Goal: Task Accomplishment & Management: Complete application form

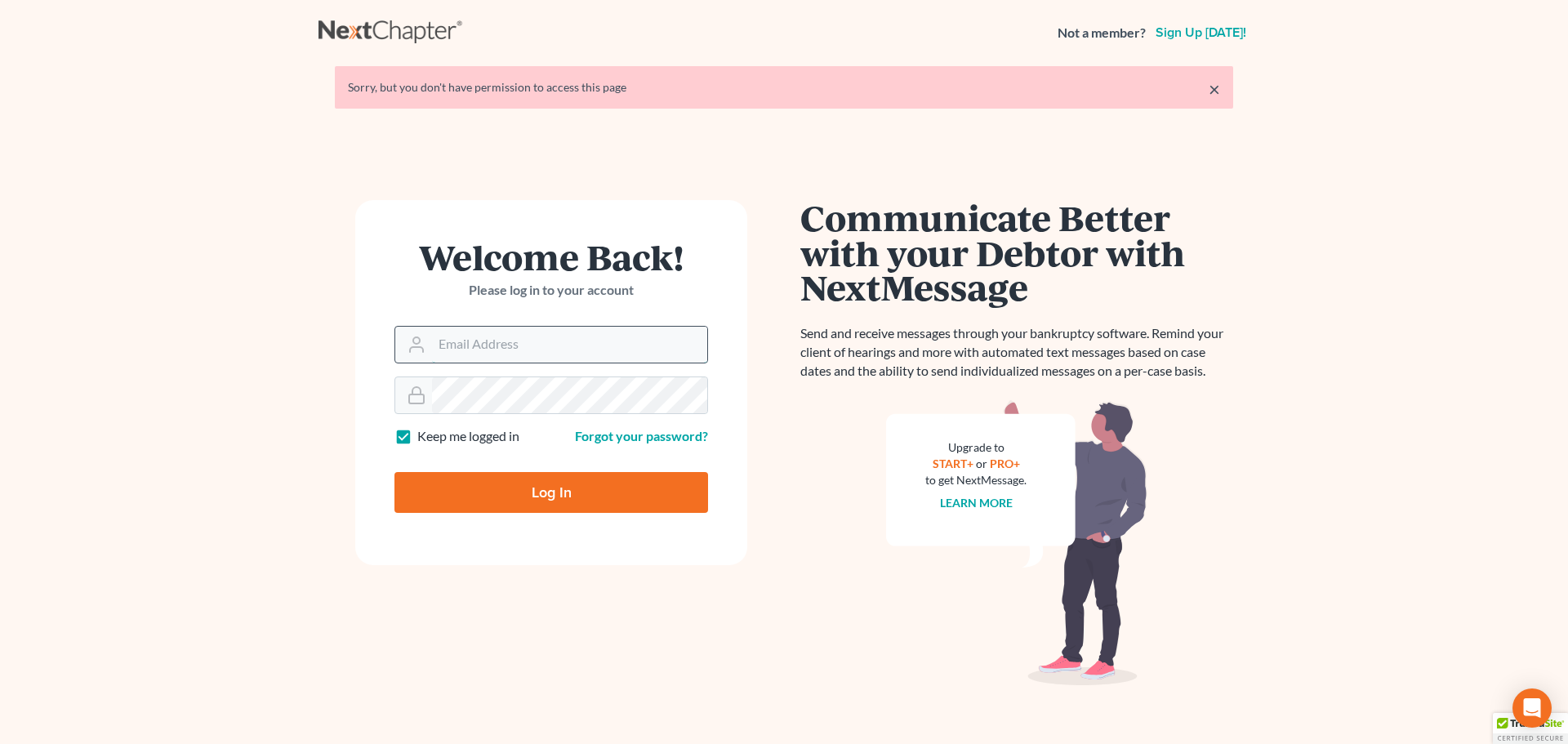
click at [578, 337] on input "Email Address" at bounding box center [570, 344] width 276 height 36
type input "[EMAIL_ADDRESS][DOMAIN_NAME]"
click at [493, 512] on input "Log In" at bounding box center [551, 493] width 313 height 41
type input "Thinking..."
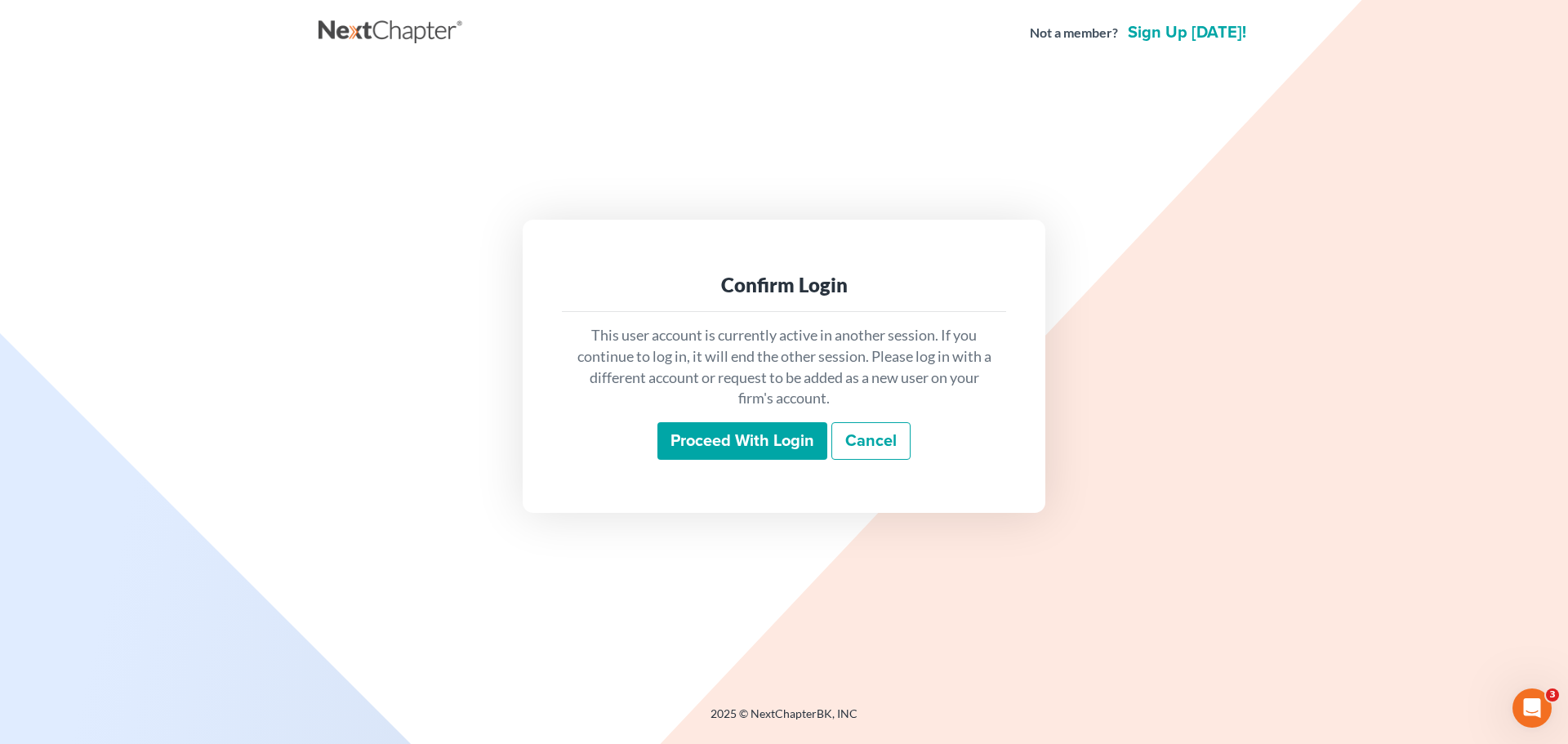
click at [727, 465] on div "This user account is currently active in another session. If you continue to lo…" at bounding box center [784, 392] width 445 height 161
click at [736, 445] on input "Proceed with login" at bounding box center [742, 441] width 170 height 38
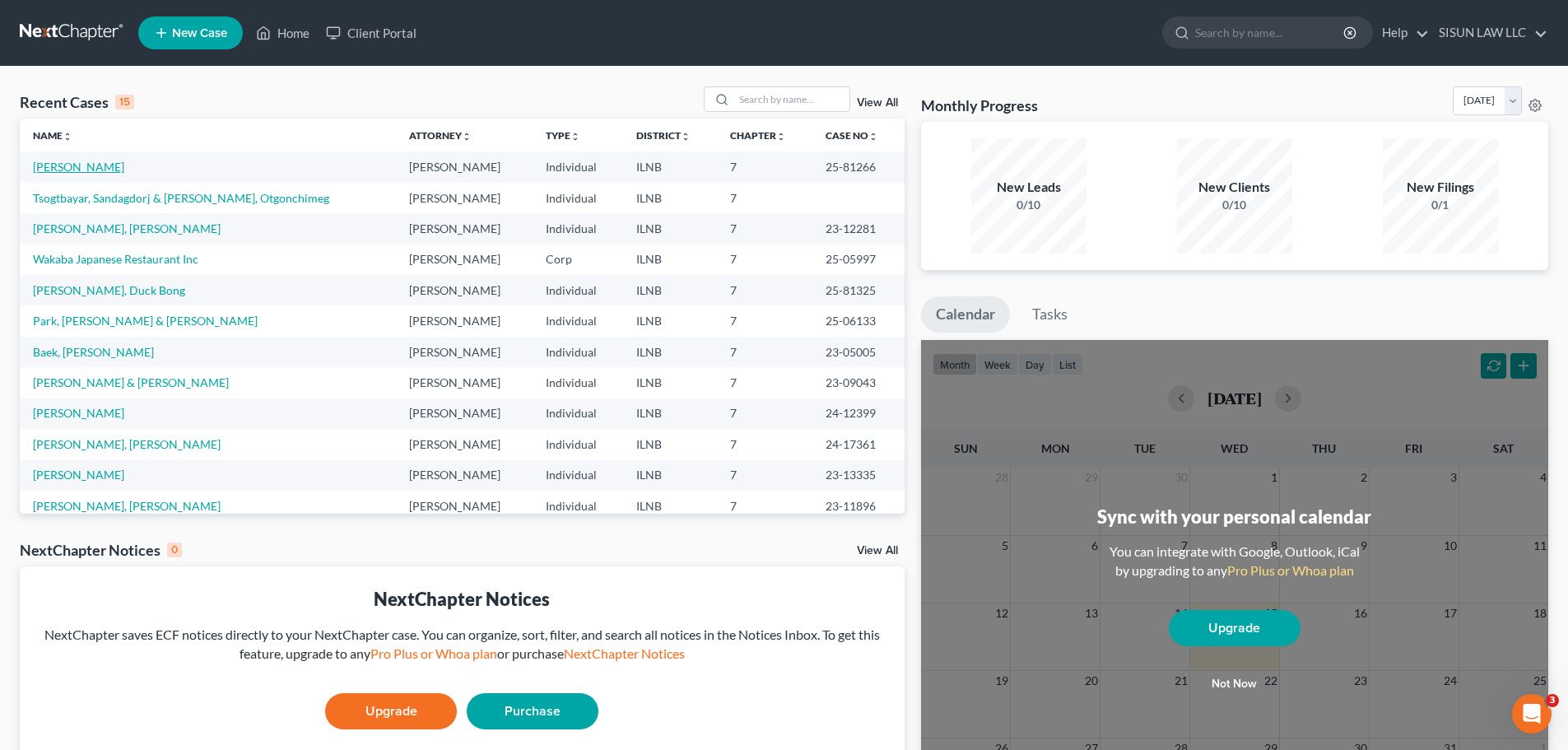
click at [62, 166] on link "[PERSON_NAME]" at bounding box center [78, 166] width 91 height 14
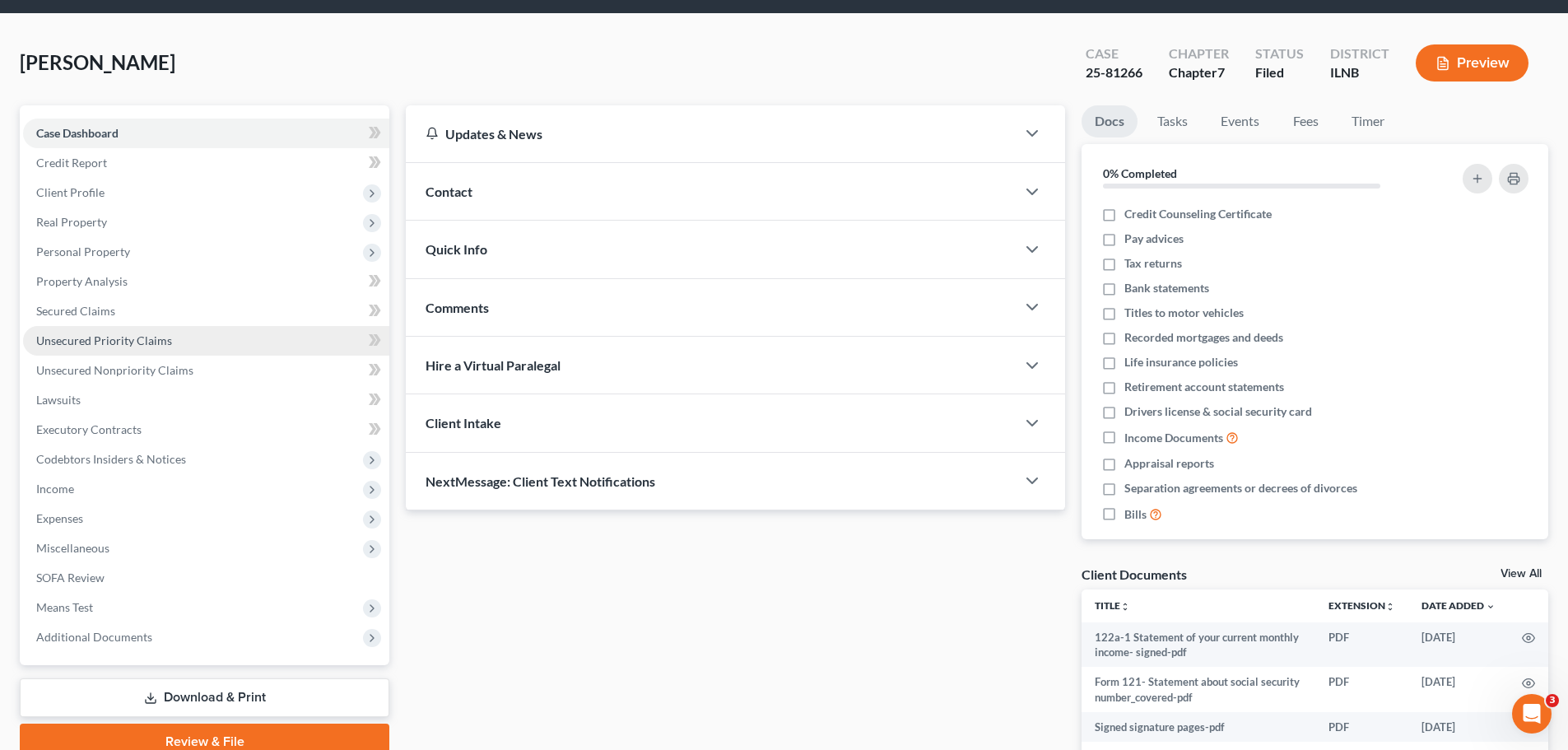
scroll to position [82, 0]
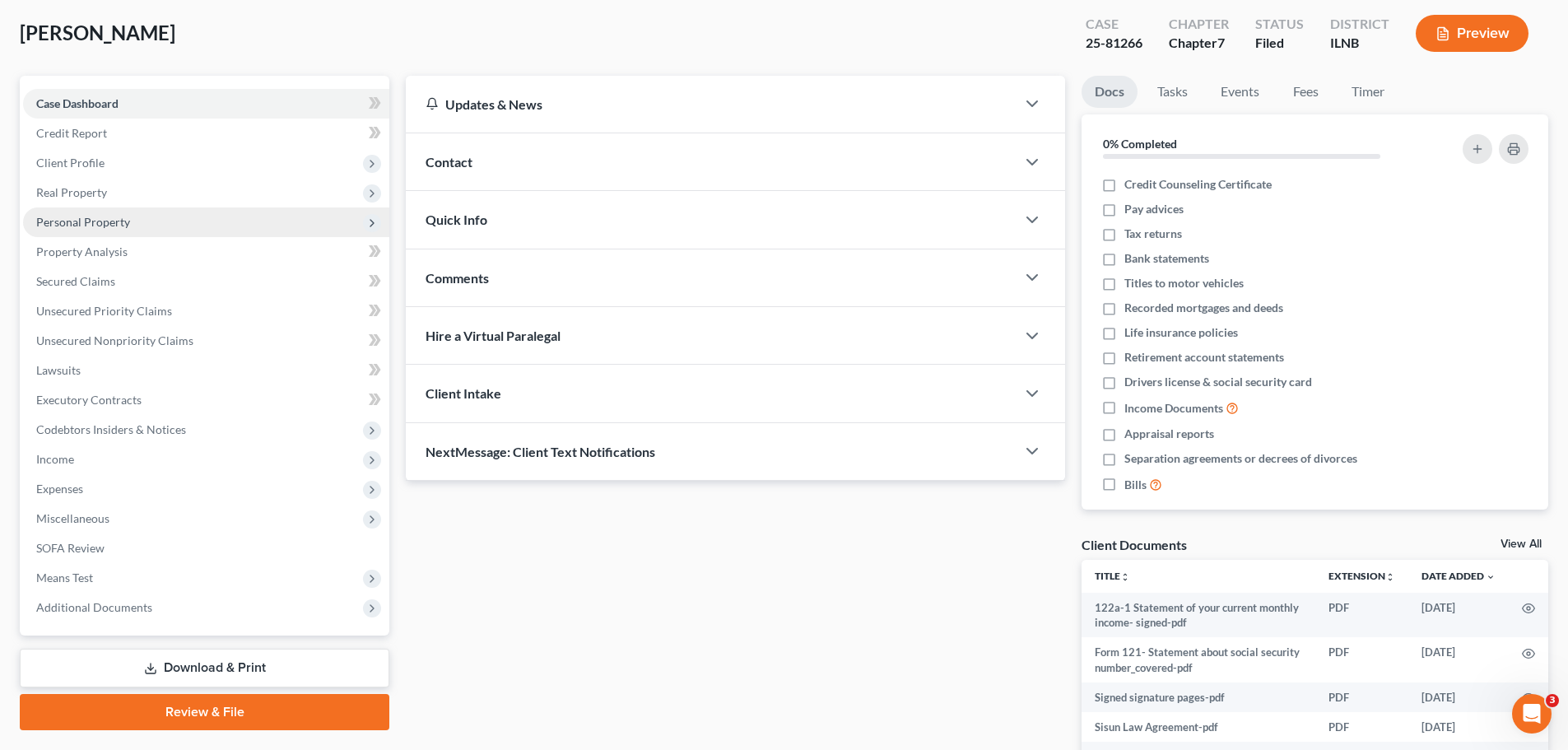
click at [271, 217] on span "Personal Property" at bounding box center [206, 223] width 366 height 30
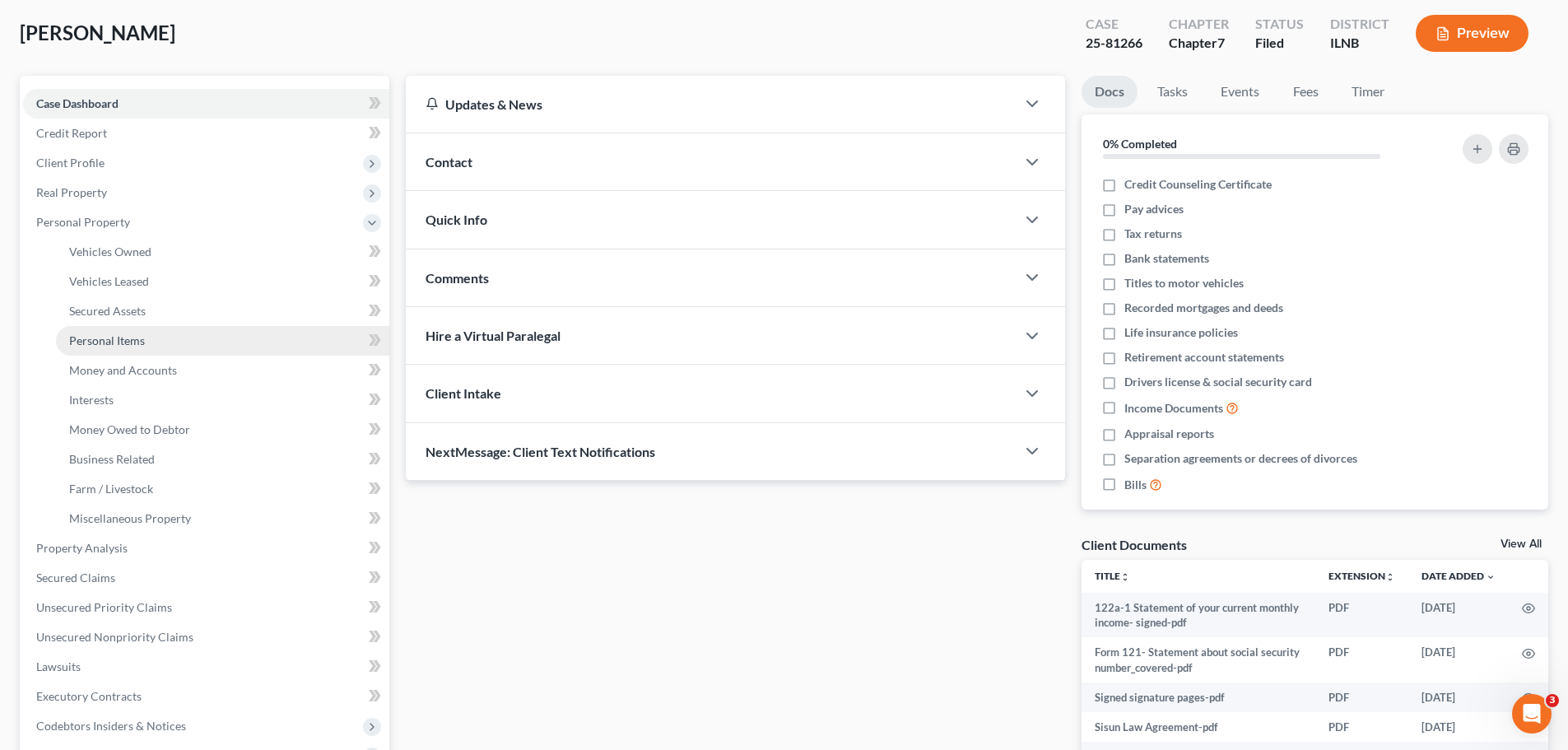
click at [129, 338] on span "Personal Items" at bounding box center [106, 340] width 75 height 14
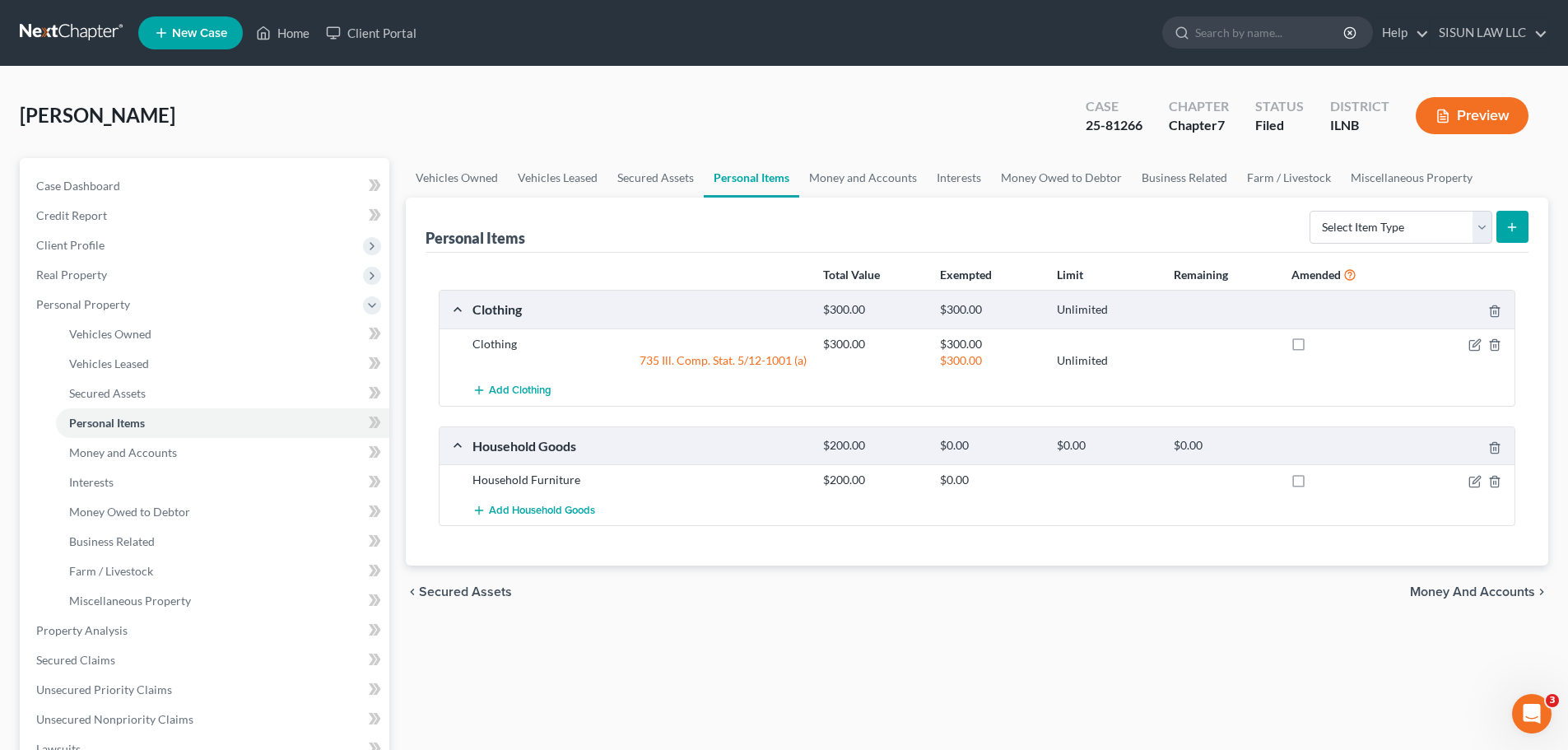
click at [1504, 229] on button "submit" at bounding box center [1512, 226] width 32 height 32
click at [1438, 222] on select "Select Item Type Clothing Collectibles Of Value Electronics Firearms Household …" at bounding box center [1400, 226] width 183 height 33
select select "electronics"
click at [1311, 211] on select "Select Item Type Clothing Collectibles Of Value Electronics Firearms Household …" at bounding box center [1400, 226] width 183 height 33
click at [1509, 224] on icon "submit" at bounding box center [1512, 227] width 13 height 13
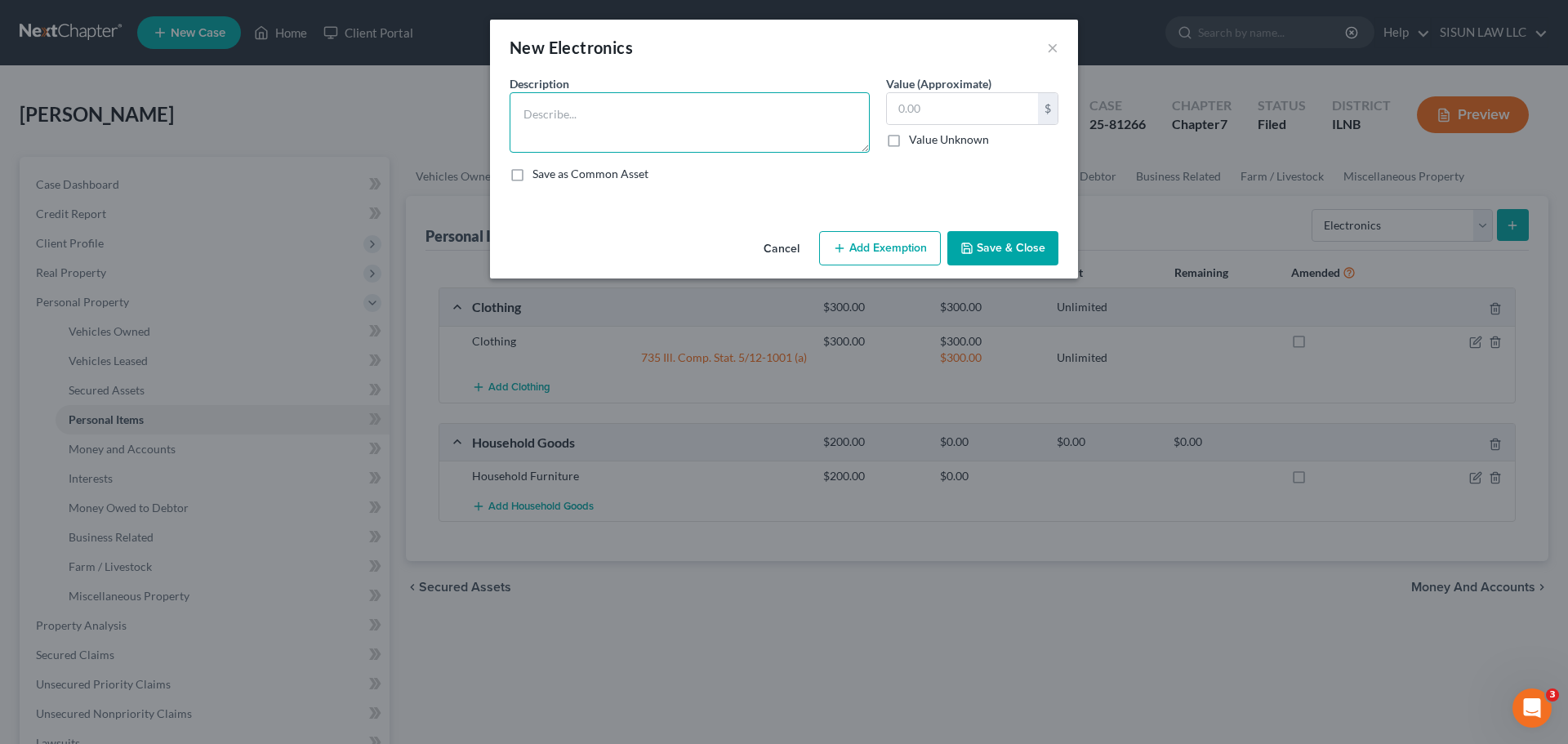
click at [595, 139] on textarea at bounding box center [690, 122] width 361 height 60
type textarea "ㅑ"
drag, startPoint x: 970, startPoint y: 144, endPoint x: 958, endPoint y: 96, distance: 49.5
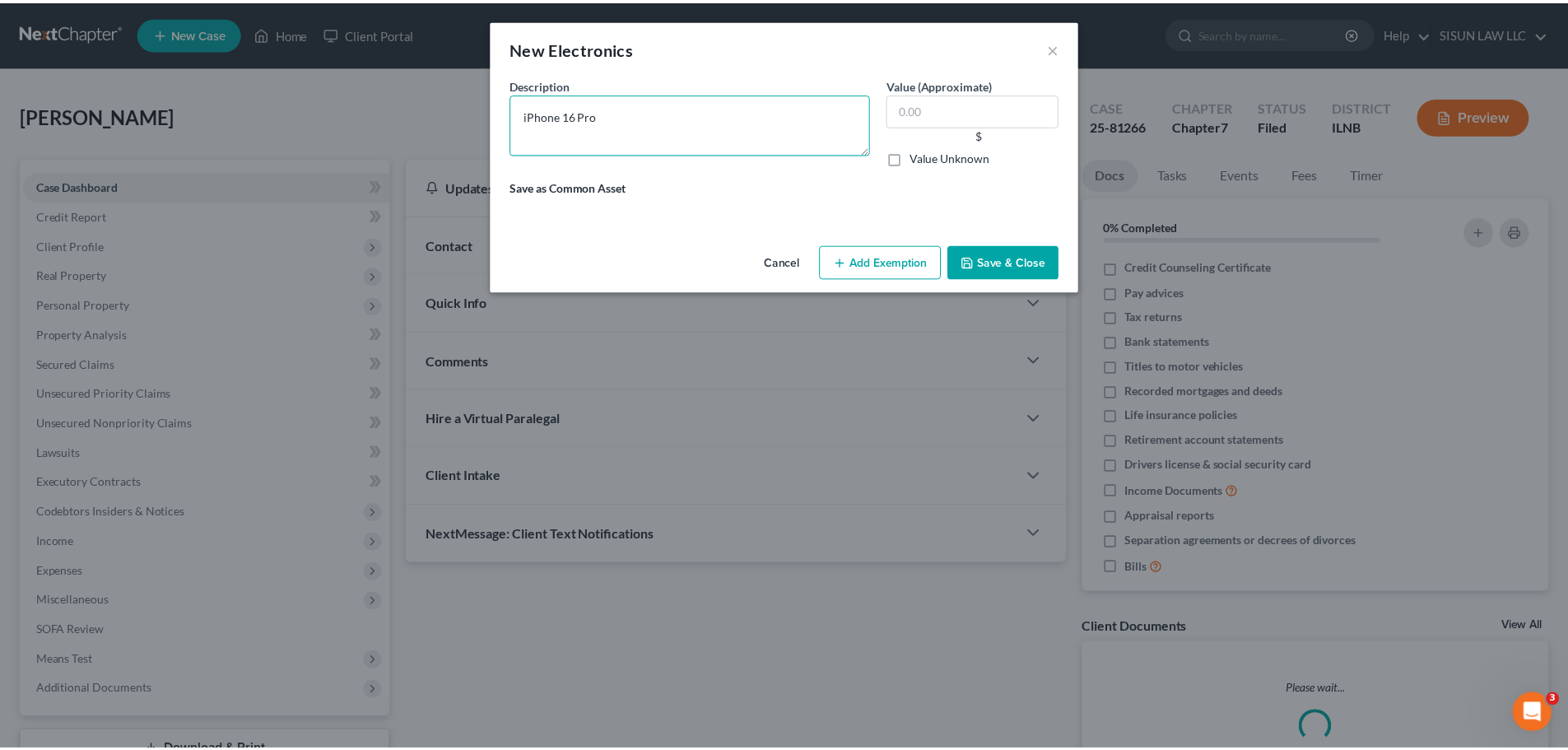
scroll to position [82, 0]
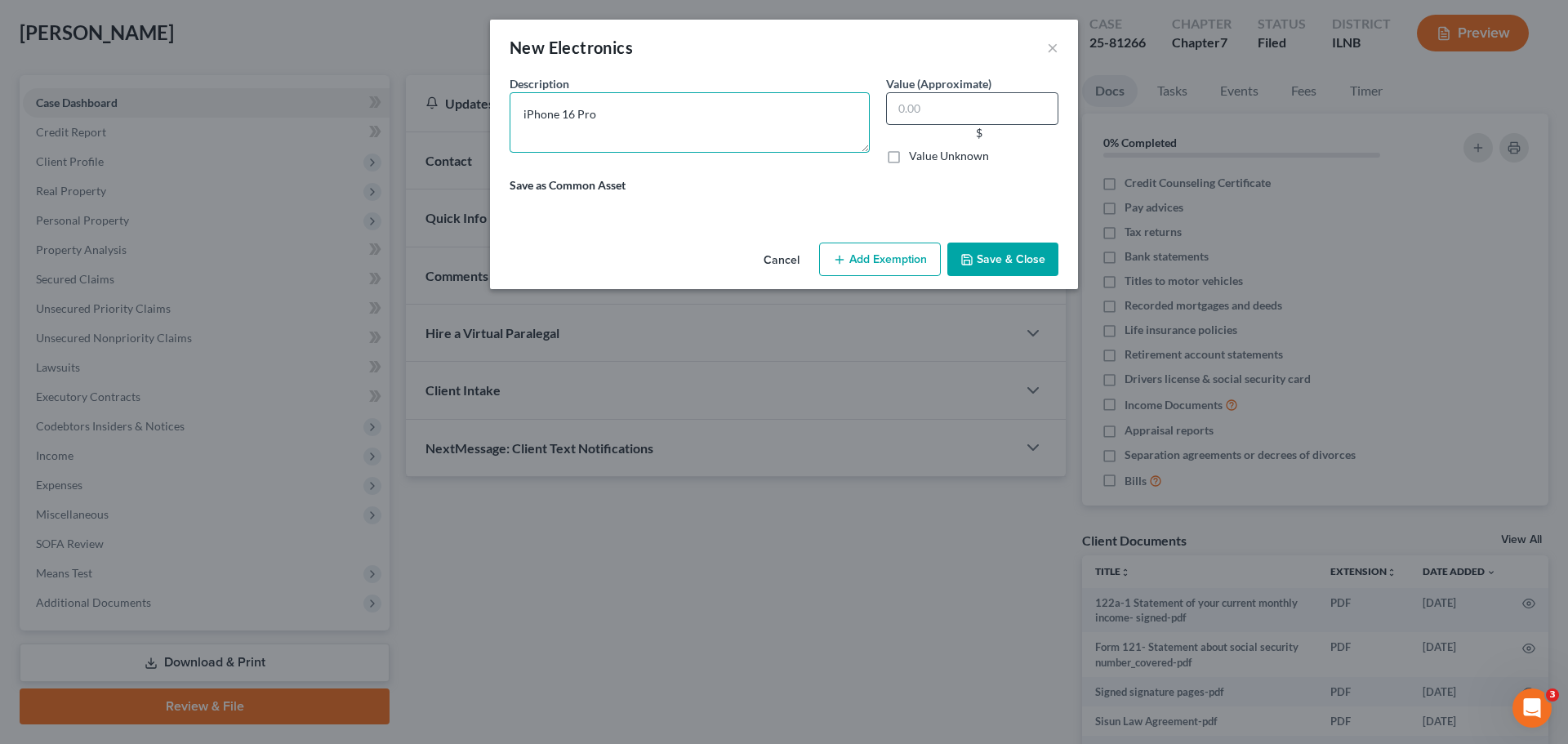
type textarea "iPhone 16 Pro"
click at [935, 120] on input "text" at bounding box center [972, 108] width 172 height 32
type input "400"
click at [994, 250] on button "Save & Close" at bounding box center [1003, 259] width 111 height 34
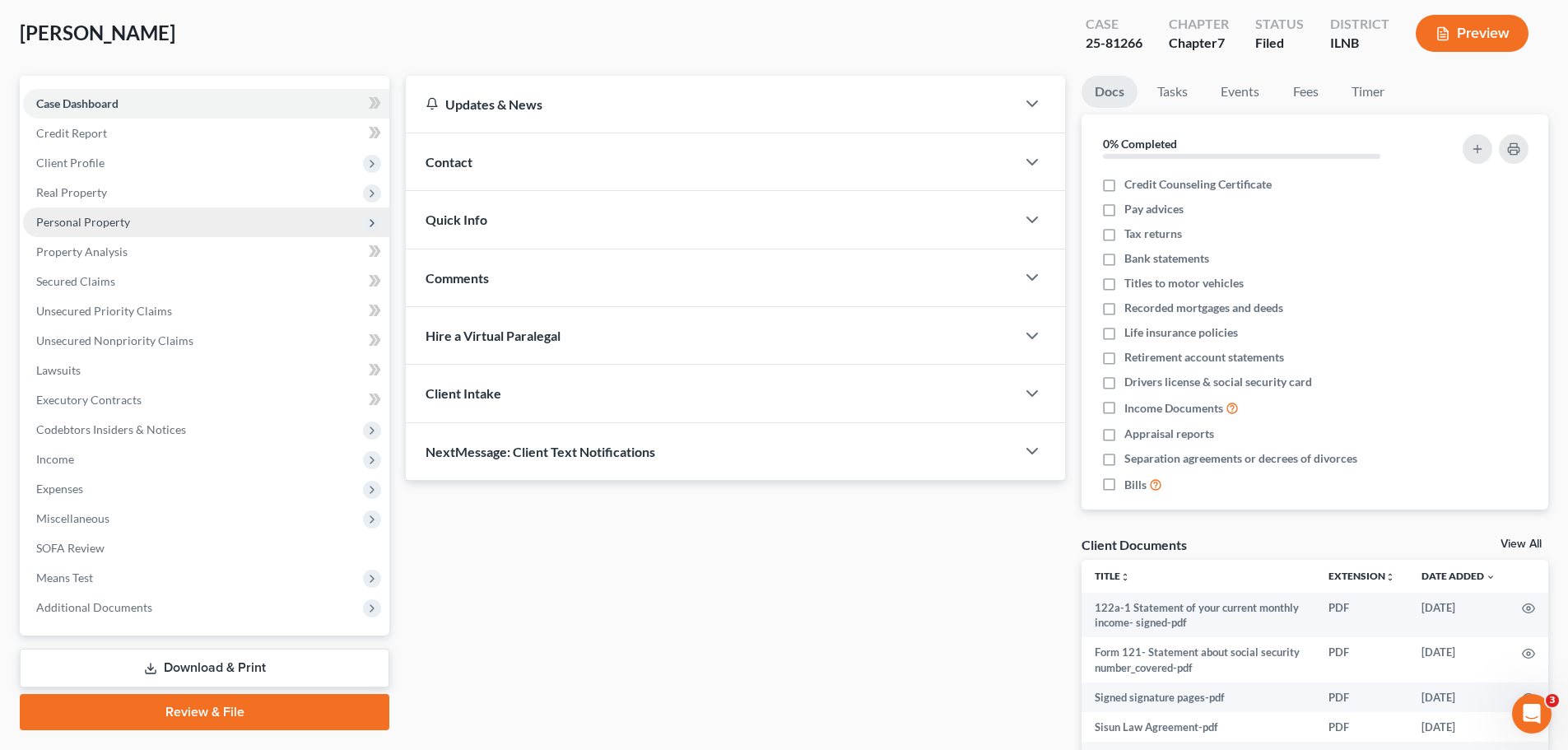
click at [171, 223] on span "Personal Property" at bounding box center [206, 223] width 366 height 30
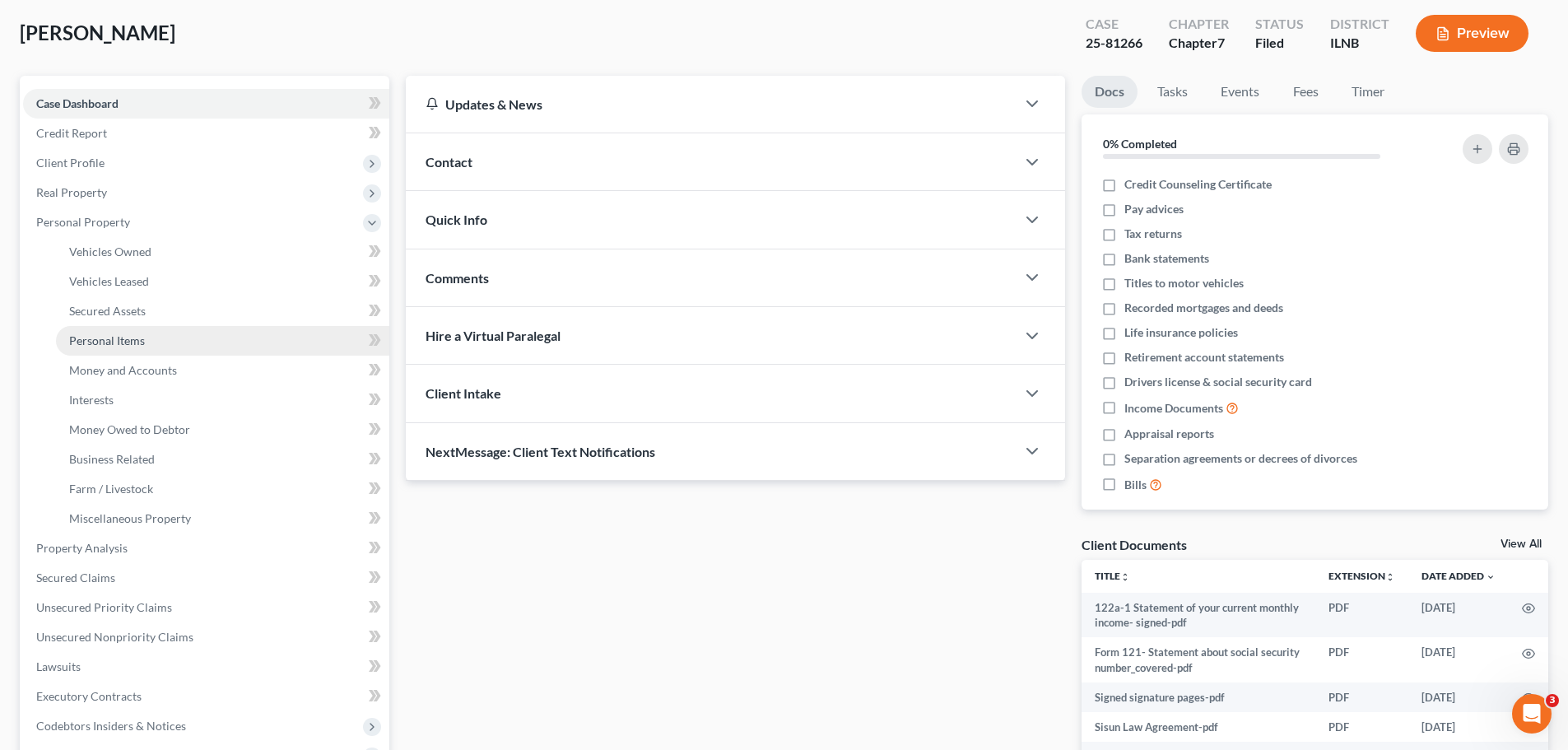
click at [113, 349] on link "Personal Items" at bounding box center [223, 341] width 334 height 30
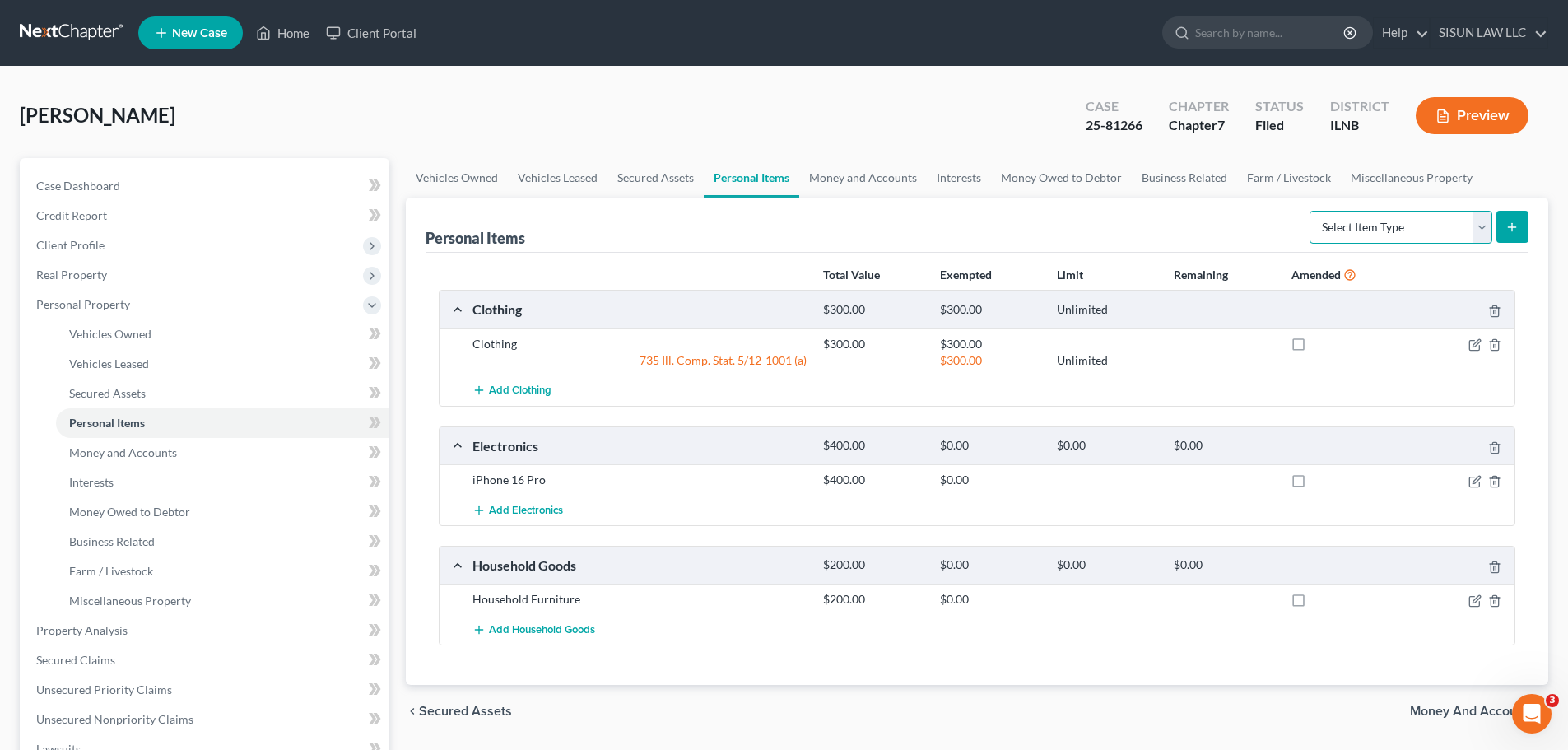
click at [1428, 228] on select "Select Item Type Clothing Collectibles Of Value Electronics Firearms Household …" at bounding box center [1400, 226] width 183 height 33
select select "jewelry"
click at [1311, 211] on select "Select Item Type Clothing Collectibles Of Value Electronics Firearms Household …" at bounding box center [1400, 226] width 183 height 33
click at [1516, 224] on icon "submit" at bounding box center [1512, 227] width 13 height 13
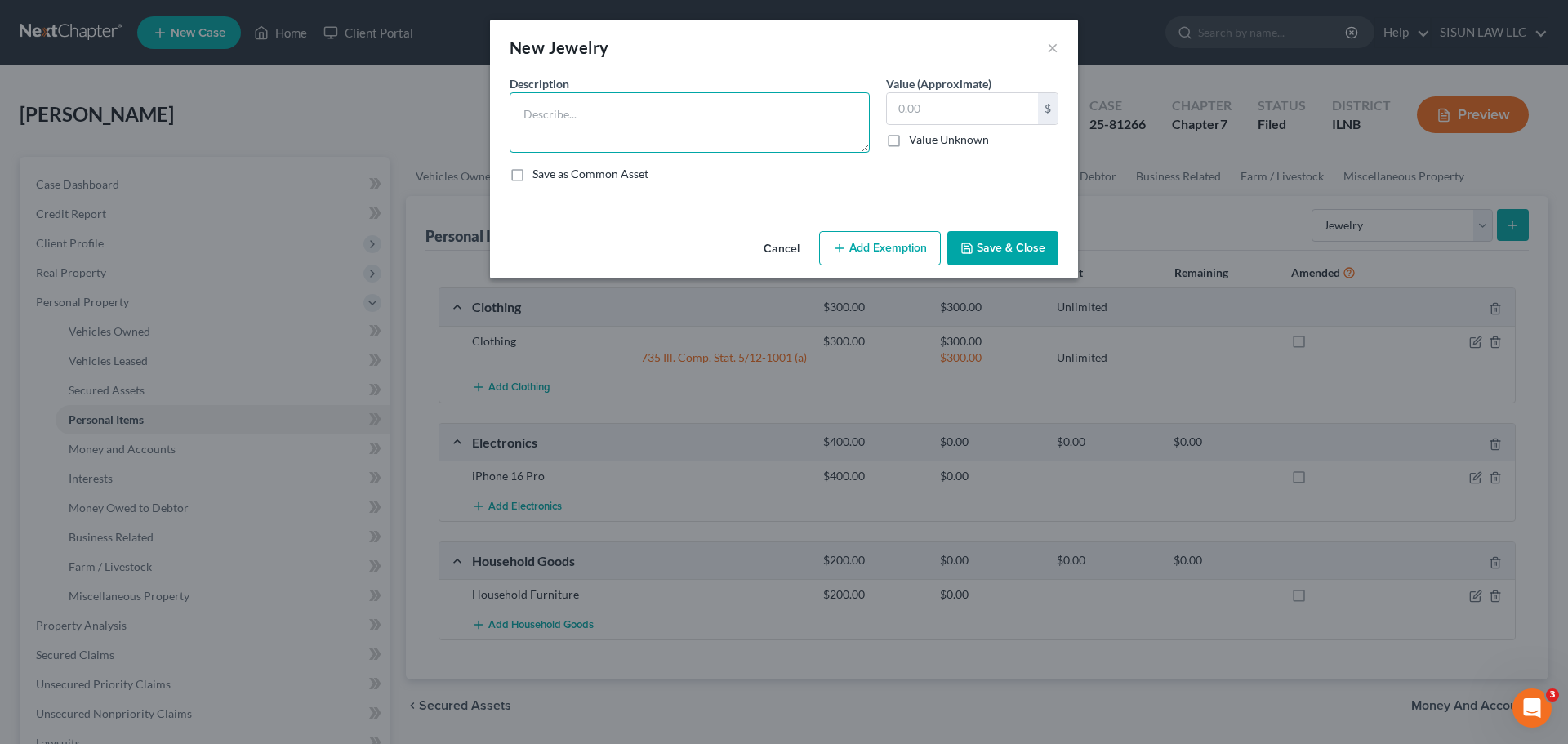
click at [774, 133] on textarea at bounding box center [690, 122] width 361 height 60
type textarea "Wedding Ring & Earrings"
click at [938, 110] on input "text" at bounding box center [962, 109] width 151 height 31
type input "1,000"
click at [1008, 242] on button "Save & Close" at bounding box center [1003, 248] width 111 height 34
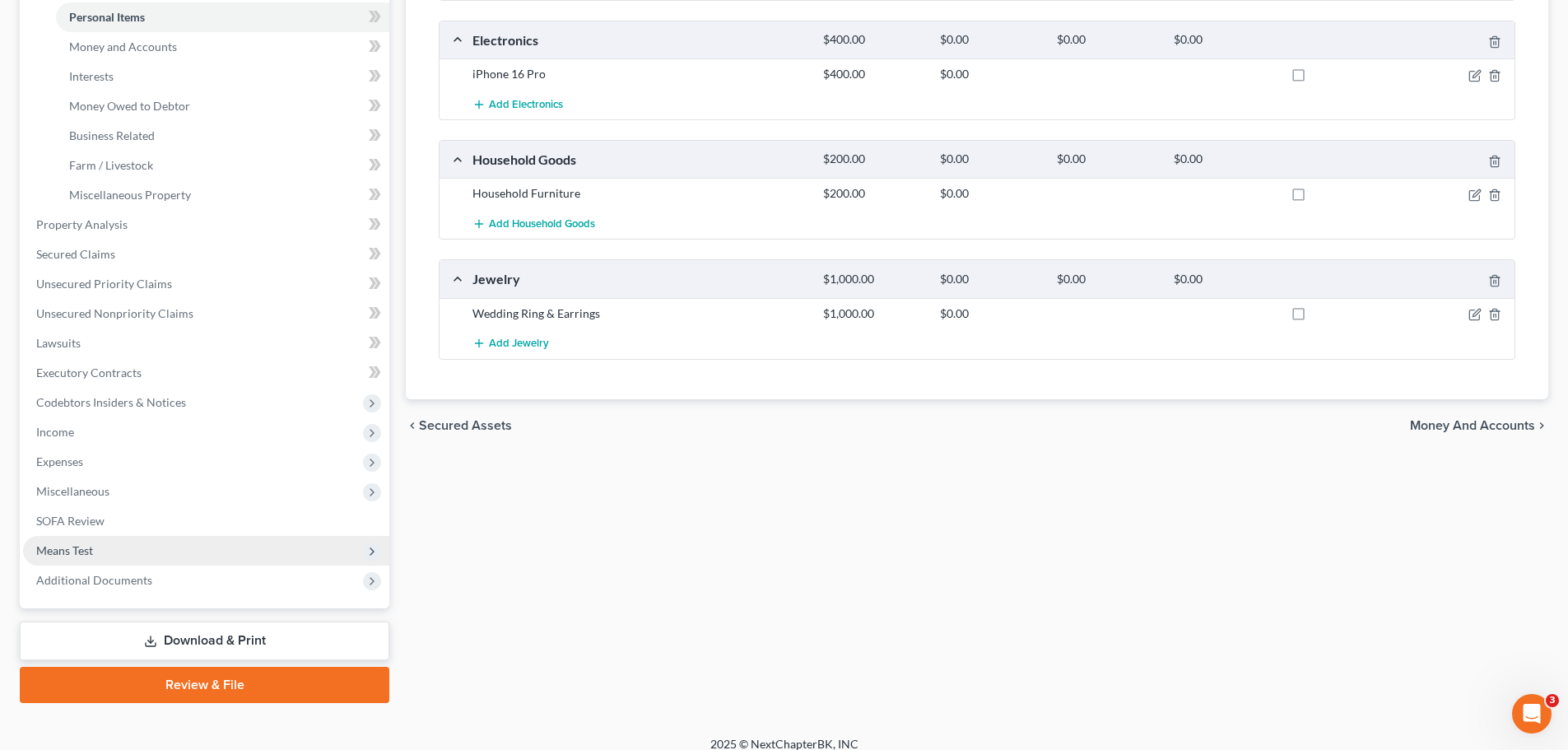
scroll to position [421, 0]
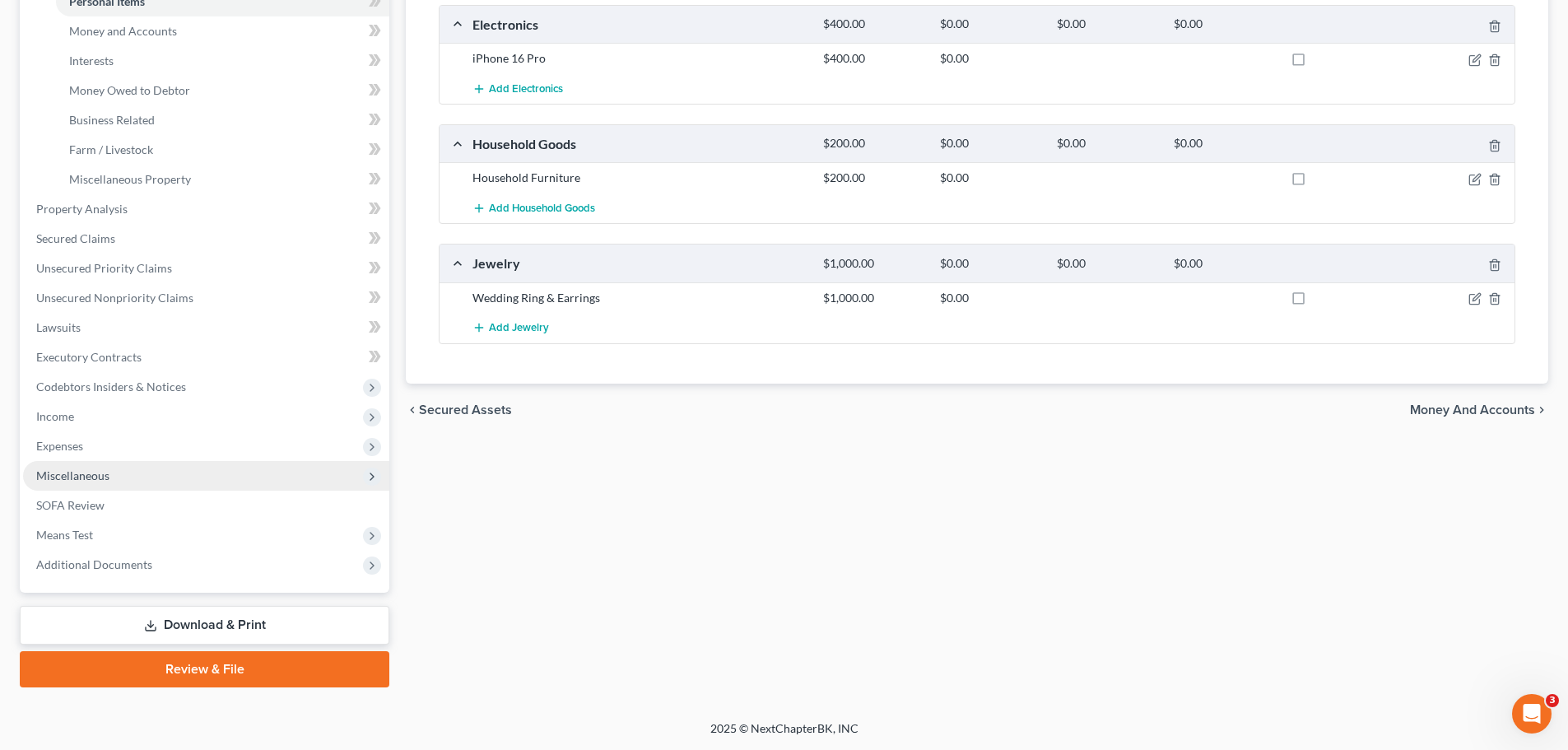
click at [97, 485] on span "Miscellaneous" at bounding box center [206, 476] width 366 height 30
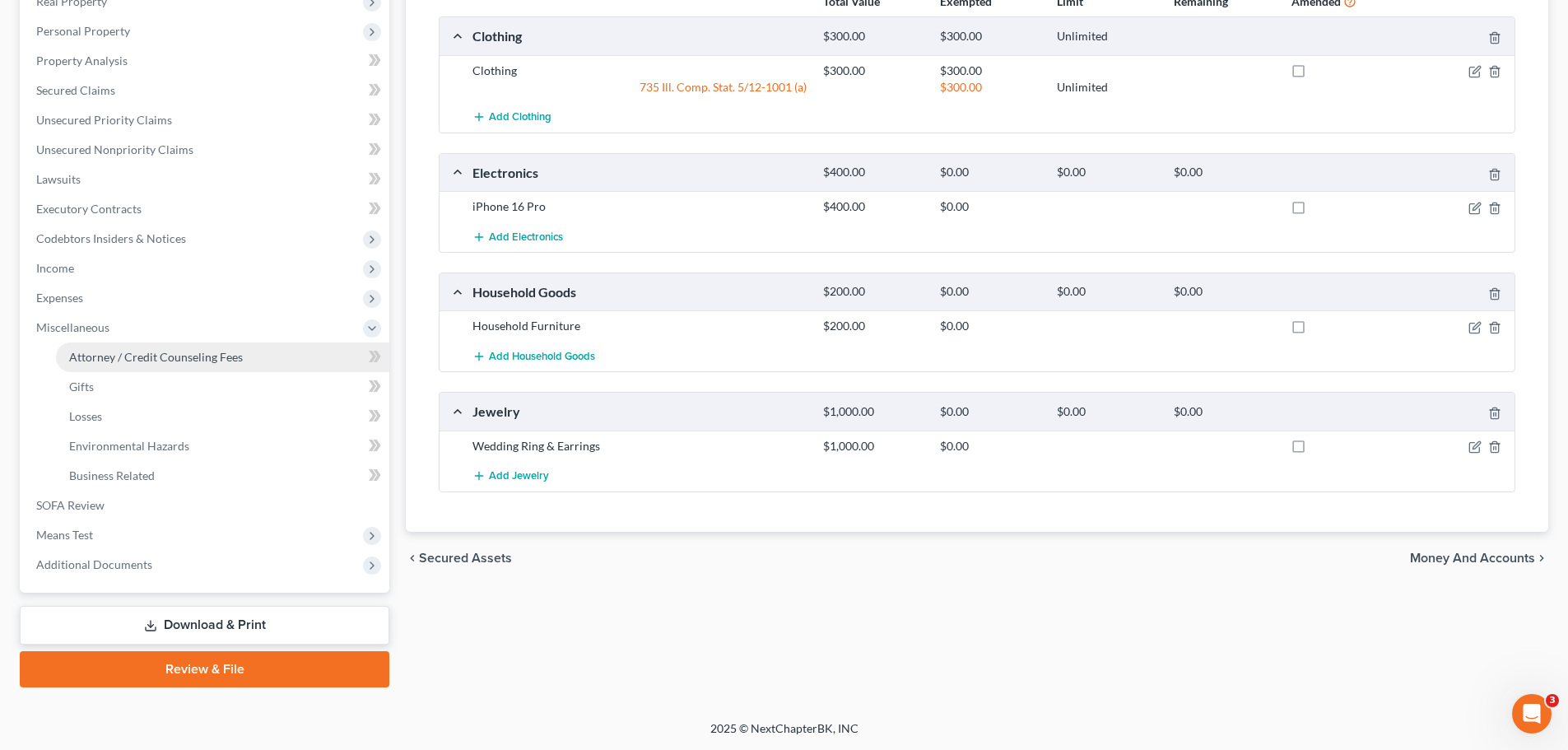
click at [151, 363] on span "Attorney / Credit Counseling Fees" at bounding box center [156, 356] width 173 height 14
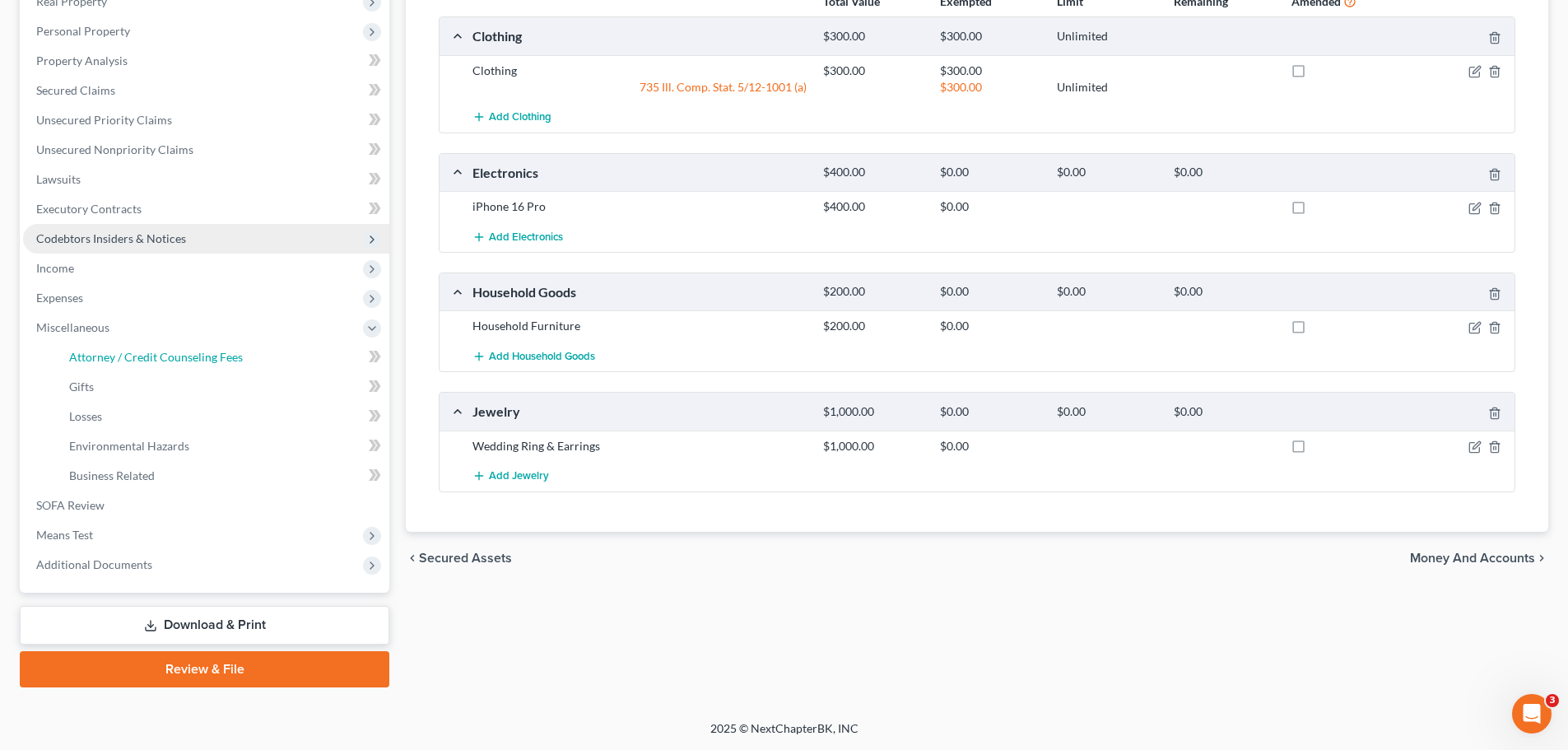
select select "0"
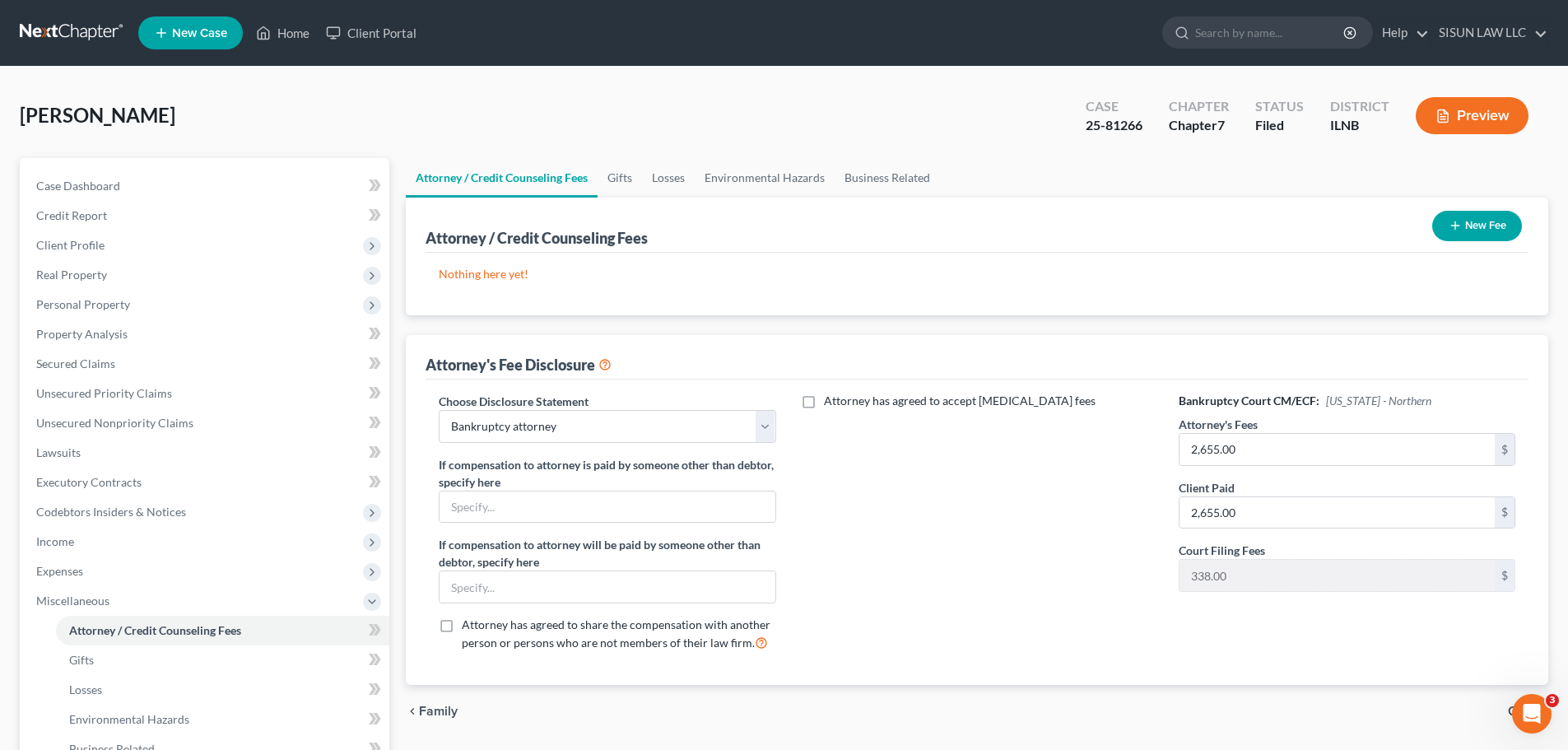
click at [1506, 222] on button "New Fee" at bounding box center [1477, 225] width 89 height 31
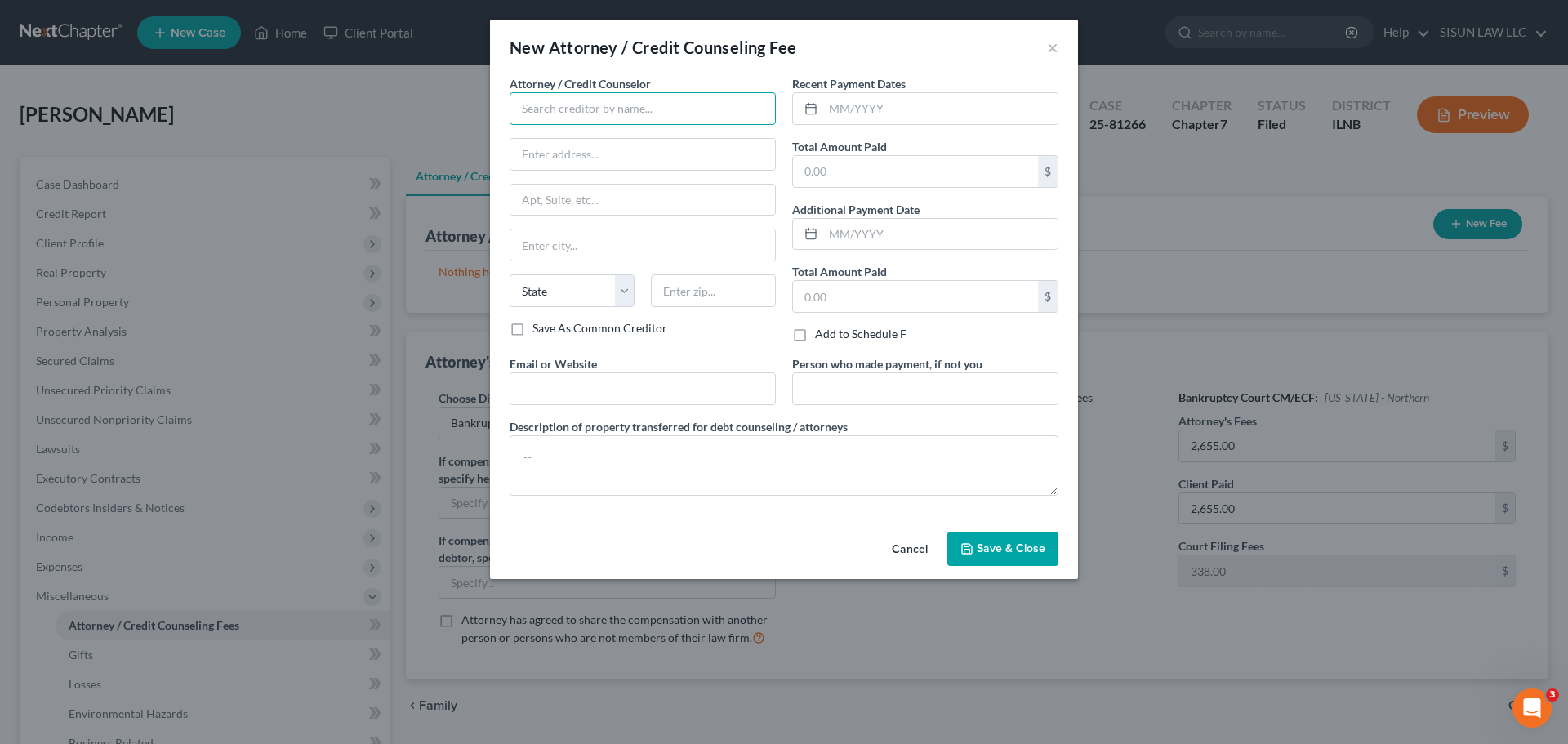
click at [668, 121] on input "text" at bounding box center [643, 108] width 266 height 32
click at [652, 108] on input "Sisun Law LLC" at bounding box center [643, 108] width 266 height 32
click at [613, 135] on div "SISUN LAW LLC" at bounding box center [607, 138] width 170 height 17
type input "SISUN LAW LLC"
type input "[STREET_ADDRESS]"
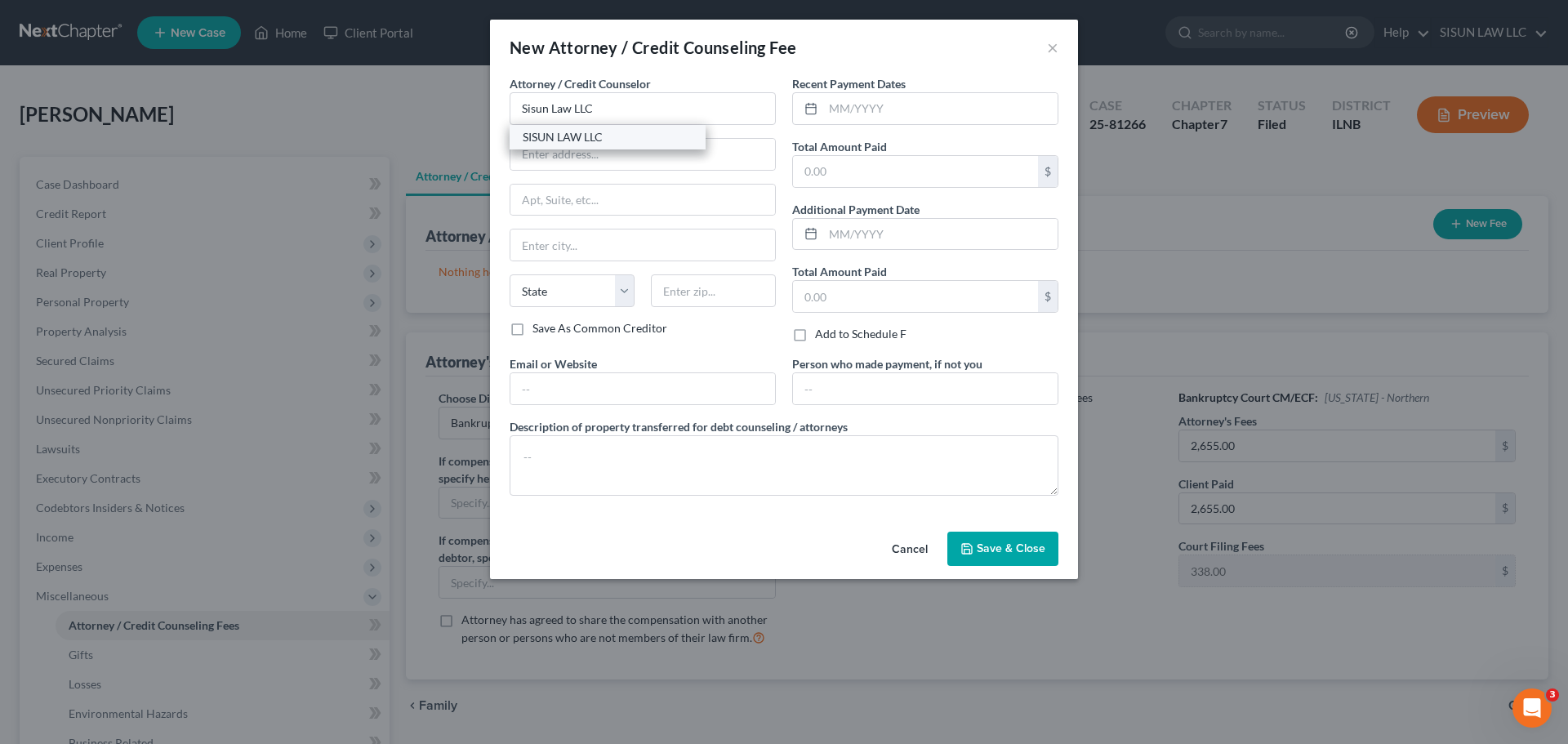
type input "[GEOGRAPHIC_DATA]"
select select "14"
type input "60062"
click at [872, 165] on input "text" at bounding box center [915, 172] width 245 height 31
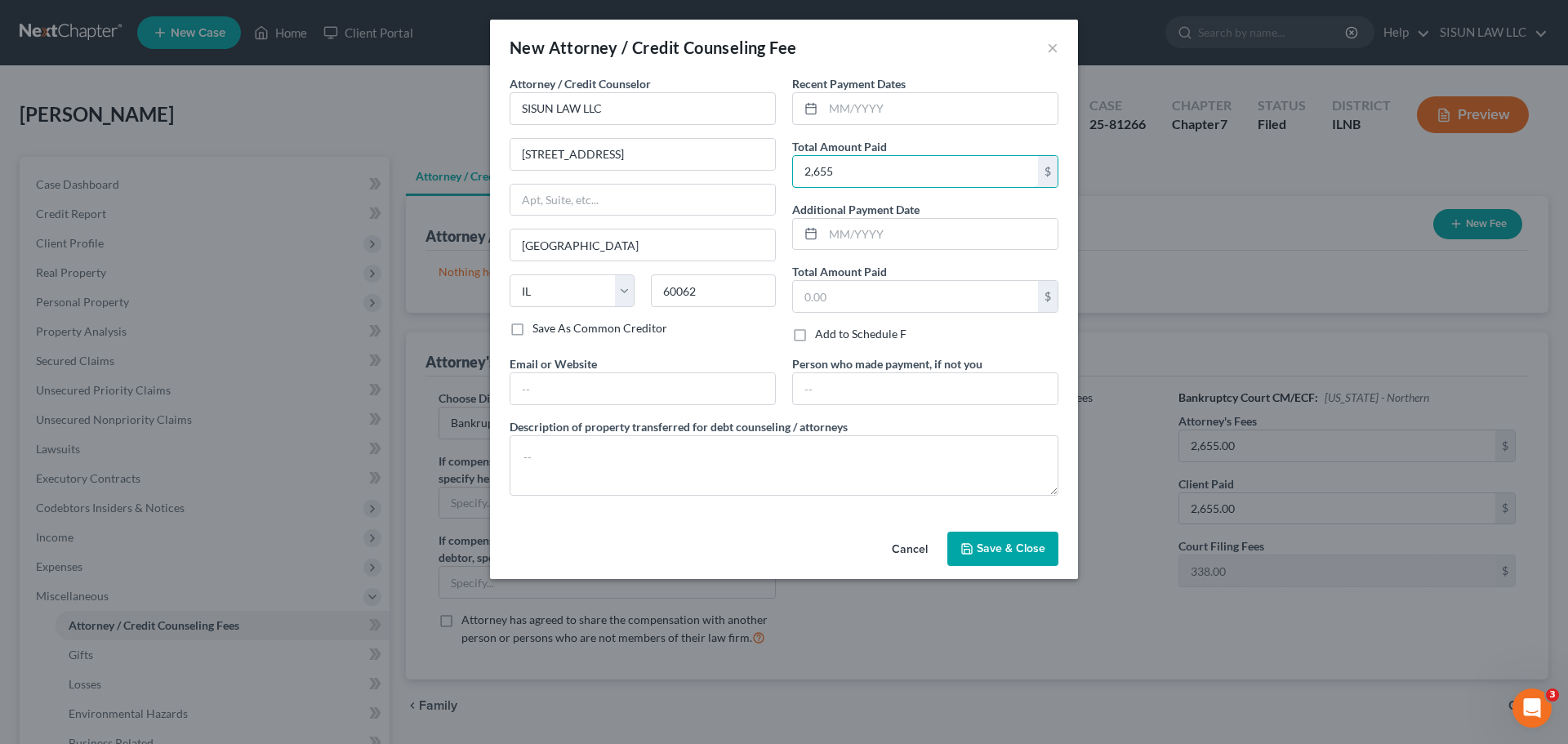
type input "2,655"
click at [925, 108] on input "text" at bounding box center [940, 109] width 235 height 31
type input "09/2025"
click at [949, 200] on div "Recent Payment Dates 09/2025 Total Amount Paid 2,655 $ Additional Payment Date …" at bounding box center [925, 214] width 283 height 280
click at [1025, 544] on span "Save & Close" at bounding box center [1011, 548] width 68 height 14
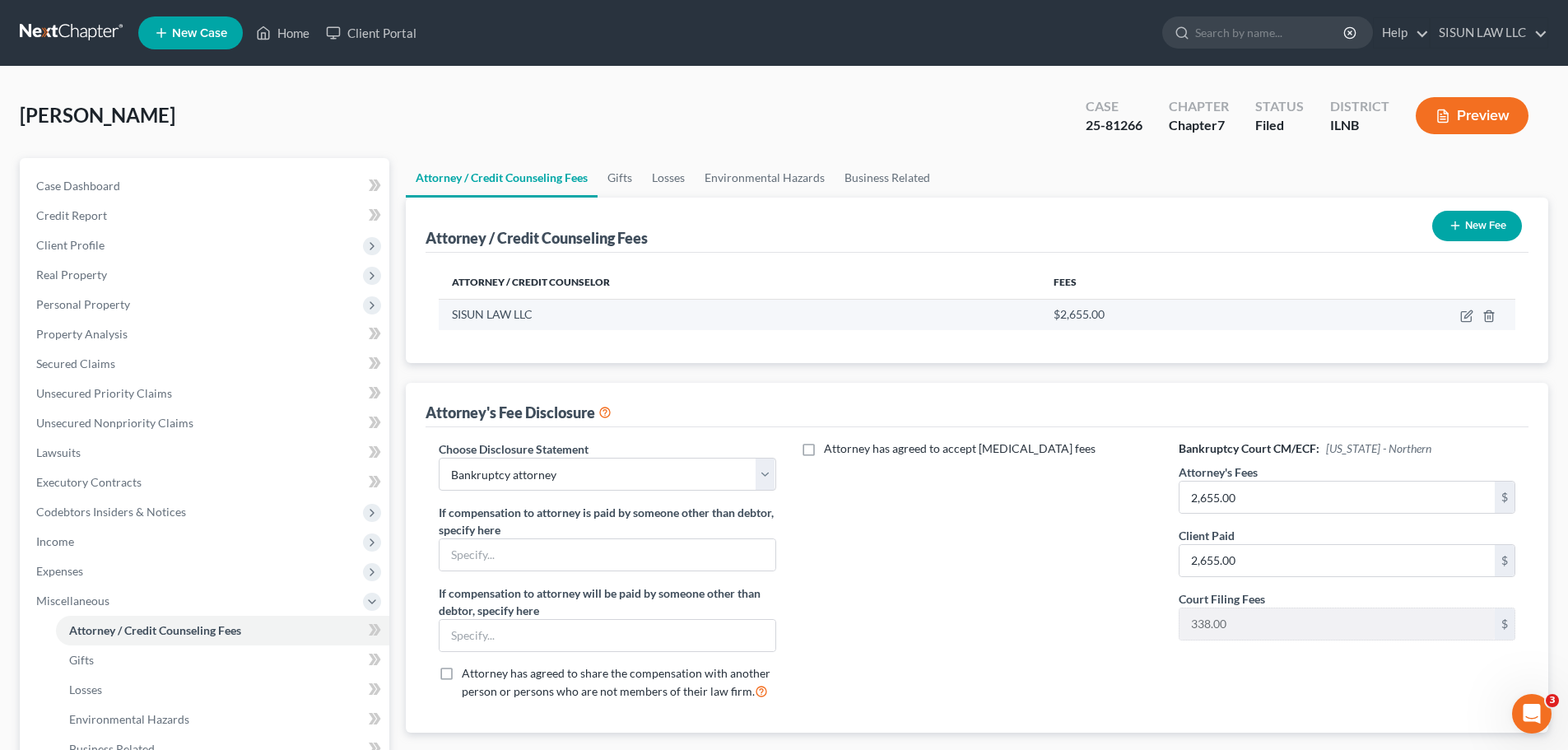
click at [960, 314] on div "SISUN LAW LLC" at bounding box center [739, 315] width 575 height 17
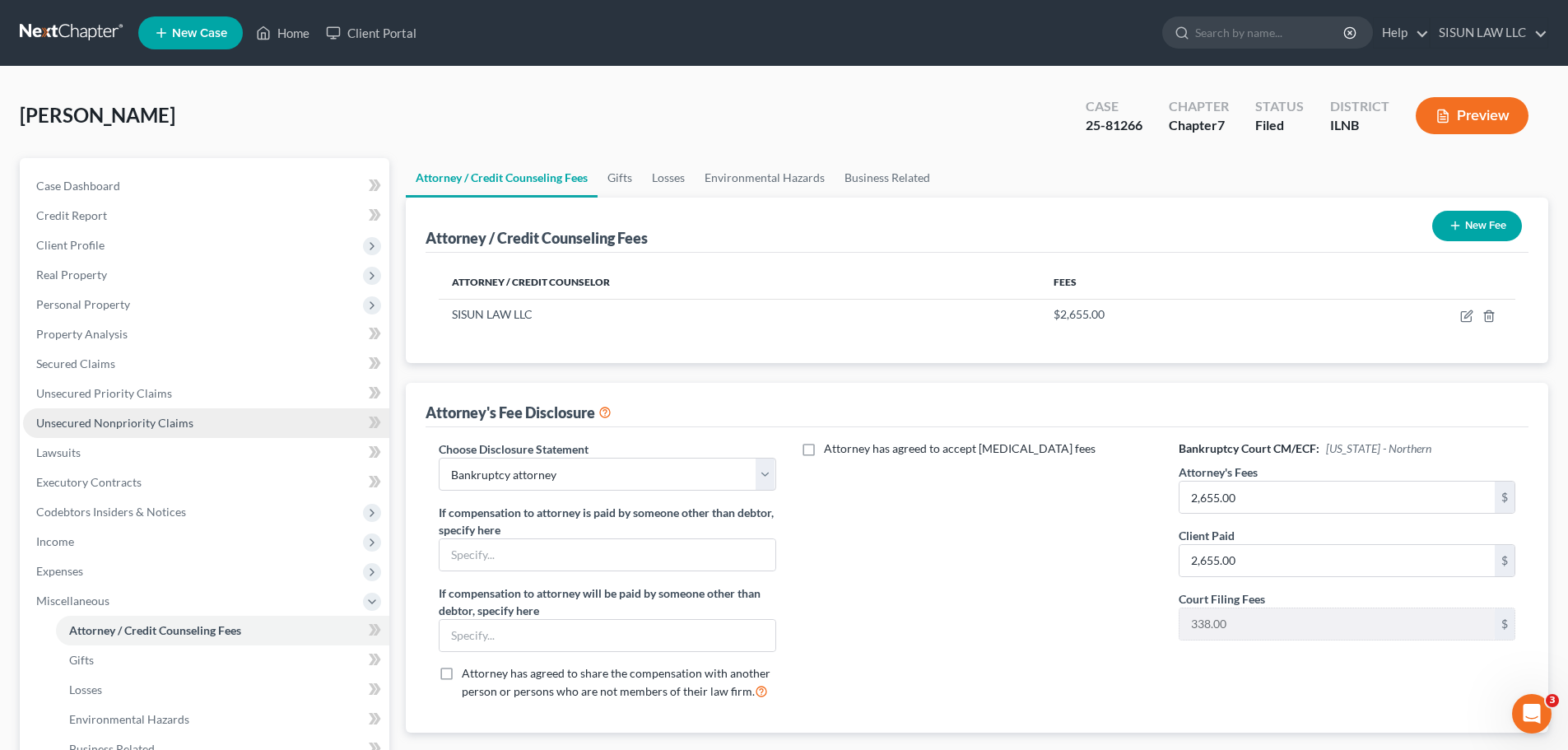
click at [146, 433] on link "Unsecured Nonpriority Claims" at bounding box center [206, 423] width 366 height 30
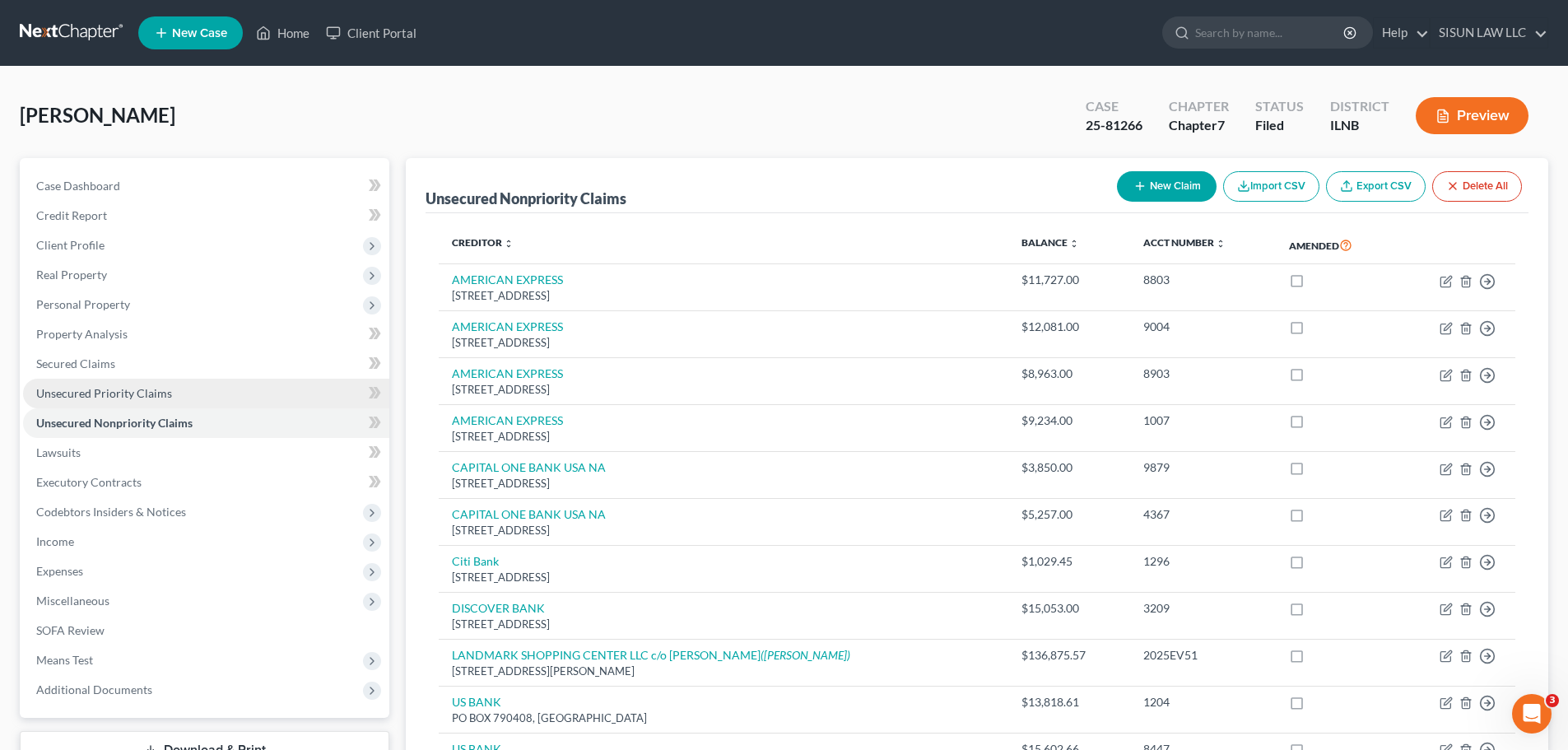
click at [152, 392] on span "Unsecured Priority Claims" at bounding box center [104, 392] width 136 height 14
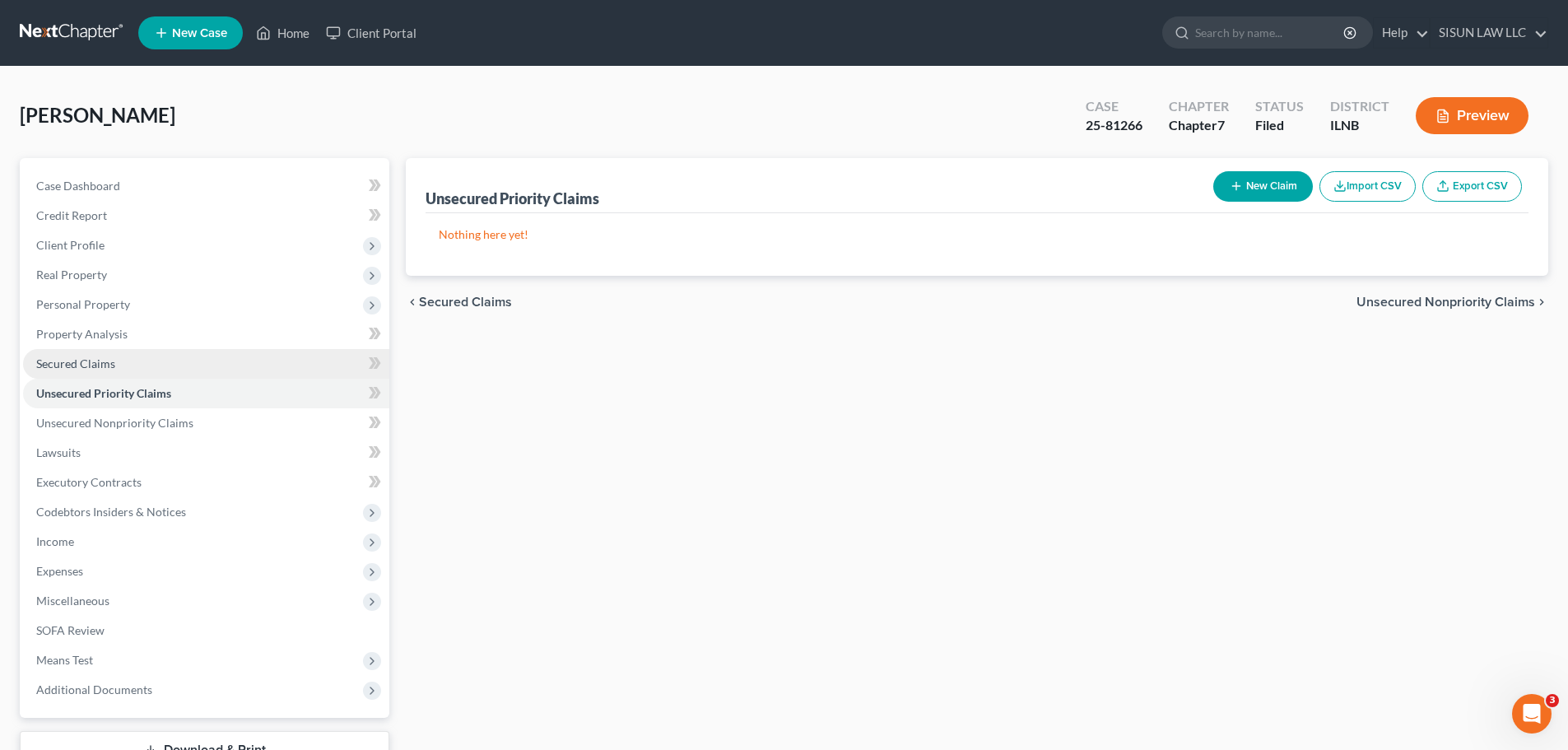
click at [163, 365] on link "Secured Claims" at bounding box center [206, 364] width 366 height 30
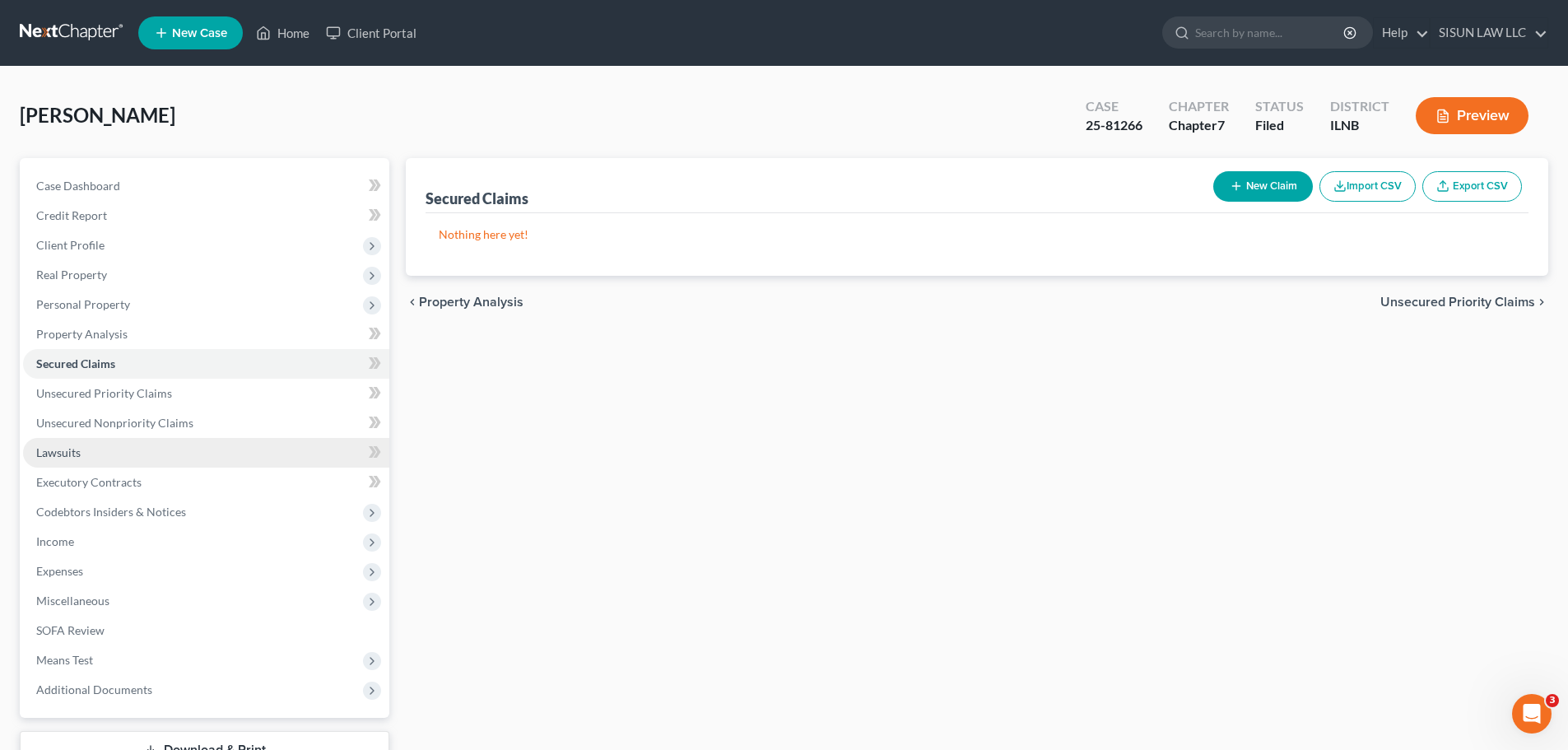
click at [158, 444] on link "Lawsuits" at bounding box center [206, 453] width 366 height 30
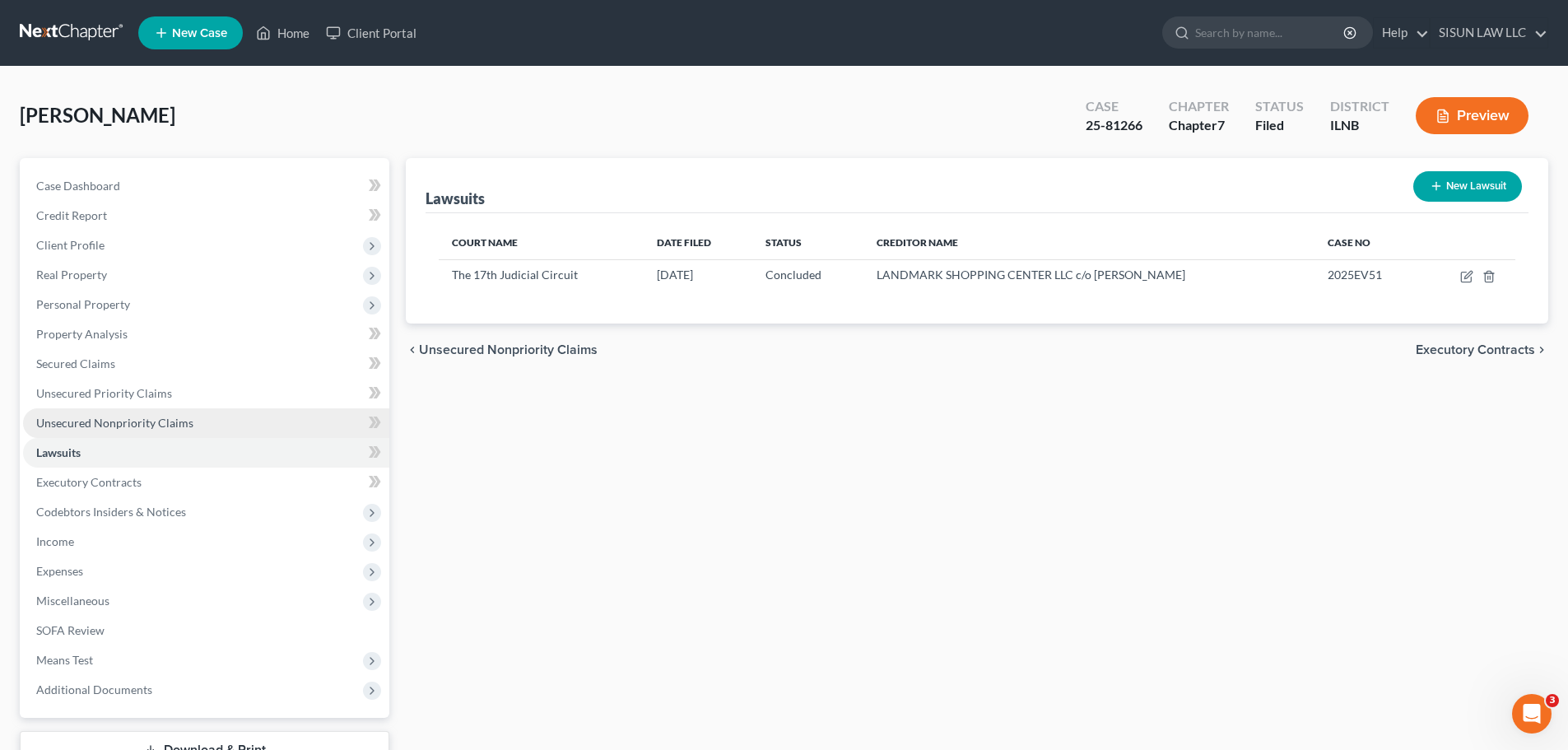
click at [161, 421] on span "Unsecured Nonpriority Claims" at bounding box center [115, 422] width 157 height 14
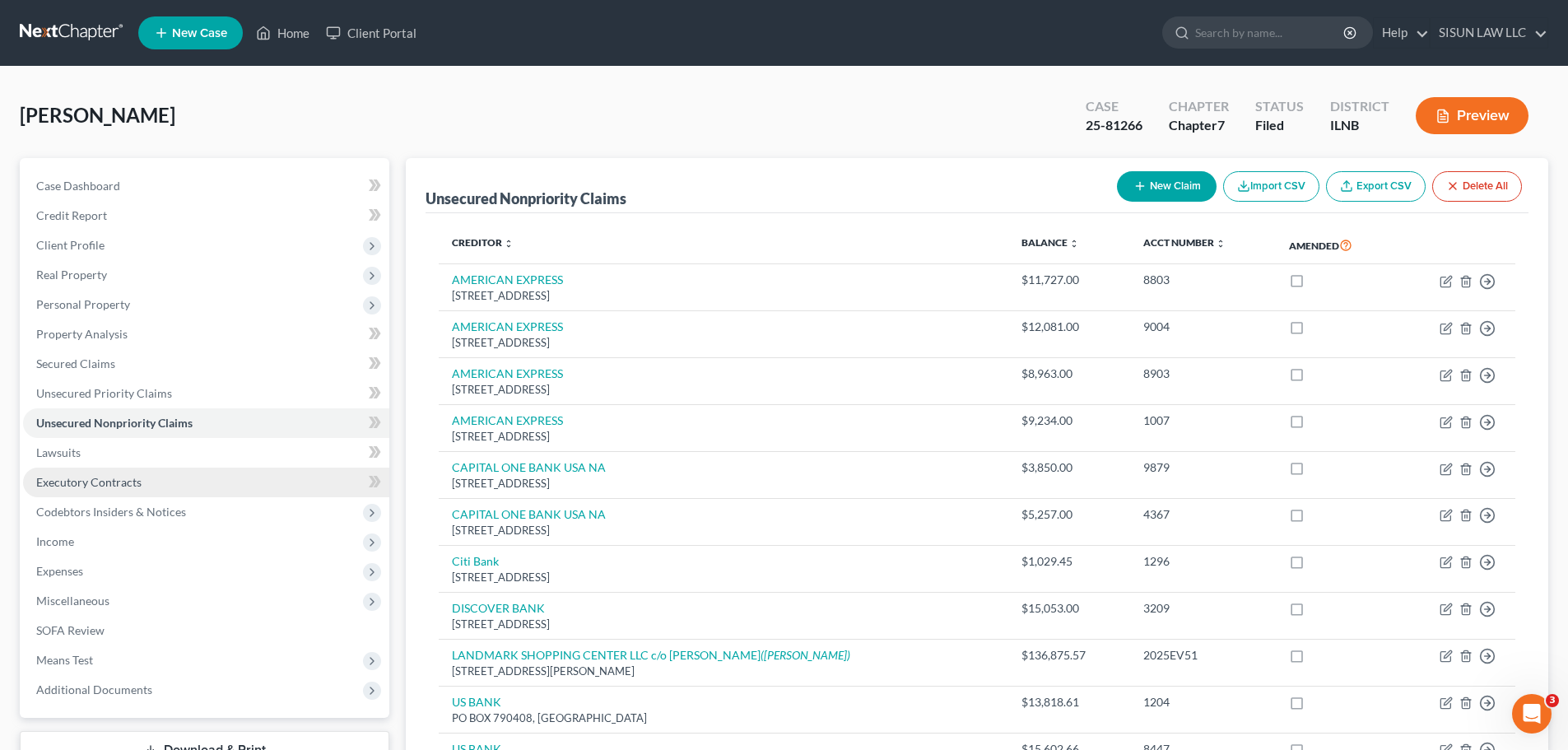
click at [179, 485] on link "Executory Contracts" at bounding box center [206, 483] width 366 height 30
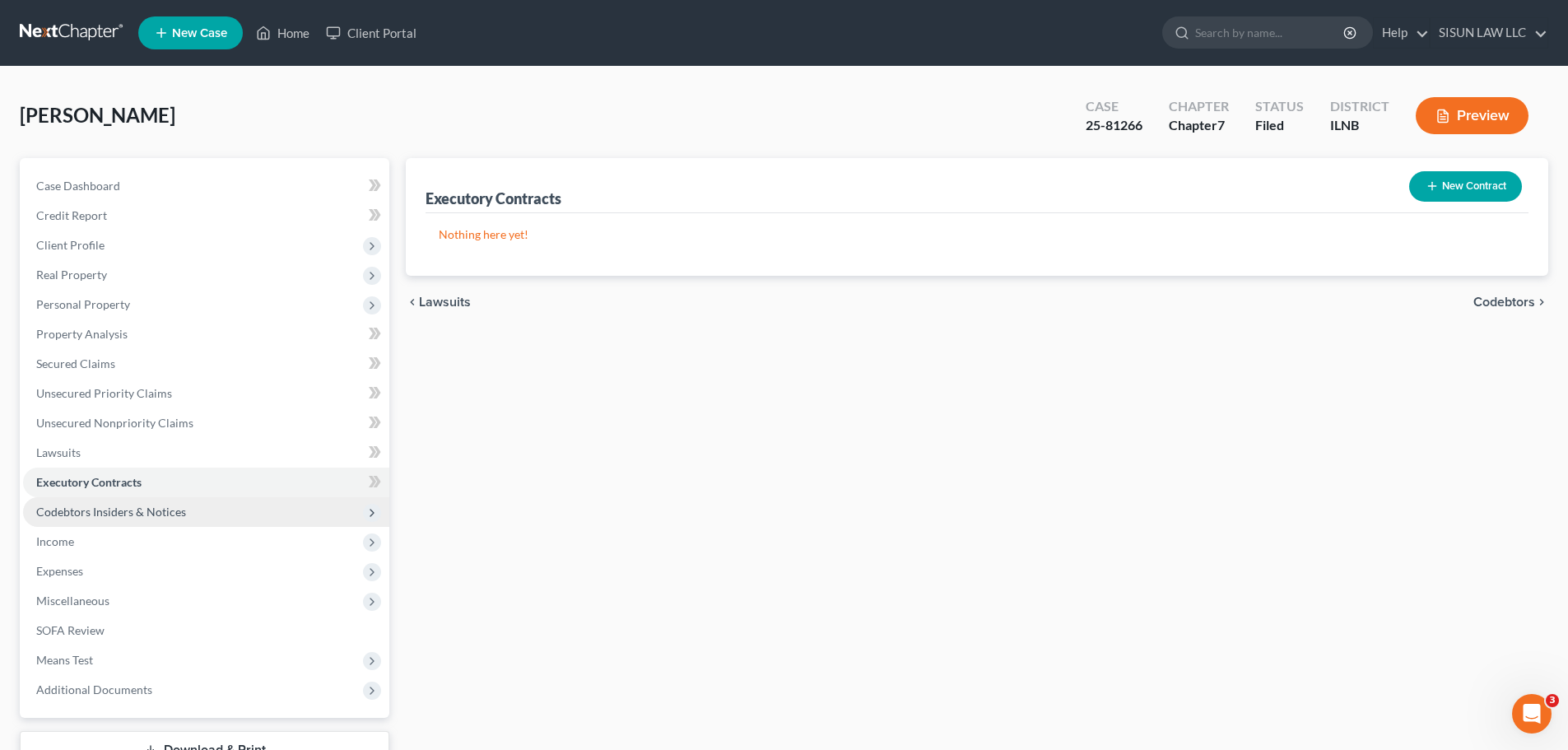
click at [178, 511] on span "Codebtors Insiders & Notices" at bounding box center [111, 511] width 150 height 14
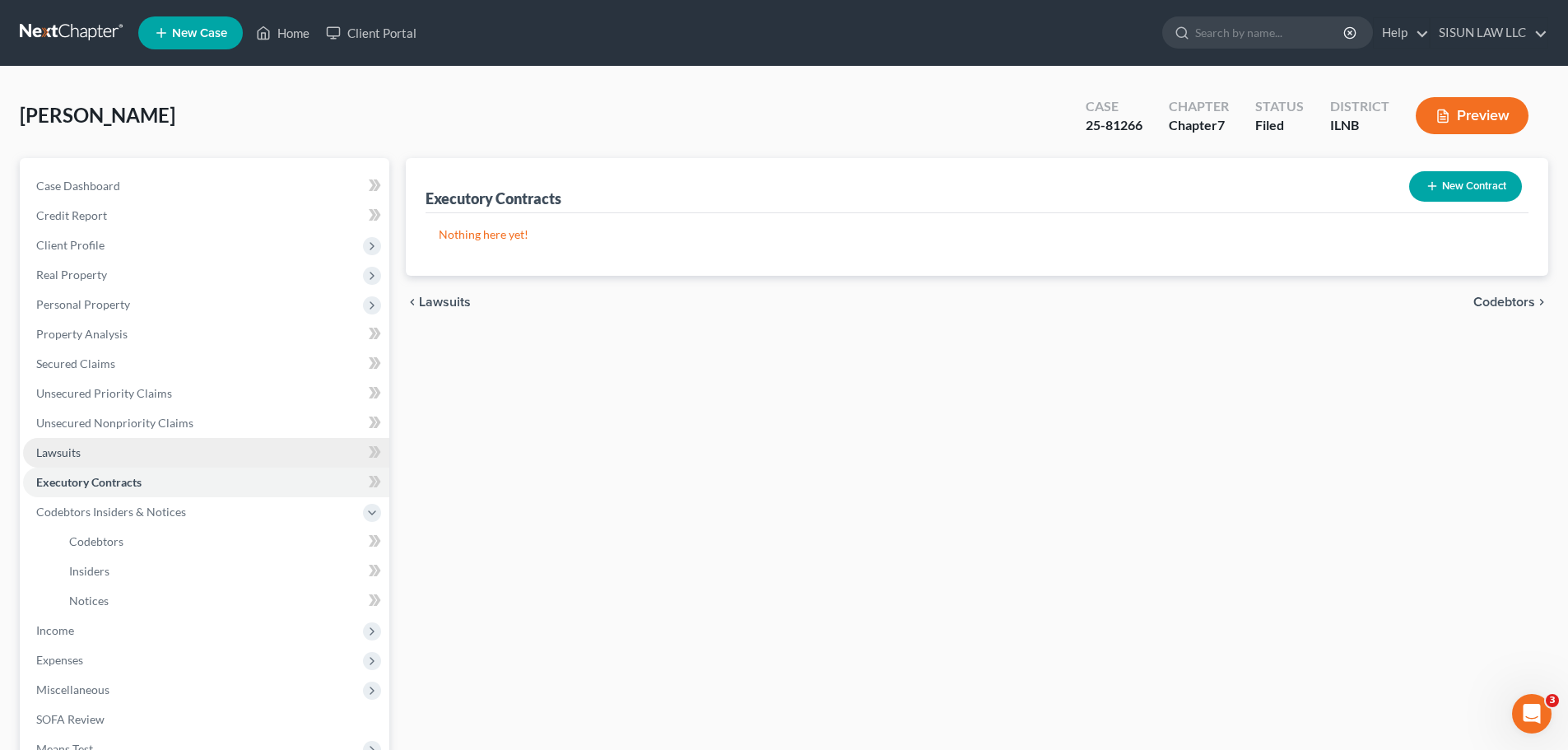
click at [184, 447] on link "Lawsuits" at bounding box center [206, 453] width 366 height 30
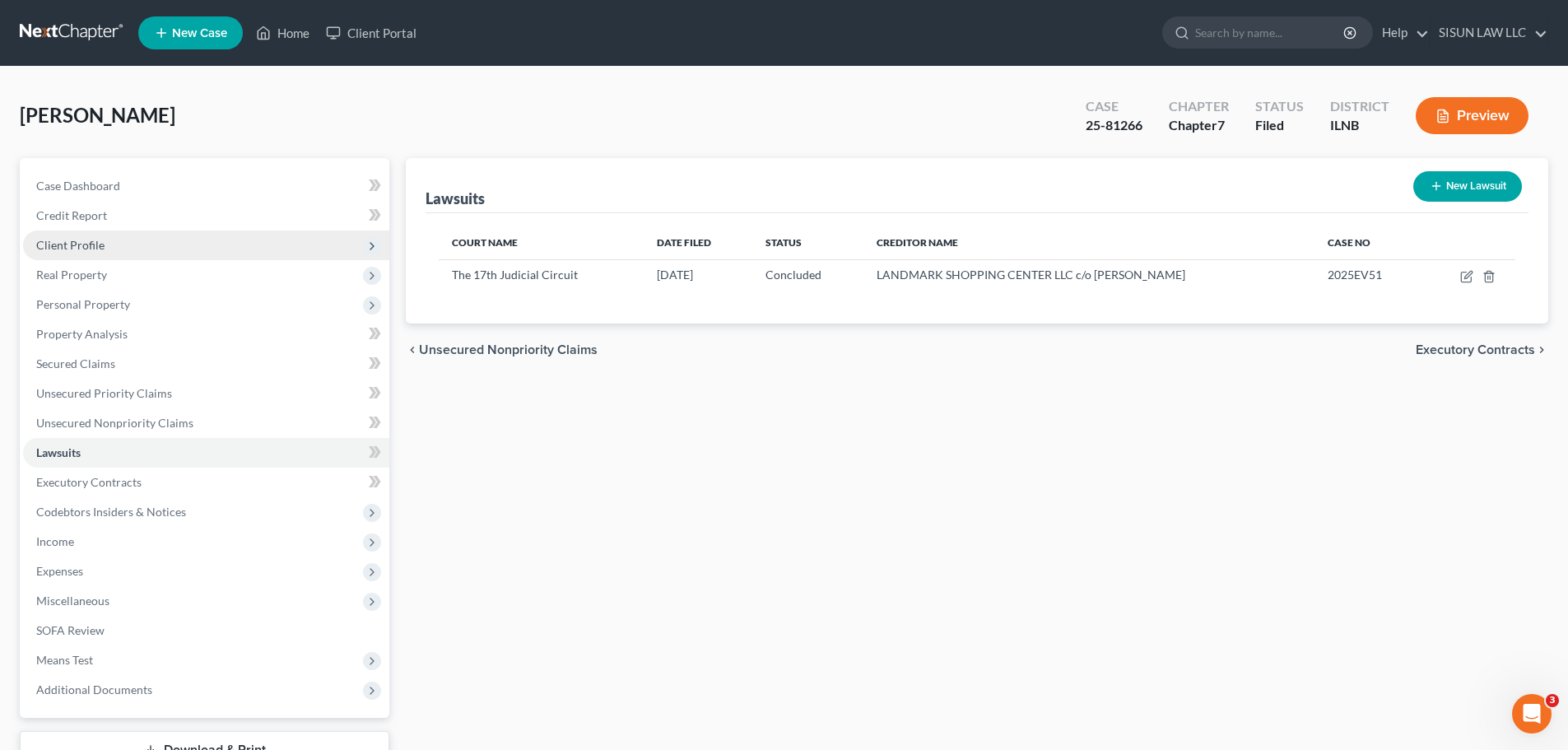
click at [194, 257] on span "Client Profile" at bounding box center [206, 245] width 366 height 30
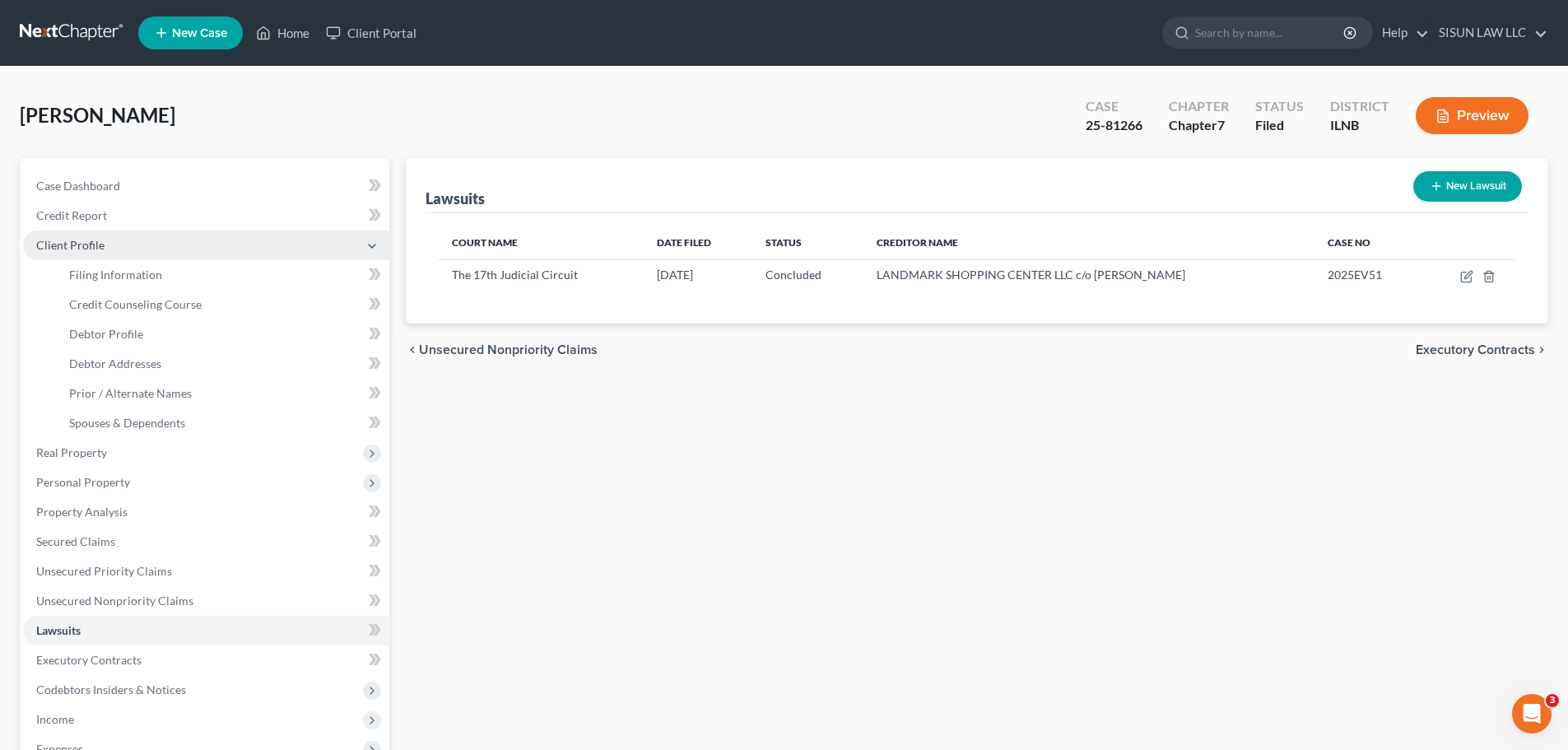
click at [215, 251] on span "Client Profile" at bounding box center [206, 245] width 366 height 30
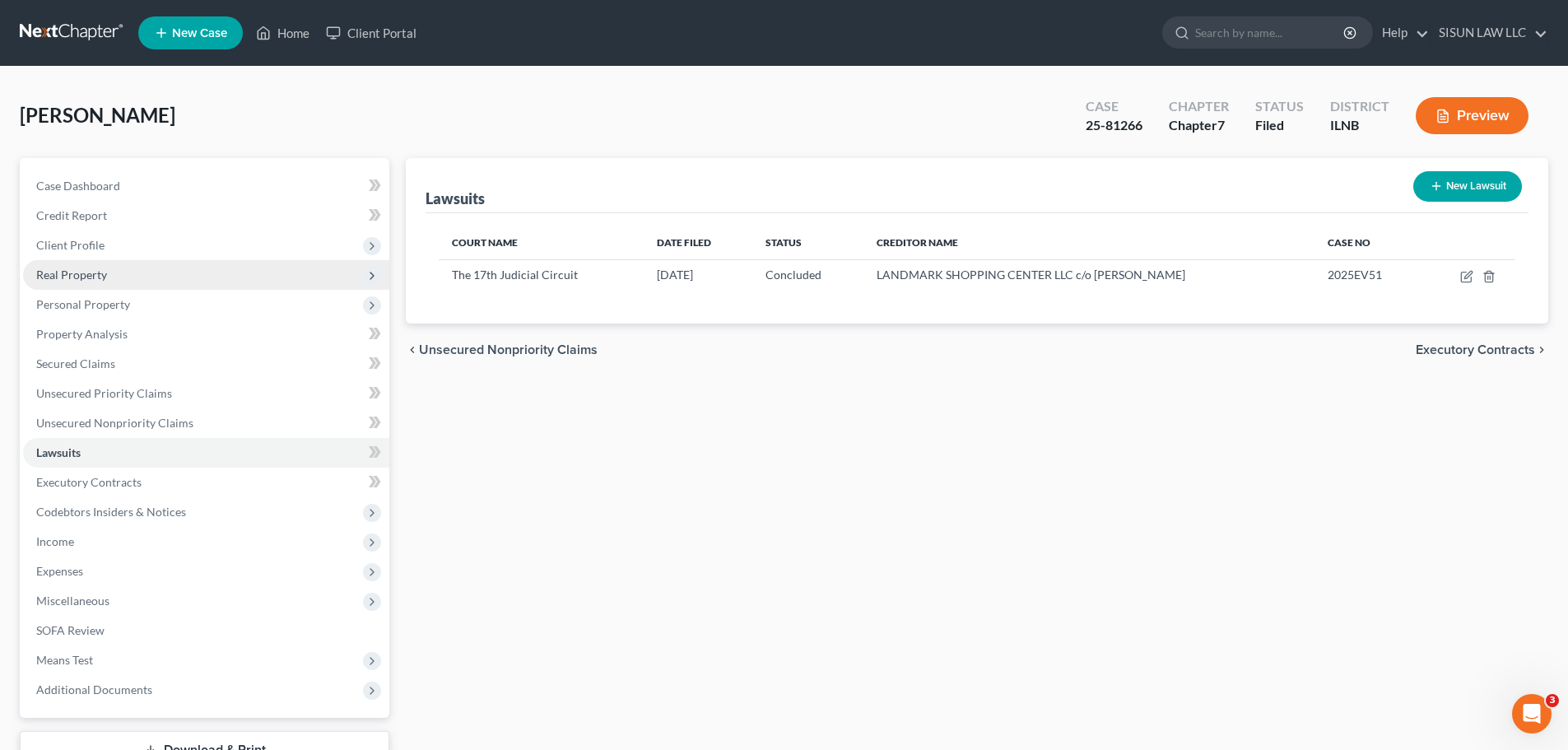
click at [194, 290] on span "Personal Property" at bounding box center [206, 305] width 366 height 30
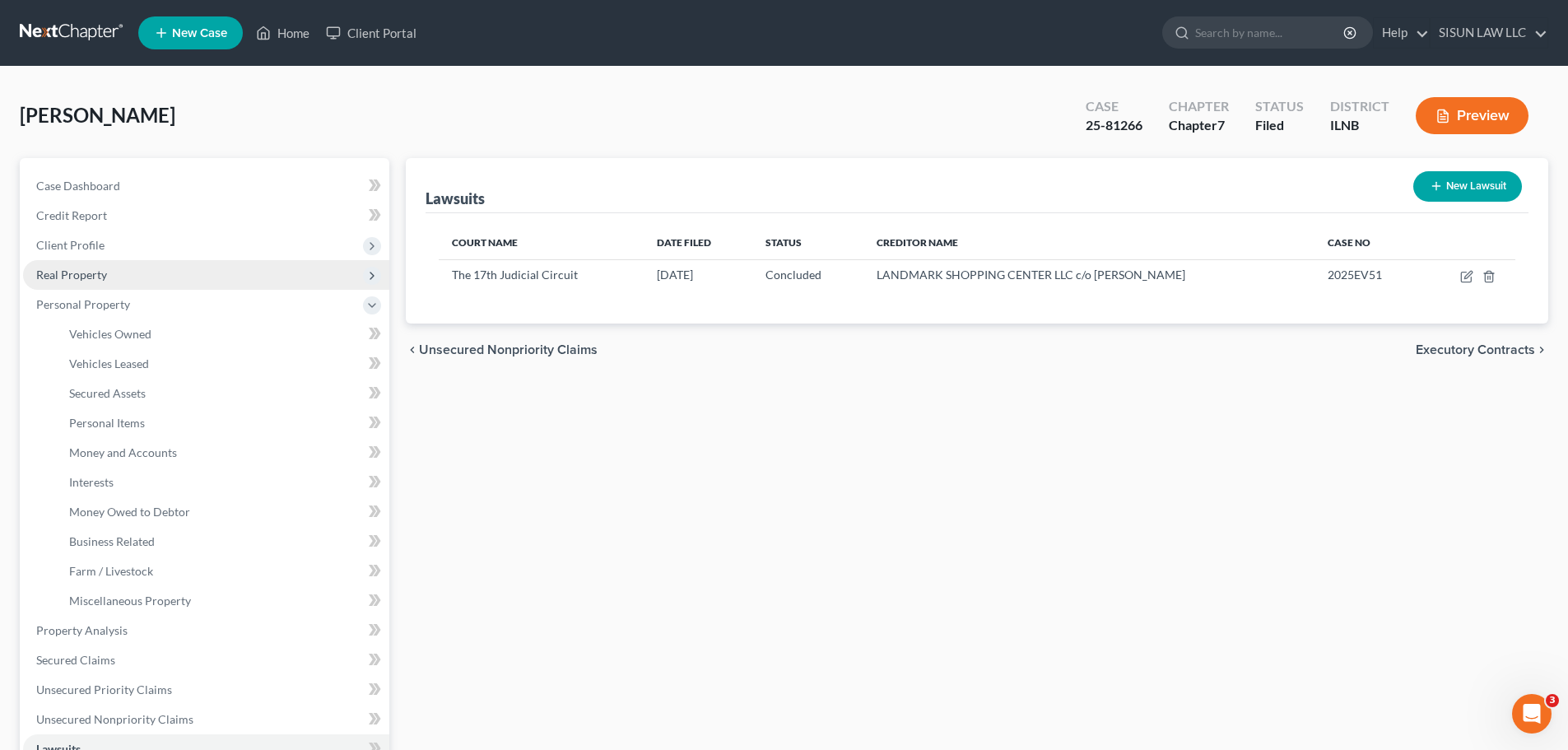
click at [203, 279] on span "Real Property" at bounding box center [206, 275] width 366 height 30
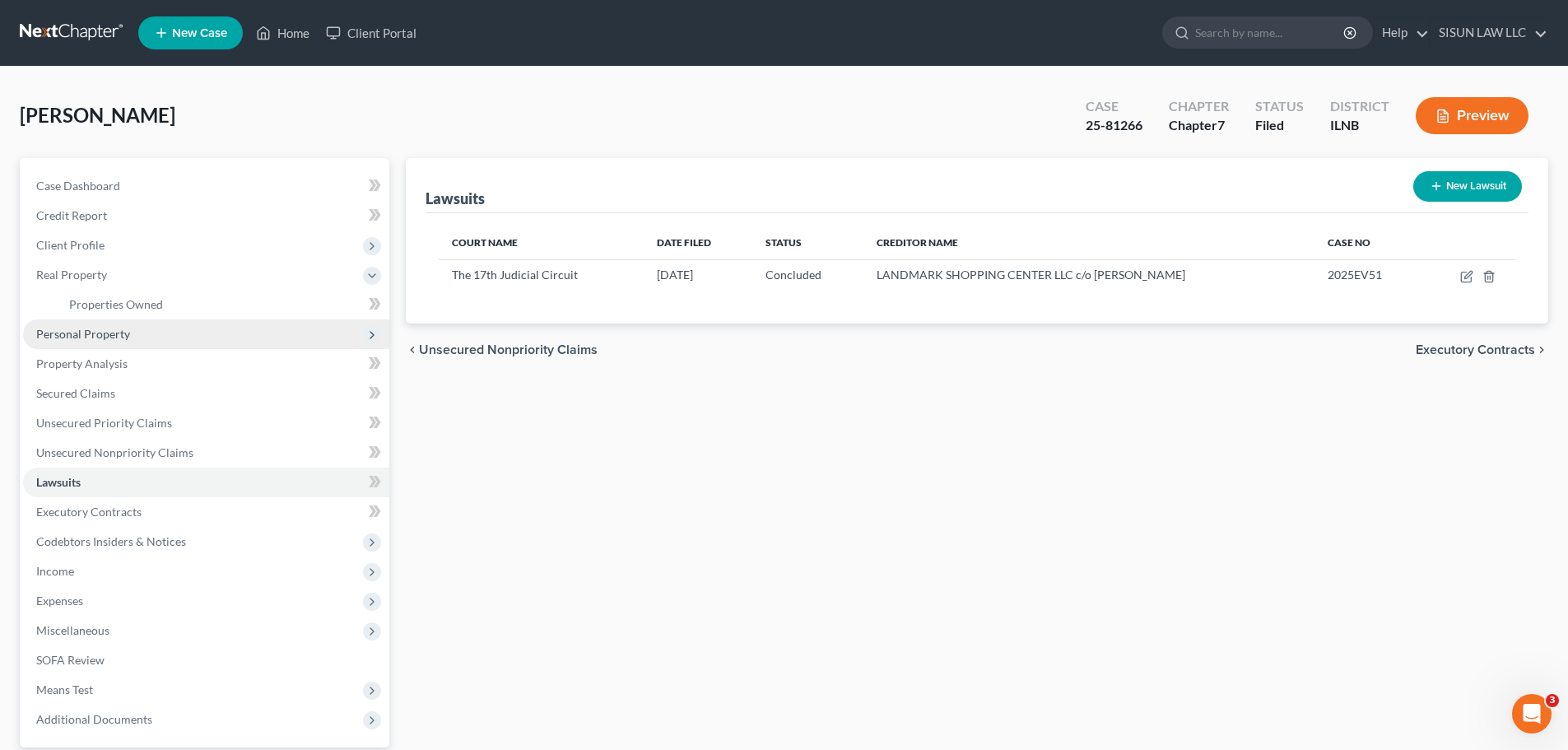
click at [184, 328] on span "Personal Property" at bounding box center [206, 334] width 366 height 30
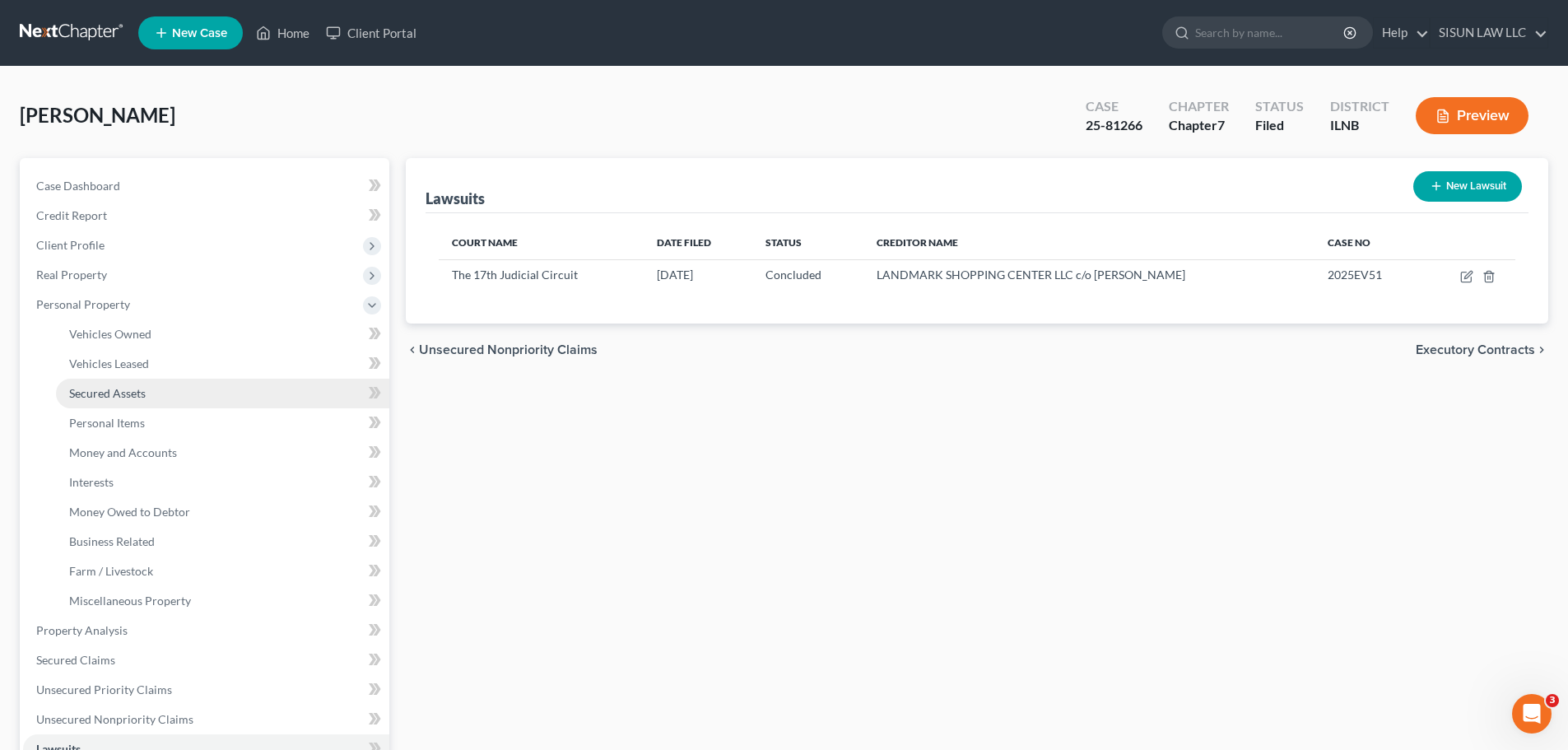
scroll to position [247, 0]
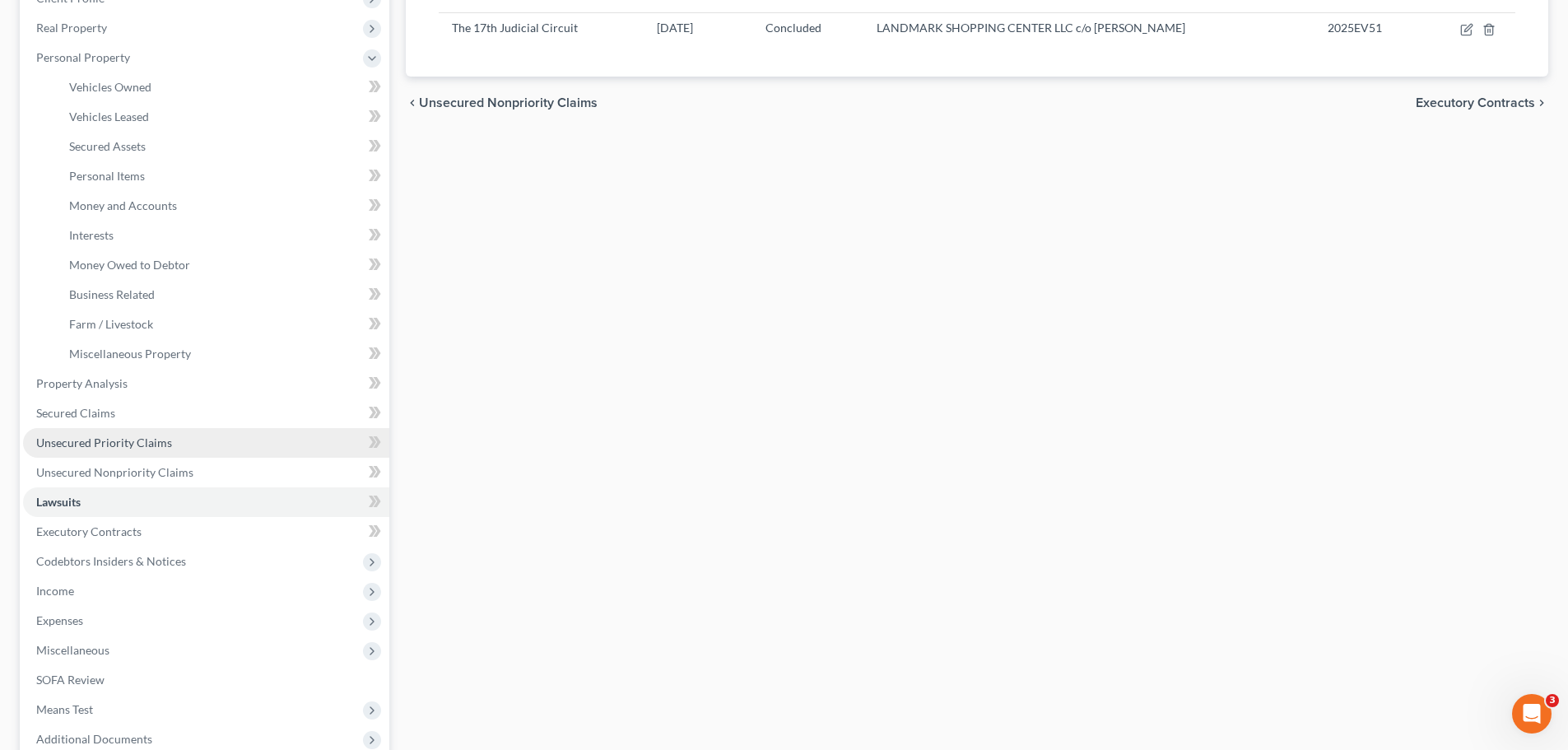
click at [153, 435] on span "Unsecured Priority Claims" at bounding box center [104, 442] width 136 height 14
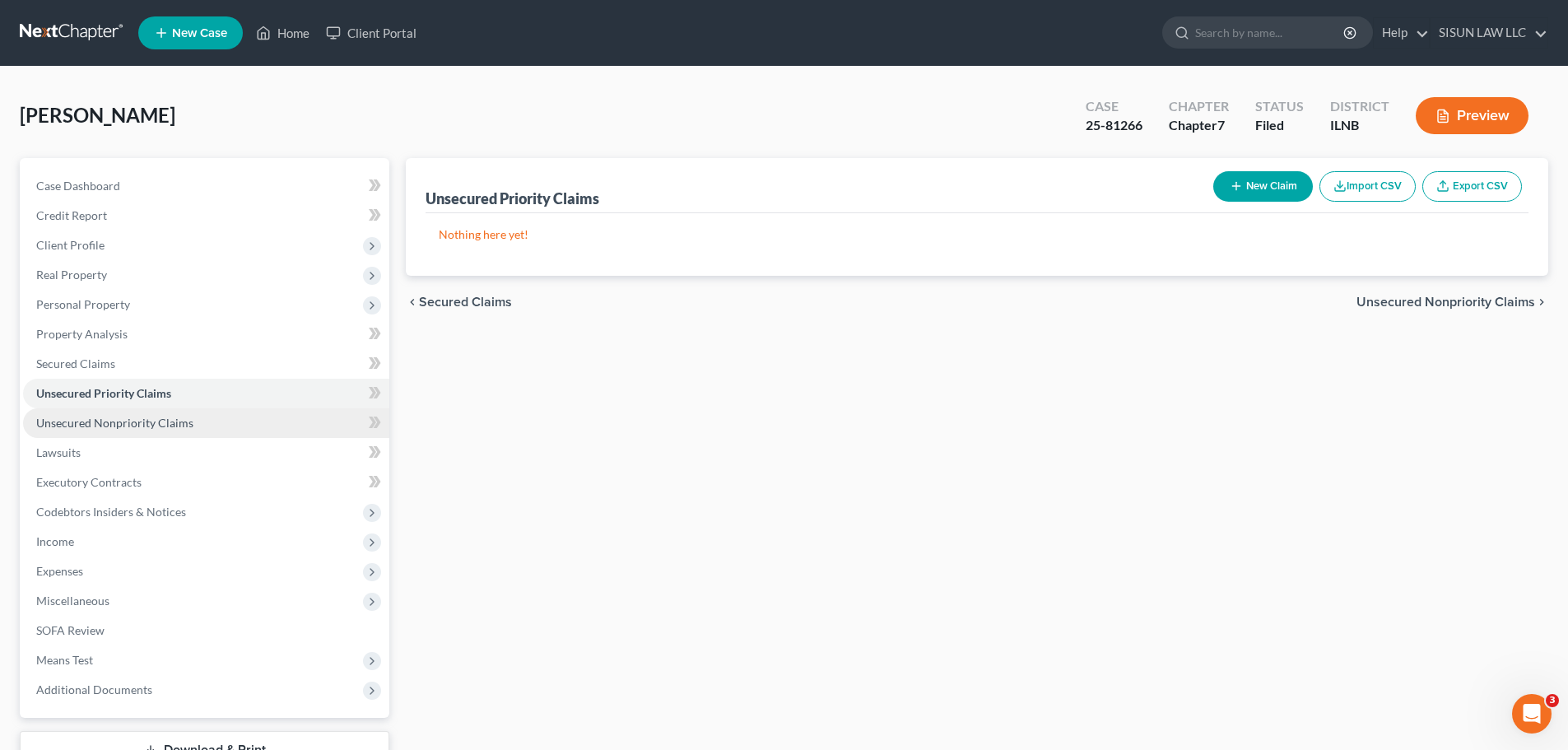
click at [217, 416] on link "Unsecured Nonpriority Claims" at bounding box center [206, 423] width 366 height 30
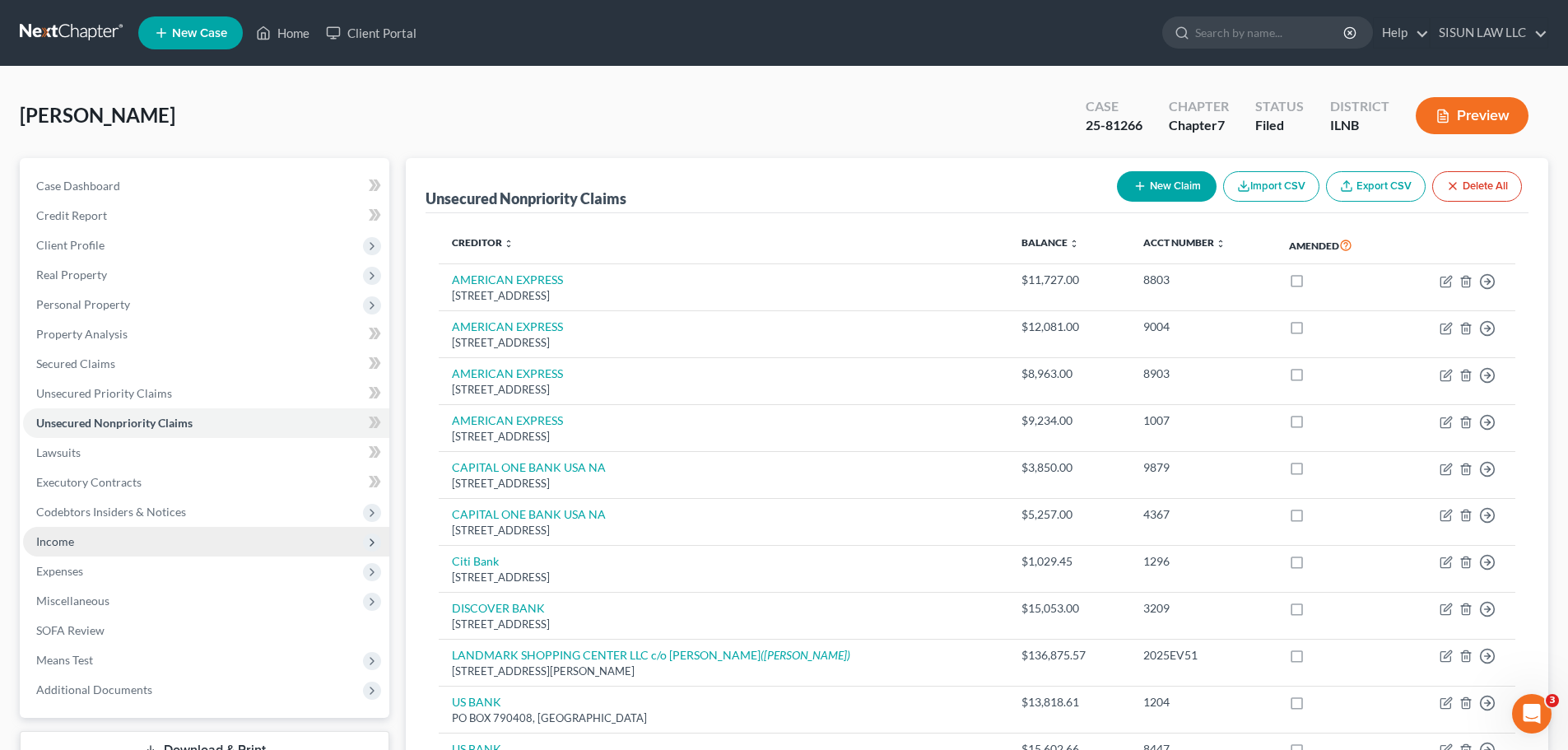
click at [213, 552] on span "Income" at bounding box center [206, 541] width 366 height 30
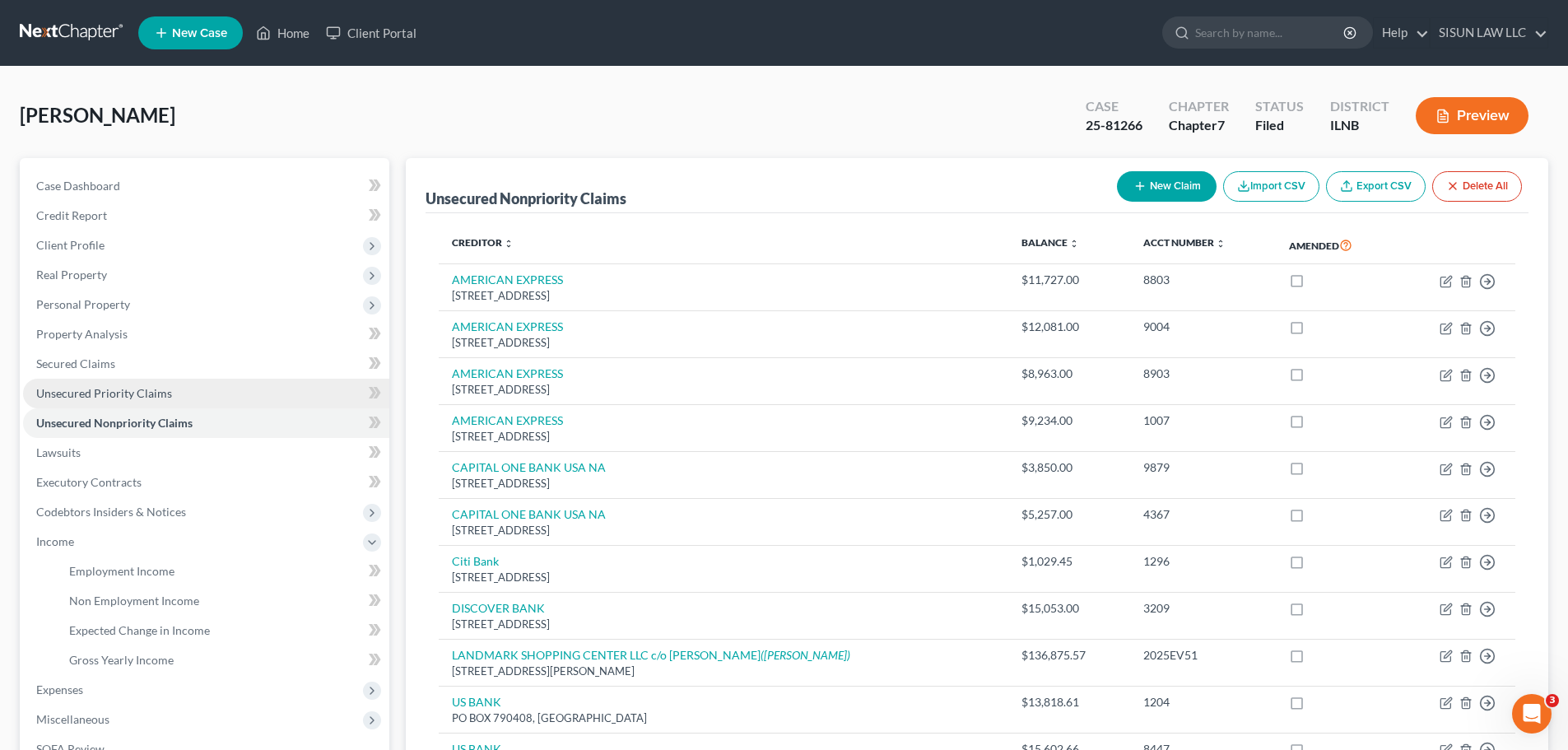
click at [112, 381] on link "Unsecured Priority Claims" at bounding box center [206, 393] width 366 height 30
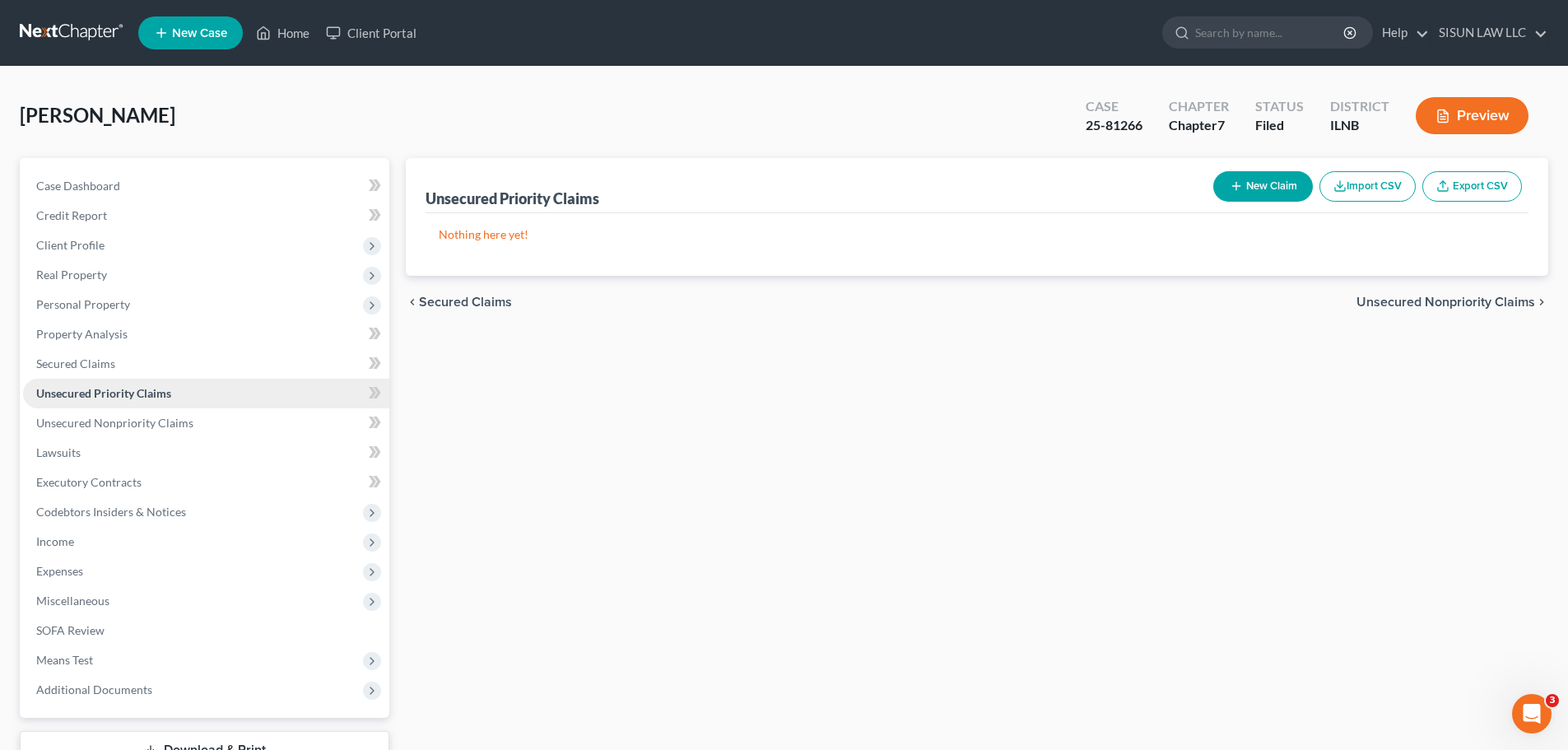
drag, startPoint x: 96, startPoint y: 418, endPoint x: 102, endPoint y: 394, distance: 24.7
click at [102, 394] on span "Unsecured Priority Claims" at bounding box center [103, 392] width 135 height 14
click at [133, 531] on span "Income" at bounding box center [206, 541] width 366 height 30
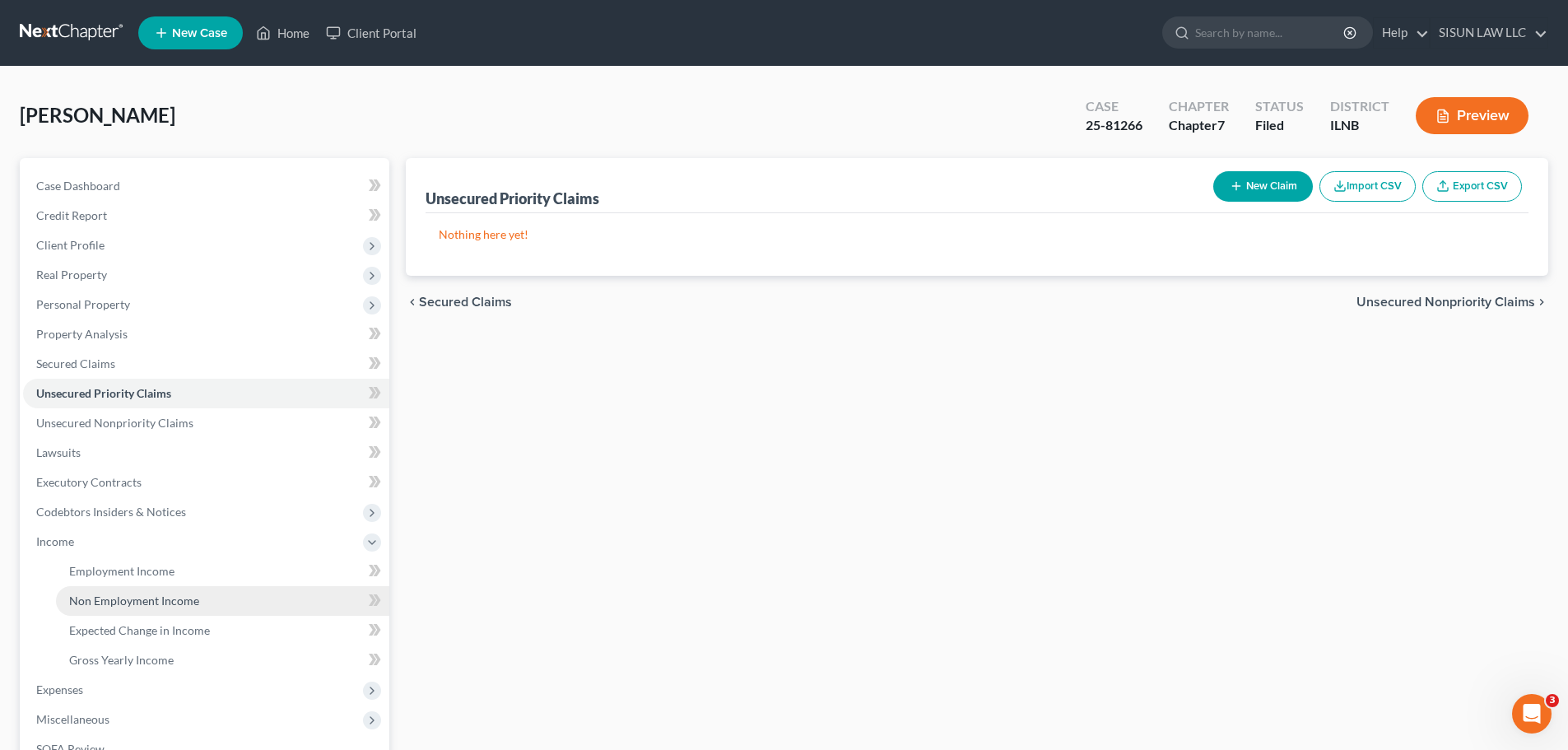
click at [154, 596] on span "Non Employment Income" at bounding box center [134, 600] width 130 height 14
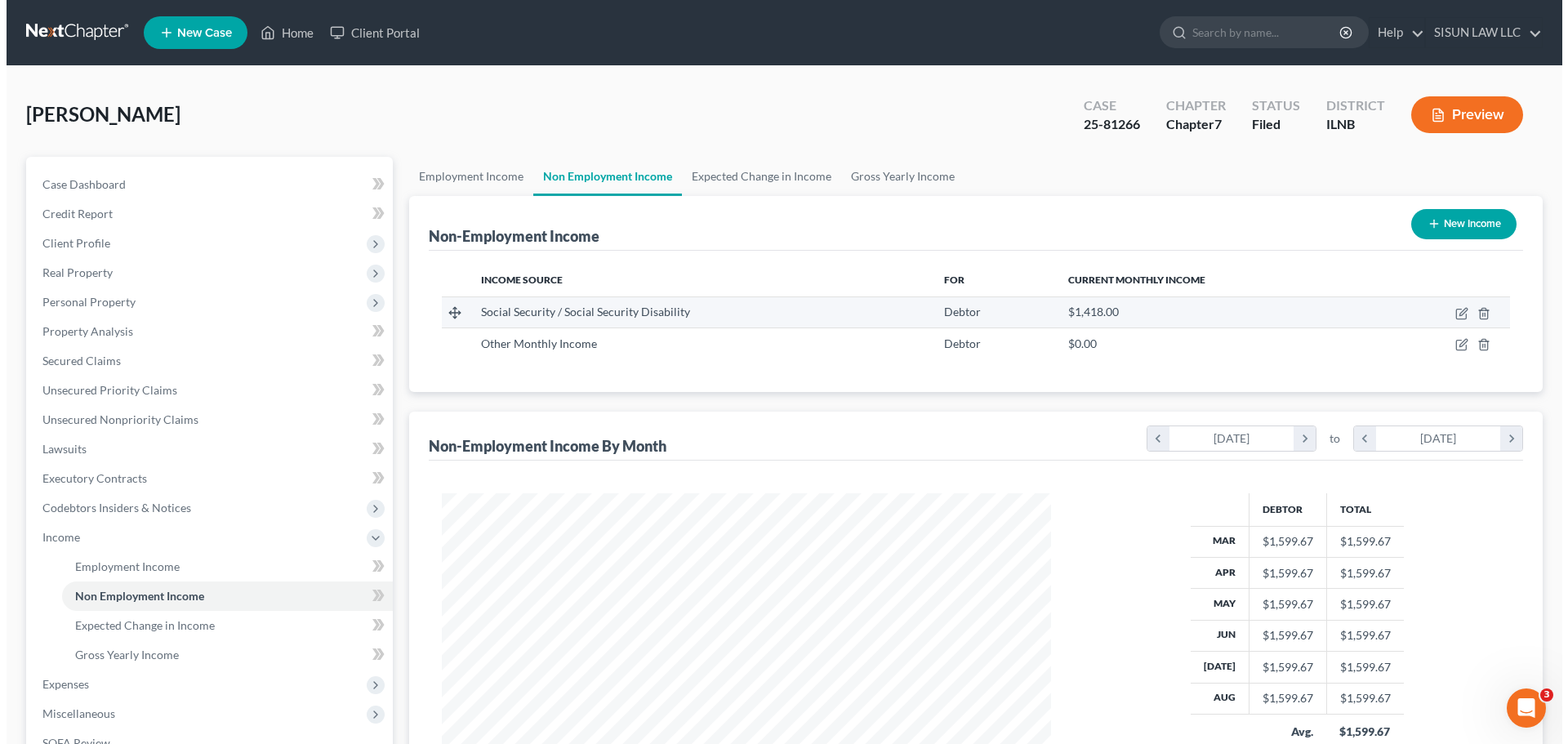
scroll to position [304, 642]
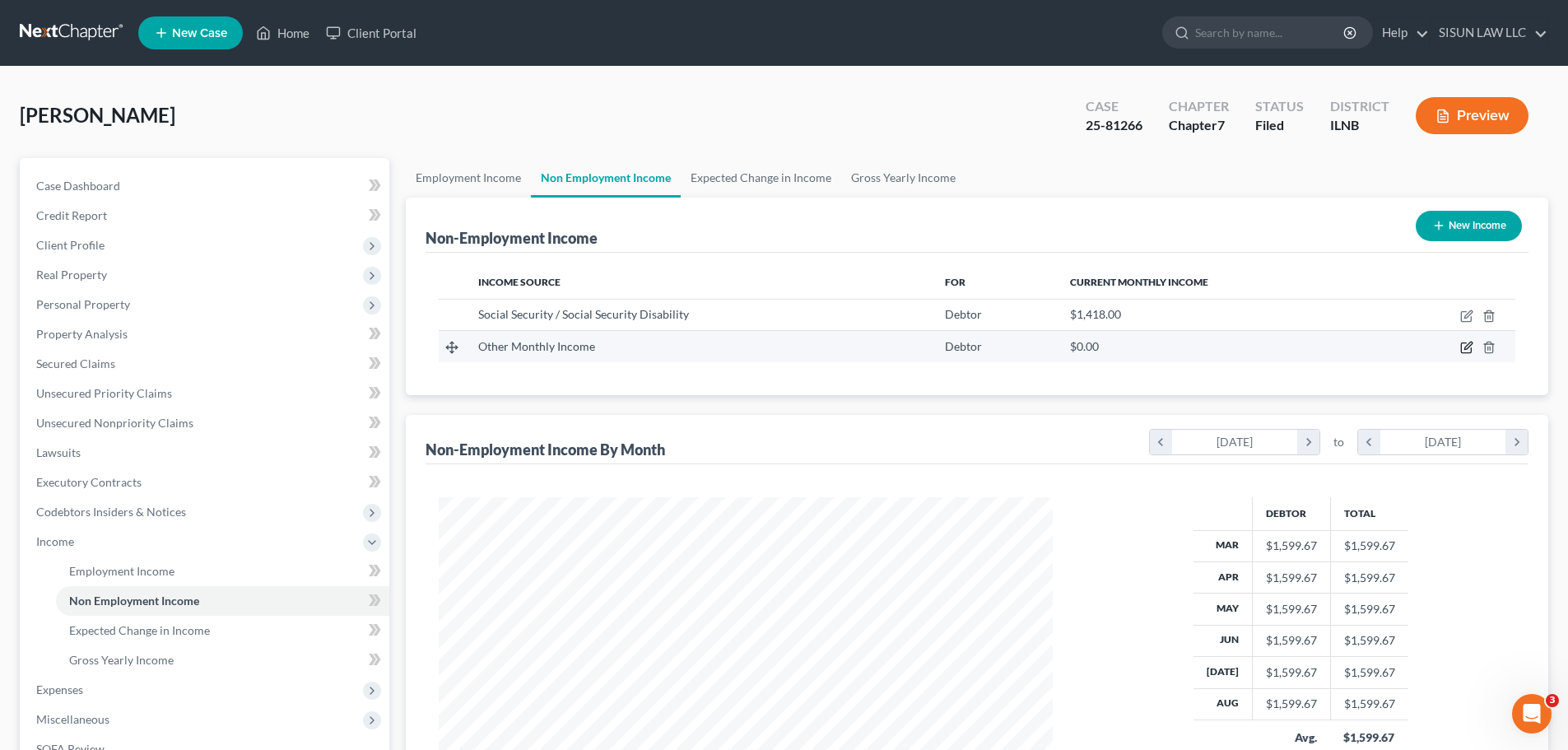
click at [1464, 348] on icon "button" at bounding box center [1466, 348] width 13 height 13
select select "13"
select select "0"
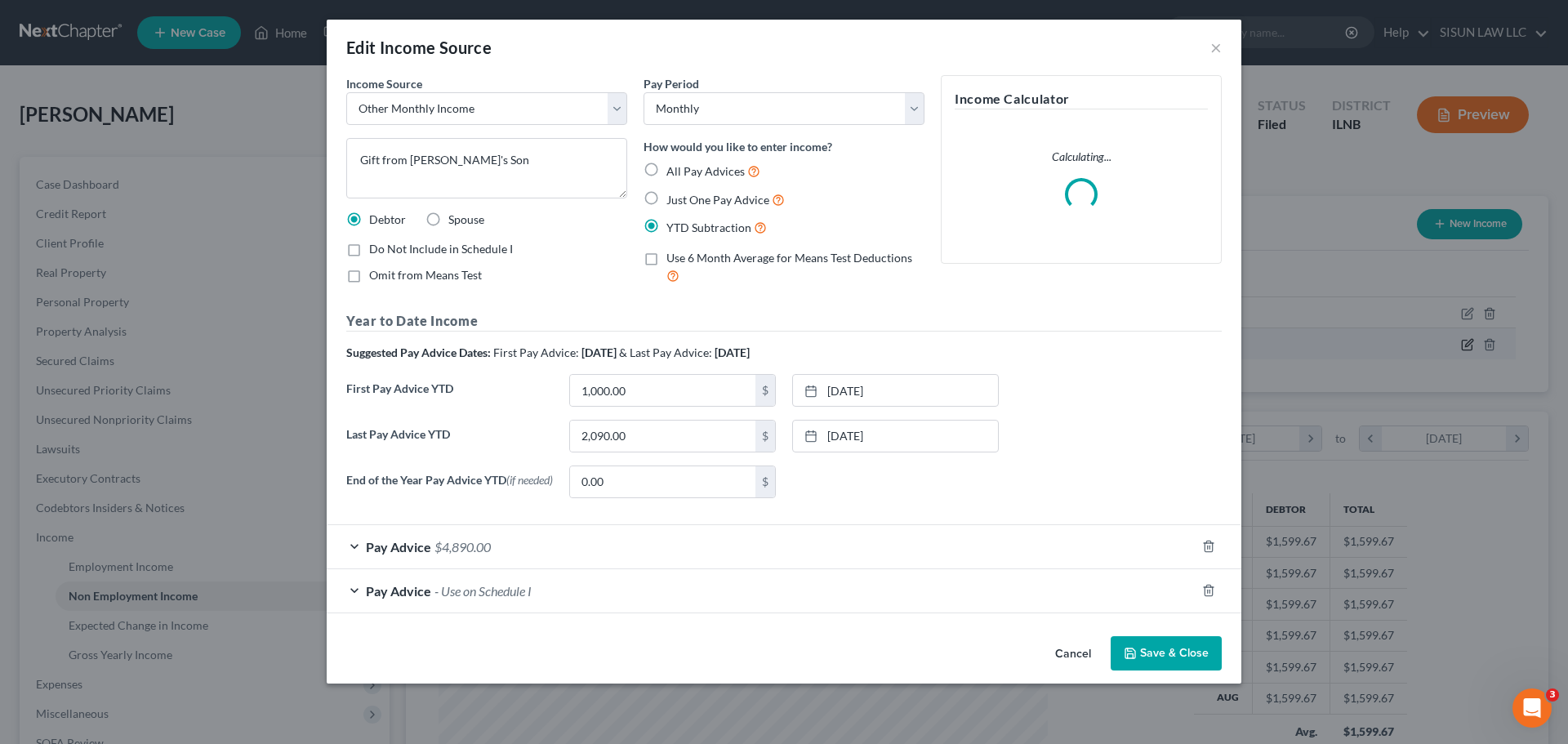
scroll to position [307, 647]
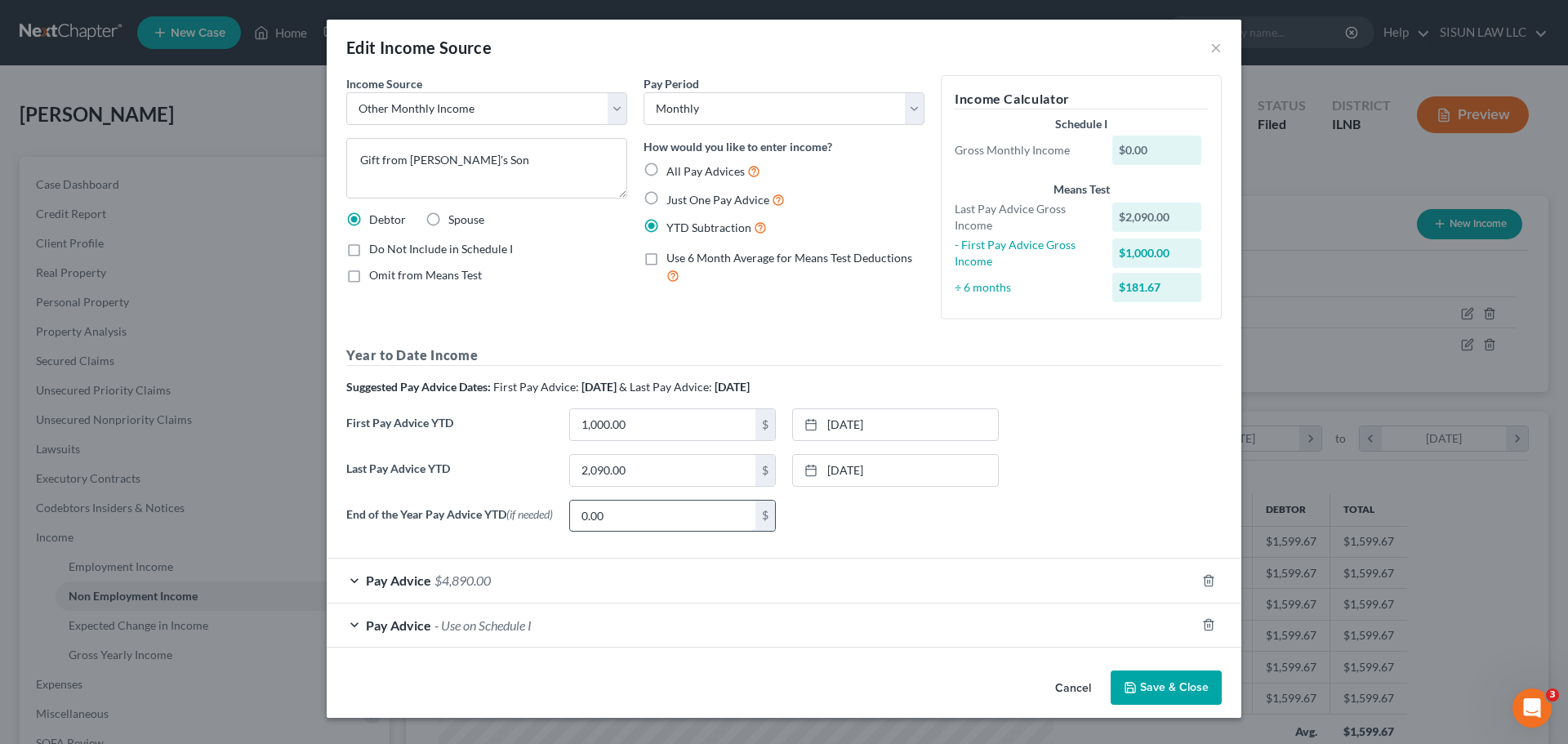
click at [629, 523] on input "0.00" at bounding box center [663, 516] width 186 height 31
click at [1022, 518] on div "End of the Year Pay Advice YTD (if needed) 3,090 $ None close Date Time chevron…" at bounding box center [784, 522] width 892 height 45
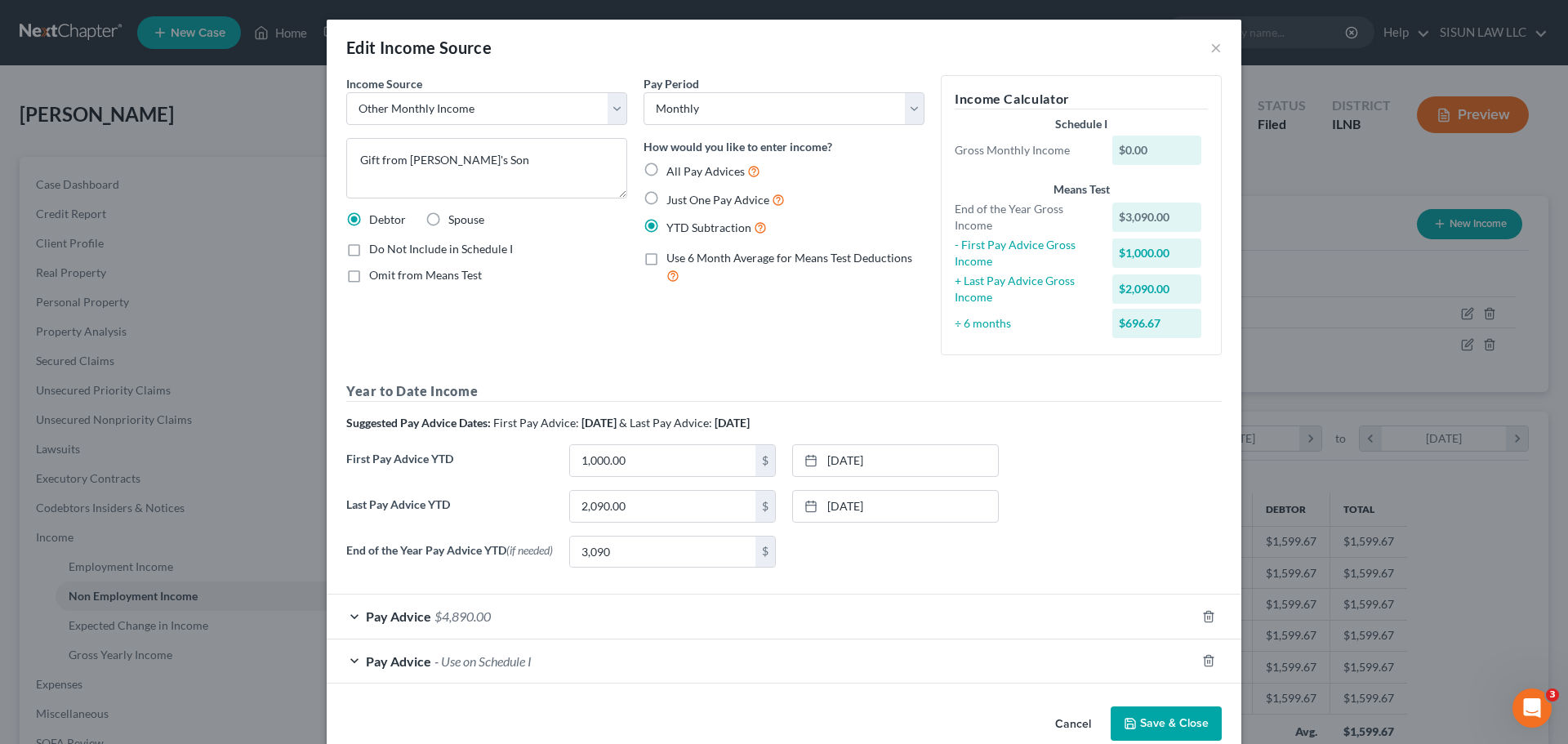
click at [796, 619] on div "Pay Advice $4,890.00" at bounding box center [761, 616] width 869 height 43
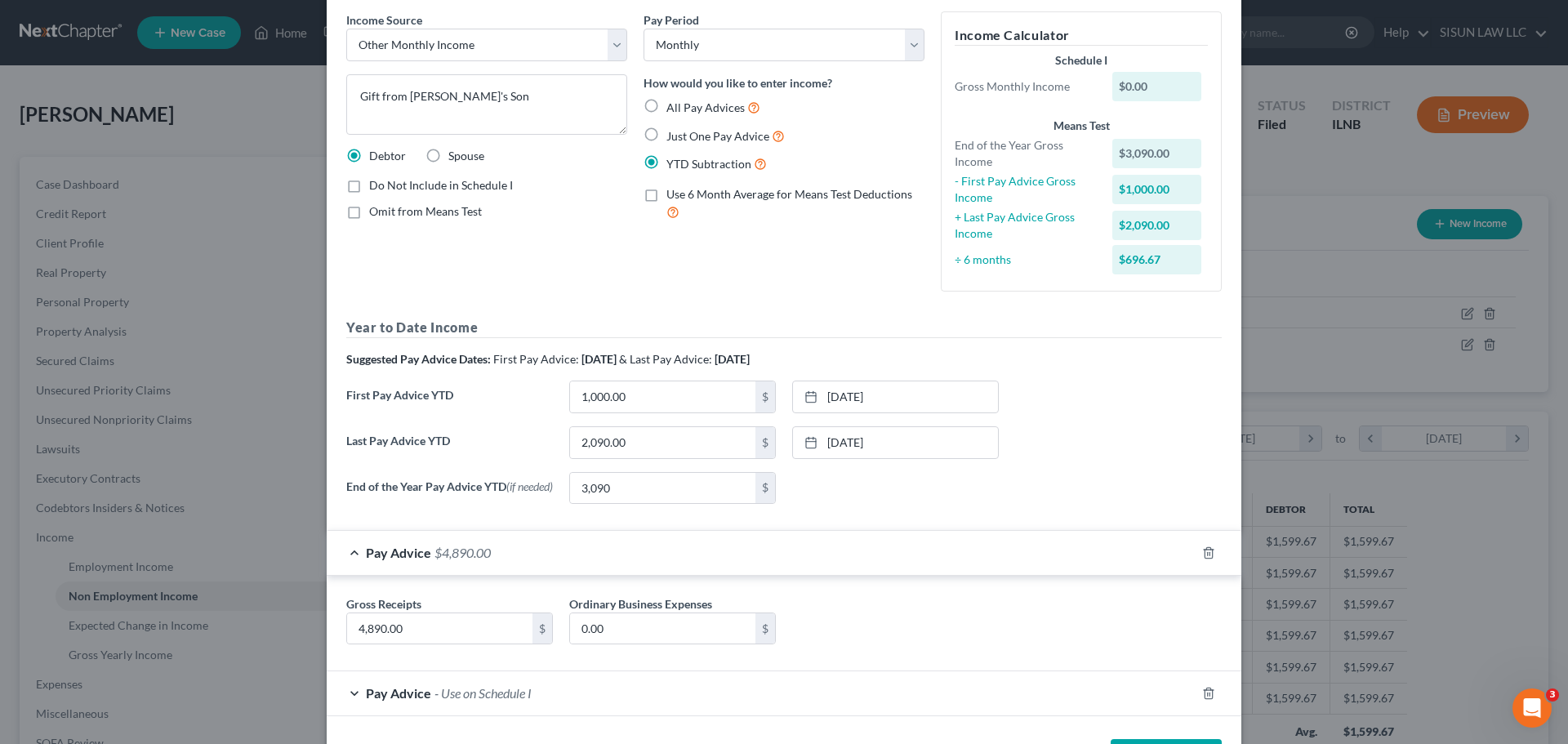
scroll to position [129, 0]
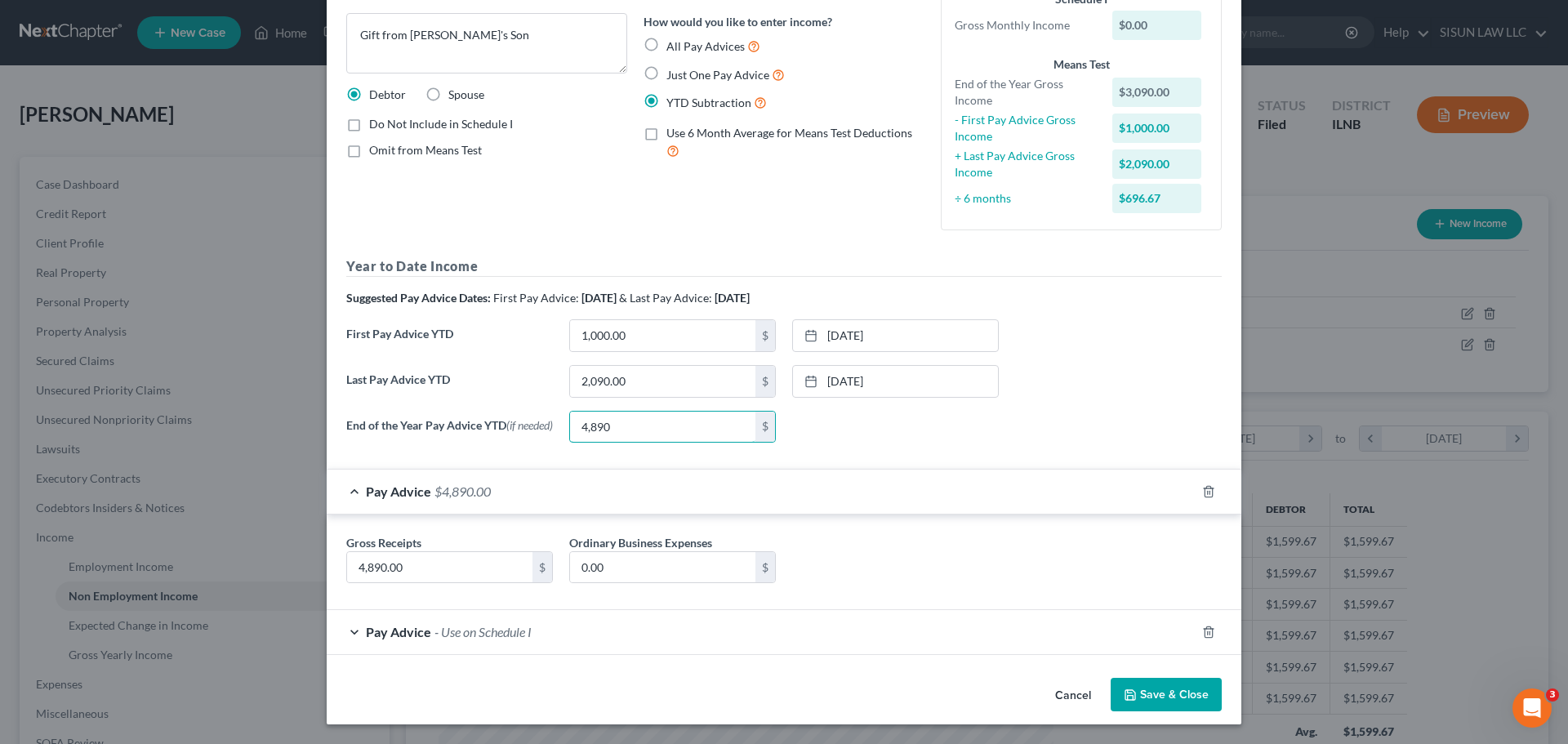
type input "4,890"
click at [1084, 472] on div "Pay Advice $4,890.00" at bounding box center [761, 491] width 869 height 43
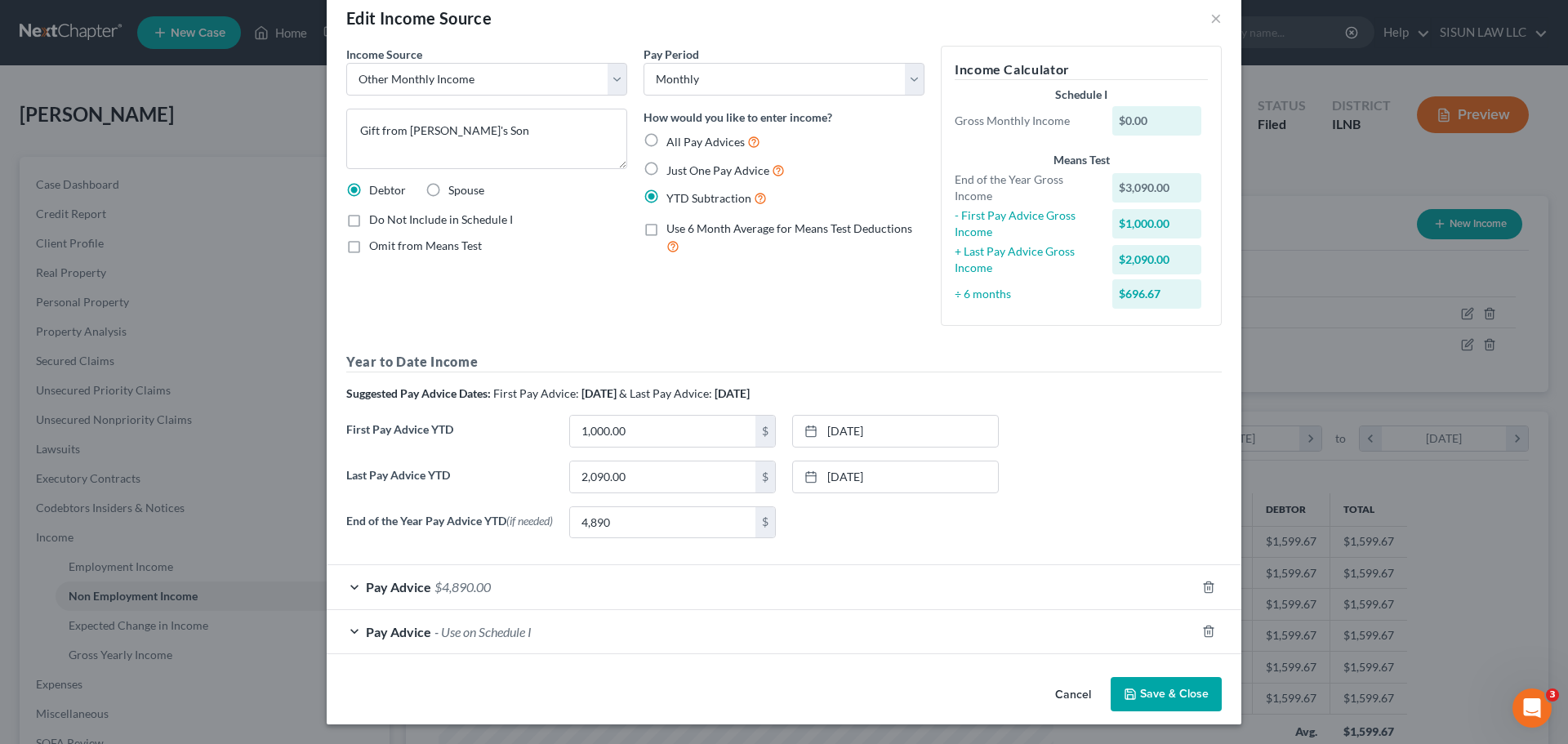
scroll to position [32, 0]
click at [688, 74] on select "Select Monthly Twice Monthly Every Other Week Weekly" at bounding box center [784, 79] width 281 height 32
click at [643, 63] on select "Select Monthly Twice Monthly Every Other Week Weekly" at bounding box center [784, 79] width 281 height 32
click at [731, 68] on select "Select Monthly Twice Monthly Every Other Week Weekly" at bounding box center [784, 79] width 281 height 32
click at [643, 63] on select "Select Monthly Twice Monthly Every Other Week Weekly" at bounding box center [784, 79] width 281 height 32
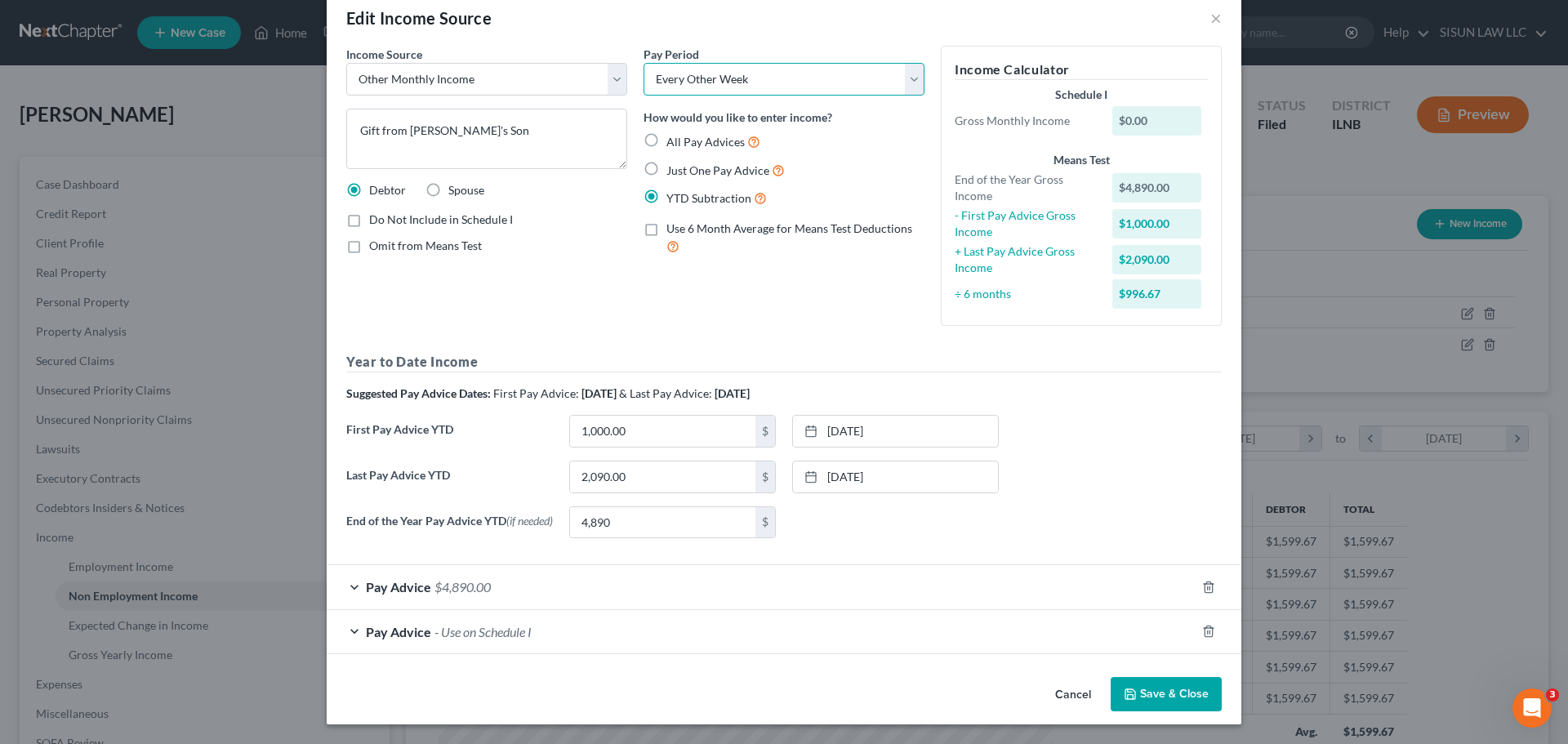
drag, startPoint x: 753, startPoint y: 64, endPoint x: 739, endPoint y: 72, distance: 16.1
click at [753, 64] on select "Select Monthly Twice Monthly Every Other Week Weekly" at bounding box center [784, 79] width 281 height 32
click at [643, 63] on select "Select Monthly Twice Monthly Every Other Week Weekly" at bounding box center [784, 79] width 281 height 32
click at [747, 67] on select "Select Monthly Twice Monthly Every Other Week Weekly" at bounding box center [784, 79] width 281 height 32
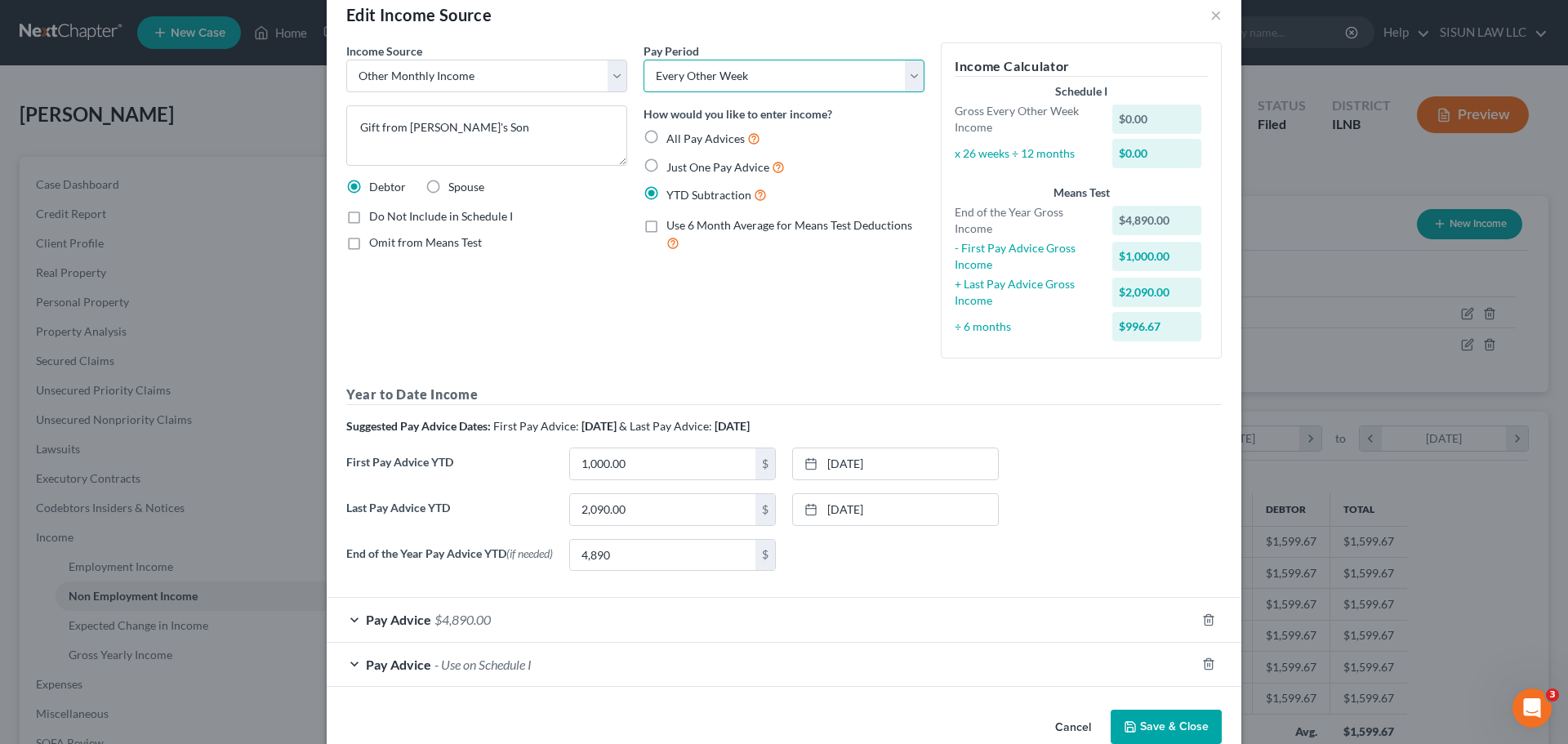
select select "0"
click at [643, 59] on select "Select Monthly Twice Monthly Every Other Week Weekly" at bounding box center [784, 75] width 281 height 32
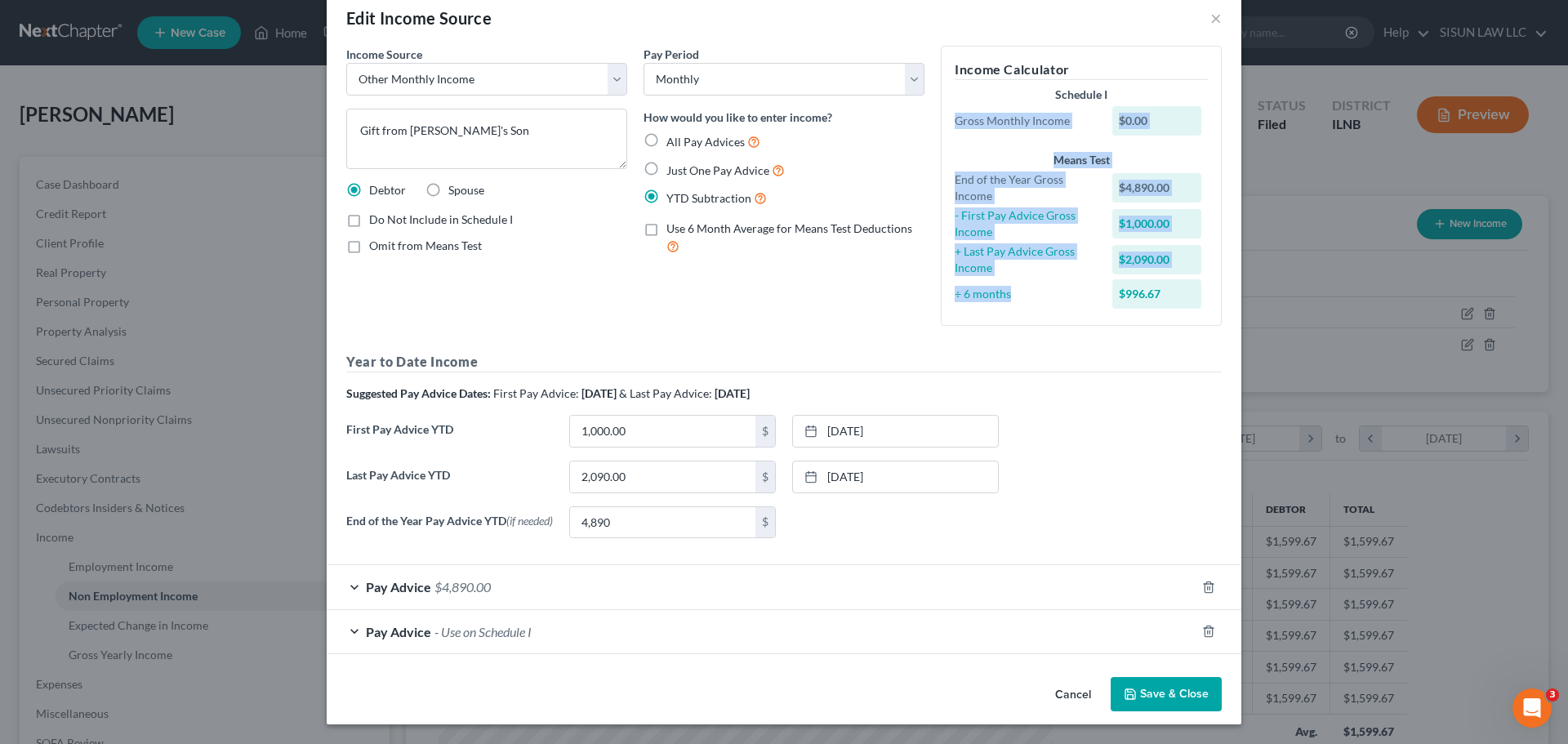
drag, startPoint x: 942, startPoint y: 138, endPoint x: 1029, endPoint y: 288, distance: 173.4
click at [1029, 288] on div "Schedule I Gross Monthly Income $0.00 Means Test End of the Year Gross Income $…" at bounding box center [1081, 200] width 269 height 226
copy div "Gross Monthly Income $0.00 Means Test End of the Year Gross Income $4,890.00 - …"
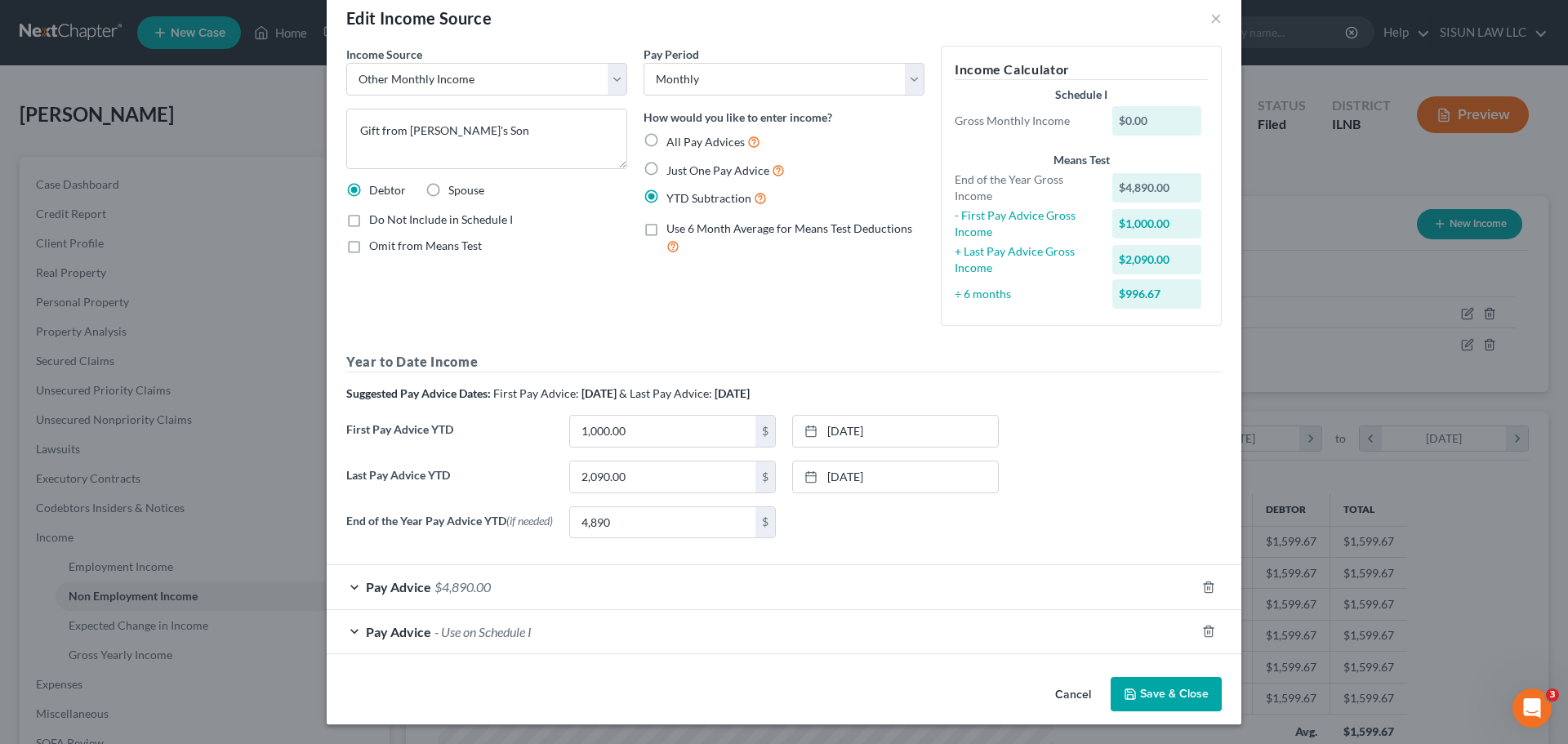
click at [769, 311] on div "Pay Period Select Monthly Twice Monthly Every Other Week Weekly How would you l…" at bounding box center [784, 191] width 298 height 293
click at [419, 72] on select "Select Unemployment Disability (from employer) Pension Retirement Social Securi…" at bounding box center [487, 79] width 281 height 32
drag, startPoint x: 351, startPoint y: 124, endPoint x: 423, endPoint y: 120, distance: 72.1
click at [352, 124] on textarea "Gift from [PERSON_NAME]'s Son" at bounding box center [487, 138] width 281 height 60
click at [365, 128] on textarea "Ocassional gift from [PERSON_NAME]'s Son" at bounding box center [487, 138] width 281 height 60
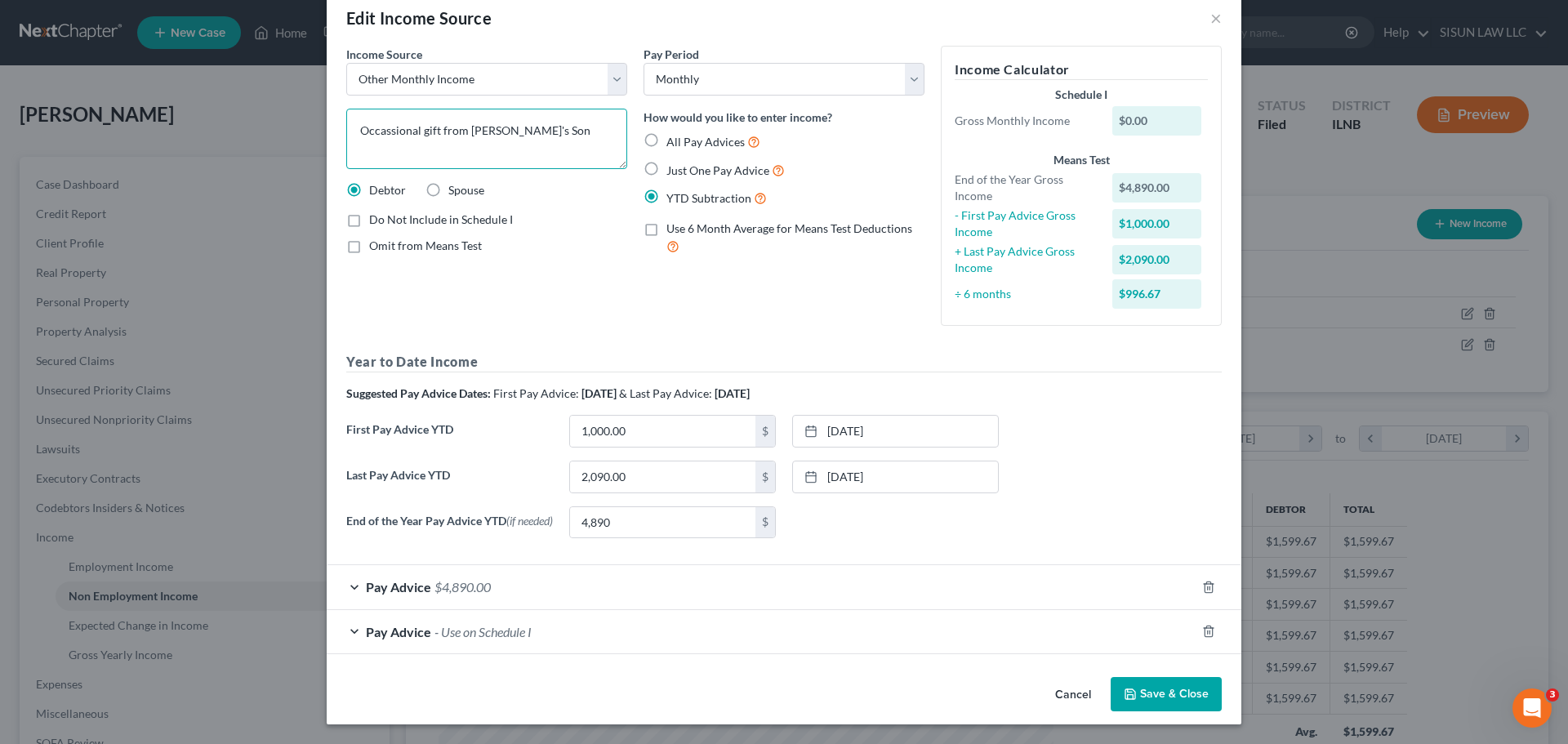
click at [385, 131] on textarea "Occassional gift from [PERSON_NAME]'s Son" at bounding box center [487, 138] width 281 height 60
click at [563, 118] on textarea "Occasional gift from [PERSON_NAME]'s Son" at bounding box center [487, 138] width 281 height 60
type textarea "Occasional gift from [PERSON_NAME]'s Son"
click at [655, 75] on select "Select Monthly Twice Monthly Every Other Week Weekly" at bounding box center [784, 79] width 281 height 32
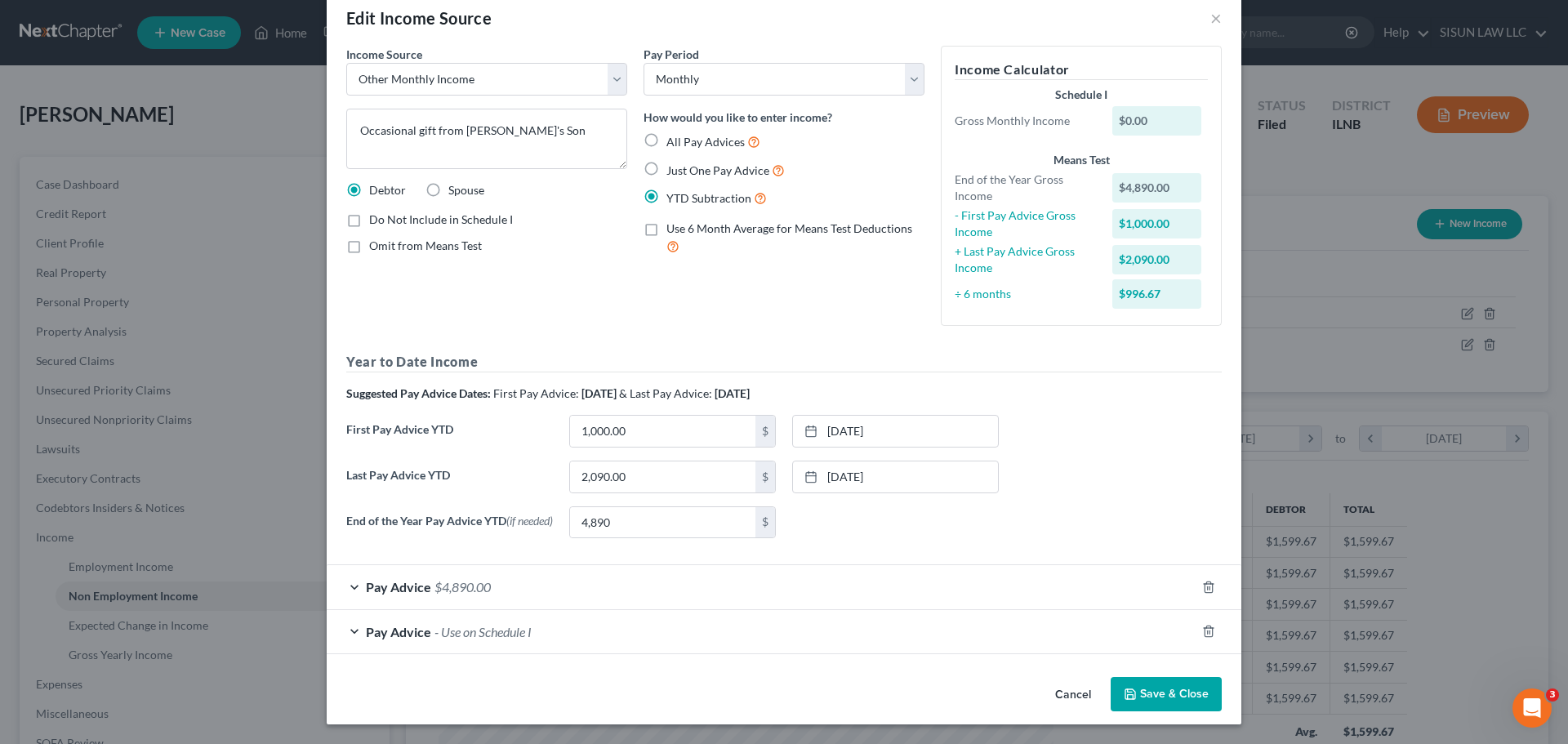
click at [667, 162] on label "Just One Pay Advice" at bounding box center [726, 170] width 118 height 18
click at [673, 162] on input "Just One Pay Advice" at bounding box center [678, 165] width 10 height 10
radio input "true"
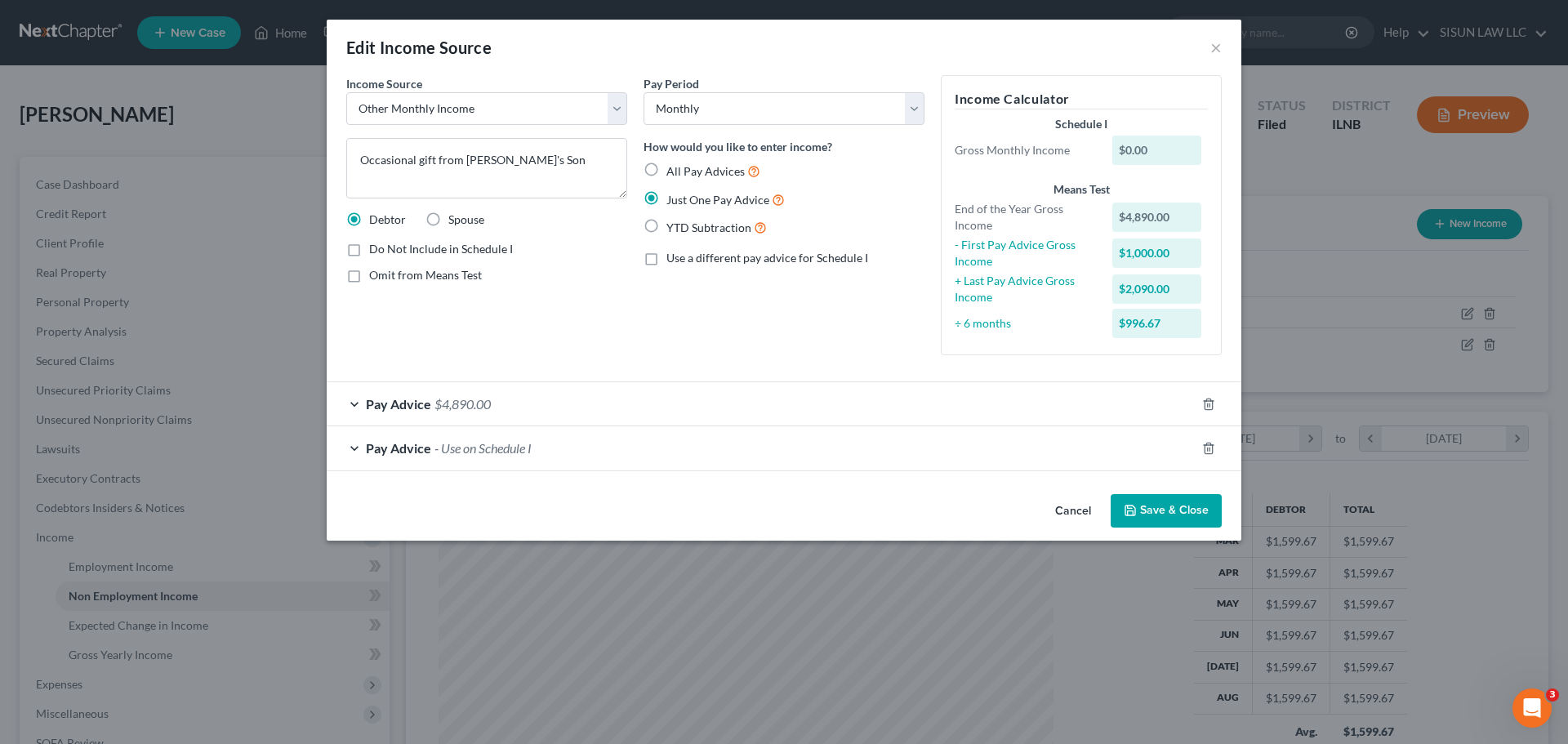
scroll to position [0, 0]
click at [503, 405] on div "Pay Advice $4,890.00" at bounding box center [761, 403] width 869 height 43
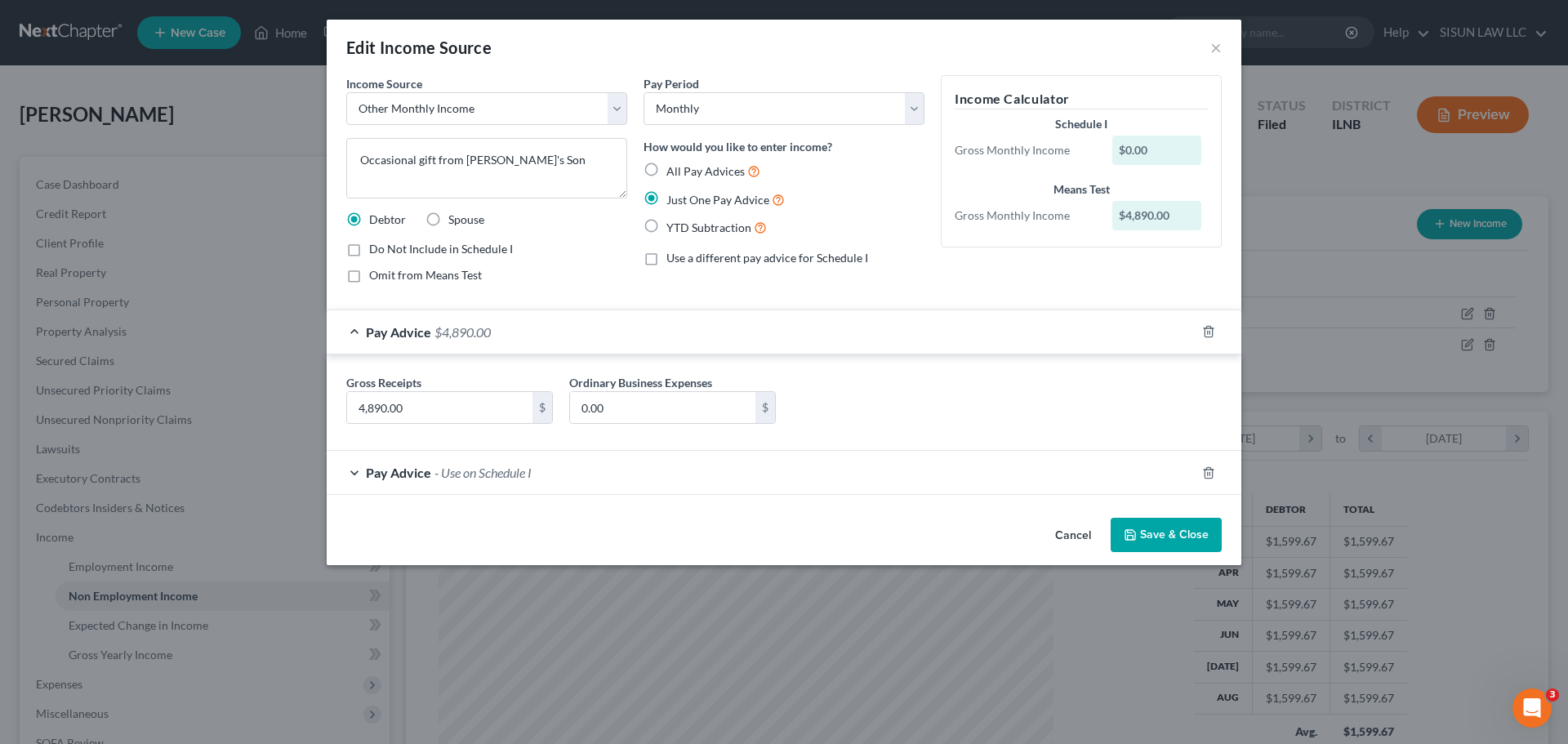
click at [682, 174] on span "All Pay Advices" at bounding box center [705, 171] width 79 height 14
click at [682, 172] on input "All Pay Advices" at bounding box center [678, 166] width 10 height 10
radio input "true"
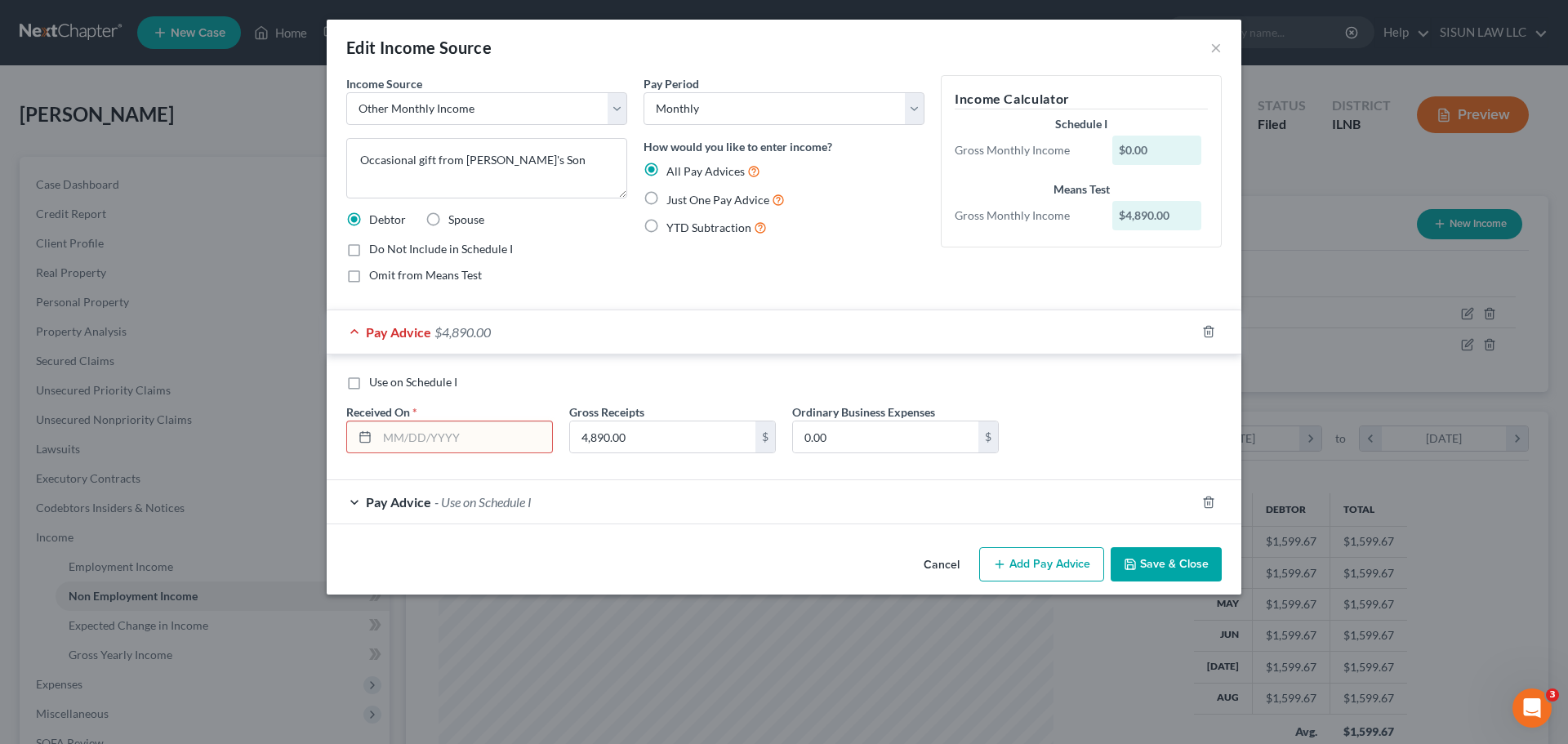
click at [390, 437] on input "text" at bounding box center [464, 437] width 175 height 31
click at [662, 237] on div "YTD Subtraction" at bounding box center [784, 227] width 281 height 18
click at [675, 229] on span "YTD Subtraction" at bounding box center [709, 226] width 85 height 14
click at [675, 228] on input "YTD Subtraction" at bounding box center [678, 223] width 10 height 10
radio input "true"
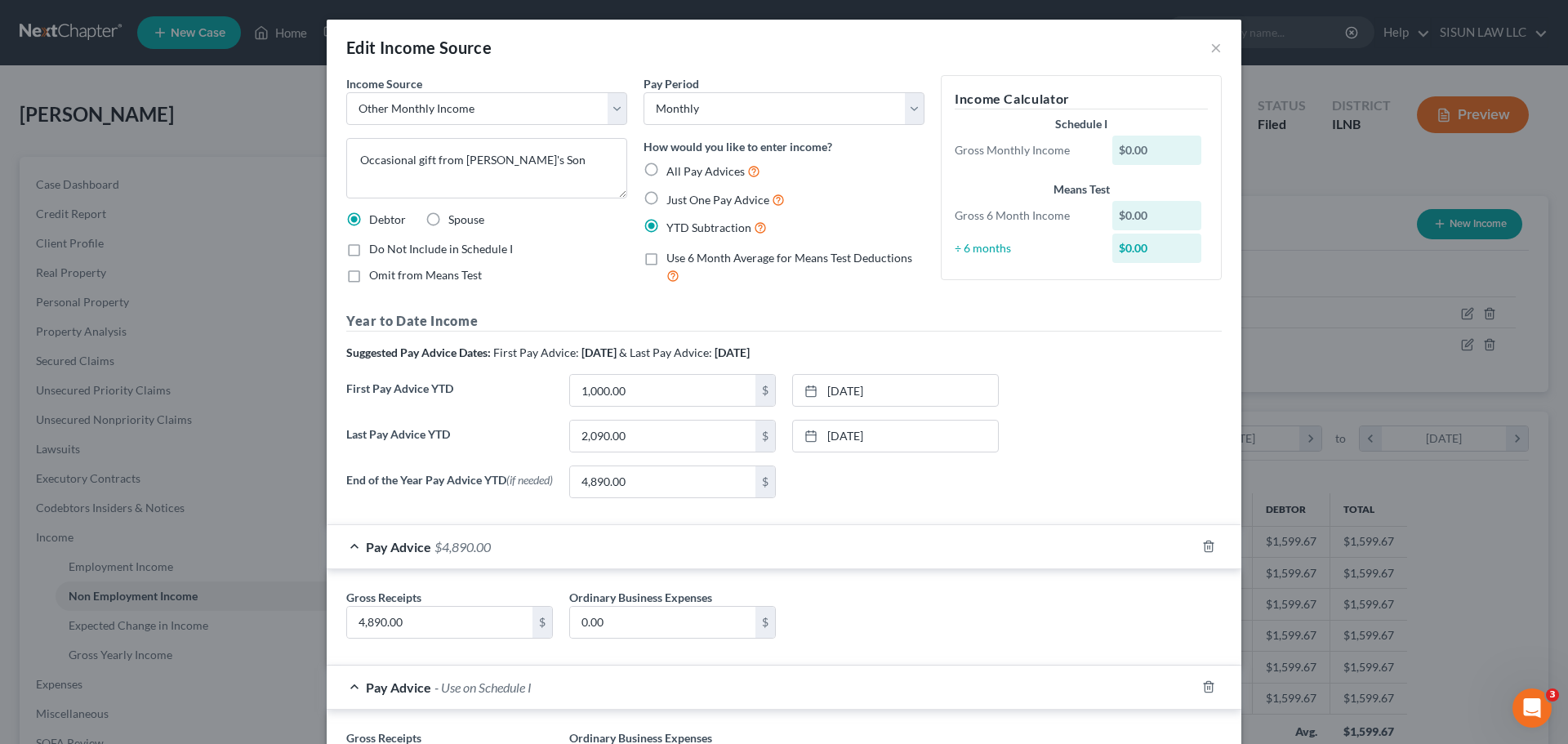
click at [689, 162] on label "All Pay Advices" at bounding box center [714, 171] width 94 height 18
click at [683, 162] on input "All Pay Advices" at bounding box center [678, 166] width 10 height 10
radio input "true"
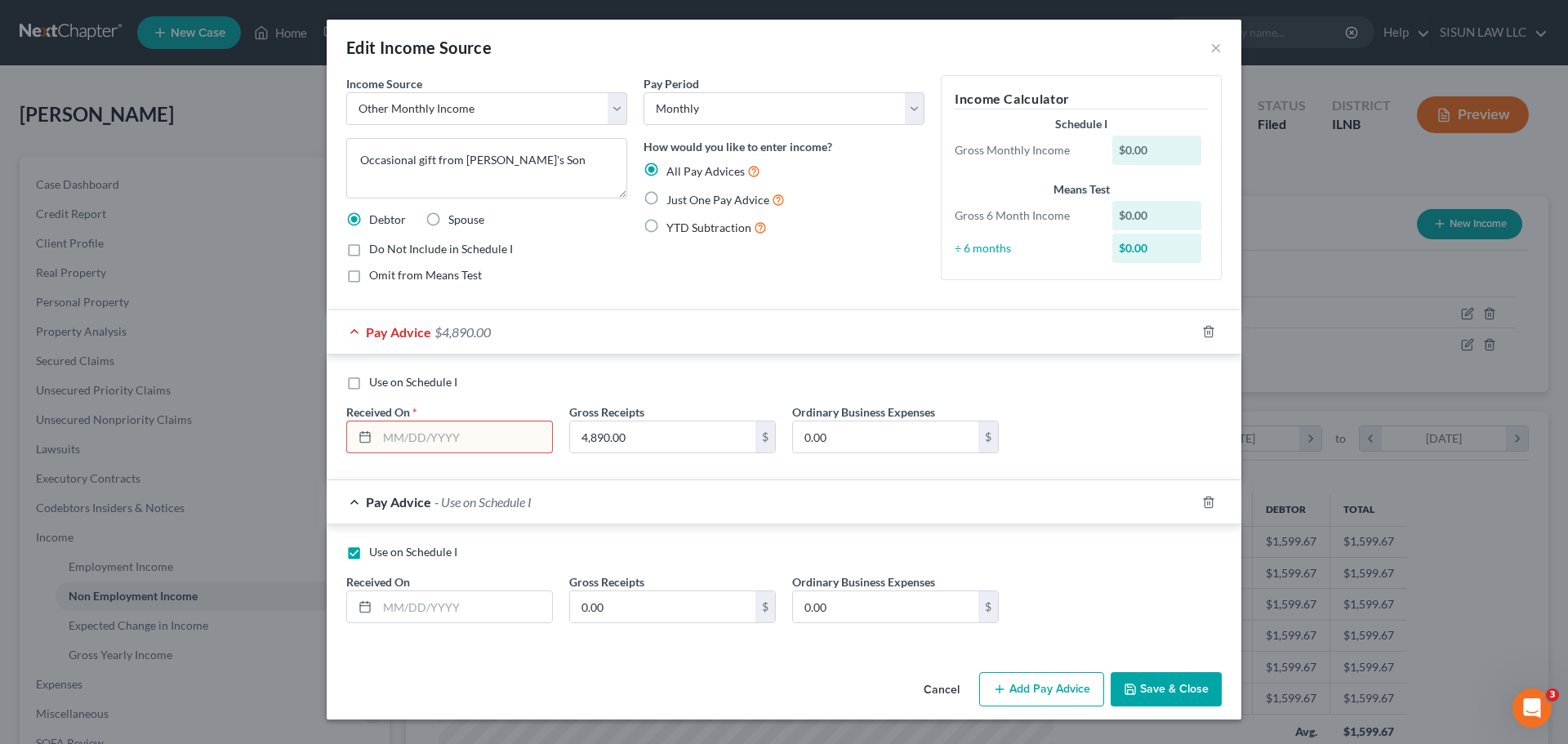
click at [471, 442] on input "text" at bounding box center [464, 437] width 175 height 31
type input "[DATE]"
type input "1,000"
click at [1047, 689] on button "Add Pay Advice" at bounding box center [1041, 689] width 125 height 34
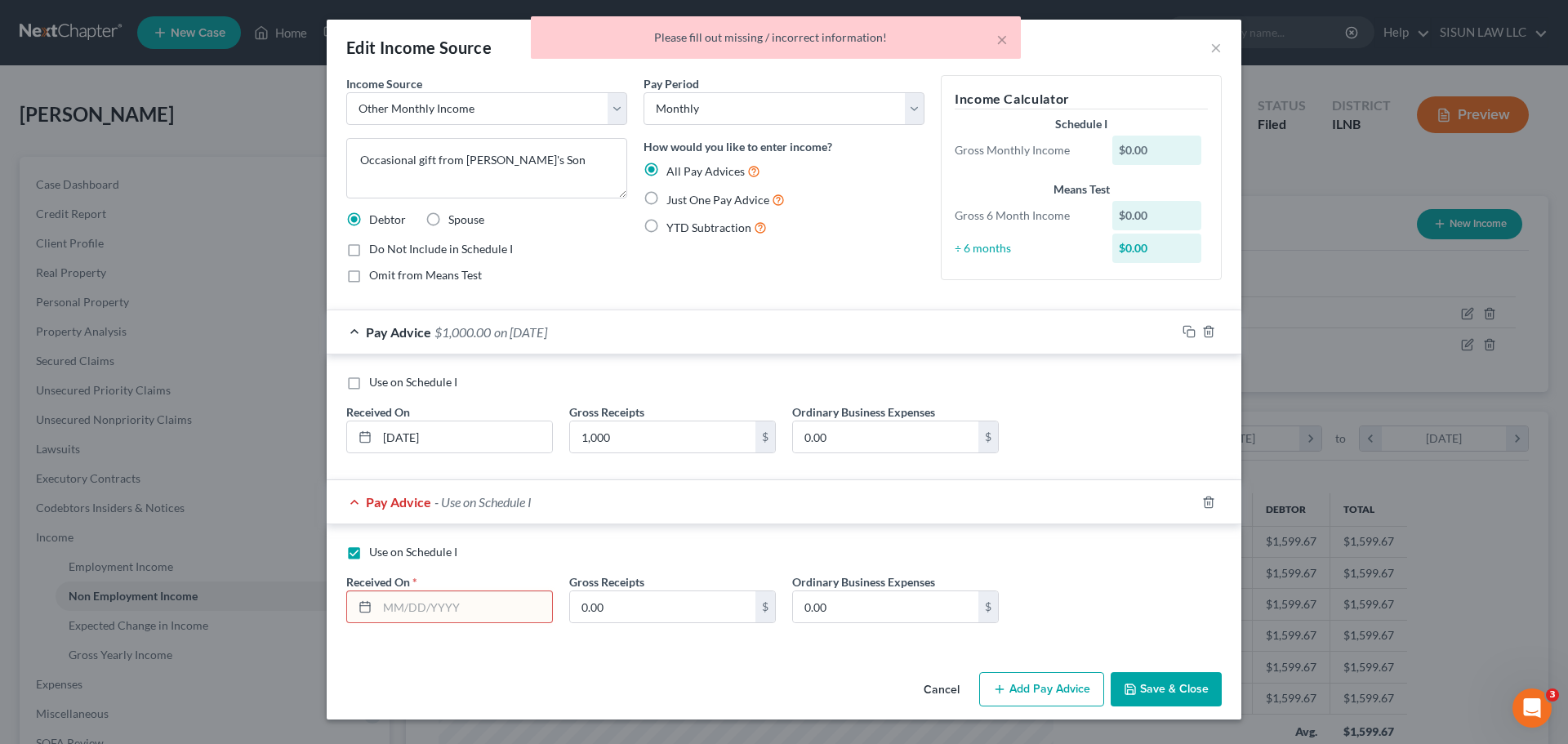
click at [682, 225] on span "YTD Subtraction" at bounding box center [709, 226] width 85 height 14
click at [682, 225] on input "YTD Subtraction" at bounding box center [678, 223] width 10 height 10
radio input "true"
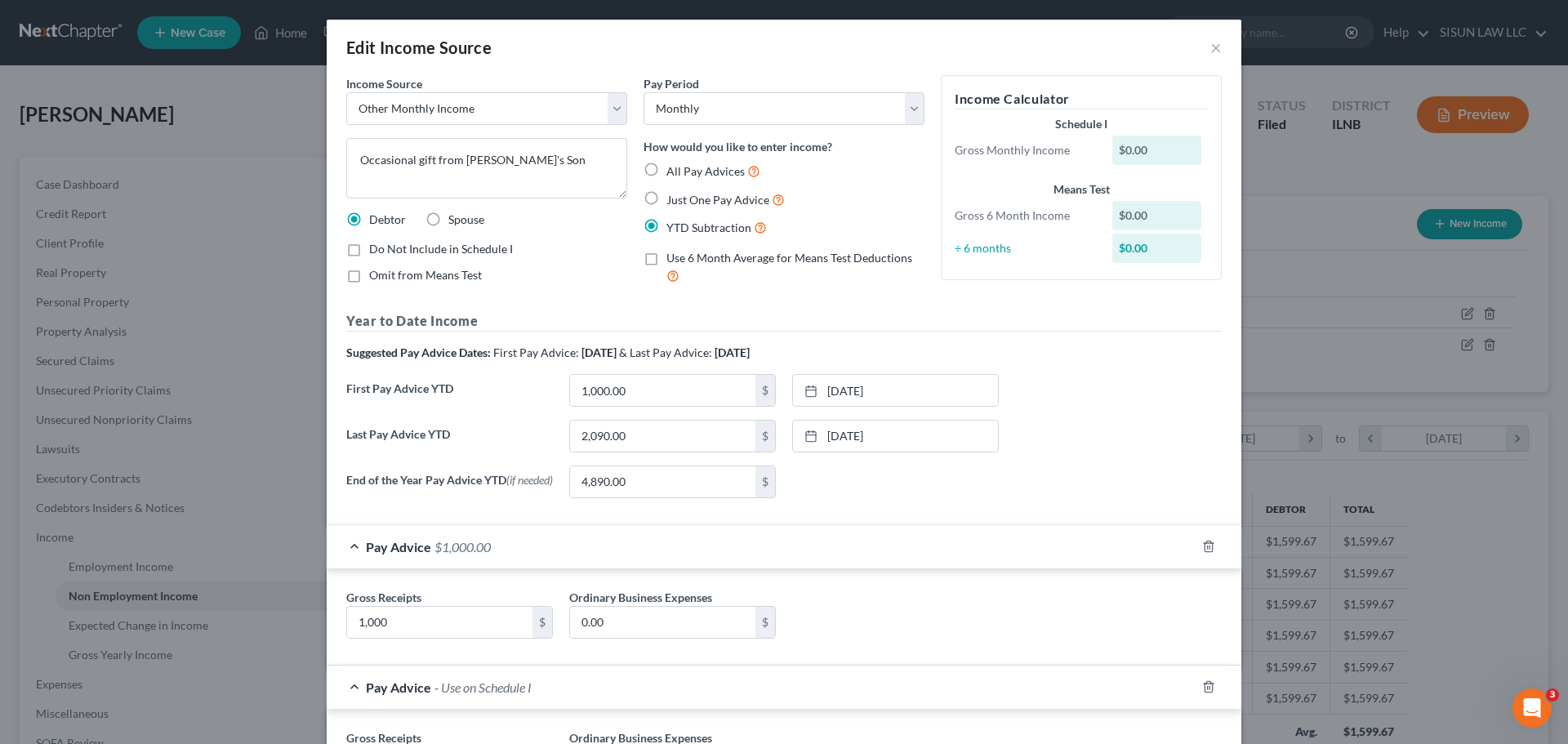
click at [707, 165] on span "All Pay Advices" at bounding box center [705, 171] width 79 height 14
click at [683, 164] on input "All Pay Advices" at bounding box center [678, 166] width 10 height 10
radio input "true"
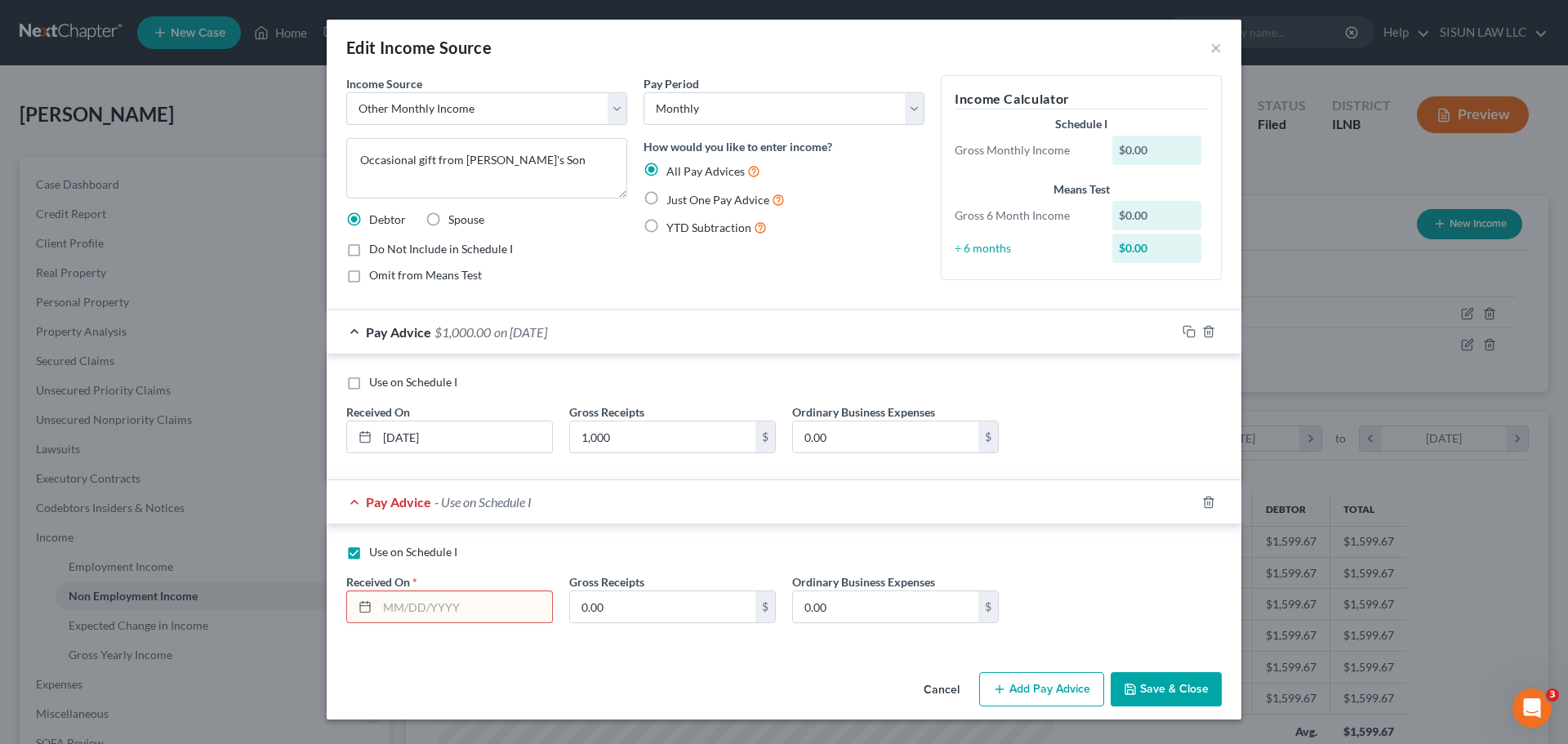
click at [419, 603] on input "text" at bounding box center [464, 607] width 175 height 31
type input "[DATE]"
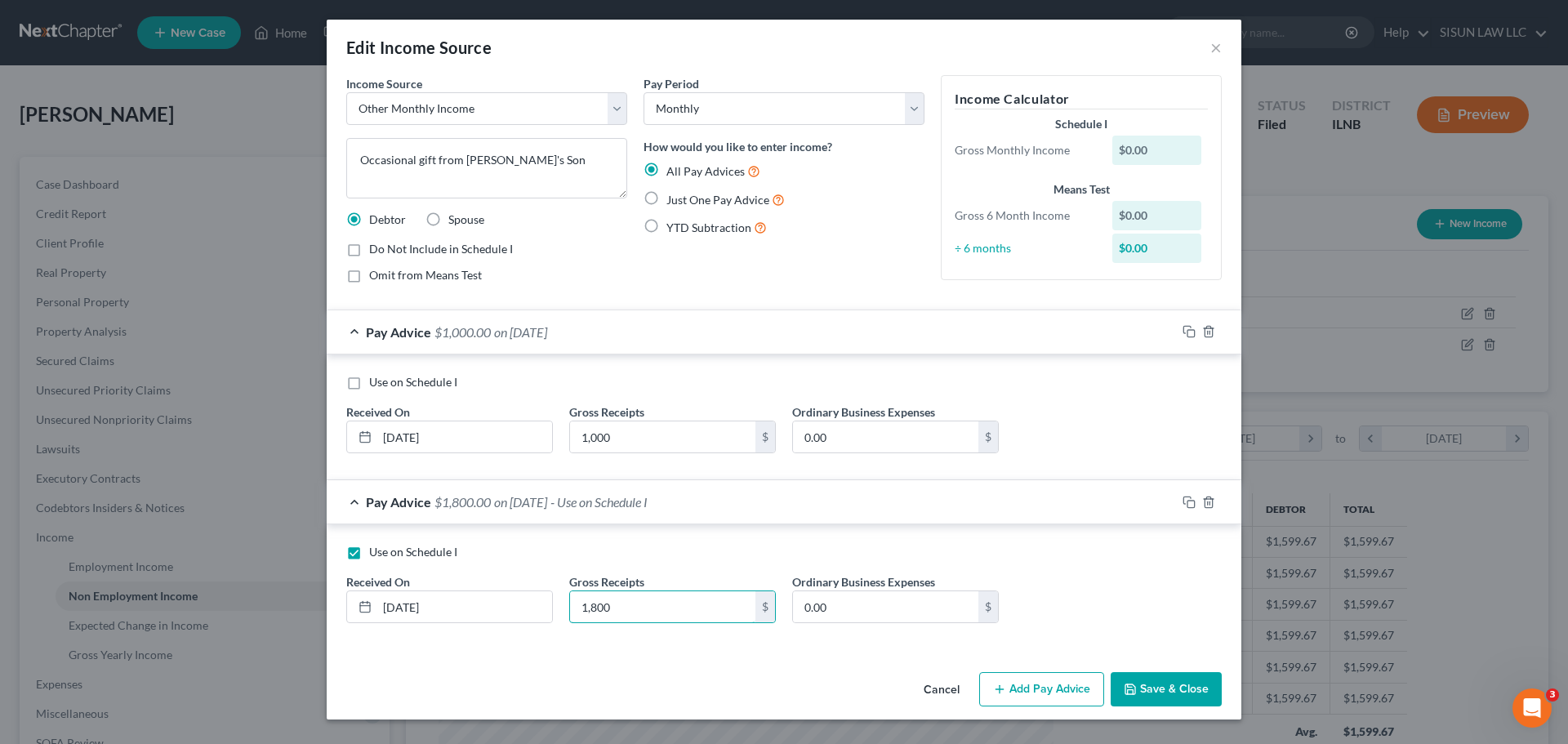
type input "1,800"
click at [693, 640] on div "Use on Schedule I Received On * [DATE] Gross Receipts 1,800 $ Ordinary Business…" at bounding box center [783, 586] width 914 height 125
click at [1071, 689] on button "Add Pay Advice" at bounding box center [1041, 689] width 125 height 34
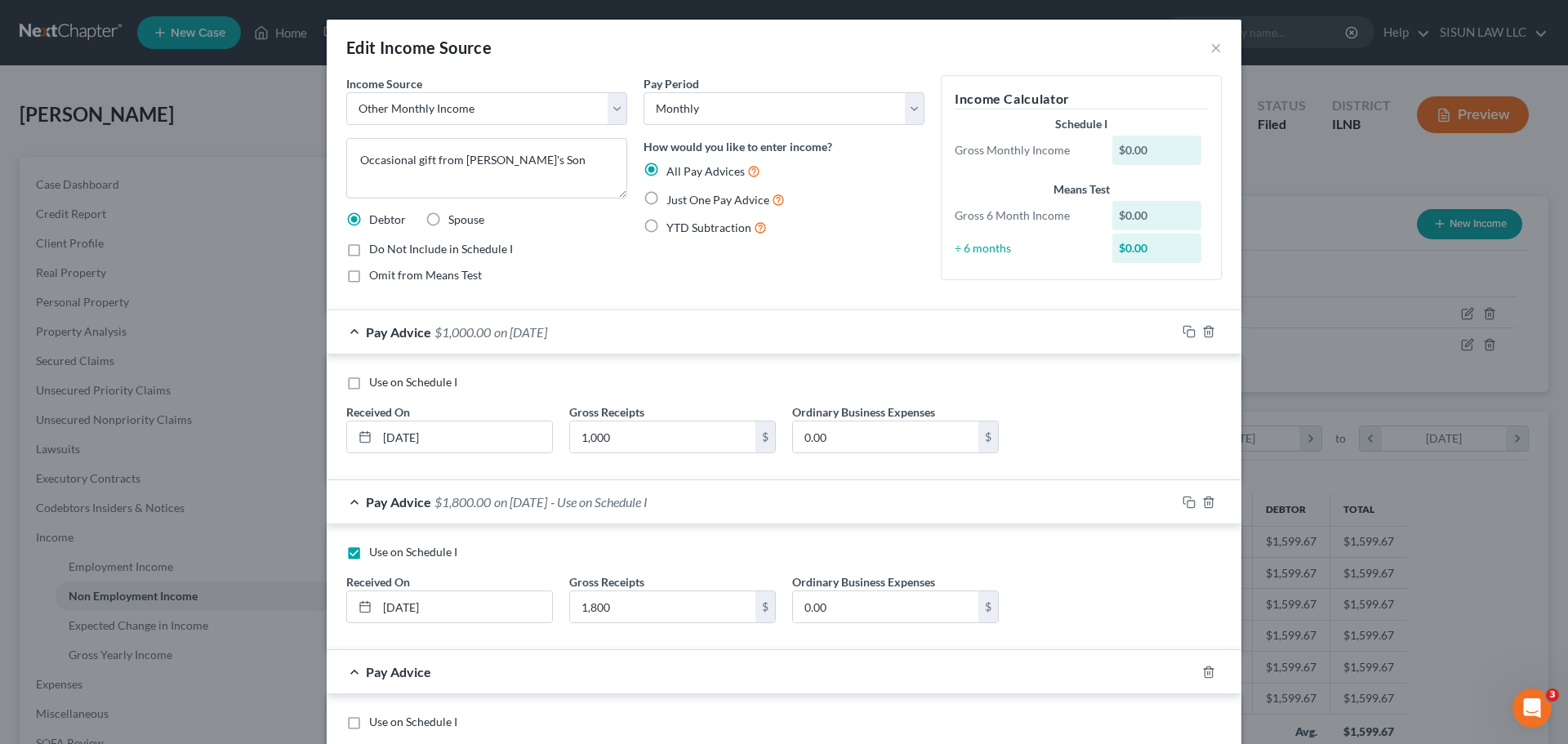
click at [694, 199] on span "Just One Pay Advice" at bounding box center [717, 199] width 103 height 14
click at [683, 199] on input "Just One Pay Advice" at bounding box center [678, 195] width 10 height 10
radio input "true"
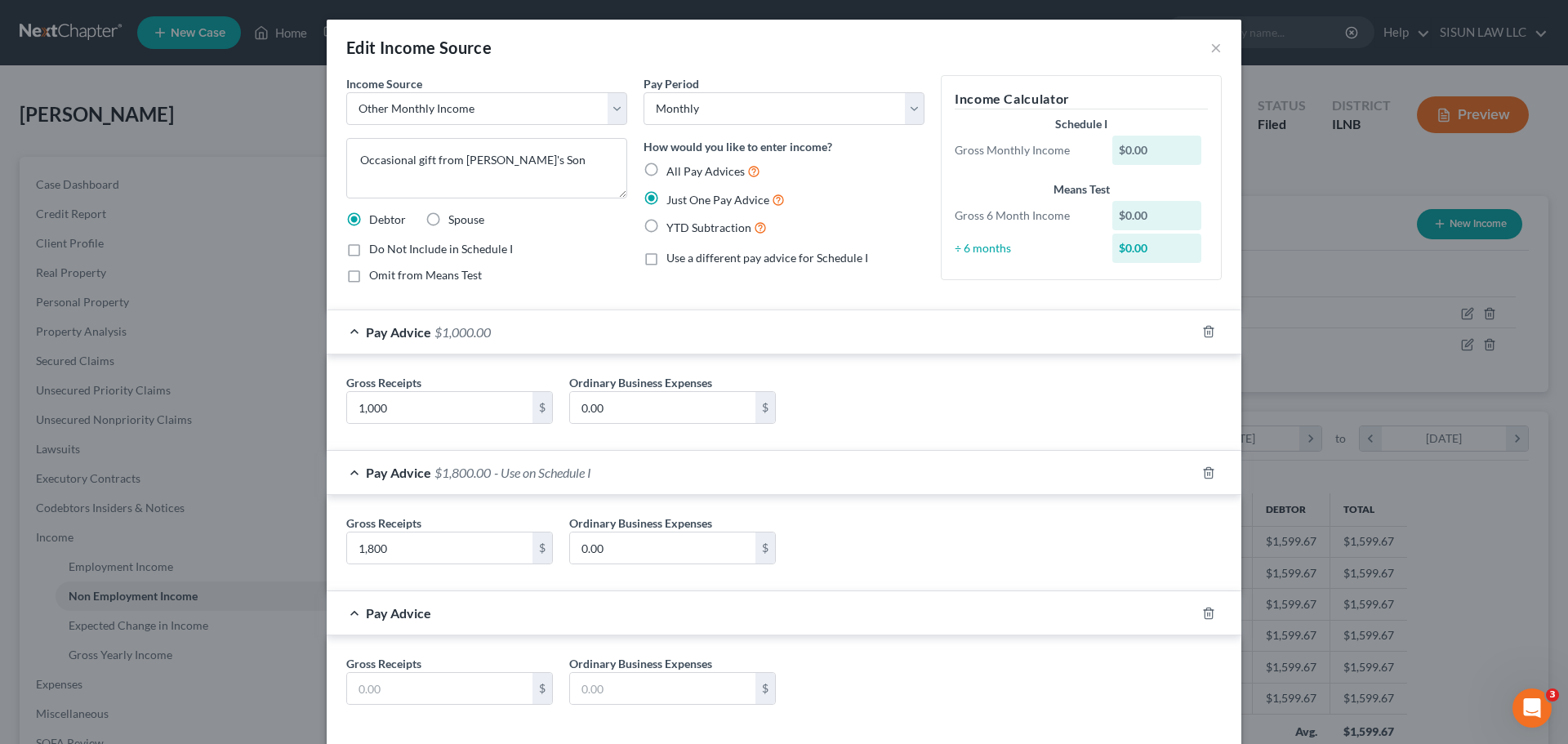
click at [687, 232] on span "YTD Subtraction" at bounding box center [709, 226] width 85 height 14
click at [683, 228] on input "YTD Subtraction" at bounding box center [678, 223] width 10 height 10
radio input "true"
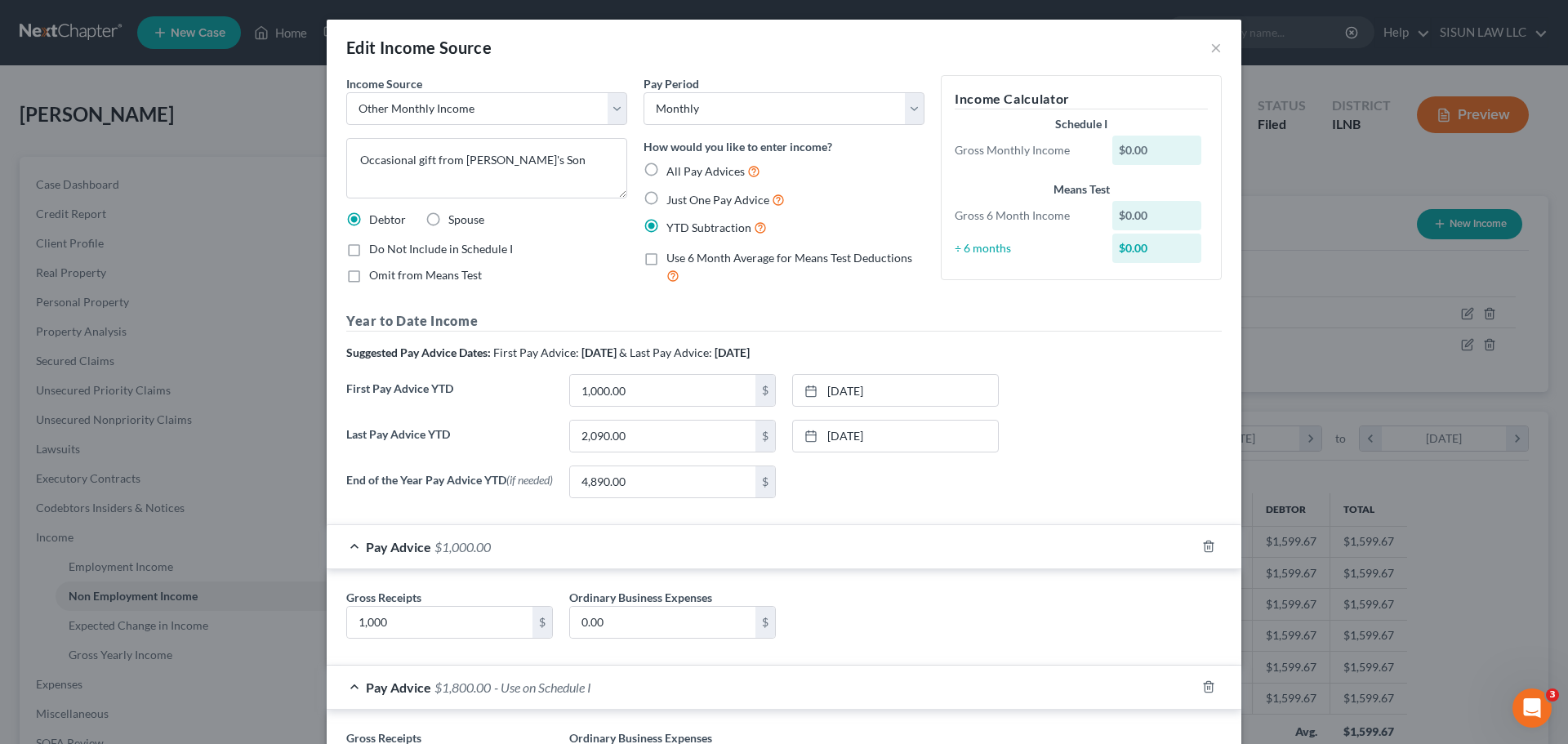
click at [704, 171] on span "All Pay Advices" at bounding box center [705, 171] width 79 height 14
click at [683, 171] on input "All Pay Advices" at bounding box center [678, 166] width 10 height 10
radio input "true"
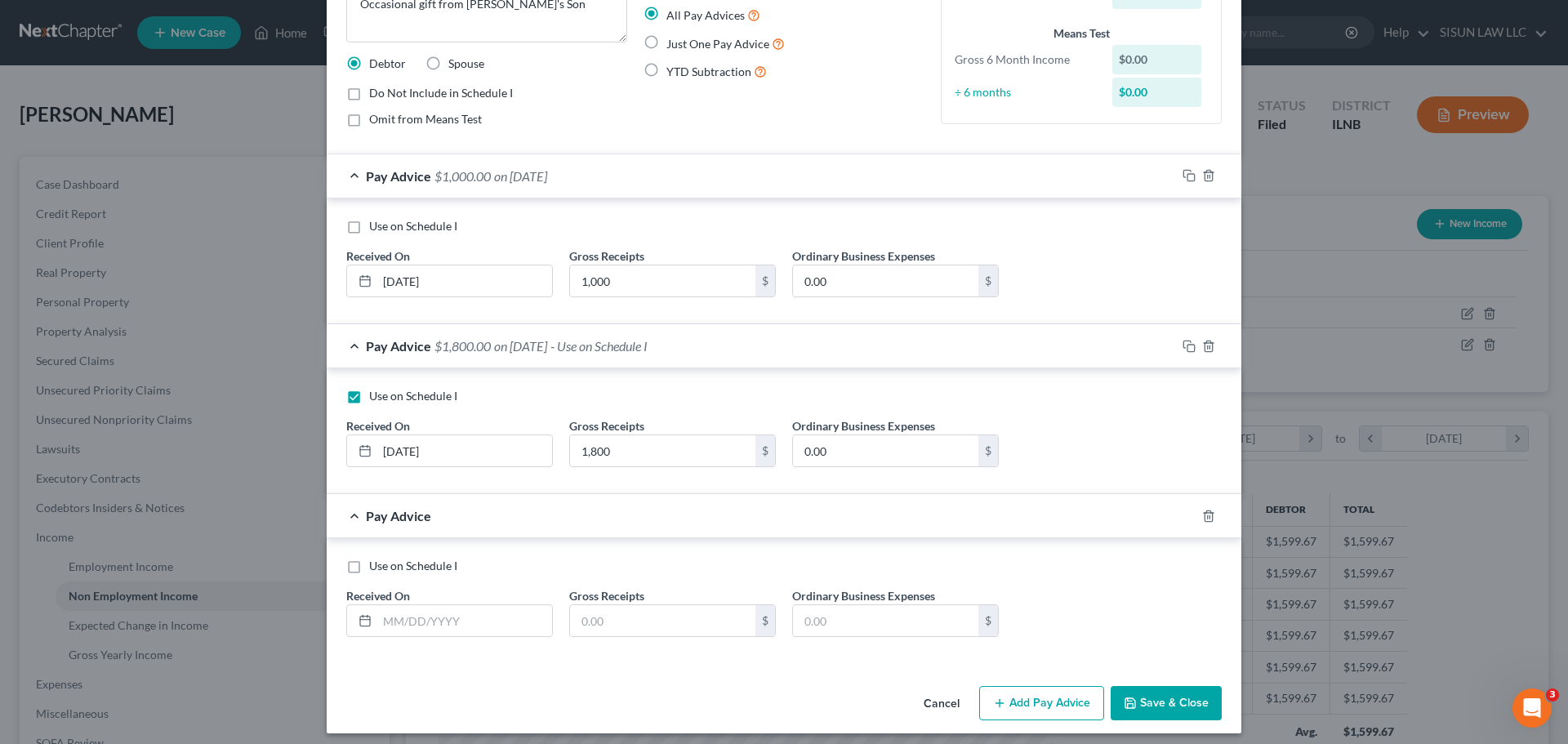
scroll to position [165, 0]
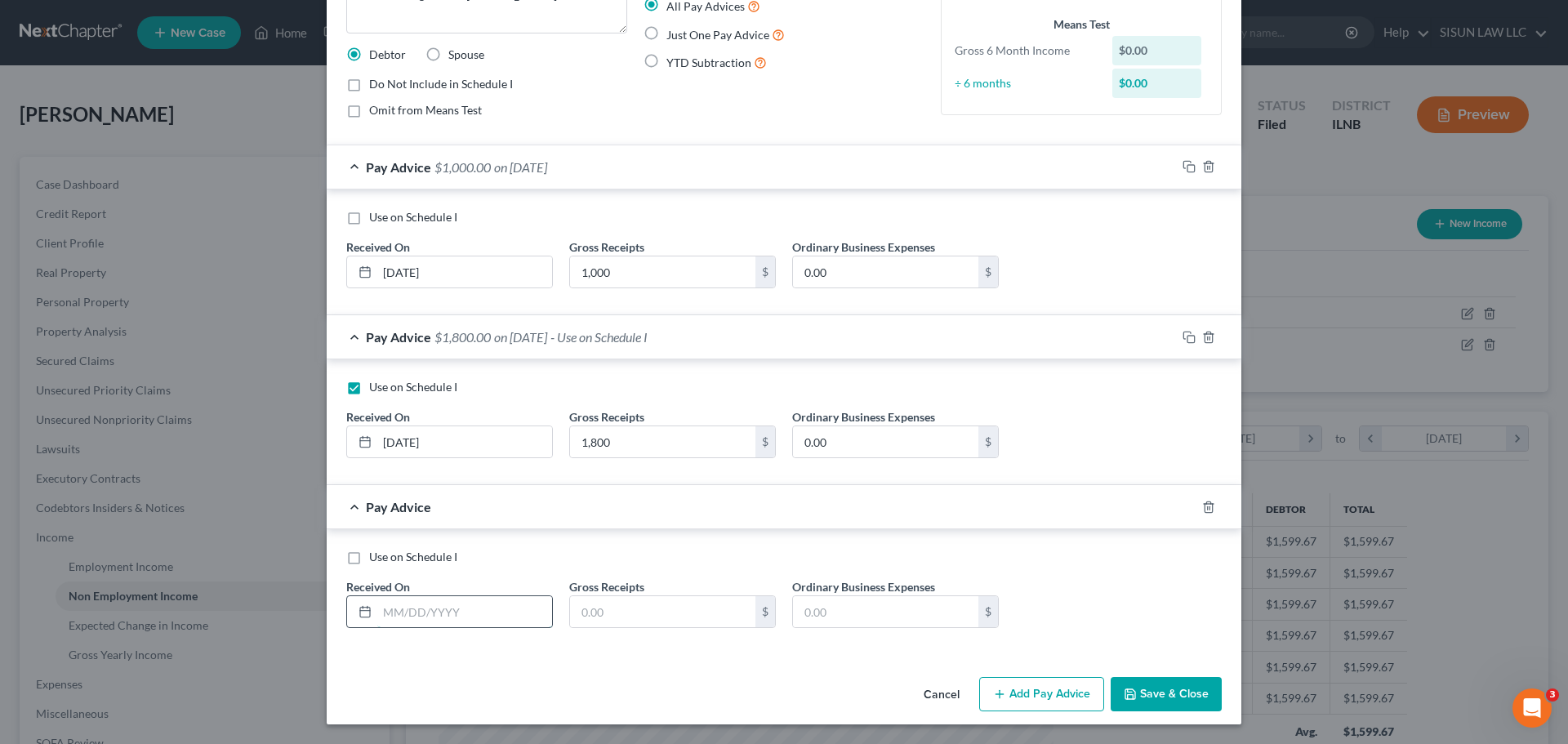
click at [391, 619] on input "text" at bounding box center [464, 612] width 175 height 31
type input "[DATE]"
type input "2,090"
click at [879, 561] on div "Use on Schedule I" at bounding box center [784, 557] width 876 height 17
click at [448, 516] on div "Pay Advice $2,090.00 on [DATE]" at bounding box center [751, 506] width 850 height 43
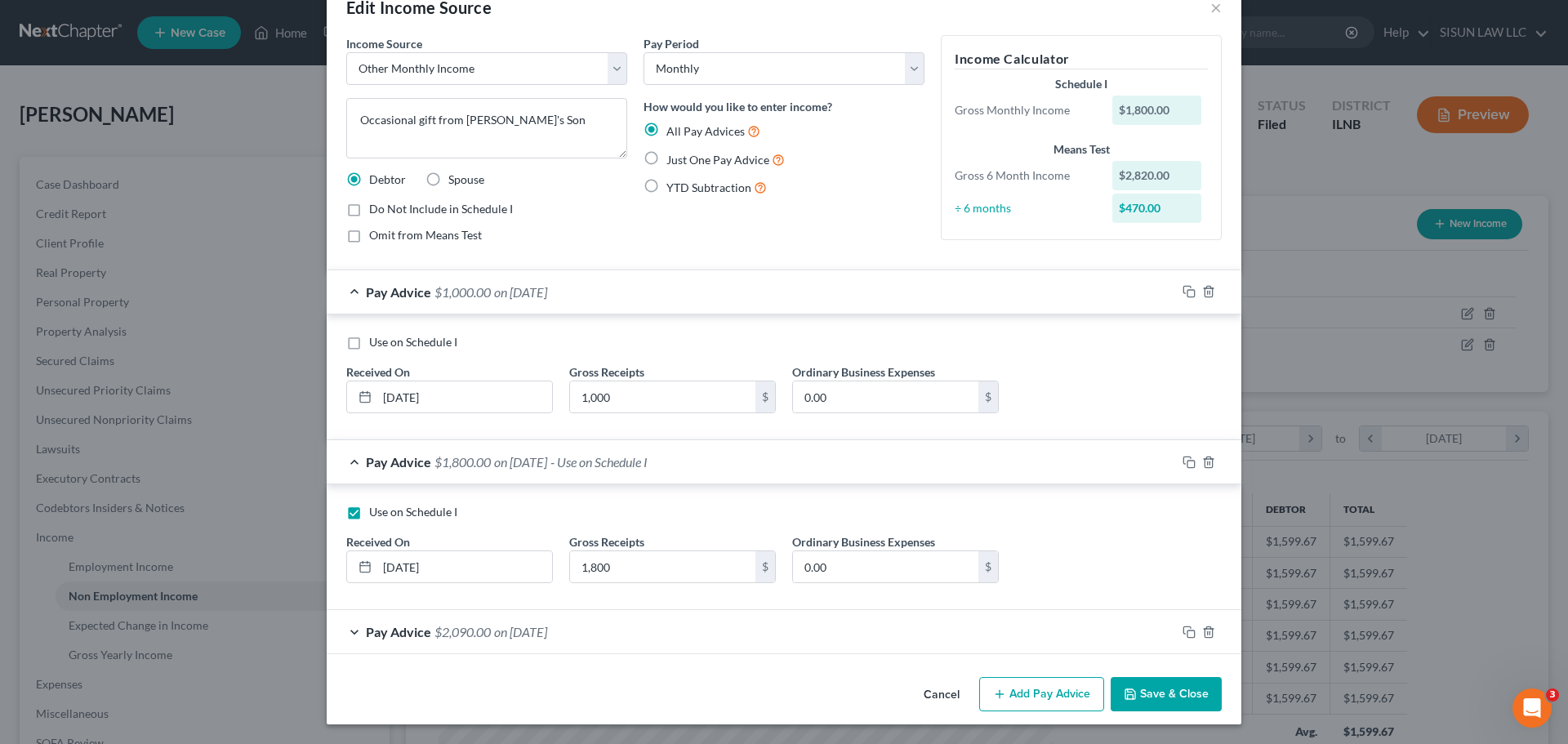
scroll to position [40, 0]
click at [477, 468] on span "$1,800.00" at bounding box center [462, 461] width 56 height 16
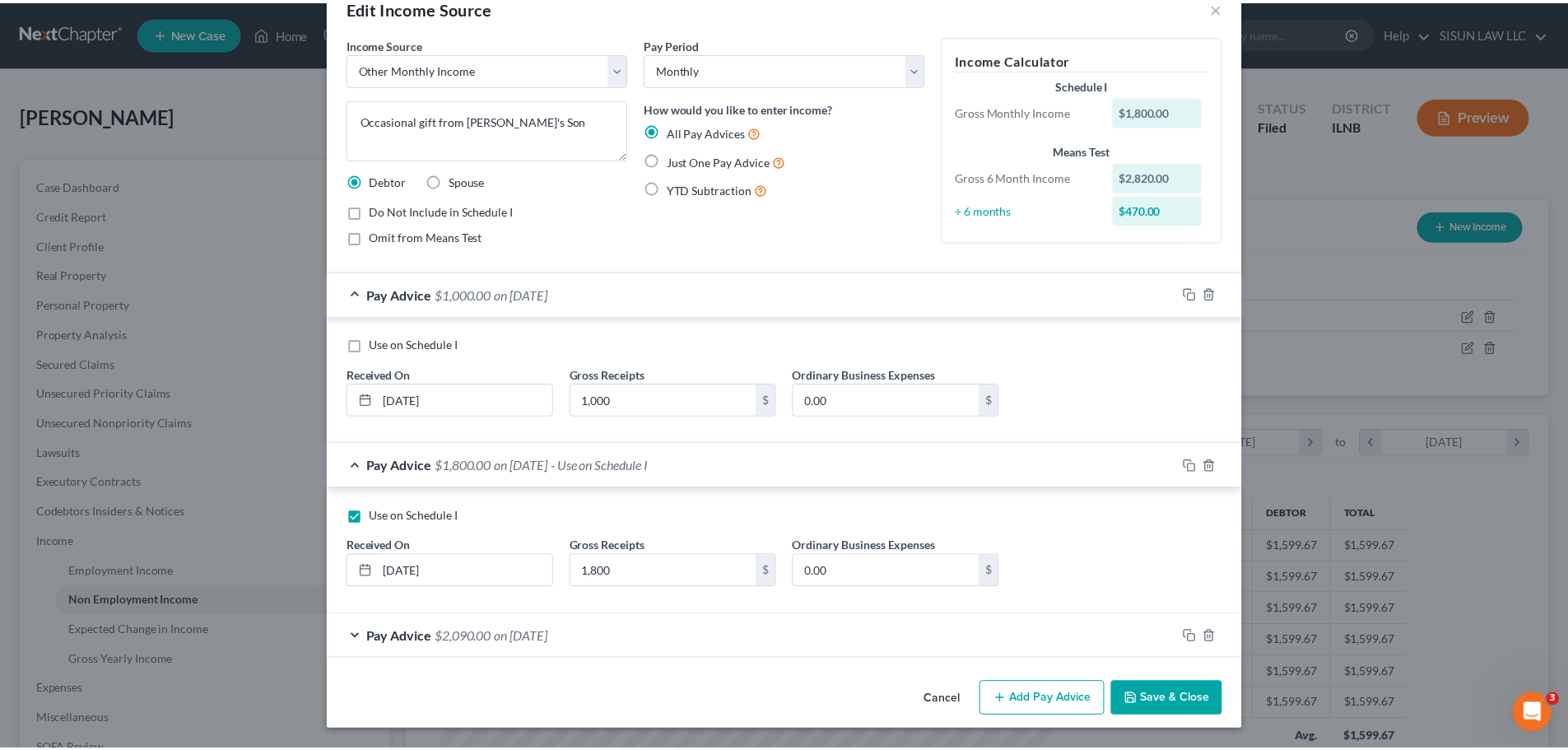
scroll to position [0, 0]
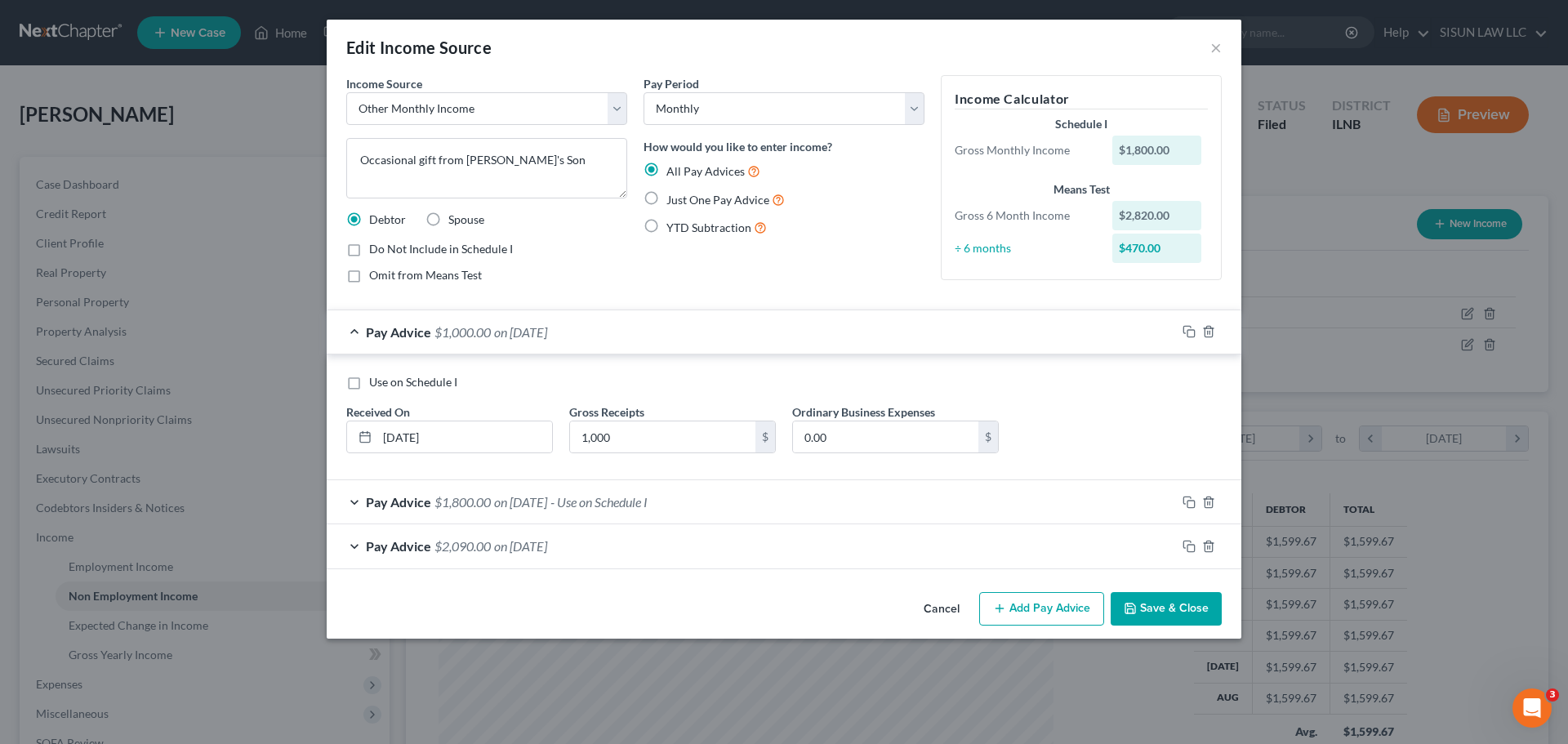
click at [526, 344] on div "Pay Advice $1,000.00 on [DATE]" at bounding box center [751, 332] width 850 height 43
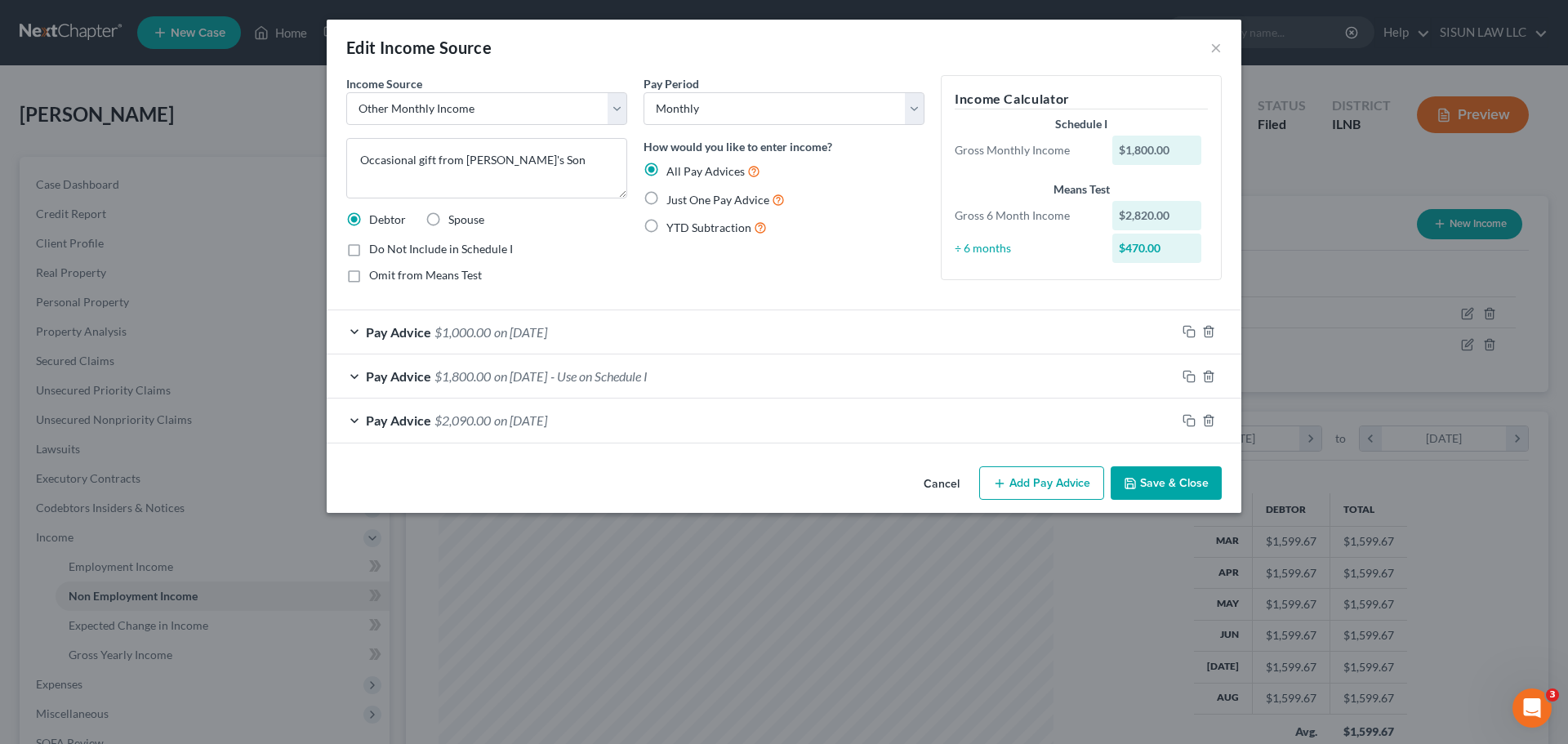
click at [500, 328] on span "on [DATE]" at bounding box center [520, 332] width 53 height 16
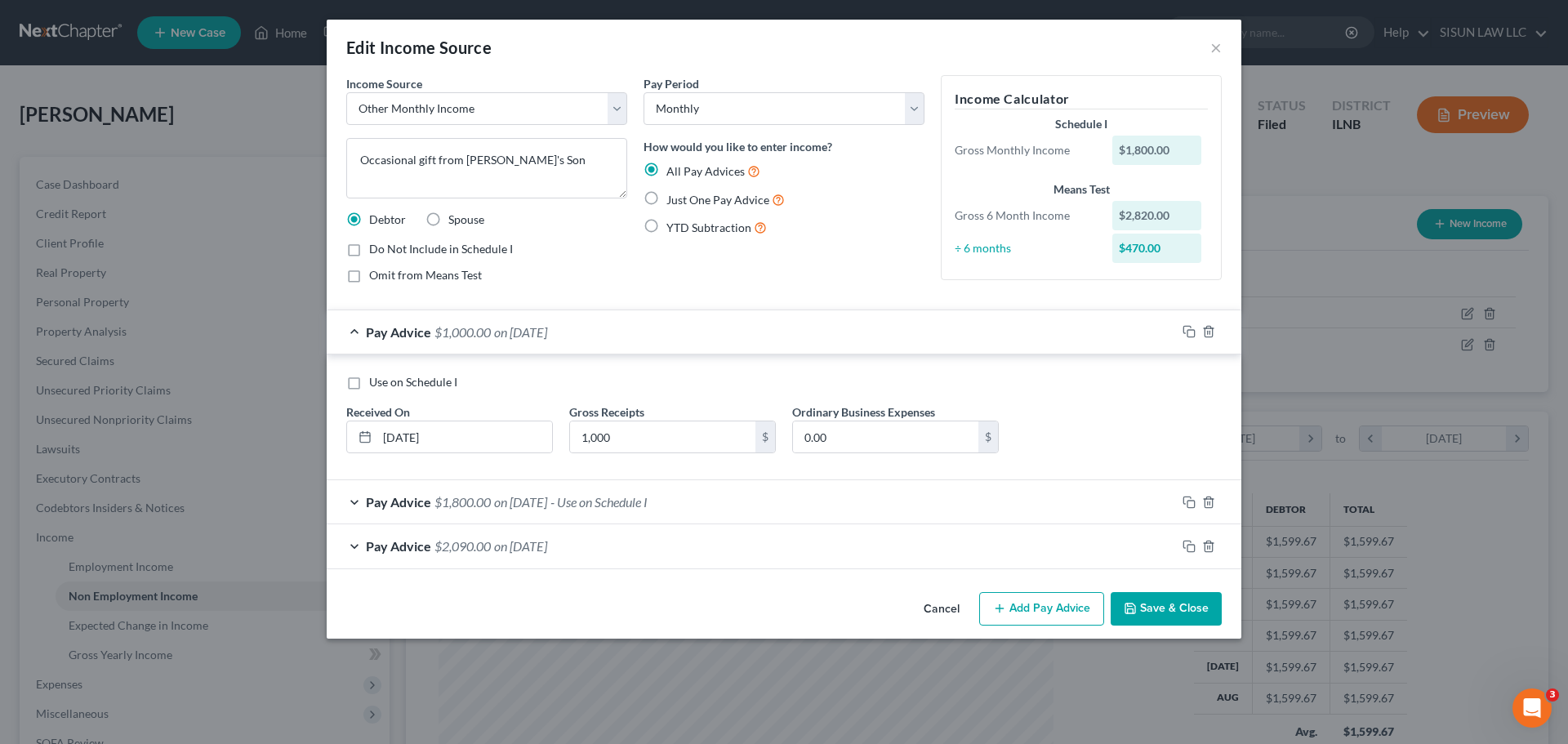
click at [412, 386] on span "Use on Schedule I" at bounding box center [412, 381] width 88 height 14
click at [386, 384] on input "Use on Schedule I" at bounding box center [380, 379] width 10 height 10
click at [411, 386] on span "Use on Schedule I" at bounding box center [412, 381] width 88 height 14
click at [386, 384] on input "Use on Schedule I" at bounding box center [380, 379] width 10 height 10
checkbox input "false"
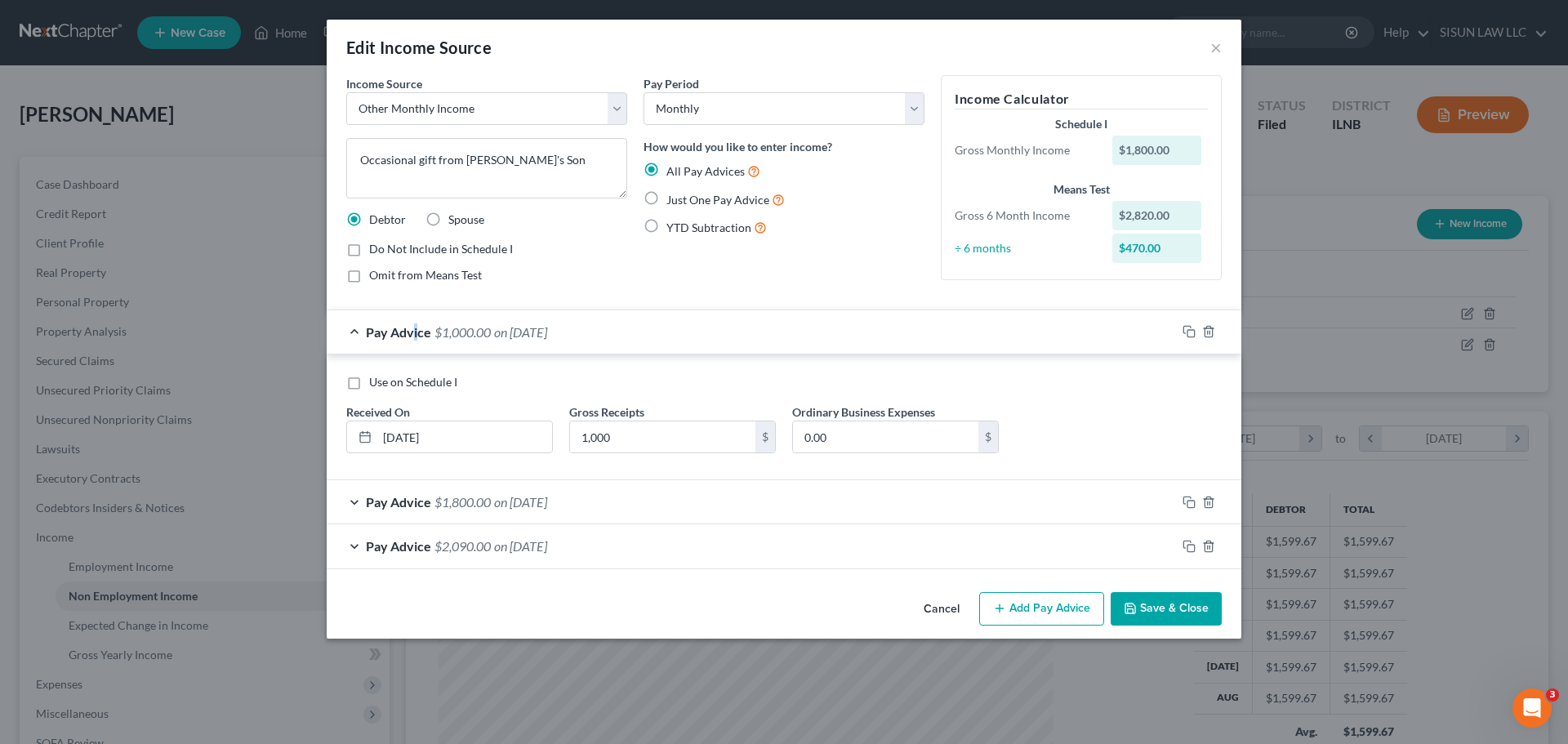
click at [417, 327] on span "Pay Advice" at bounding box center [398, 332] width 66 height 16
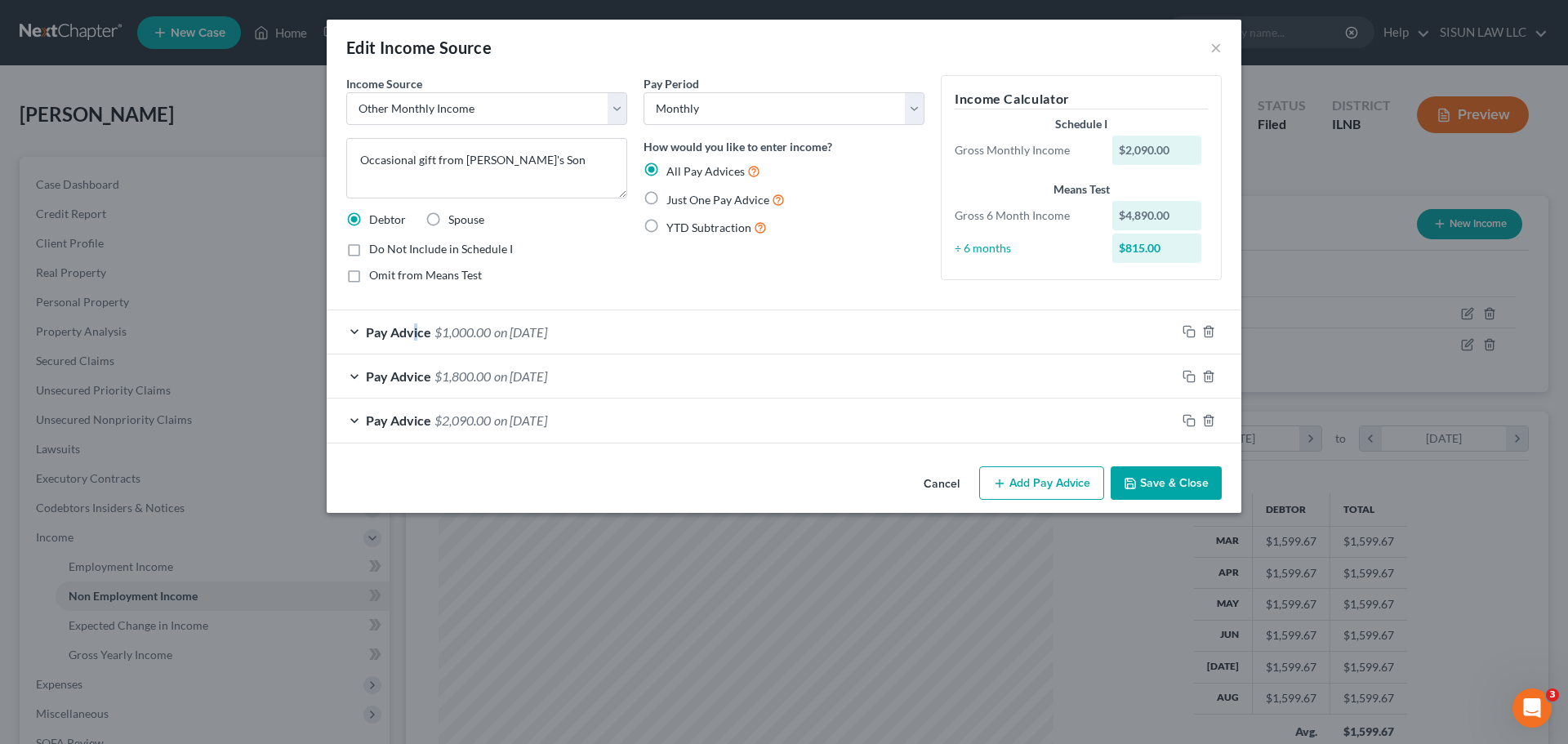
click at [1183, 486] on button "Save & Close" at bounding box center [1166, 482] width 111 height 34
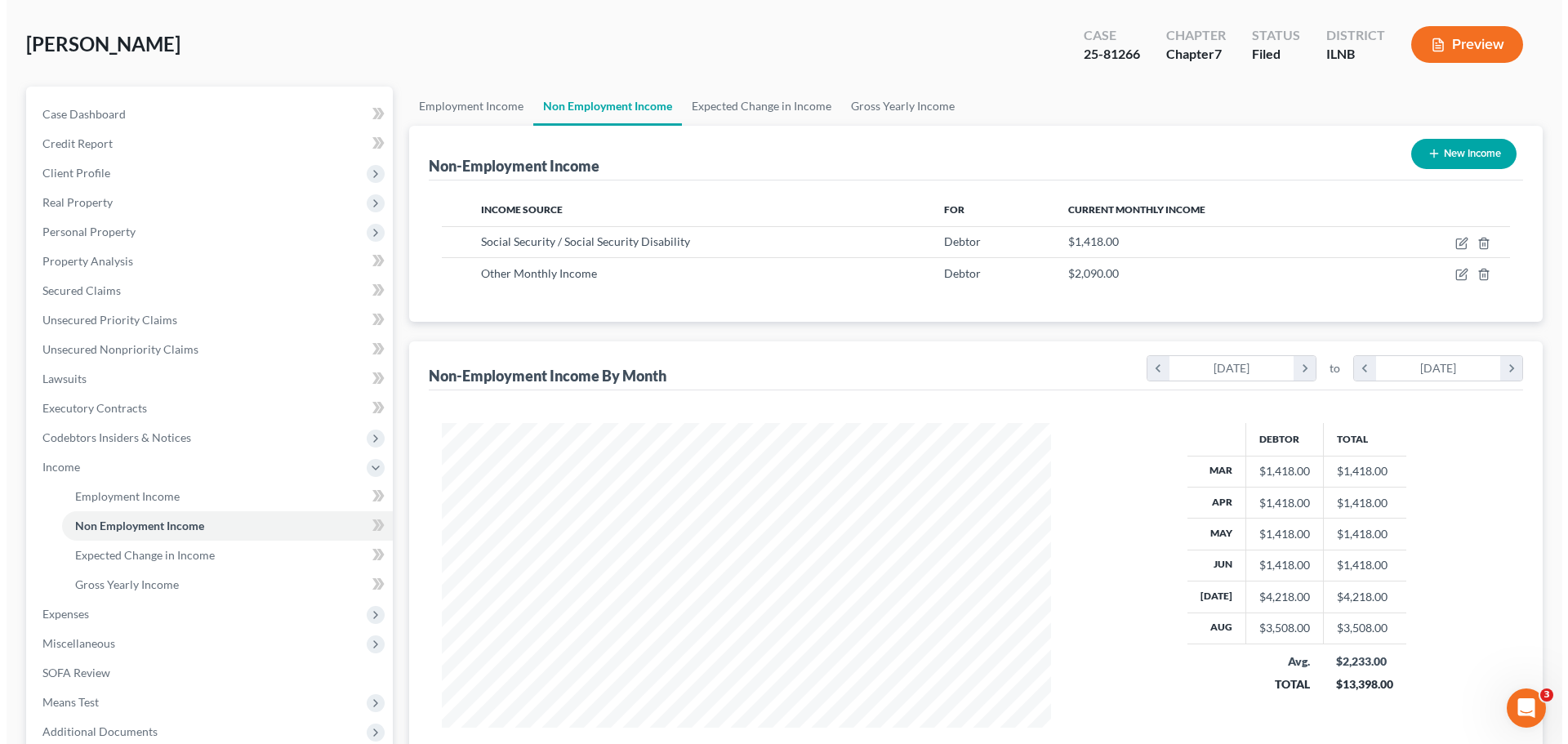
scroll to position [241, 0]
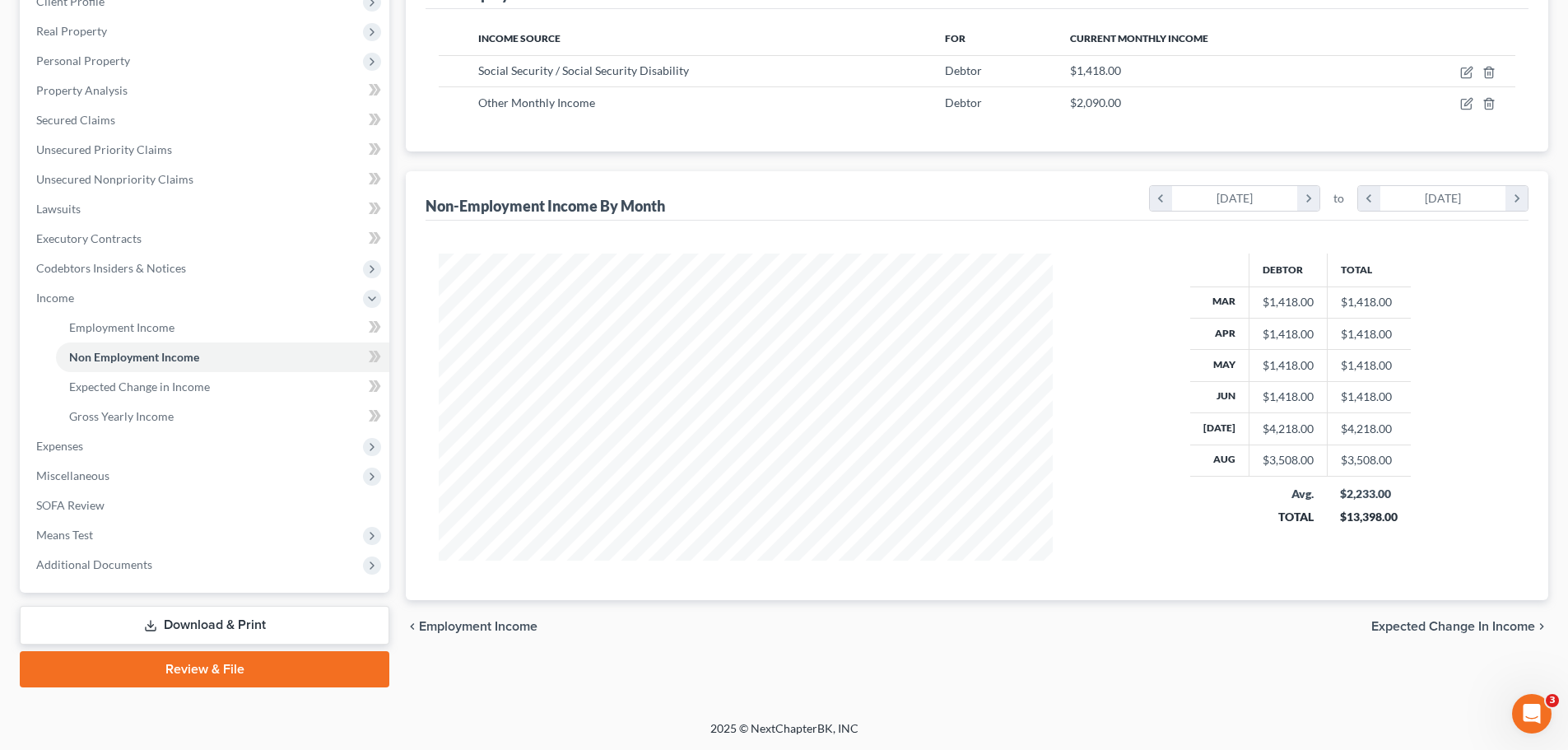
click at [1181, 563] on div "Debtor Total Mar $1,418.00 $1,418.00 Apr $1,418.00 $1,418.00 May $1,418.00 $1,4…" at bounding box center [977, 410] width 1103 height 379
drag, startPoint x: 1254, startPoint y: 428, endPoint x: 1386, endPoint y: 472, distance: 139.1
click at [1386, 472] on tbody "Mar $1,418.00 $1,418.00 Apr $1,418.00 $1,418.00 May $1,418.00 $1,418.00 Jun $1,…" at bounding box center [1301, 380] width 222 height 189
click at [1421, 458] on div "Debtor Total Mar $1,418.00 $1,418.00 Apr $1,418.00 $1,418.00 May $1,418.00 $1,4…" at bounding box center [1300, 406] width 462 height 307
click at [1379, 458] on td "$3,508.00" at bounding box center [1369, 460] width 84 height 32
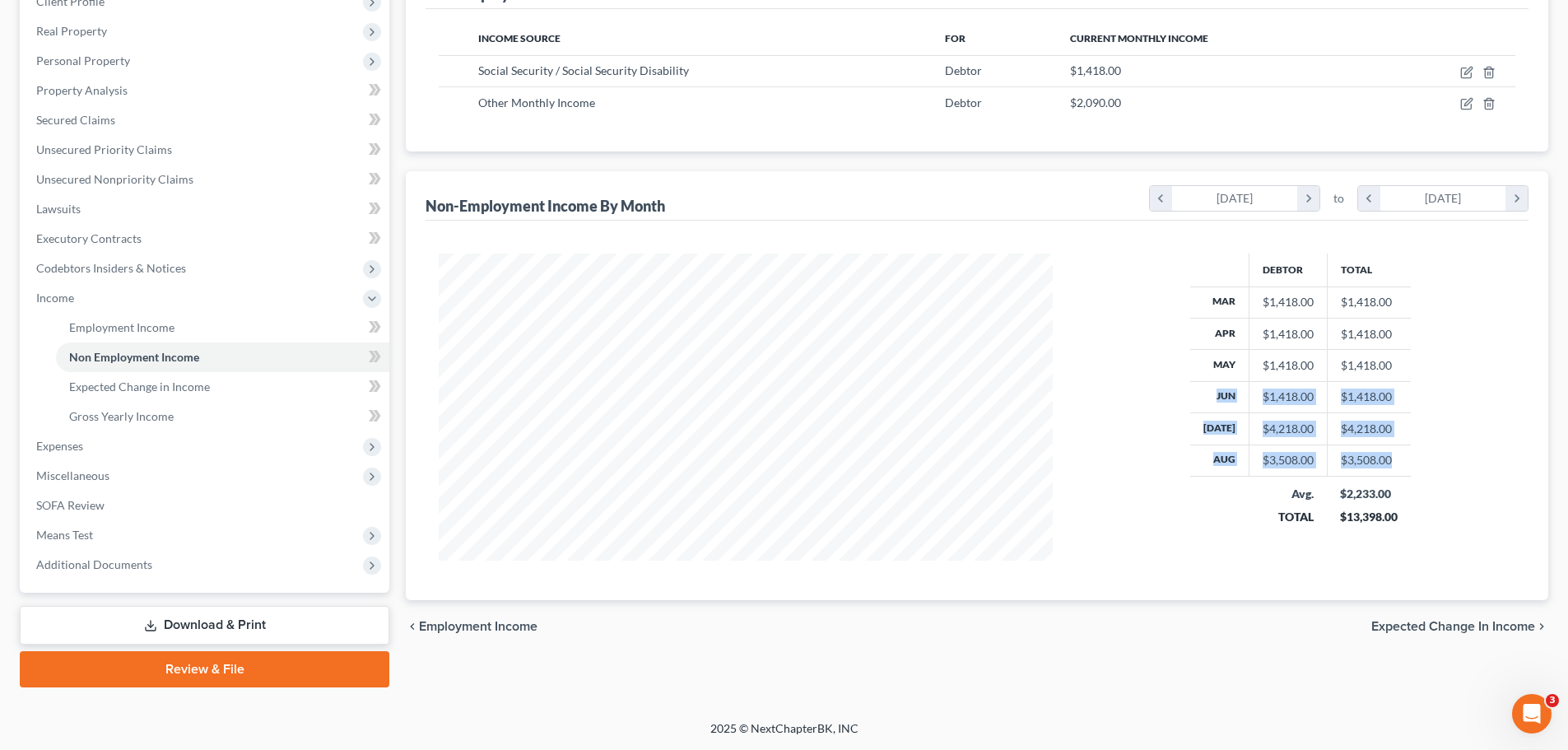
drag, startPoint x: 1392, startPoint y: 459, endPoint x: 1174, endPoint y: 399, distance: 226.1
click at [1174, 399] on div "Debtor Total Mar $1,418.00 $1,418.00 Apr $1,418.00 $1,418.00 May $1,418.00 $1,4…" at bounding box center [1300, 406] width 462 height 307
click at [1217, 396] on th "Jun" at bounding box center [1220, 397] width 60 height 32
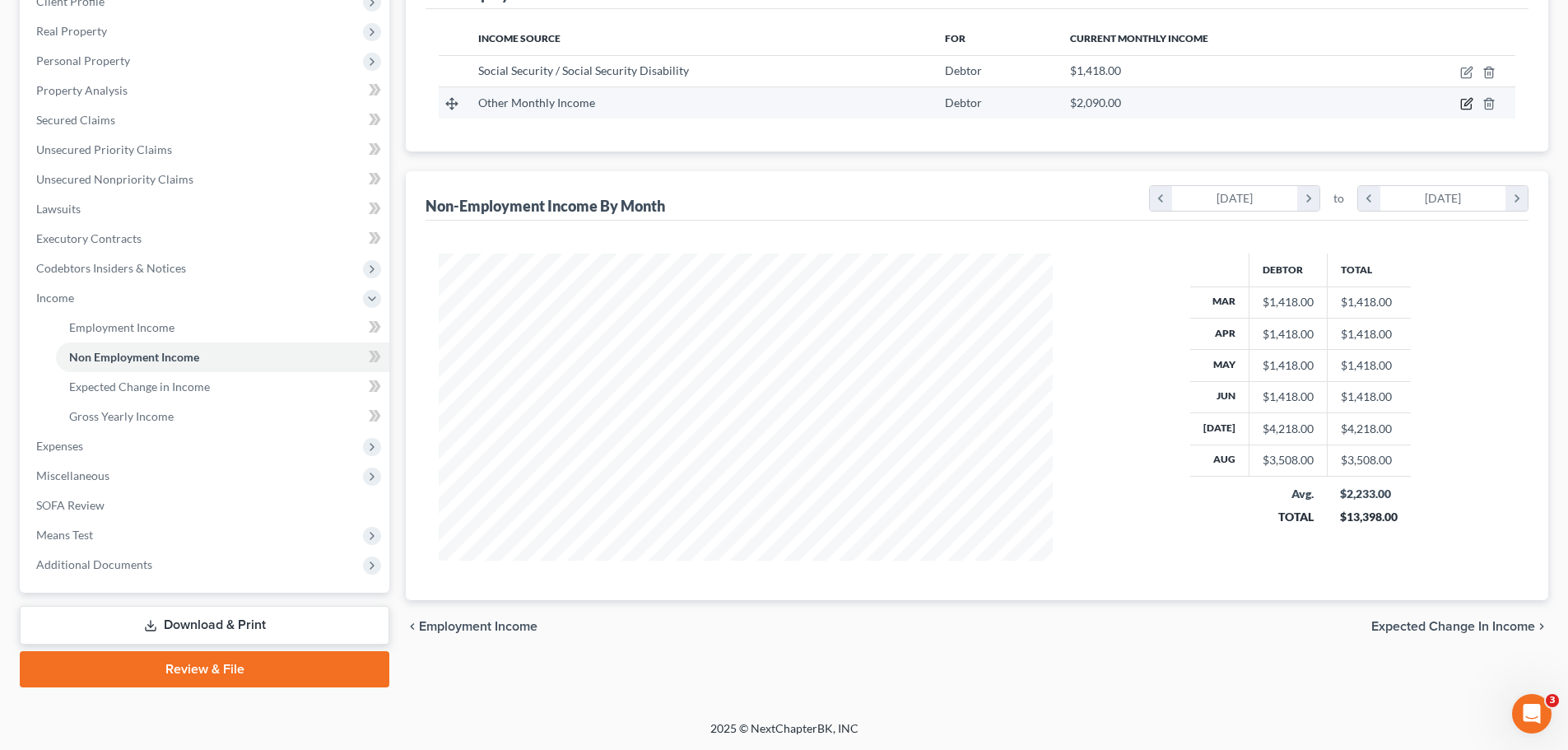
click at [1465, 99] on icon "button" at bounding box center [1466, 103] width 13 height 13
select select "13"
select select "0"
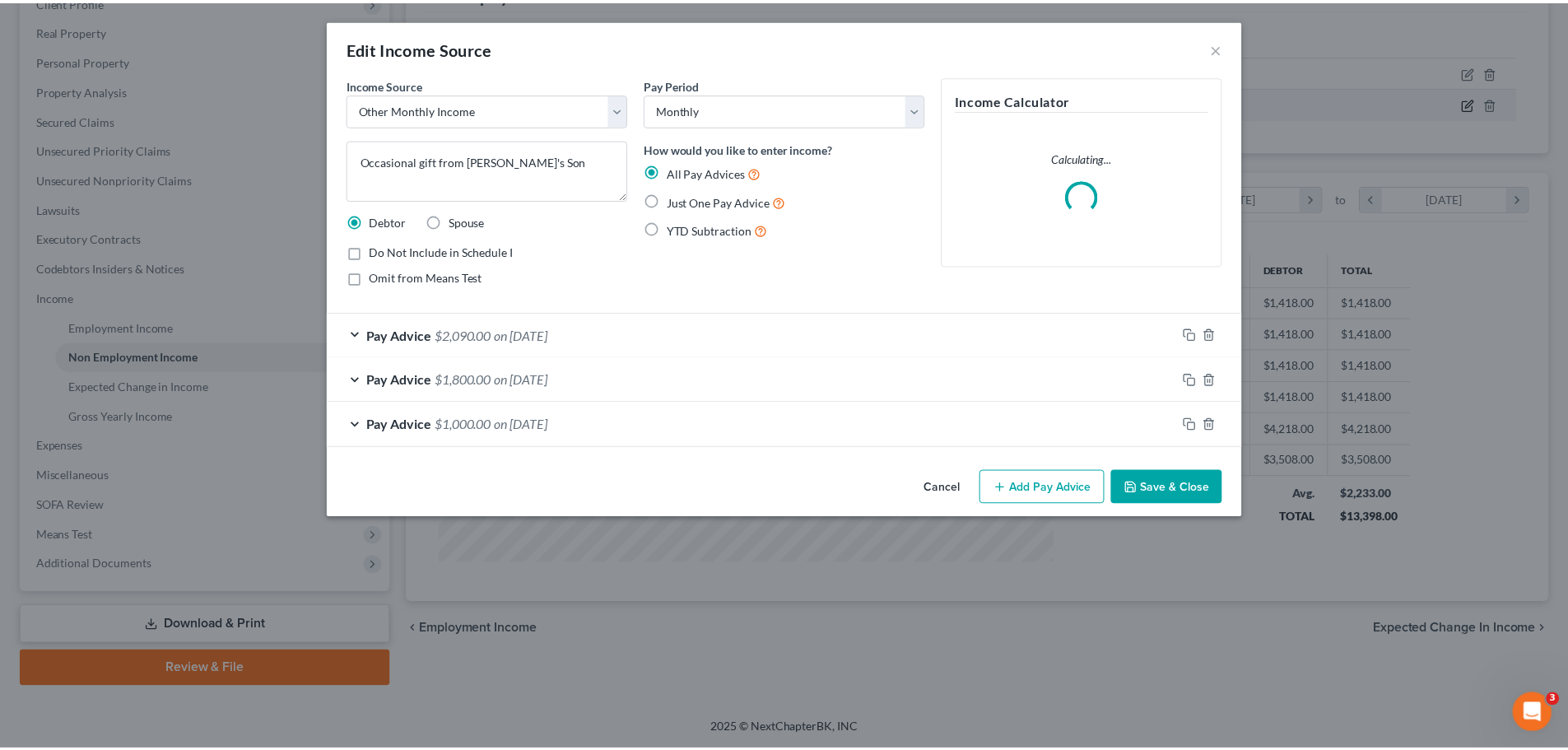
scroll to position [309, 652]
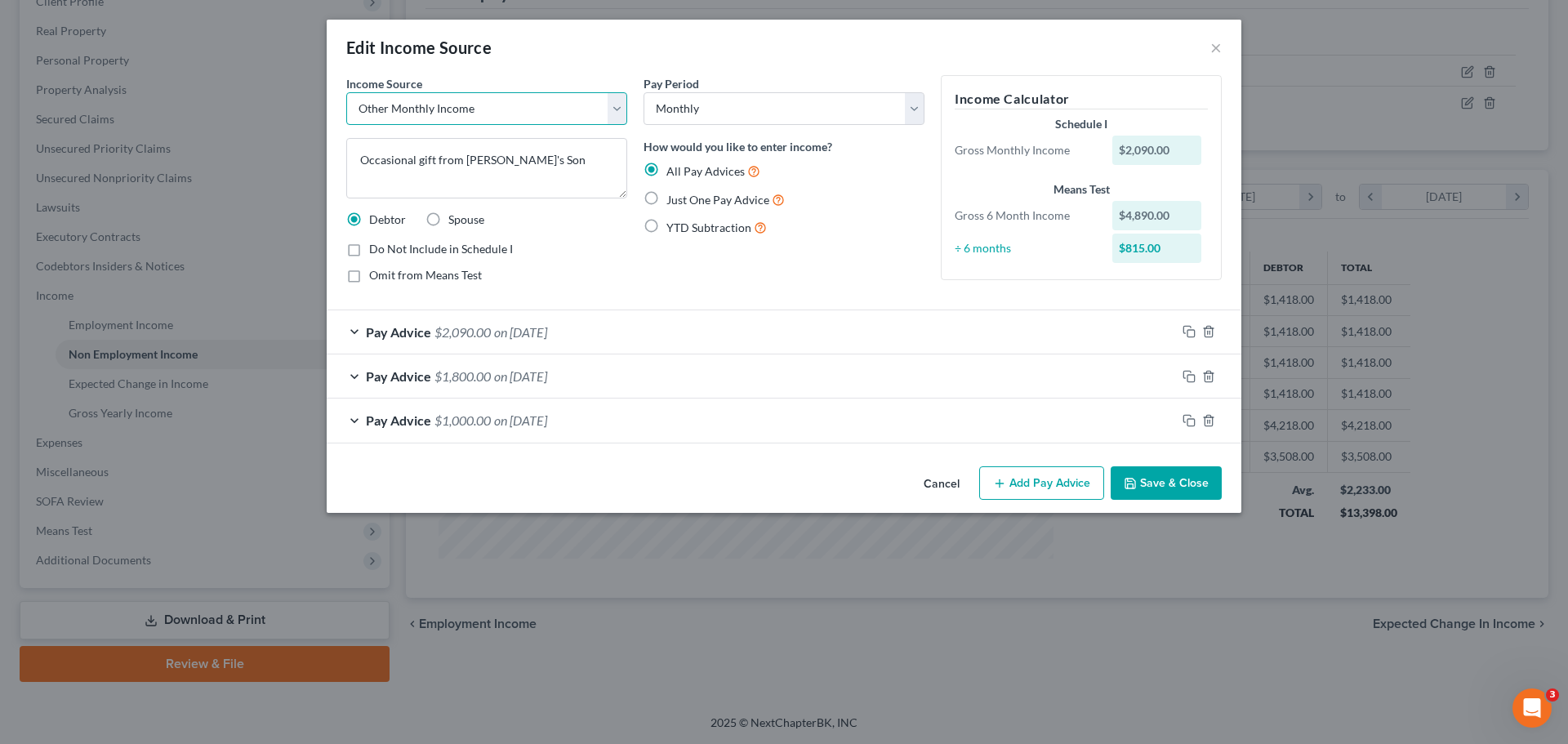
click at [596, 105] on select "Select Unemployment Disability (from employer) Pension Retirement Social Securi…" at bounding box center [487, 108] width 281 height 32
click at [803, 113] on select "Select Monthly Twice Monthly Every Other Week Weekly" at bounding box center [784, 108] width 281 height 32
click at [643, 92] on select "Select Monthly Twice Monthly Every Other Week Weekly" at bounding box center [784, 108] width 281 height 32
click at [1192, 481] on button "Save & Close" at bounding box center [1166, 482] width 111 height 34
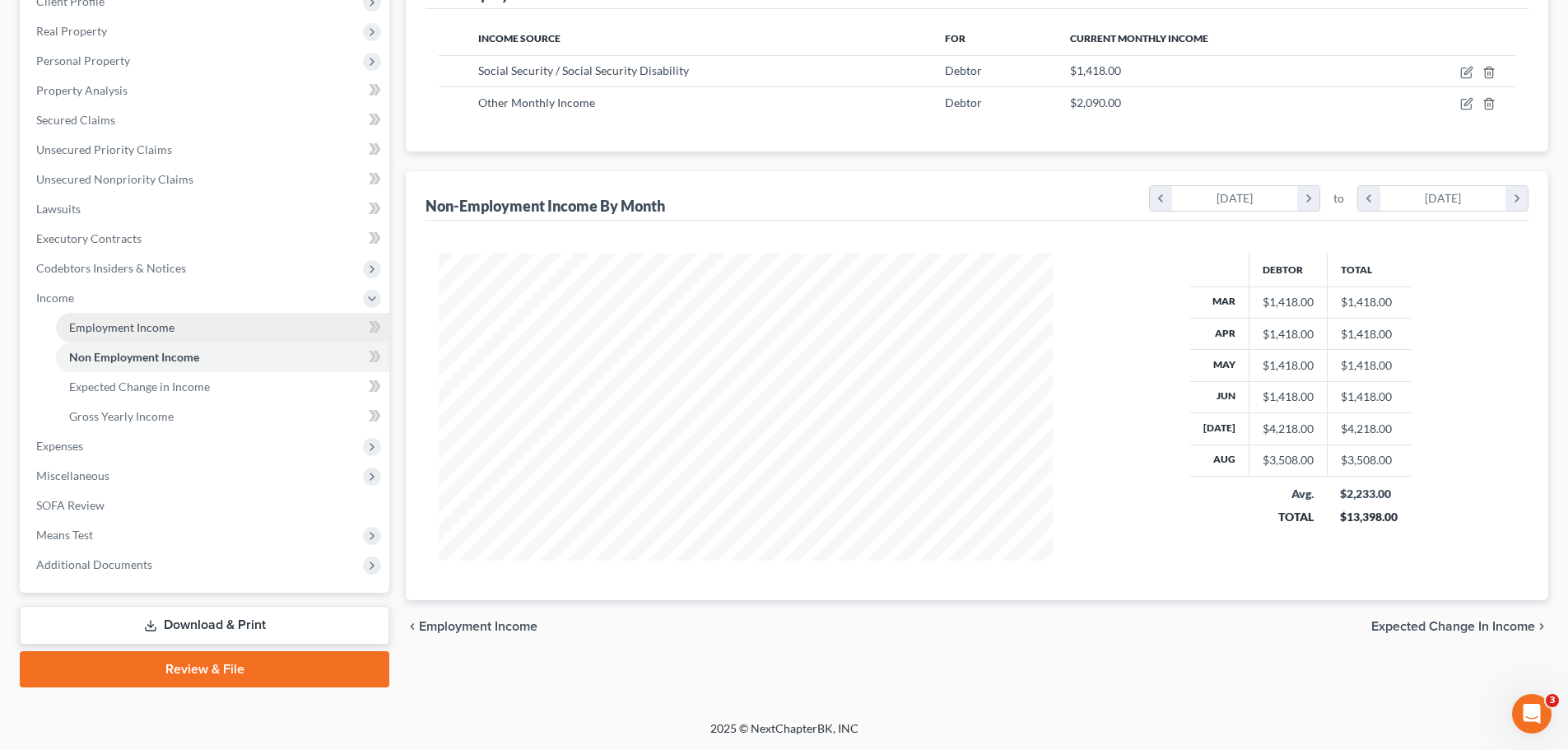
scroll to position [0, 0]
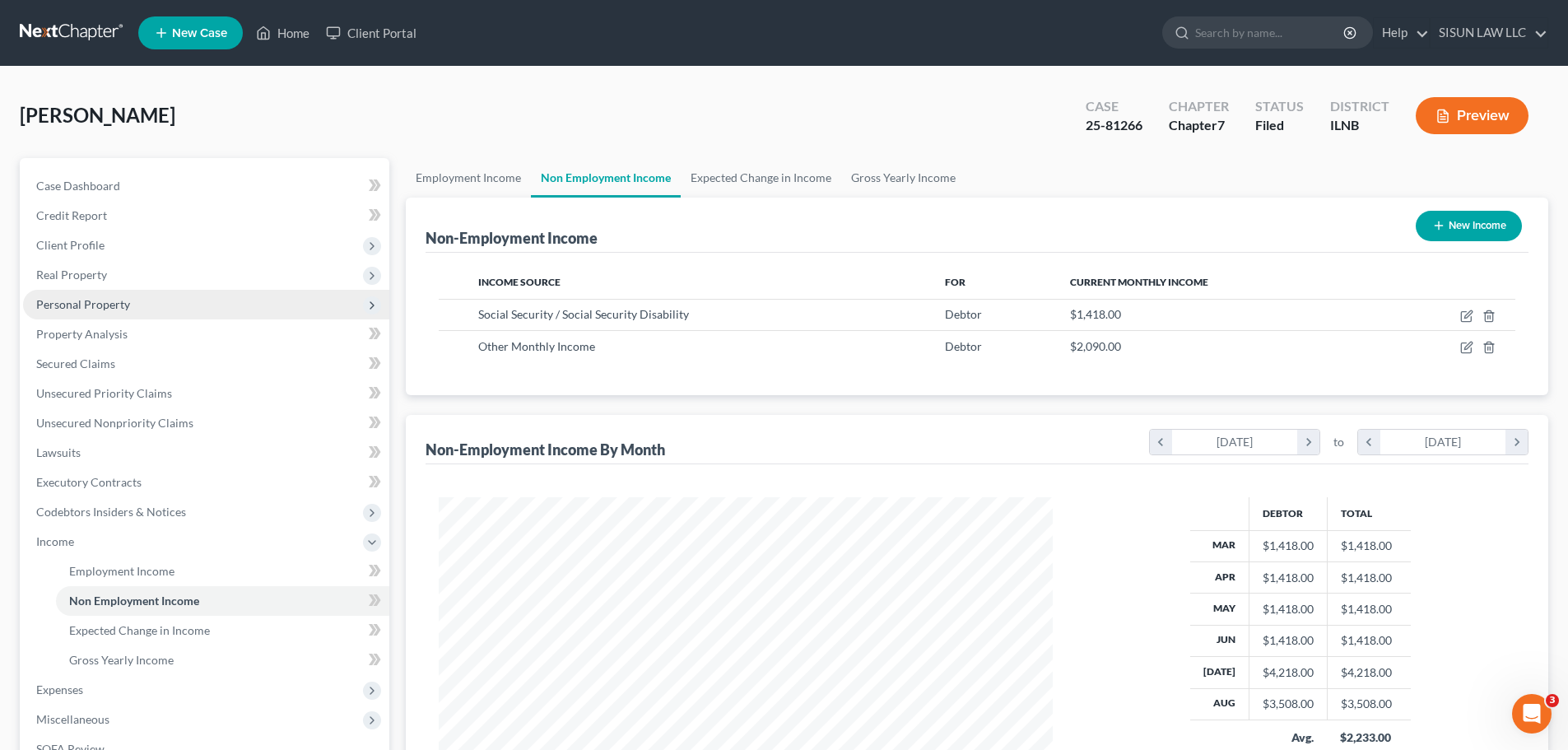
click at [102, 309] on span "Personal Property" at bounding box center [83, 304] width 94 height 14
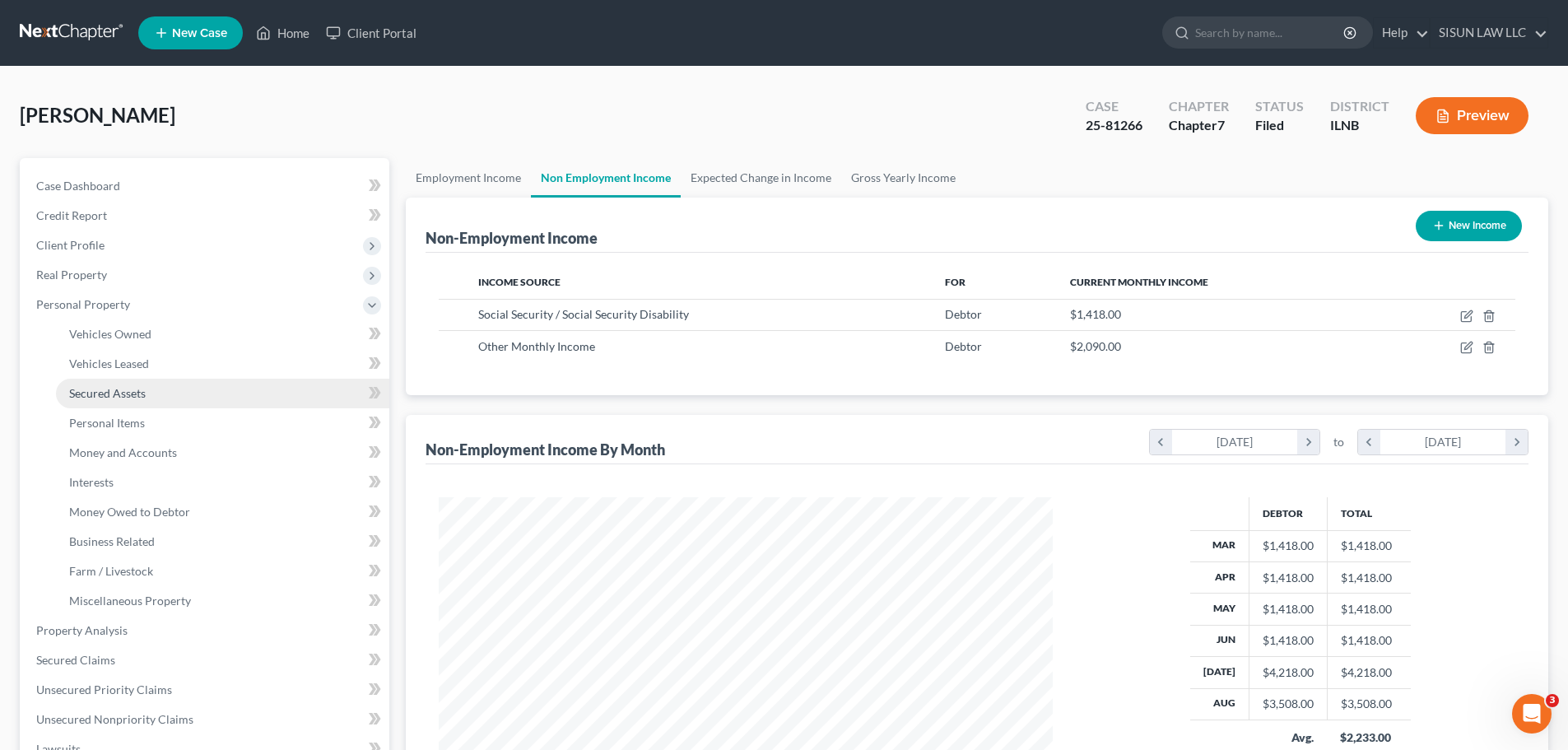
click at [104, 393] on span "Secured Assets" at bounding box center [107, 392] width 76 height 14
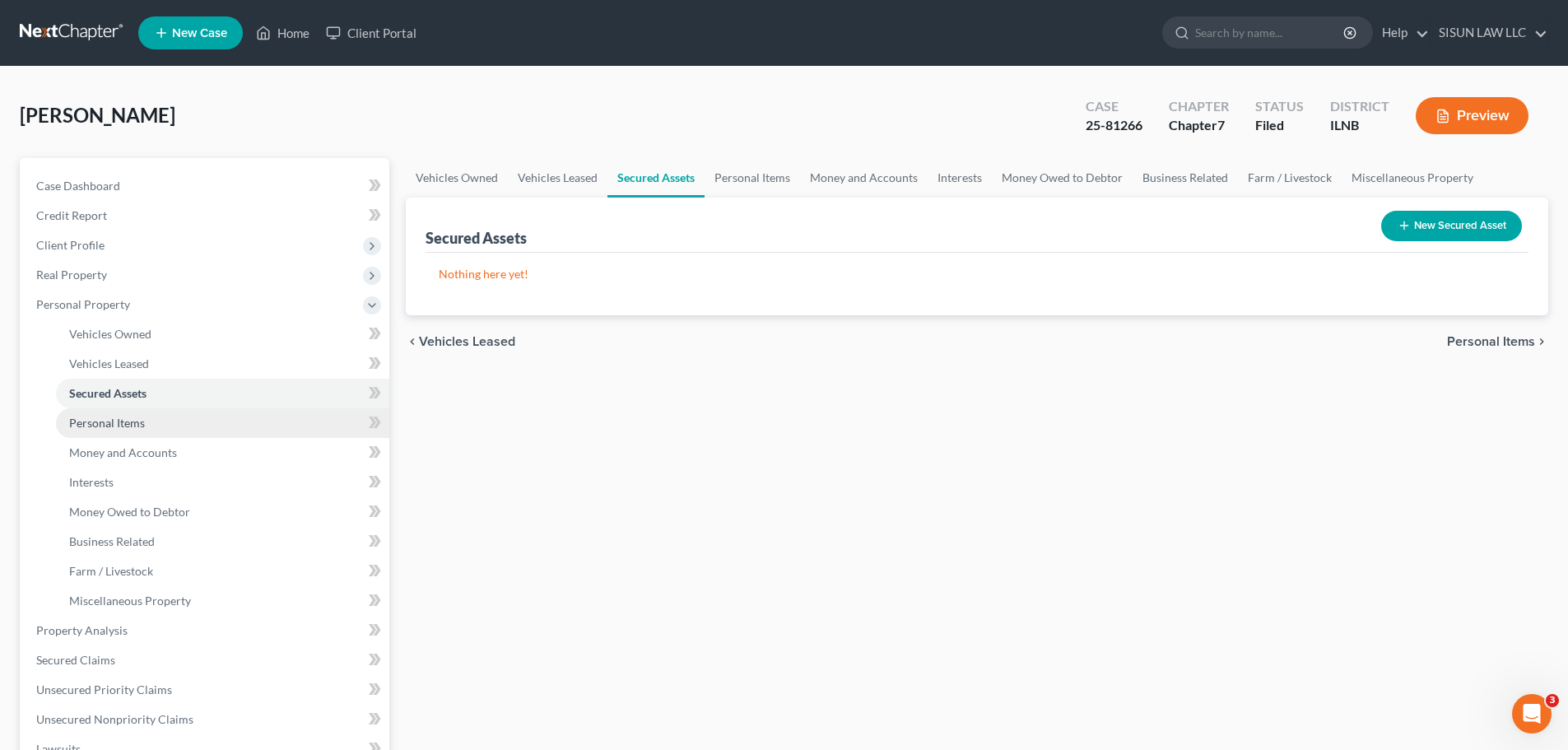
click at [105, 424] on span "Personal Items" at bounding box center [106, 422] width 75 height 14
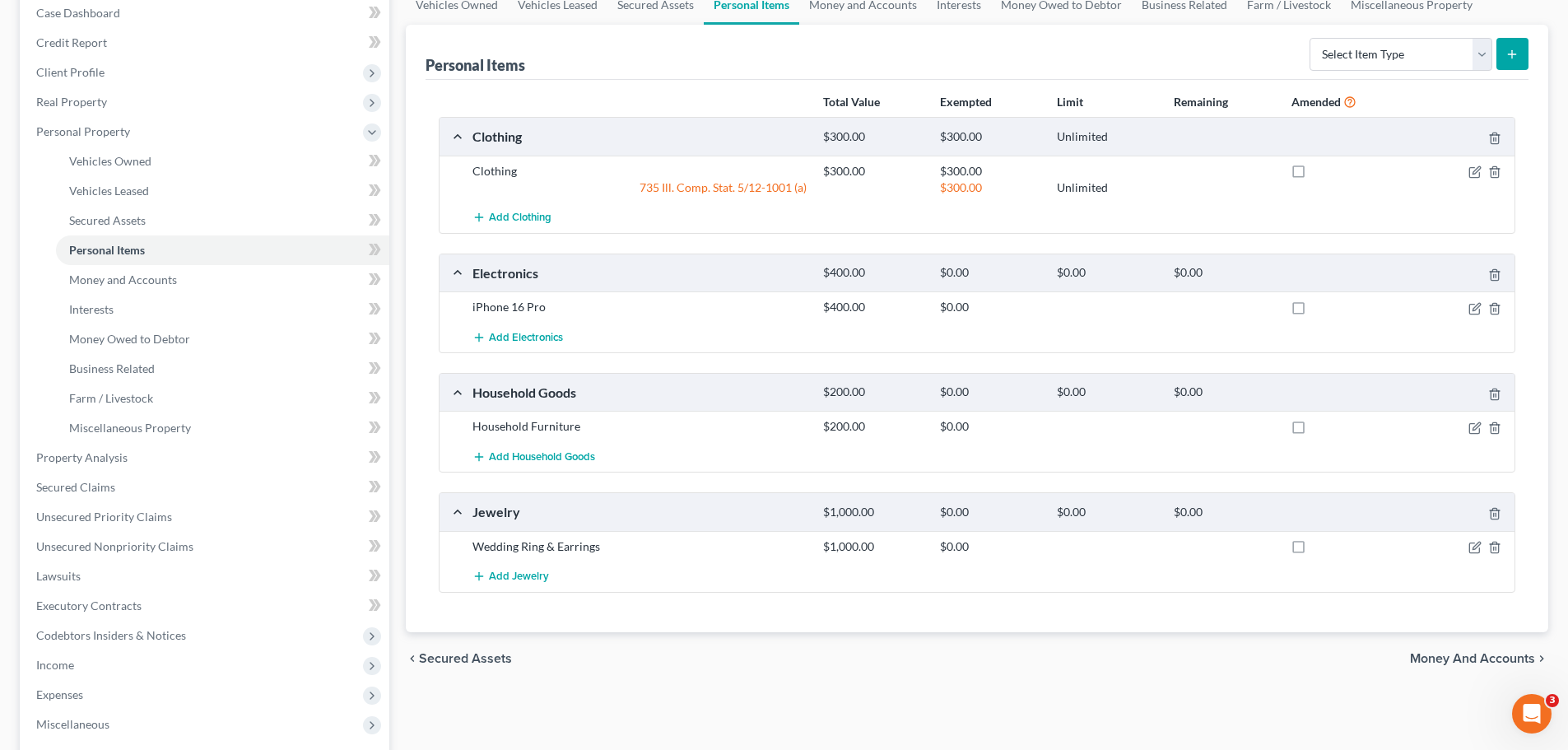
scroll to position [92, 0]
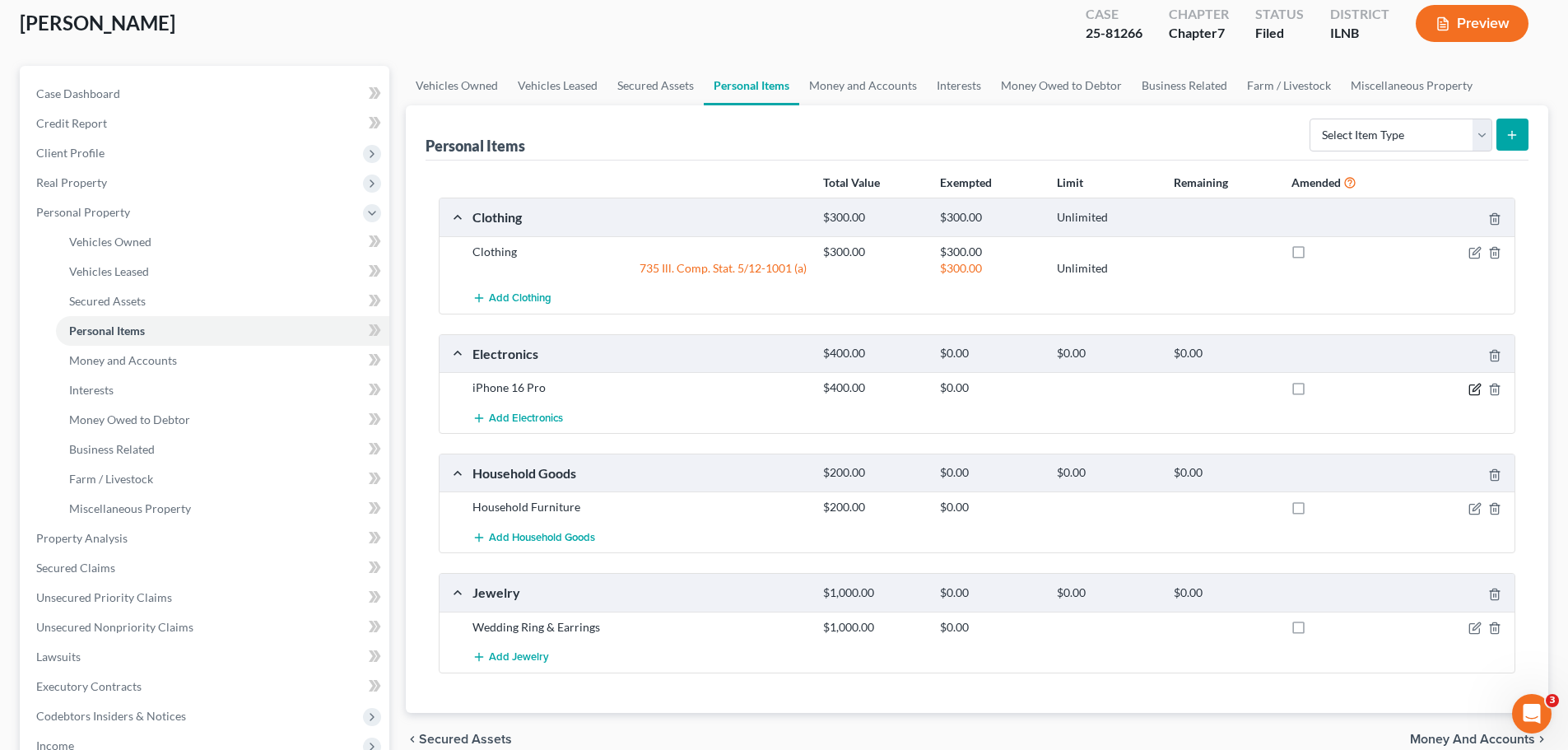
click at [1470, 390] on icon "button" at bounding box center [1475, 389] width 13 height 13
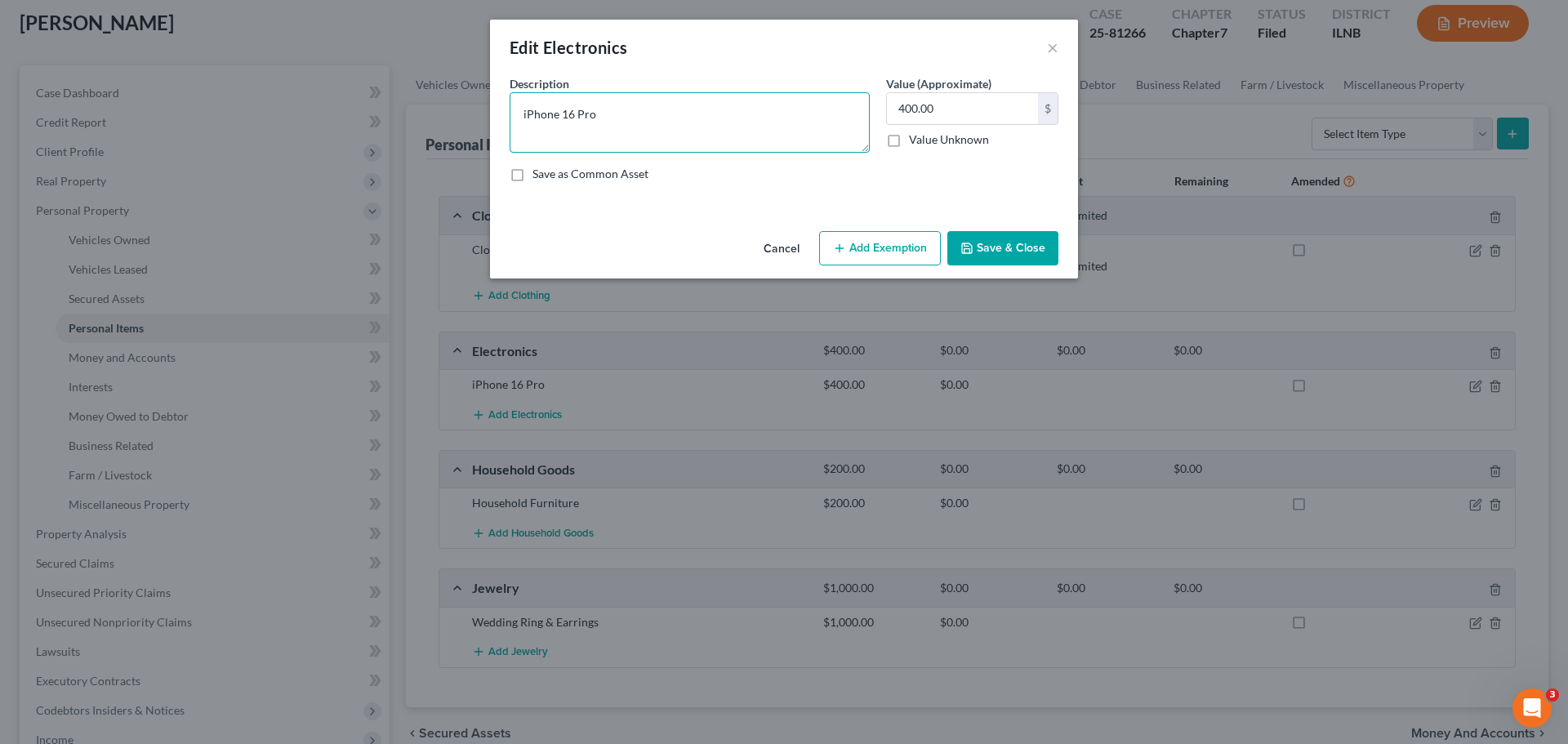
drag, startPoint x: 681, startPoint y: 119, endPoint x: 976, endPoint y: 127, distance: 295.1
click at [964, 128] on div "Description * iPhone 16 Pro Value (Approximate) 400.00 $ Value Unknown Balance …" at bounding box center [783, 135] width 565 height 120
type textarea "iPhone"
click at [998, 108] on input "text" at bounding box center [962, 109] width 151 height 31
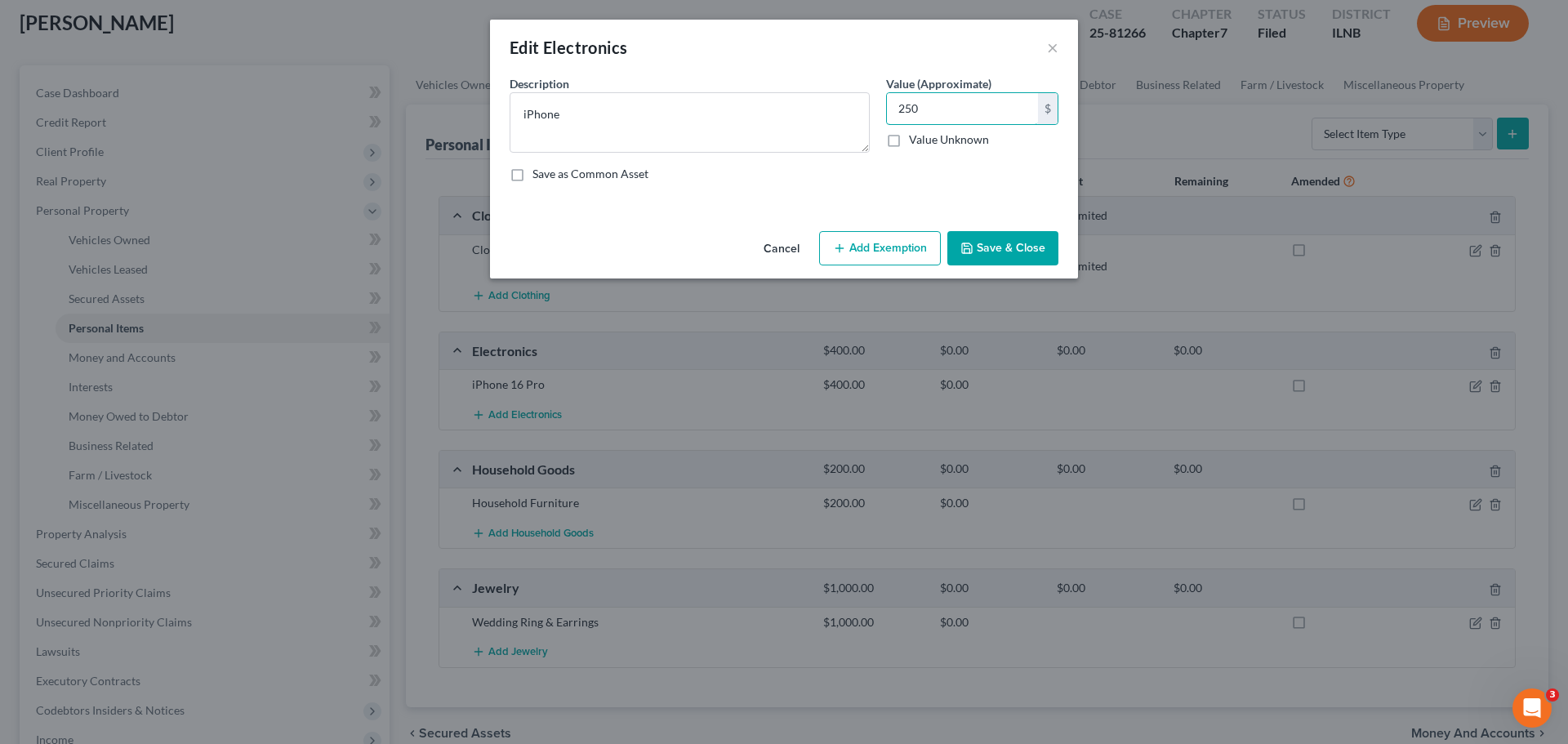
type input "250"
click at [998, 240] on button "Save & Close" at bounding box center [1003, 248] width 111 height 34
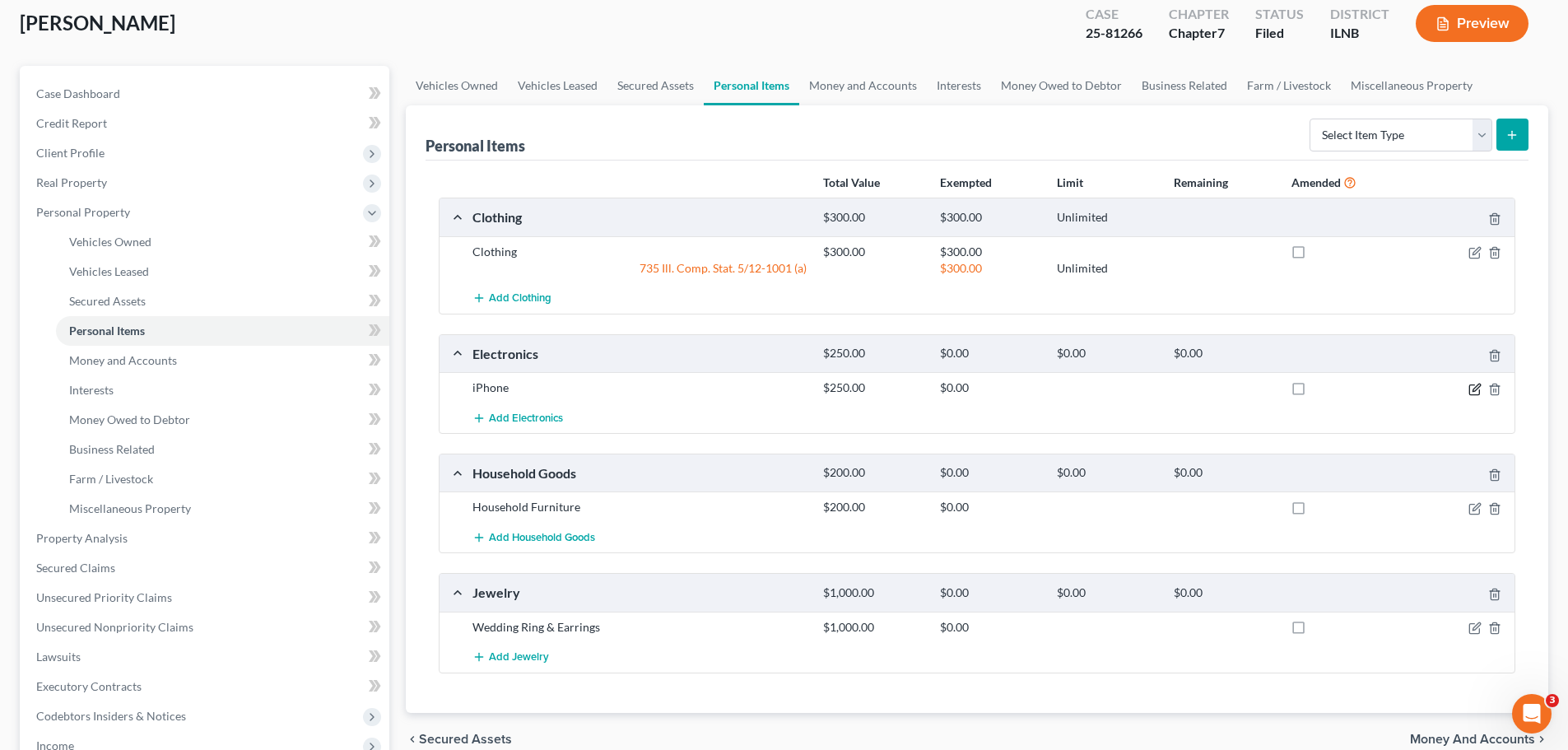
drag, startPoint x: 1479, startPoint y: 388, endPoint x: 1445, endPoint y: 383, distance: 34.4
click at [1479, 388] on icon "button" at bounding box center [1475, 389] width 13 height 13
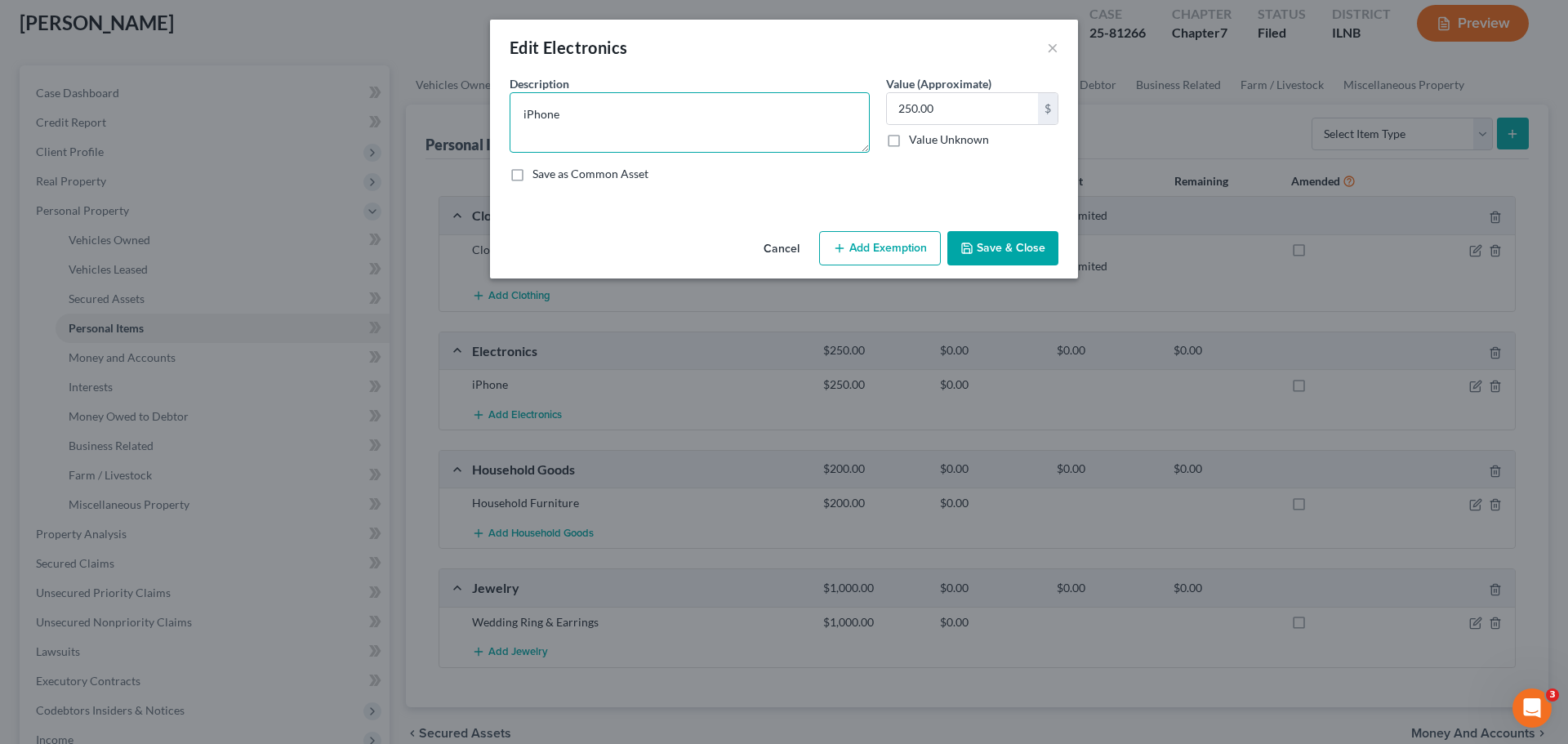
click at [633, 110] on textarea "iPhone" at bounding box center [690, 122] width 361 height 60
type textarea "iPhone, iPad, Apple Watch, Printer, TV"
click at [989, 251] on button "Save & Close" at bounding box center [1003, 248] width 111 height 34
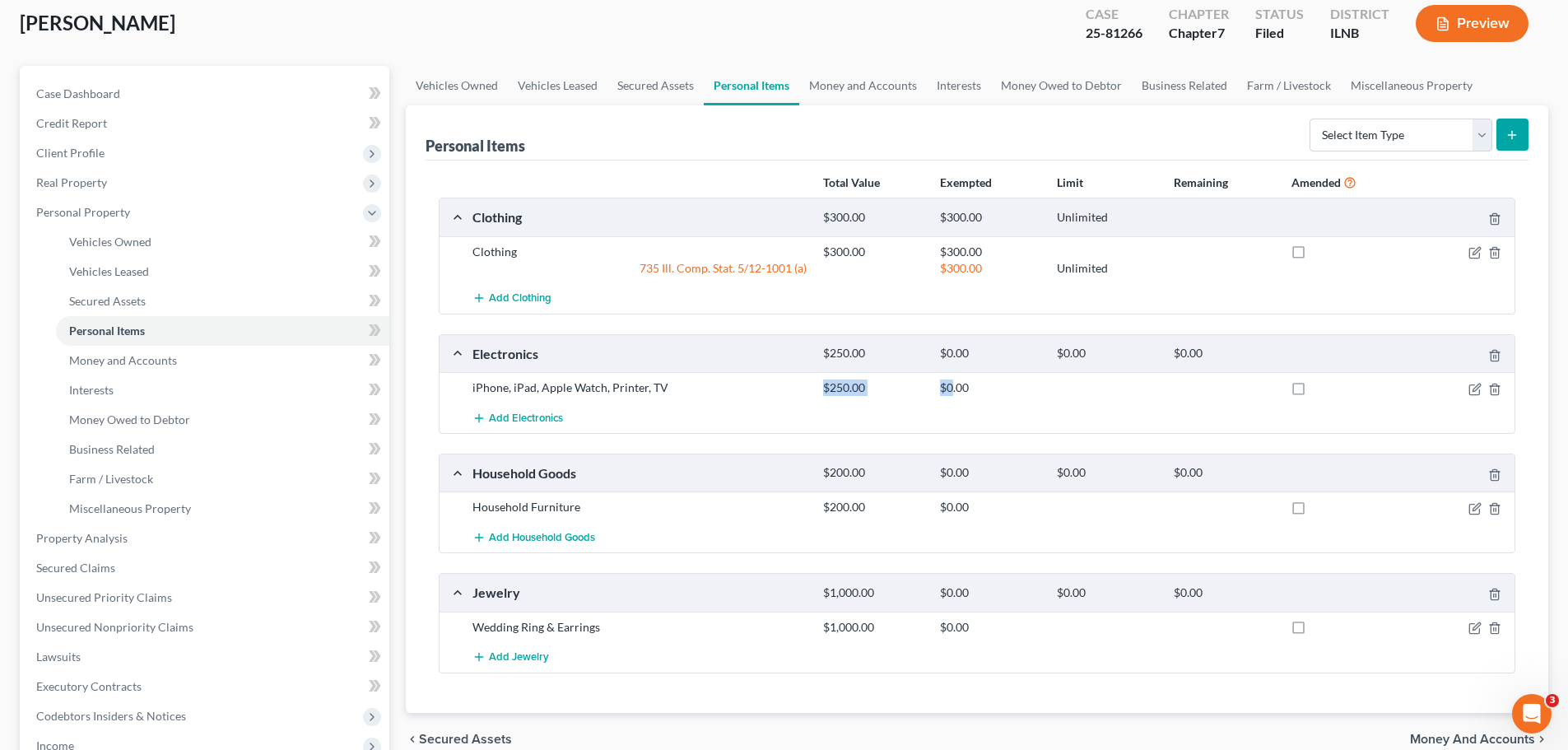
drag, startPoint x: 816, startPoint y: 402, endPoint x: 1005, endPoint y: 391, distance: 189.3
click at [954, 389] on div "iPhone, iPad, Apple Watch, Printer, TV $250.00 $0.00" at bounding box center [977, 387] width 1075 height 31
click at [1043, 392] on div "$0.00" at bounding box center [989, 388] width 116 height 17
click at [1473, 630] on icon "button" at bounding box center [1476, 626] width 7 height 7
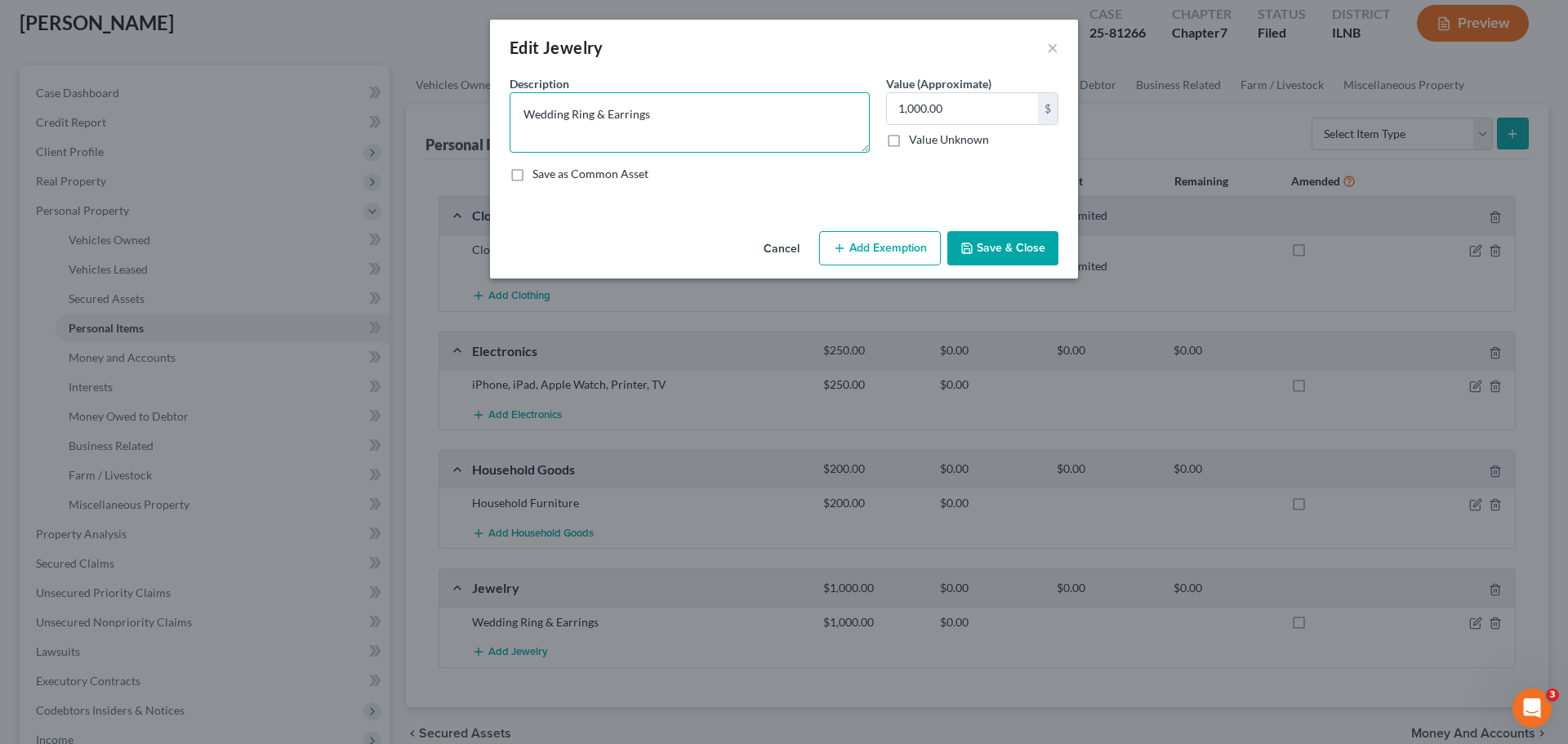
drag, startPoint x: 587, startPoint y: 116, endPoint x: 711, endPoint y: 116, distance: 124.0
click at [587, 120] on textarea "Wedding Ring & Earrings" at bounding box center [690, 122] width 361 height 60
type textarea "Wedding Band, Bracelets, Earrings, Necklace"
click at [941, 104] on input "1,000.00" at bounding box center [962, 109] width 151 height 31
type input "900"
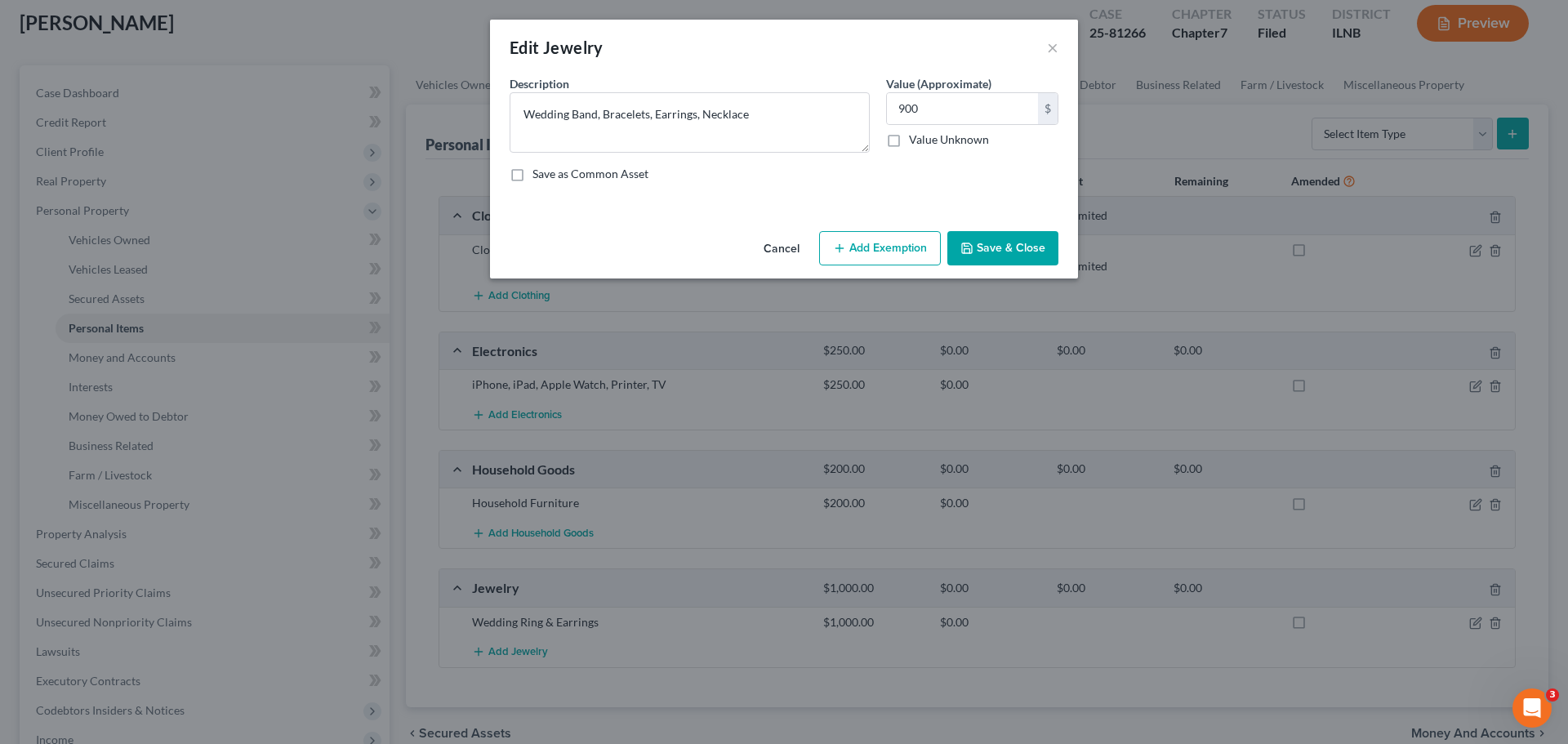
drag, startPoint x: 941, startPoint y: 194, endPoint x: 869, endPoint y: 154, distance: 82.4
click at [941, 194] on div "Description * Wedding Band, Bracelets, Earrings, Necklace Value (Approximate) 9…" at bounding box center [783, 135] width 565 height 120
drag, startPoint x: 815, startPoint y: 114, endPoint x: 233, endPoint y: 94, distance: 582.3
click at [233, 94] on div "Edit Jewelry × An exemption set must first be selected from the Filing Informat…" at bounding box center [784, 372] width 1568 height 744
paste textarea "band, bracelet, earrings, and n"
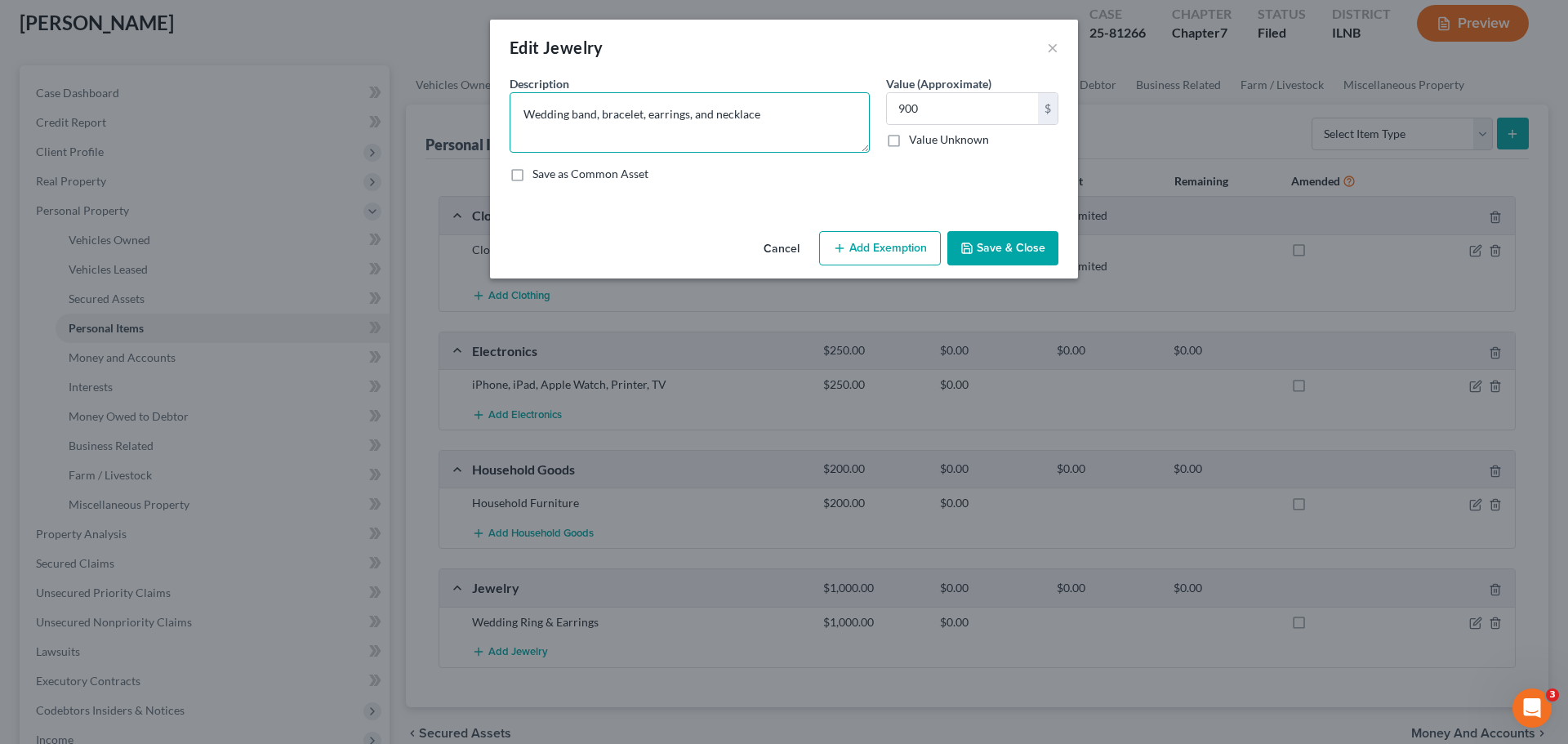
type textarea "Wedding band, bracelet, earrings, and necklace"
click at [1018, 253] on button "Save & Close" at bounding box center [1003, 248] width 111 height 34
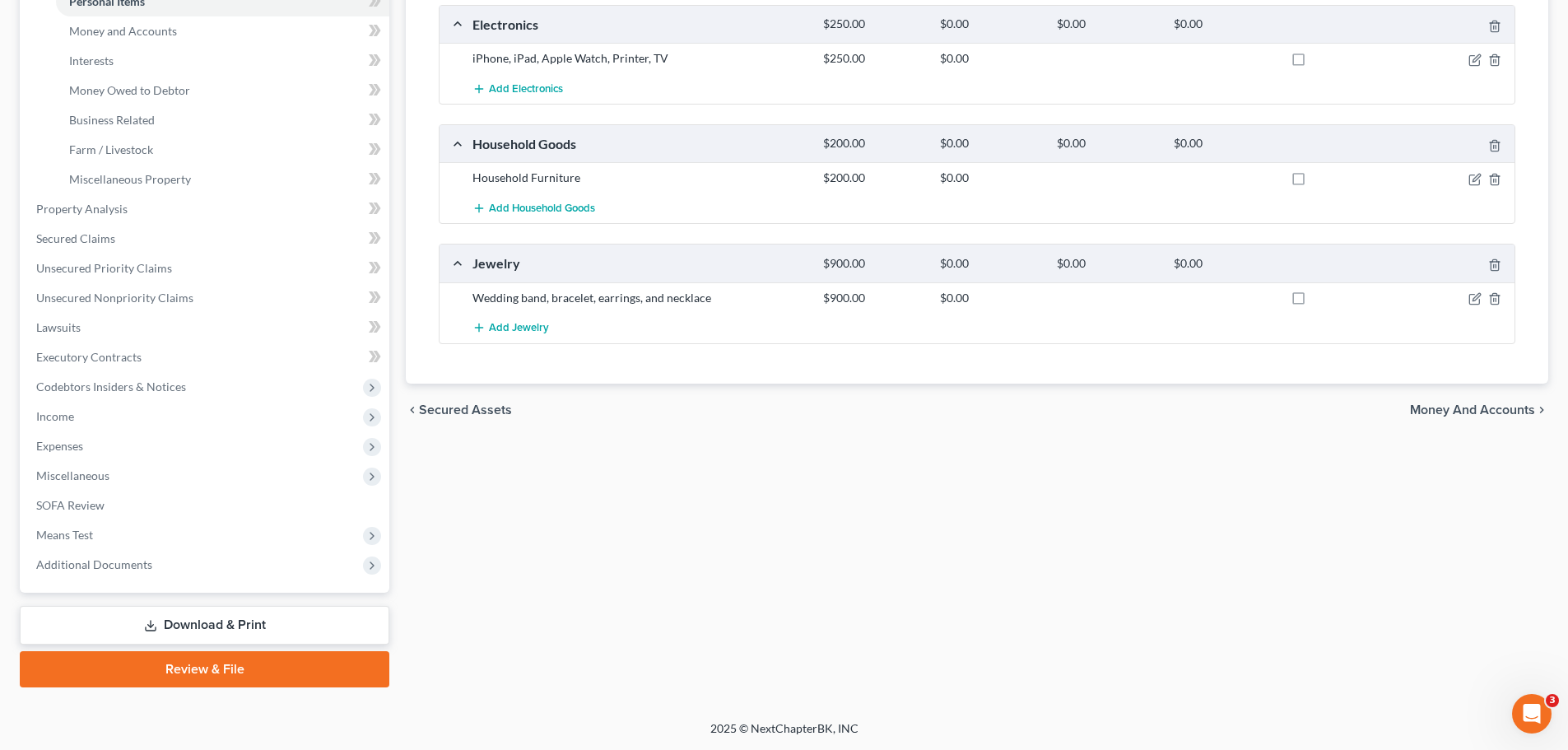
click at [220, 617] on link "Download & Print" at bounding box center [204, 625] width 370 height 39
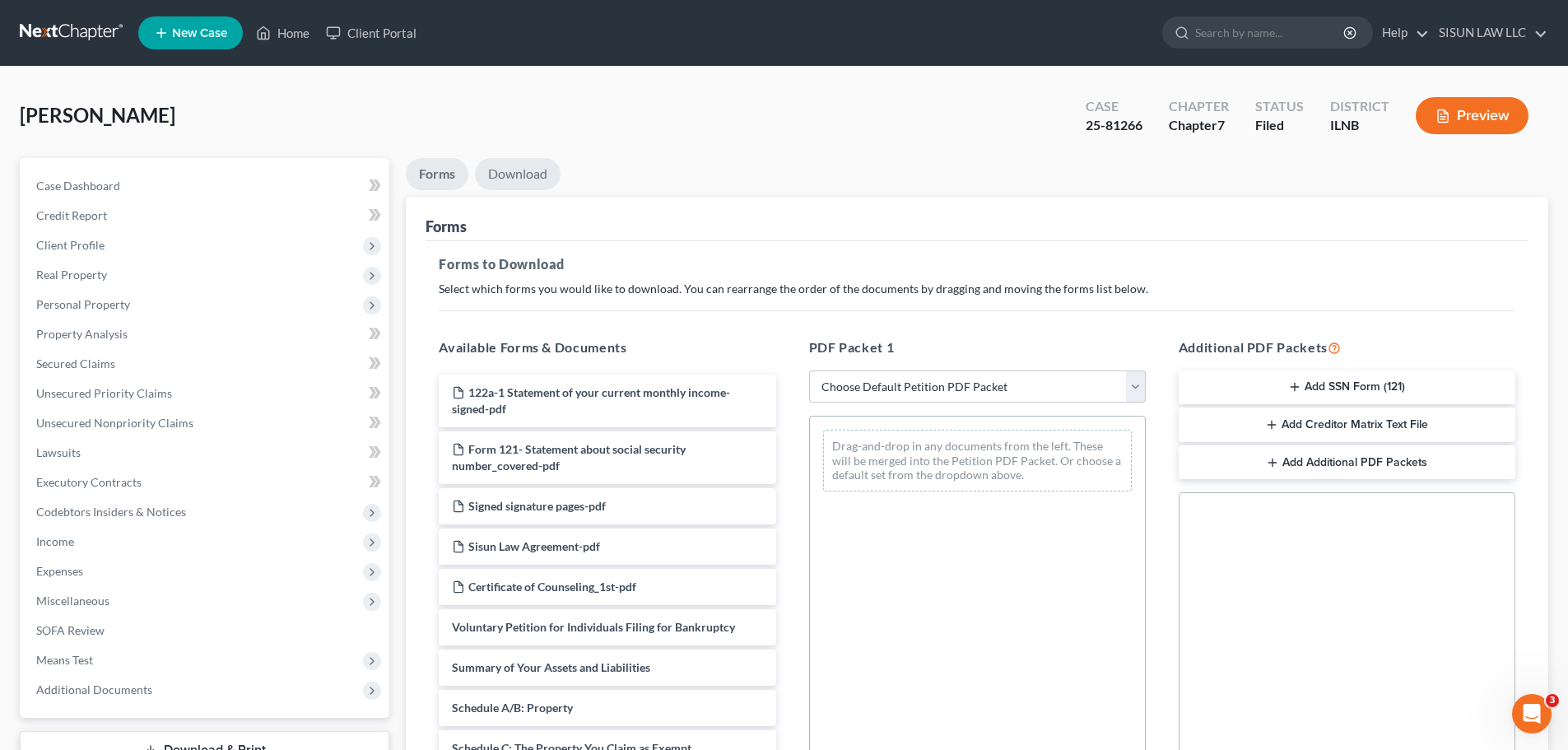
click at [512, 177] on link "Download" at bounding box center [518, 174] width 86 height 32
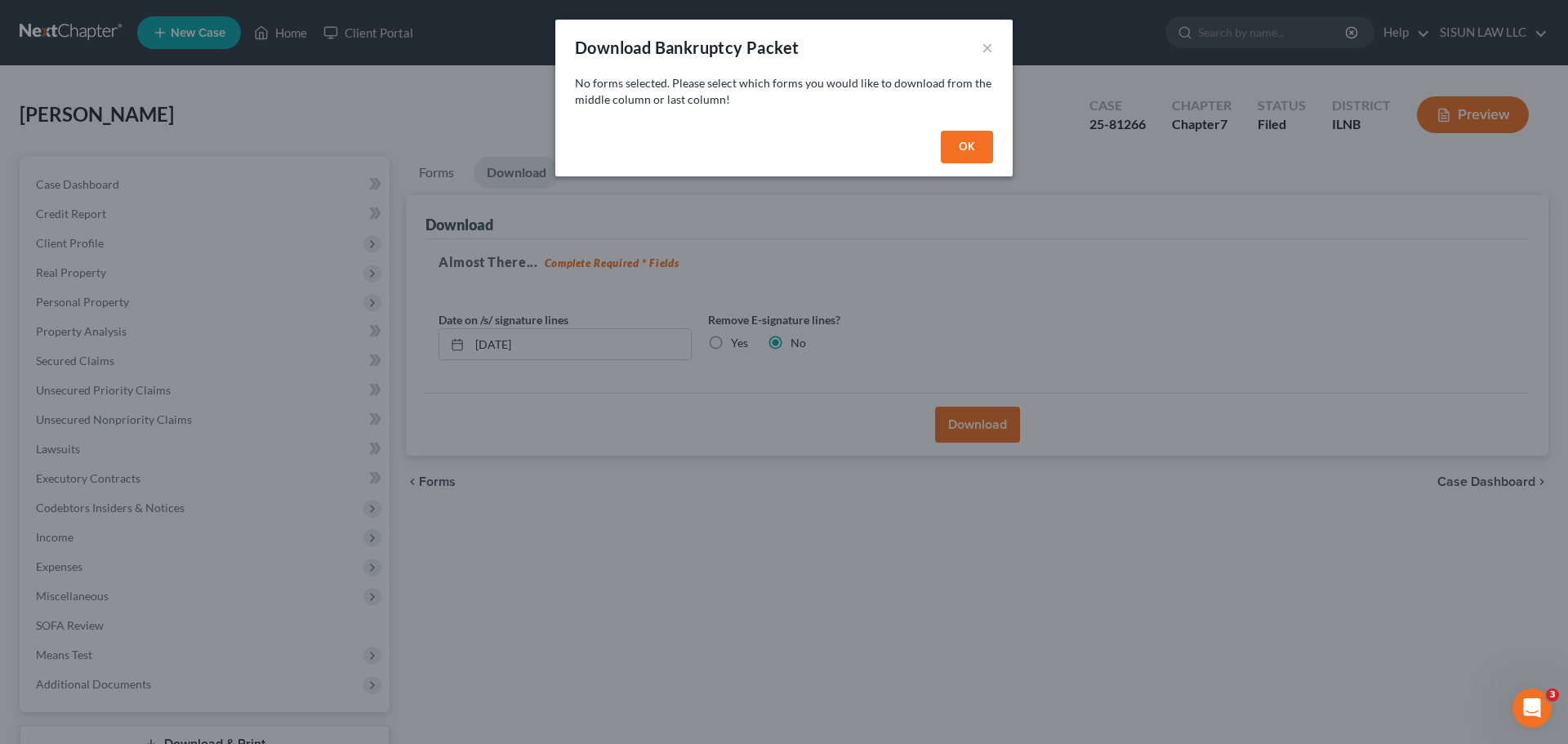
click at [968, 145] on button "OK" at bounding box center [967, 146] width 53 height 32
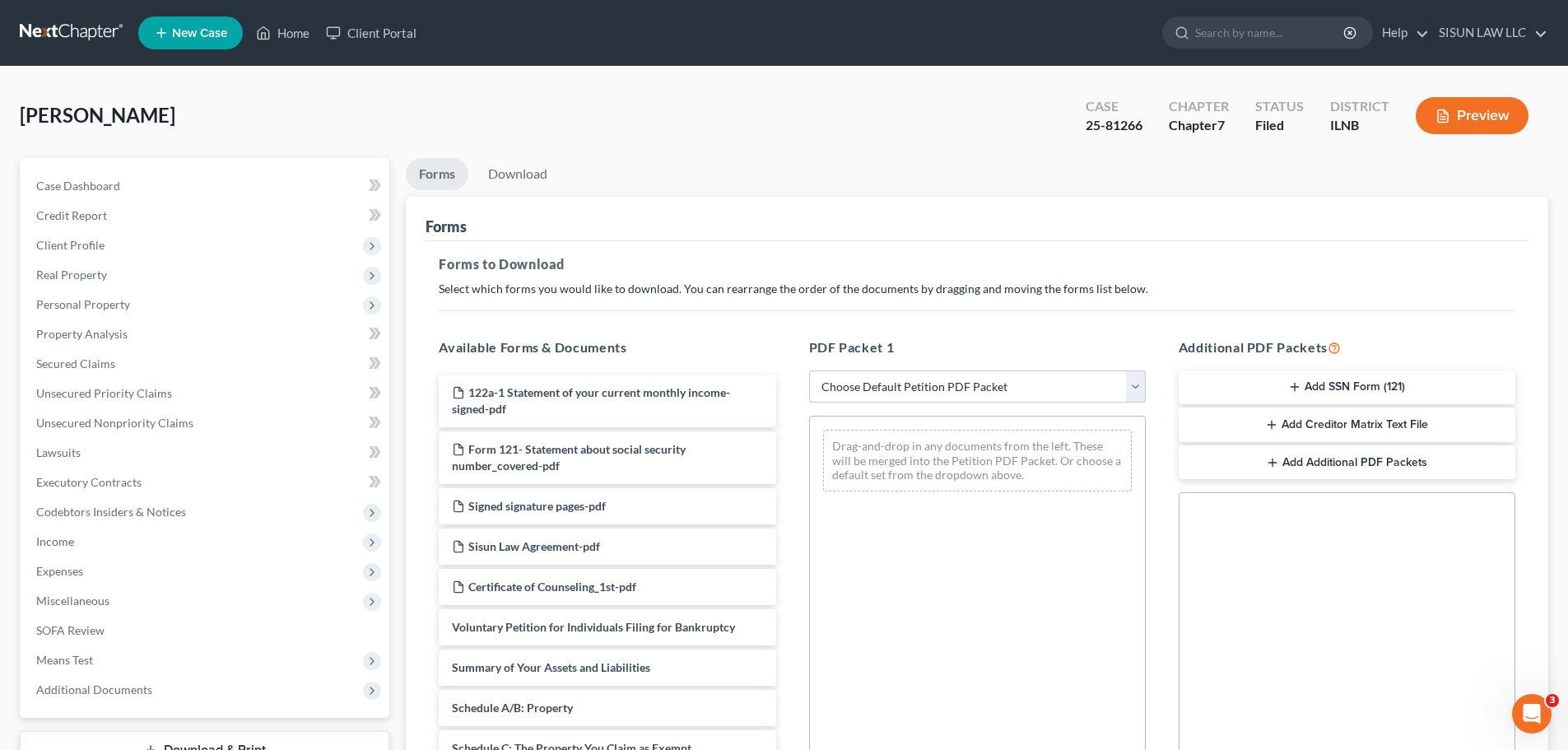
click at [972, 401] on select "Choose Default Petition PDF Packet Complete Bankruptcy Petition (all forms and …" at bounding box center [976, 386] width 336 height 33
select select "0"
click at [809, 370] on select "Choose Default Petition PDF Packet Complete Bankruptcy Petition (all forms and …" at bounding box center [976, 386] width 336 height 33
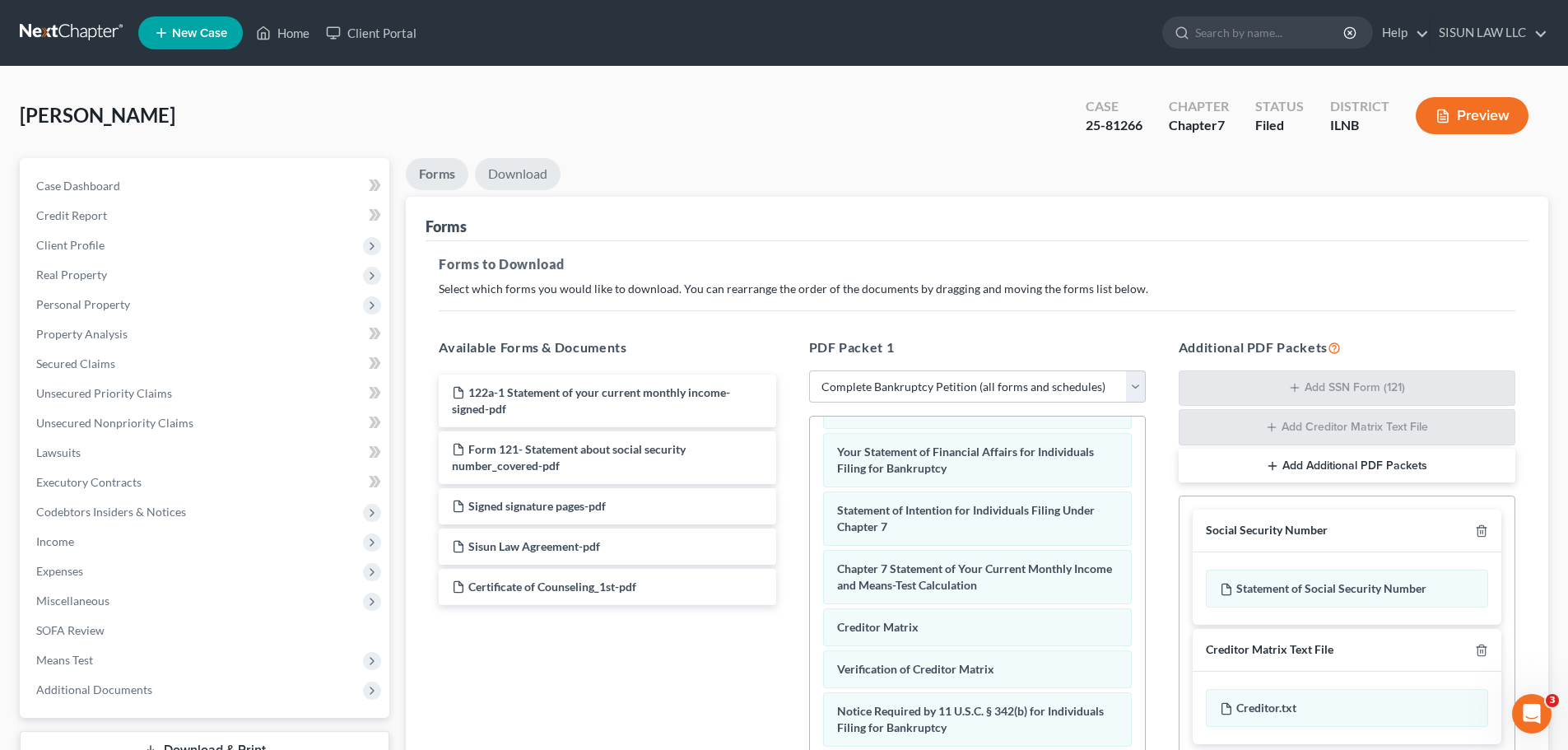
click at [501, 186] on link "Download" at bounding box center [518, 174] width 86 height 32
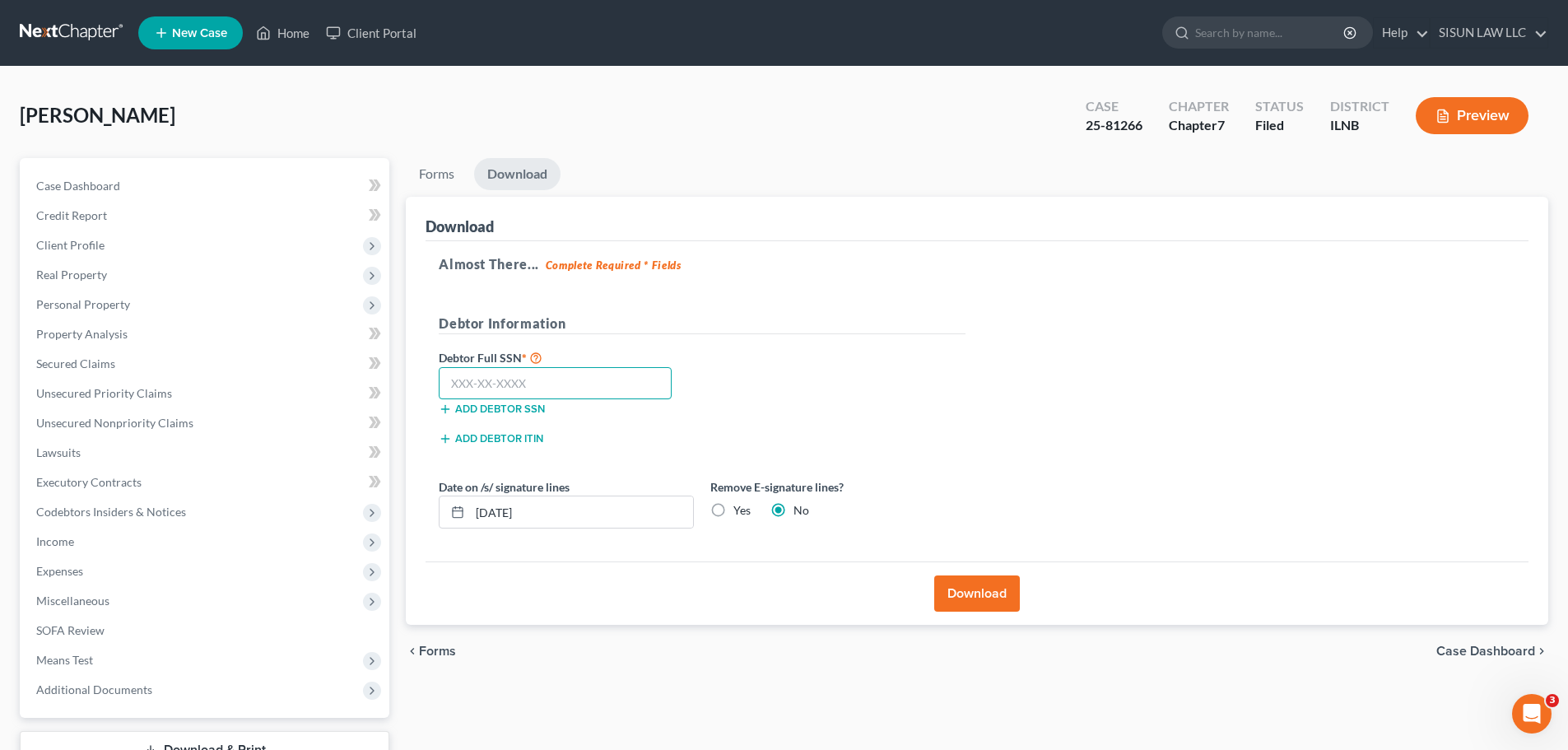
click at [556, 380] on input "text" at bounding box center [555, 383] width 233 height 33
click at [515, 383] on input "text" at bounding box center [555, 383] width 233 height 33
type input "327-66-7426"
click at [733, 513] on label "Yes" at bounding box center [742, 511] width 18 height 17
click at [740, 512] on input "Yes" at bounding box center [744, 507] width 10 height 10
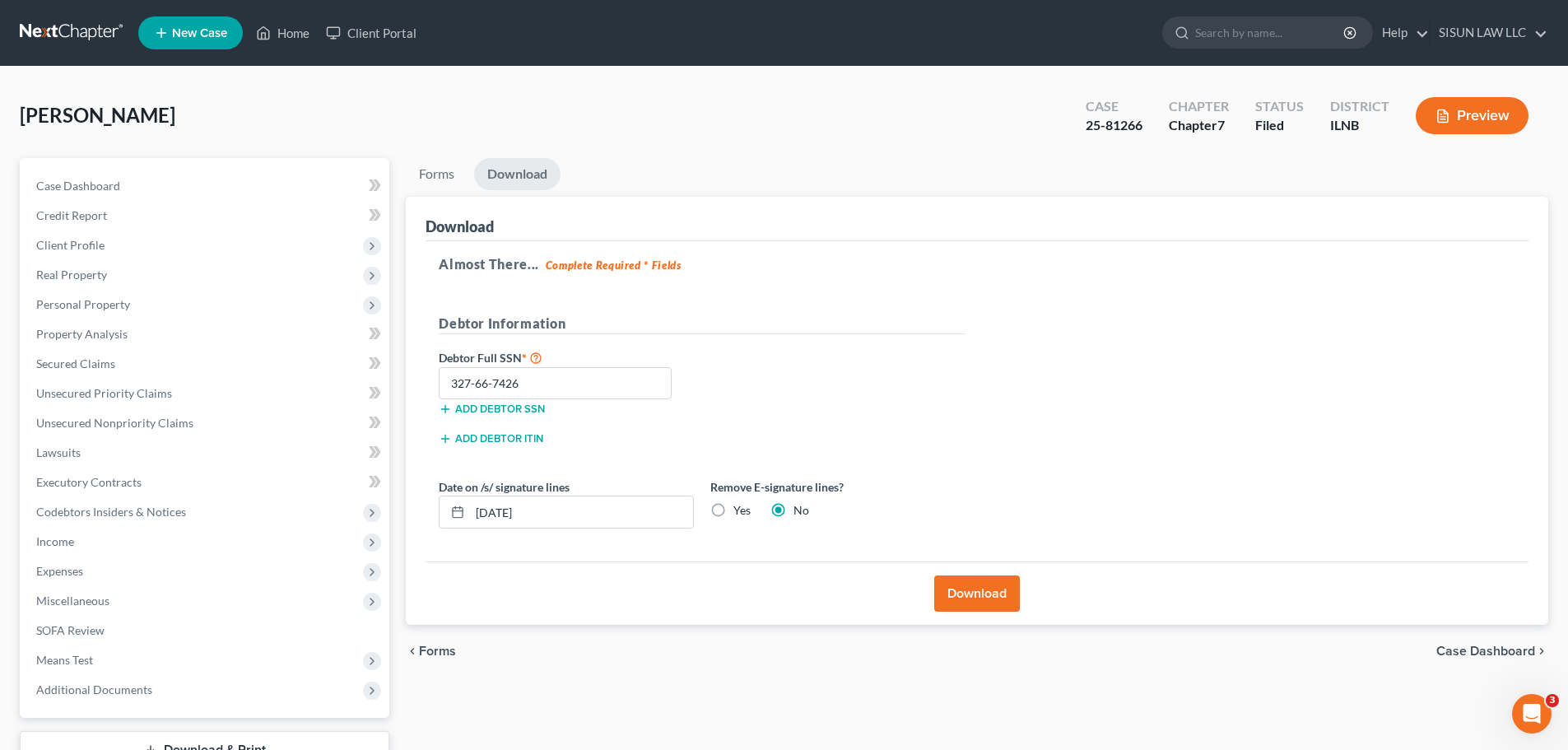
radio input "true"
click at [794, 511] on label "No" at bounding box center [801, 511] width 16 height 17
click at [800, 511] on input "No" at bounding box center [805, 507] width 10 height 10
radio input "true"
radio input "false"
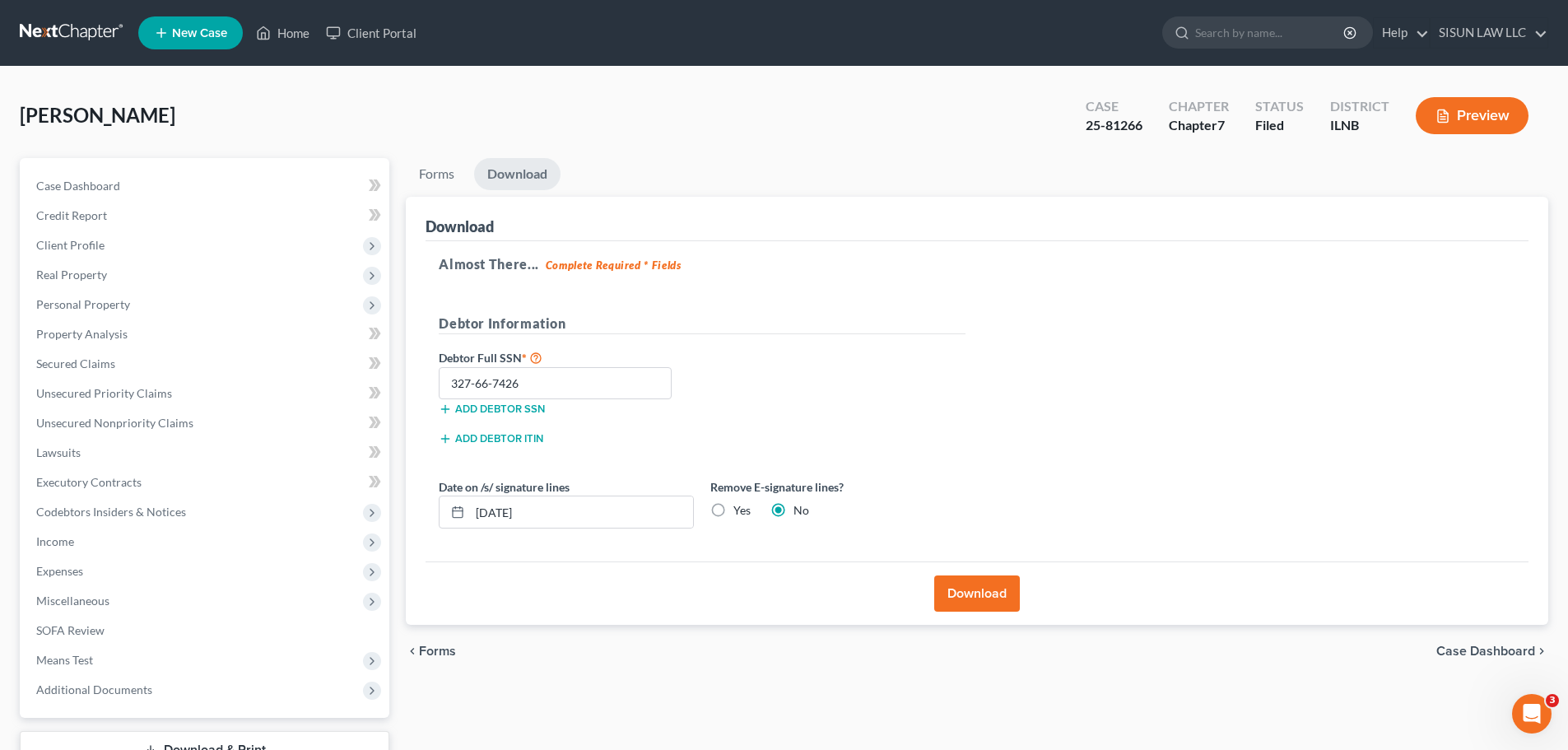
click at [993, 597] on button "Download" at bounding box center [977, 593] width 86 height 36
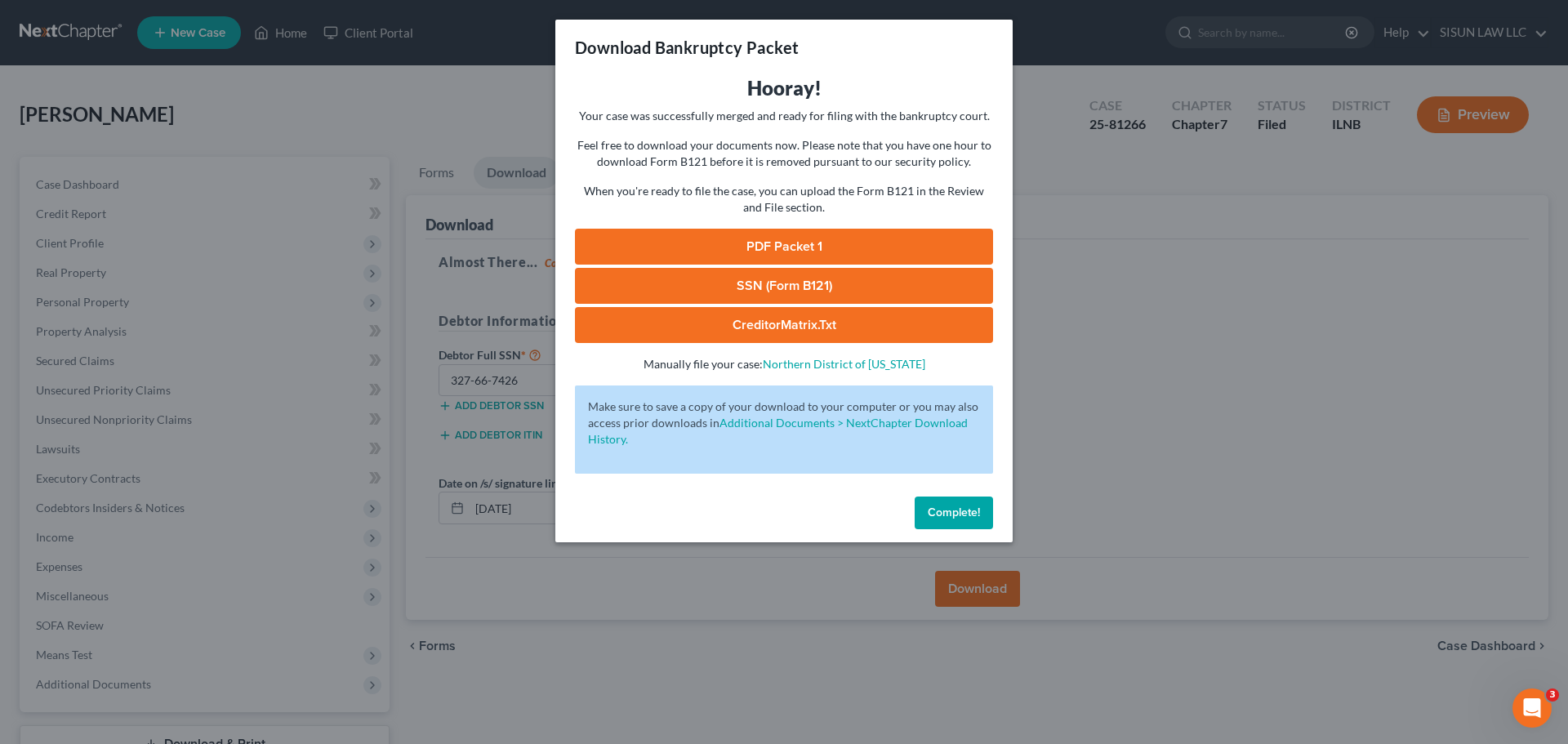
click at [838, 235] on link "PDF Packet 1" at bounding box center [784, 246] width 418 height 36
click at [964, 507] on span "Complete!" at bounding box center [953, 512] width 53 height 14
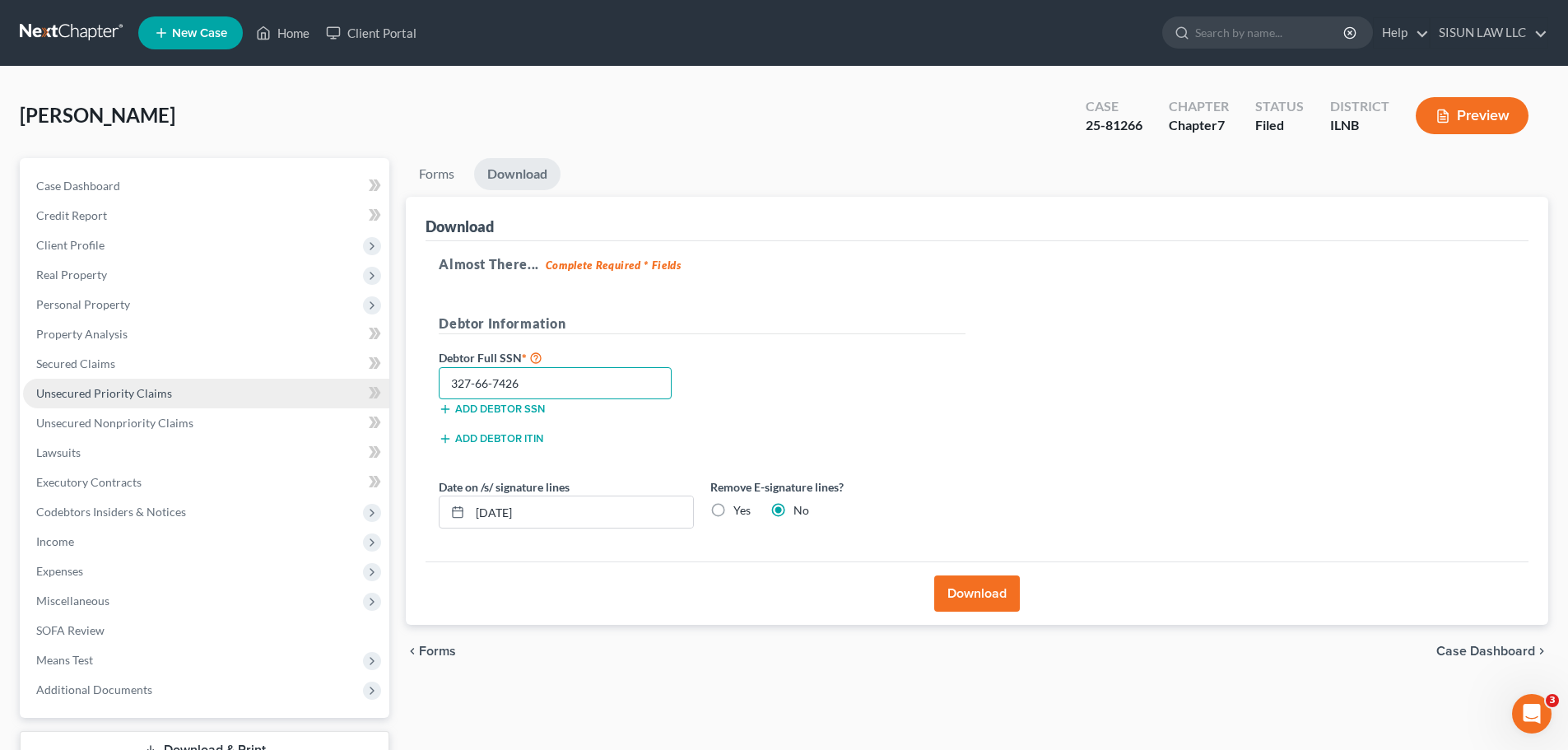
drag, startPoint x: 535, startPoint y: 386, endPoint x: 334, endPoint y: 379, distance: 201.1
click at [334, 379] on div "Petition Navigation Case Dashboard Payments Invoices Payments Payments Credit R…" at bounding box center [784, 485] width 1545 height 654
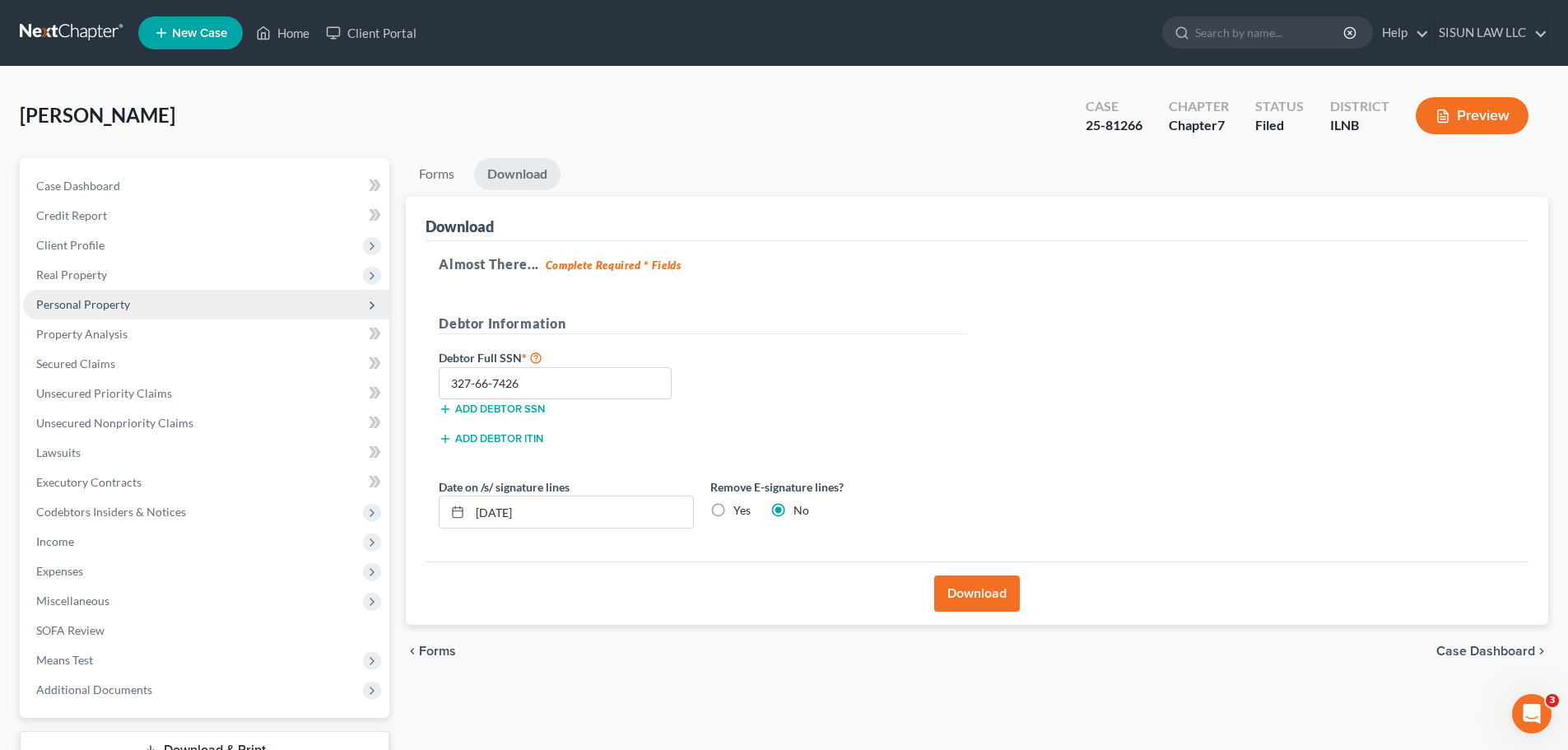
click at [237, 294] on span "Personal Property" at bounding box center [206, 305] width 366 height 30
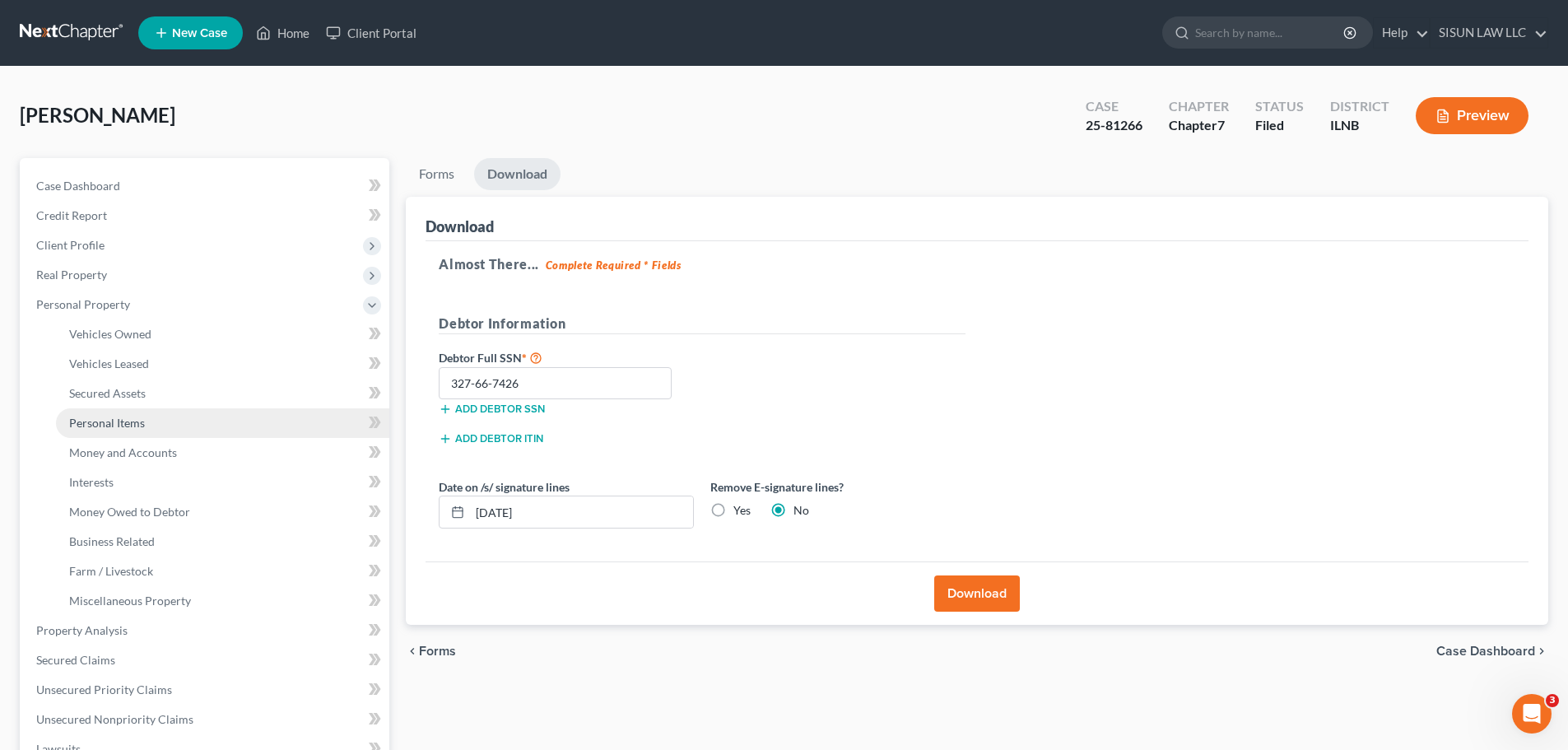
click at [187, 428] on link "Personal Items" at bounding box center [223, 423] width 334 height 30
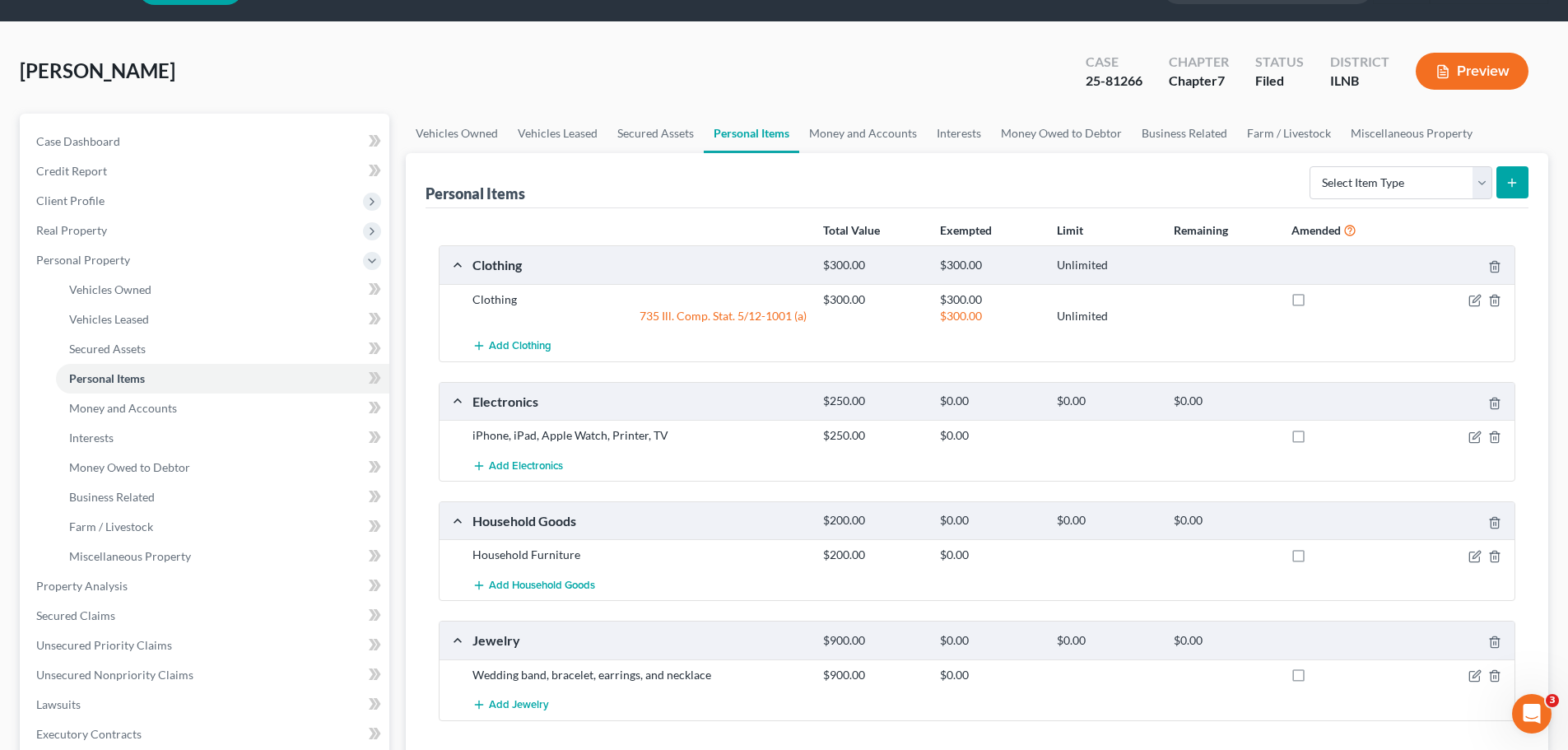
scroll to position [165, 0]
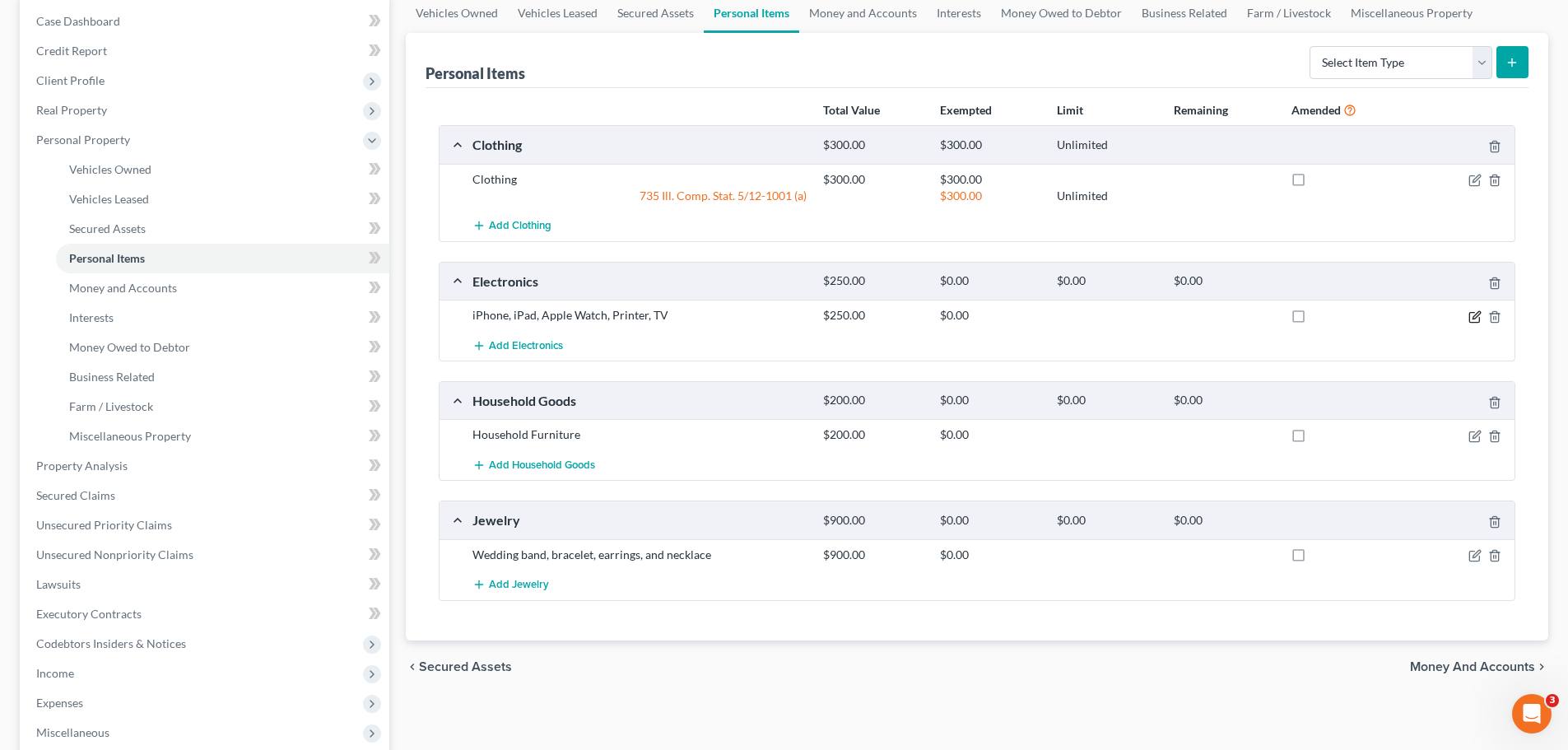
click at [1474, 317] on icon "button" at bounding box center [1475, 317] width 13 height 13
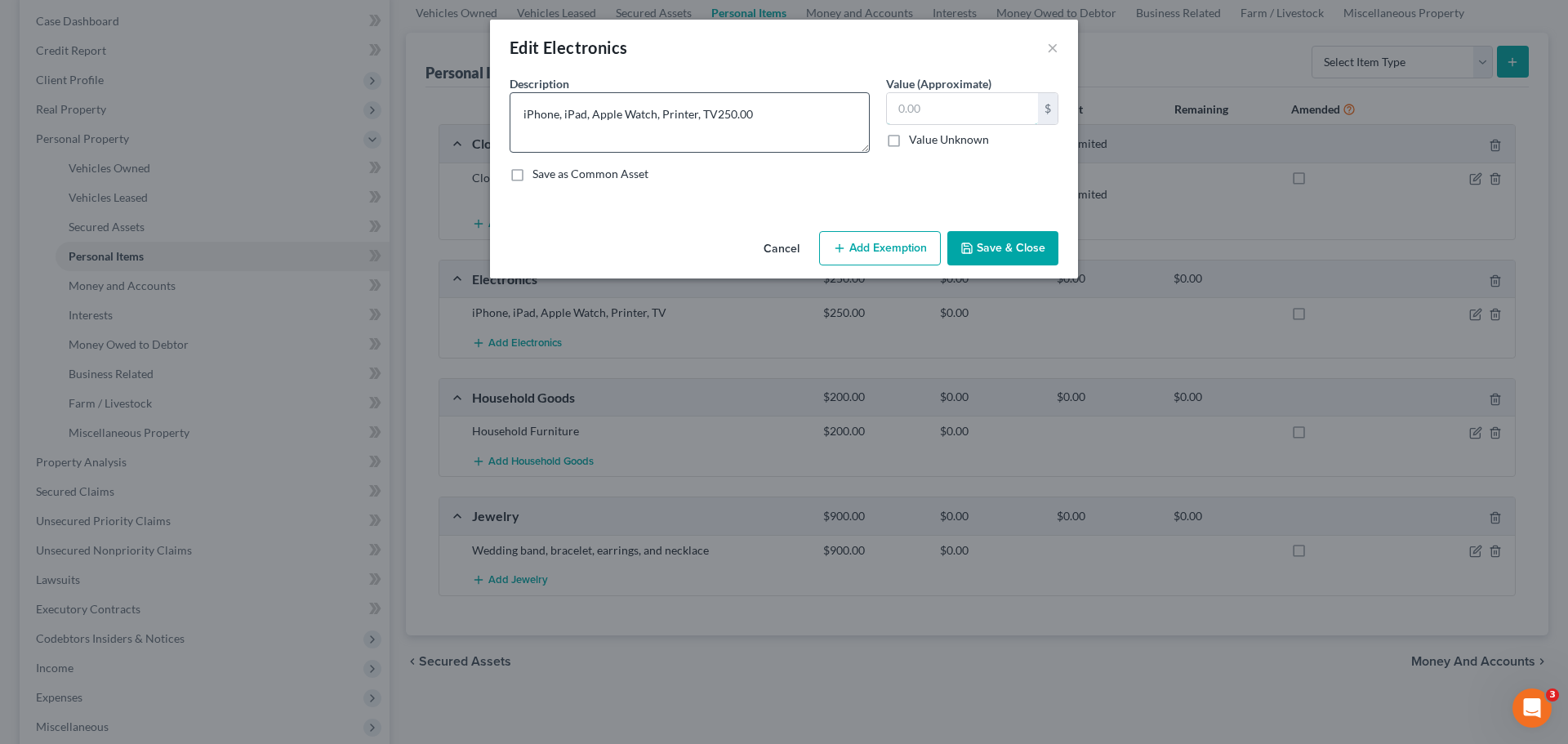
type textarea "iPhone, iPad, Apple Watch, Printer, TV"
type input "600"
click at [1016, 245] on button "Save & Close" at bounding box center [1003, 248] width 111 height 34
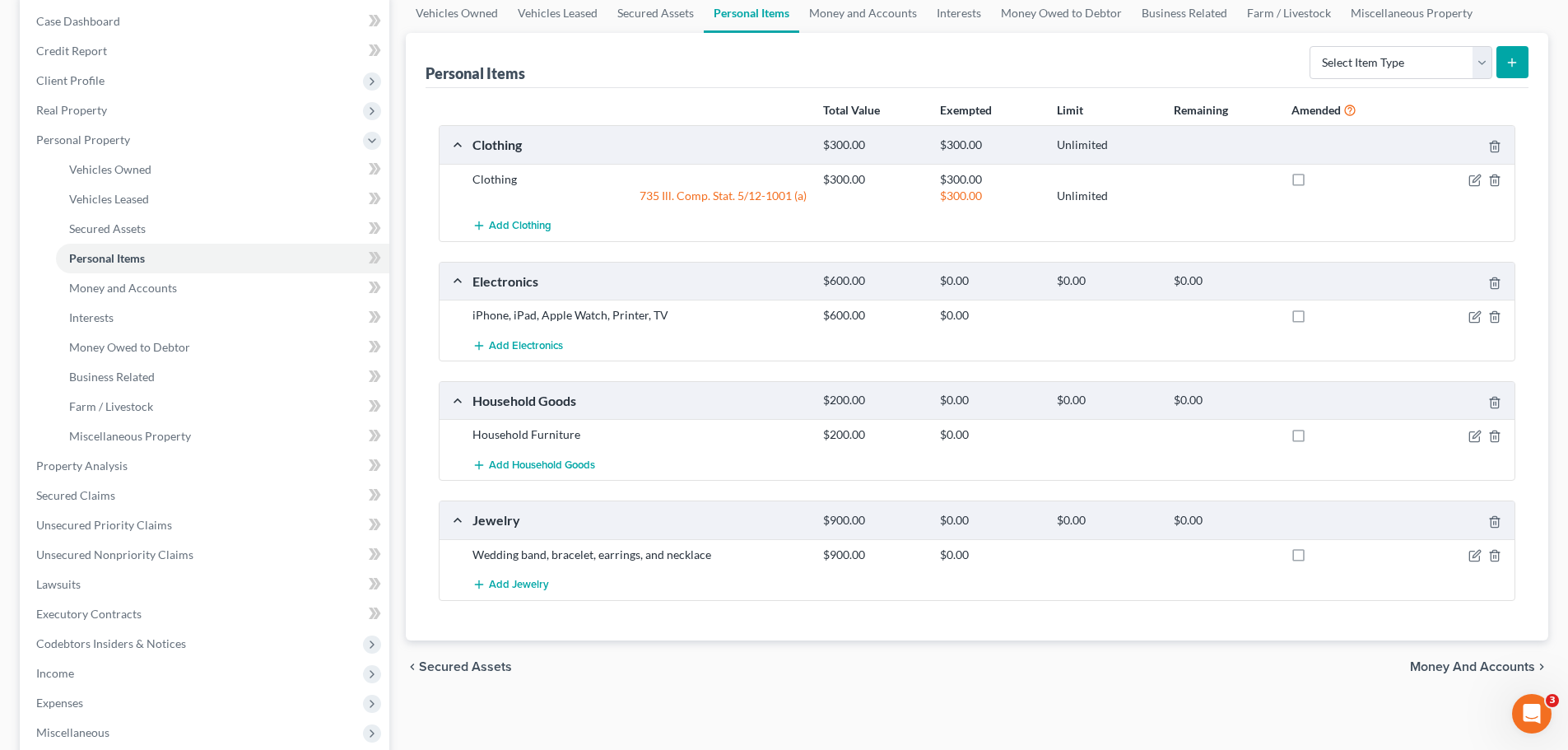
click at [1164, 311] on div at bounding box center [1106, 315] width 116 height 17
click at [1477, 554] on icon "button" at bounding box center [1475, 555] width 13 height 13
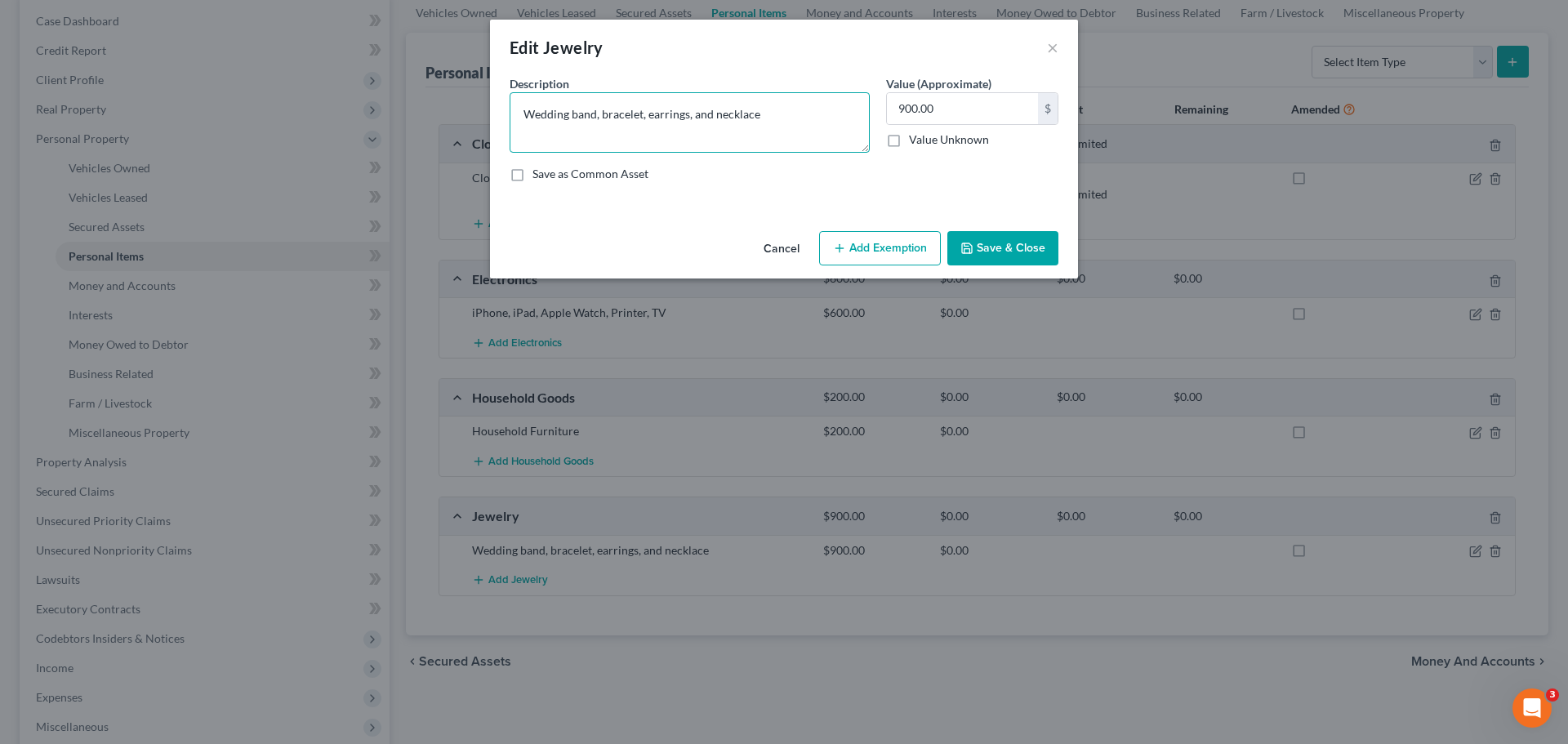
drag, startPoint x: 768, startPoint y: 113, endPoint x: 423, endPoint y: 93, distance: 345.6
click at [423, 93] on div "Edit Jewelry × An exemption set must first be selected from the Filing Informat…" at bounding box center [784, 372] width 1568 height 744
click at [1023, 241] on button "Save & Close" at bounding box center [1003, 248] width 111 height 34
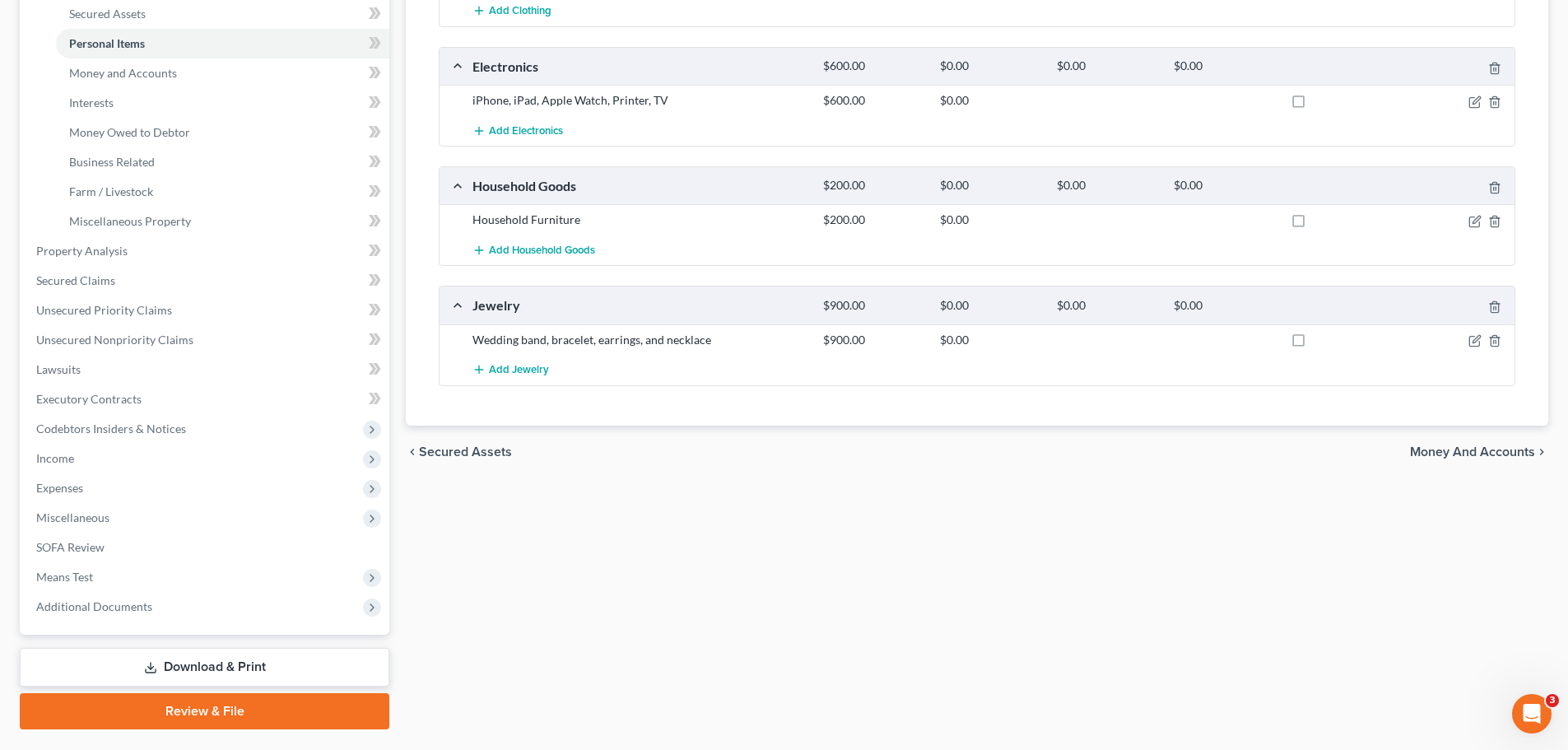
scroll to position [339, 0]
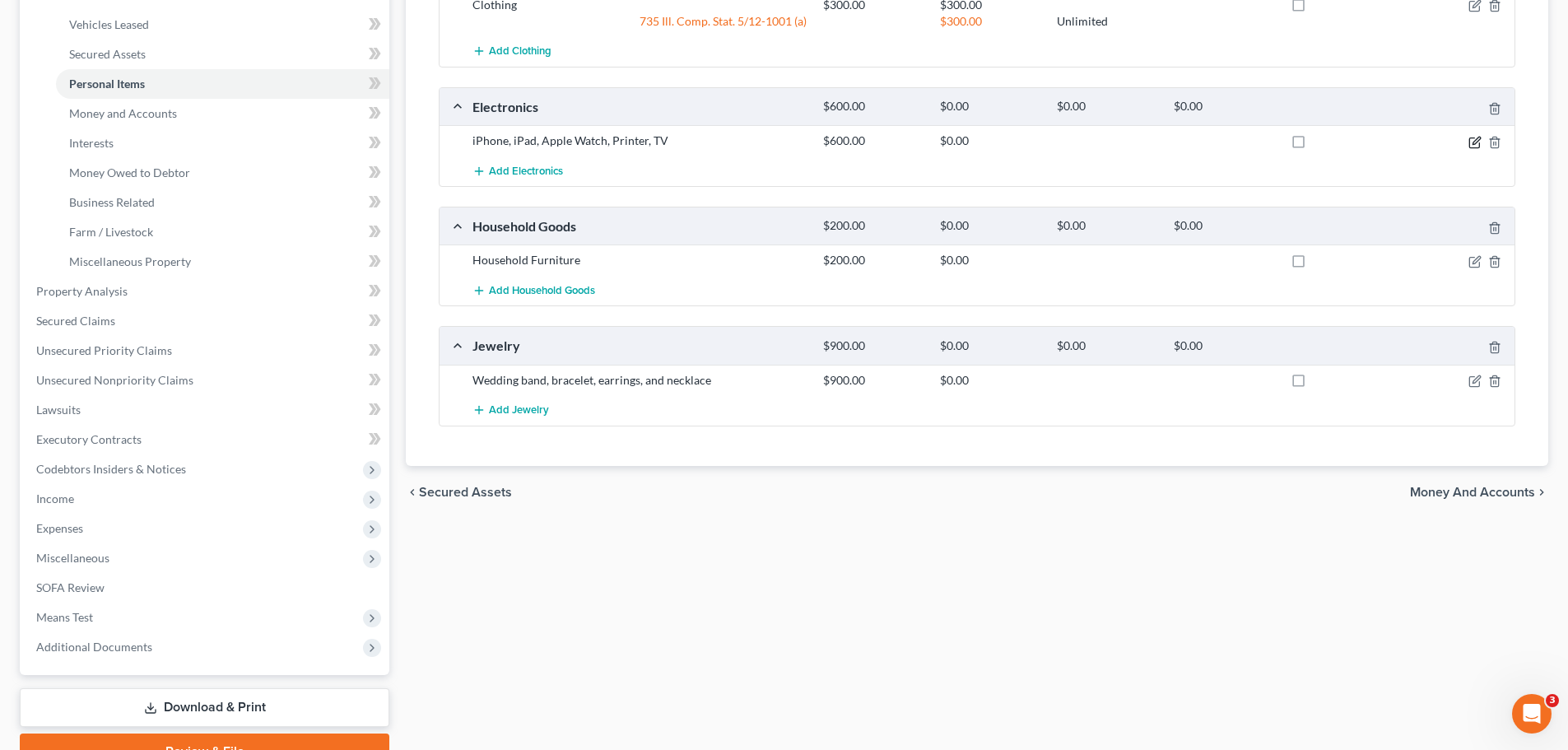
click at [1472, 145] on icon "button" at bounding box center [1475, 143] width 13 height 13
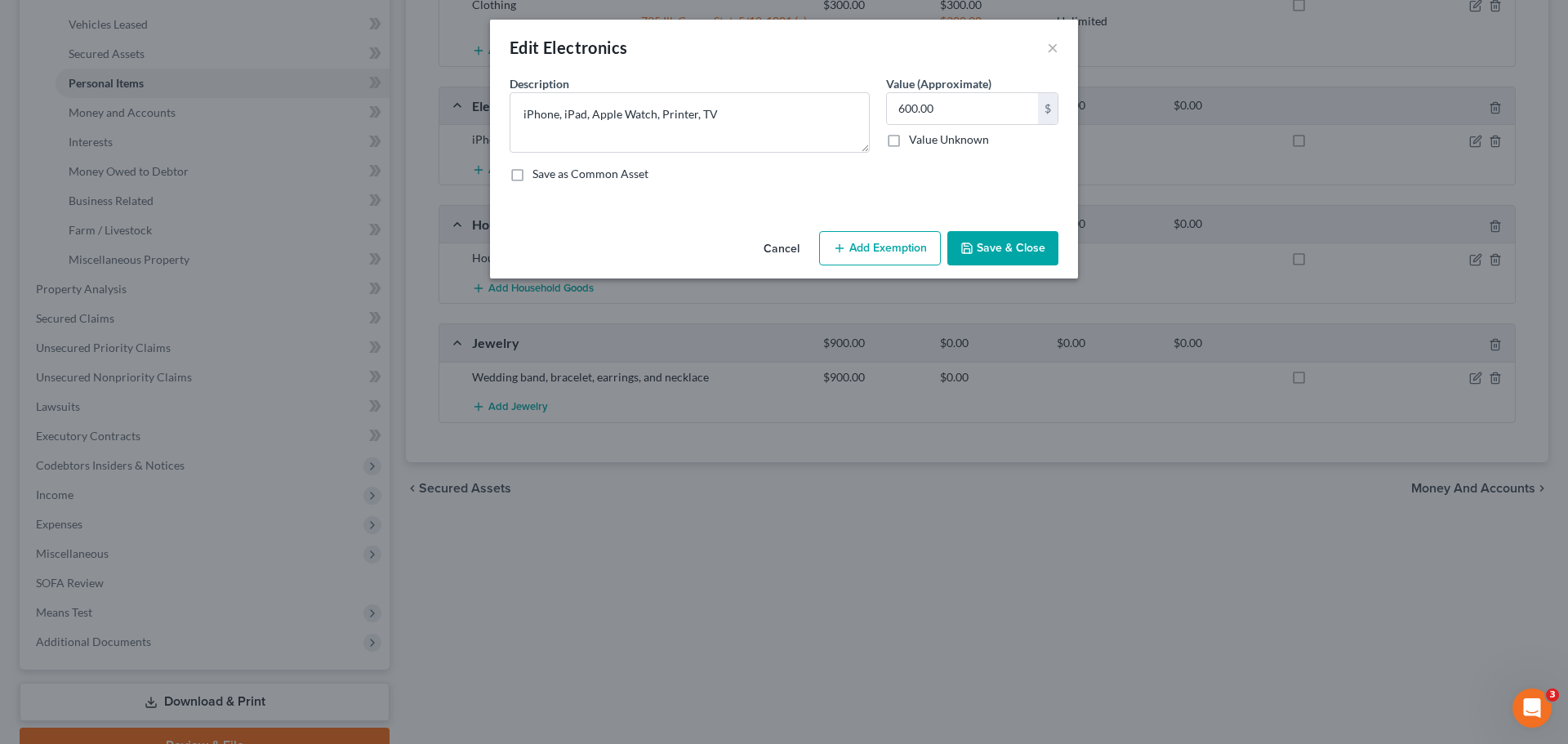
click at [897, 233] on div "Cancel Add Exemption Save & Close" at bounding box center [784, 251] width 588 height 54
click at [897, 234] on button "Add Exemption" at bounding box center [880, 248] width 122 height 34
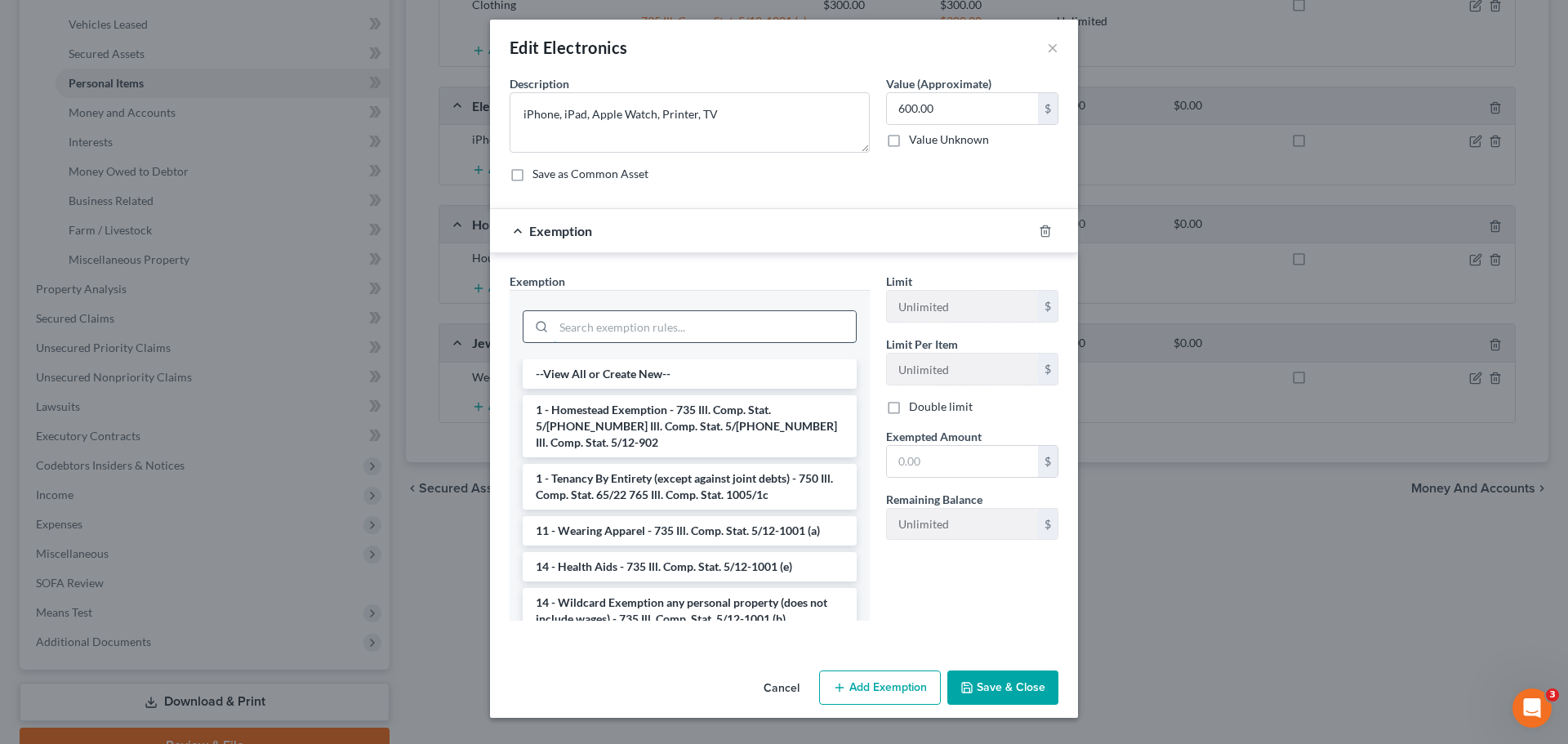
click at [673, 322] on input "search" at bounding box center [704, 327] width 302 height 31
type input "ㅔ"
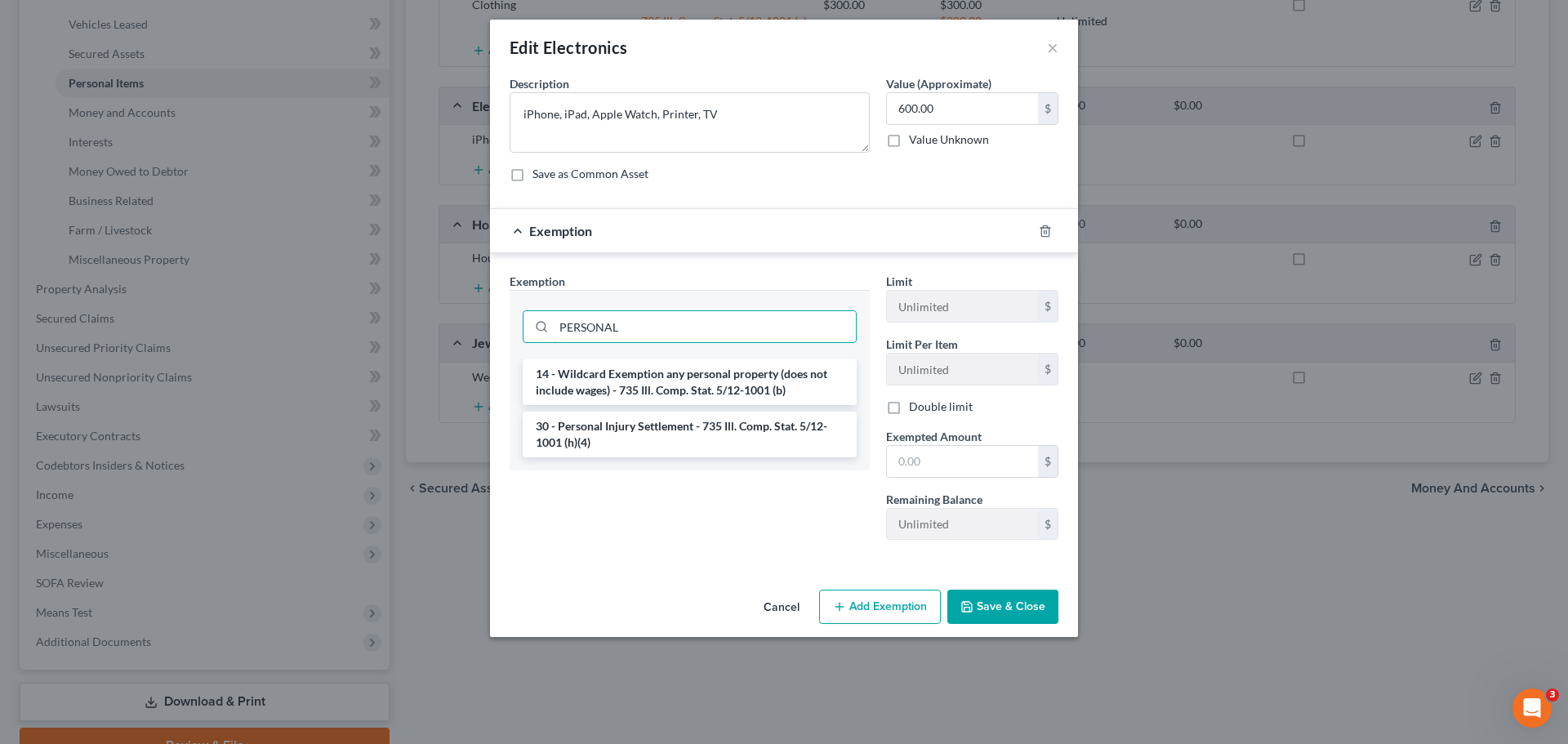
drag, startPoint x: 668, startPoint y: 323, endPoint x: 485, endPoint y: 313, distance: 183.3
click at [486, 313] on div "Edit Electronics × An exemption set must first be selected from the Filing Info…" at bounding box center [784, 372] width 1568 height 744
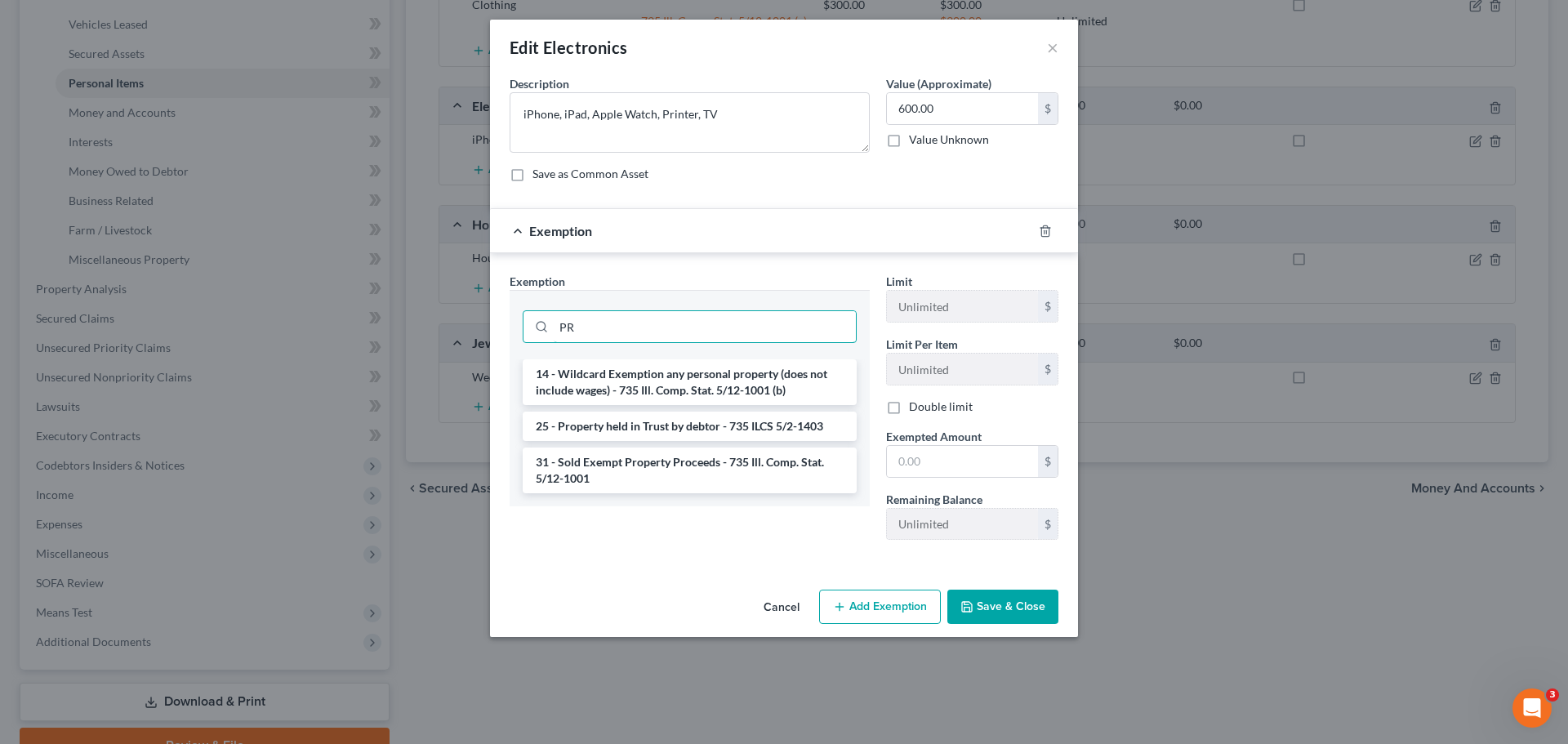
type input "P"
type input "A"
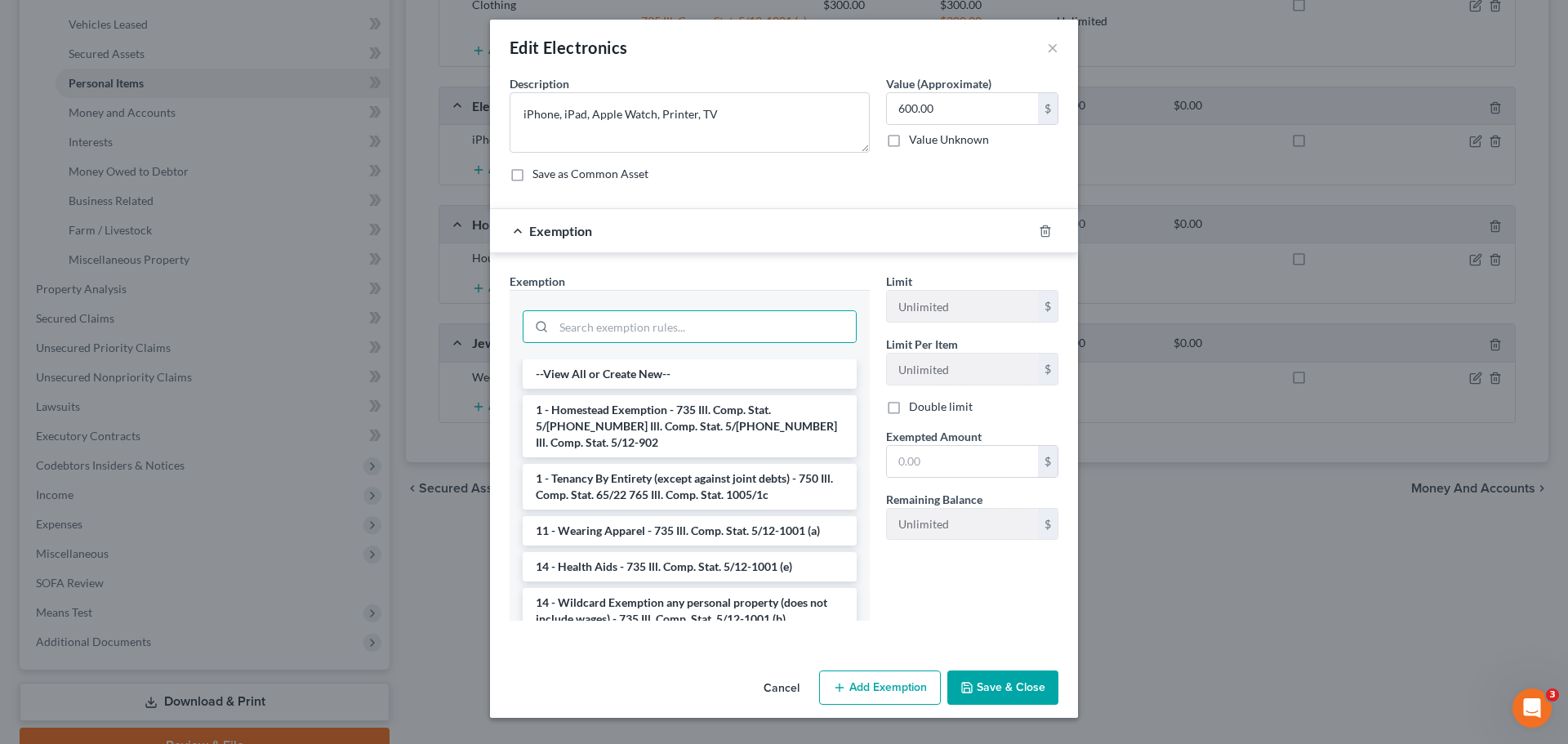
click at [992, 676] on button "Save & Close" at bounding box center [1003, 687] width 111 height 34
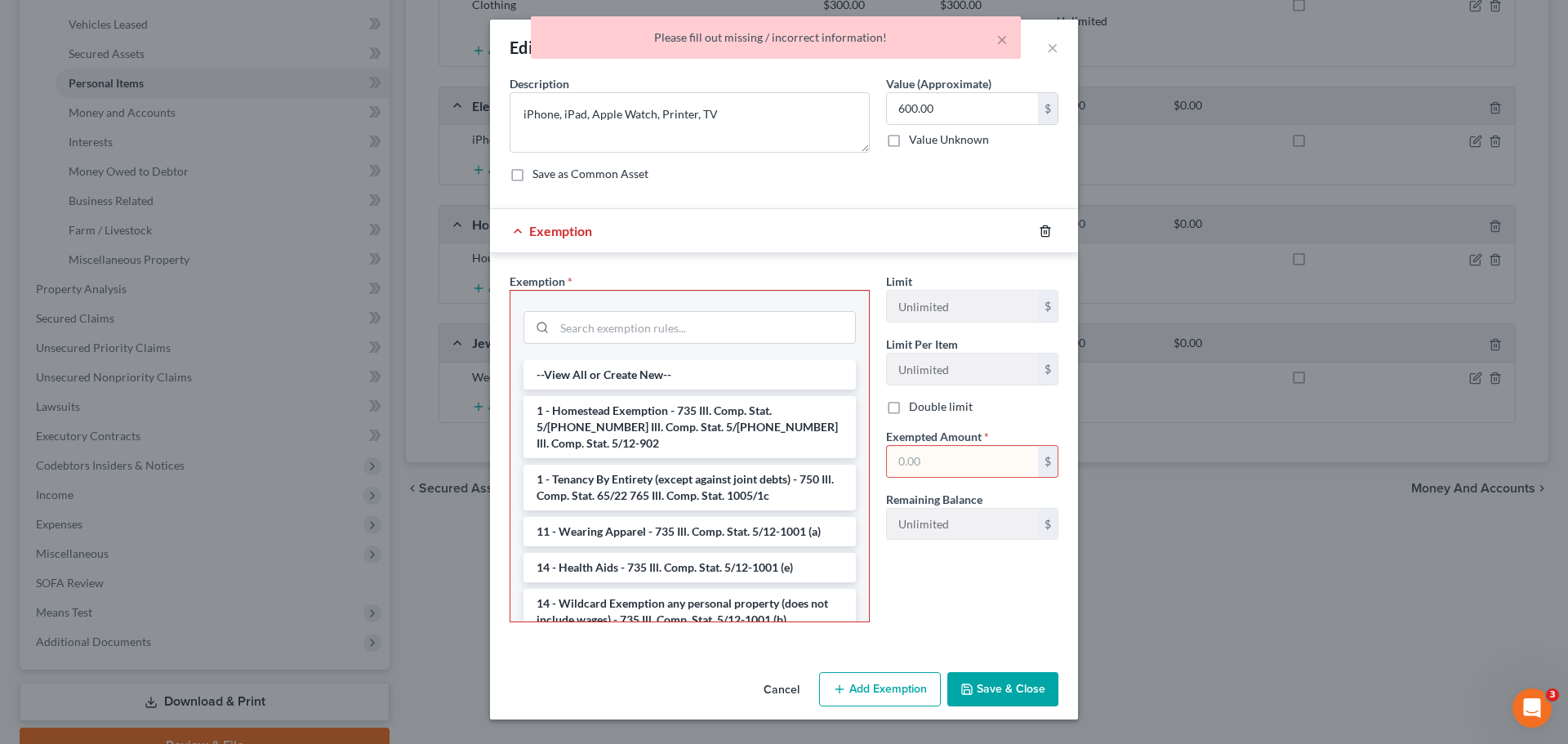
click at [1045, 224] on div at bounding box center [1055, 231] width 45 height 26
click at [1045, 225] on icon "button" at bounding box center [1046, 231] width 13 height 13
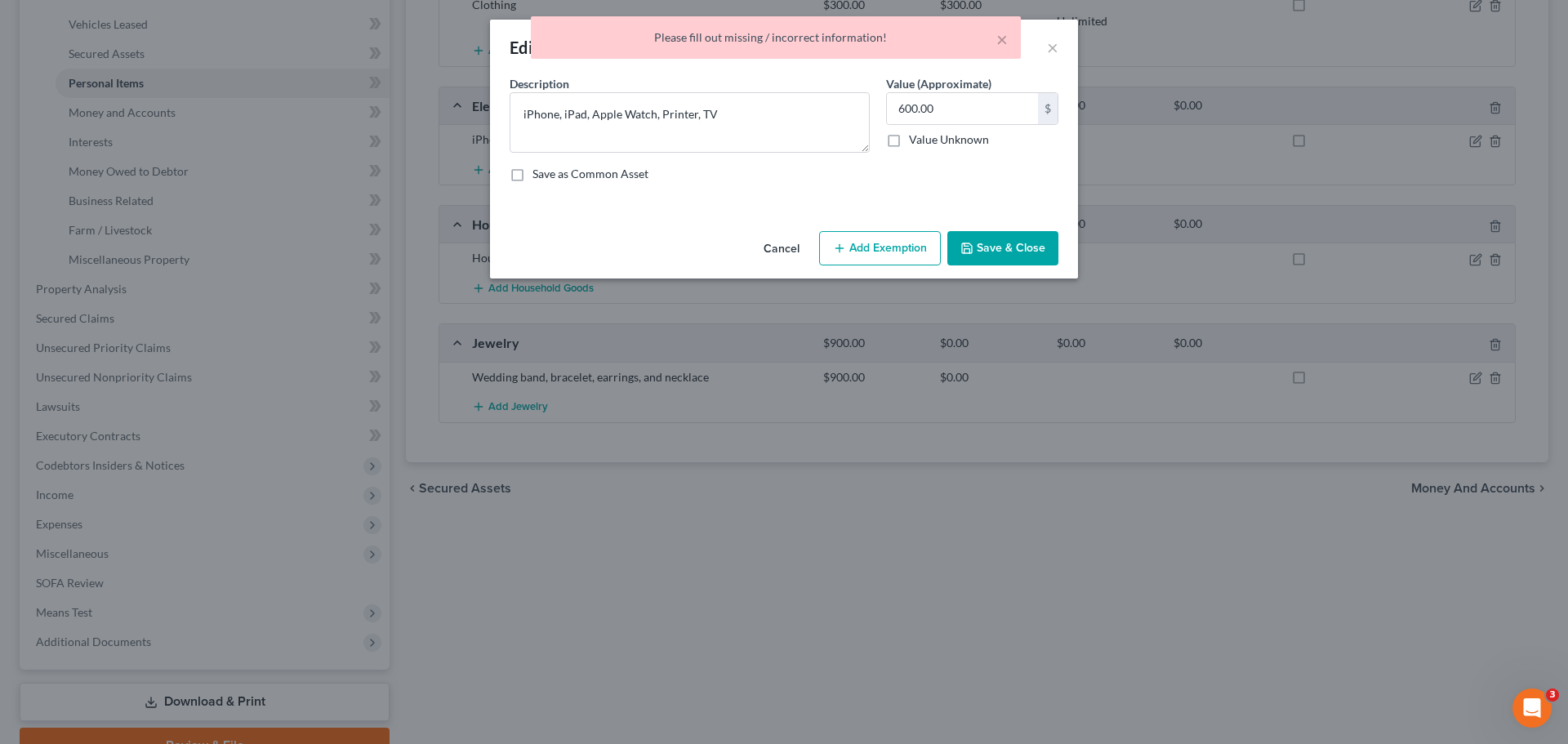
click at [1033, 246] on button "Save & Close" at bounding box center [1003, 248] width 111 height 34
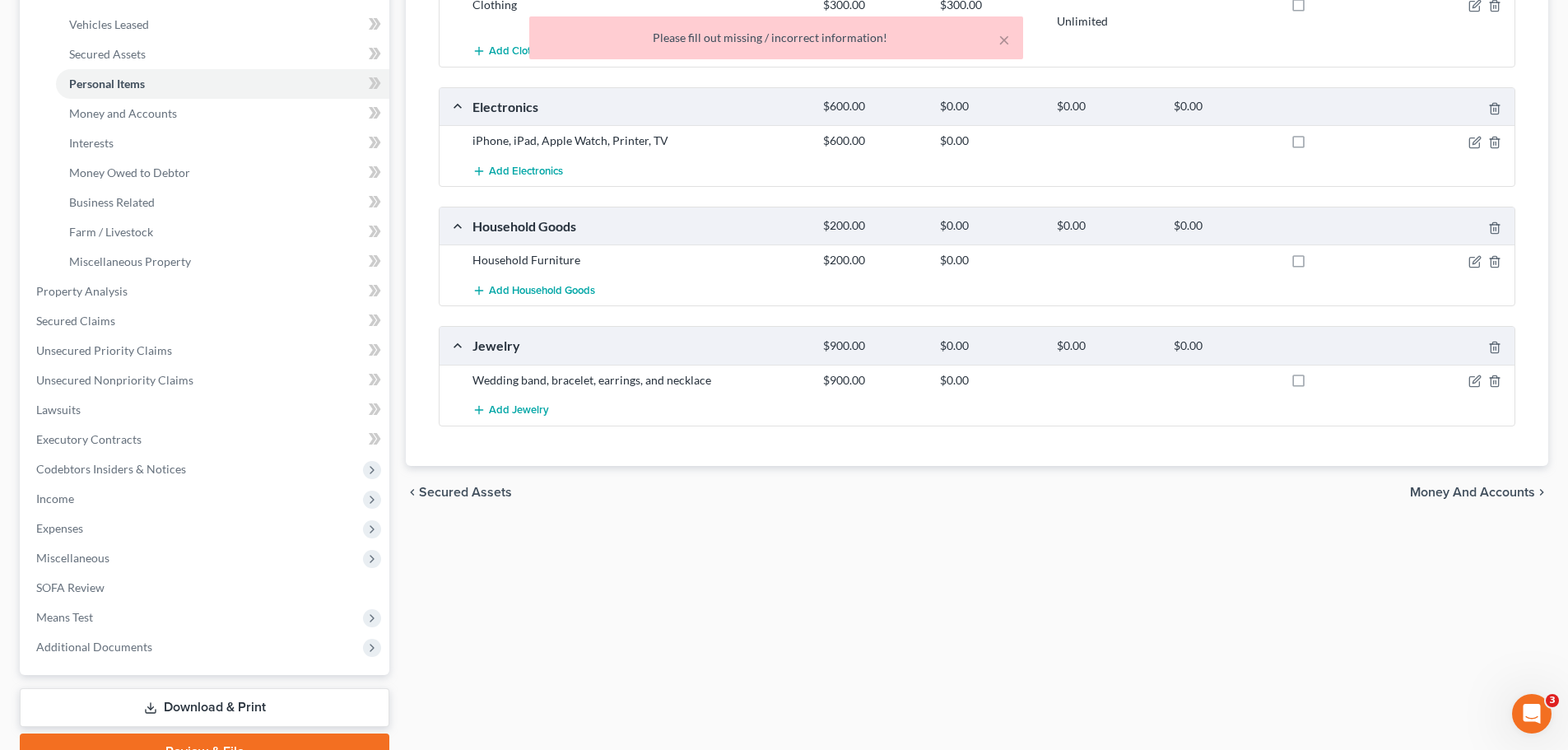
click at [948, 463] on div "Total Value Exempted Limit Remaining Amended Clothing $300.00 $300.00 Unlimited…" at bounding box center [977, 189] width 1103 height 552
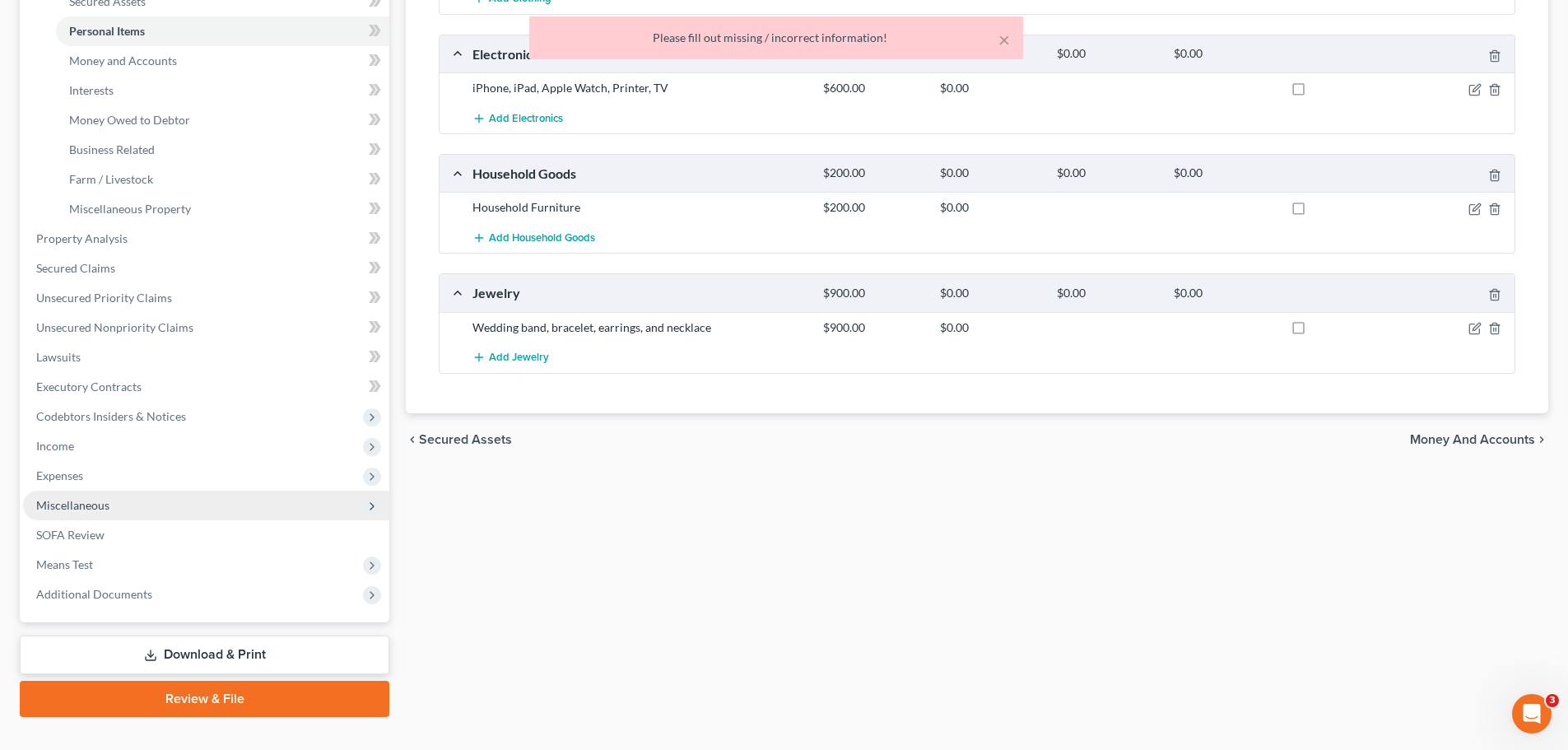
scroll to position [421, 0]
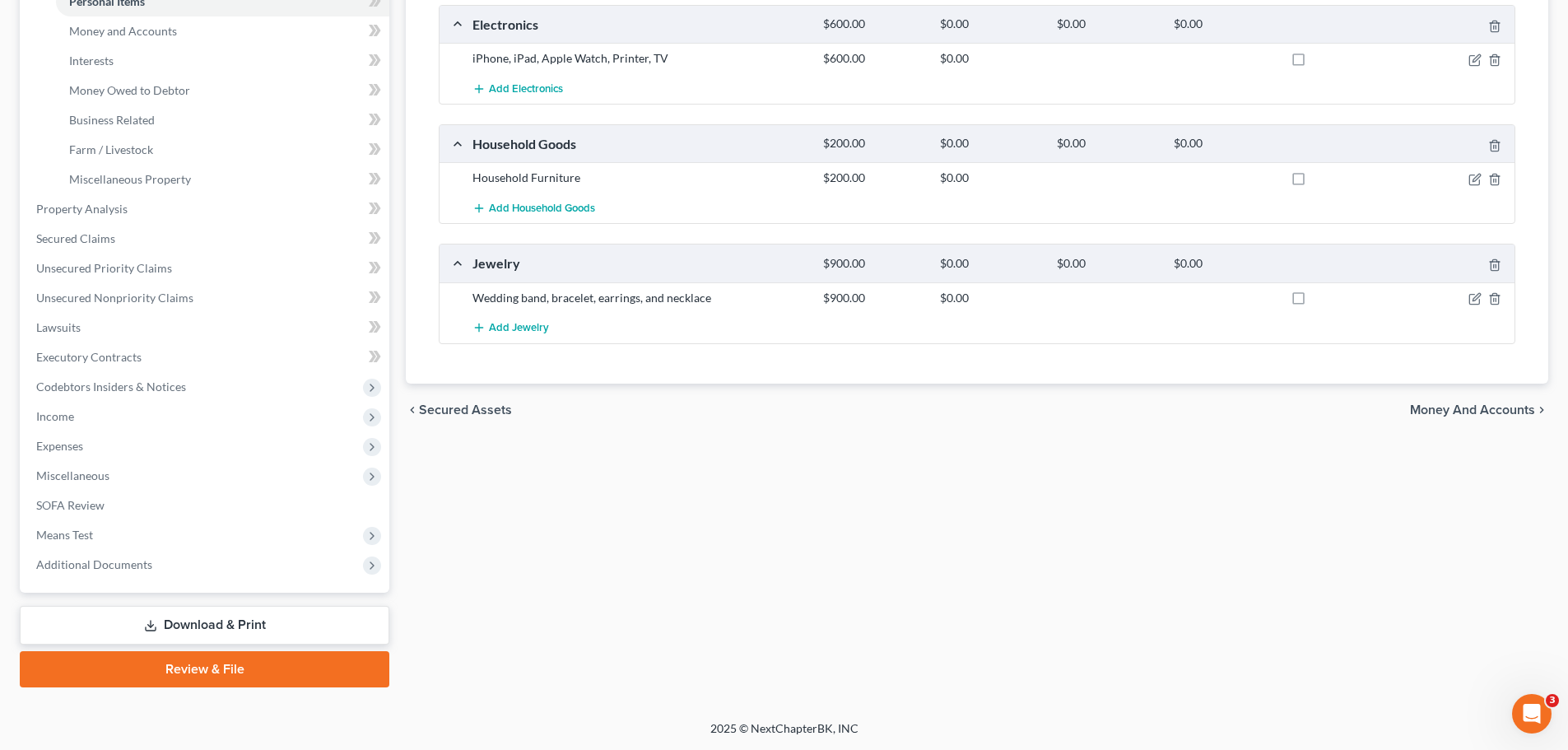
click at [823, 465] on div "Vehicles Owned Vehicles Leased Secured Assets Personal Items Money and Accounts…" at bounding box center [977, 211] width 1159 height 950
click at [116, 637] on link "Download & Print" at bounding box center [204, 625] width 370 height 39
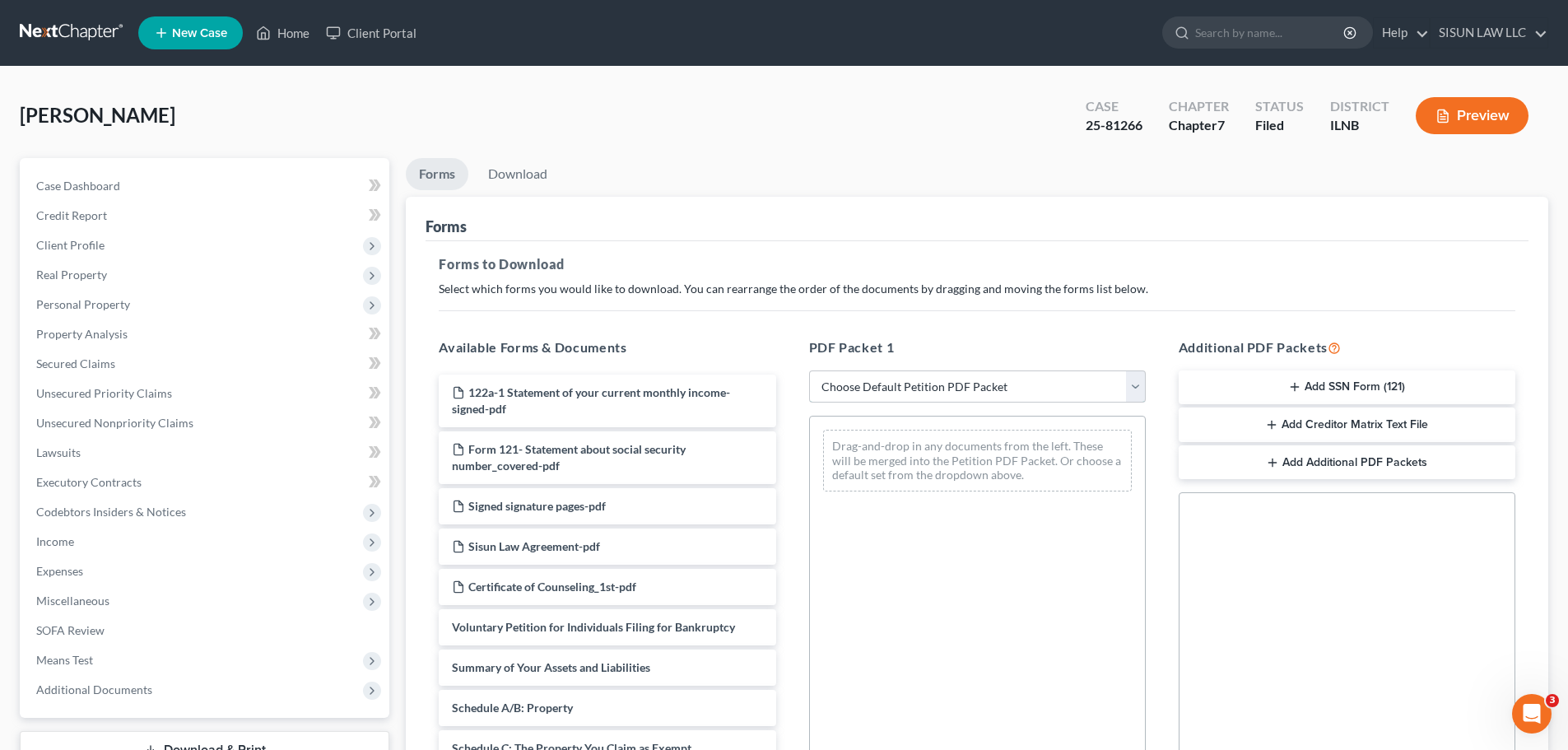
click at [844, 396] on select "Choose Default Petition PDF Packet Complete Bankruptcy Petition (all forms and …" at bounding box center [976, 386] width 336 height 33
click at [814, 370] on select "Choose Default Petition PDF Packet Complete Bankruptcy Petition (all forms and …" at bounding box center [976, 386] width 336 height 33
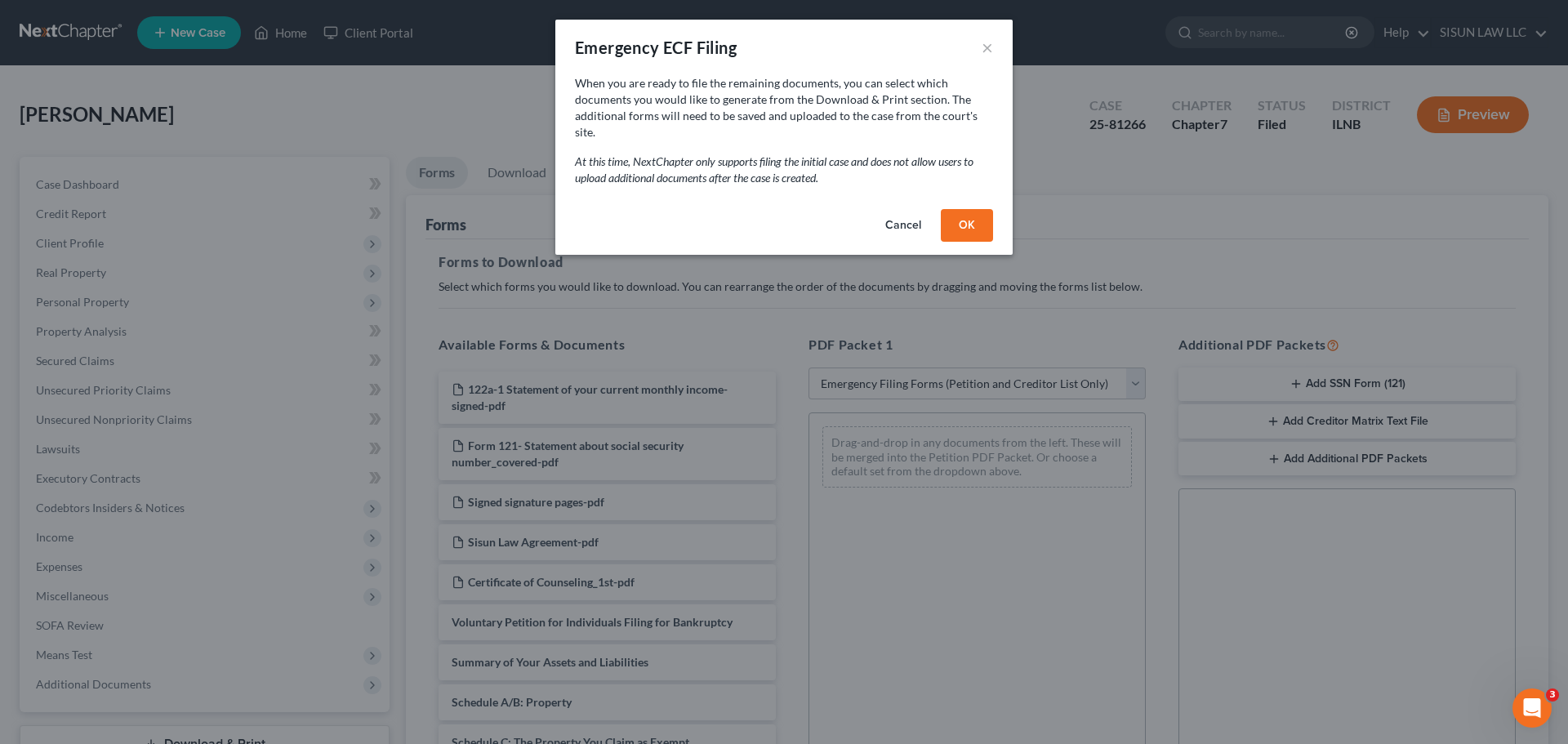
click at [964, 209] on button "OK" at bounding box center [967, 225] width 53 height 32
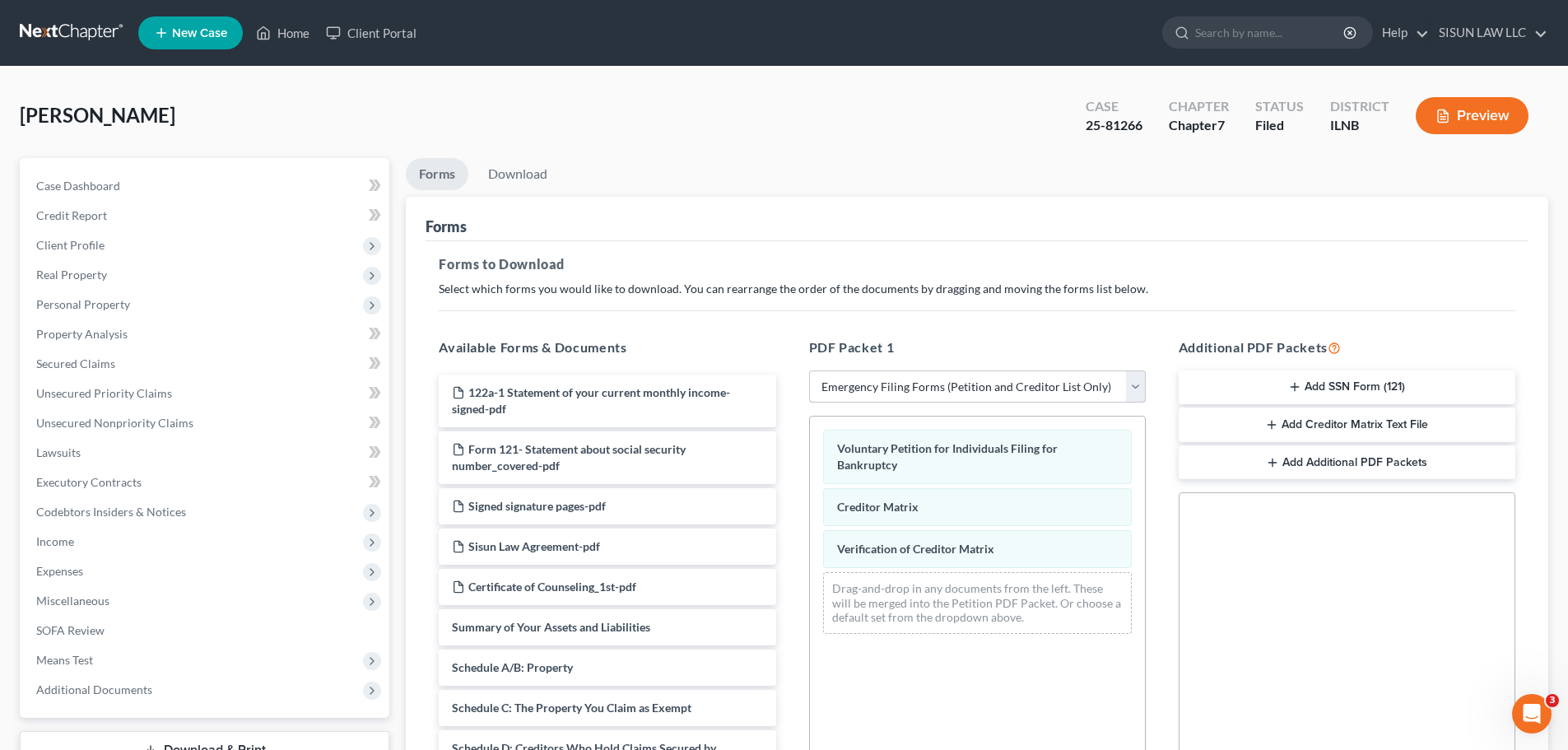
drag, startPoint x: 892, startPoint y: 391, endPoint x: 883, endPoint y: 399, distance: 12.0
click at [890, 392] on select "Choose Default Petition PDF Packet Complete Bankruptcy Petition (all forms and …" at bounding box center [976, 386] width 336 height 33
select select "0"
click at [809, 370] on select "Choose Default Petition PDF Packet Complete Bankruptcy Petition (all forms and …" at bounding box center [976, 386] width 336 height 33
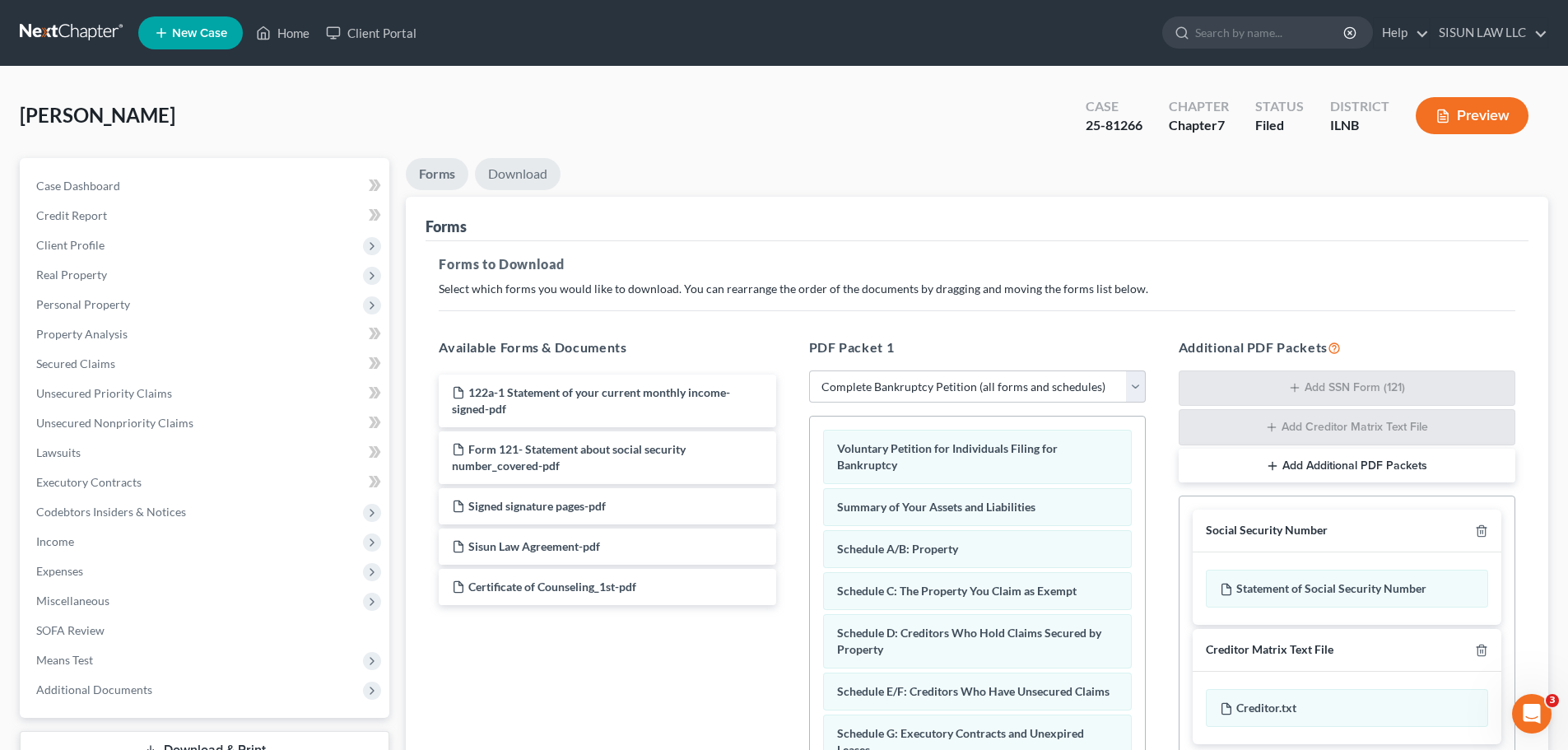
click at [530, 187] on link "Download" at bounding box center [518, 174] width 86 height 32
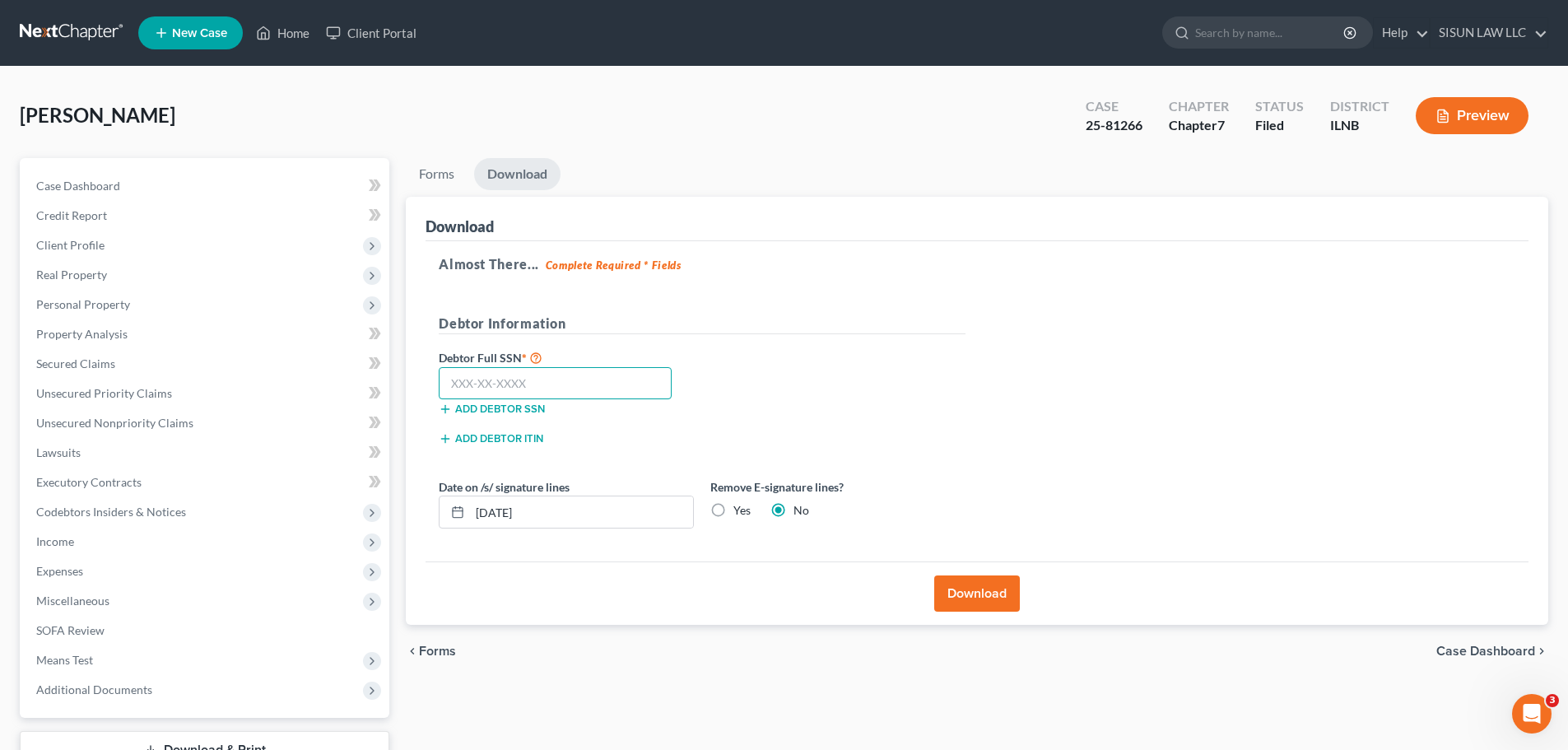
drag, startPoint x: 537, startPoint y: 386, endPoint x: 547, endPoint y: 418, distance: 33.5
click at [537, 386] on input "text" at bounding box center [555, 383] width 233 height 33
paste input "327-66-7426"
type input "327-66-7426"
click at [1034, 591] on div "Download" at bounding box center [977, 593] width 1103 height 63
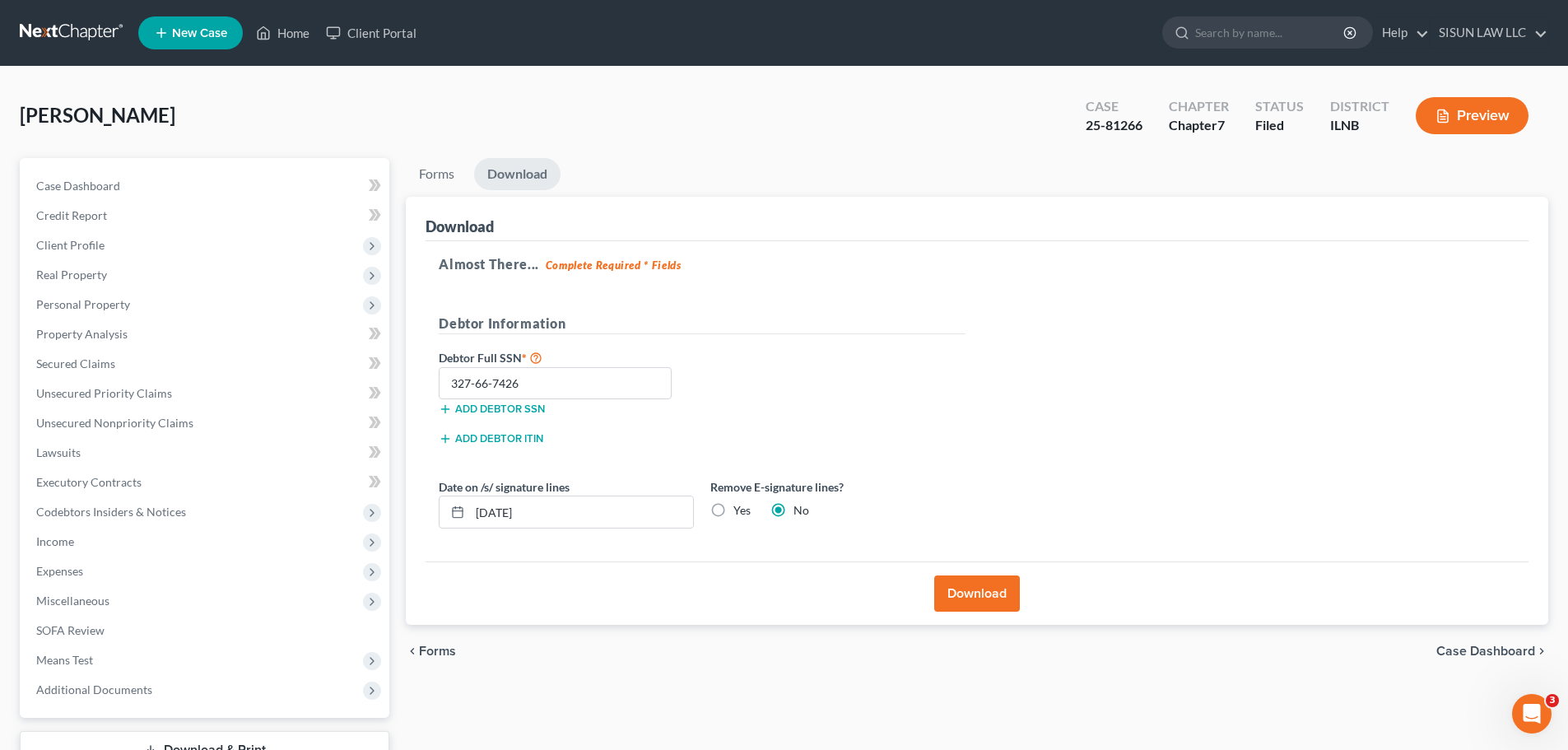
click at [983, 594] on button "Download" at bounding box center [977, 593] width 86 height 36
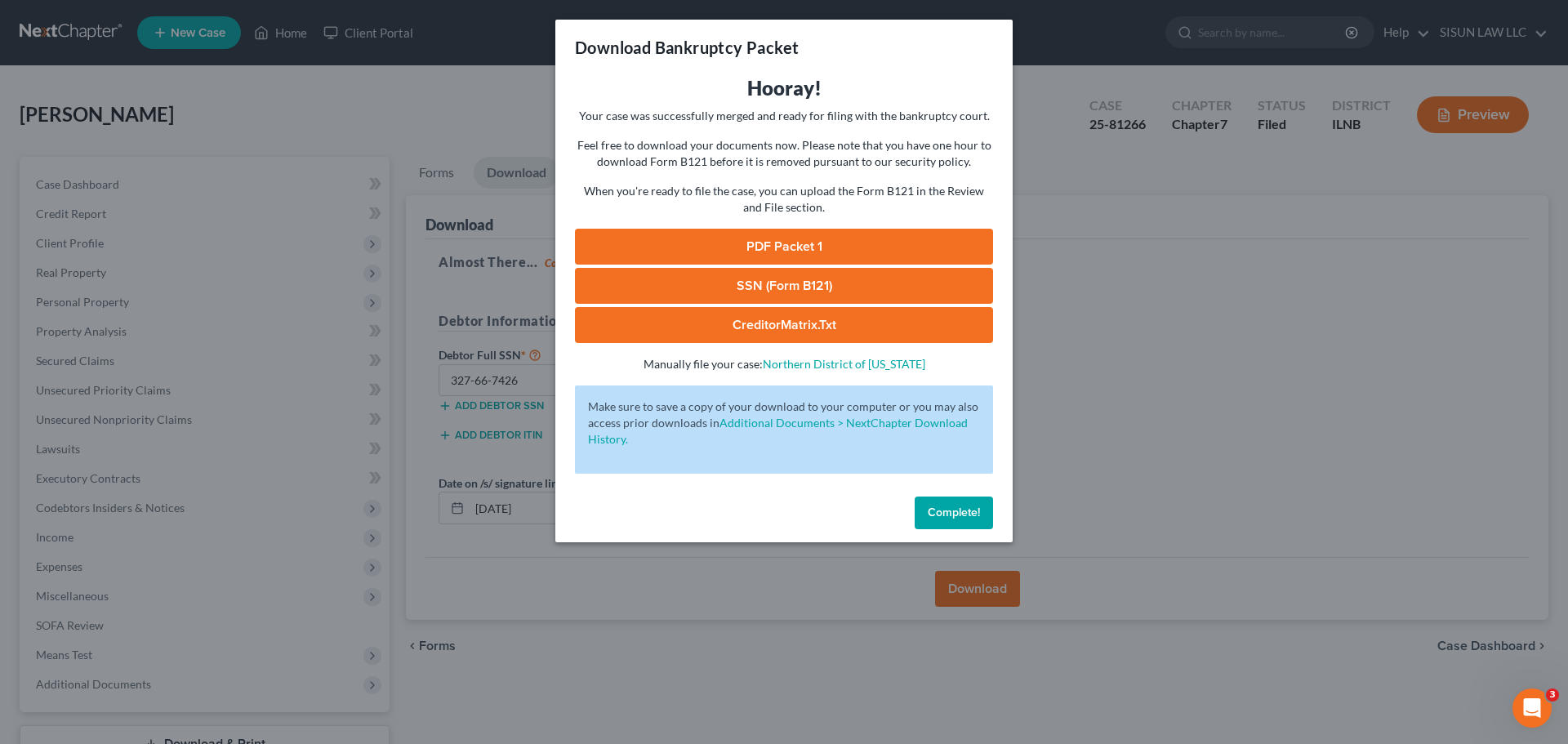
click at [771, 245] on link "PDF Packet 1" at bounding box center [784, 246] width 418 height 36
click at [962, 526] on button "Complete!" at bounding box center [953, 512] width 79 height 32
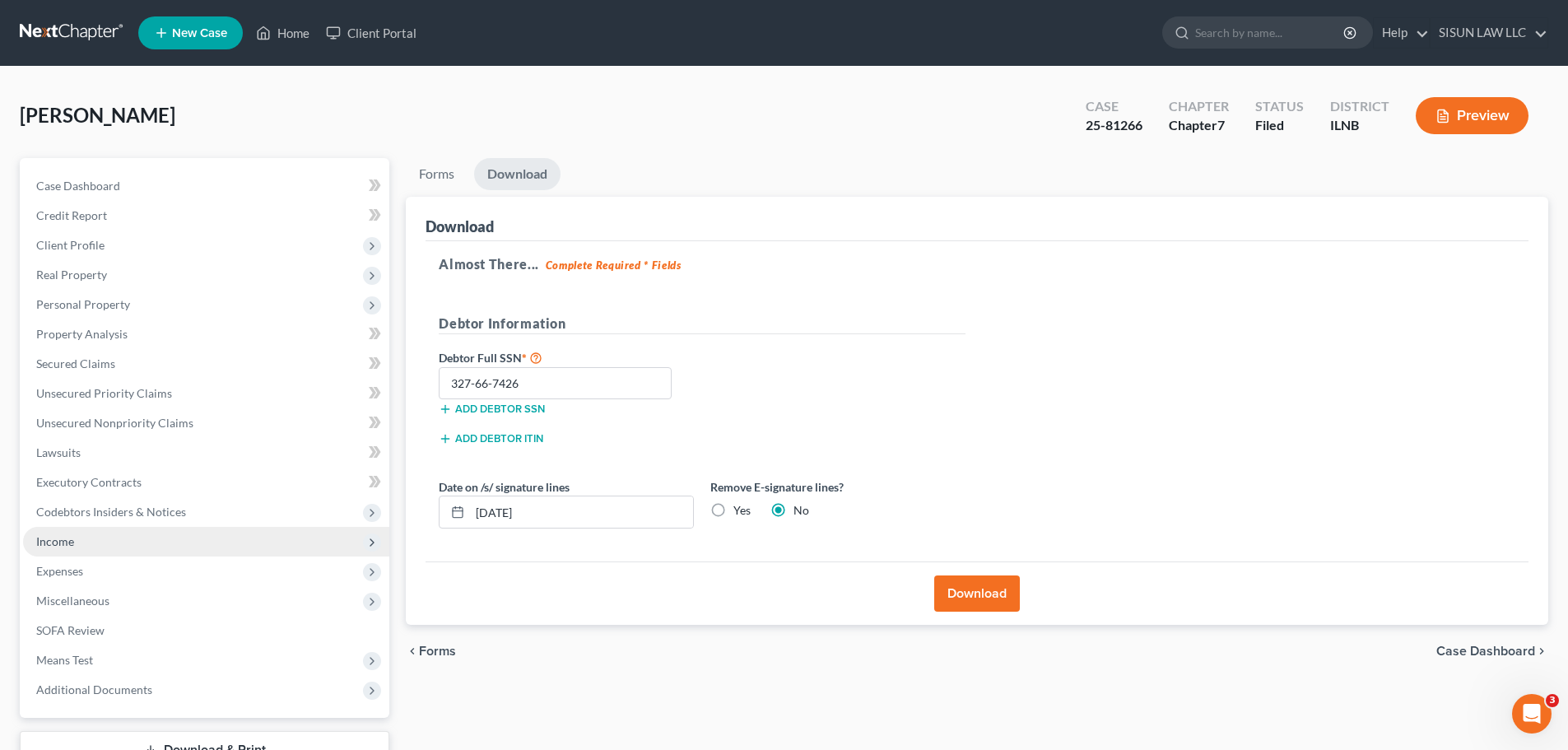
click at [157, 541] on span "Income" at bounding box center [206, 541] width 366 height 30
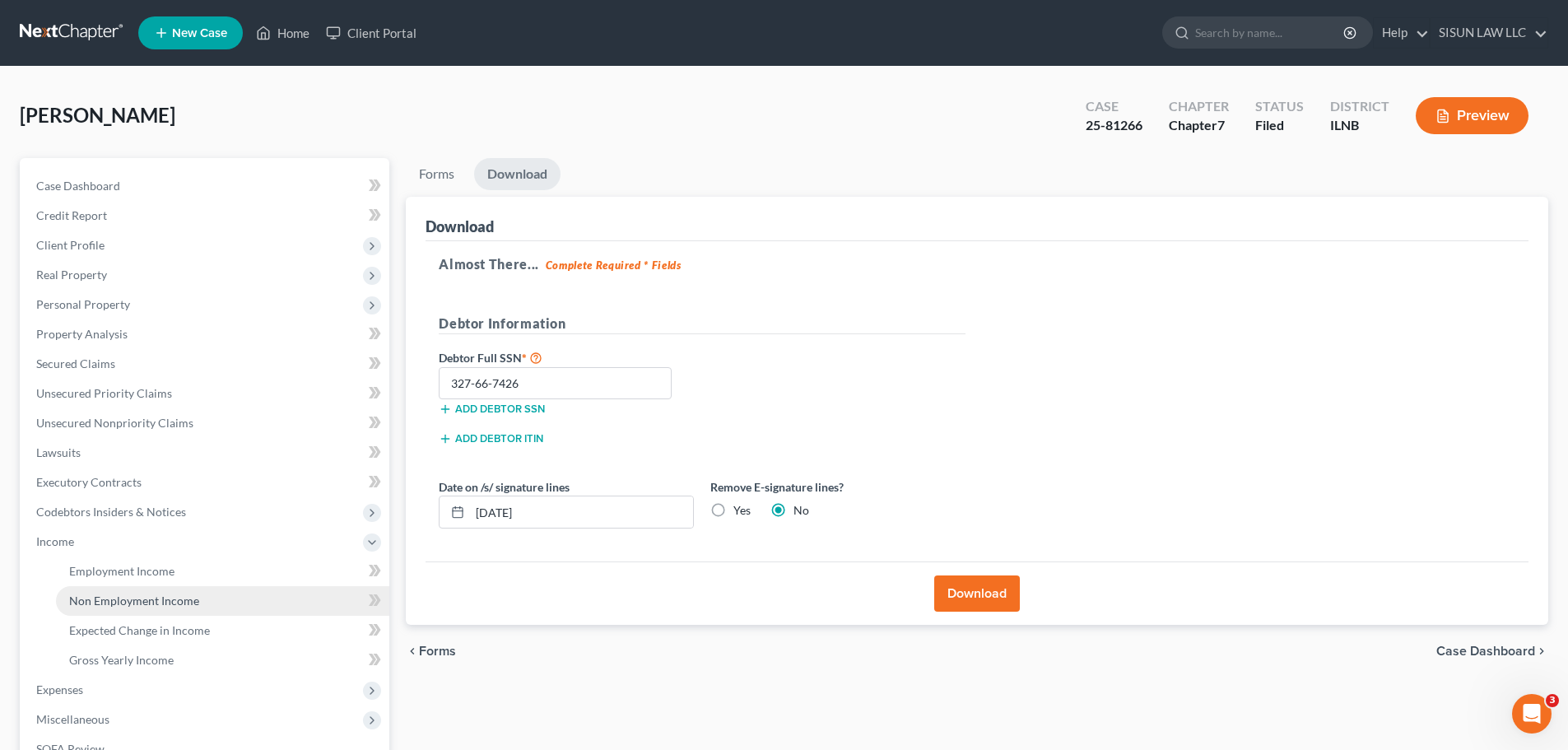
click at [138, 595] on span "Non Employment Income" at bounding box center [134, 600] width 130 height 14
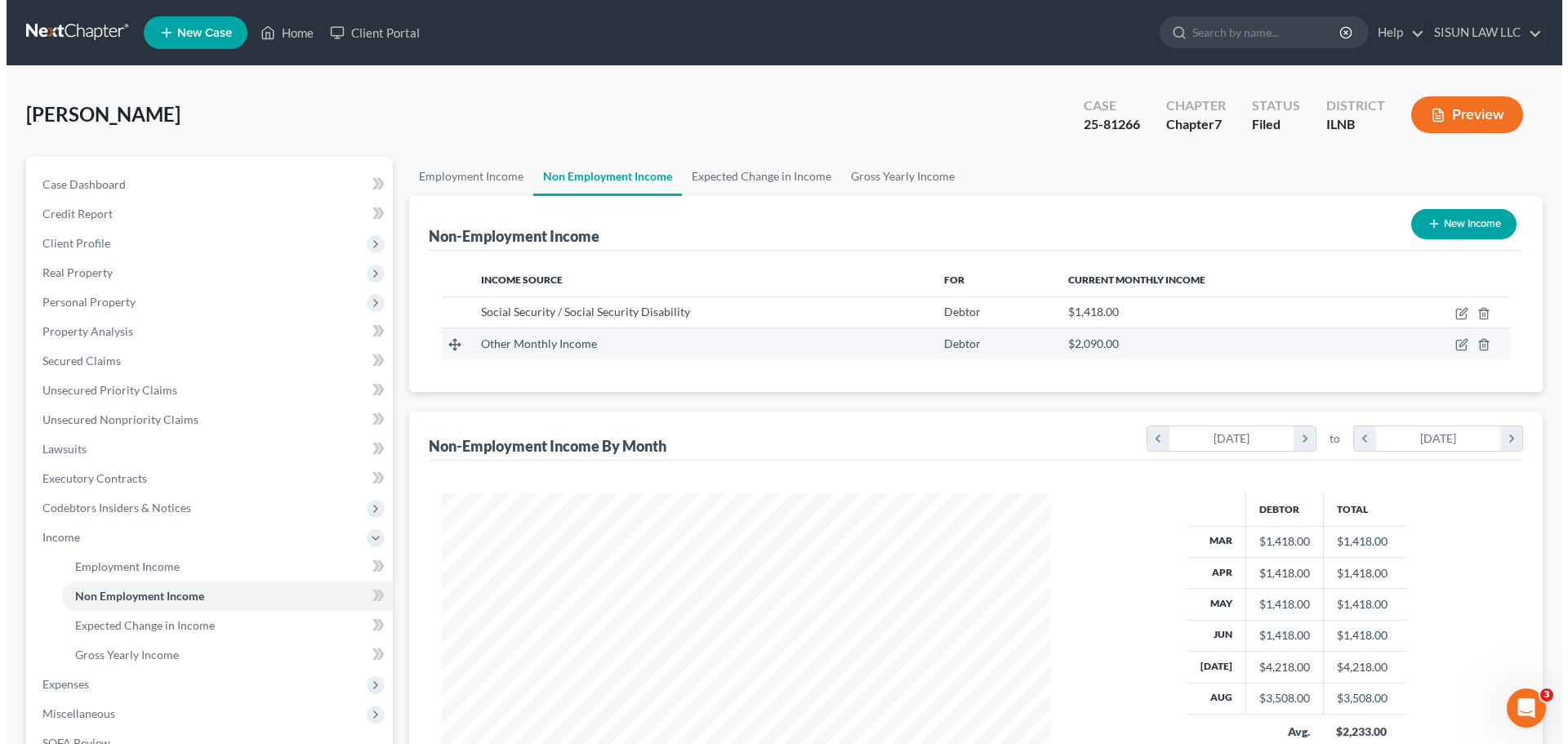
scroll to position [304, 642]
click at [1459, 338] on icon "button" at bounding box center [1455, 345] width 13 height 13
select select "13"
select select "0"
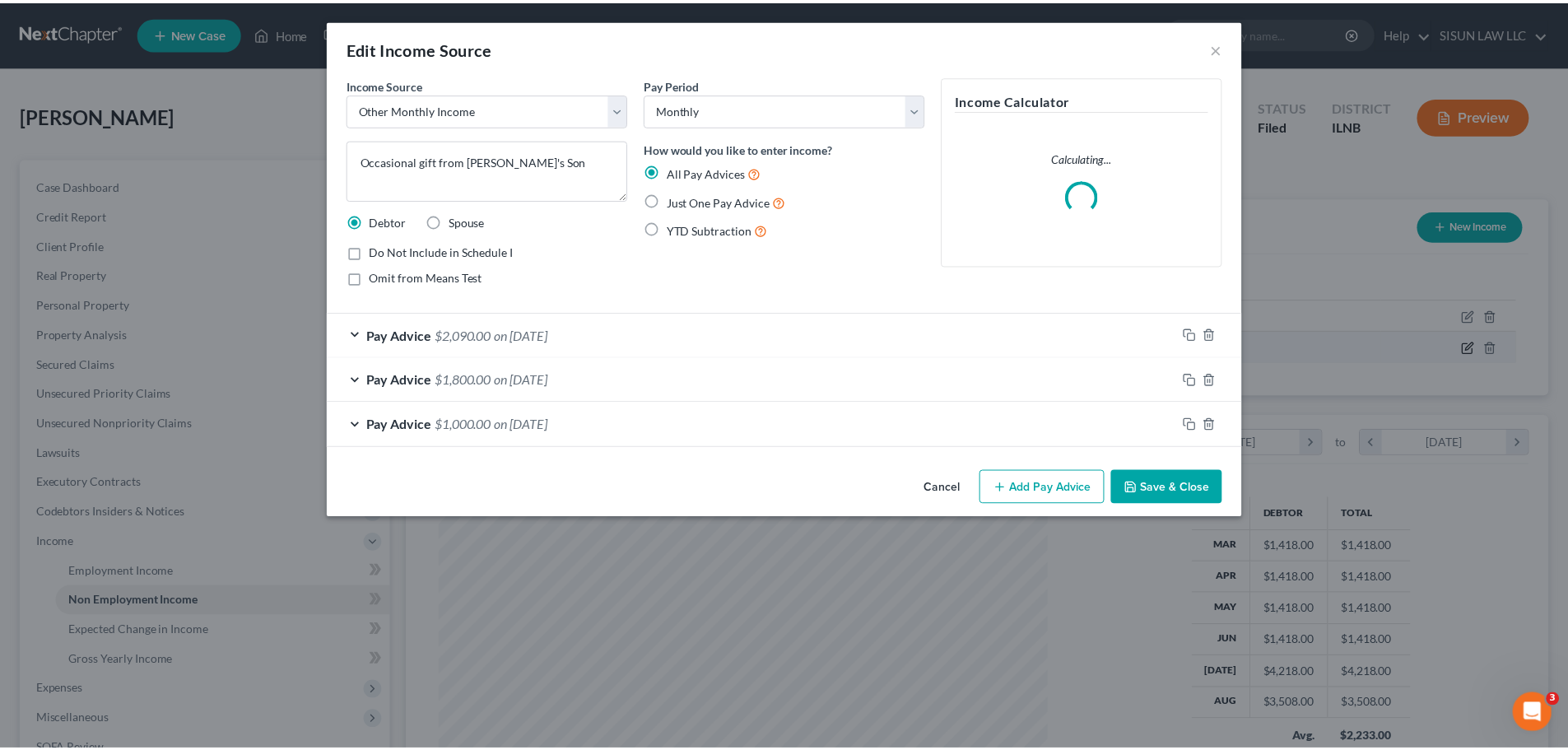
scroll to position [309, 652]
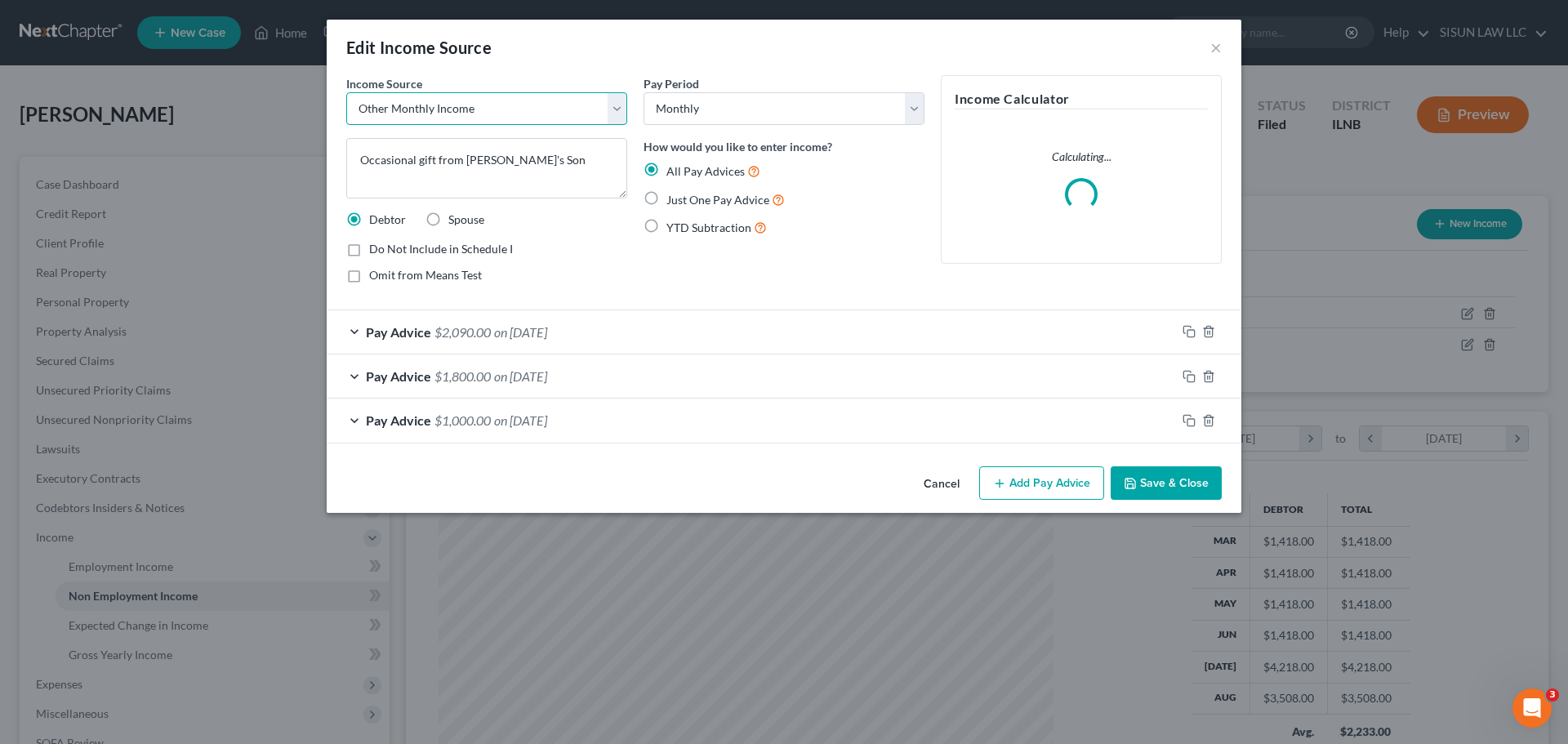
click at [541, 94] on select "Select Unemployment Disability (from employer) Pension Retirement Social Securi…" at bounding box center [487, 108] width 281 height 32
click at [347, 92] on select "Select Unemployment Disability (from employer) Pension Retirement Social Securi…" at bounding box center [487, 108] width 281 height 32
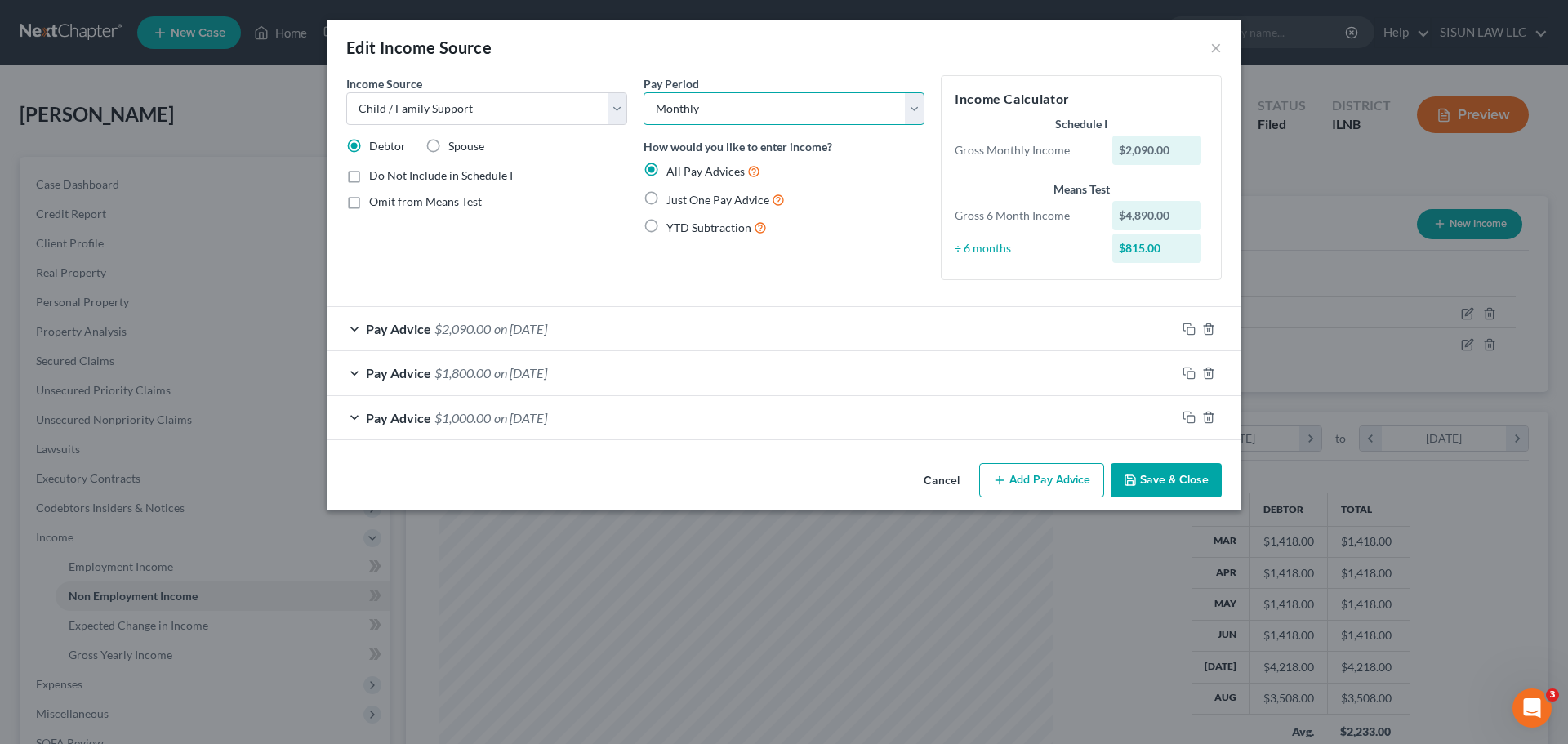
drag, startPoint x: 878, startPoint y: 102, endPoint x: 870, endPoint y: 101, distance: 8.1
click at [878, 102] on select "Select Monthly Twice Monthly Every Other Week Weekly" at bounding box center [784, 108] width 281 height 32
click at [486, 114] on select "Select Unemployment Disability (from employer) Pension Retirement Social Securi…" at bounding box center [487, 108] width 281 height 32
click at [347, 92] on select "Select Unemployment Disability (from employer) Pension Retirement Social Securi…" at bounding box center [487, 108] width 281 height 32
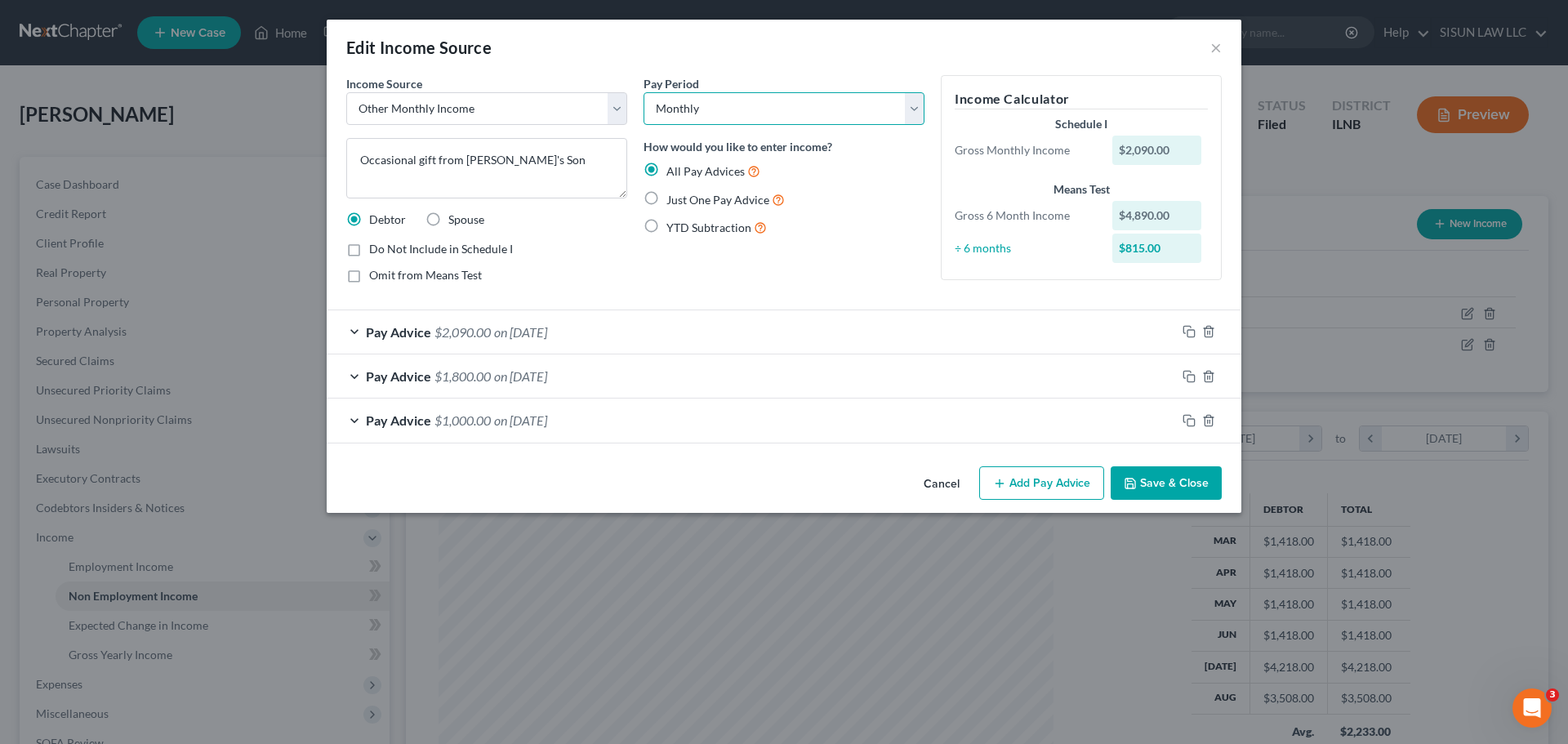
click at [759, 98] on select "Select Monthly Twice Monthly Every Other Week Weekly" at bounding box center [784, 108] width 281 height 32
click at [510, 104] on select "Select Unemployment Disability (from employer) Pension Retirement Social Securi…" at bounding box center [487, 108] width 281 height 32
select select "7"
click at [347, 92] on select "Select Unemployment Disability (from employer) Pension Retirement Social Securi…" at bounding box center [487, 108] width 281 height 32
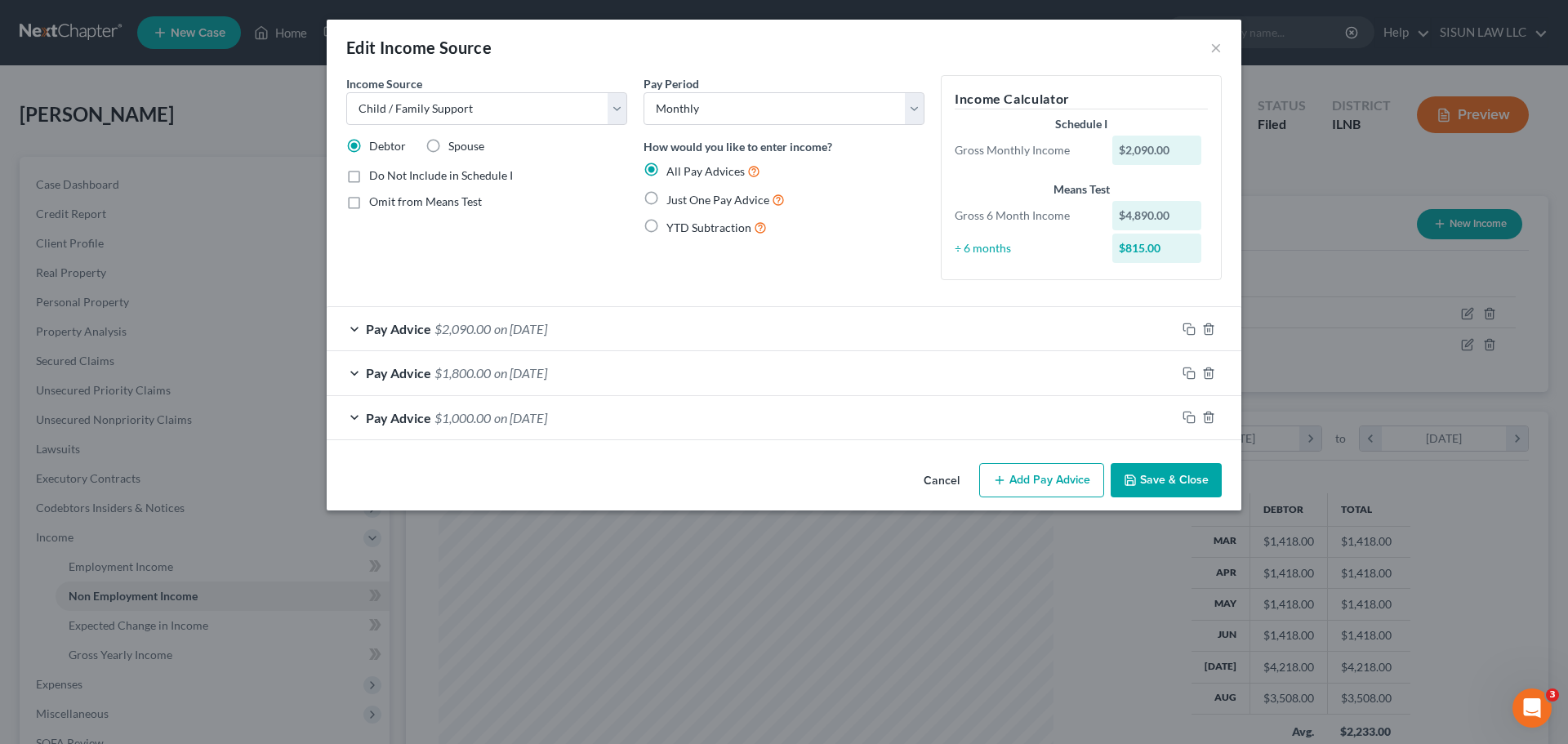
click at [827, 272] on div "Pay Period Select Monthly Twice Monthly Every Other Week Weekly How would you l…" at bounding box center [784, 184] width 298 height 218
click at [464, 176] on span "Do Not Include in Schedule I" at bounding box center [440, 175] width 143 height 14
click at [386, 176] on input "Do Not Include in Schedule I" at bounding box center [380, 172] width 10 height 10
checkbox input "true"
click at [583, 288] on div "Income Source * Select Unemployment Disability (from employer) Pension Retireme…" at bounding box center [487, 184] width 298 height 218
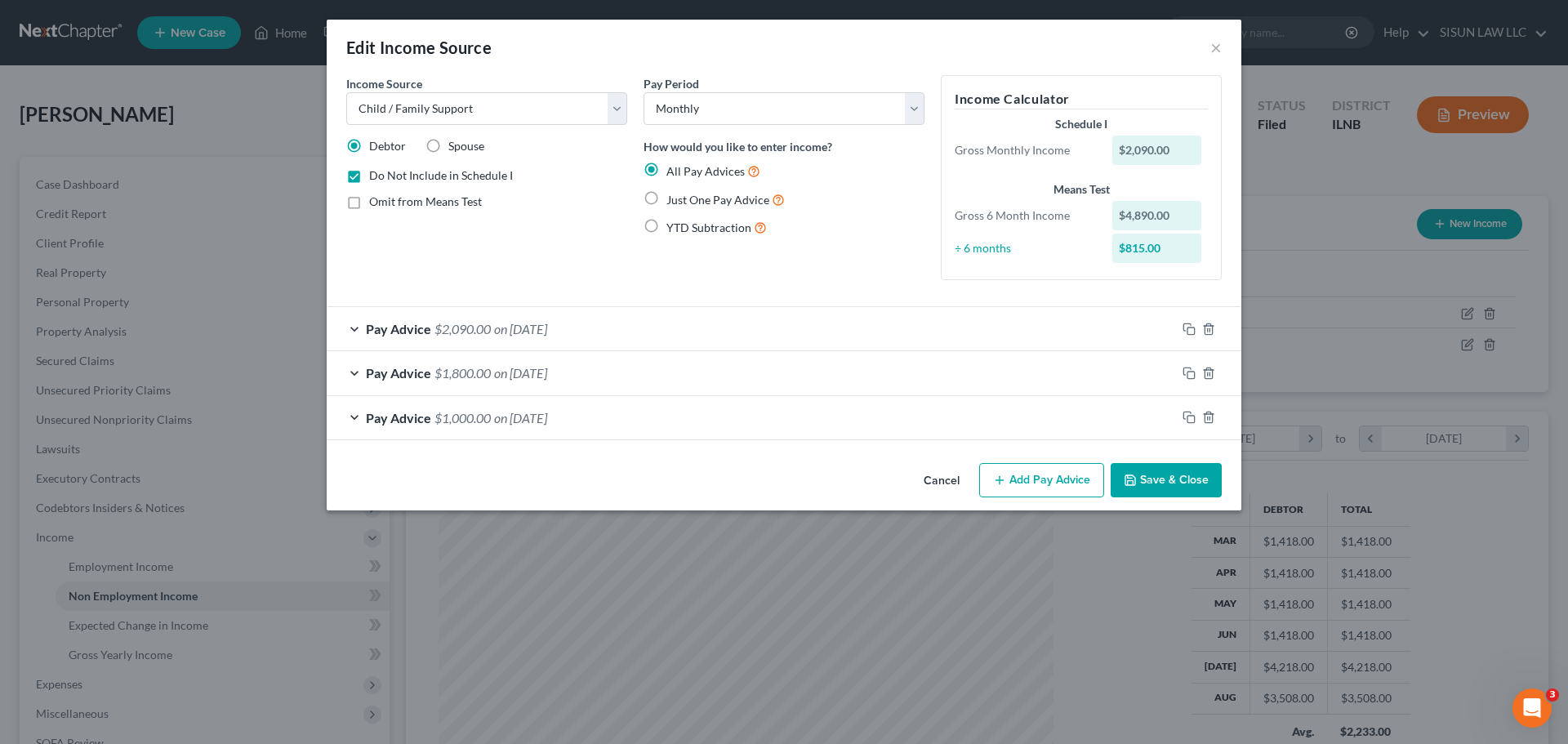
click at [1170, 478] on button "Save & Close" at bounding box center [1166, 480] width 111 height 34
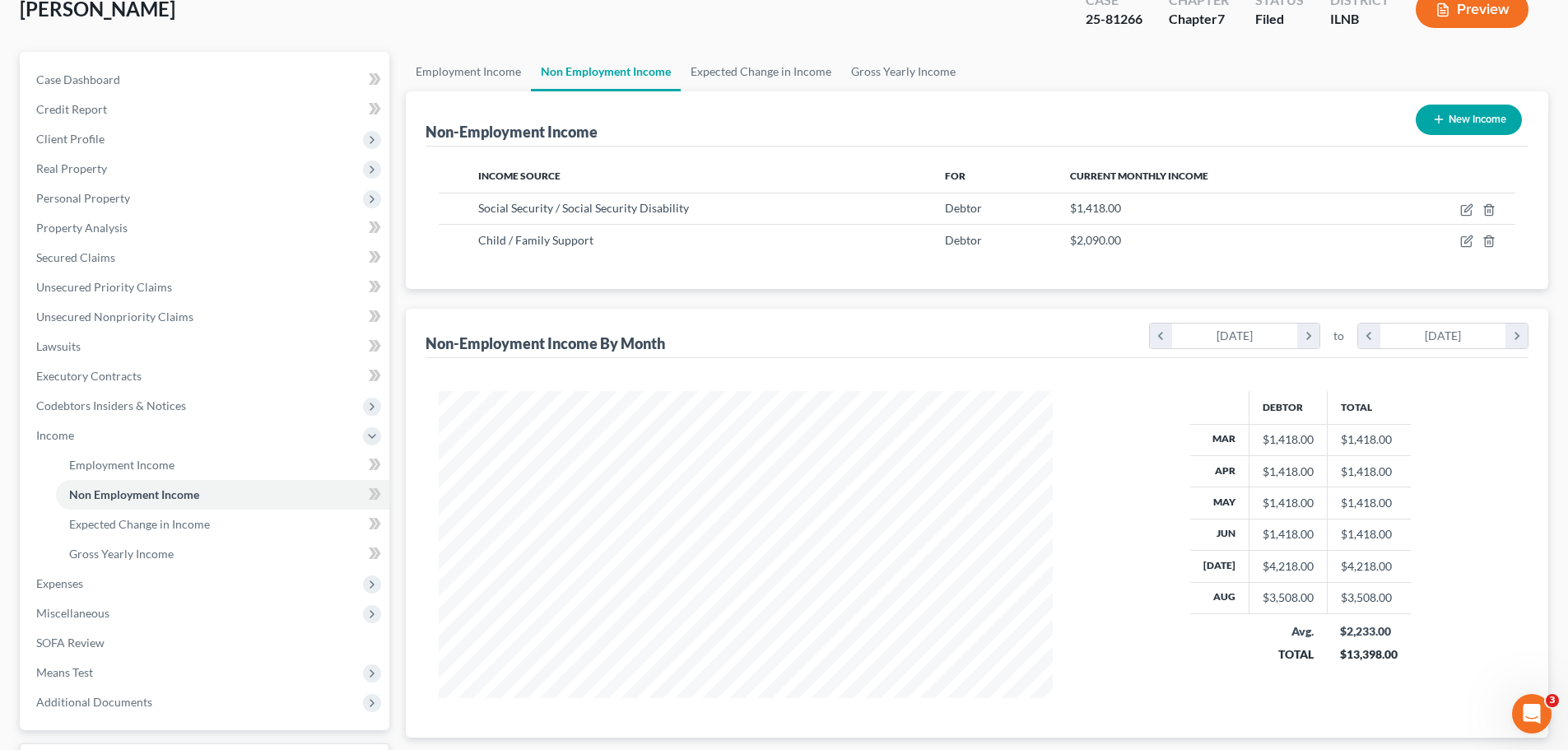
scroll to position [243, 0]
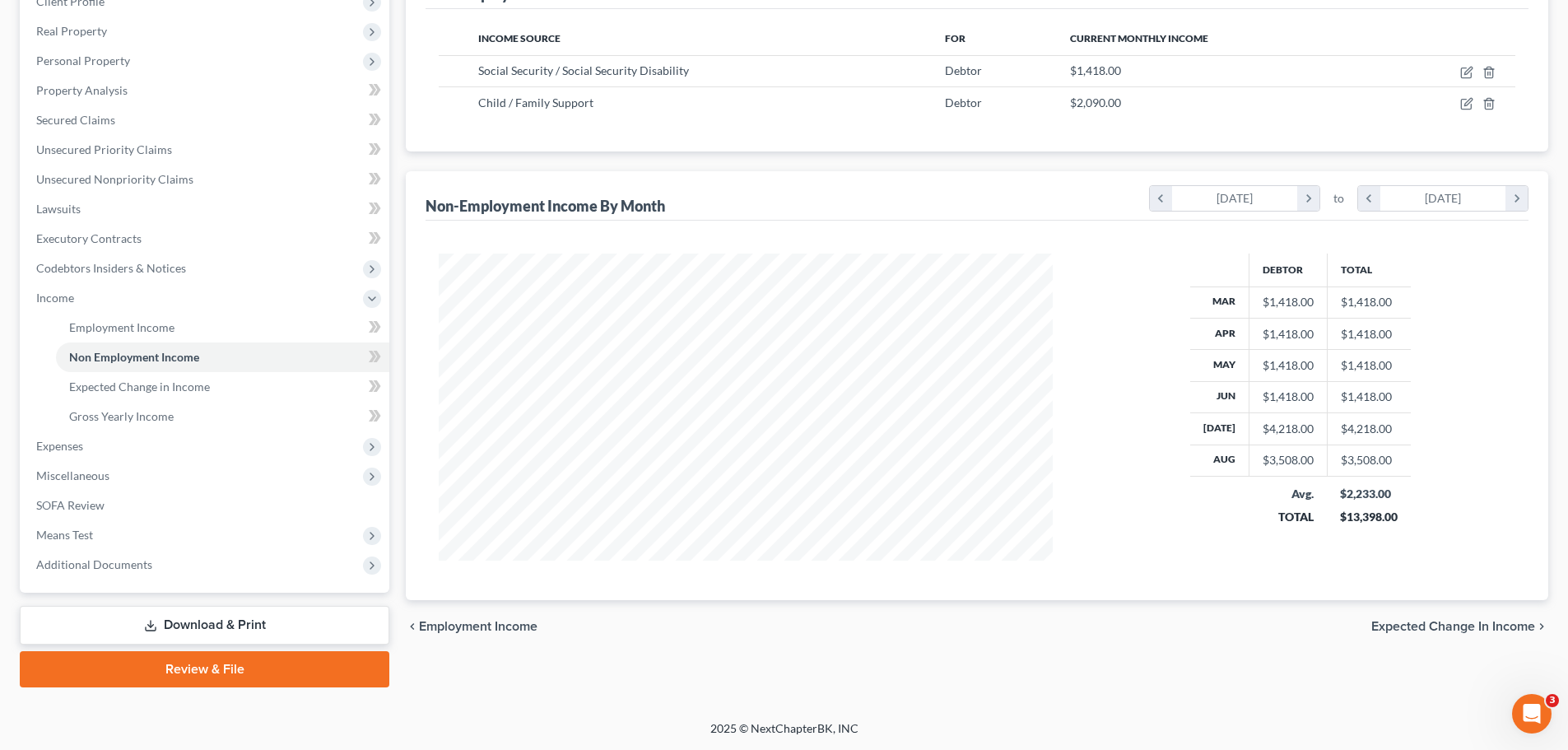
click at [166, 634] on link "Download & Print" at bounding box center [204, 625] width 370 height 39
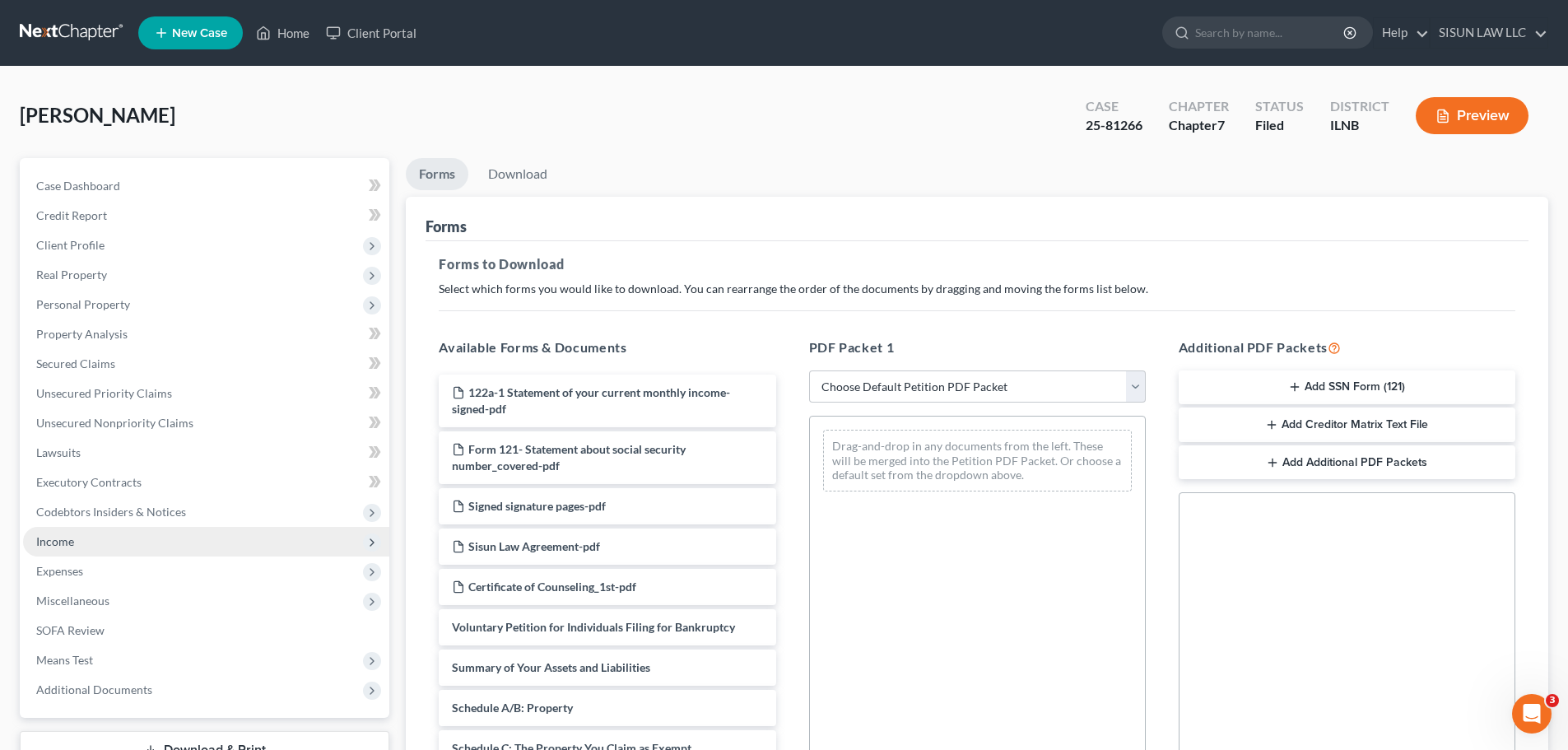
click at [173, 546] on span "Income" at bounding box center [206, 541] width 366 height 30
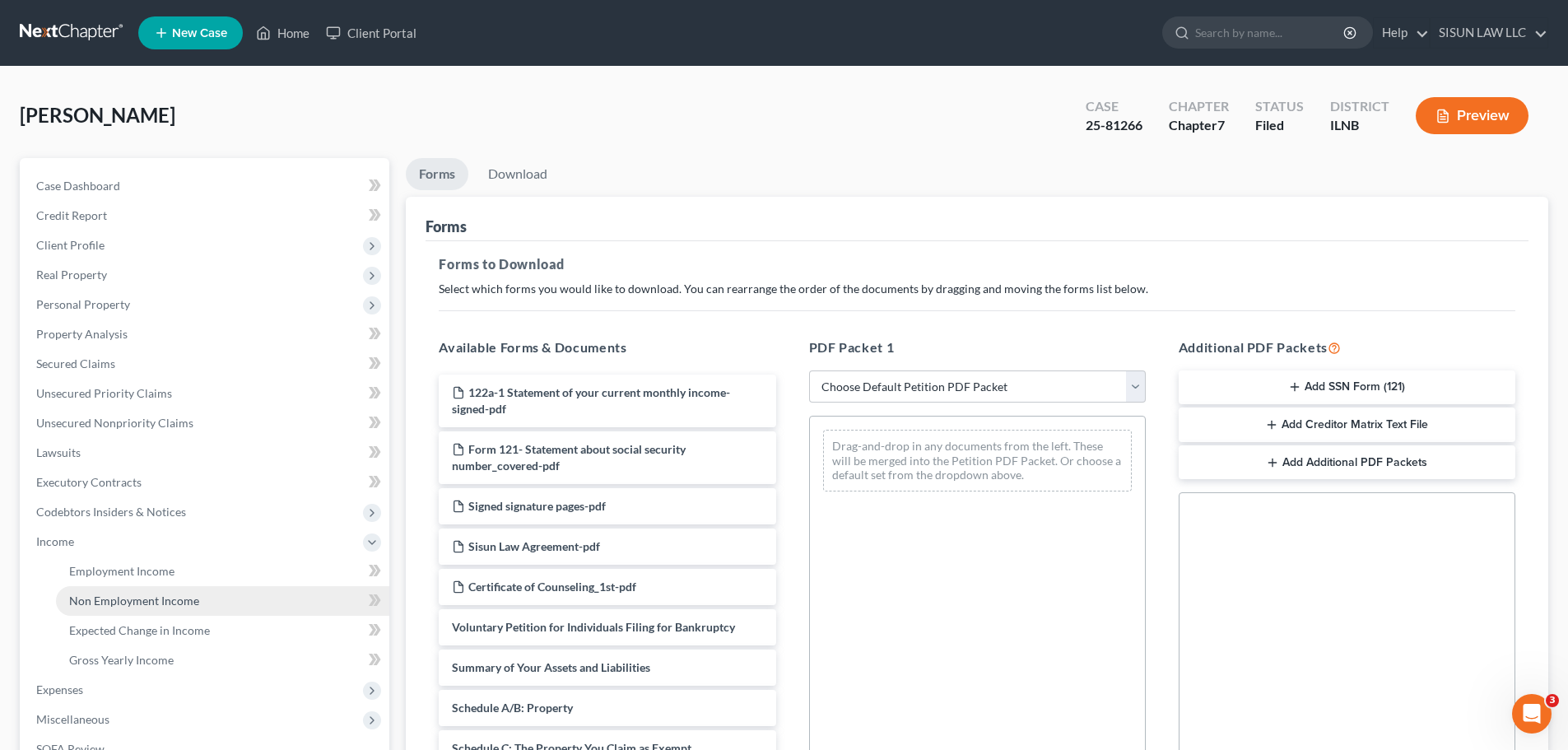
click at [195, 607] on span "Non Employment Income" at bounding box center [134, 600] width 130 height 14
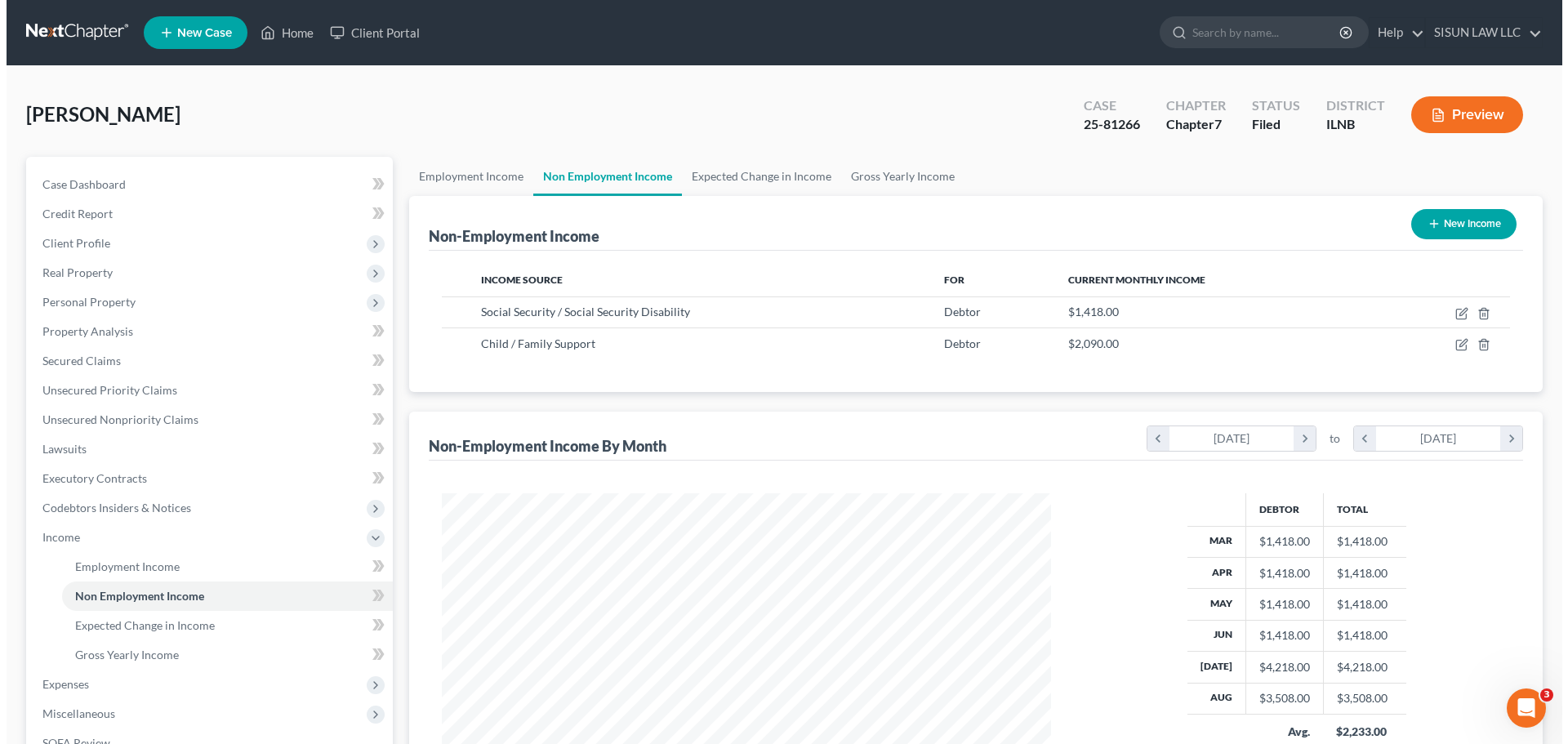
scroll to position [304, 642]
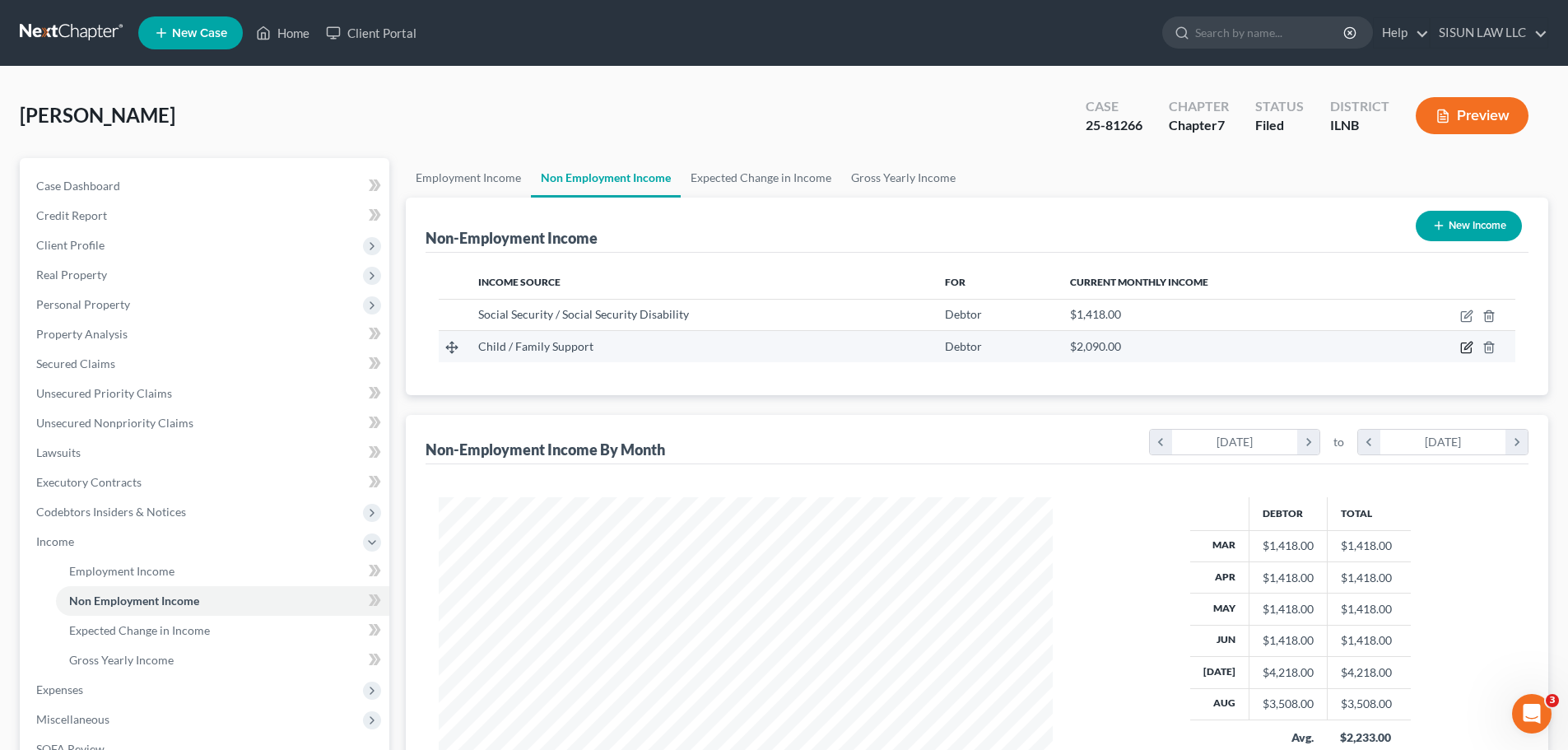
click at [1461, 341] on icon "button" at bounding box center [1466, 348] width 13 height 13
select select "7"
select select "0"
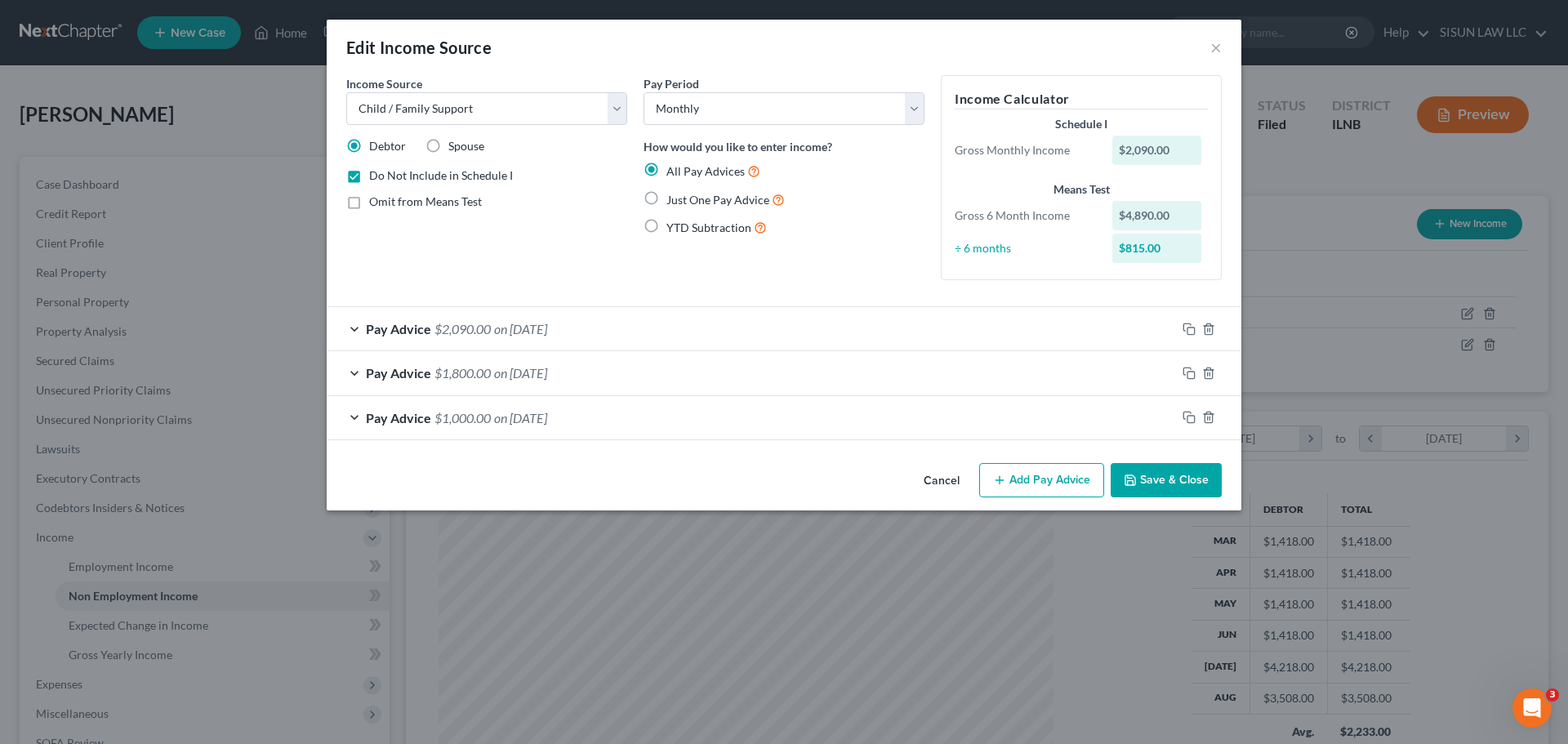
click at [441, 325] on span "$2,090.00" at bounding box center [462, 328] width 56 height 16
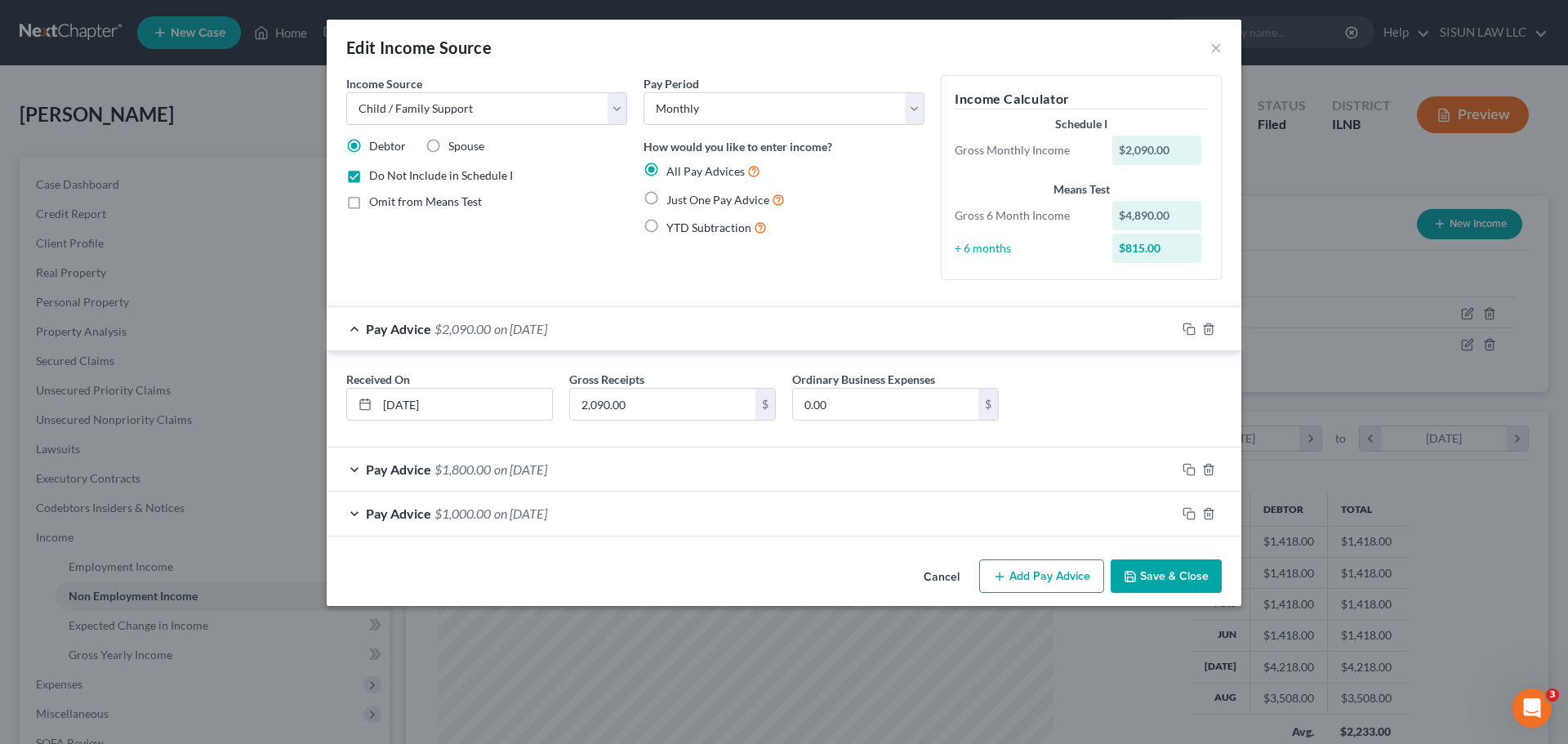
click at [508, 479] on div "Pay Advice $1,800.00 on [DATE]" at bounding box center [751, 469] width 850 height 43
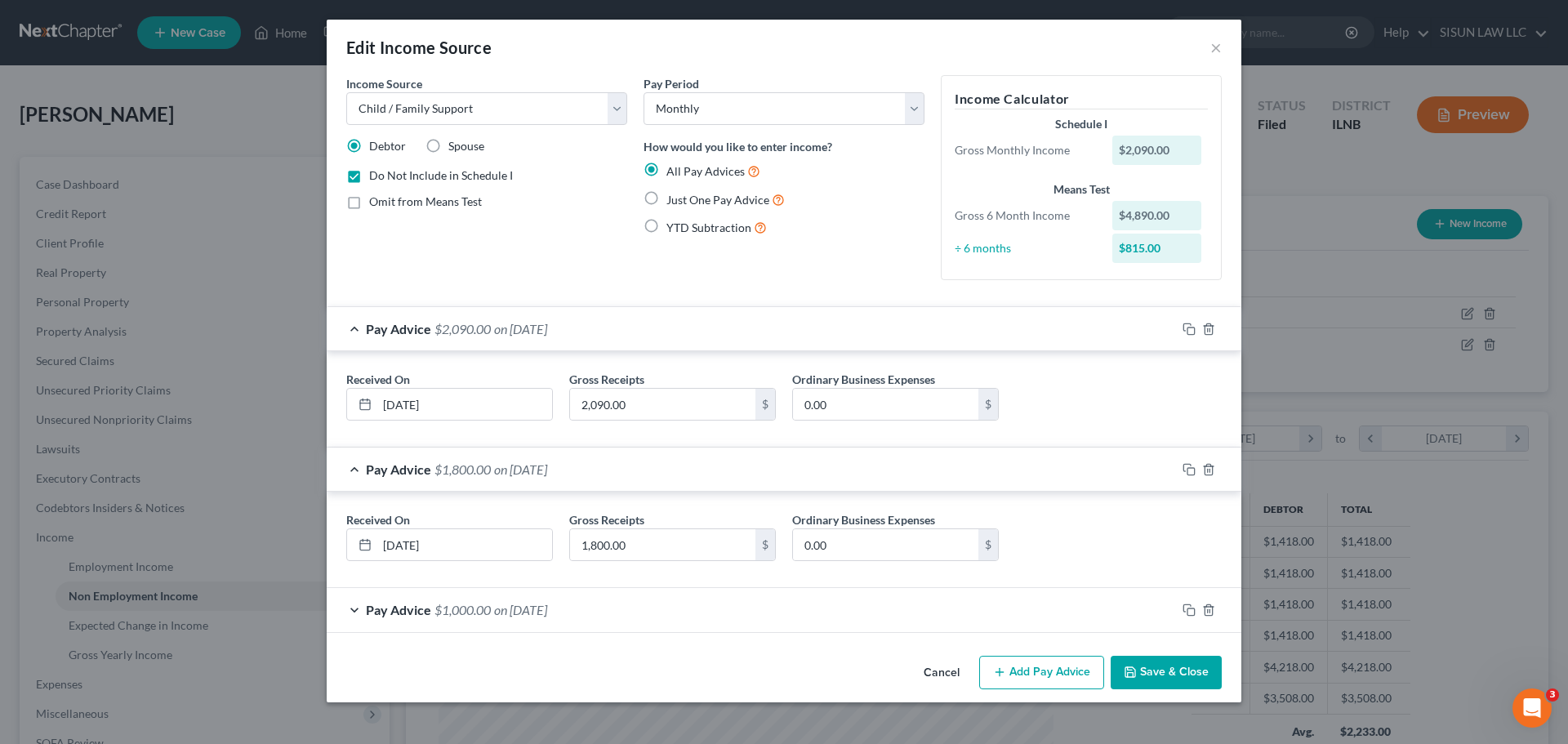
click at [467, 608] on span "$1,000.00" at bounding box center [462, 609] width 56 height 16
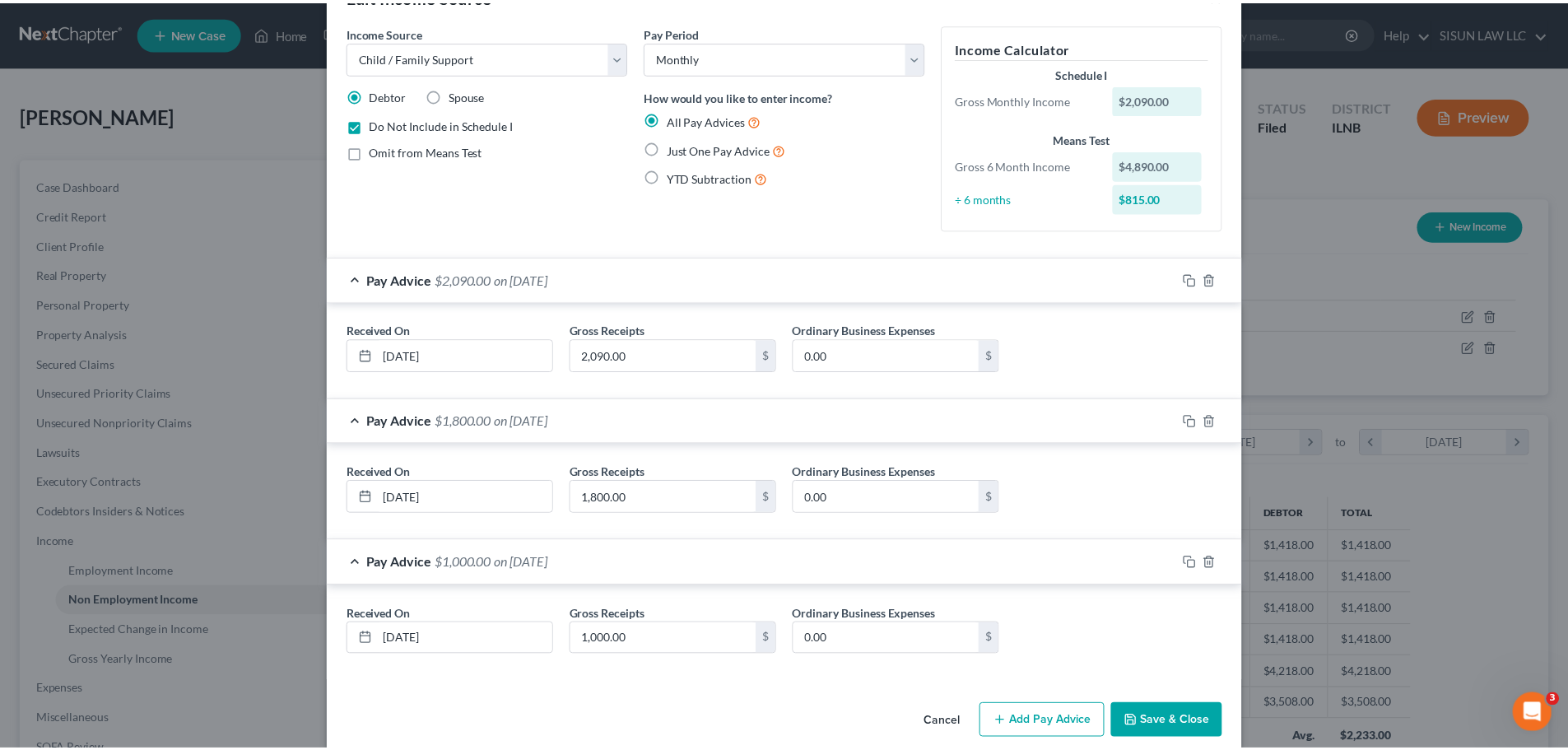
scroll to position [74, 0]
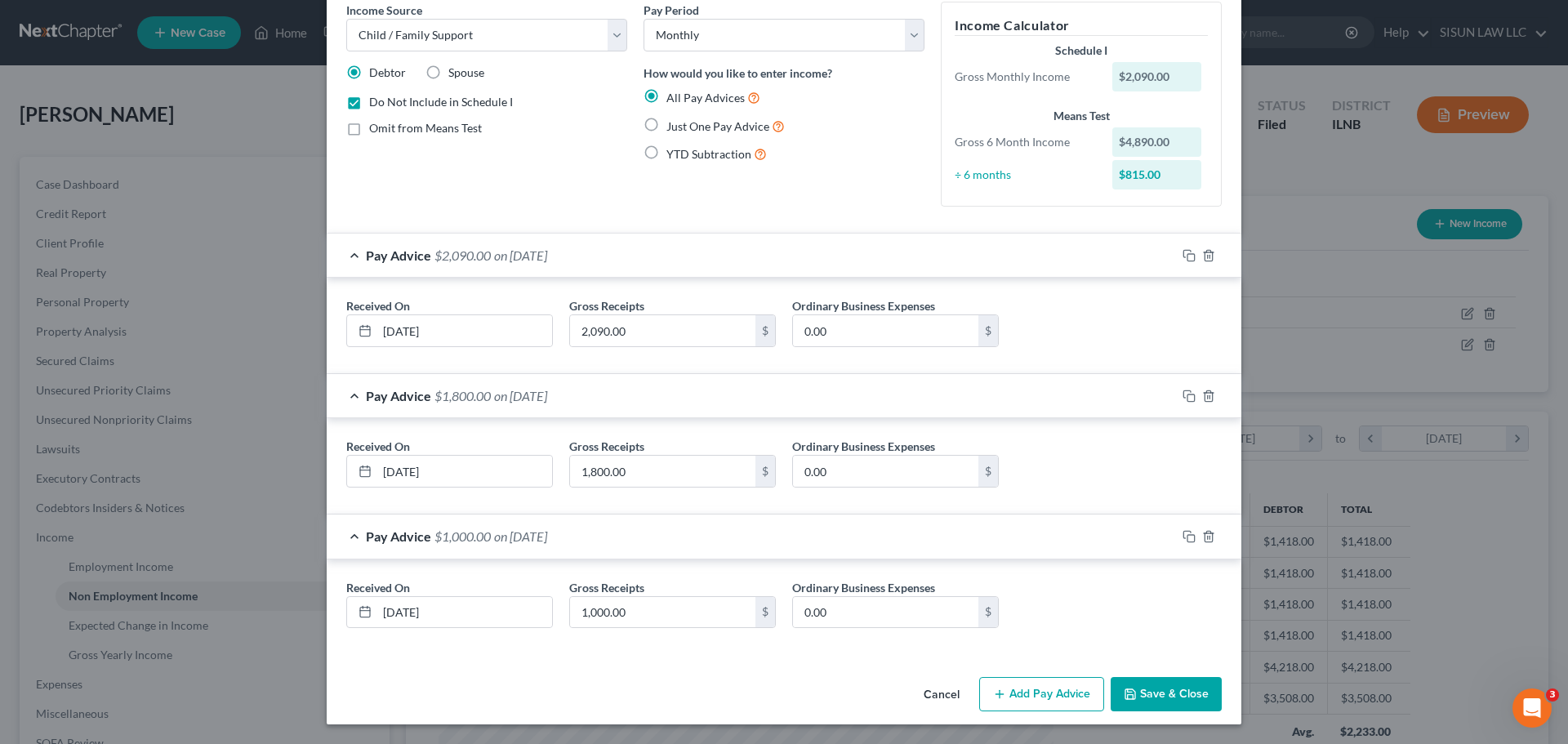
click at [1167, 686] on button "Save & Close" at bounding box center [1166, 693] width 111 height 34
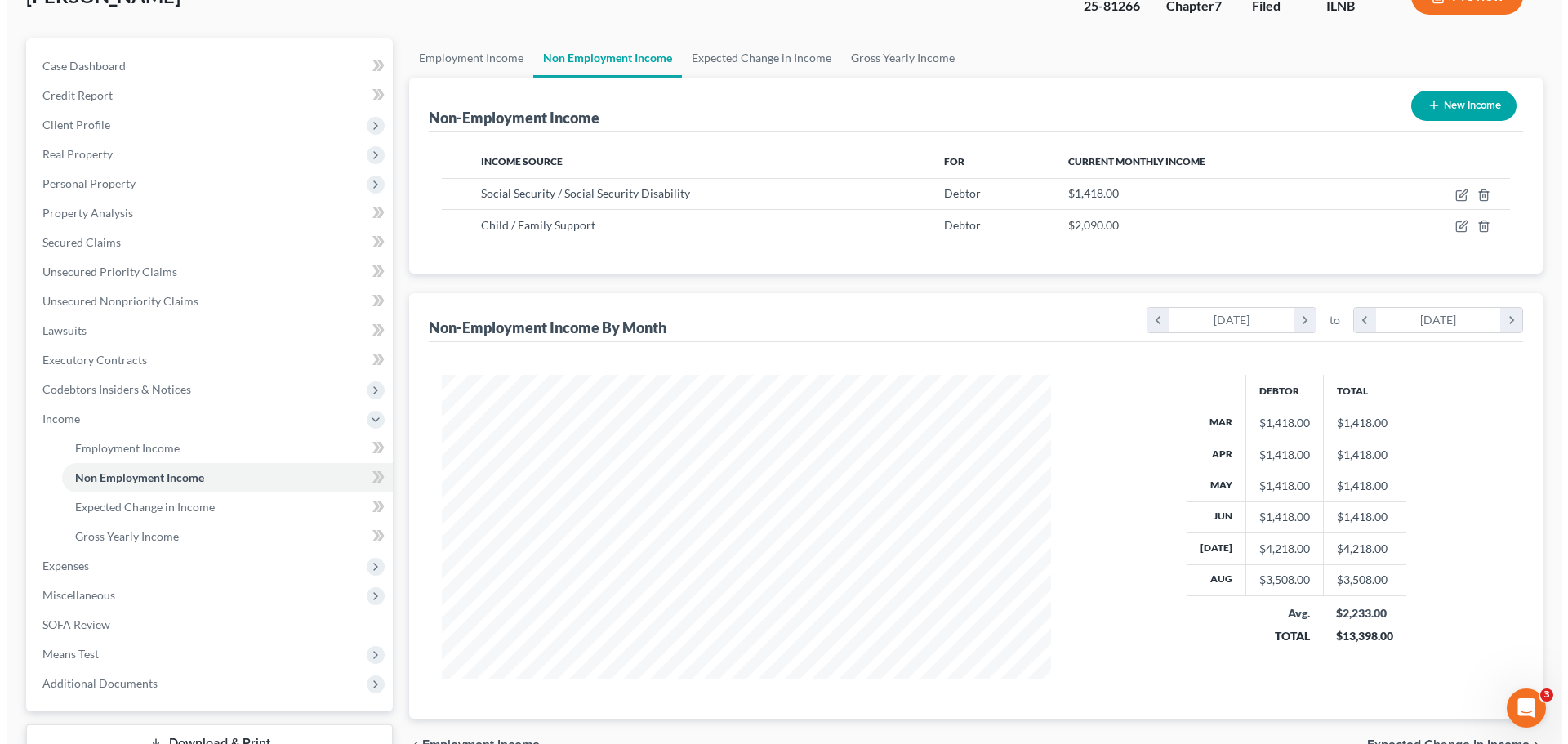
scroll to position [241, 0]
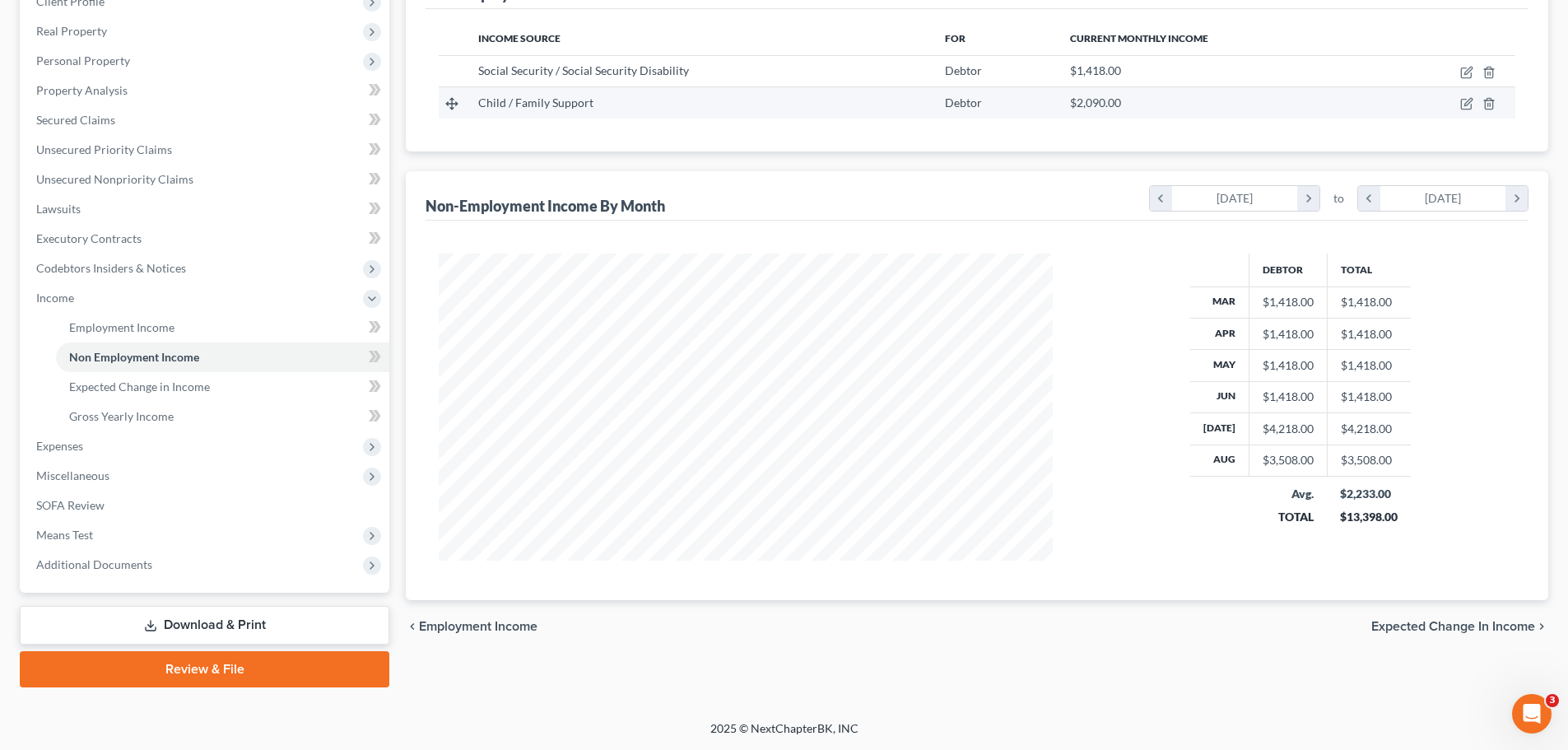
click at [1456, 100] on td at bounding box center [1447, 103] width 135 height 32
click at [1478, 102] on td at bounding box center [1447, 103] width 135 height 32
click at [1466, 102] on icon "button" at bounding box center [1467, 102] width 7 height 7
select select "7"
select select "0"
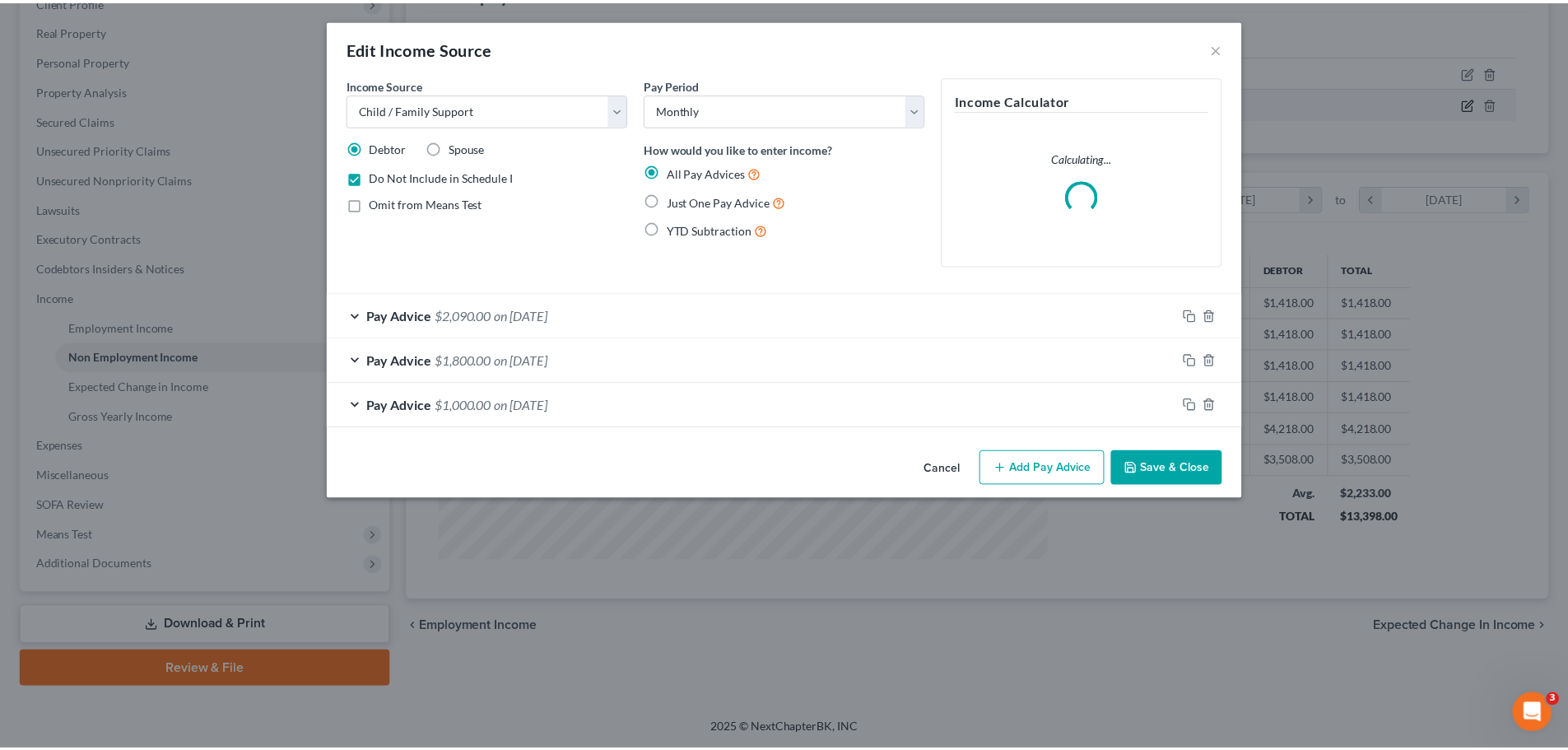
scroll to position [309, 652]
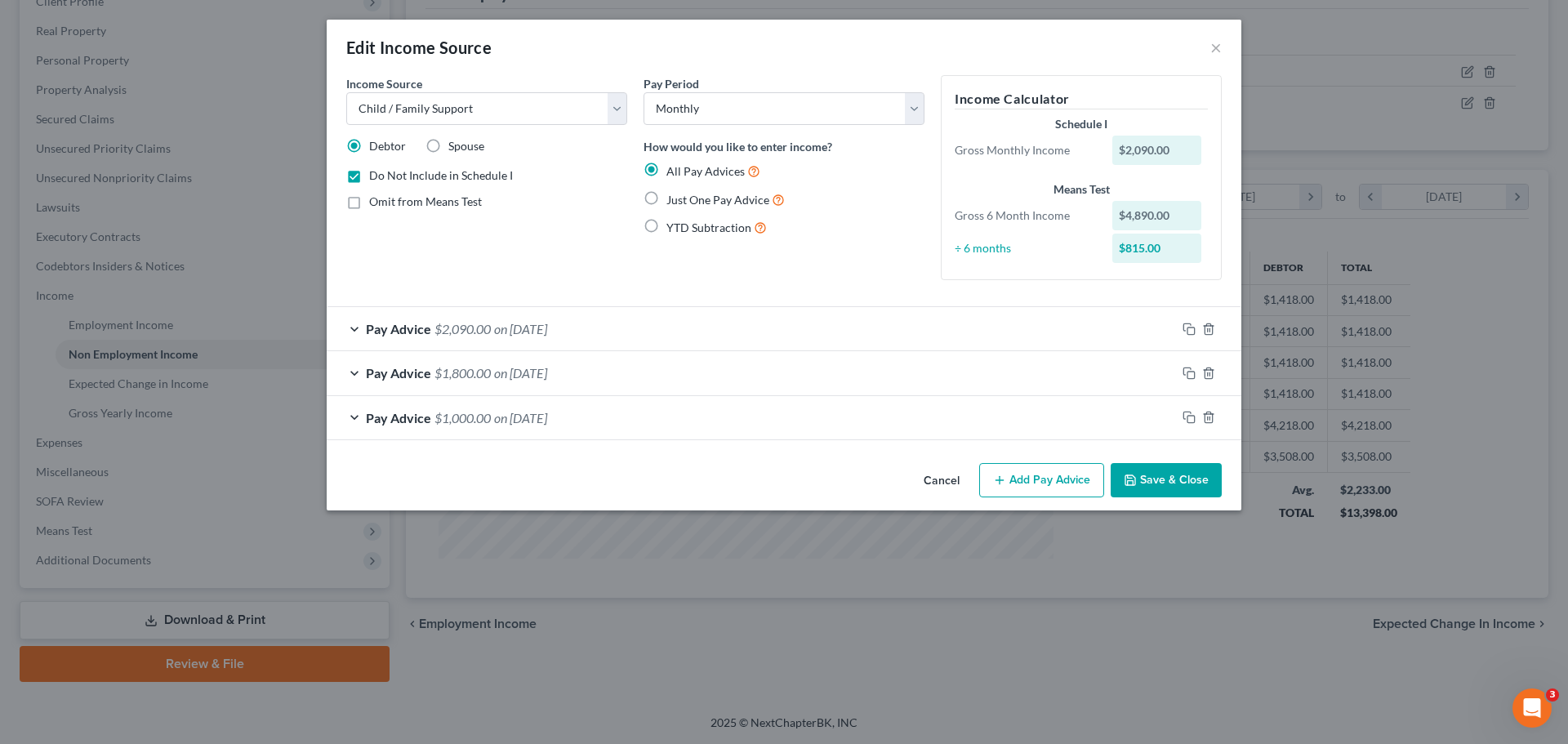
click at [1150, 481] on button "Save & Close" at bounding box center [1166, 480] width 111 height 34
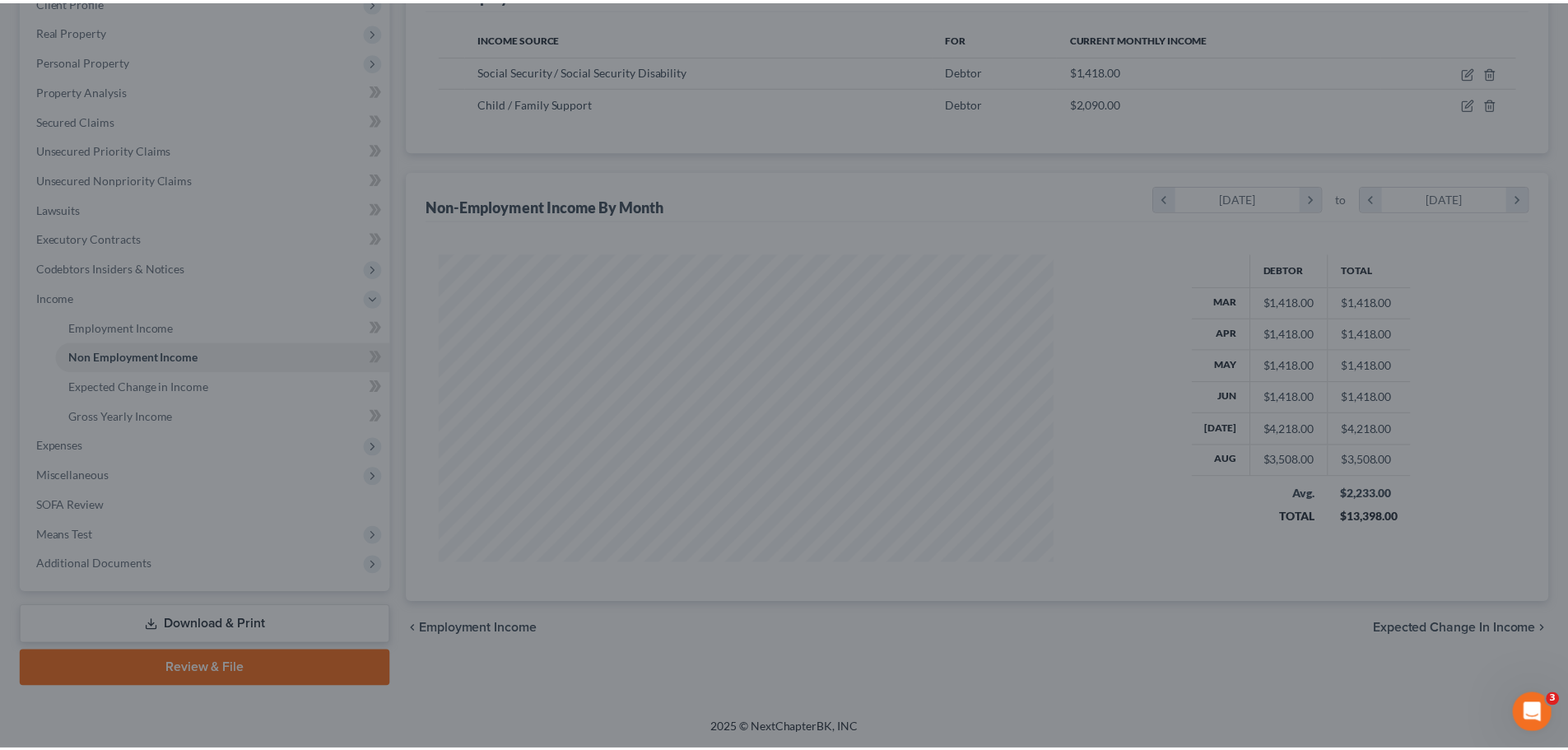
scroll to position [822661, 822315]
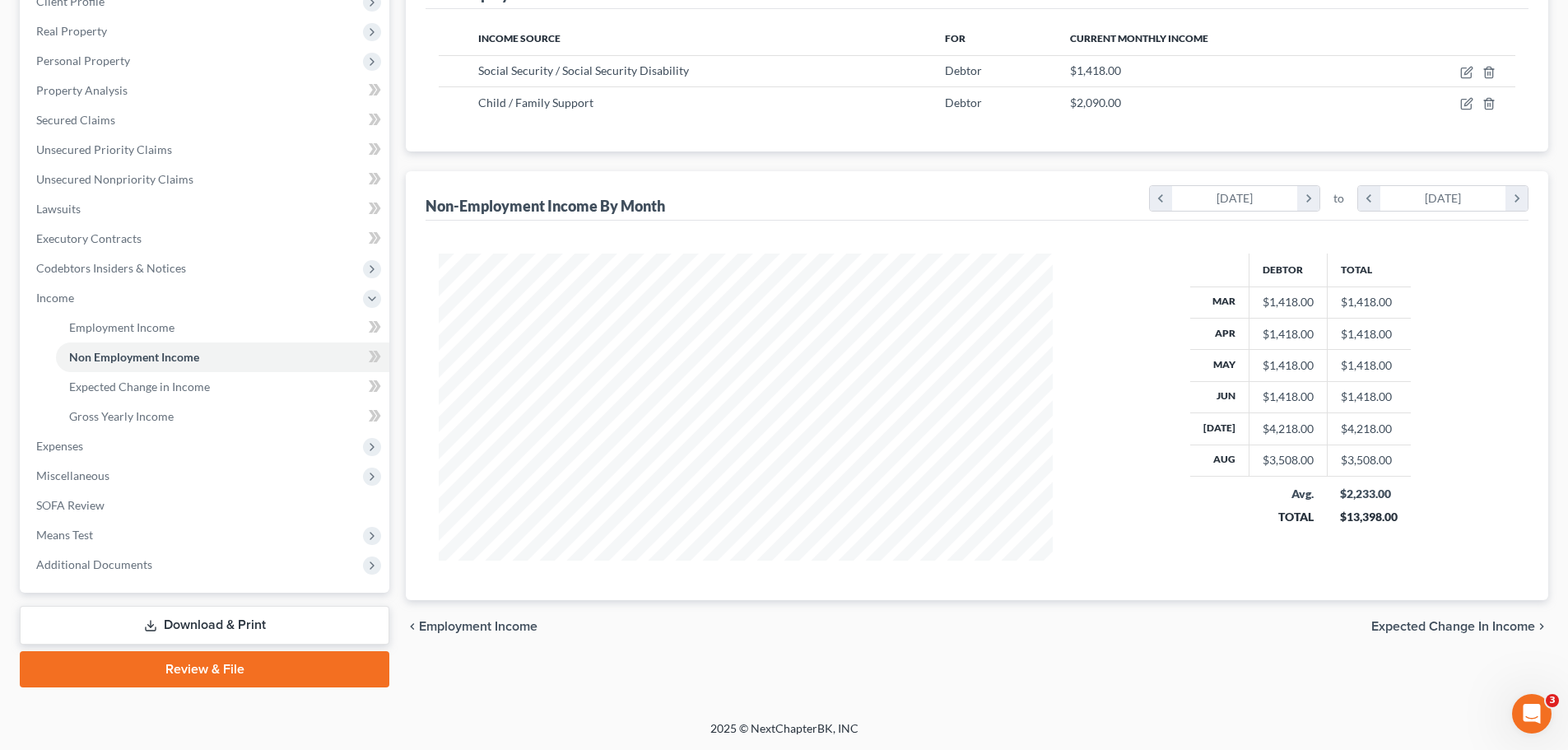
click at [253, 614] on link "Download & Print" at bounding box center [204, 625] width 370 height 39
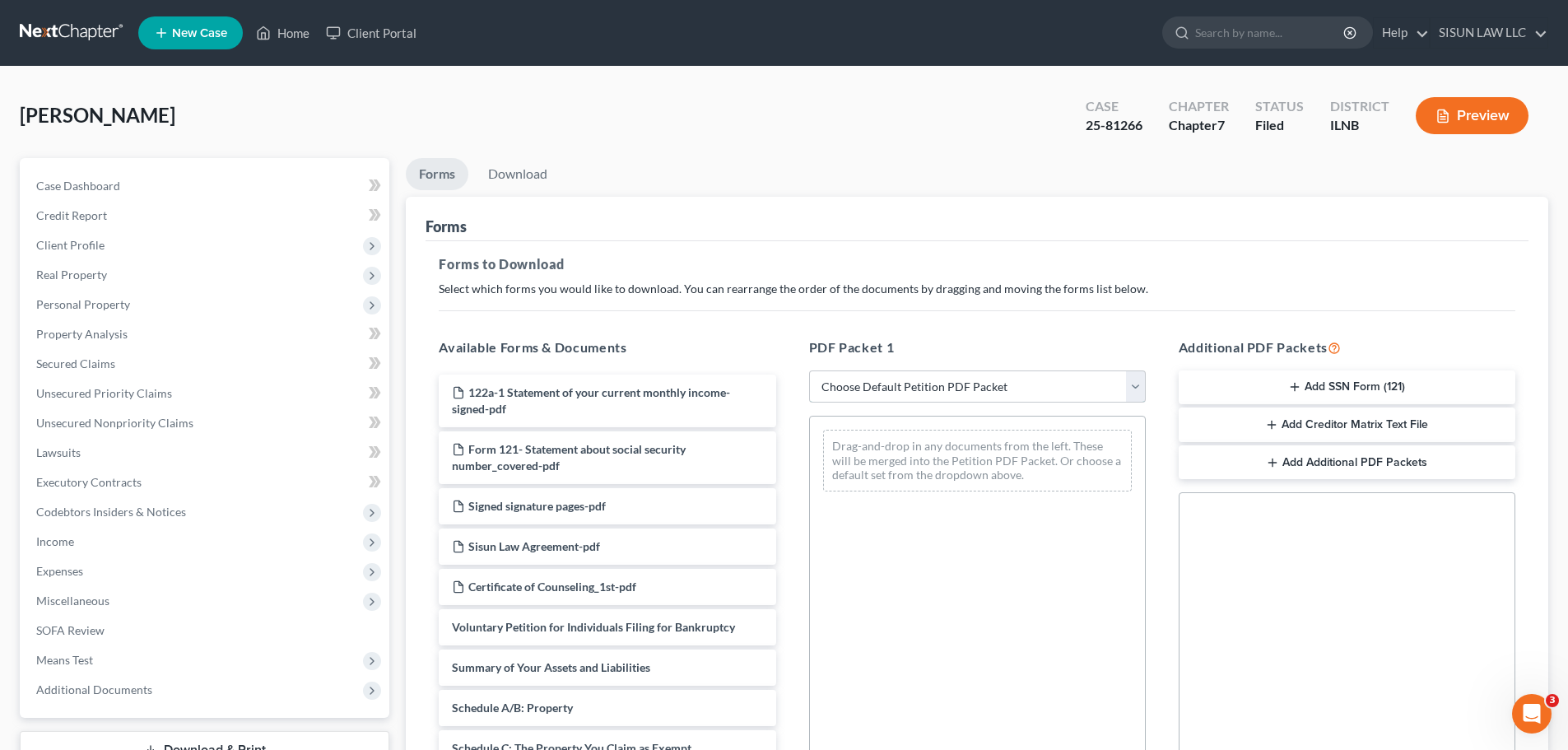
click at [870, 385] on select "Choose Default Petition PDF Packet Complete Bankruptcy Petition (all forms and …" at bounding box center [976, 386] width 336 height 33
select select "0"
click at [809, 370] on select "Choose Default Petition PDF Packet Complete Bankruptcy Petition (all forms and …" at bounding box center [976, 386] width 336 height 33
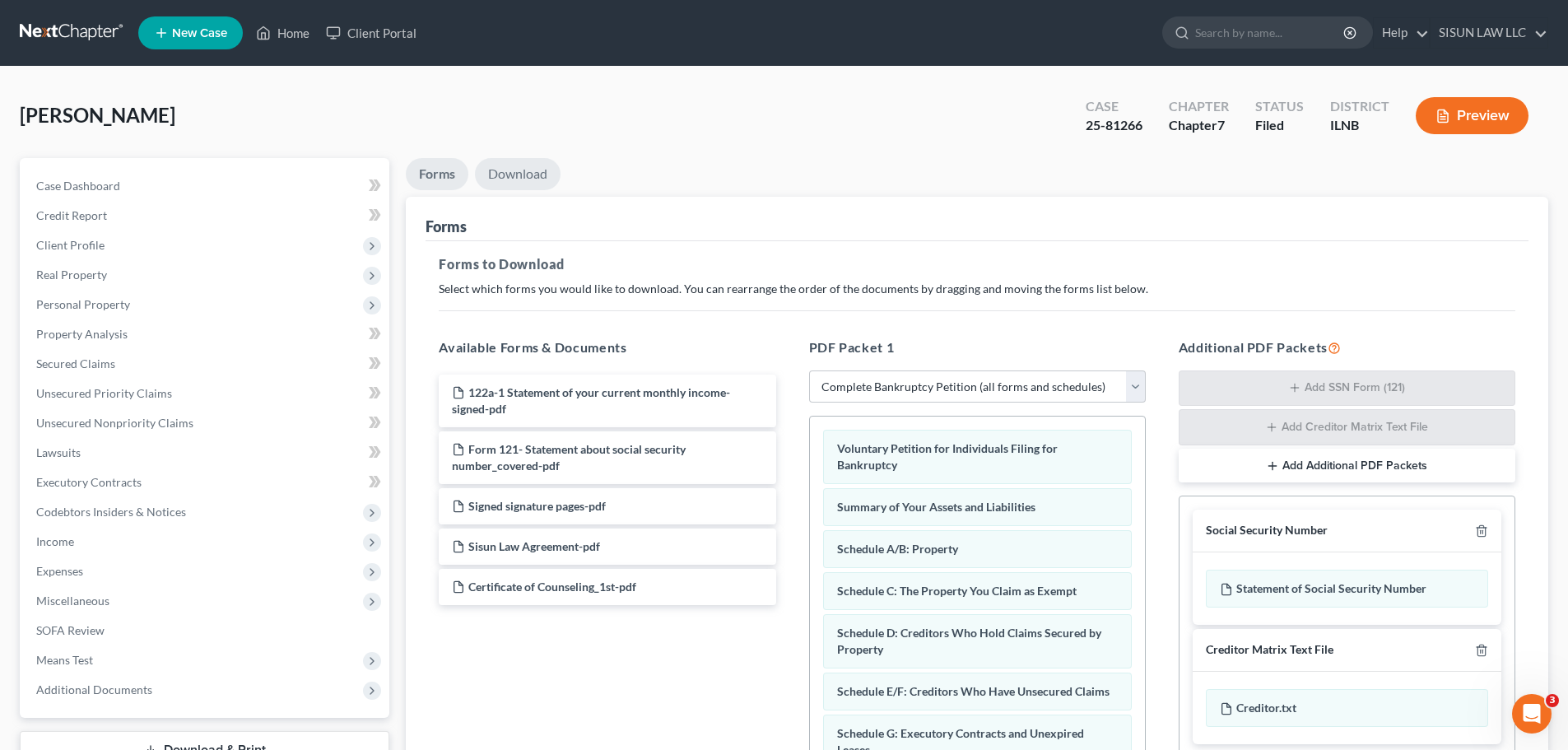
click at [526, 169] on link "Download" at bounding box center [518, 174] width 86 height 32
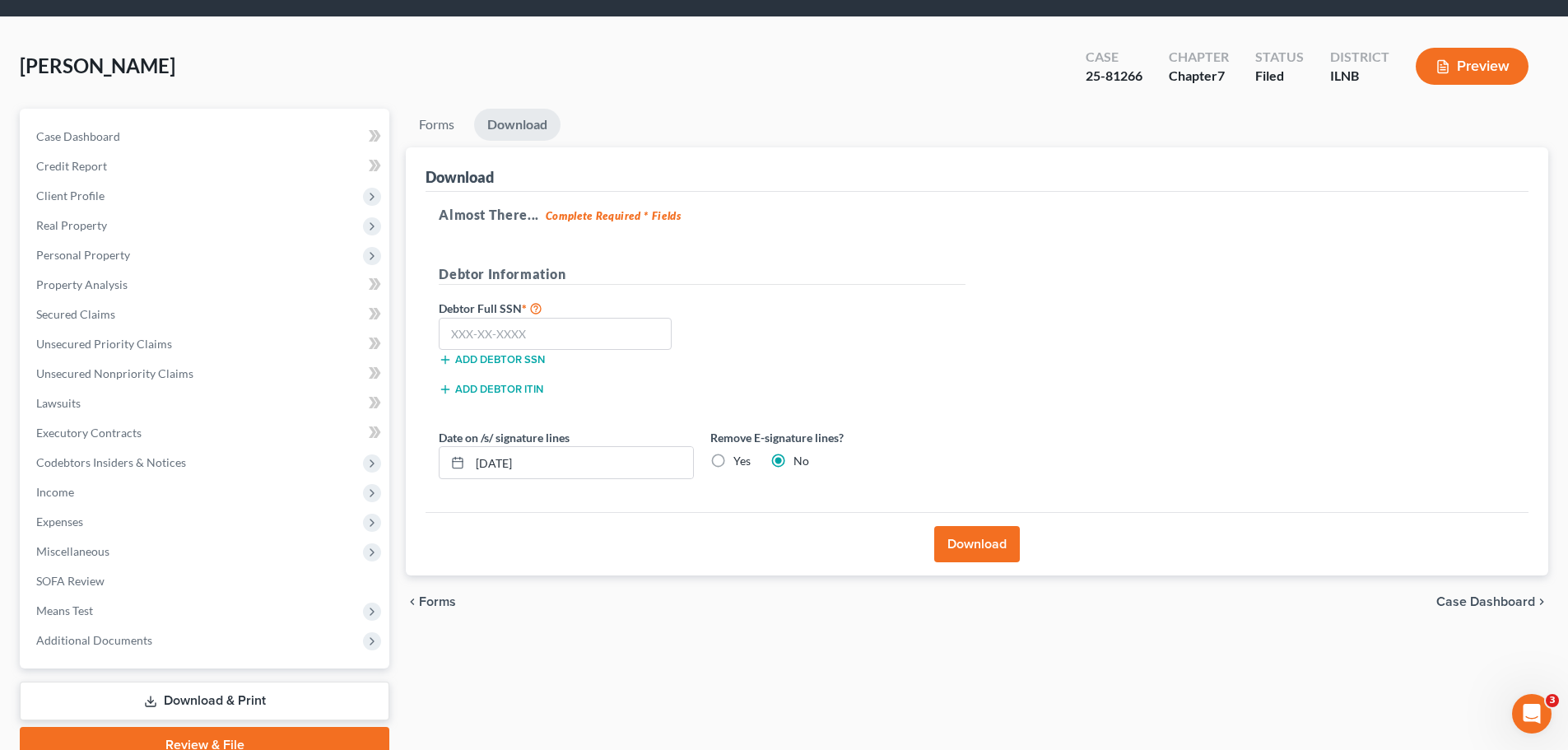
scroll to position [125, 0]
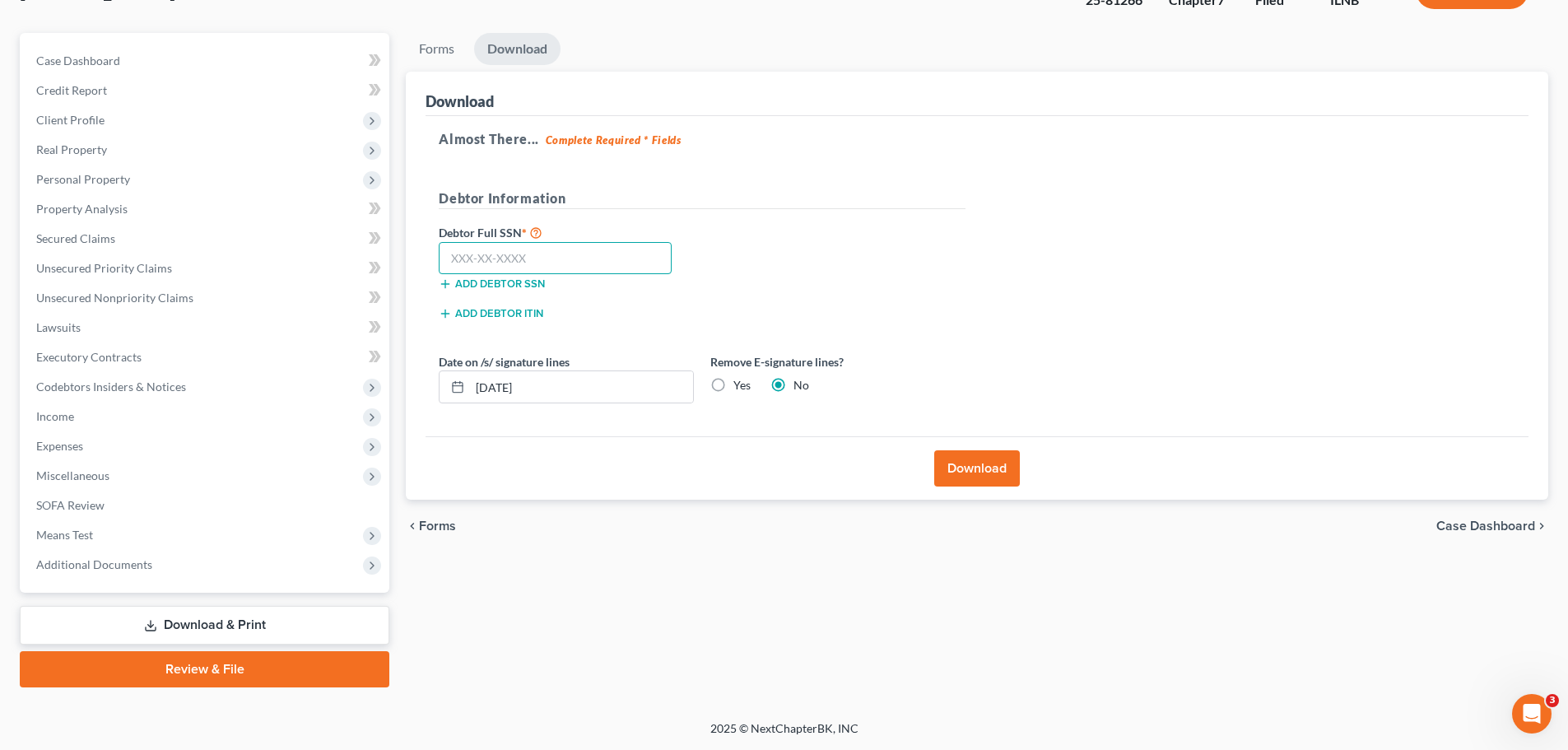
click at [575, 264] on input "text" at bounding box center [555, 258] width 233 height 33
paste input "327-66-7426"
type input "327-66-7426"
click at [970, 481] on button "Download" at bounding box center [977, 468] width 86 height 36
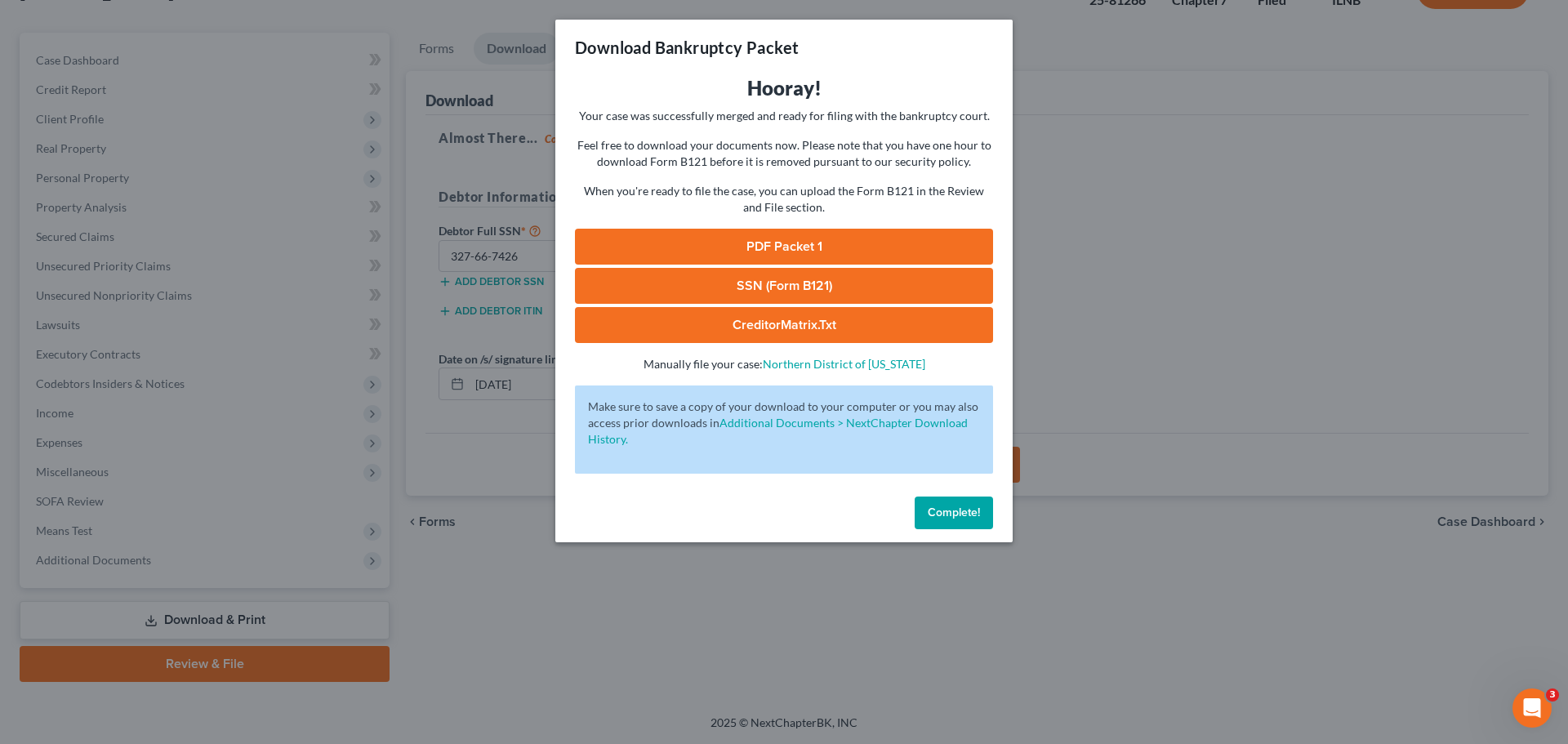
click at [822, 234] on link "PDF Packet 1" at bounding box center [784, 246] width 418 height 36
click at [978, 499] on button "Complete!" at bounding box center [953, 512] width 79 height 32
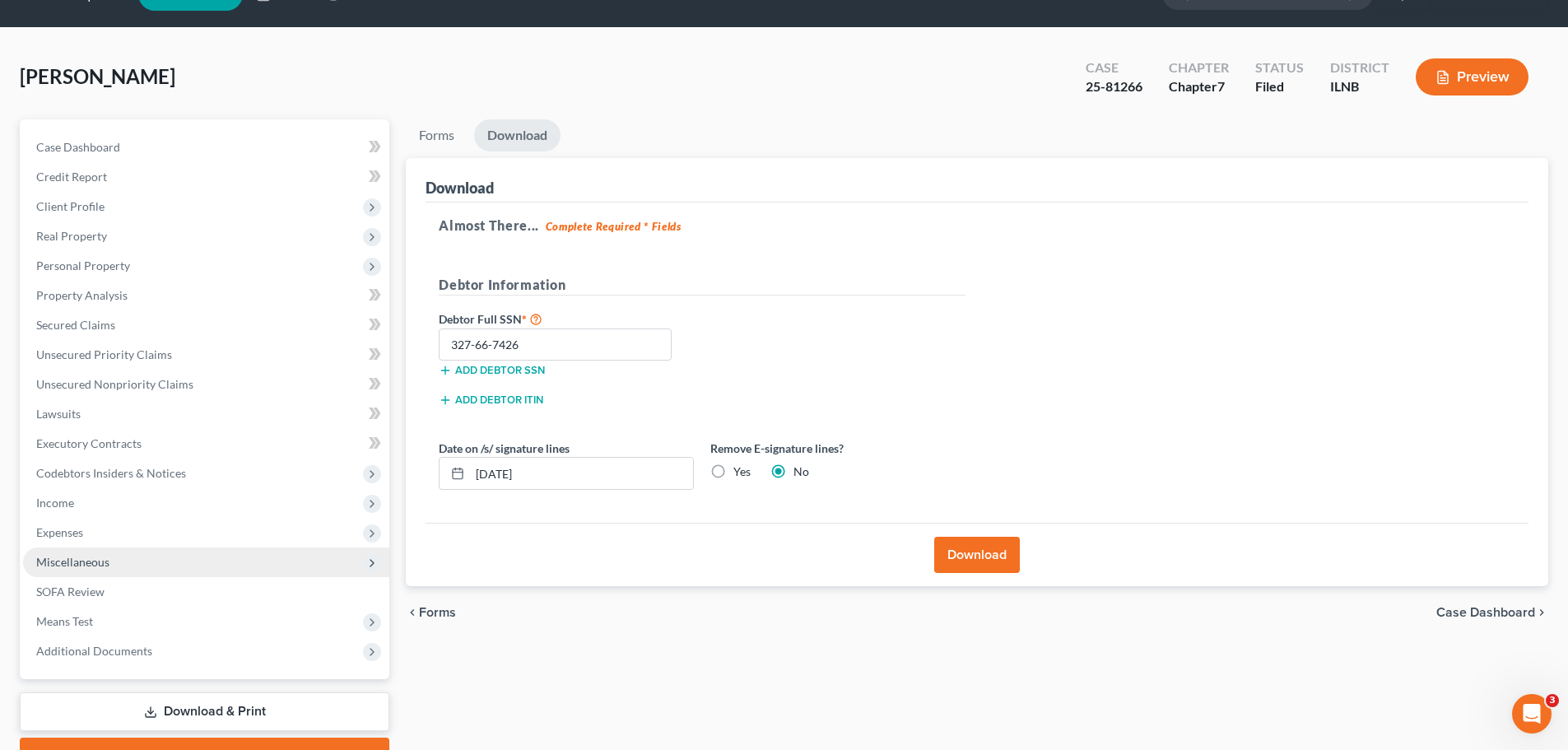
scroll to position [0, 0]
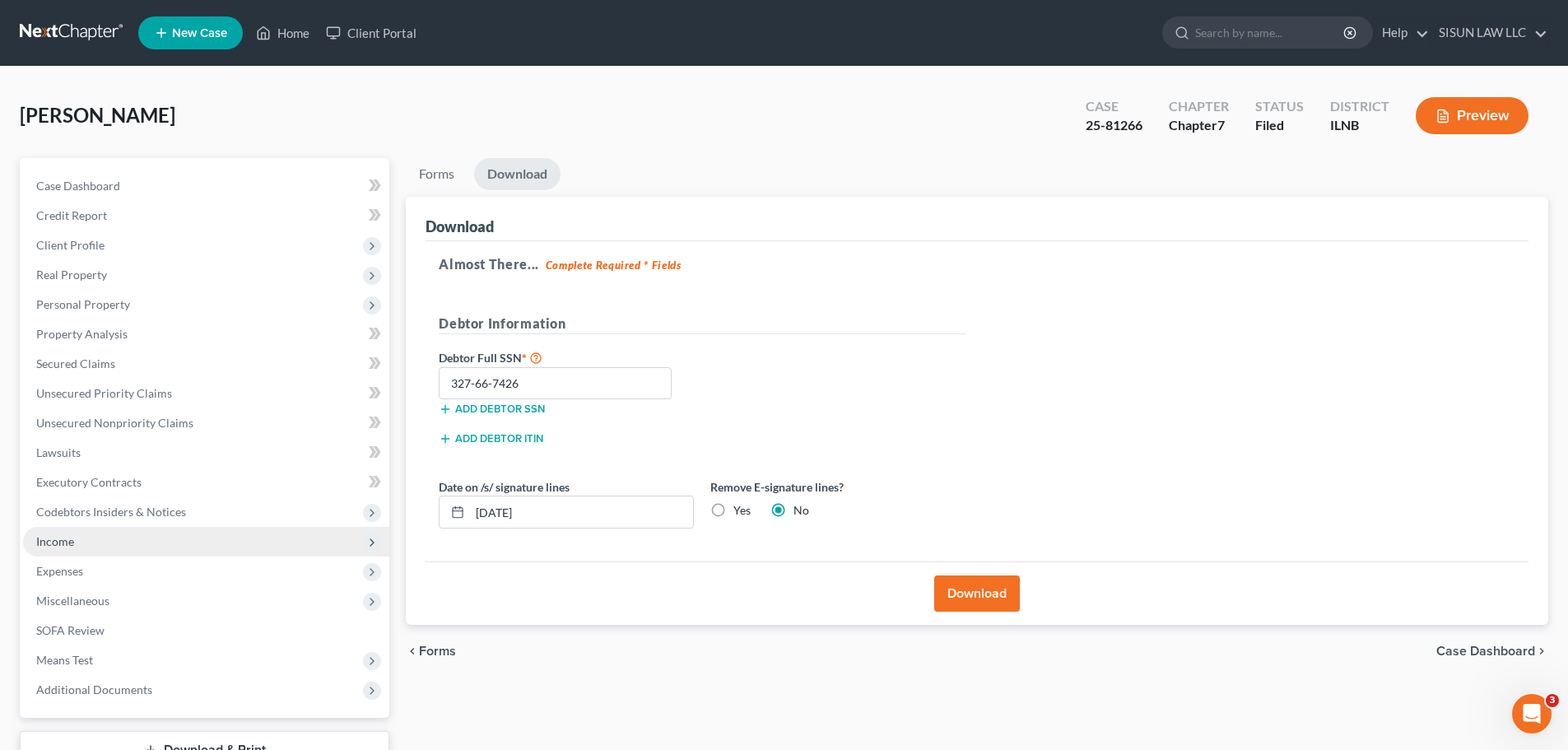
click at [234, 546] on span "Income" at bounding box center [206, 541] width 366 height 30
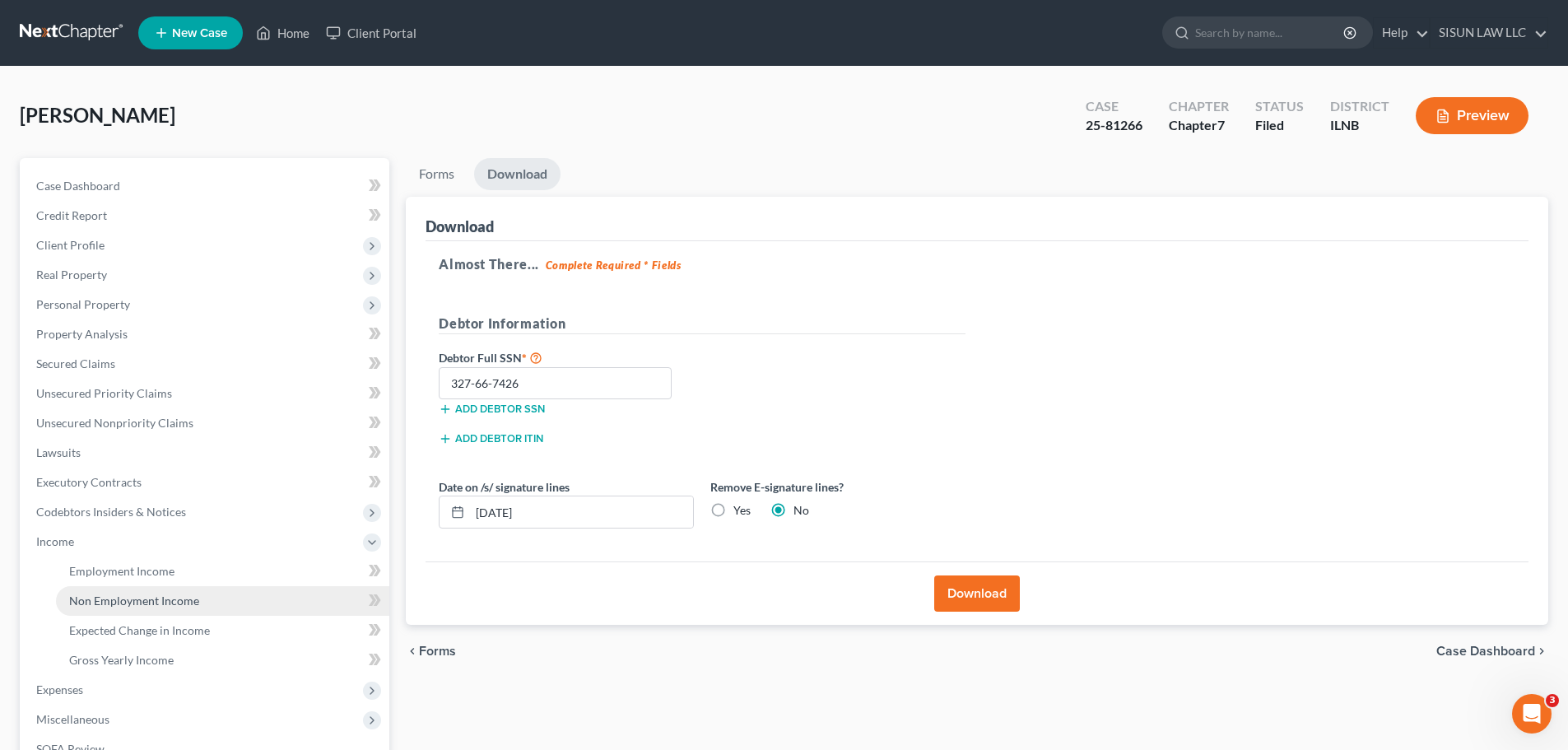
click at [256, 597] on link "Non Employment Income" at bounding box center [223, 601] width 334 height 30
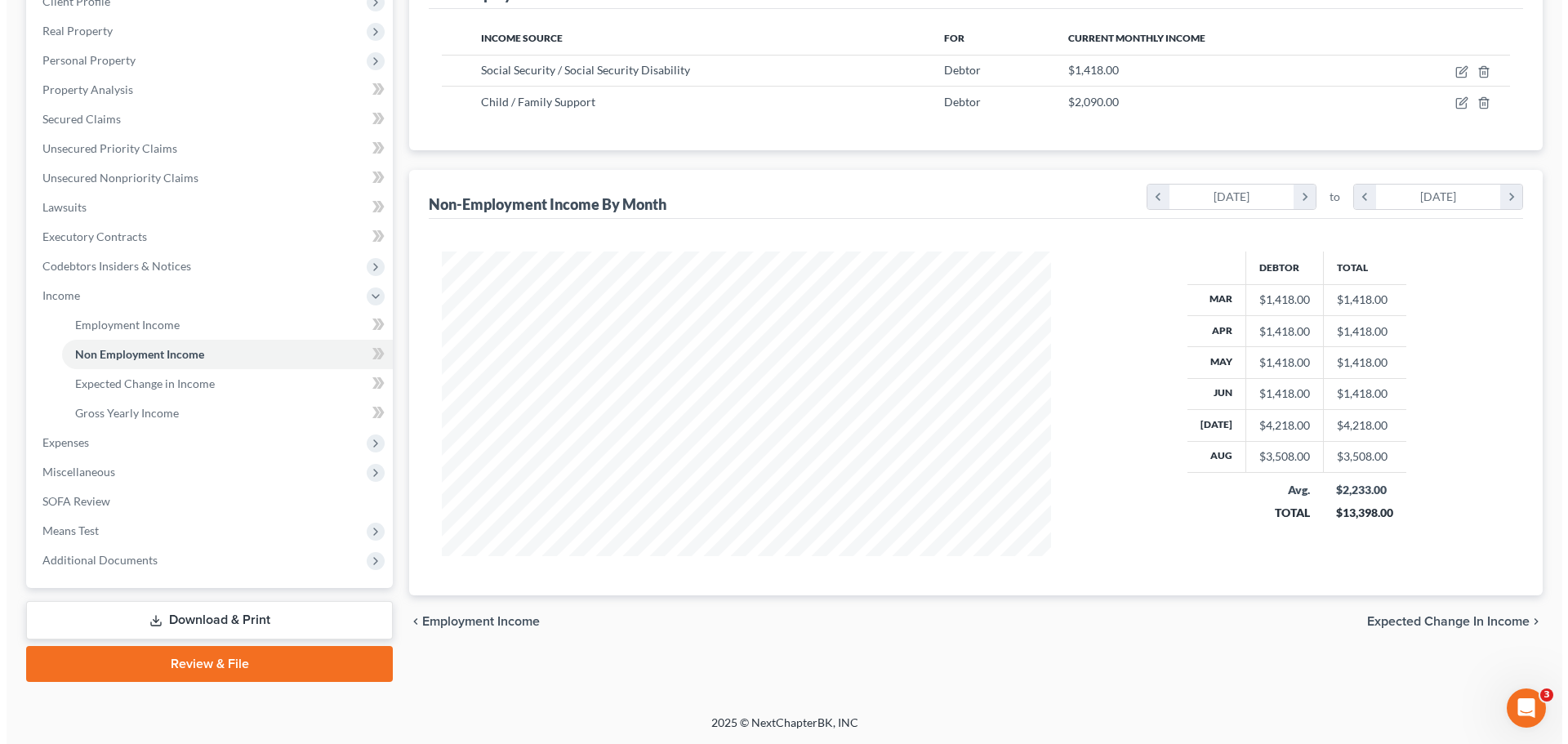
scroll to position [304, 642]
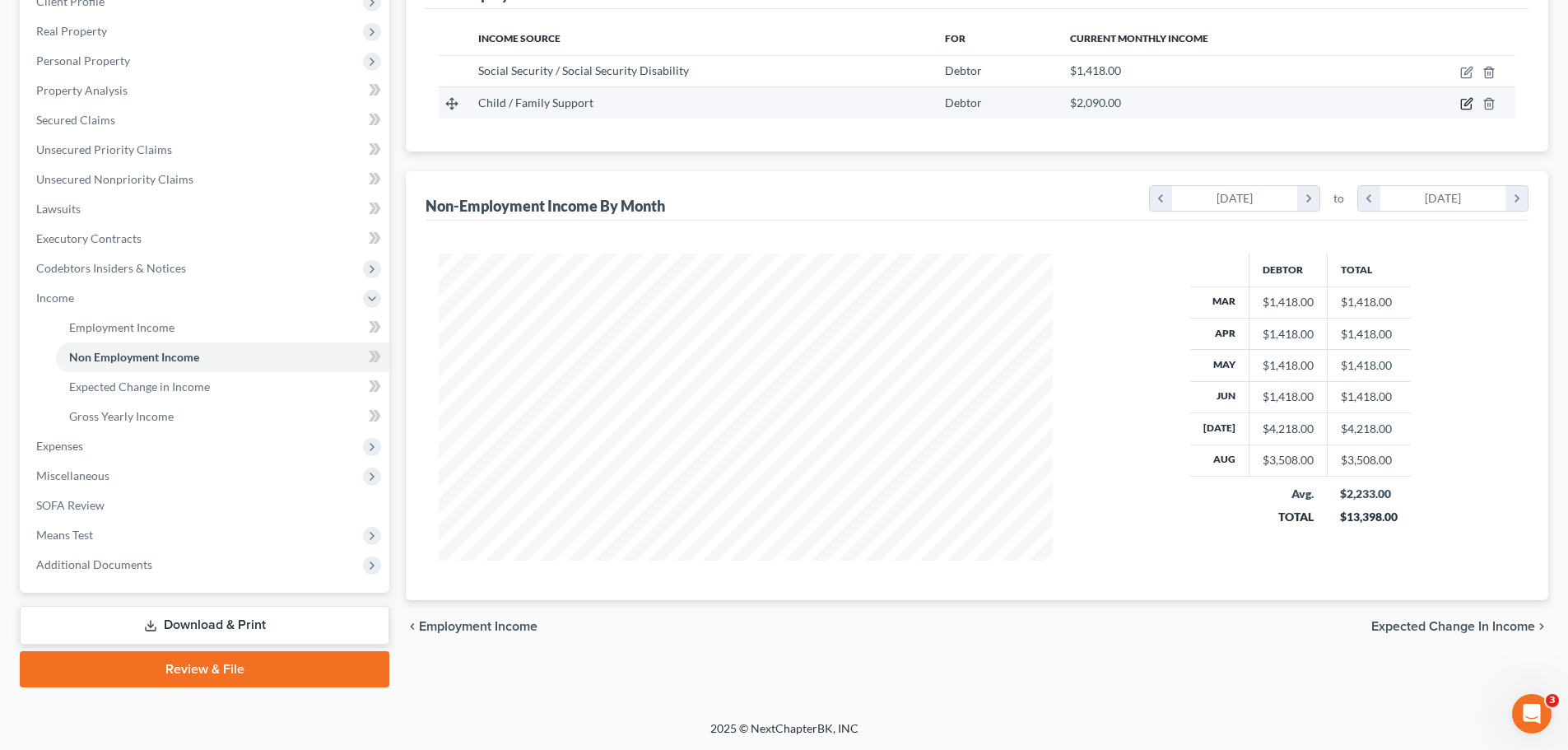
click at [1461, 102] on icon "button" at bounding box center [1466, 104] width 10 height 10
select select "7"
select select "0"
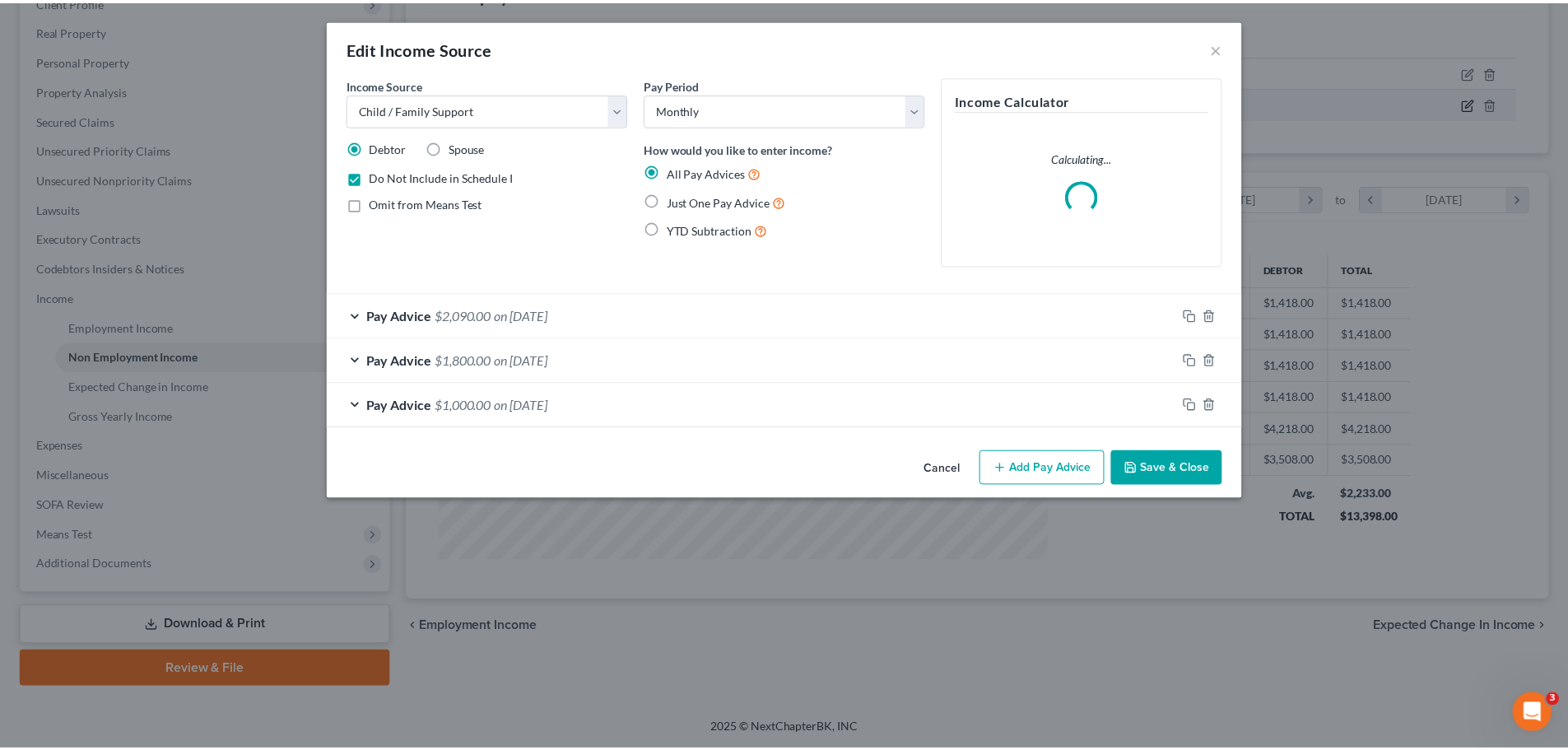
scroll to position [309, 652]
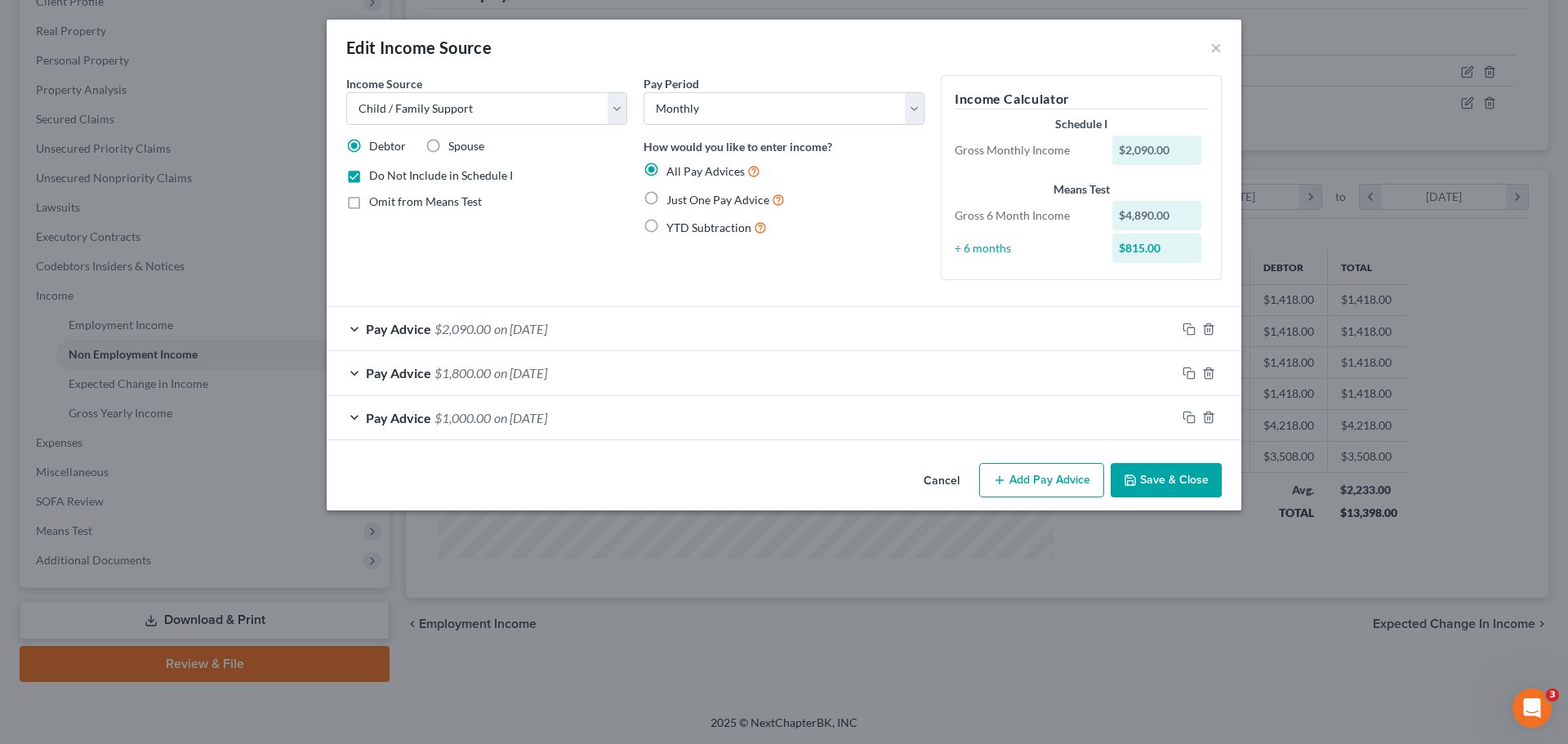
click at [1206, 54] on div "Edit Income Source ×" at bounding box center [783, 47] width 914 height 55
click at [1216, 47] on button "×" at bounding box center [1216, 47] width 11 height 19
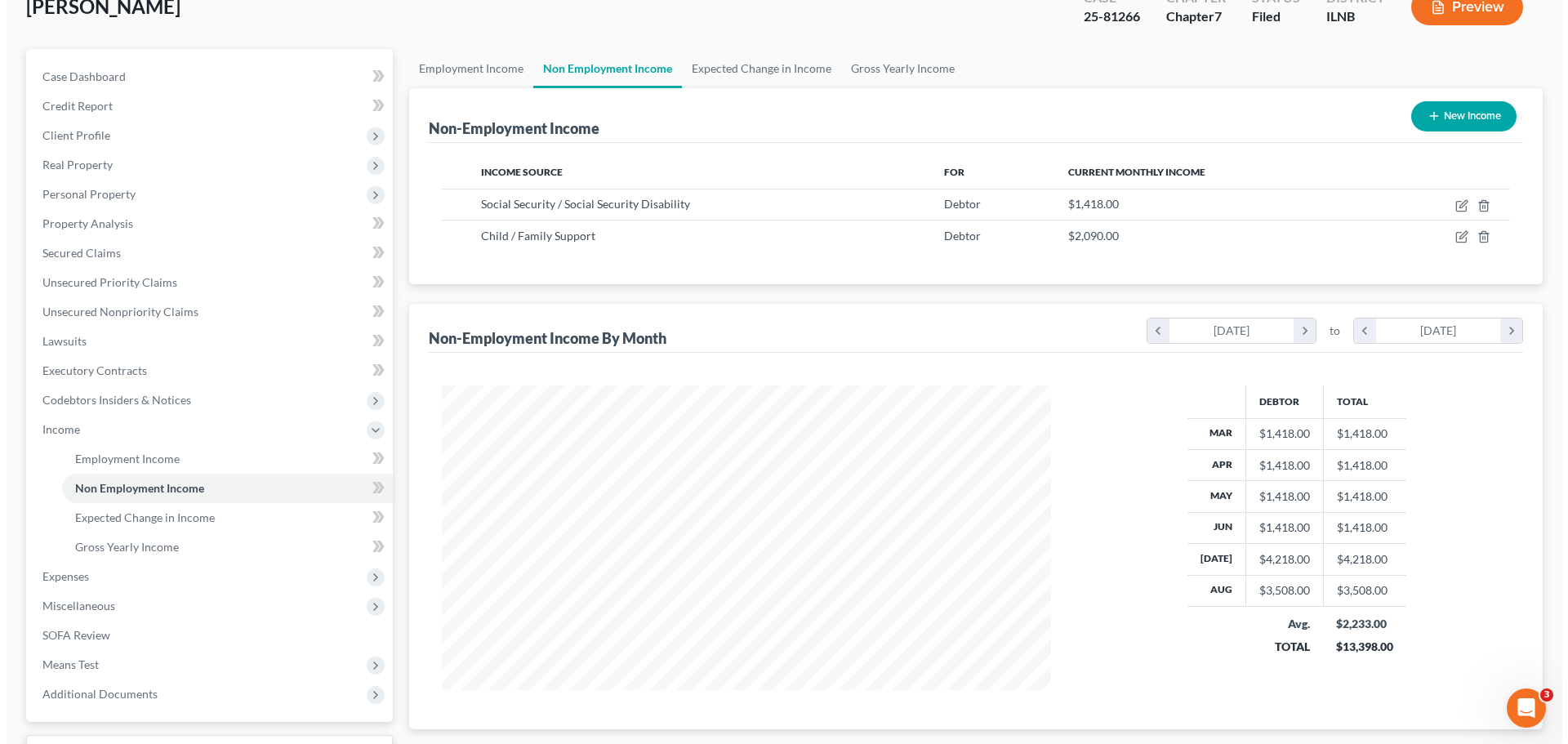
scroll to position [79, 0]
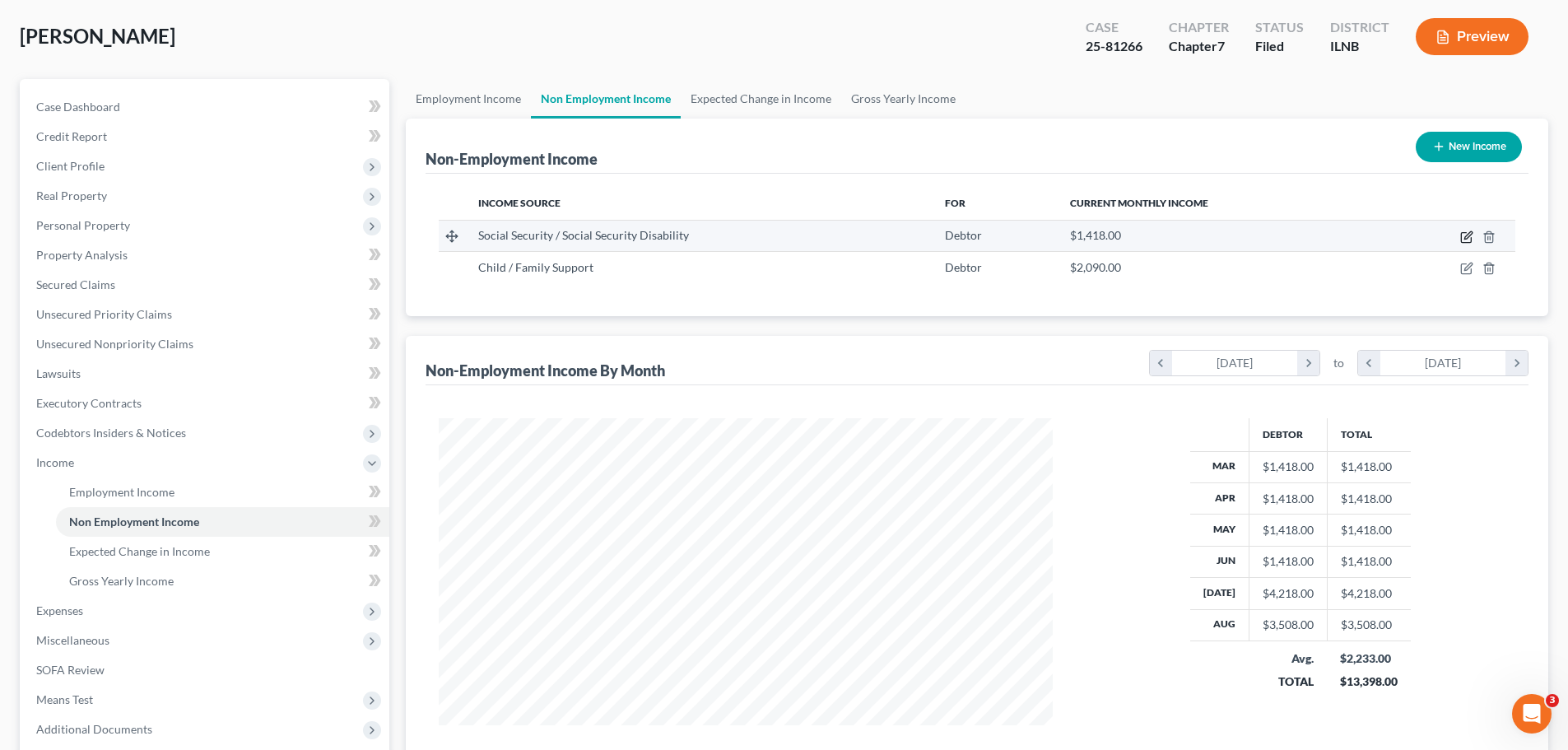
click at [1467, 239] on icon "button" at bounding box center [1466, 237] width 13 height 13
select select "4"
select select "0"
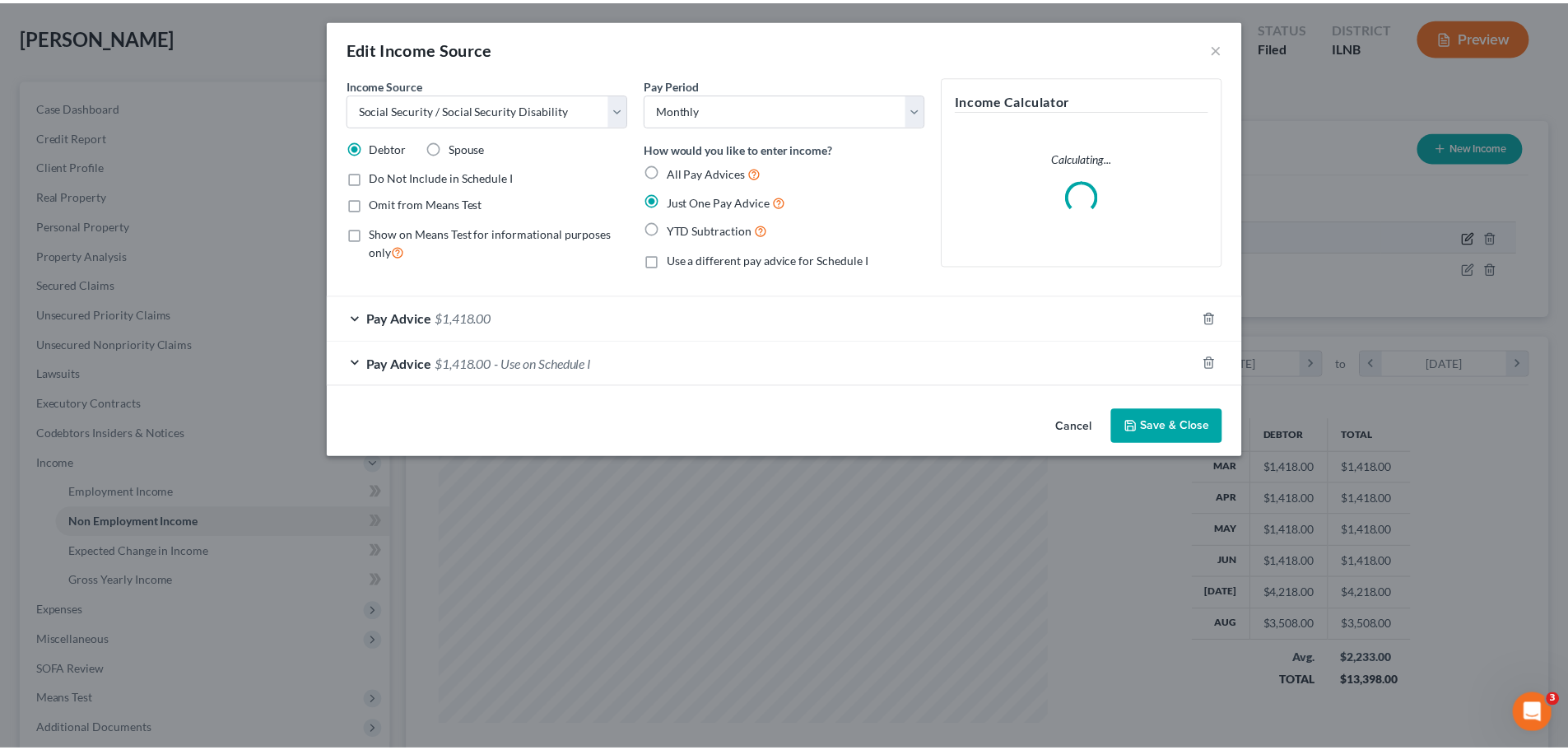
scroll to position [309, 652]
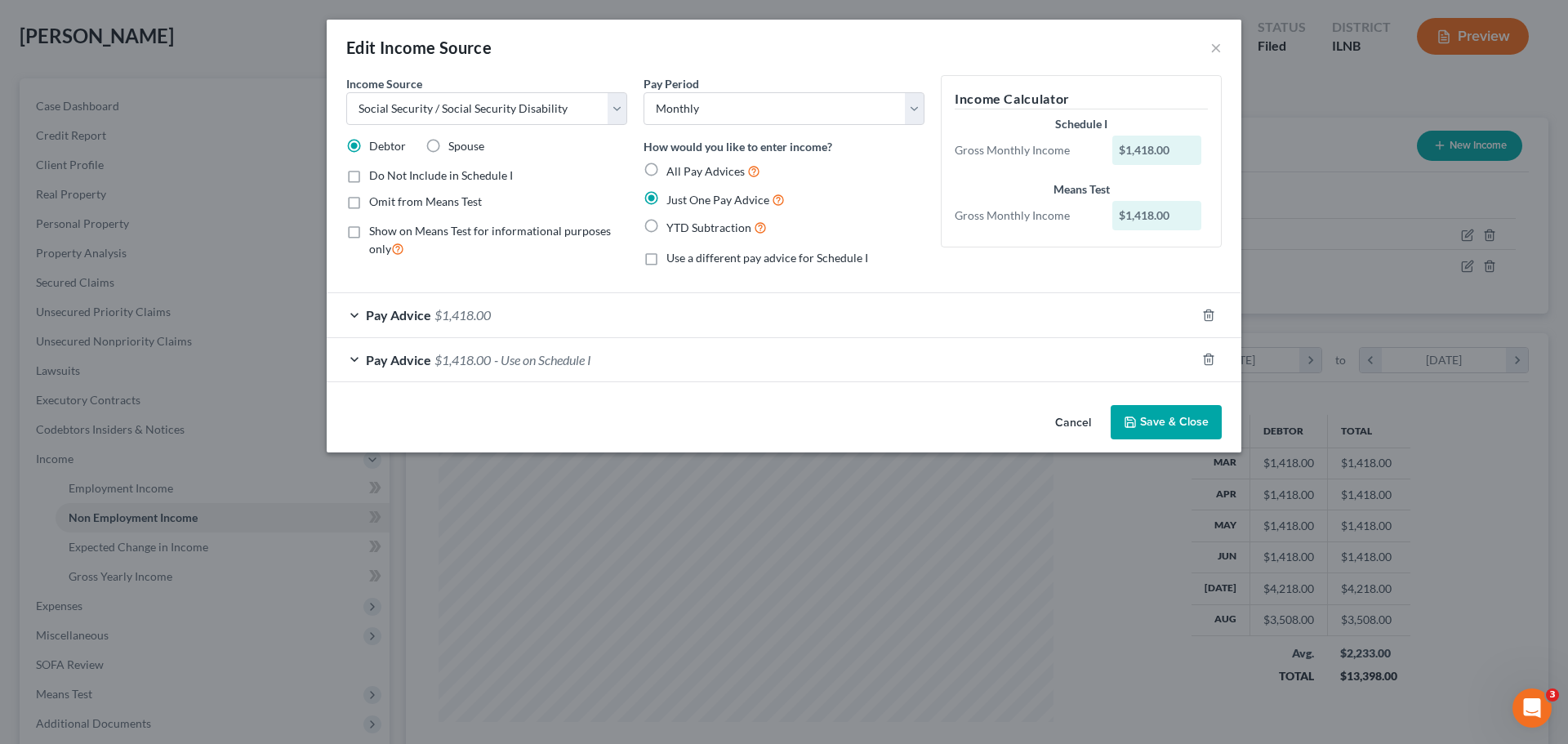
click at [1317, 166] on div "Edit Income Source × Income Source * Select Unemployment Disability (from emplo…" at bounding box center [784, 372] width 1568 height 744
click at [1218, 47] on button "×" at bounding box center [1216, 47] width 11 height 19
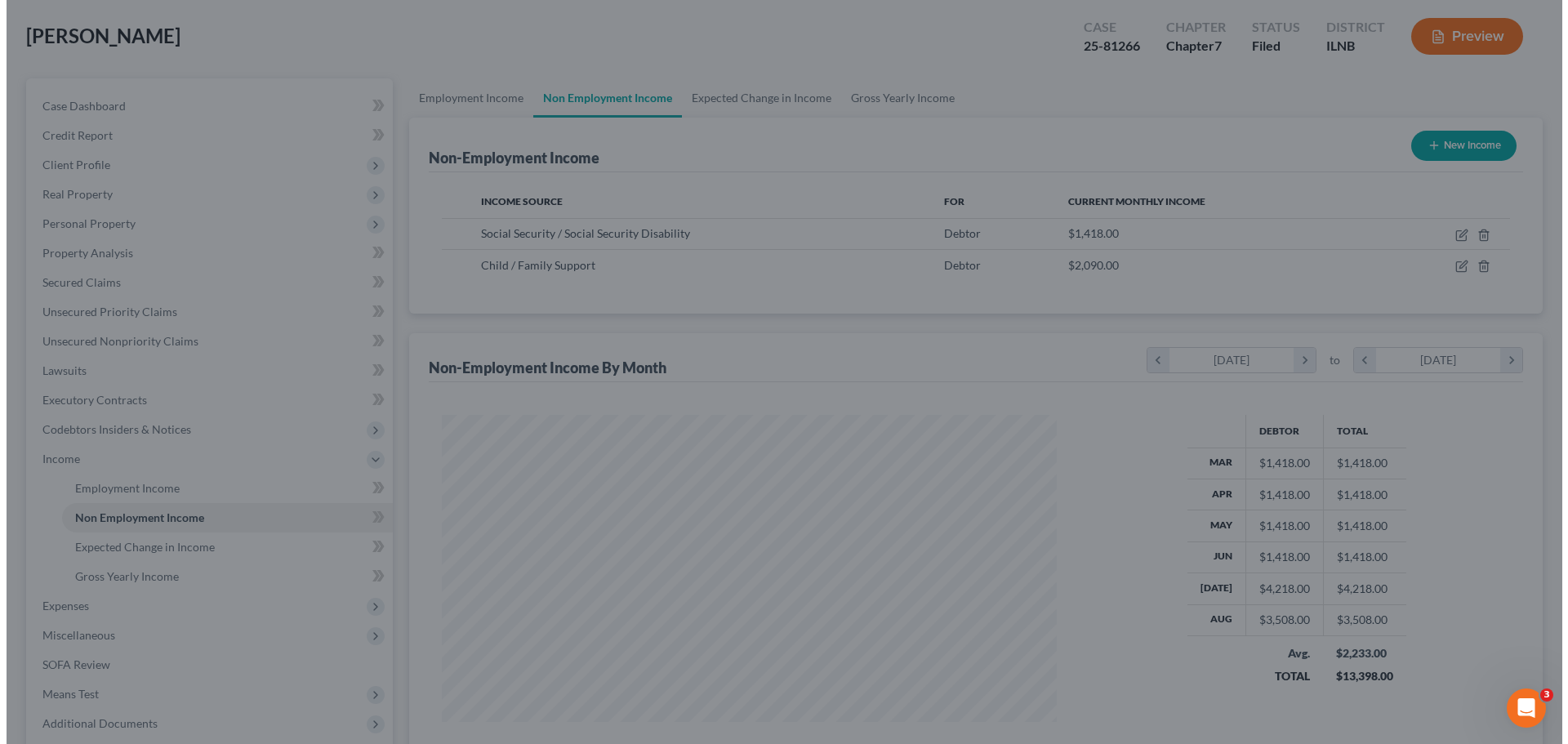
scroll to position [816079, 816012]
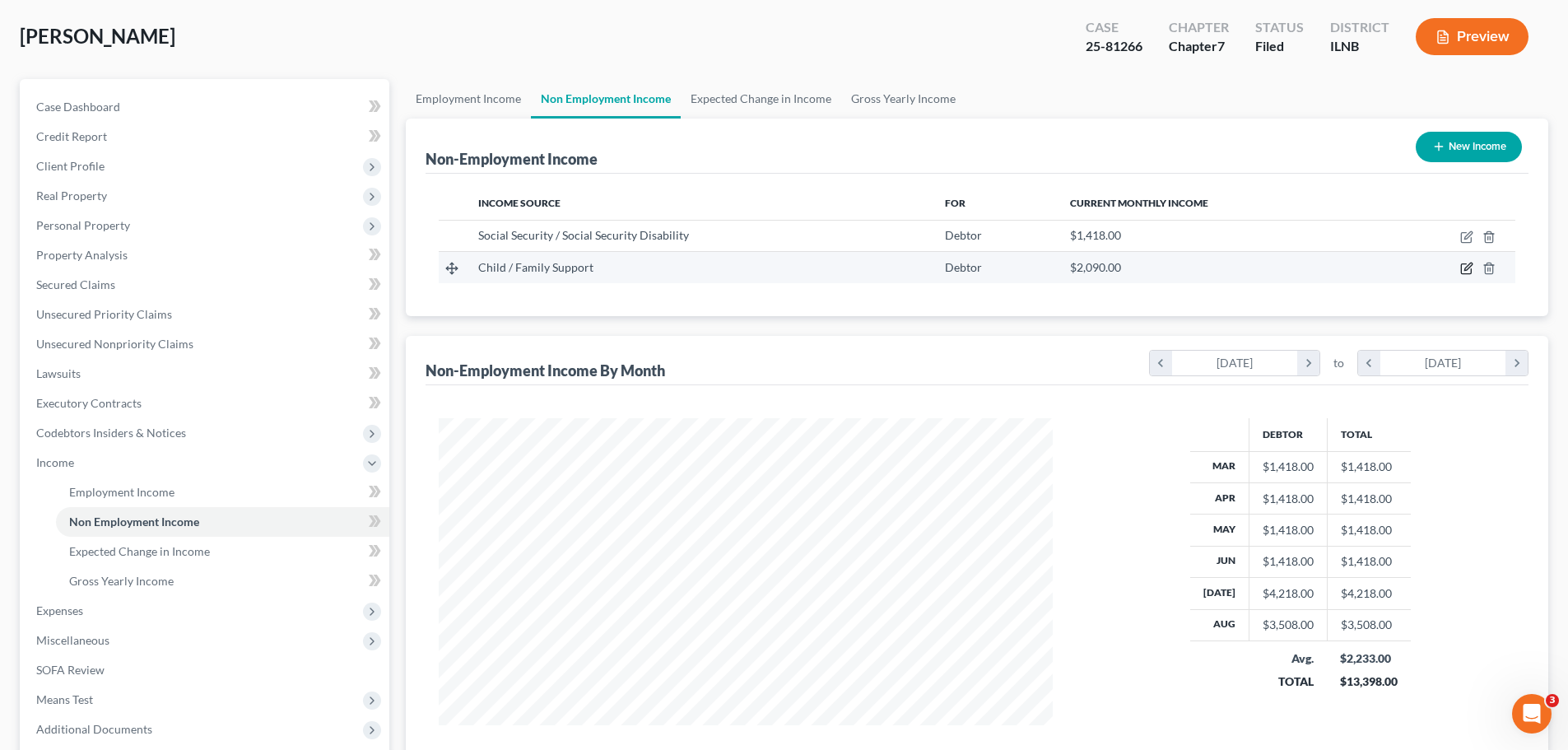
click at [1466, 271] on icon "button" at bounding box center [1467, 267] width 7 height 7
select select "7"
select select "0"
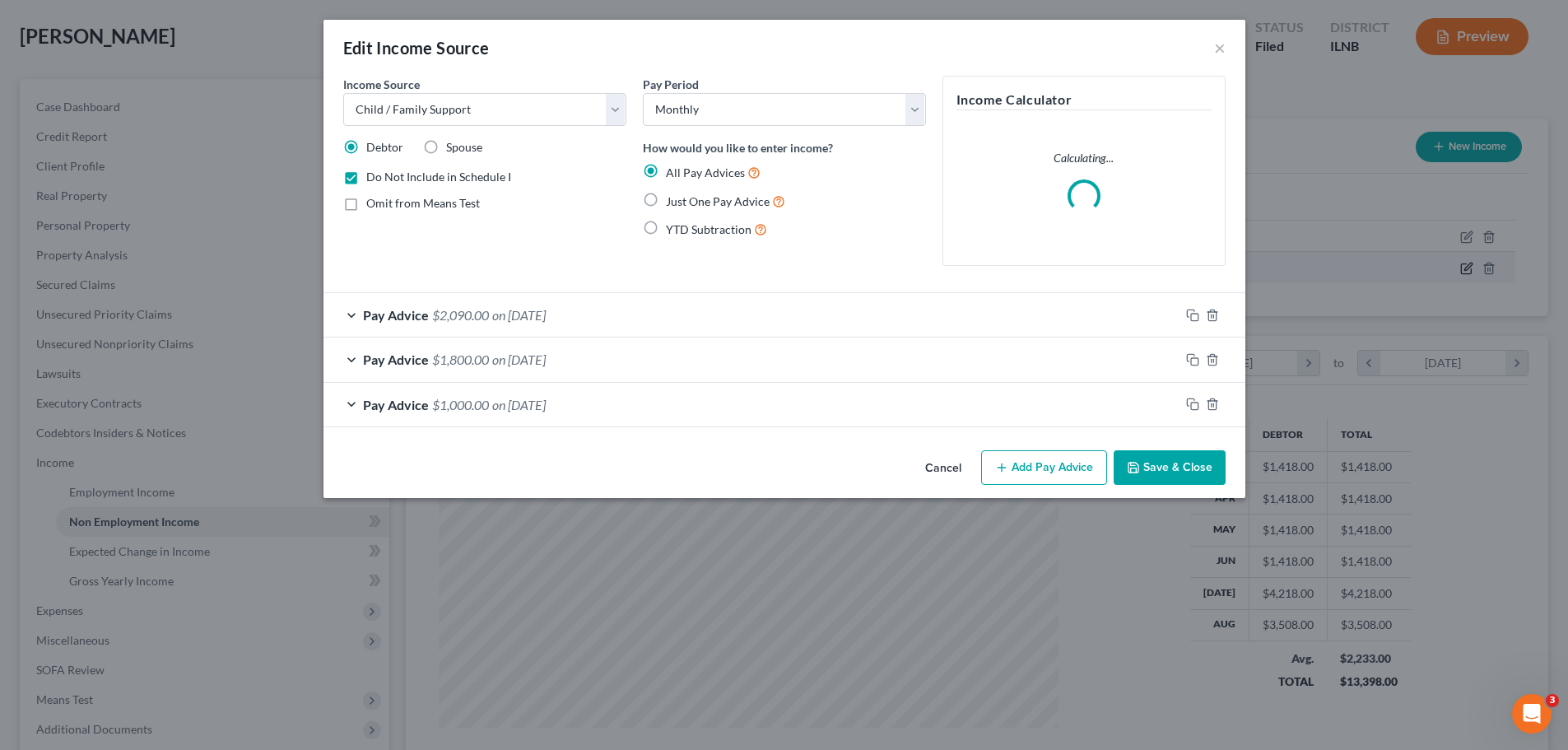
scroll to position [309, 652]
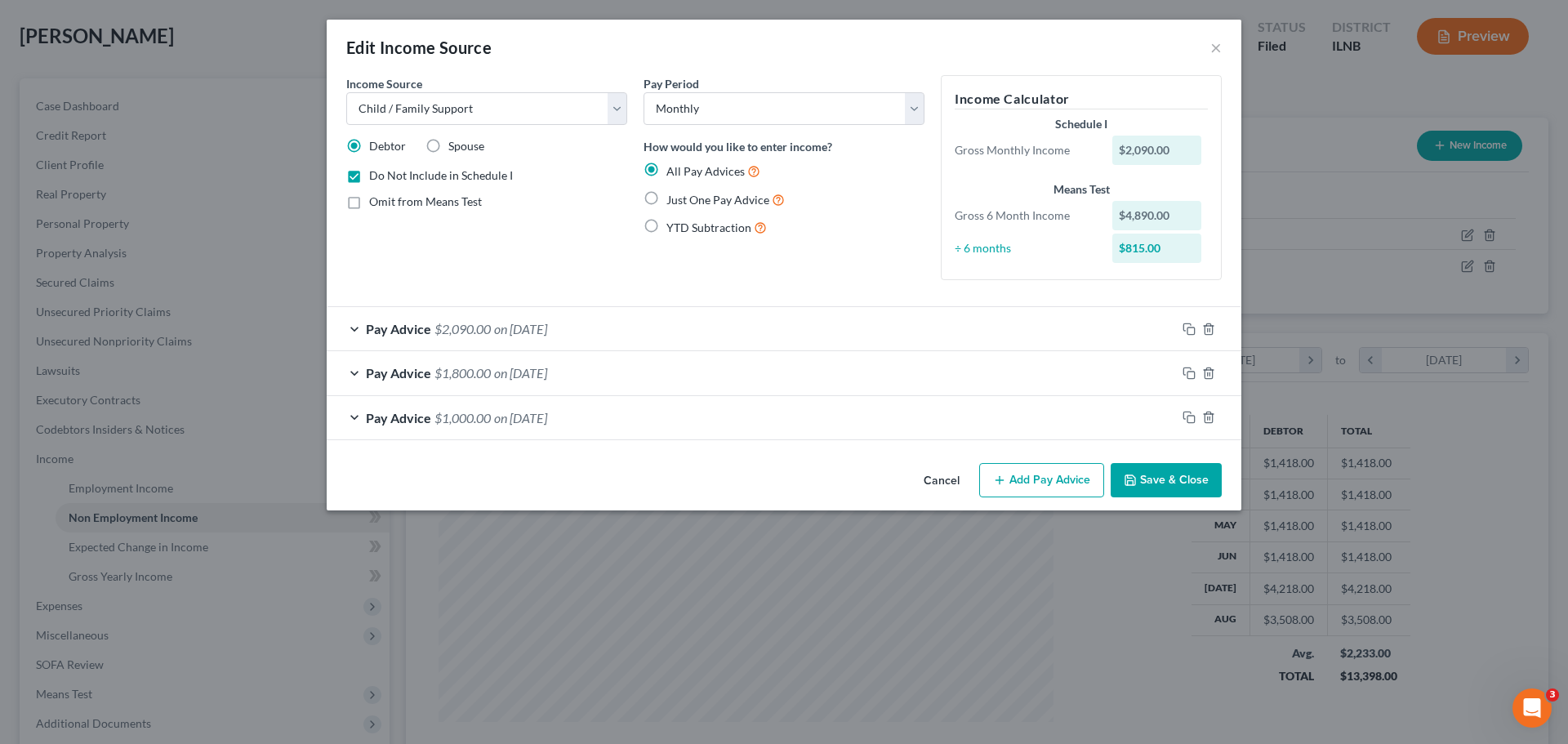
drag, startPoint x: 974, startPoint y: 258, endPoint x: 876, endPoint y: 252, distance: 98.2
click at [876, 252] on div "Pay Period Select Monthly Twice Monthly Every Other Week Weekly How would you l…" at bounding box center [784, 184] width 298 height 218
click at [867, 103] on select "Select Monthly Twice Monthly Every Other Week Weekly" at bounding box center [784, 108] width 281 height 32
click at [700, 192] on span "Just One Pay Advice" at bounding box center [717, 199] width 103 height 14
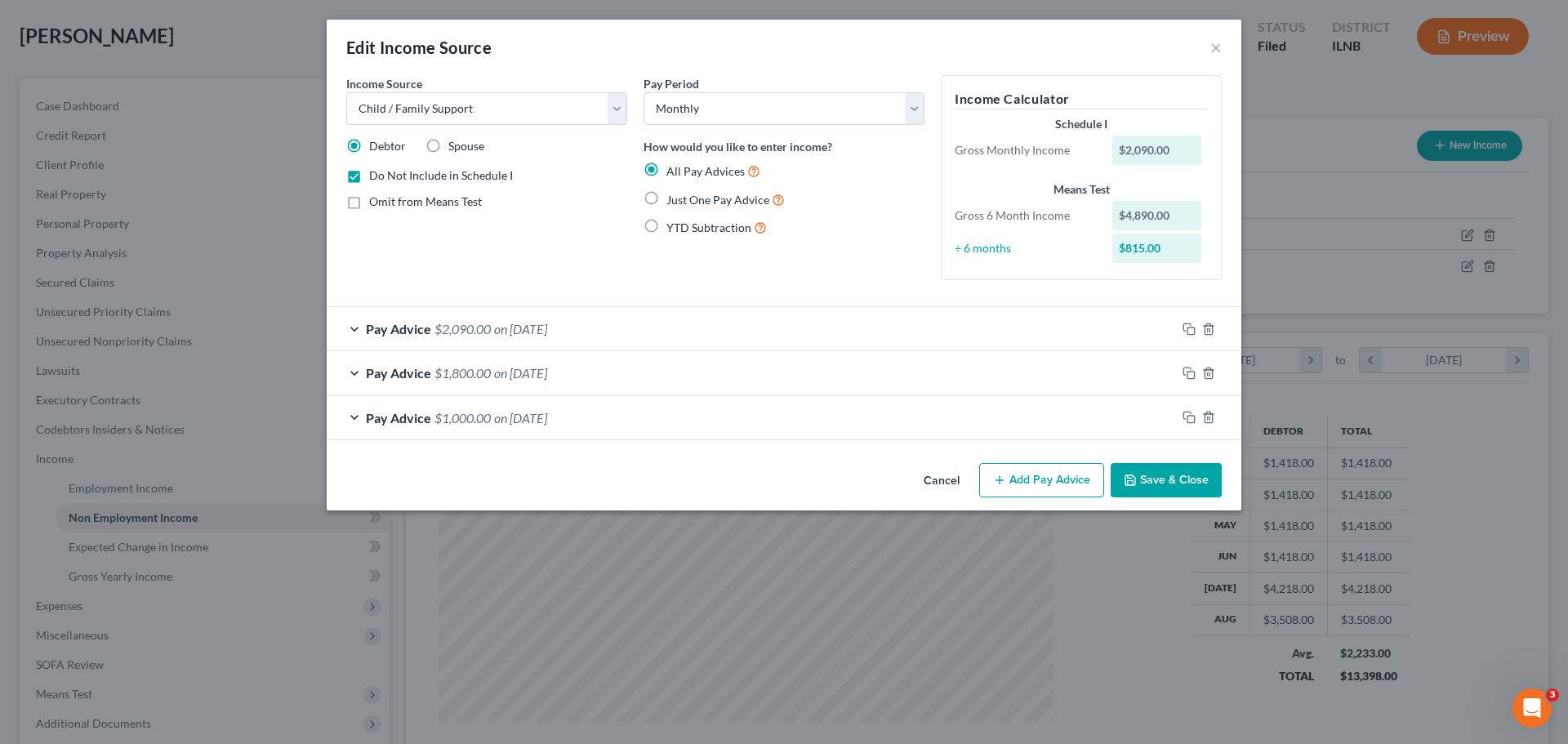
click at [683, 192] on input "Just One Pay Advice" at bounding box center [678, 195] width 10 height 10
radio input "true"
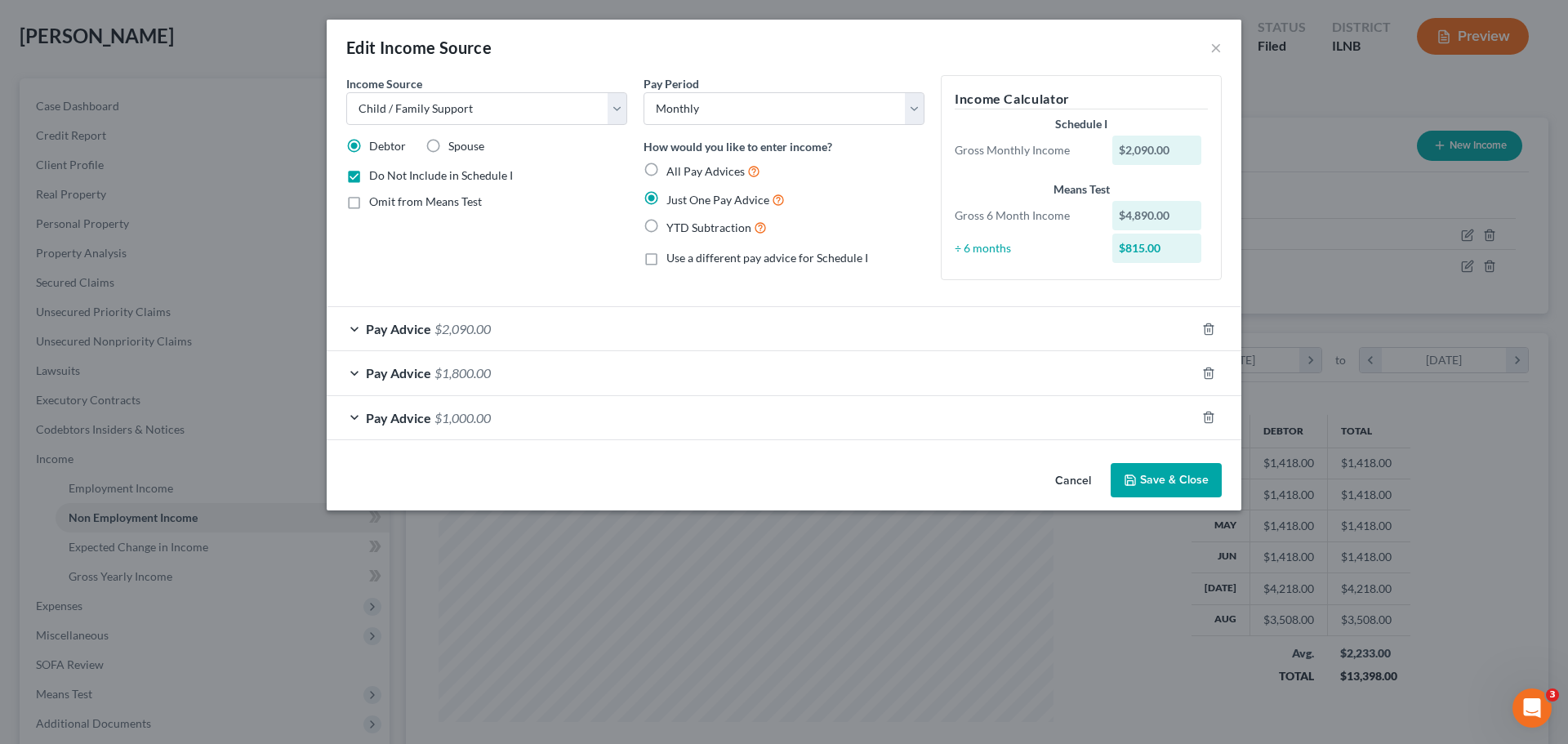
click at [481, 318] on div "Pay Advice $2,090.00" at bounding box center [761, 328] width 869 height 43
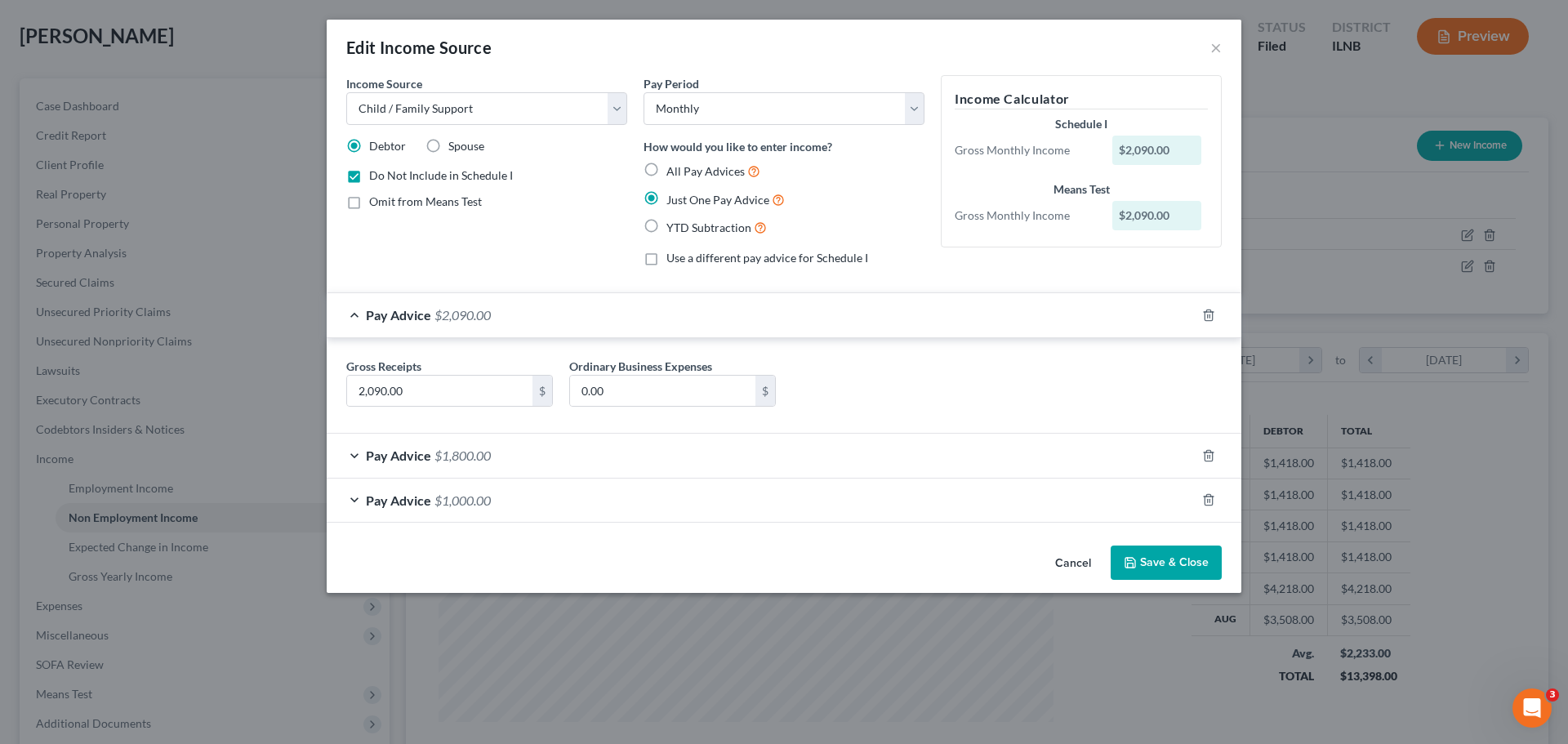
click at [486, 273] on div "Income Source * Select Unemployment Disability (from employer) Pension Retireme…" at bounding box center [487, 177] width 298 height 204
click at [354, 318] on div "Pay Advice $2,090.00" at bounding box center [761, 314] width 869 height 43
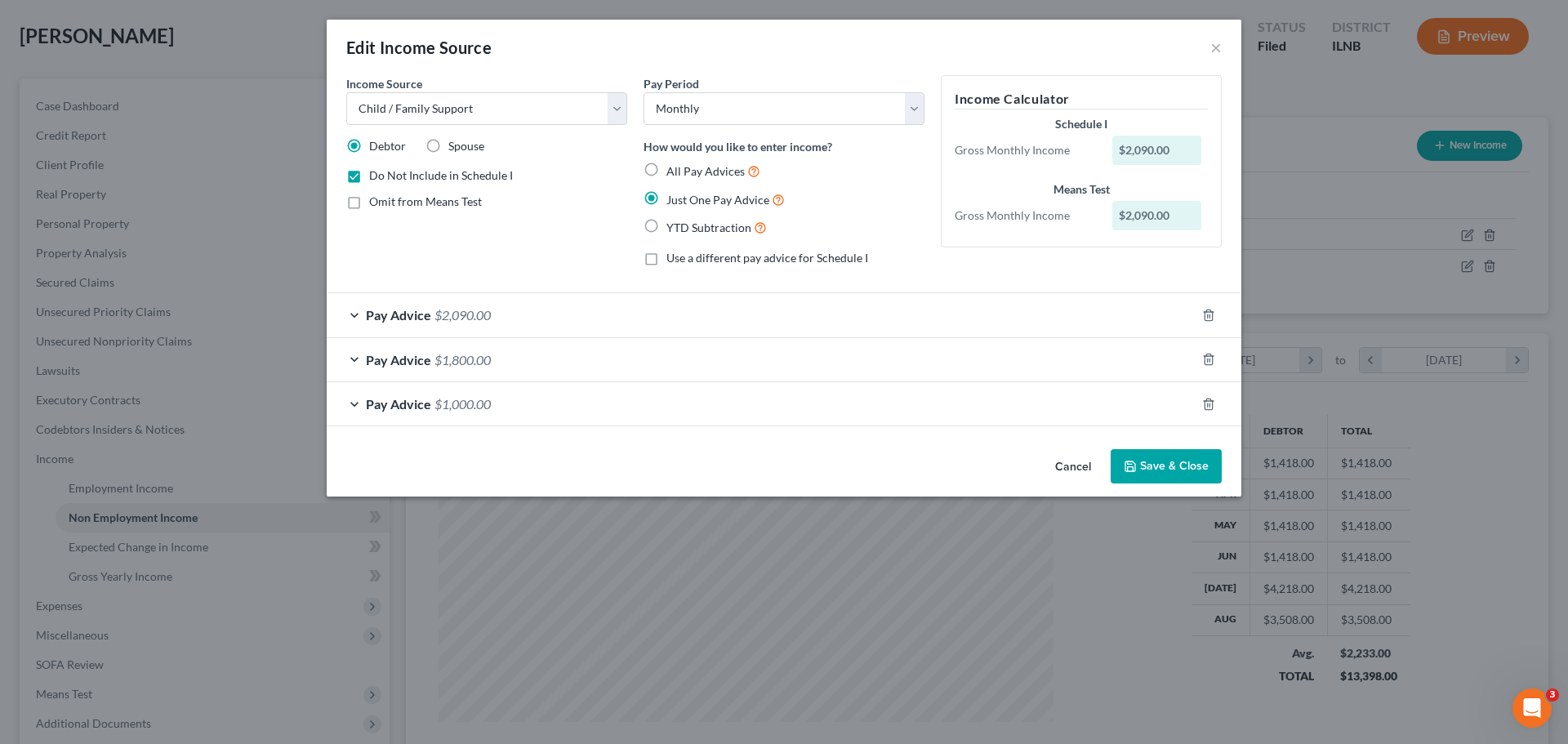
click at [667, 259] on label "Use a different pay advice for Schedule I" at bounding box center [767, 258] width 202 height 17
click at [673, 259] on input "Use a different pay advice for Schedule I" at bounding box center [678, 254] width 10 height 10
click at [667, 259] on label "Use a different pay advice for Schedule I" at bounding box center [767, 258] width 202 height 17
click at [673, 259] on input "Use a different pay advice for Schedule I" at bounding box center [678, 254] width 10 height 10
click at [667, 259] on label "Use a different pay advice for Schedule I" at bounding box center [767, 258] width 202 height 17
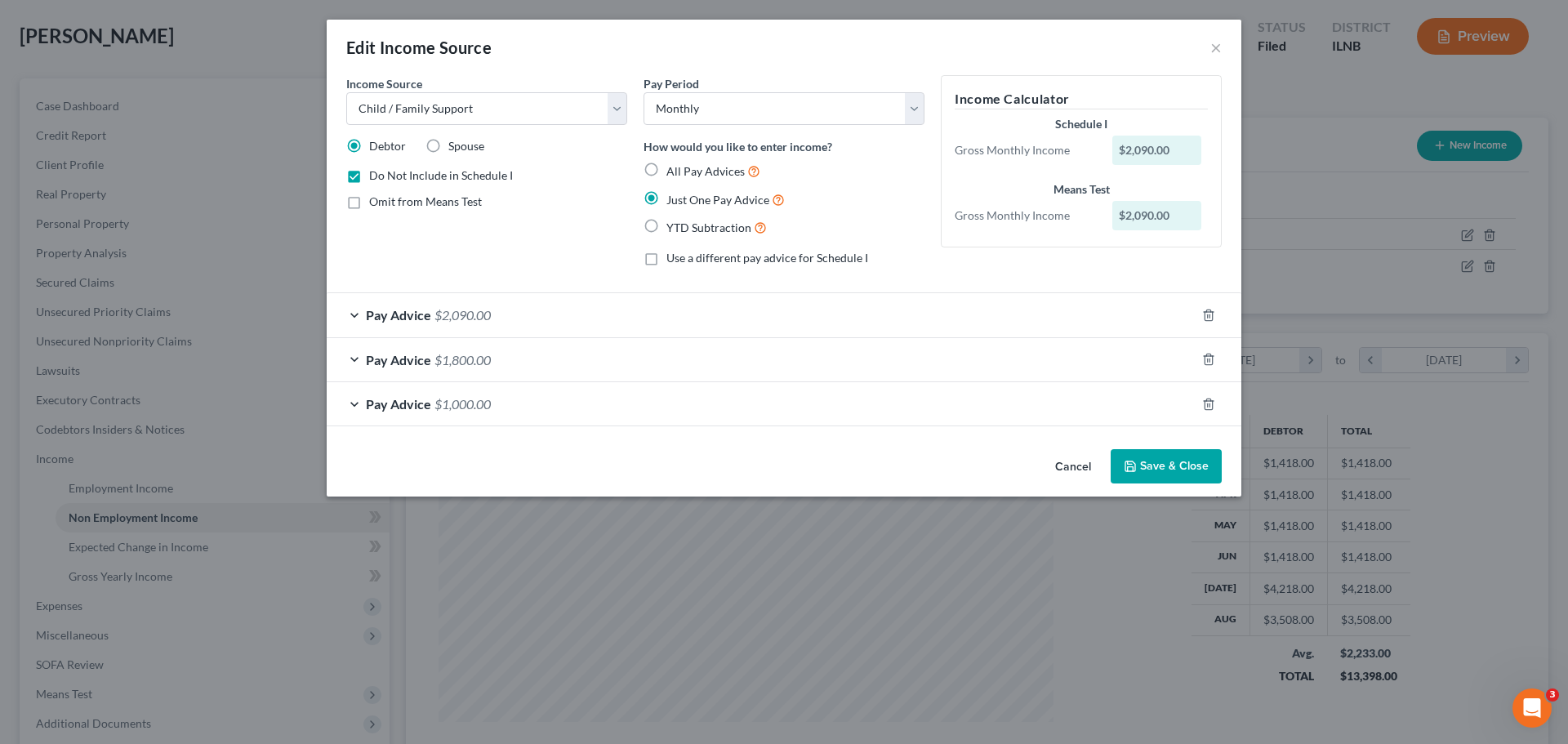
click at [673, 259] on input "Use a different pay advice for Schedule I" at bounding box center [678, 254] width 10 height 10
checkbox input "true"
click at [990, 471] on button "Add Schedule I Income" at bounding box center [1023, 466] width 164 height 34
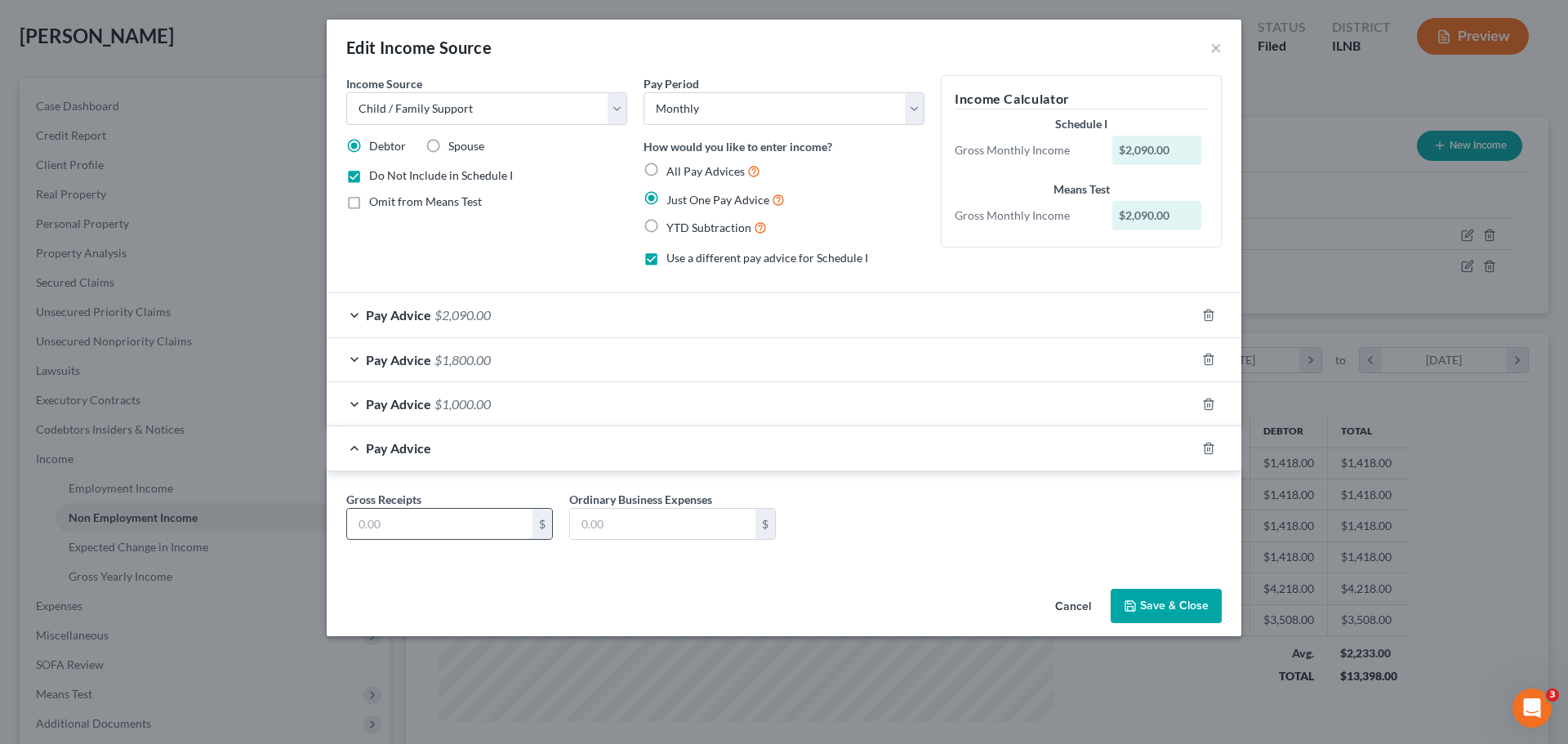
click at [413, 529] on input "text" at bounding box center [439, 524] width 186 height 31
type input "815"
click at [485, 604] on div "Cancel Save & Close" at bounding box center [783, 609] width 914 height 54
click at [941, 557] on div "Gross Receipts 815 $ Ordinary Business Expenses $" at bounding box center [783, 518] width 914 height 95
click at [347, 449] on div "Pay Advice $815.00" at bounding box center [761, 447] width 869 height 43
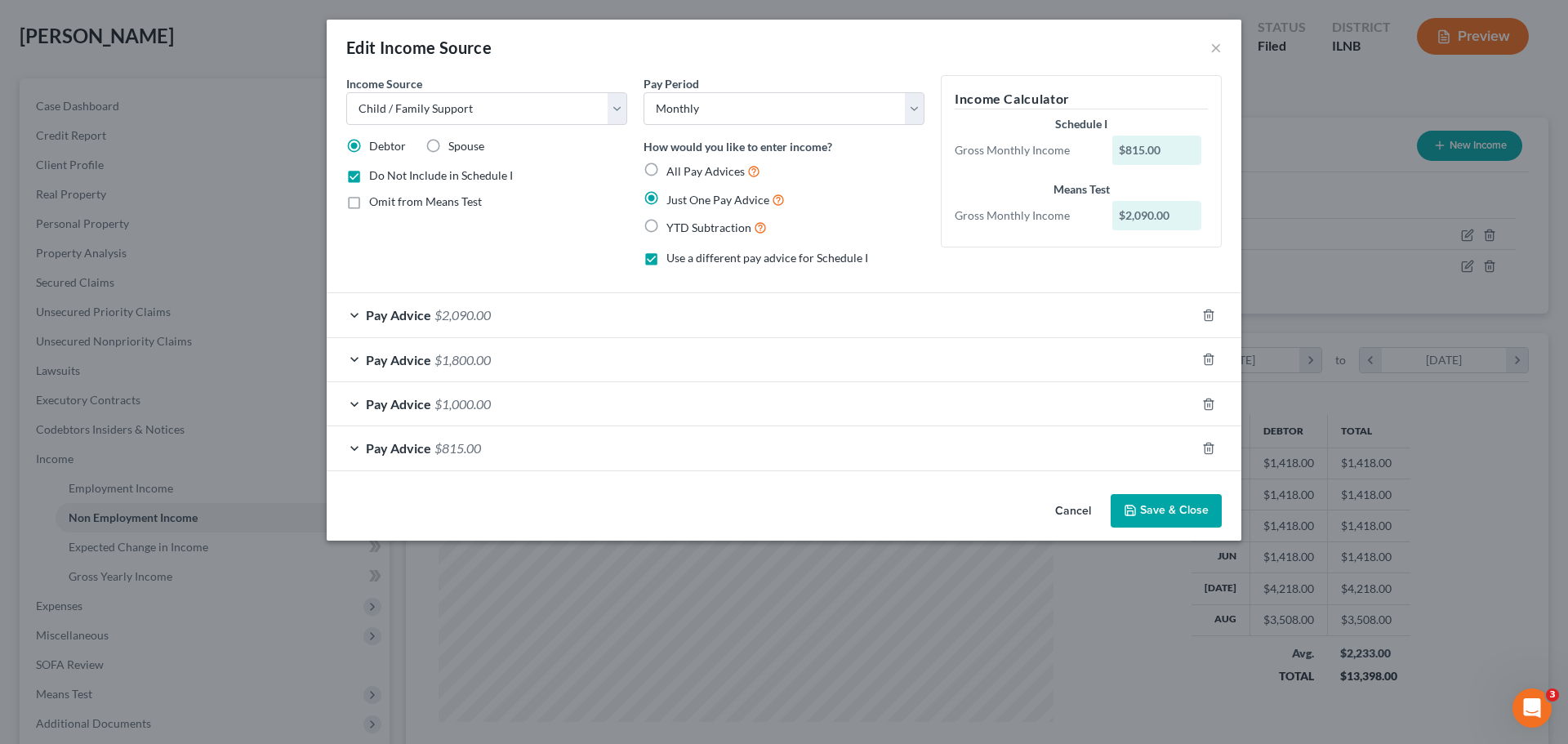
click at [695, 166] on span "All Pay Advices" at bounding box center [705, 171] width 79 height 14
click at [683, 166] on input "All Pay Advices" at bounding box center [678, 166] width 10 height 10
radio input "true"
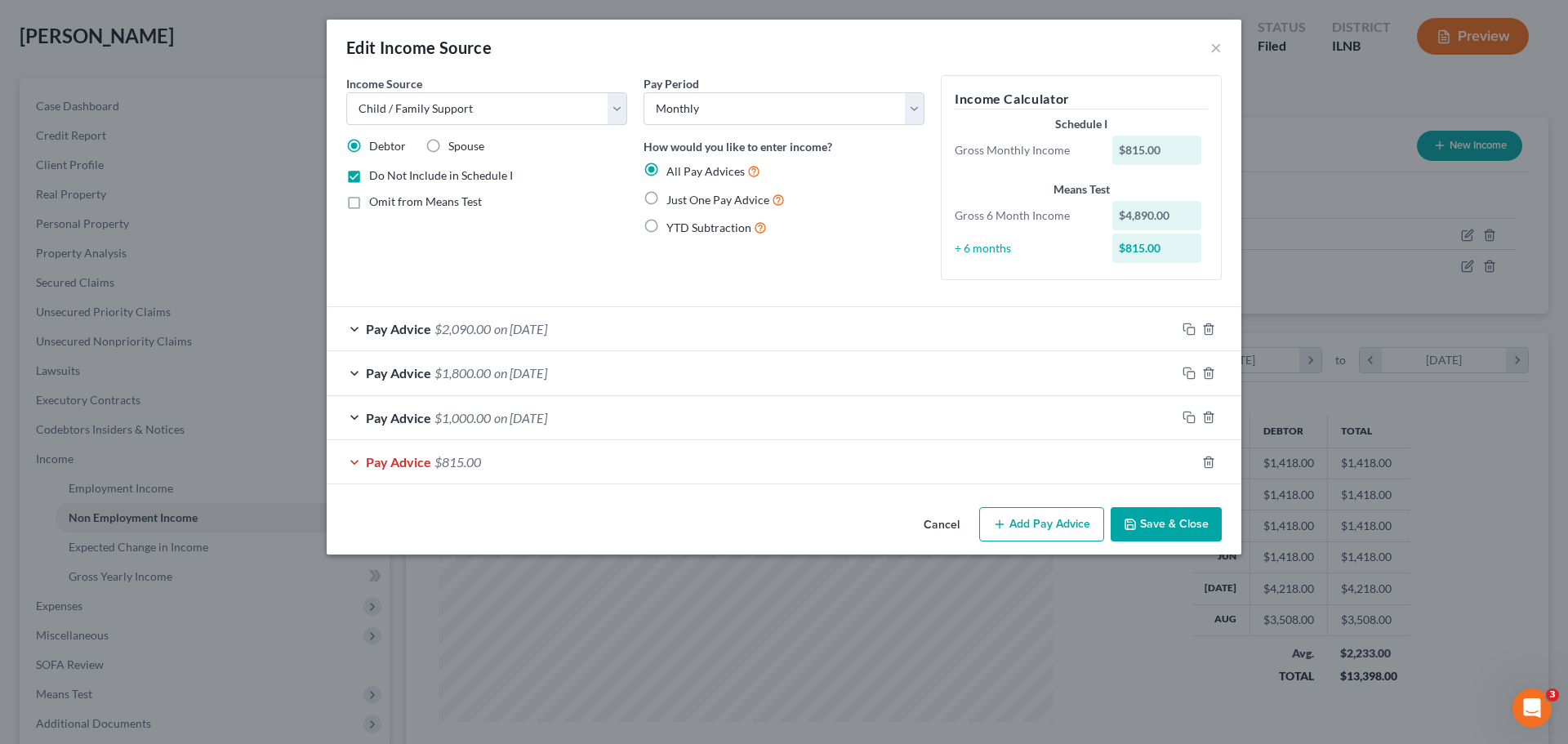
click at [514, 429] on div "Pay Advice $1,000.00 on [DATE]" at bounding box center [751, 417] width 850 height 43
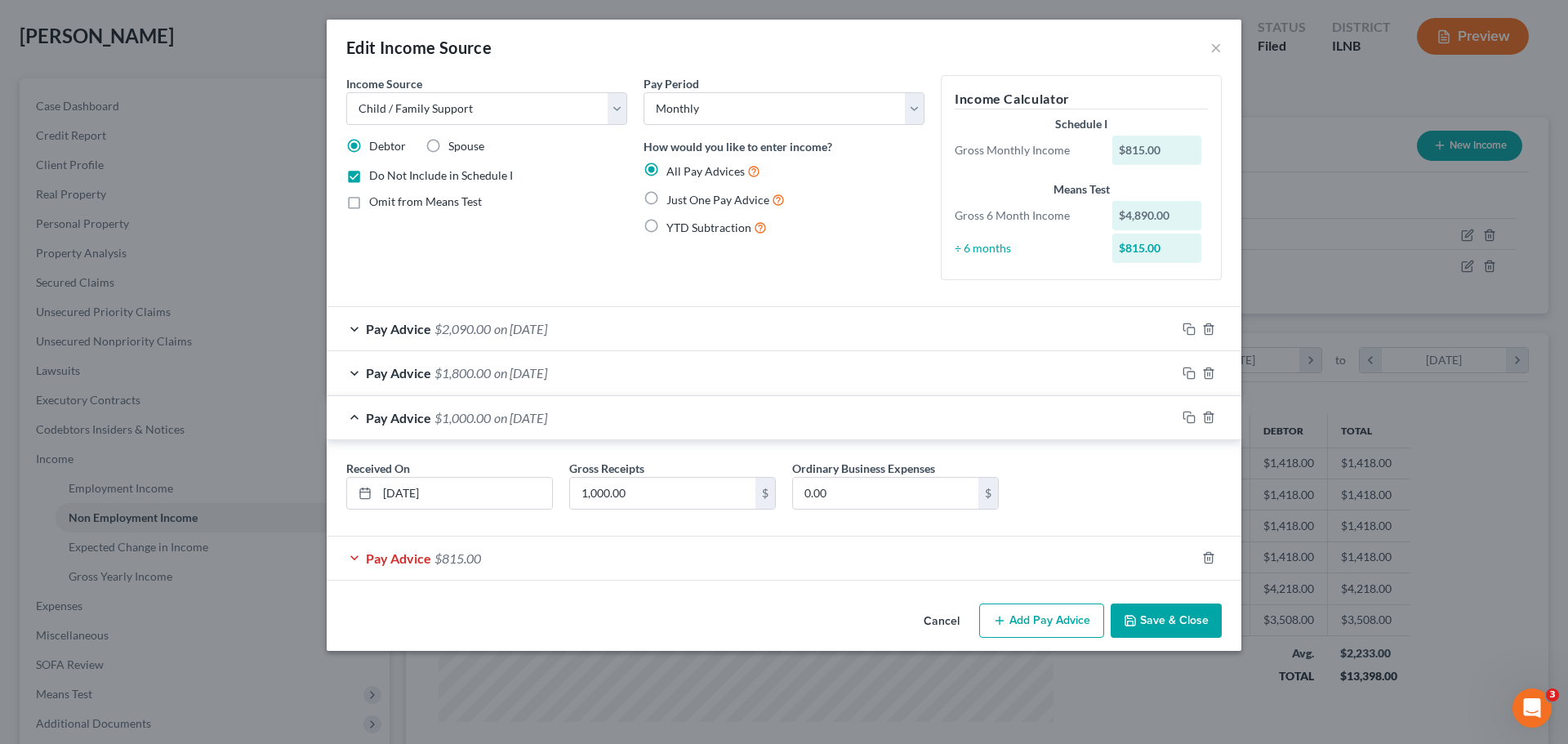
click at [521, 419] on span "on [DATE]" at bounding box center [520, 417] width 53 height 16
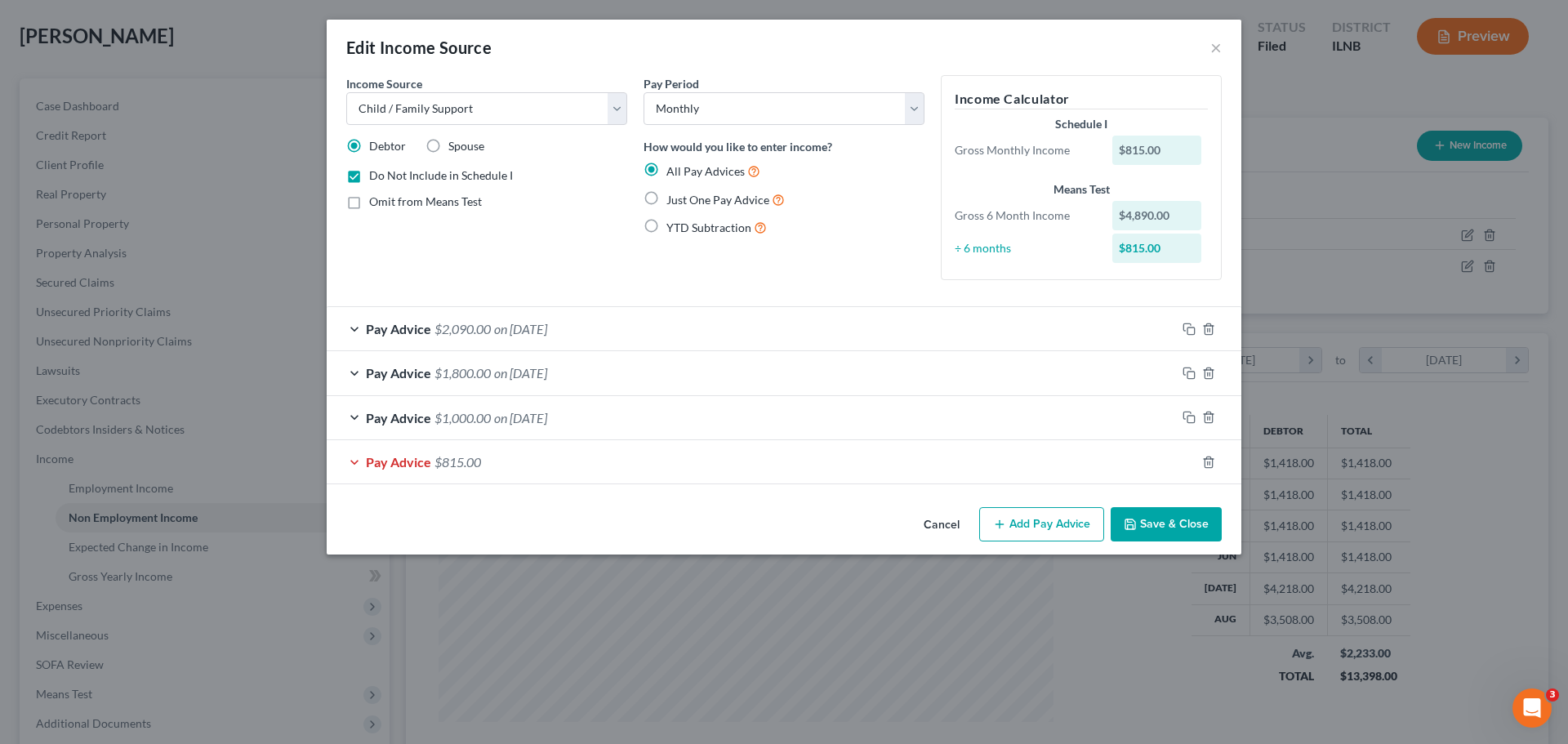
click at [512, 453] on div "Pay Advice $815.00" at bounding box center [761, 461] width 869 height 43
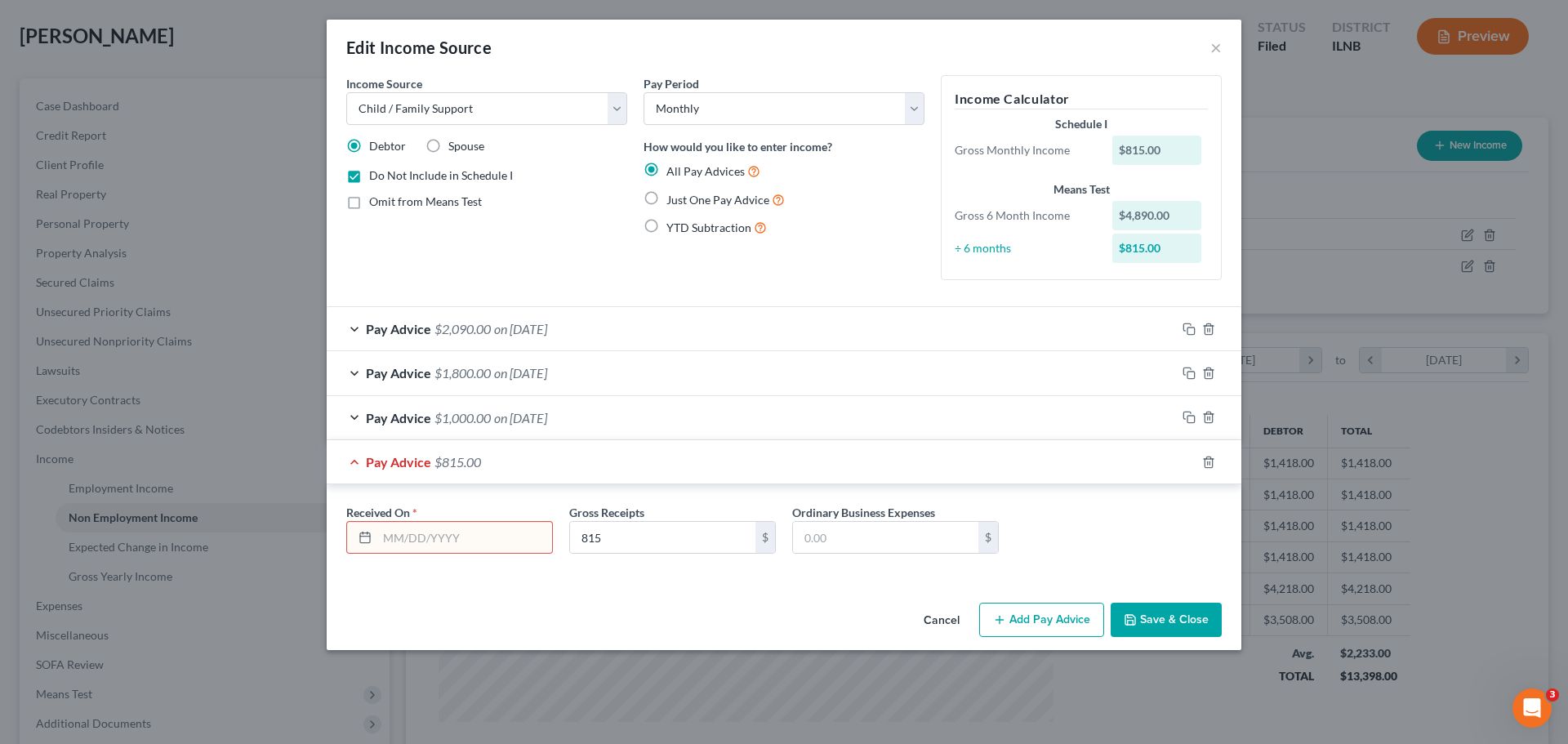
click at [475, 543] on input "text" at bounding box center [464, 537] width 175 height 31
click at [709, 198] on span "Just One Pay Advice" at bounding box center [717, 199] width 103 height 14
click at [683, 198] on input "Just One Pay Advice" at bounding box center [678, 195] width 10 height 10
radio input "true"
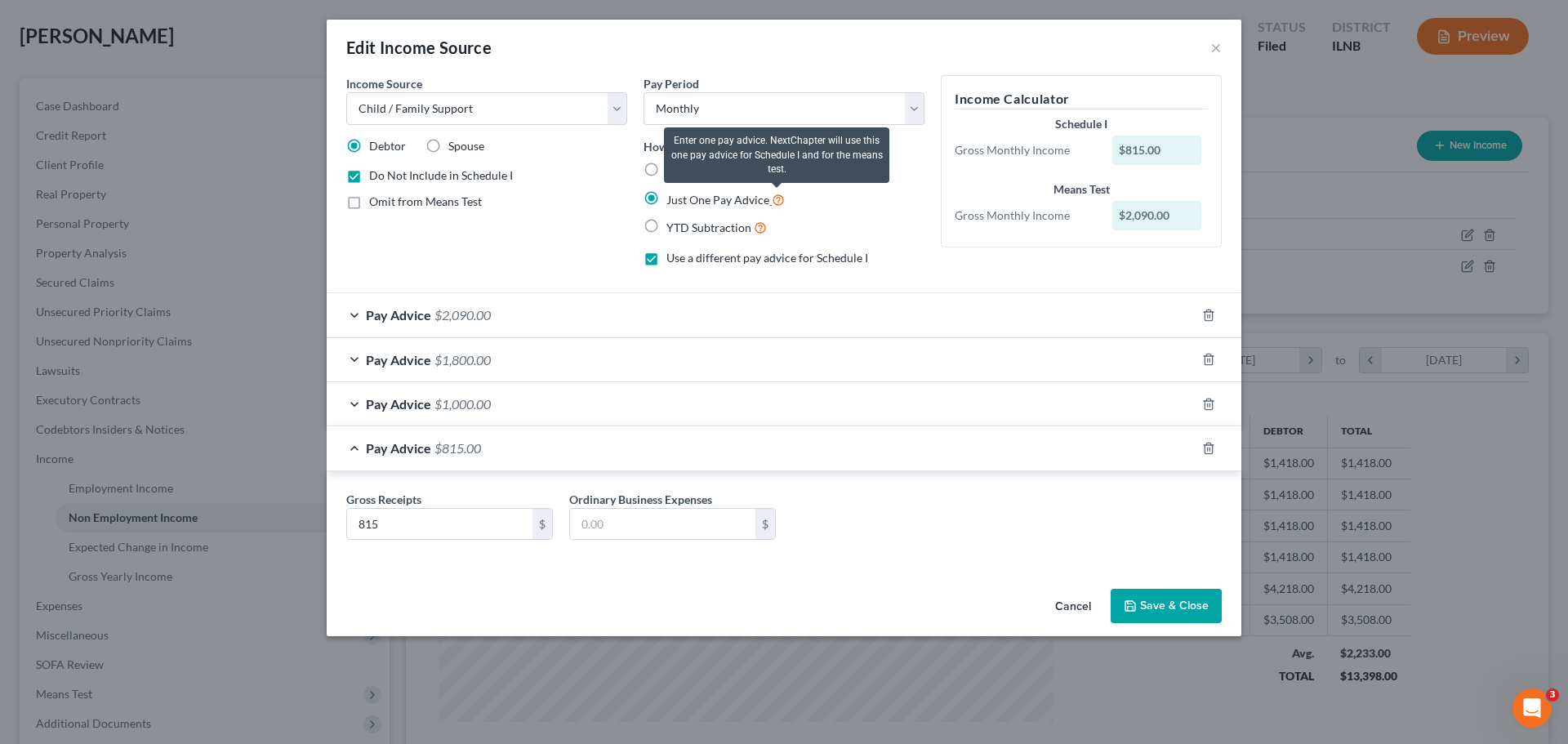
click at [774, 201] on icon at bounding box center [778, 199] width 13 height 16
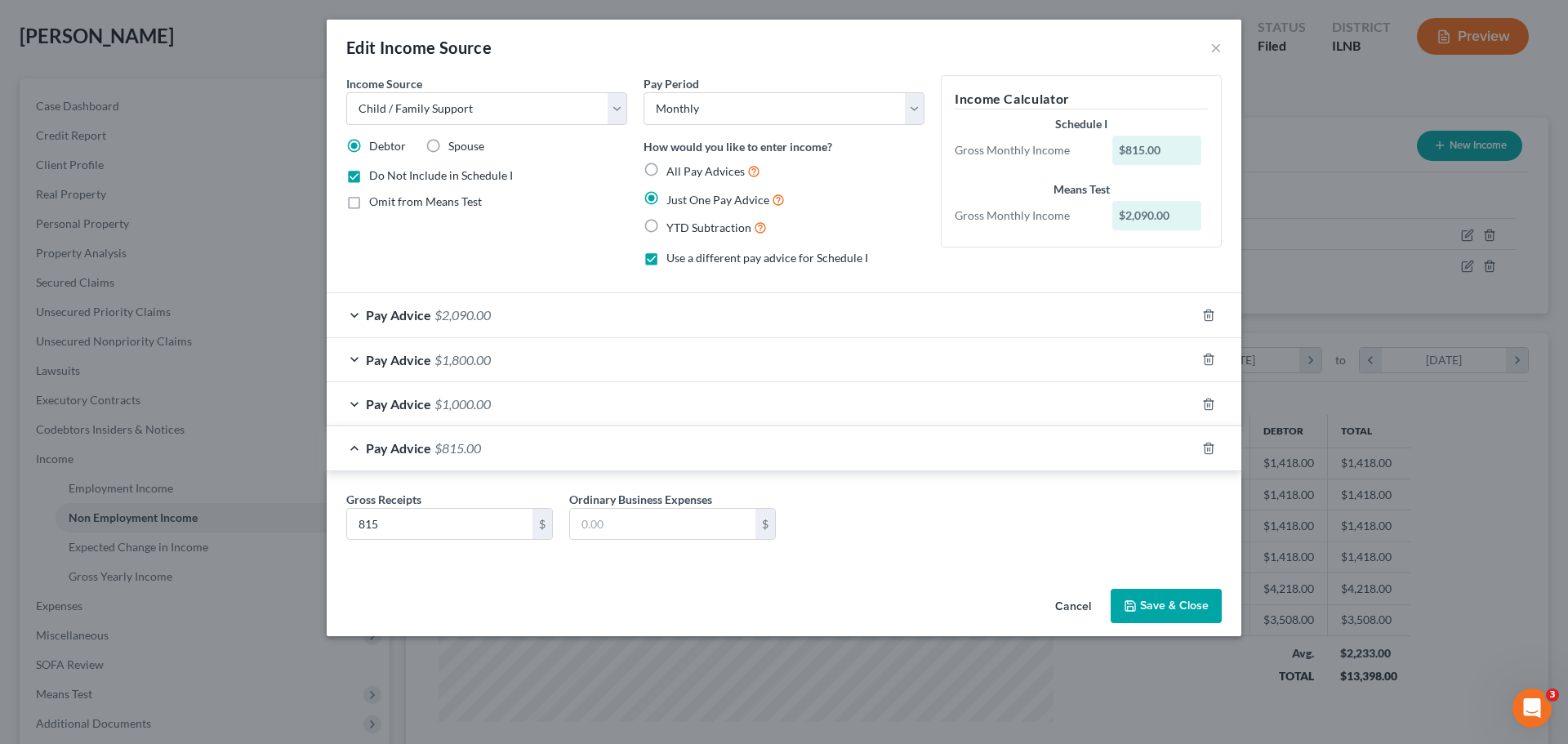
click at [850, 197] on div "Just One Pay Advice" at bounding box center [784, 200] width 281 height 18
click at [358, 448] on div "Pay Advice $815.00" at bounding box center [761, 447] width 869 height 43
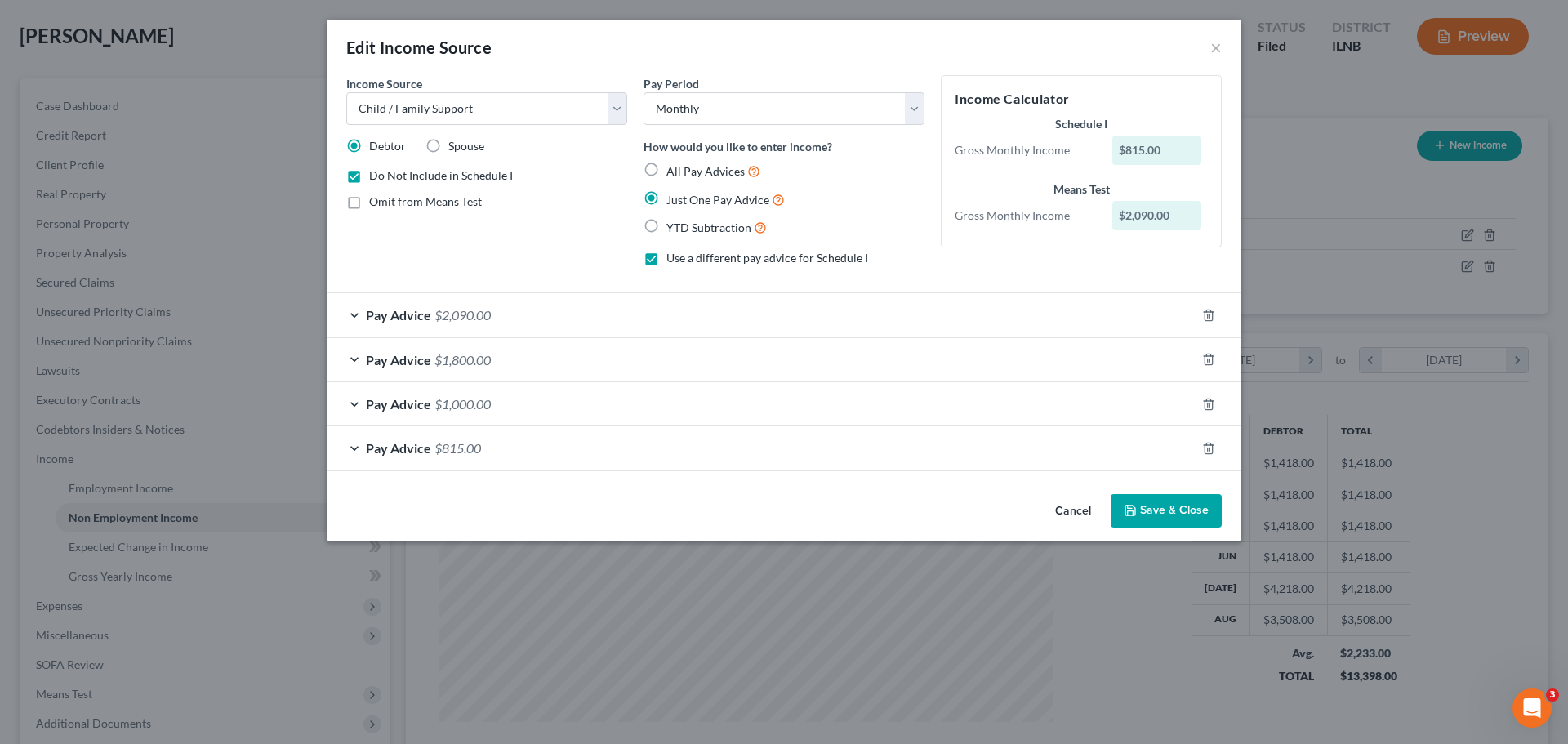
click at [1202, 514] on button "Save & Close" at bounding box center [1166, 510] width 111 height 34
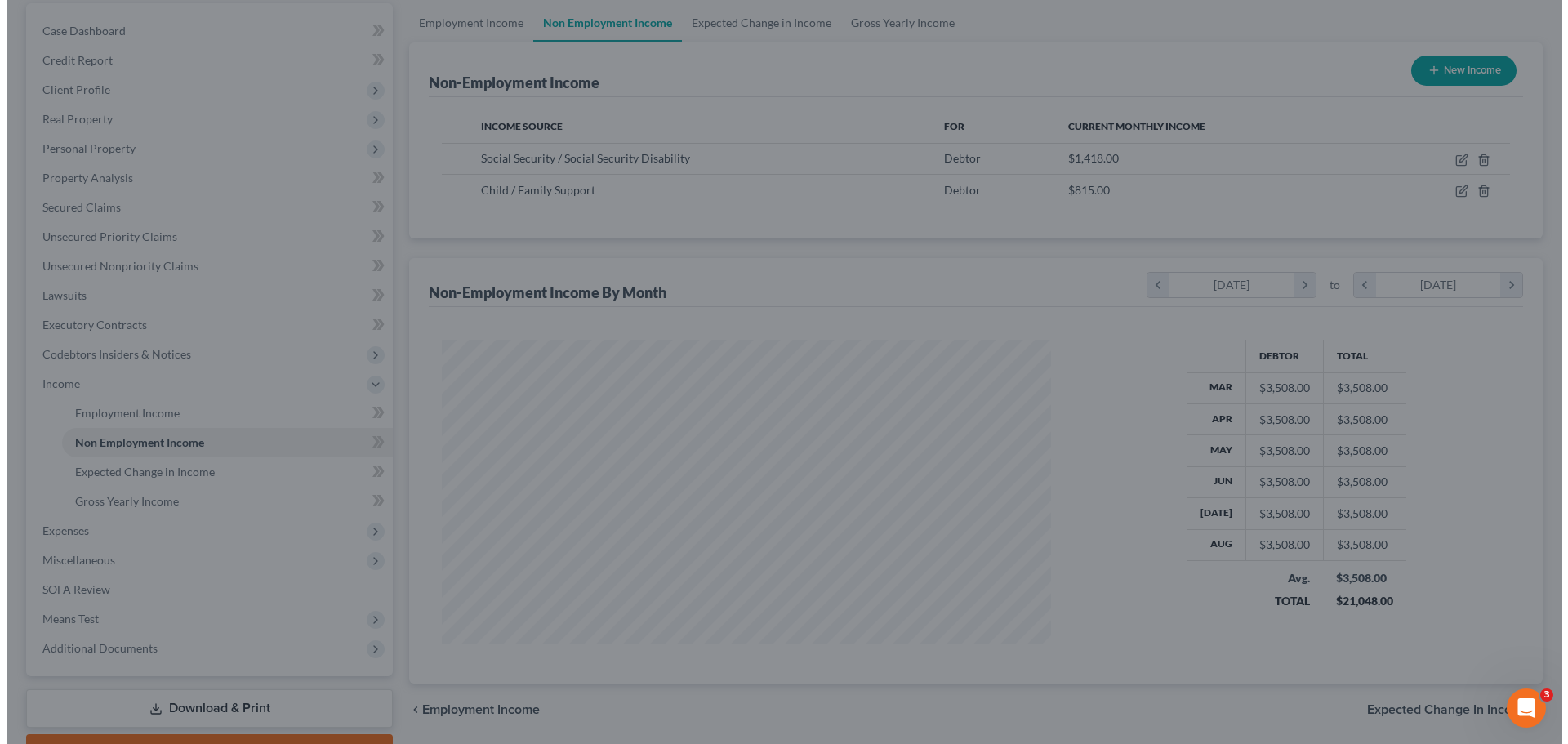
scroll to position [241, 0]
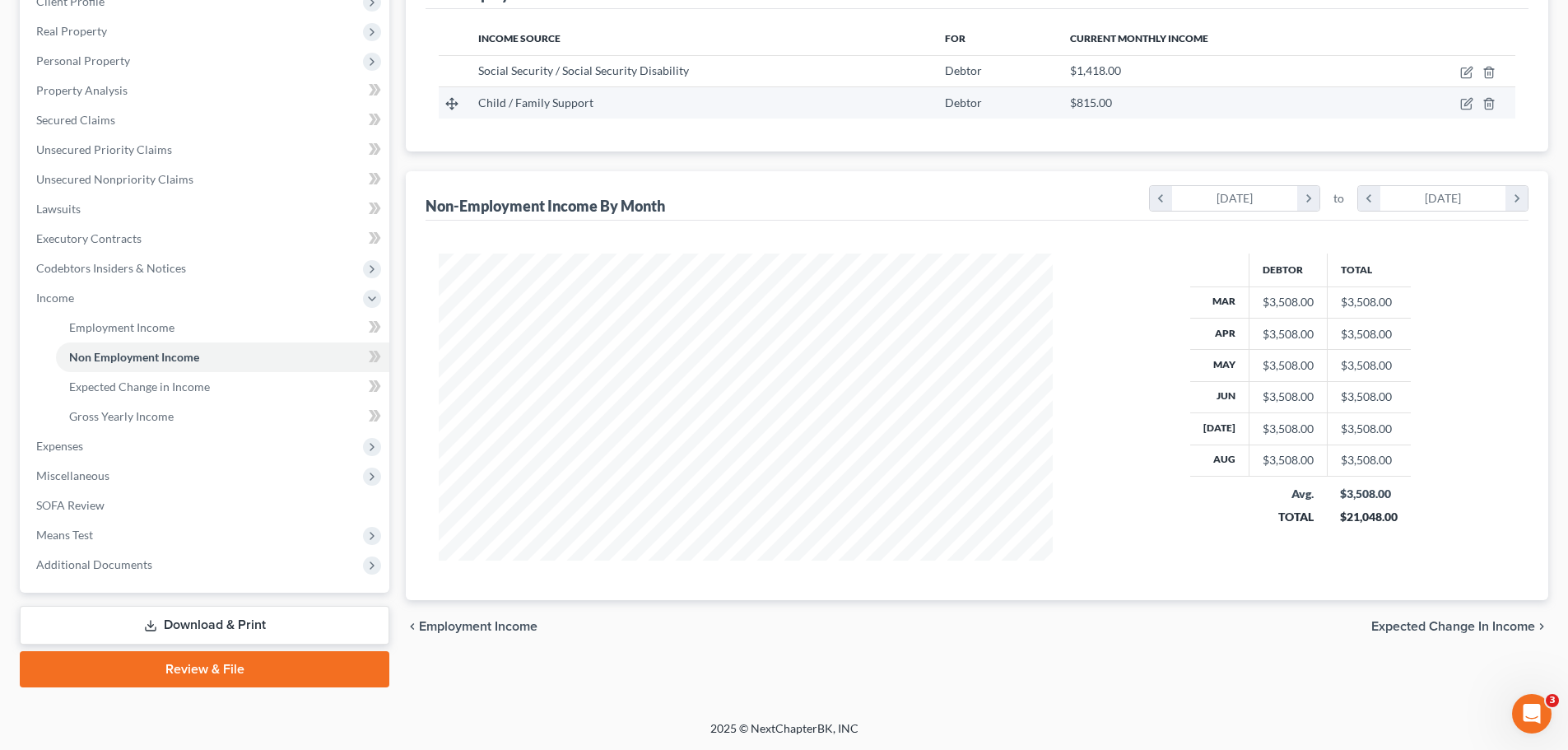
click at [1471, 116] on td at bounding box center [1447, 103] width 135 height 32
click at [1466, 106] on icon "button" at bounding box center [1467, 102] width 7 height 7
select select "7"
select select "0"
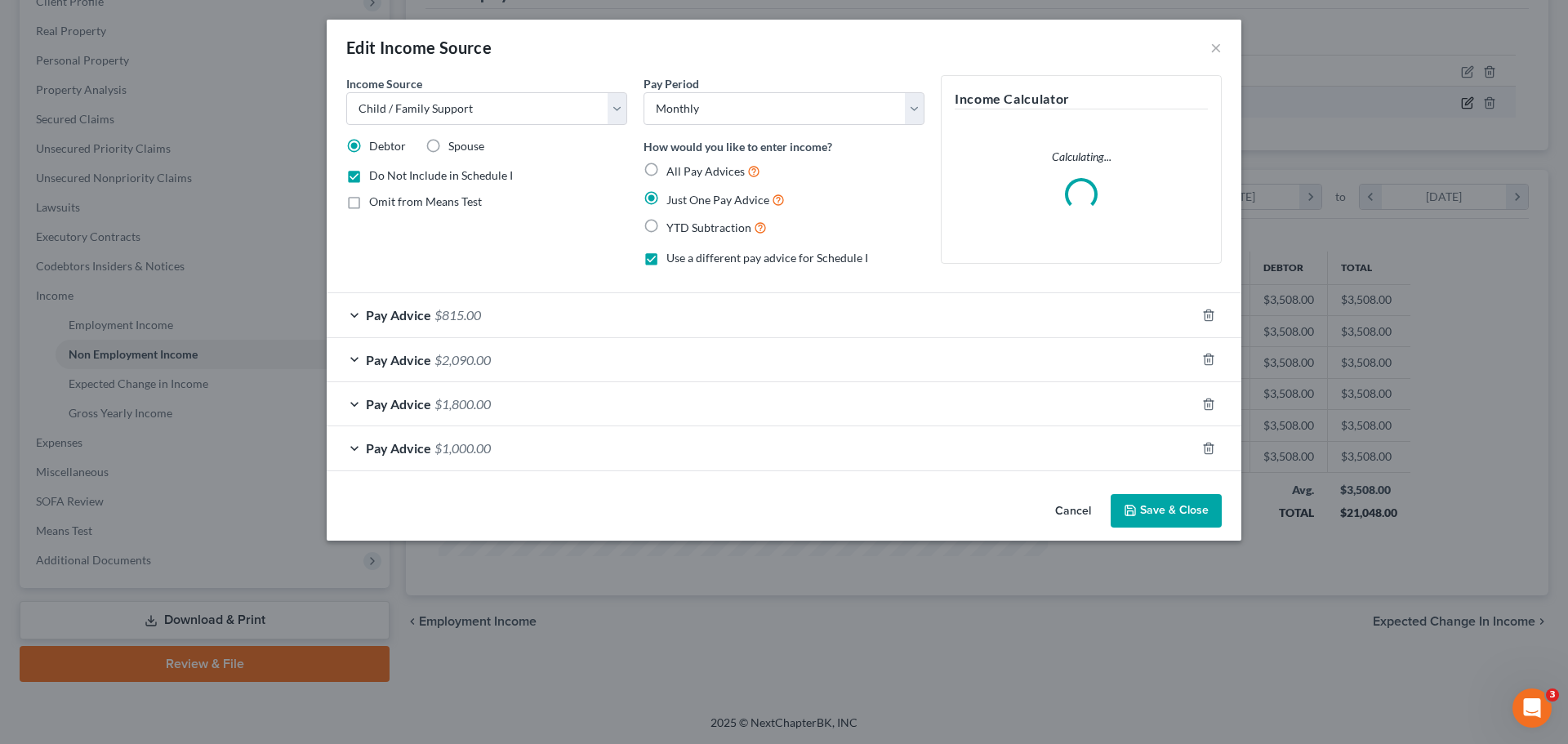
scroll to position [307, 647]
click at [659, 455] on div "Pay Advice $1,000.00" at bounding box center [761, 447] width 869 height 43
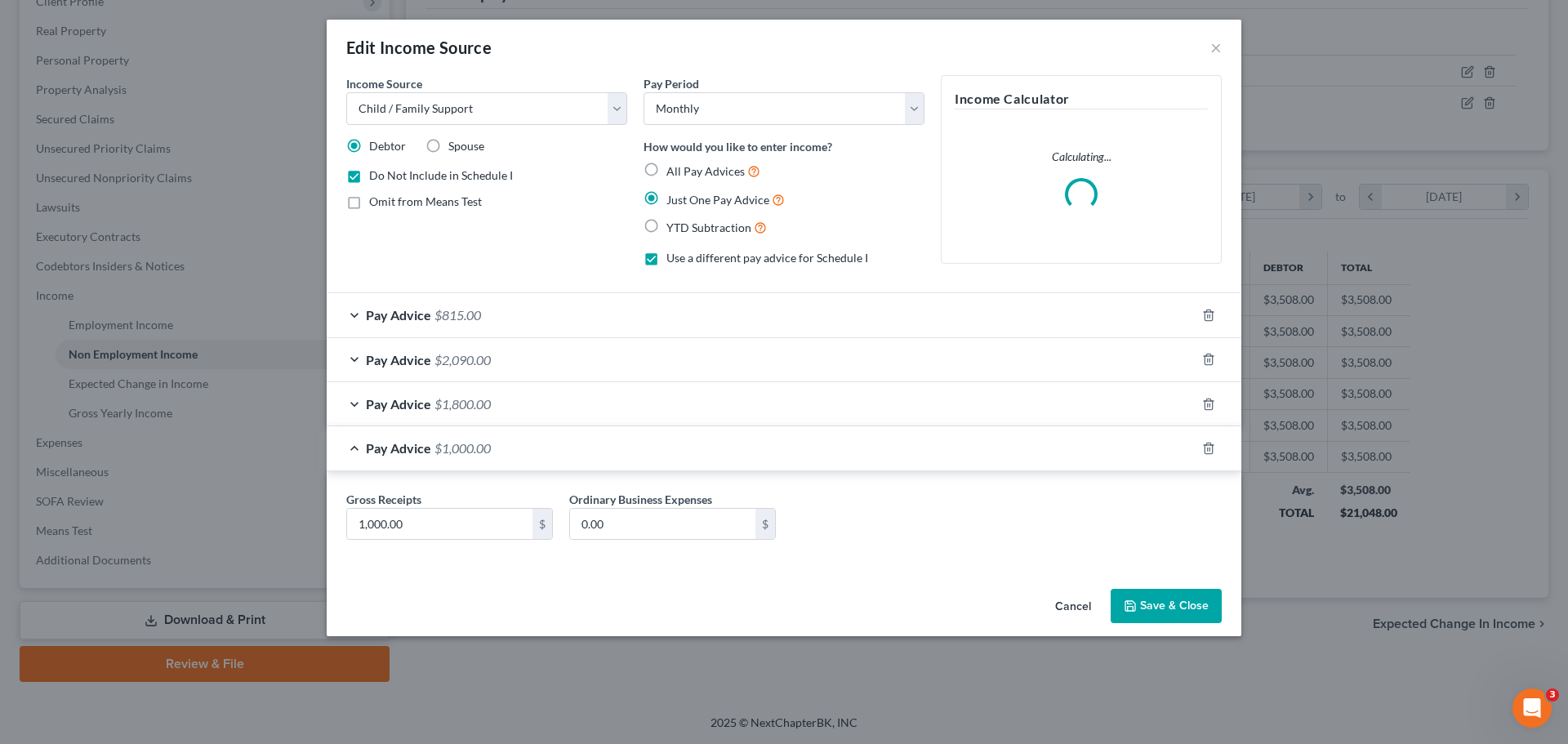
click at [653, 315] on div "Pay Advice $815.00" at bounding box center [761, 314] width 869 height 43
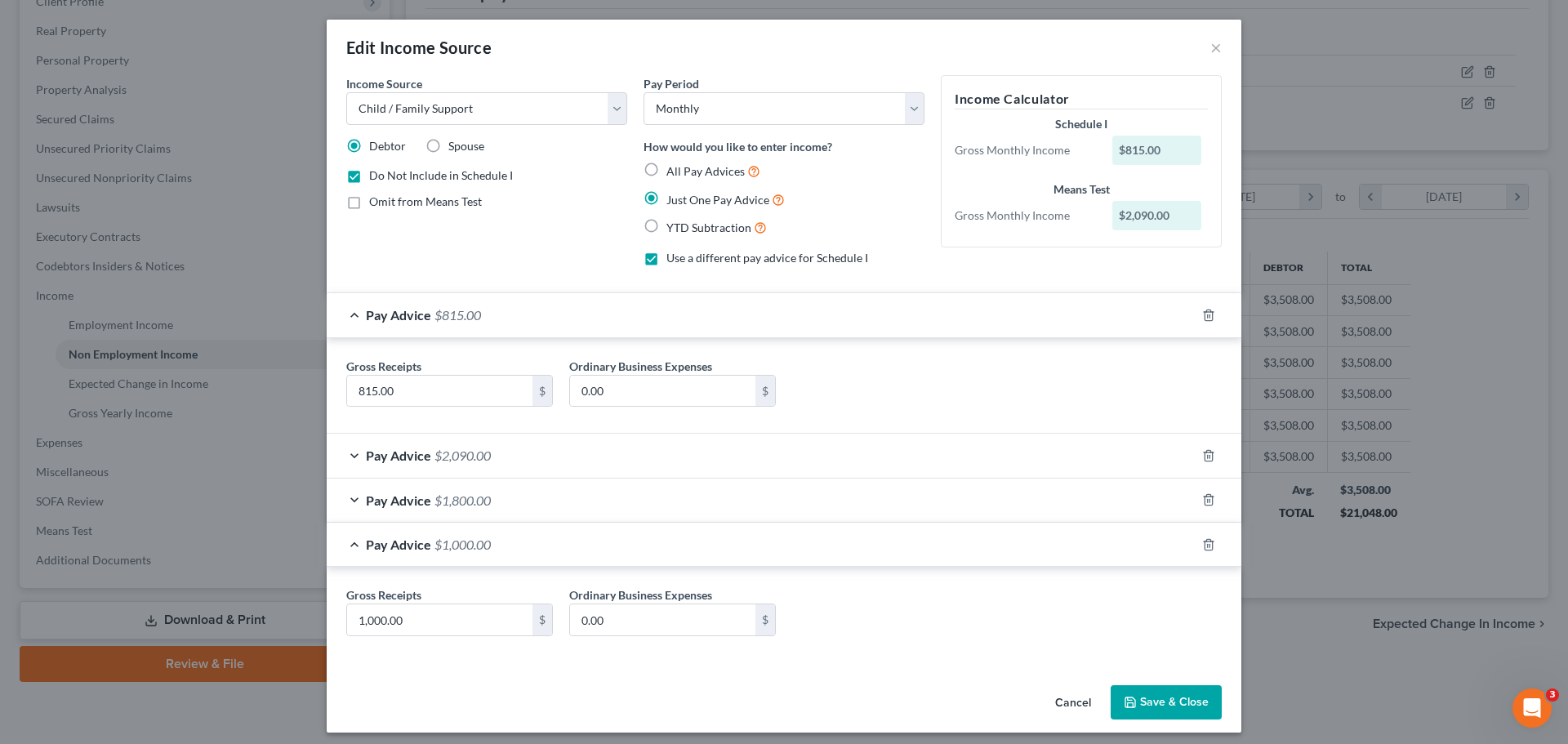
click at [488, 543] on div "Pay Advice $1,000.00" at bounding box center [761, 543] width 869 height 43
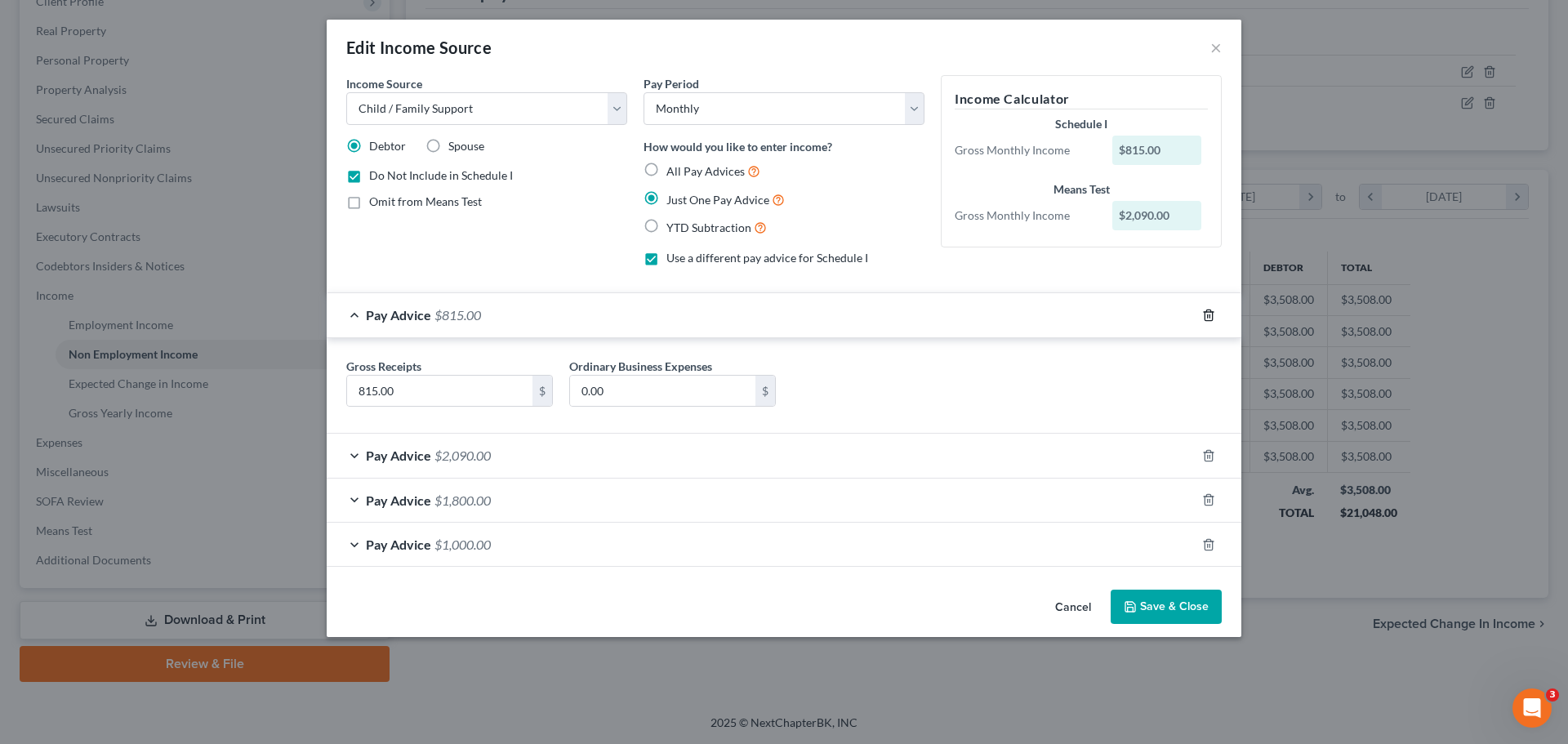
click at [1211, 309] on icon "button" at bounding box center [1208, 315] width 13 height 13
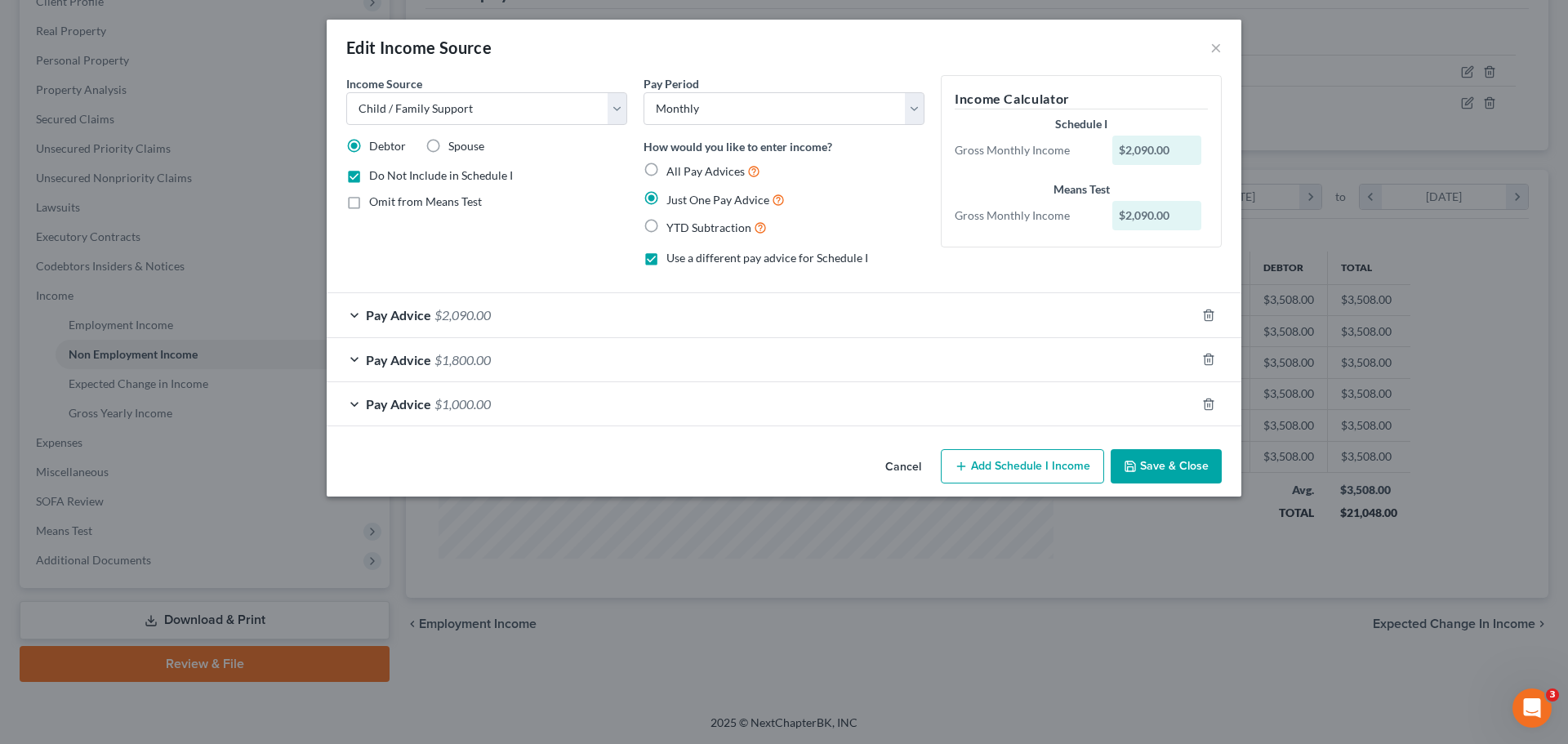
drag, startPoint x: 1140, startPoint y: 290, endPoint x: 1001, endPoint y: 291, distance: 139.0
click at [1001, 291] on form "Income Source * Select Unemployment Disability (from employer) Pension Retireme…" at bounding box center [784, 250] width 876 height 351
click at [808, 262] on span "Use a different pay advice for Schedule I" at bounding box center [767, 257] width 202 height 14
click at [683, 261] on input "Use a different pay advice for Schedule I" at bounding box center [678, 254] width 10 height 10
click at [802, 262] on span "Use a different pay advice for Schedule I" at bounding box center [767, 257] width 202 height 14
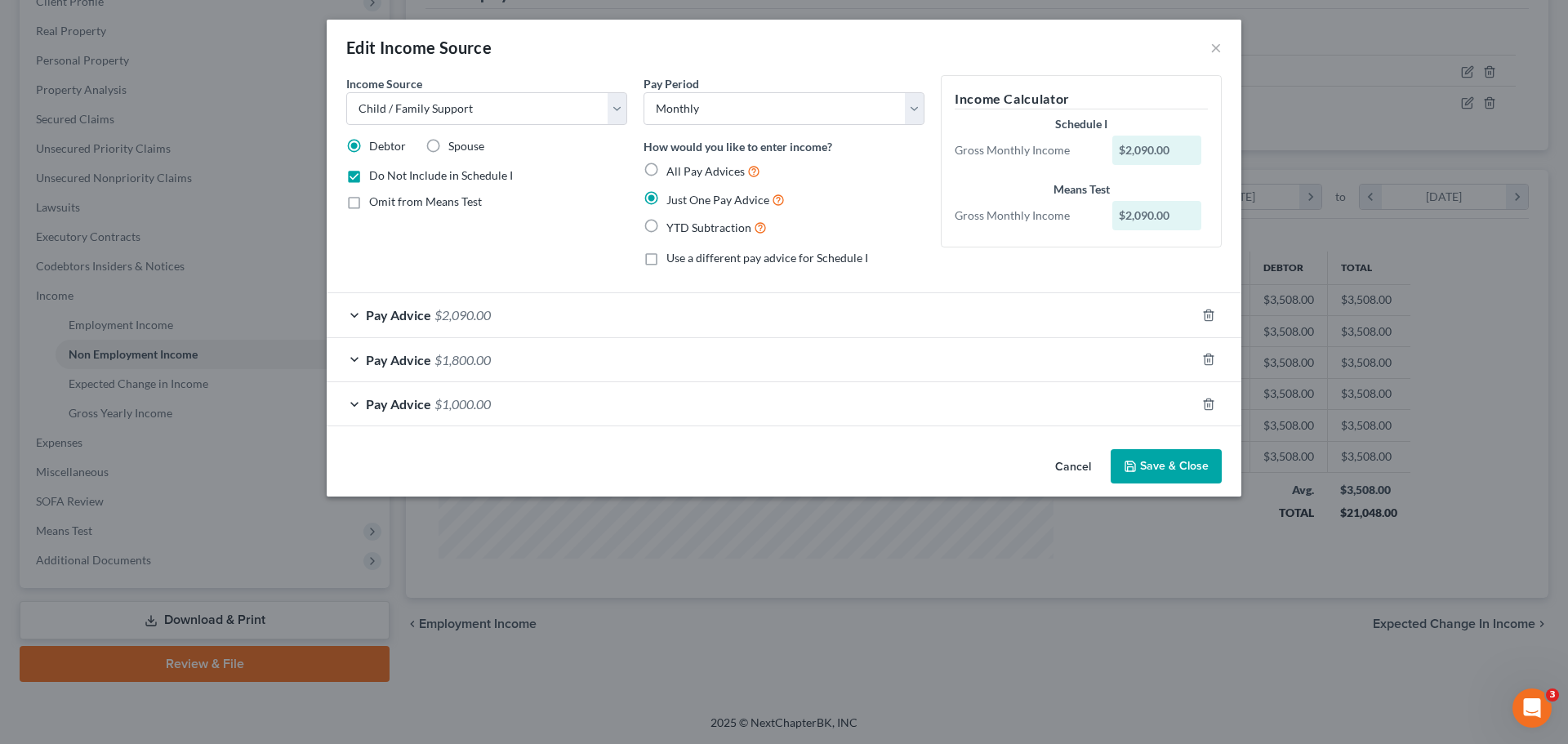
click at [683, 261] on input "Use a different pay advice for Schedule I" at bounding box center [678, 254] width 10 height 10
checkbox input "true"
click at [692, 167] on span "All Pay Advices" at bounding box center [705, 171] width 79 height 14
click at [678, 178] on label "All Pay Advices" at bounding box center [714, 171] width 94 height 18
click at [667, 165] on label "All Pay Advices" at bounding box center [714, 171] width 94 height 18
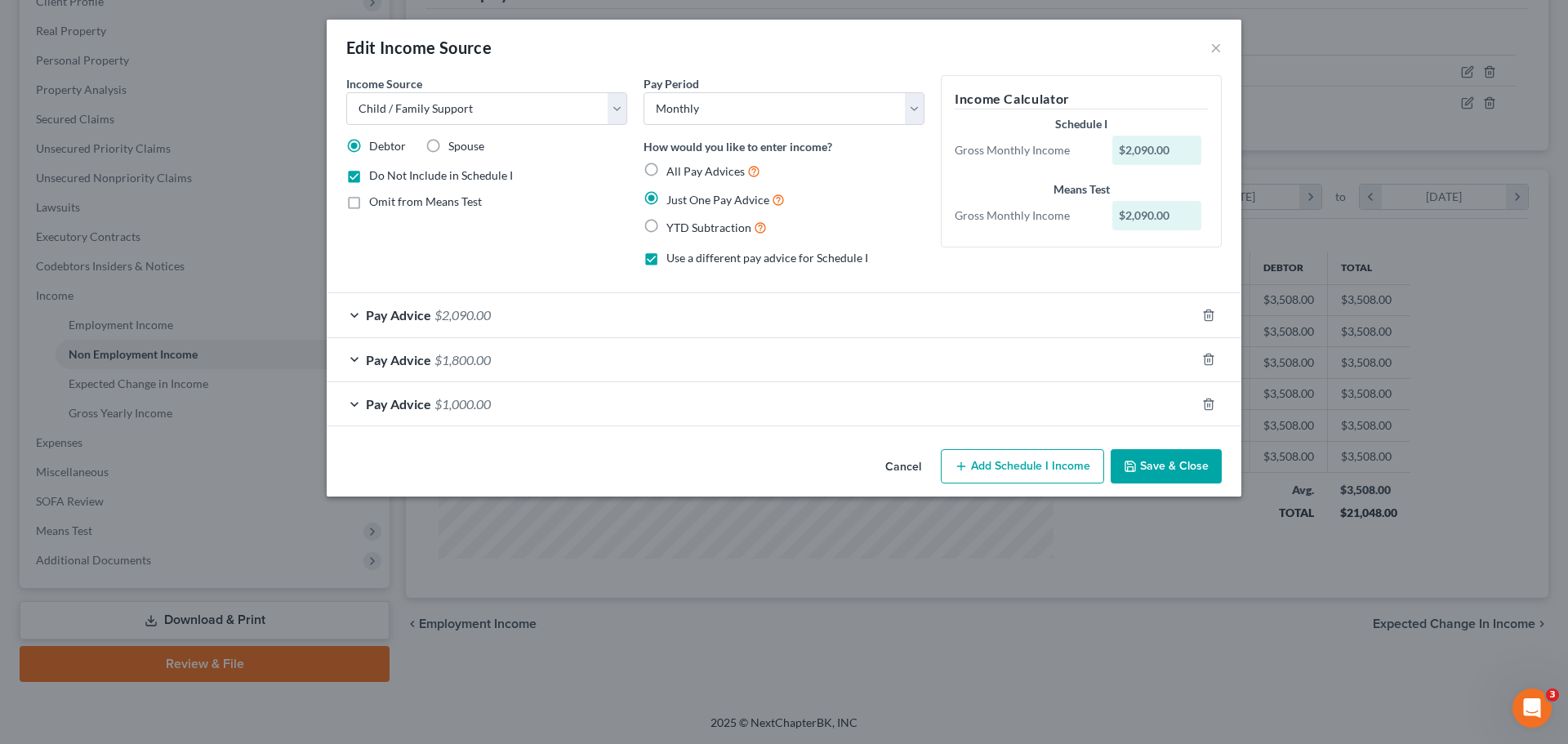
click at [673, 165] on input "All Pay Advices" at bounding box center [678, 166] width 10 height 10
radio input "true"
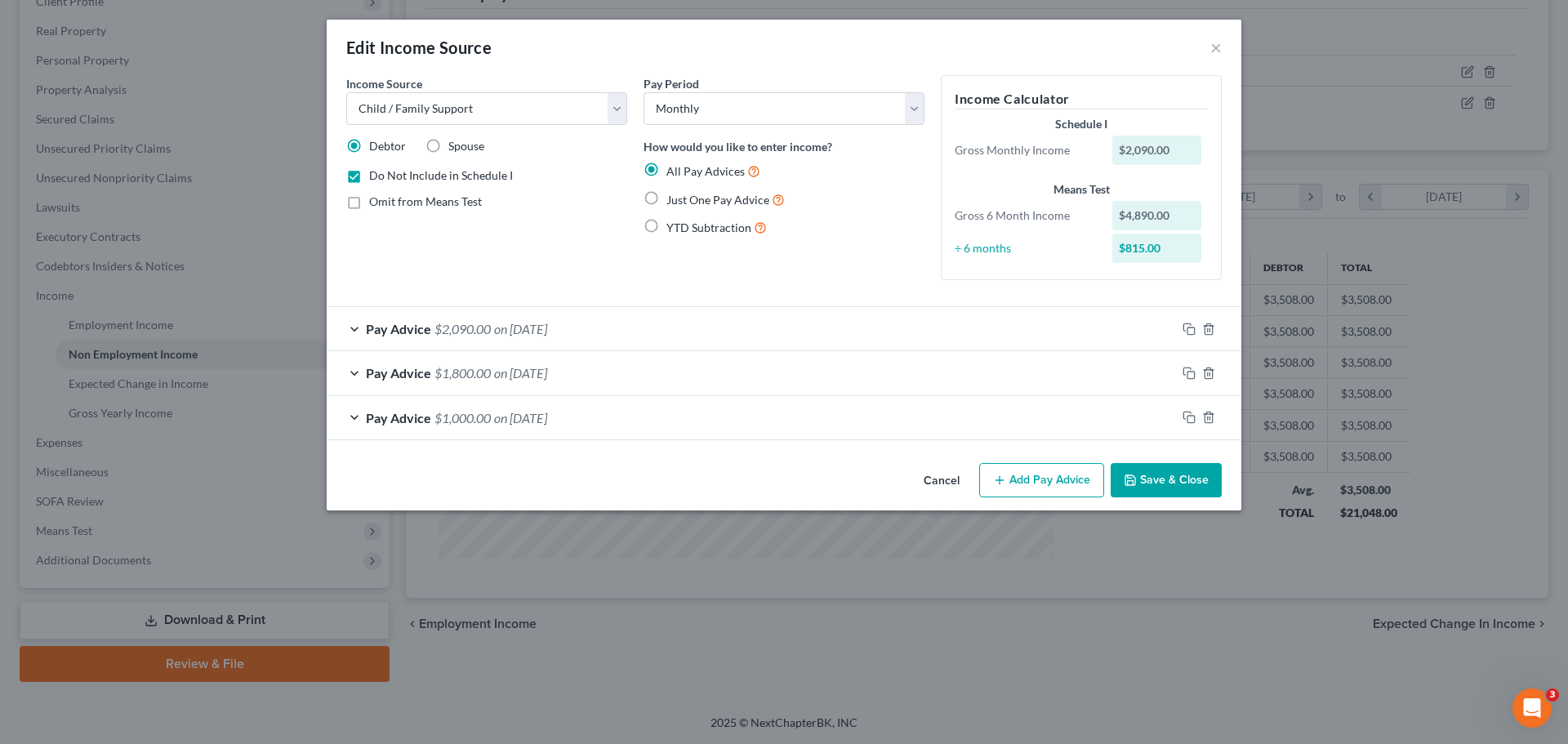
click at [1059, 486] on button "Add Pay Advice" at bounding box center [1041, 480] width 125 height 34
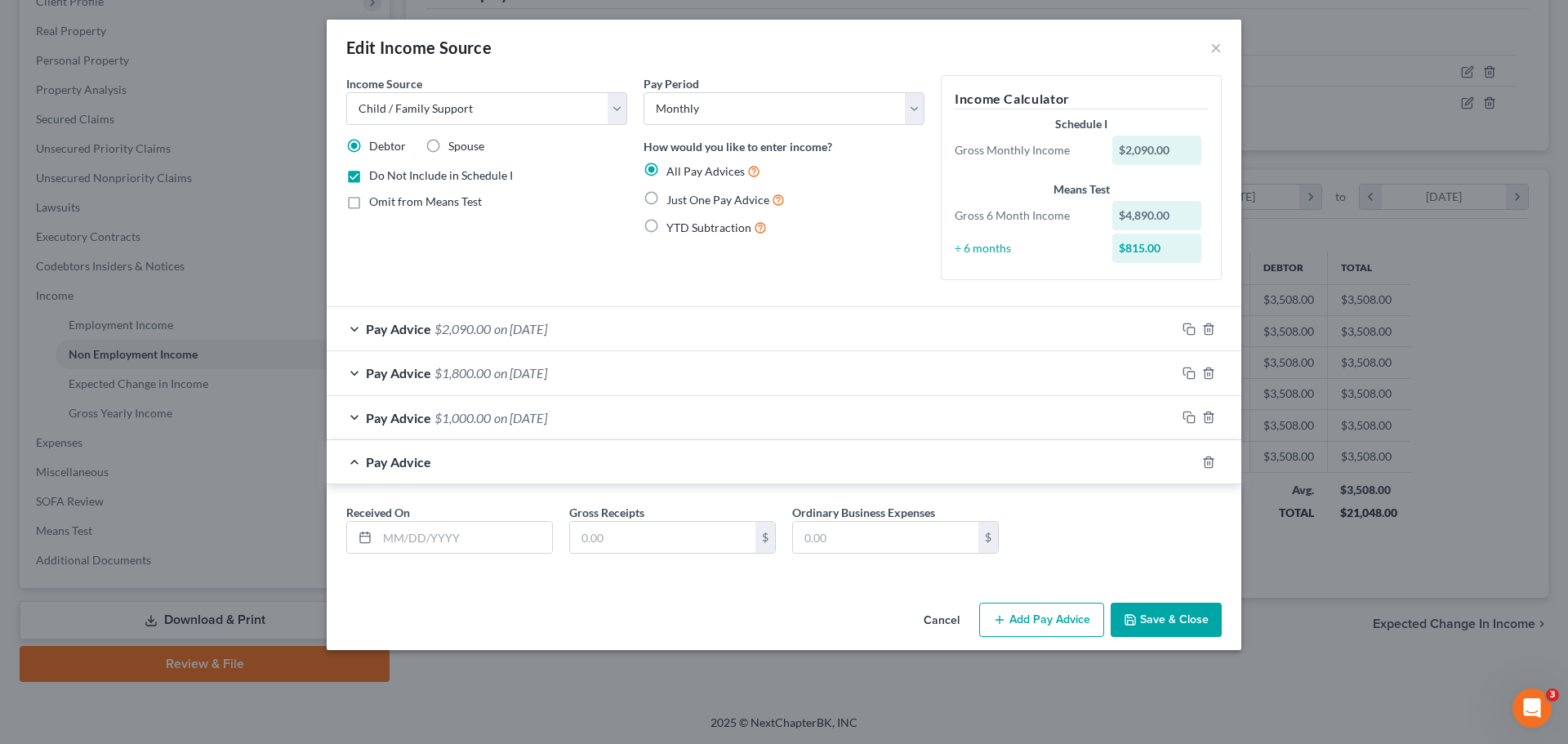
drag, startPoint x: 1234, startPoint y: 486, endPoint x: 1200, endPoint y: 512, distance: 42.8
drag, startPoint x: 1200, startPoint y: 512, endPoint x: 1077, endPoint y: 511, distance: 123.0
click at [1077, 511] on div "Received On * Gross Receipts $ Ordinary Business Expenses $" at bounding box center [784, 535] width 892 height 63
click at [1206, 465] on icon "button" at bounding box center [1208, 462] width 13 height 13
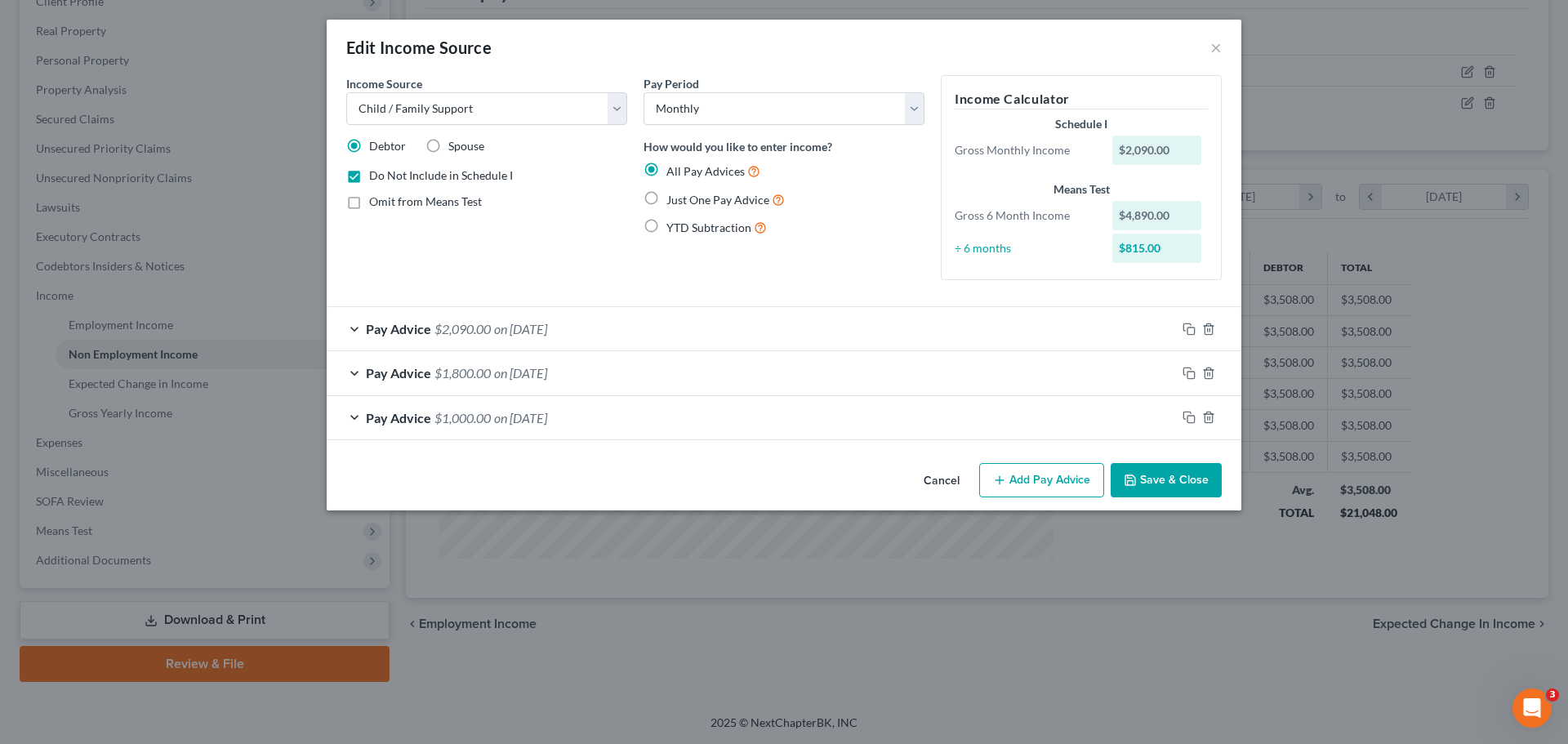
click at [724, 198] on span "Just One Pay Advice" at bounding box center [717, 199] width 103 height 14
click at [683, 198] on input "Just One Pay Advice" at bounding box center [678, 195] width 10 height 10
radio input "true"
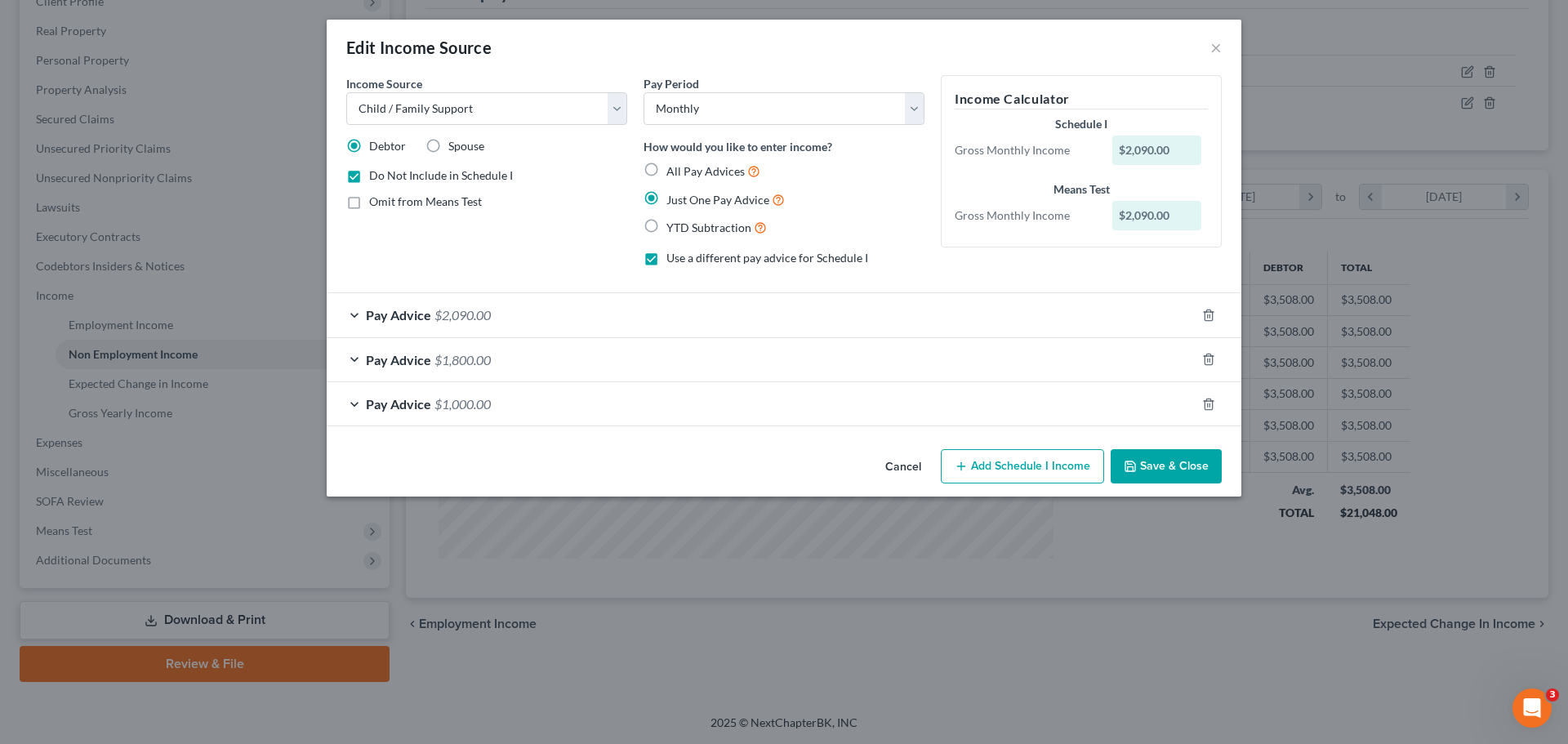
click at [723, 165] on span "All Pay Advices" at bounding box center [705, 171] width 79 height 14
click at [683, 164] on input "All Pay Advices" at bounding box center [678, 166] width 10 height 10
radio input "true"
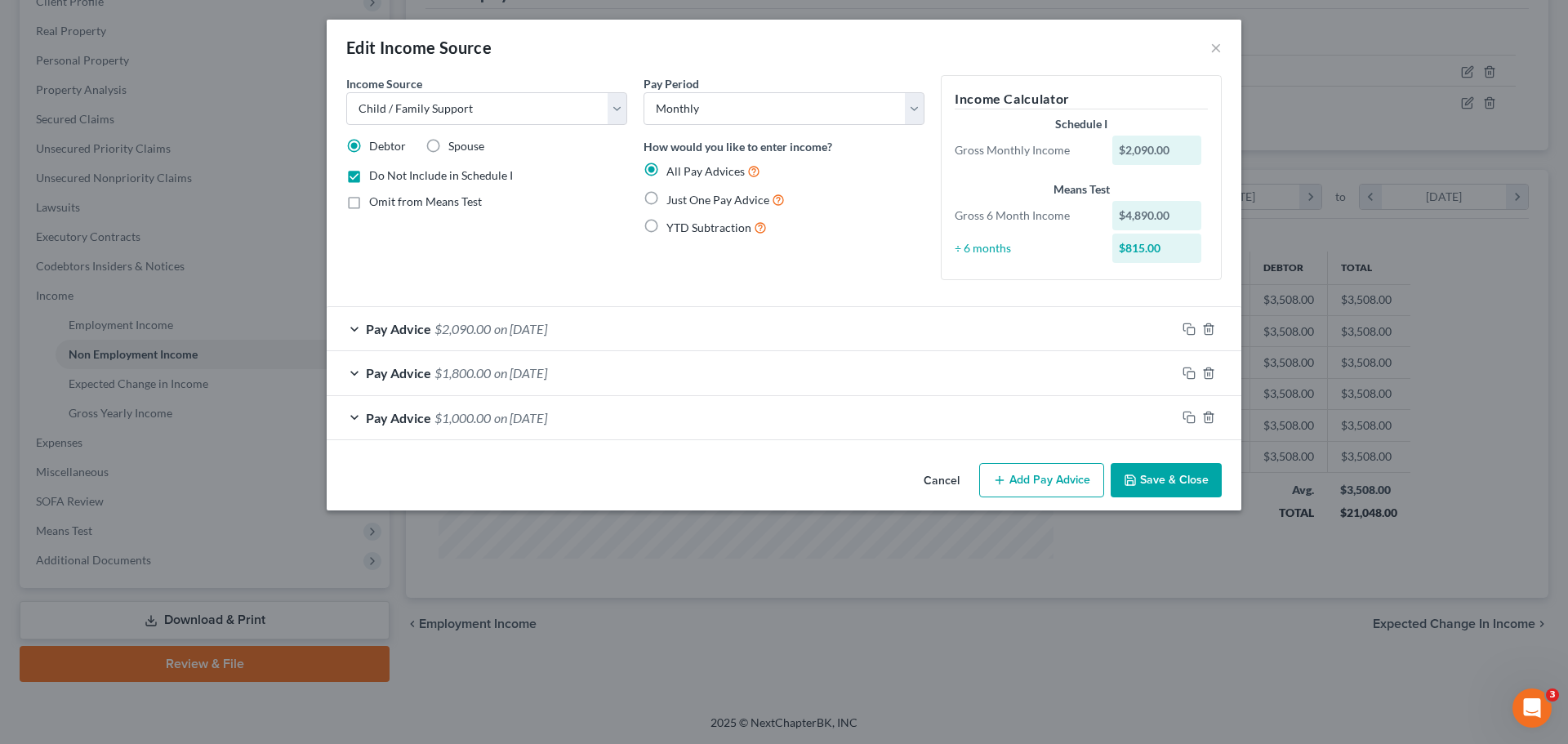
click at [708, 204] on span "Just One Pay Advice" at bounding box center [717, 199] width 103 height 14
click at [683, 201] on input "Just One Pay Advice" at bounding box center [678, 195] width 10 height 10
radio input "true"
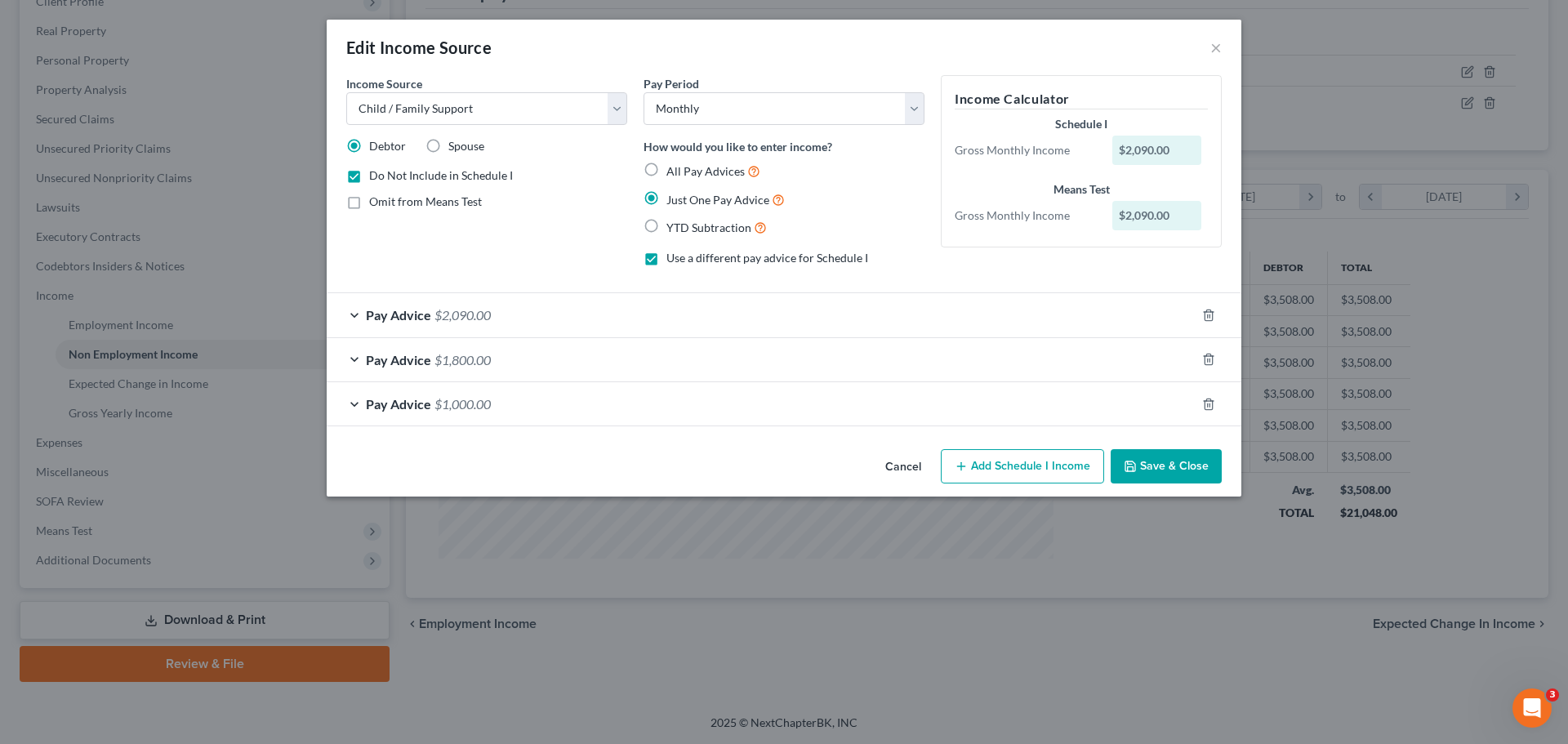
click at [714, 231] on span "YTD Subtraction" at bounding box center [709, 226] width 85 height 14
click at [683, 228] on input "YTD Subtraction" at bounding box center [678, 223] width 10 height 10
radio input "true"
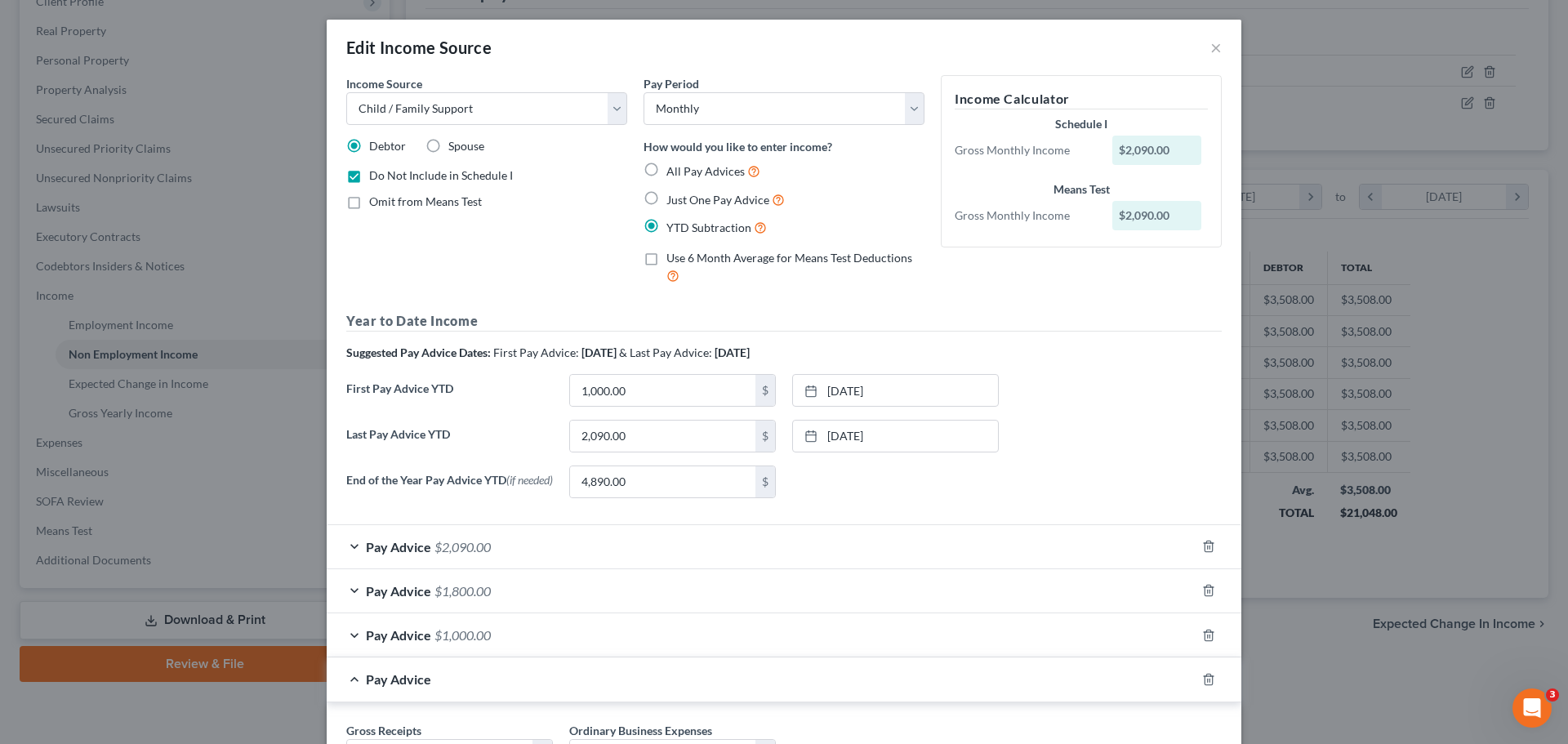
scroll to position [81, 0]
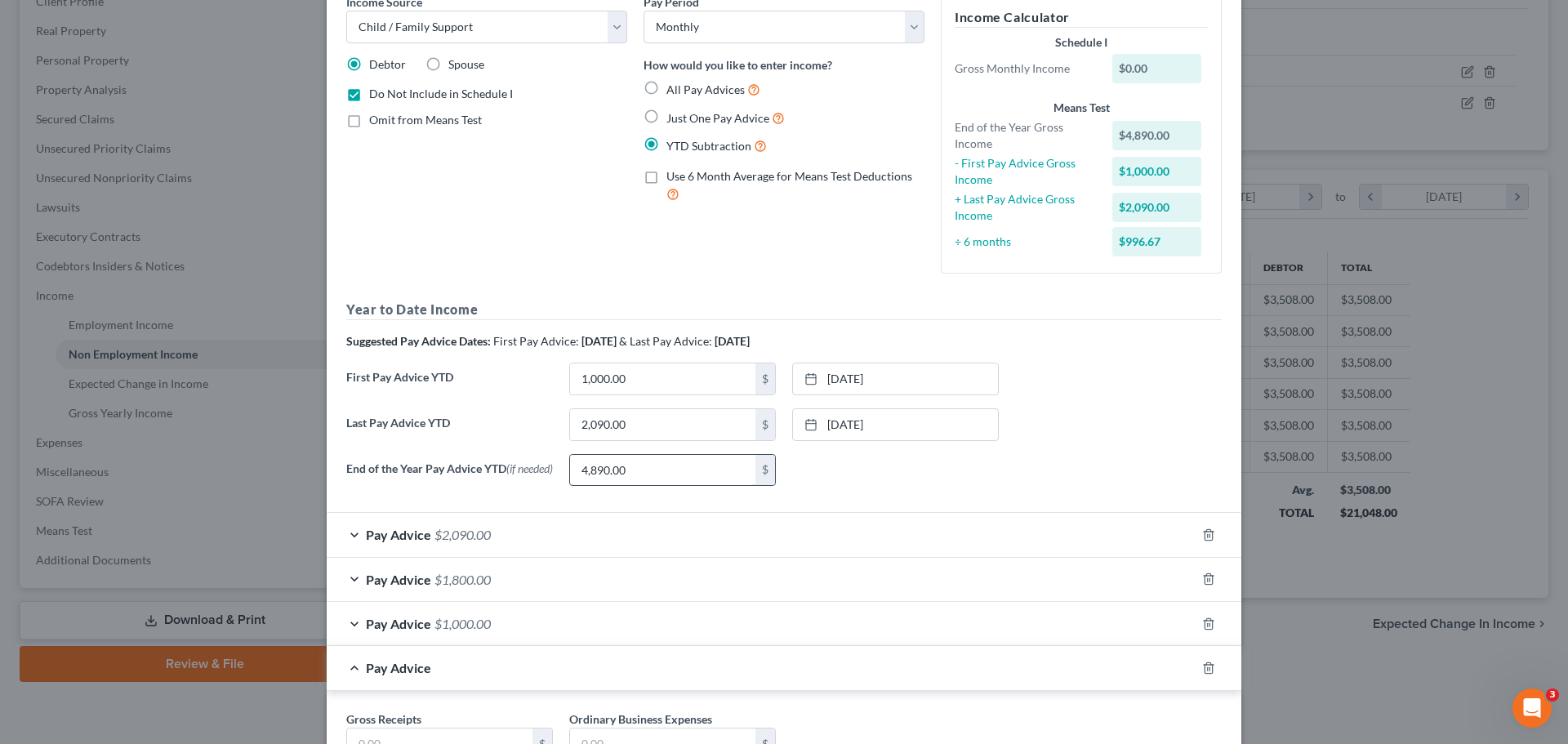
click at [630, 470] on input "4,890.00" at bounding box center [663, 470] width 186 height 31
click at [848, 465] on div "None close Date Time chevron_left [DATE] chevron_right Su M Tu W Th F Sa 28 29 …" at bounding box center [895, 470] width 223 height 32
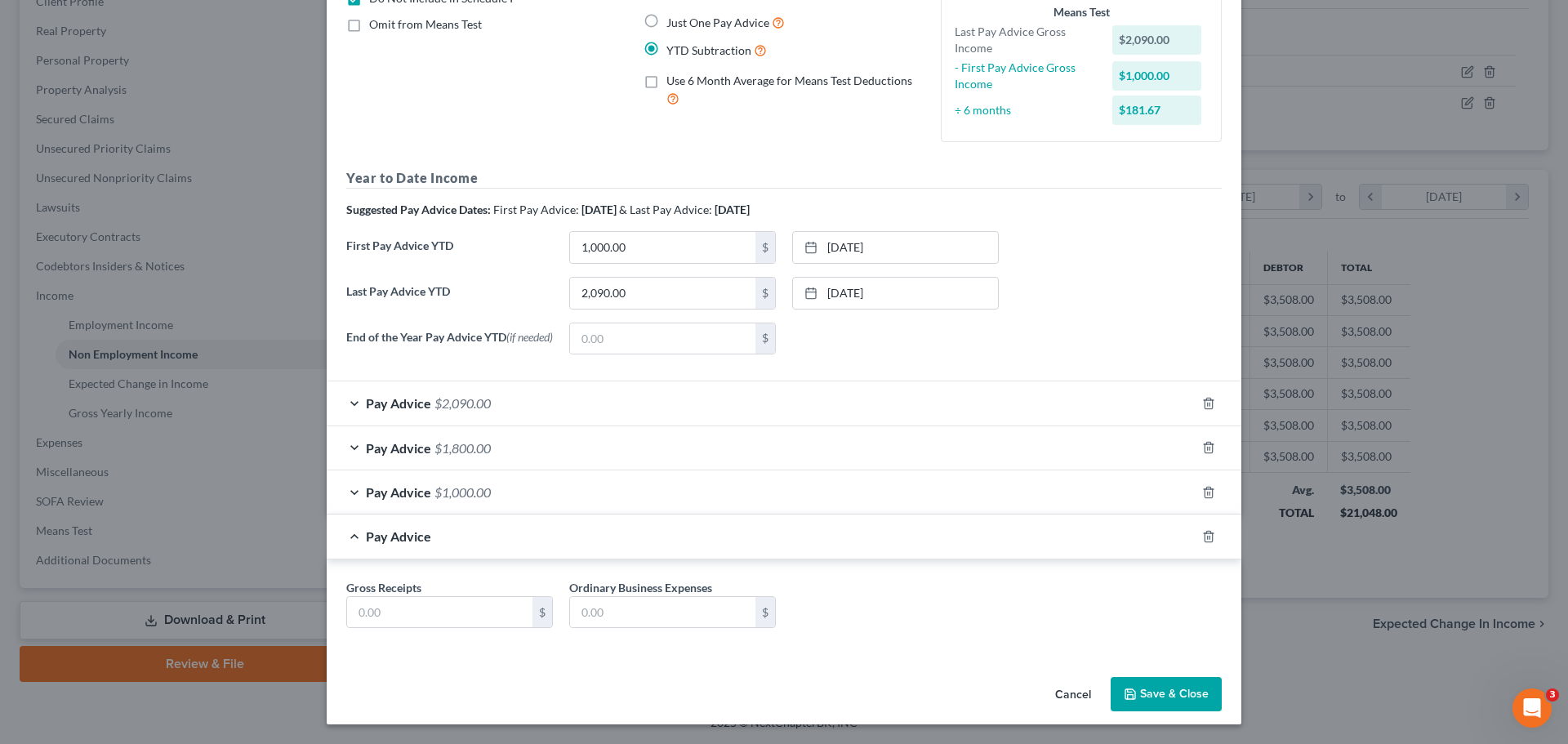
scroll to position [180, 0]
click at [1205, 543] on icon "button" at bounding box center [1208, 536] width 13 height 13
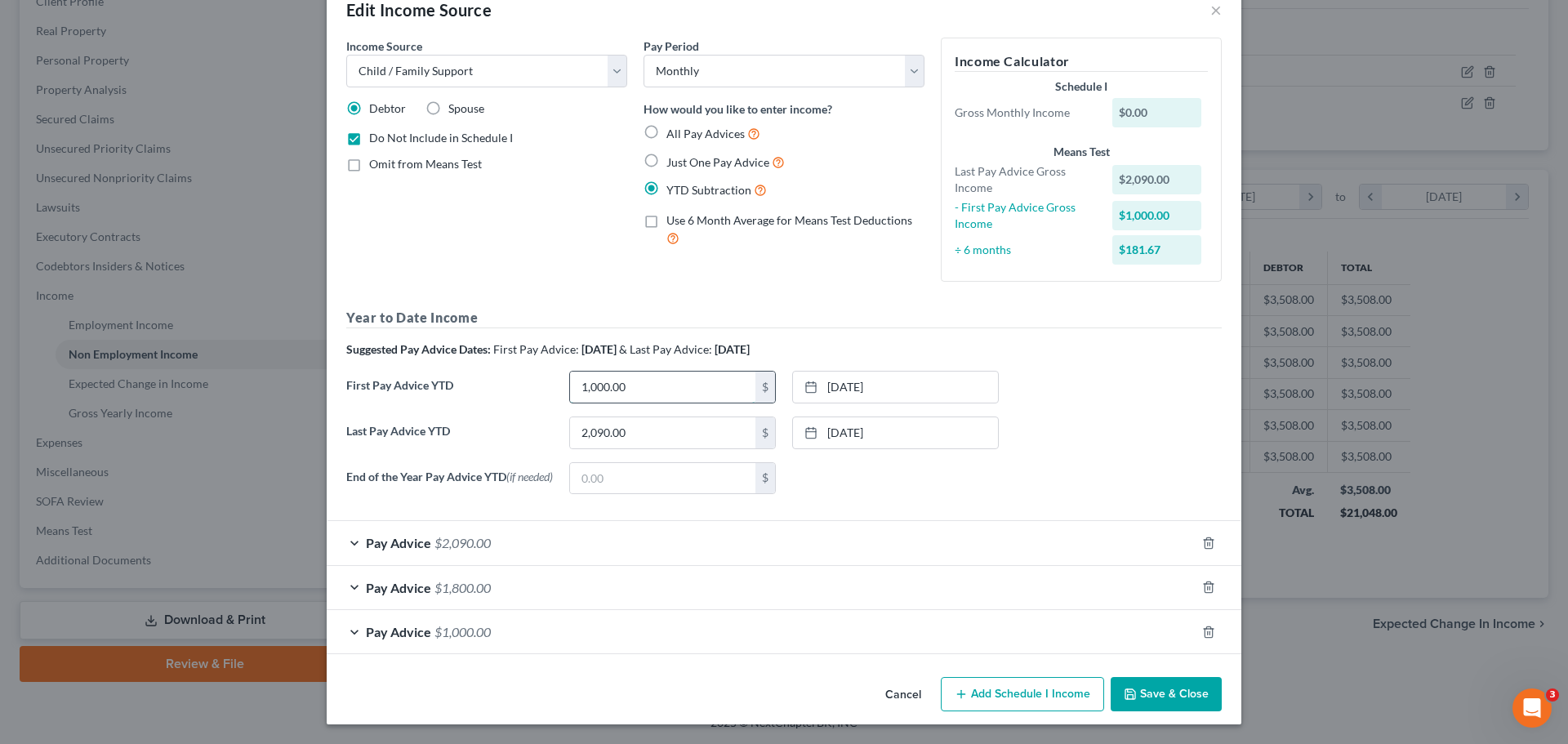
click at [696, 388] on input "1,000.00" at bounding box center [663, 387] width 186 height 31
click at [875, 377] on link "[DATE]" at bounding box center [896, 387] width 205 height 31
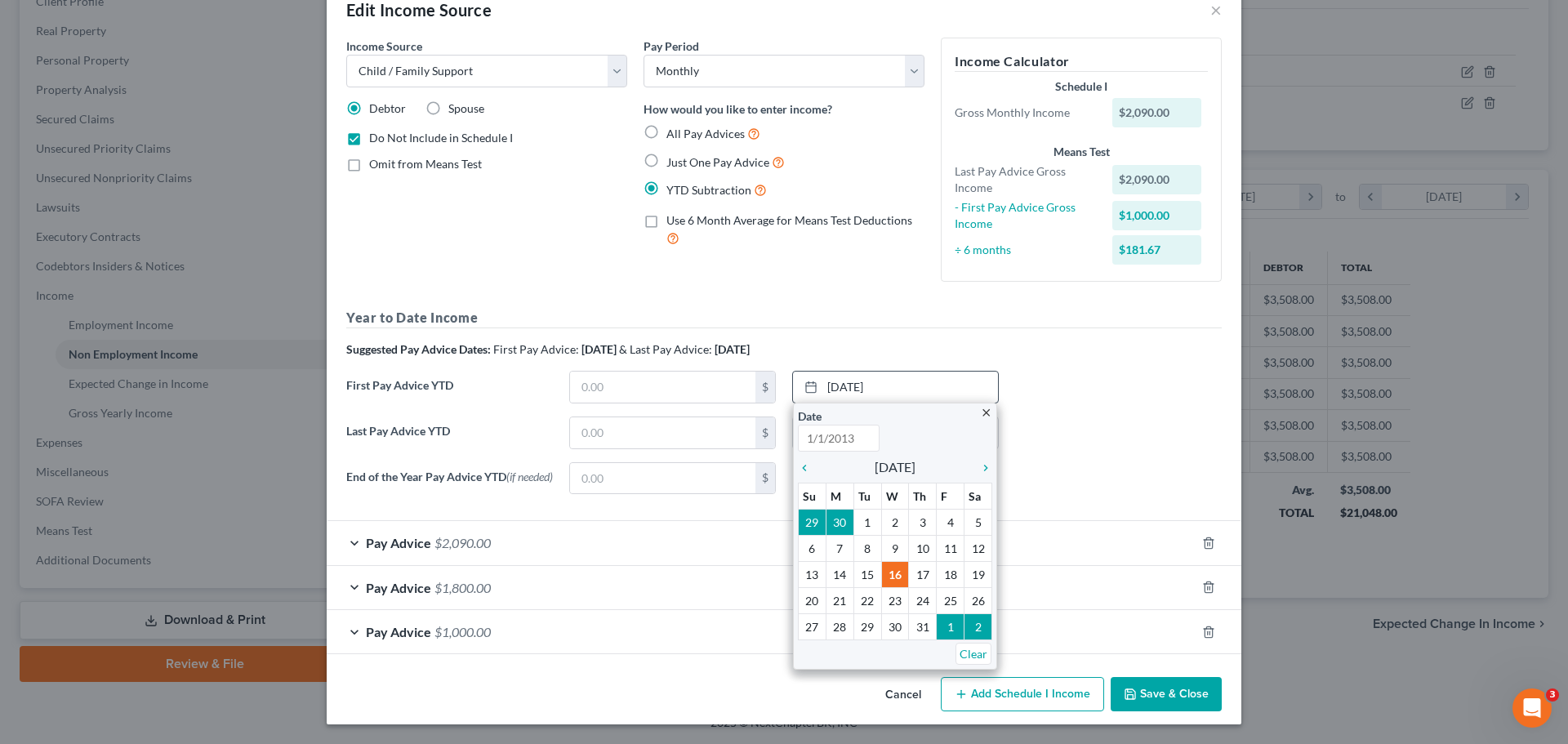
click at [983, 409] on icon "close" at bounding box center [986, 412] width 12 height 12
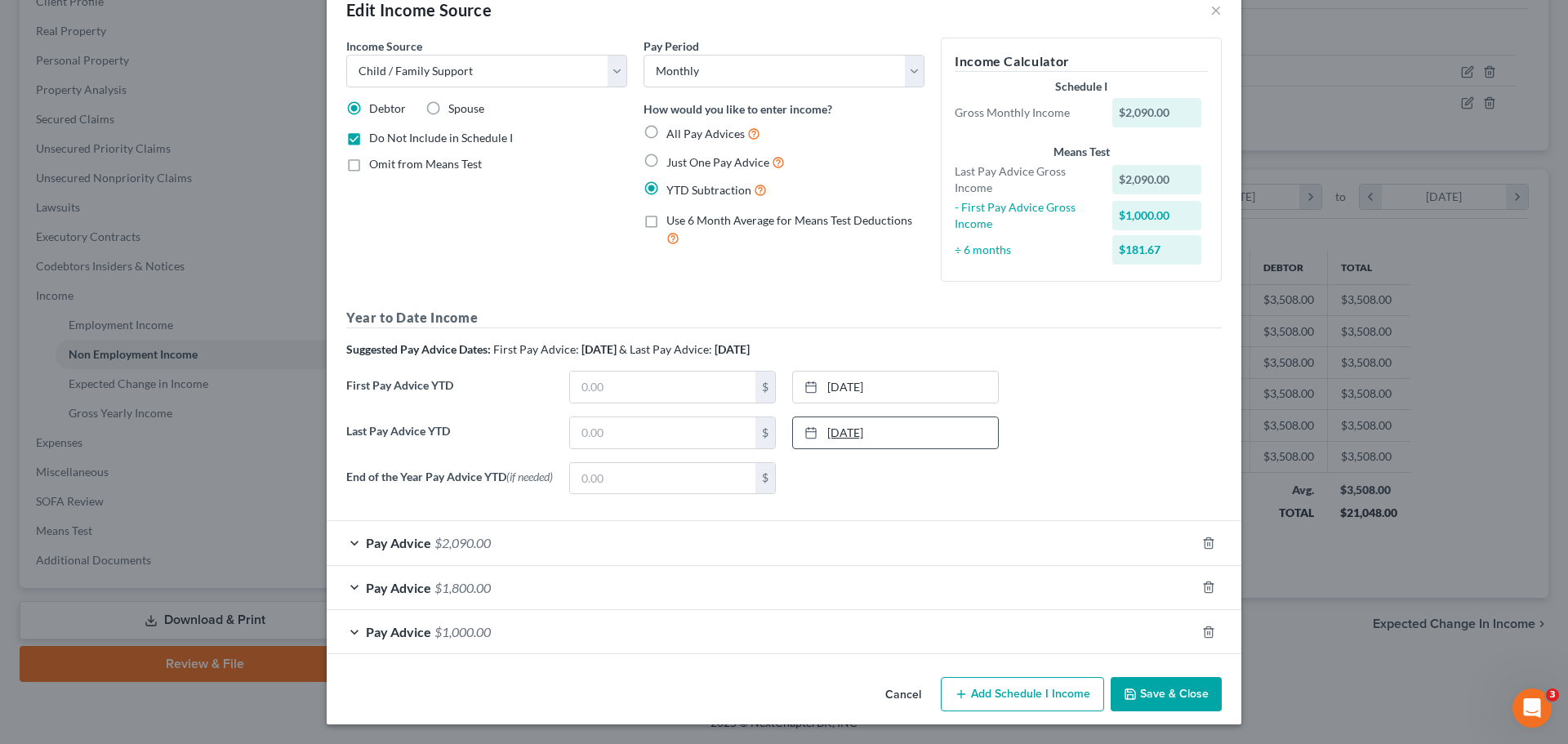
click at [935, 418] on link "[DATE]" at bounding box center [896, 433] width 205 height 31
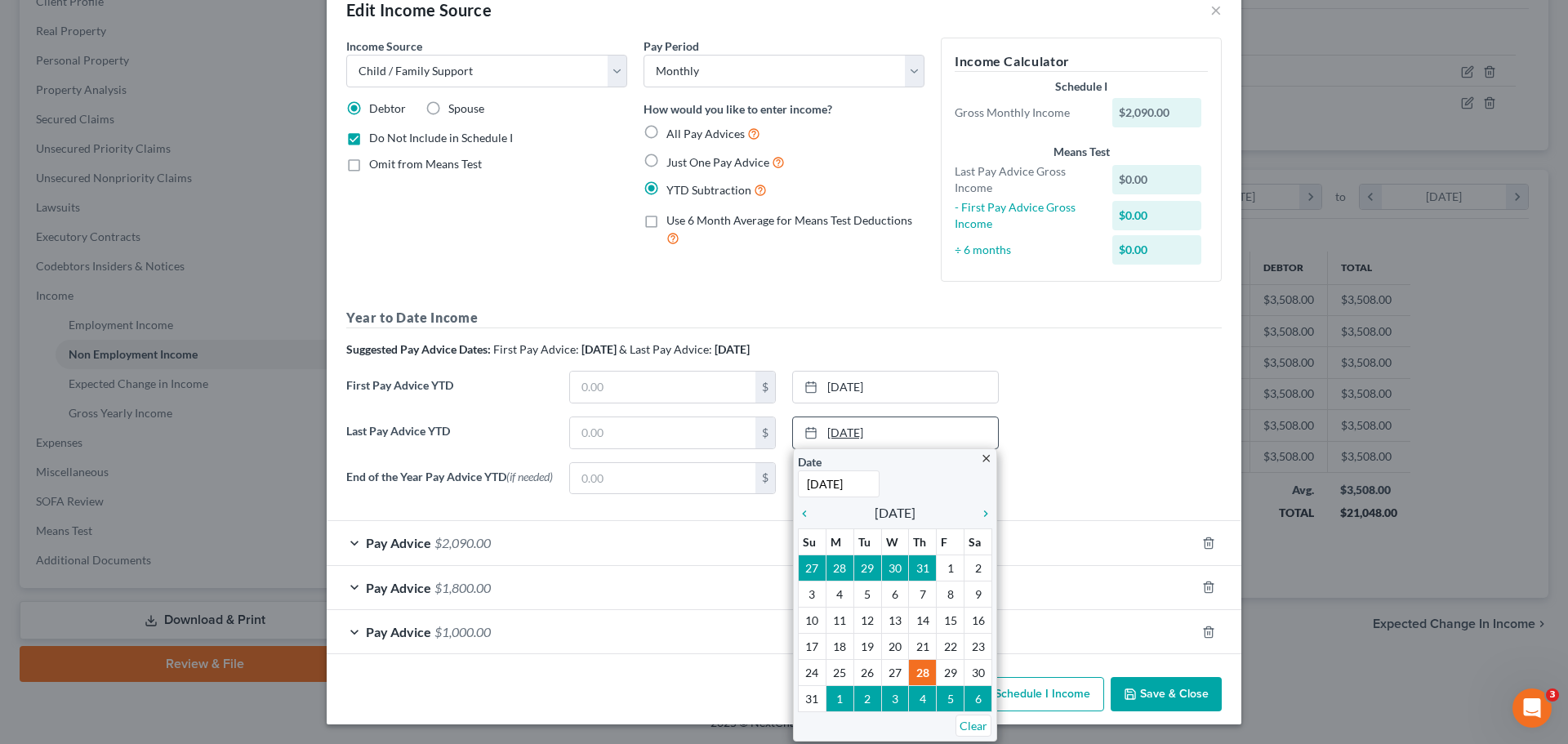
click at [881, 432] on link "[DATE]" at bounding box center [896, 433] width 205 height 31
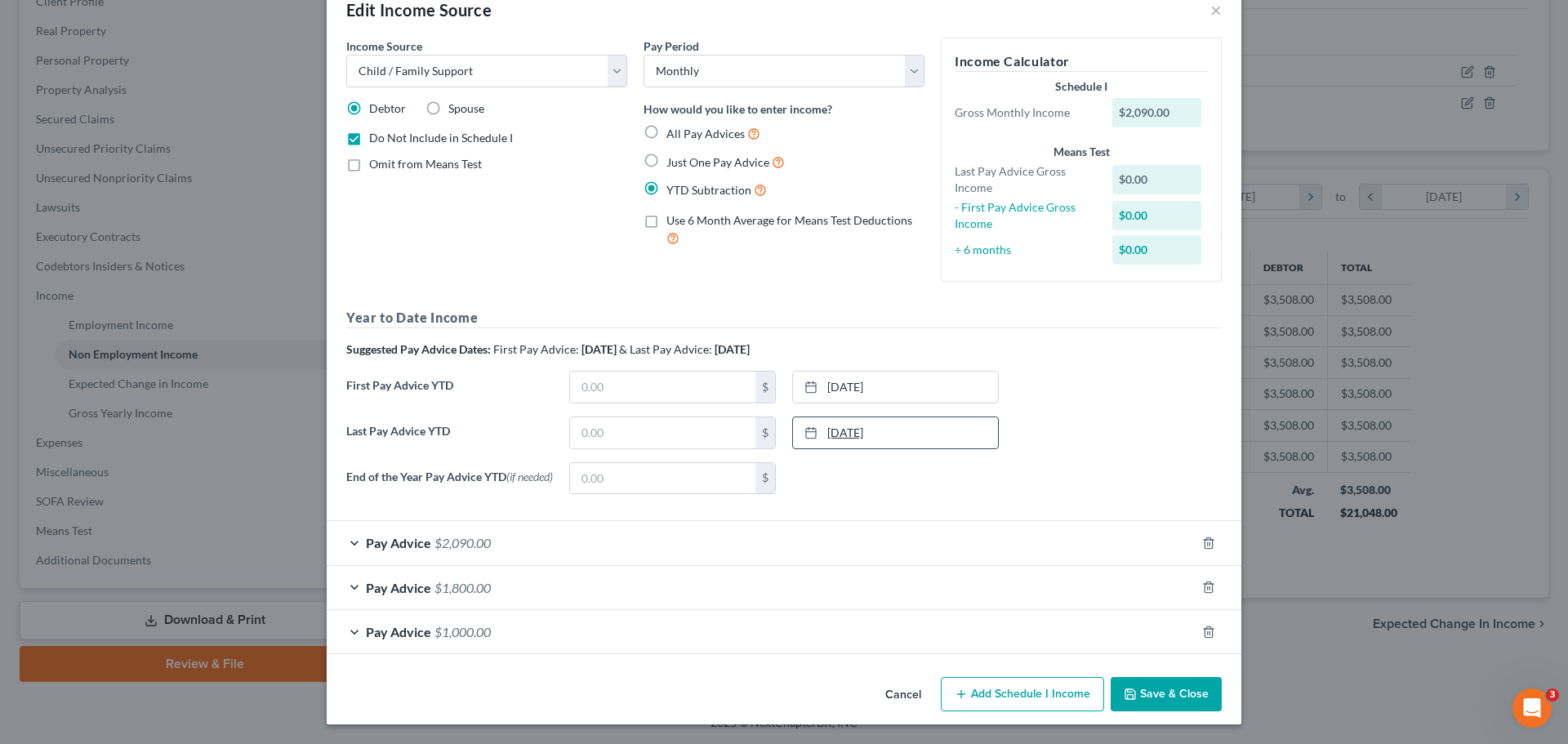
drag, startPoint x: 888, startPoint y: 429, endPoint x: 796, endPoint y: 423, distance: 92.2
click at [796, 423] on link "[DATE]" at bounding box center [896, 433] width 205 height 31
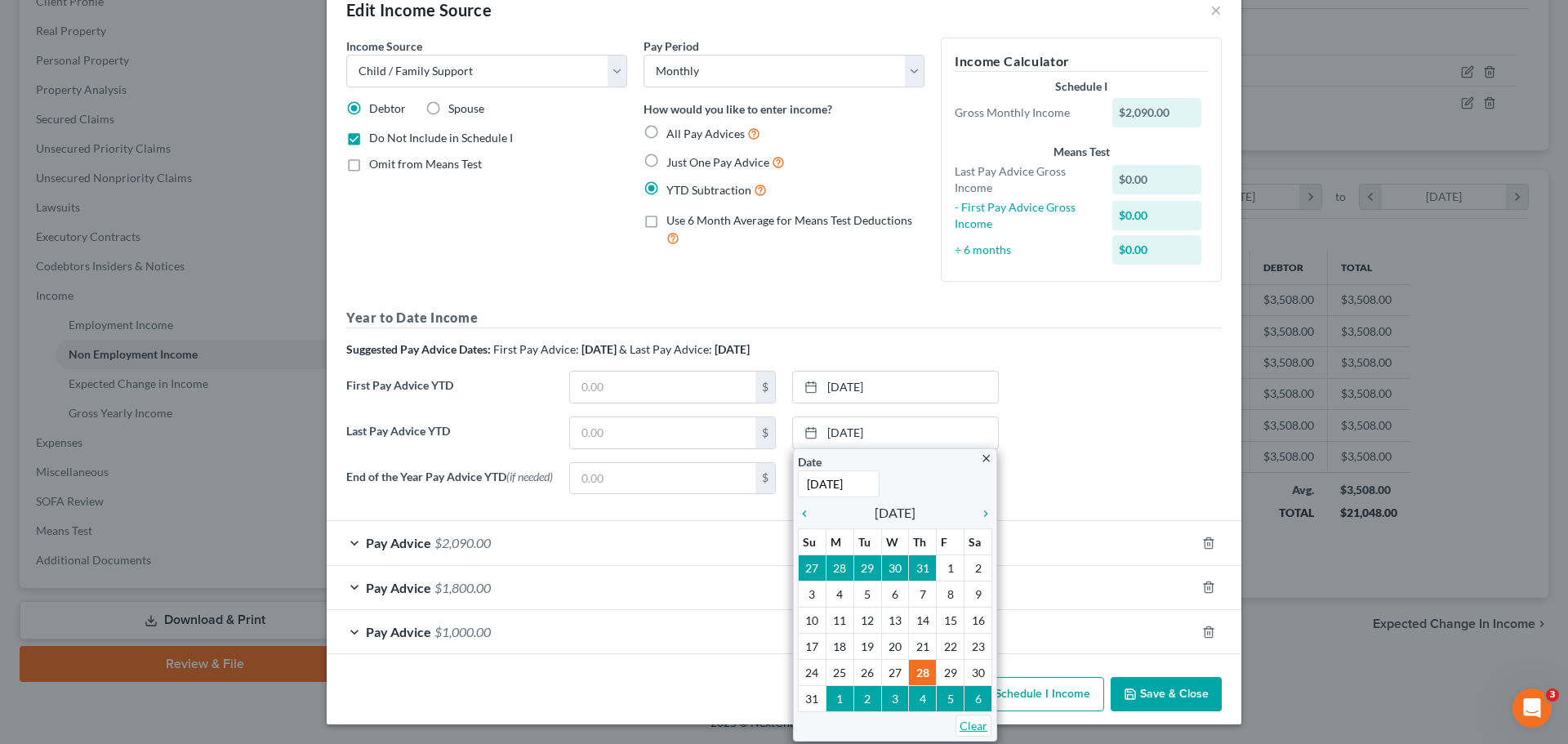
drag, startPoint x: 960, startPoint y: 717, endPoint x: 952, endPoint y: 695, distance: 23.4
click at [958, 717] on link "Clear" at bounding box center [973, 726] width 36 height 22
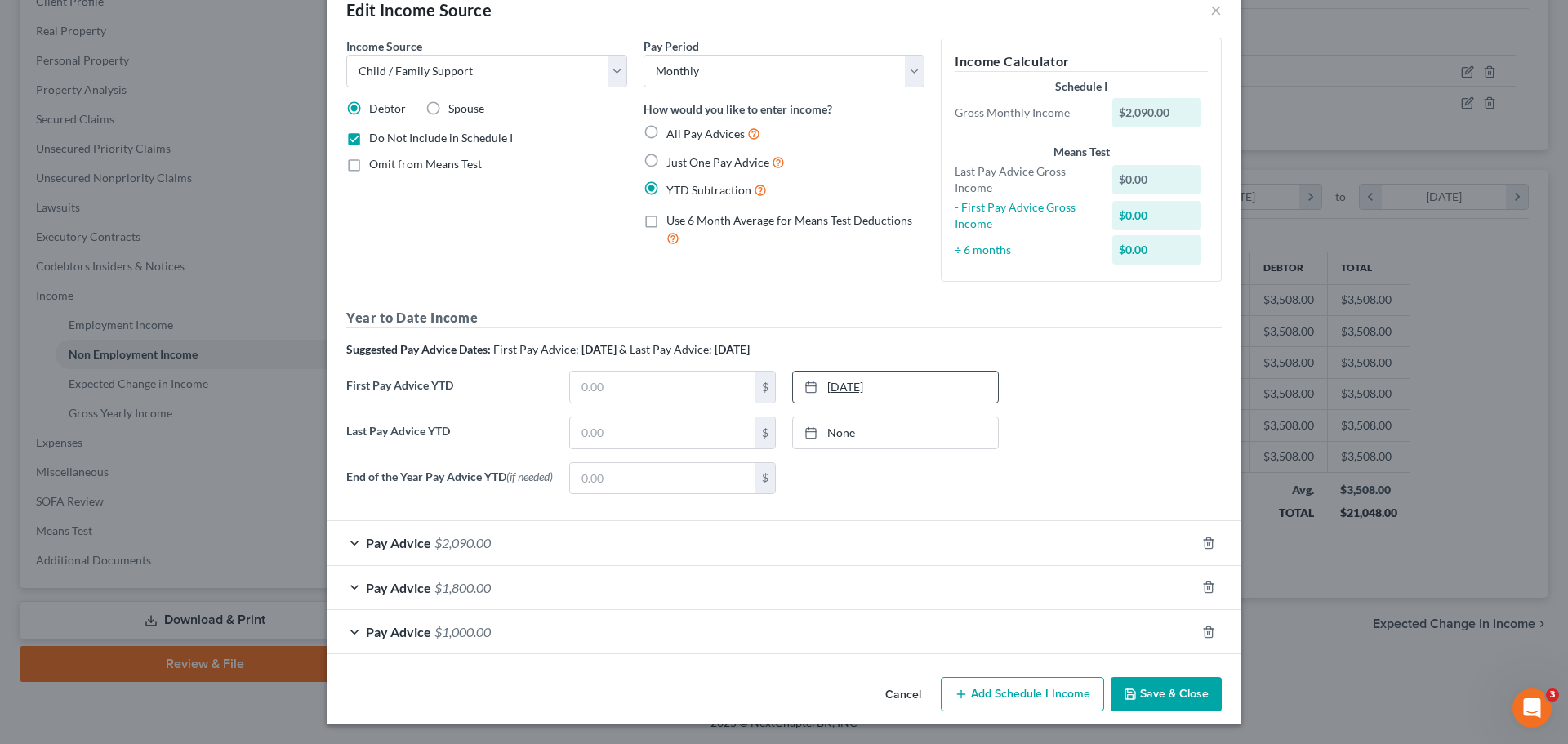
click at [890, 395] on link "[DATE]" at bounding box center [896, 387] width 205 height 31
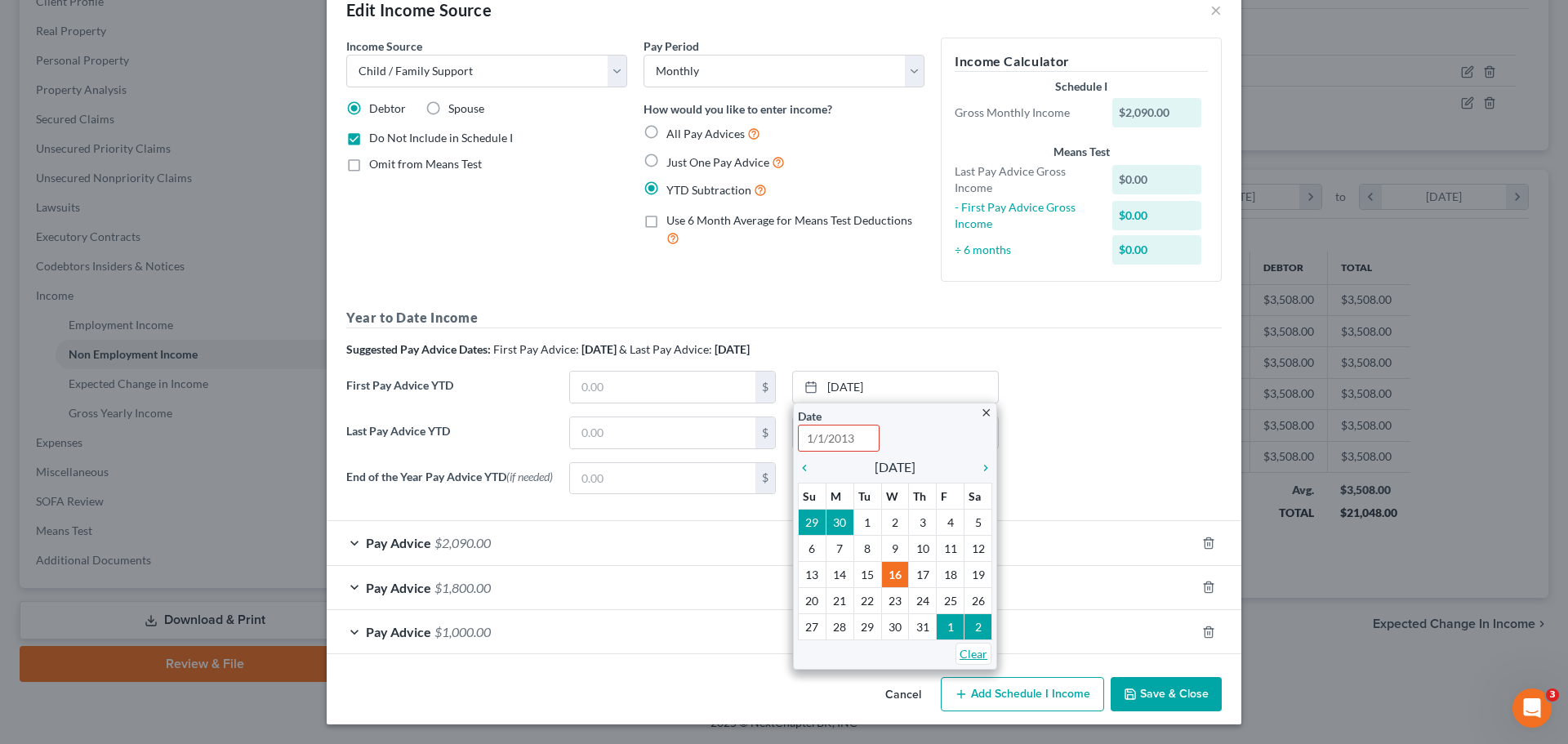
click at [968, 653] on link "Clear" at bounding box center [973, 653] width 36 height 22
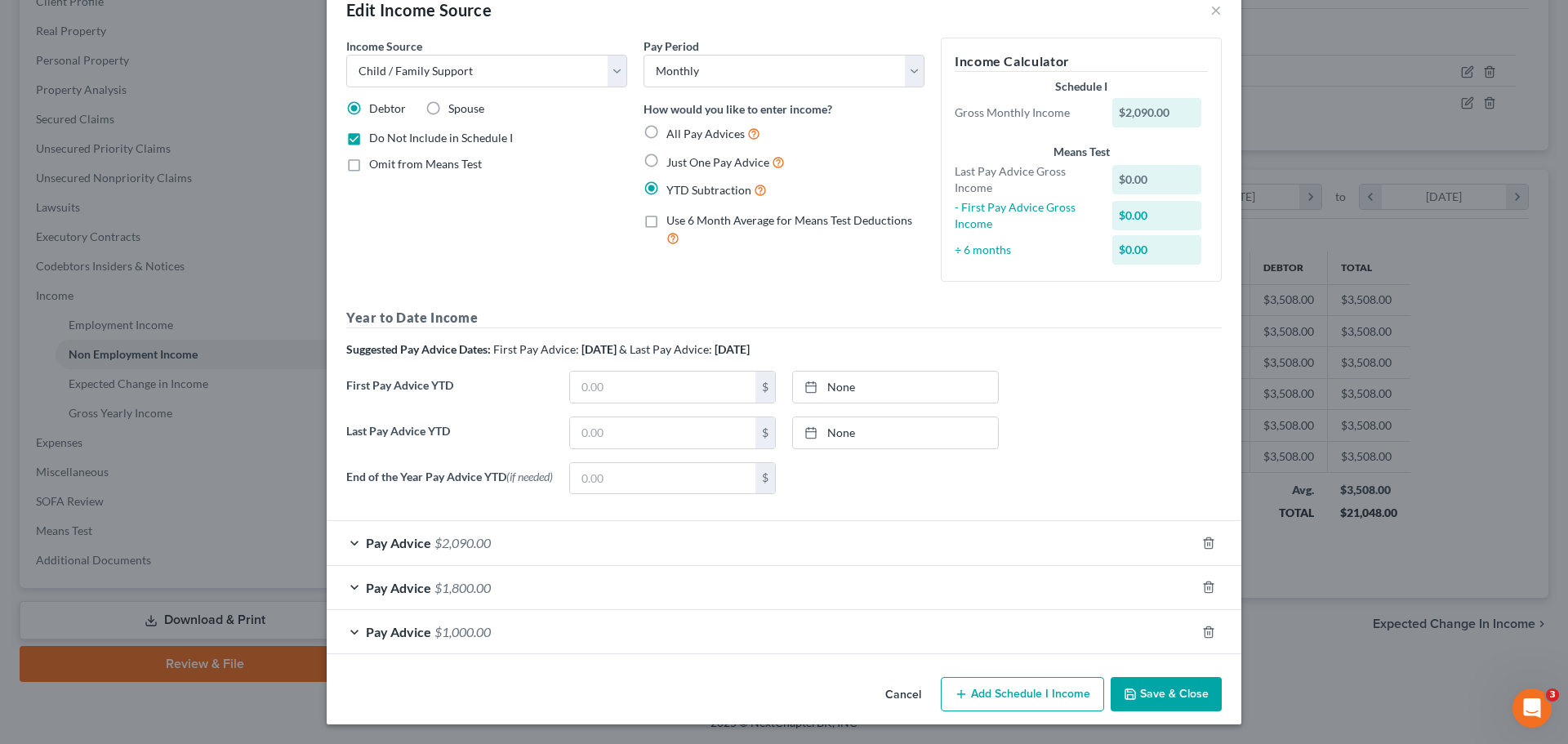
click at [1026, 407] on div "First Pay Advice YTD $ None close Date Time chevron_left [DATE] chevron_right S…" at bounding box center [784, 393] width 892 height 45
click at [705, 155] on span "Just One Pay Advice" at bounding box center [717, 162] width 103 height 14
click at [683, 155] on input "Just One Pay Advice" at bounding box center [678, 157] width 10 height 10
radio input "true"
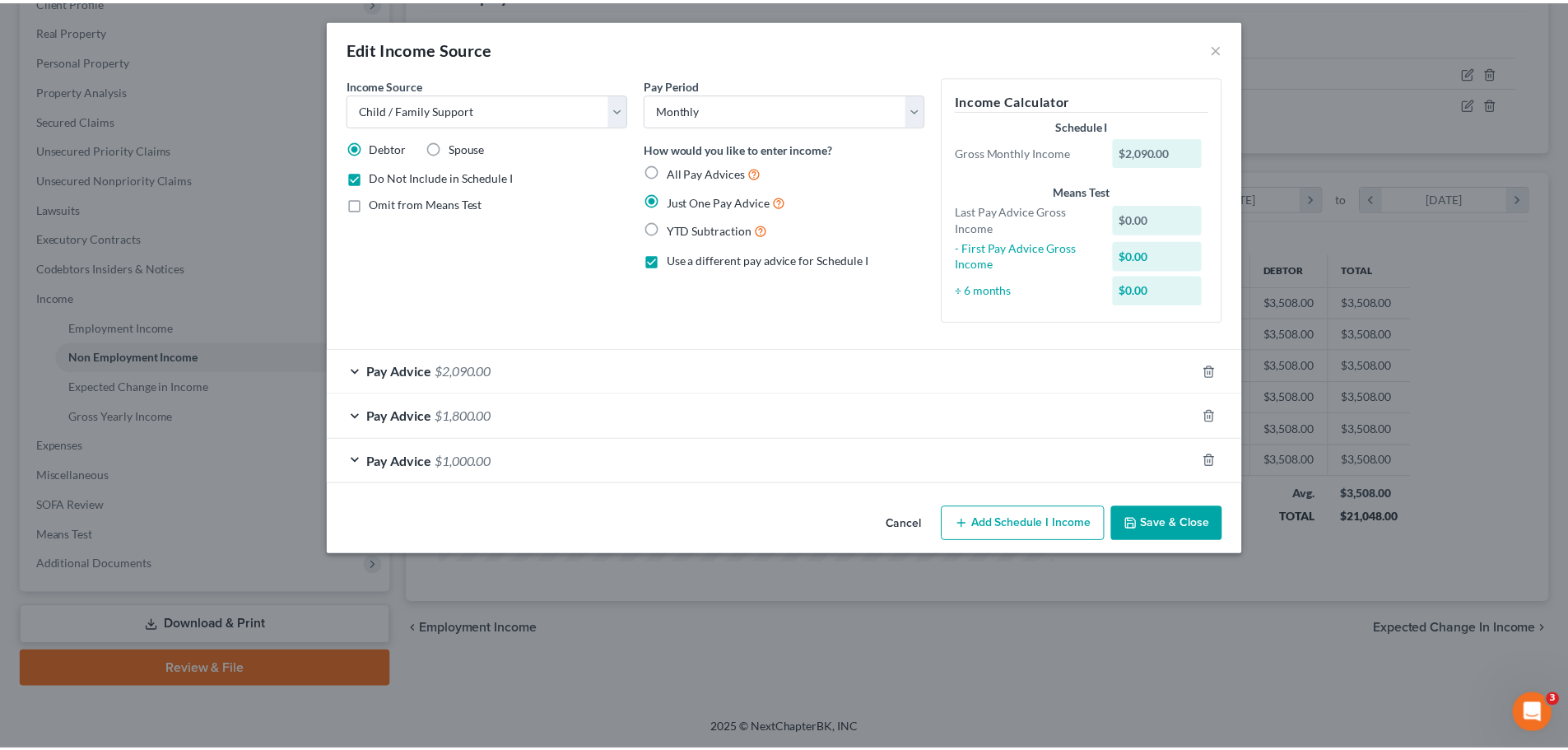
scroll to position [0, 0]
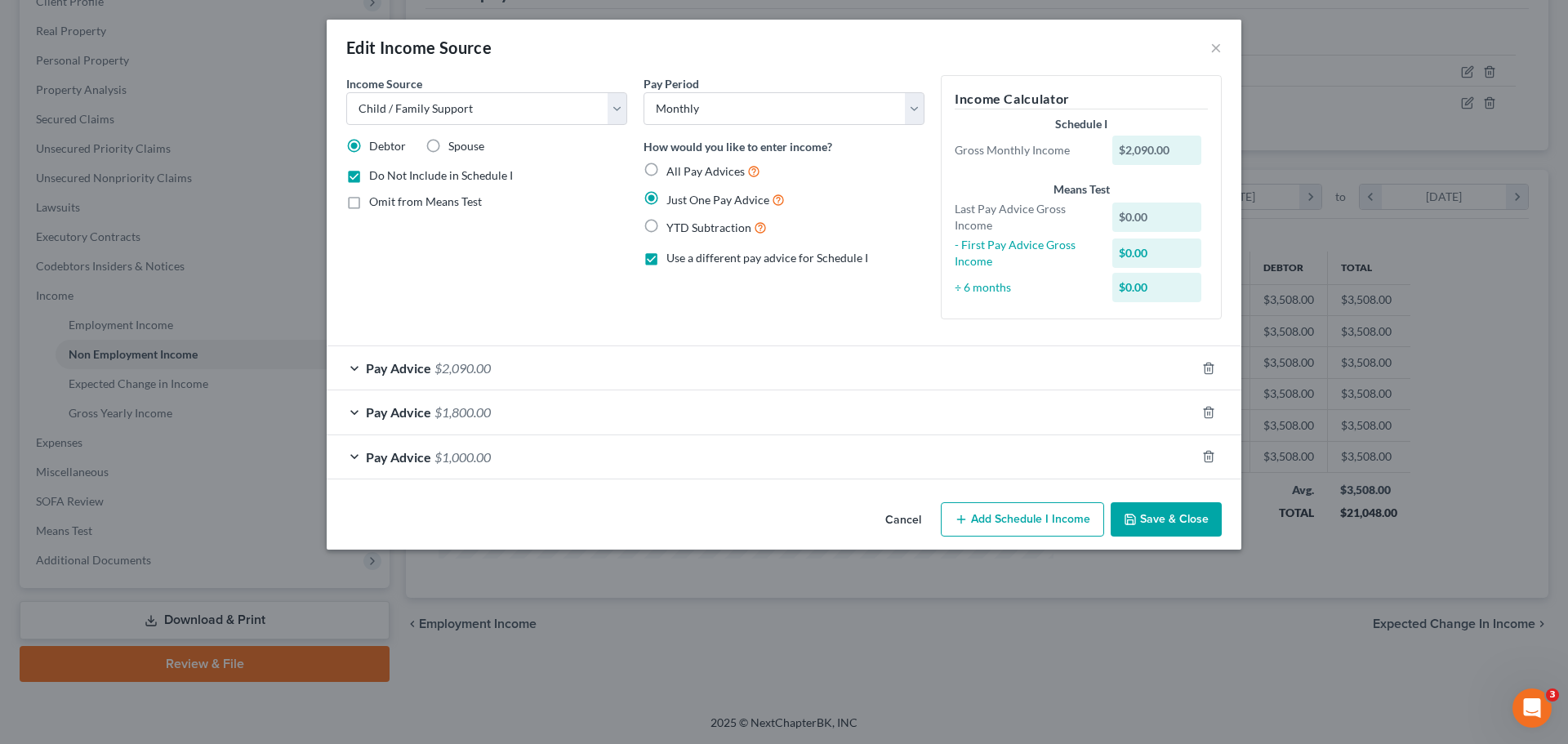
click at [692, 226] on span "YTD Subtraction" at bounding box center [709, 226] width 85 height 14
click at [683, 226] on input "YTD Subtraction" at bounding box center [678, 223] width 10 height 10
radio input "true"
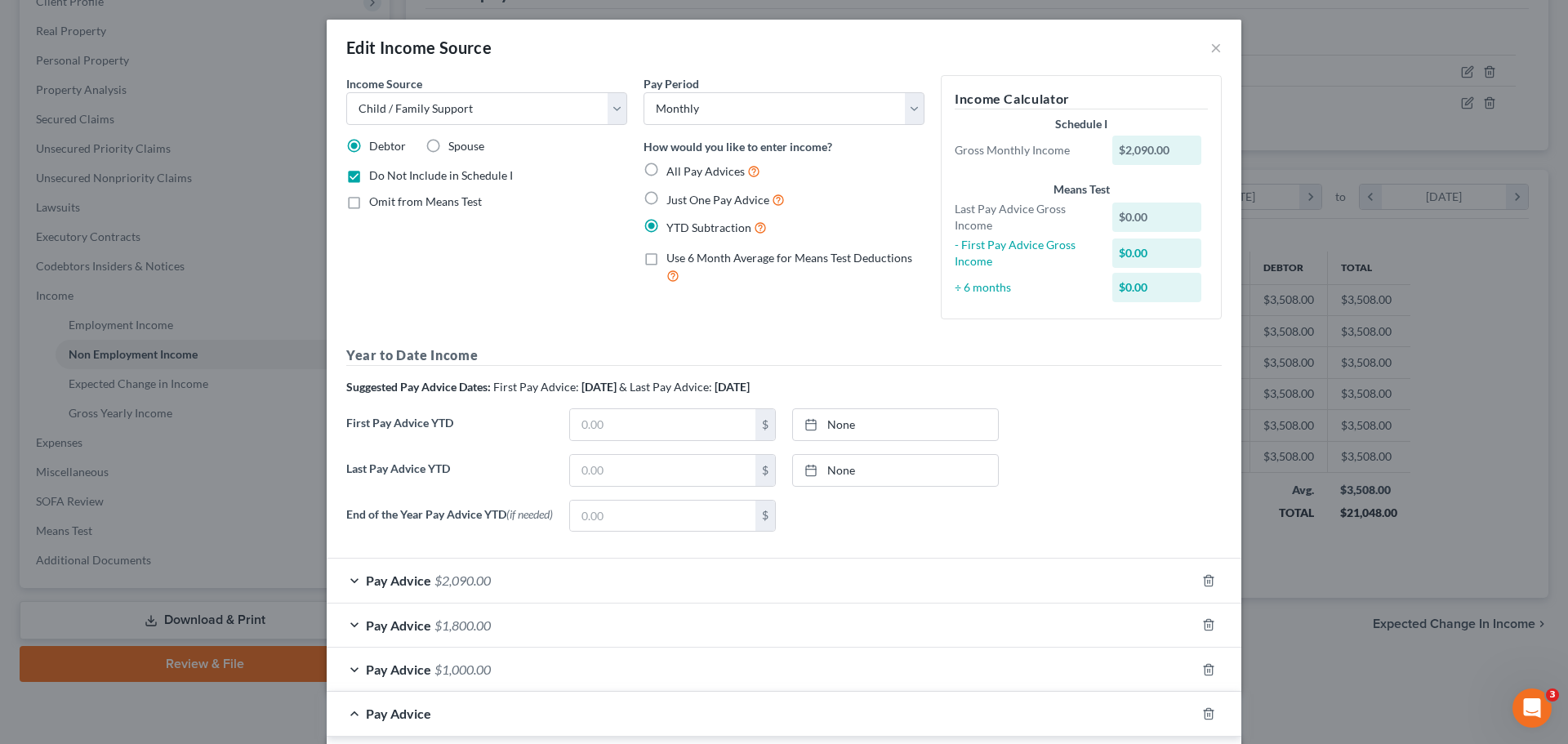
click at [691, 206] on label "Just One Pay Advice" at bounding box center [726, 200] width 118 height 18
click at [683, 201] on input "Just One Pay Advice" at bounding box center [678, 195] width 10 height 10
radio input "true"
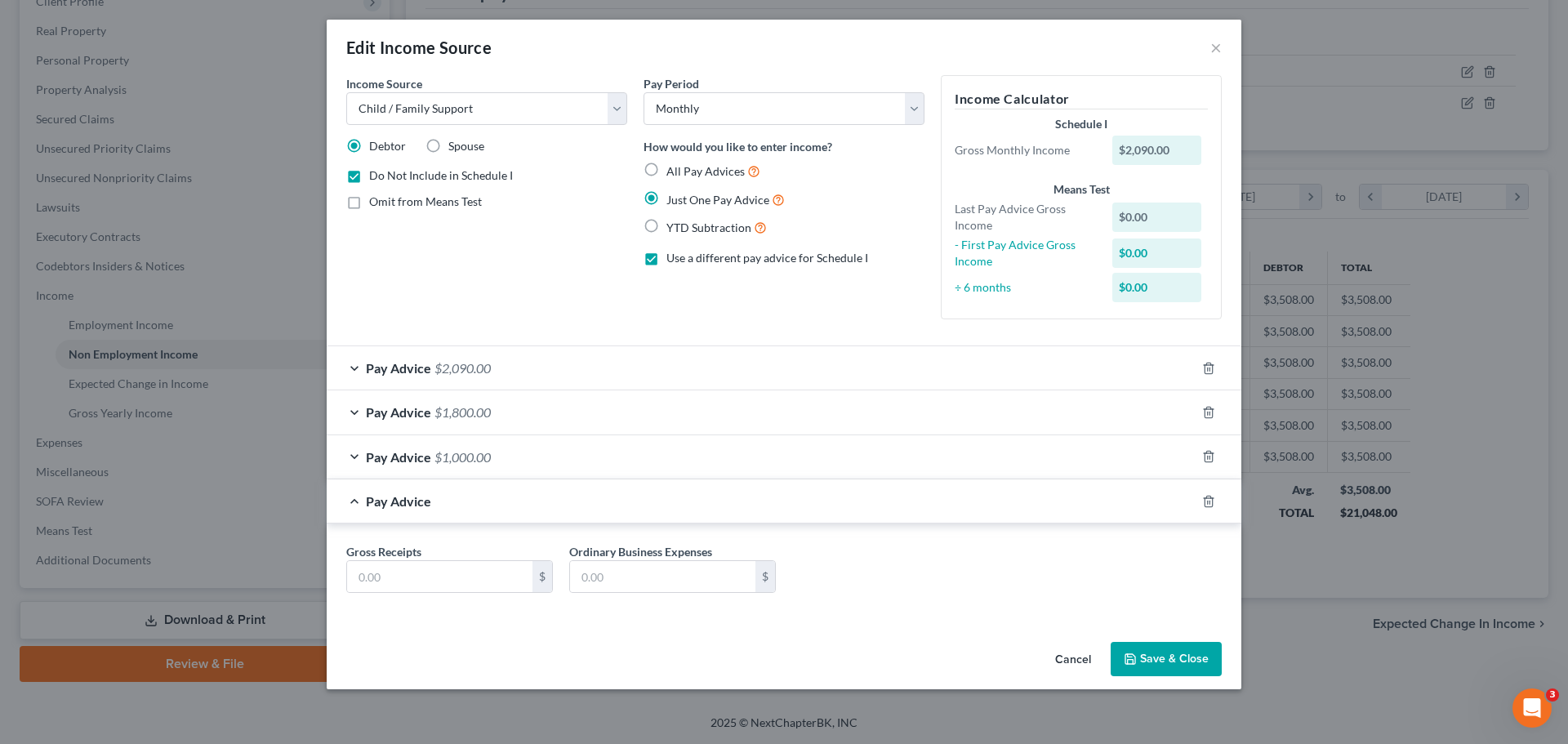
click at [696, 178] on label "All Pay Advices" at bounding box center [714, 171] width 94 height 18
click at [683, 172] on input "All Pay Advices" at bounding box center [678, 166] width 10 height 10
radio input "true"
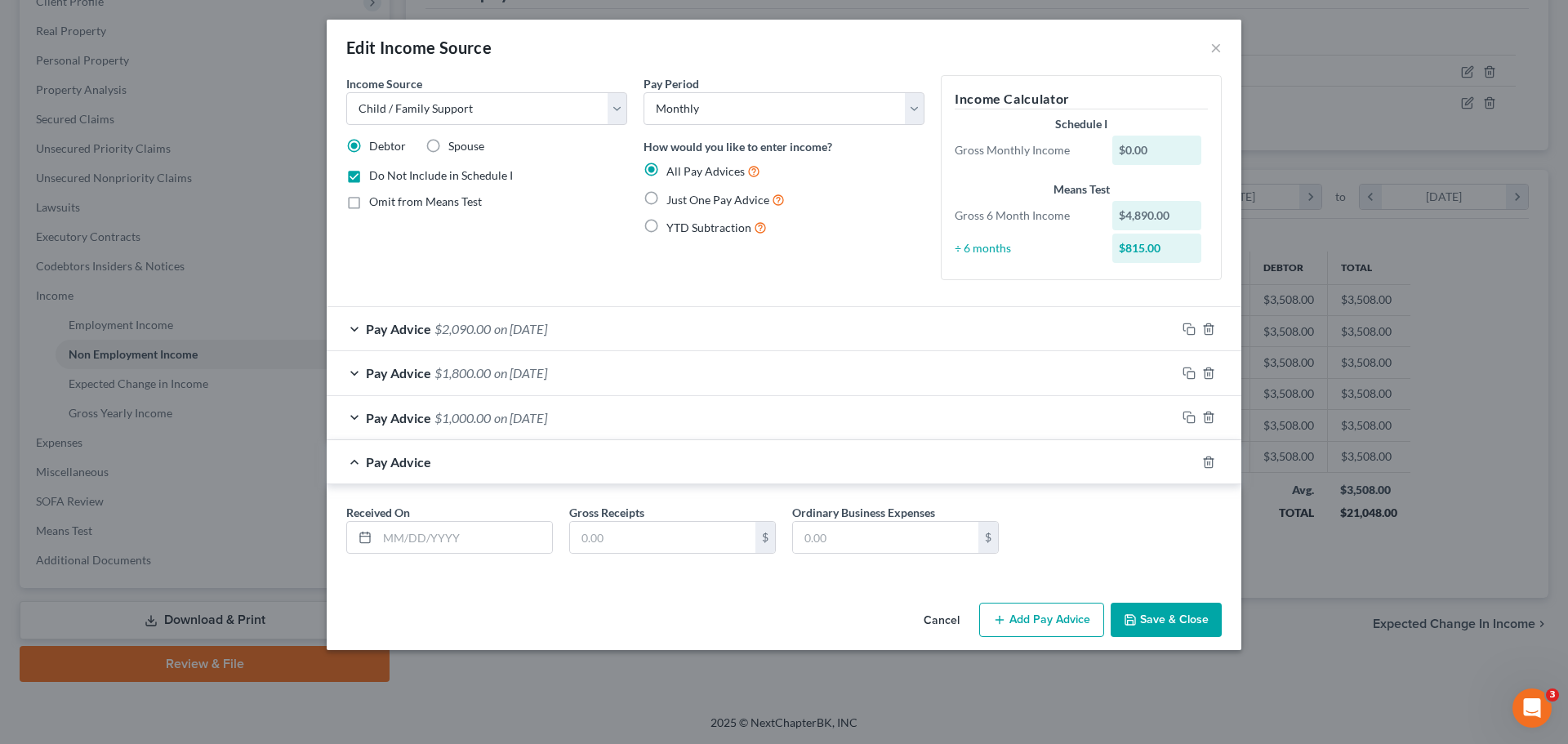
click at [926, 619] on button "Cancel" at bounding box center [941, 620] width 62 height 32
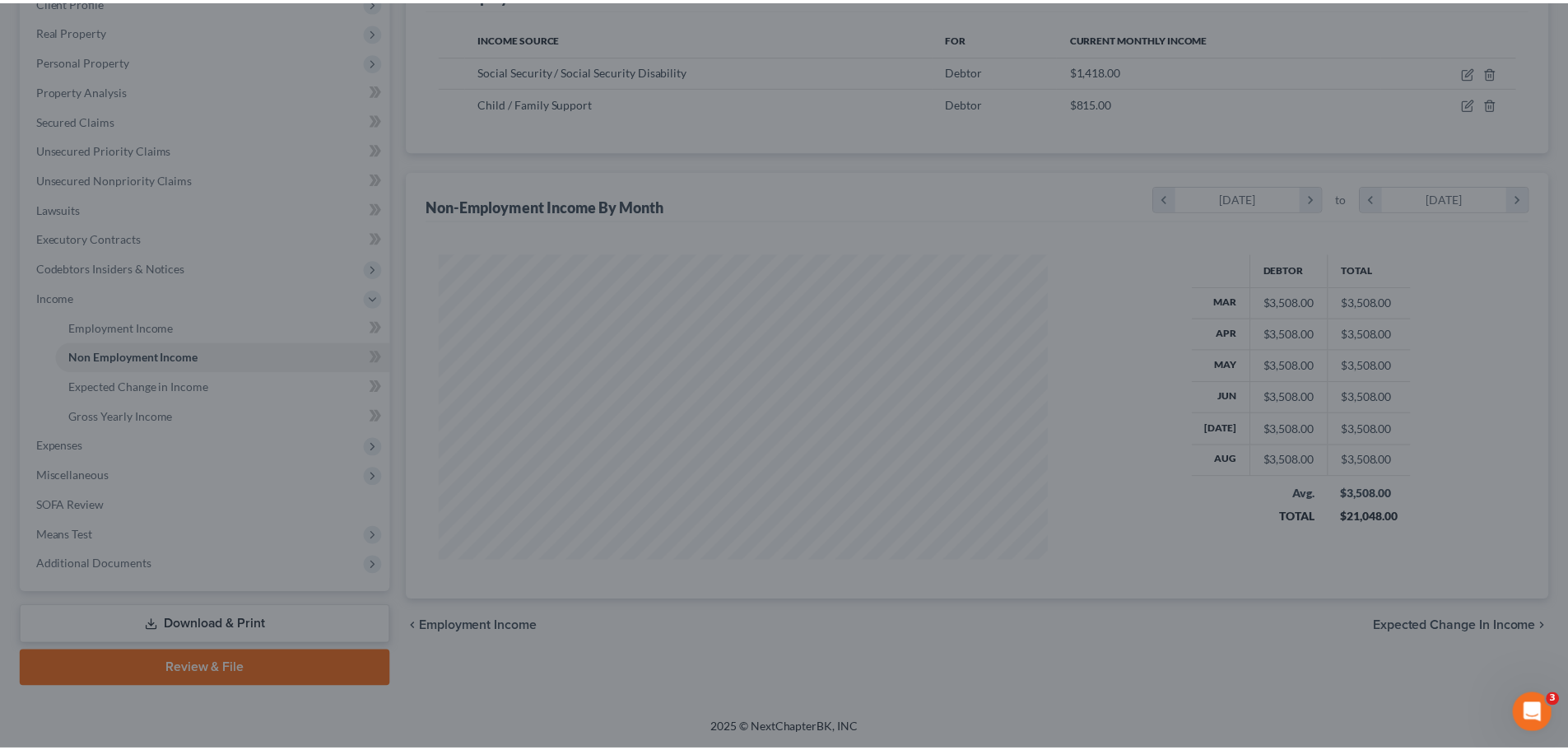
scroll to position [822661, 822315]
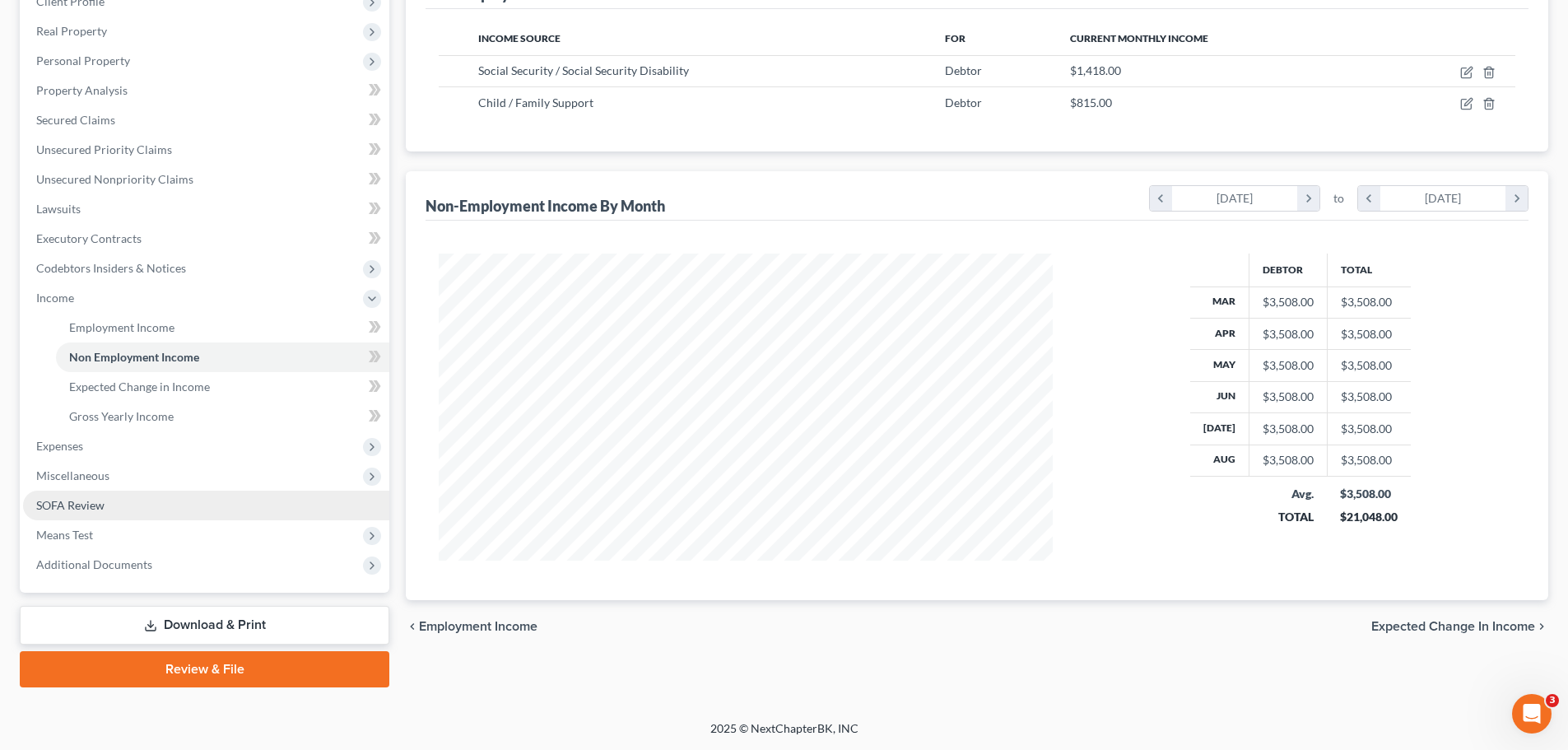
click at [95, 503] on span "SOFA Review" at bounding box center [70, 504] width 68 height 14
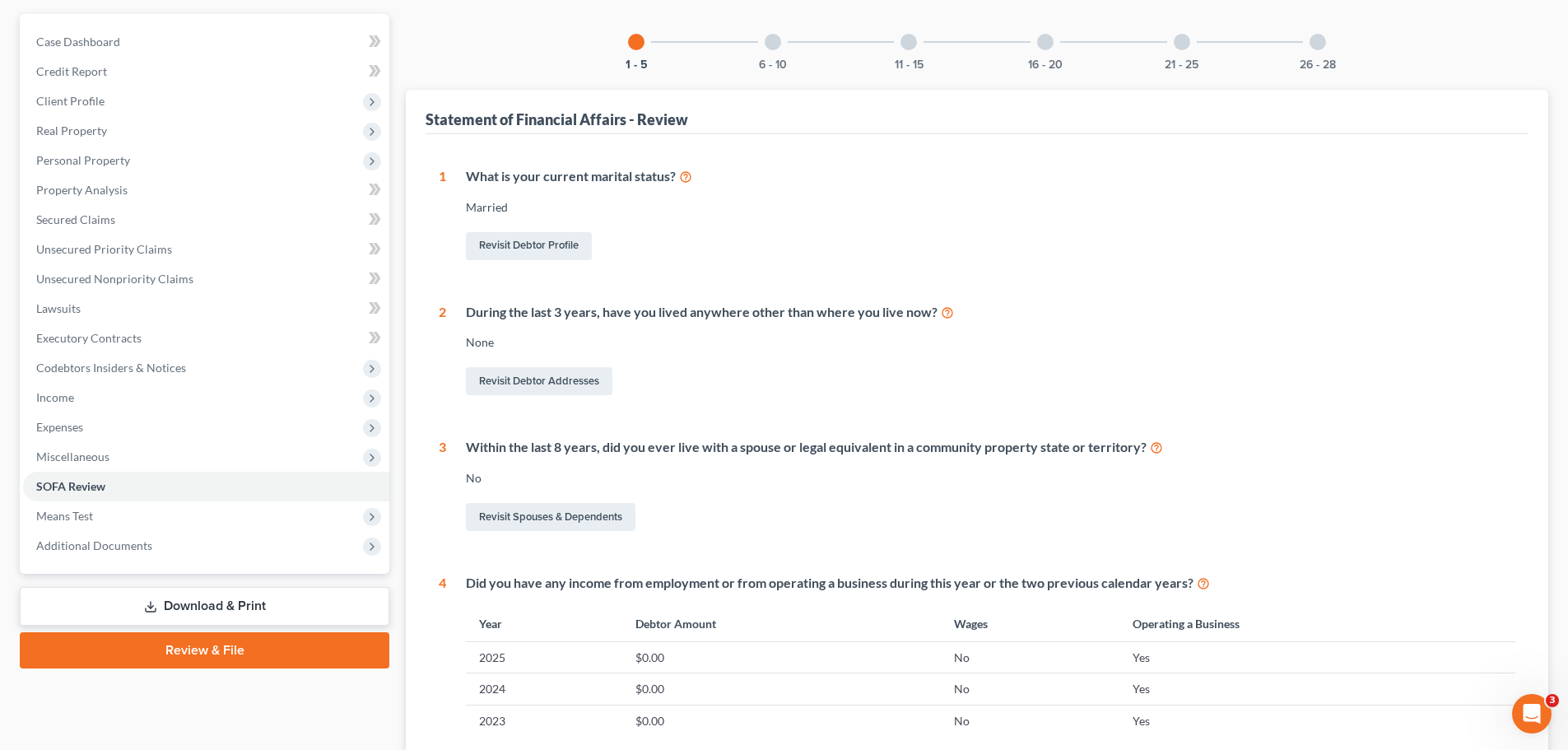
scroll to position [494, 0]
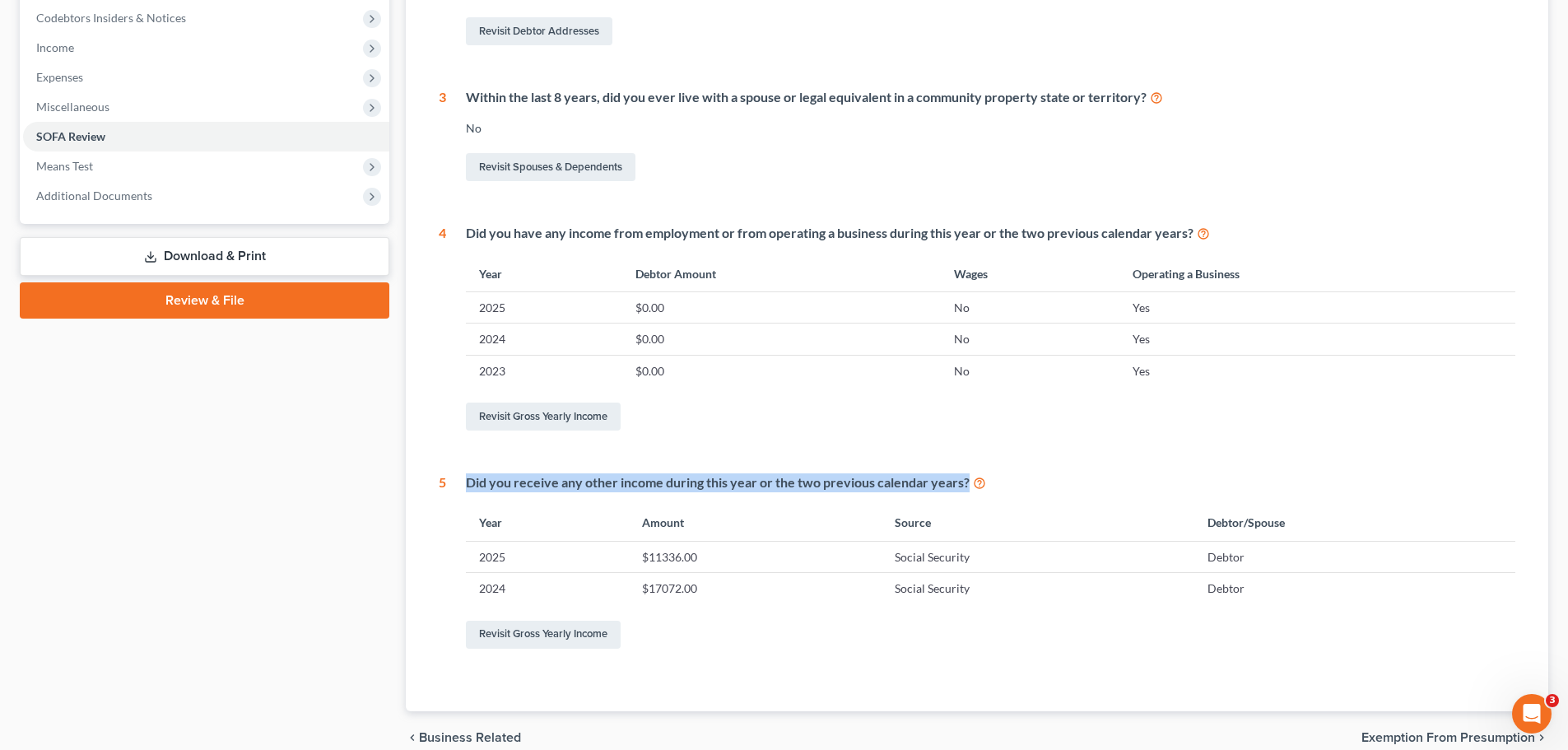
drag, startPoint x: 462, startPoint y: 476, endPoint x: 1000, endPoint y: 483, distance: 538.0
click at [1000, 483] on div "Did you receive any other income during this year or the two previous calendar …" at bounding box center [980, 563] width 1069 height 179
click at [1000, 484] on div "Did you receive any other income during this year or the two previous calendar …" at bounding box center [990, 483] width 1049 height 19
click at [580, 634] on link "Revisit Gross Yearly Income" at bounding box center [543, 634] width 155 height 28
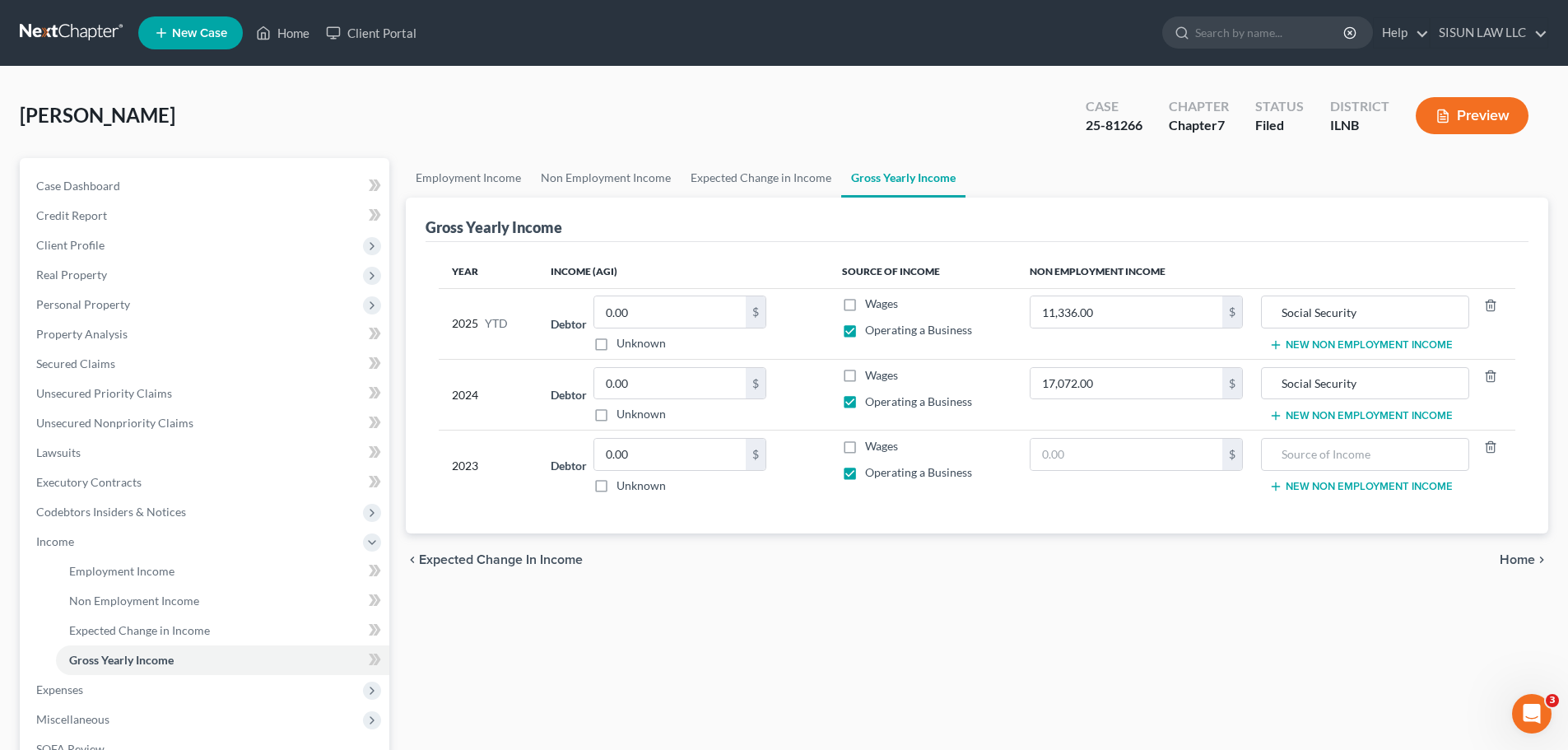
click at [1399, 343] on button "New Non Employment Income" at bounding box center [1360, 345] width 184 height 13
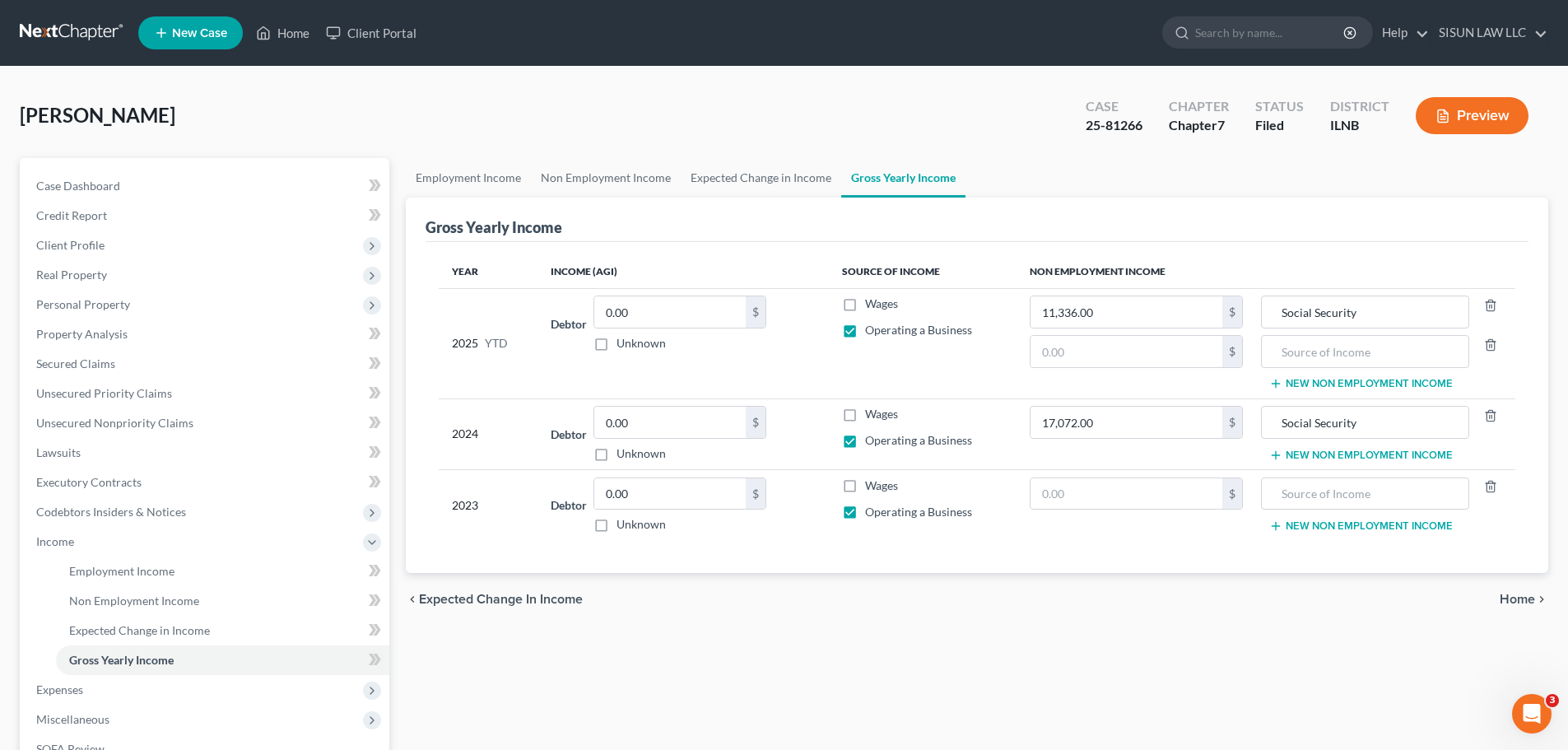
click at [1320, 451] on button "New Non Employment Income" at bounding box center [1360, 455] width 184 height 13
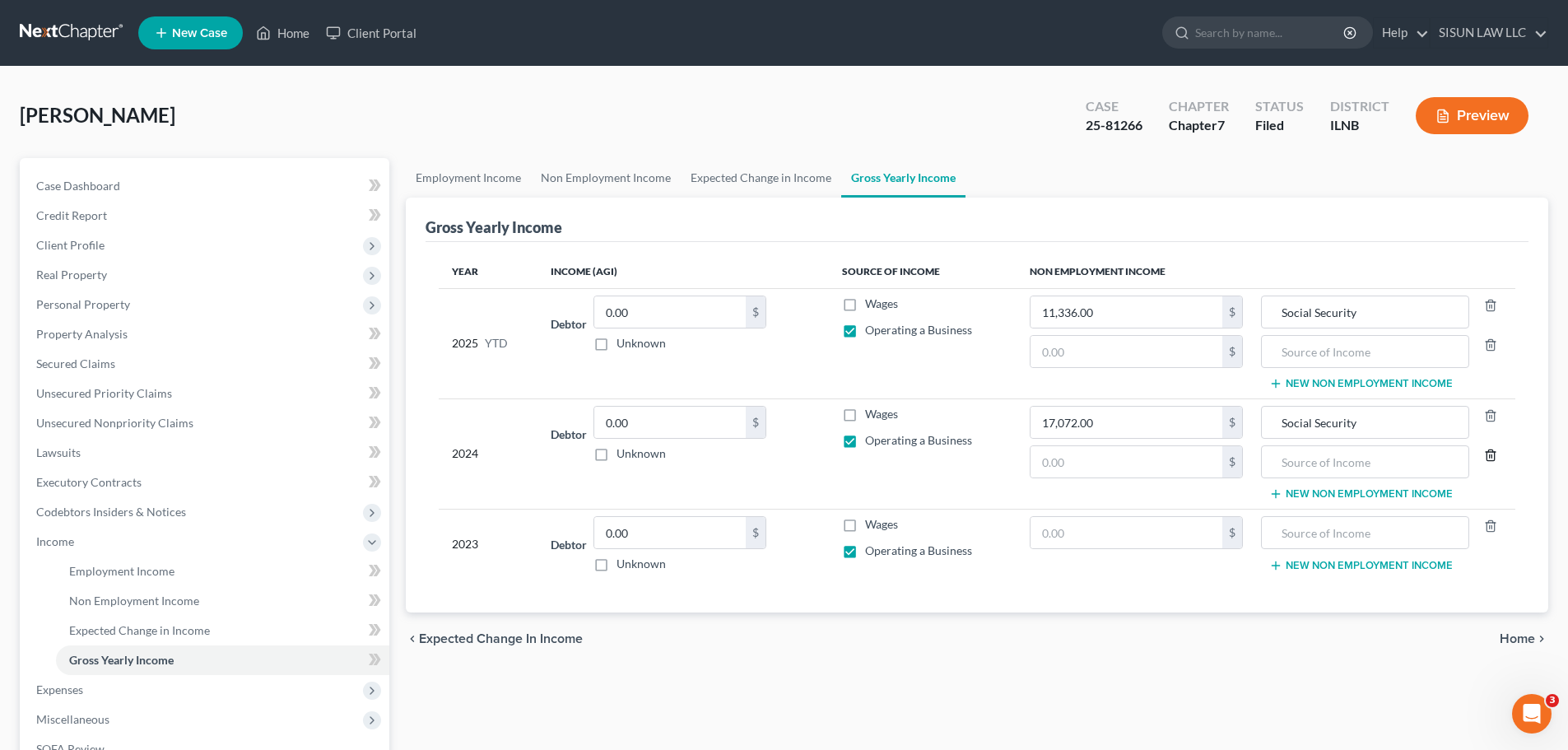
click at [1486, 452] on icon "button" at bounding box center [1490, 454] width 7 height 10
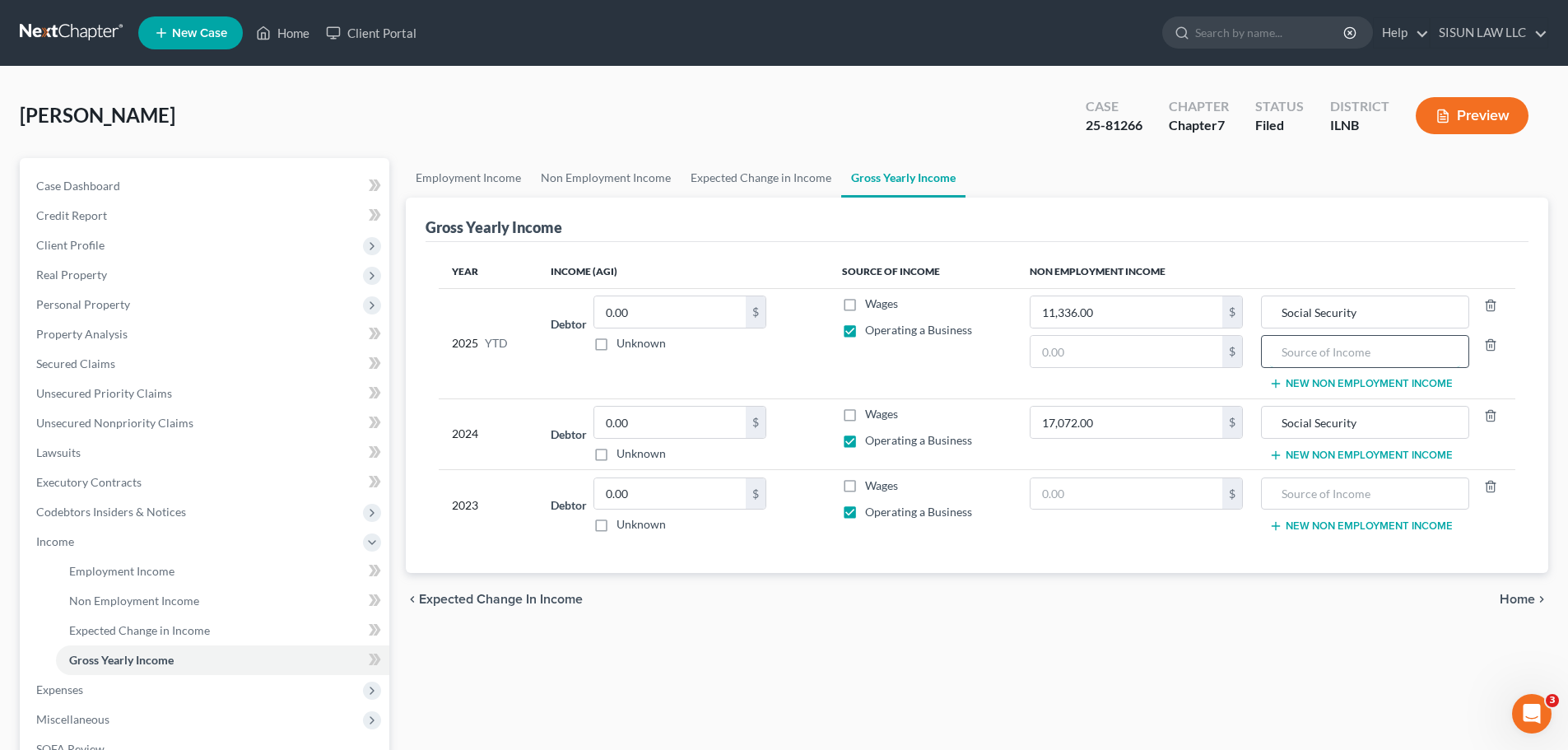
click at [1365, 362] on input "text" at bounding box center [1364, 351] width 189 height 32
click at [596, 176] on link "Non Employment Income" at bounding box center [606, 178] width 150 height 39
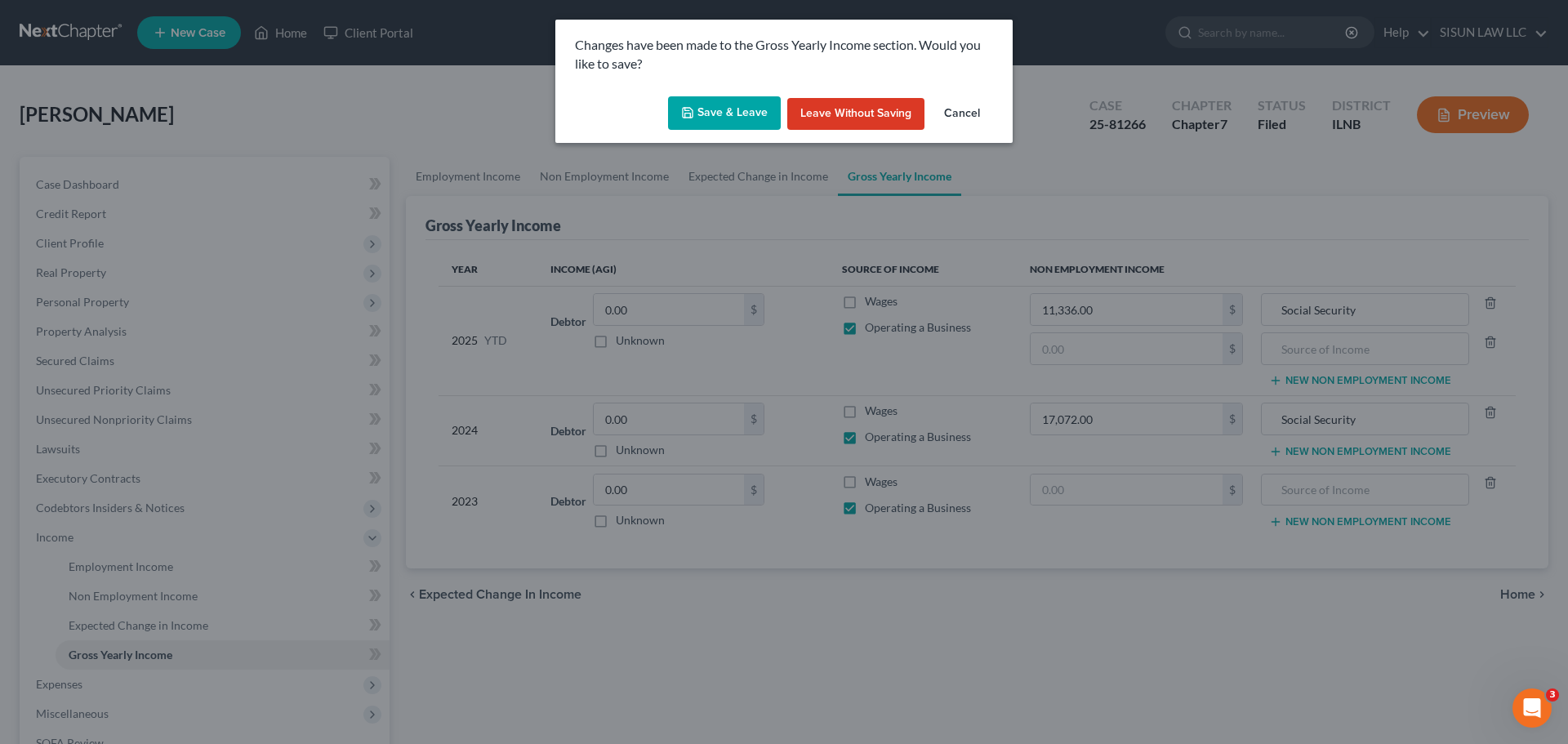
click at [957, 107] on button "Cancel" at bounding box center [962, 114] width 62 height 32
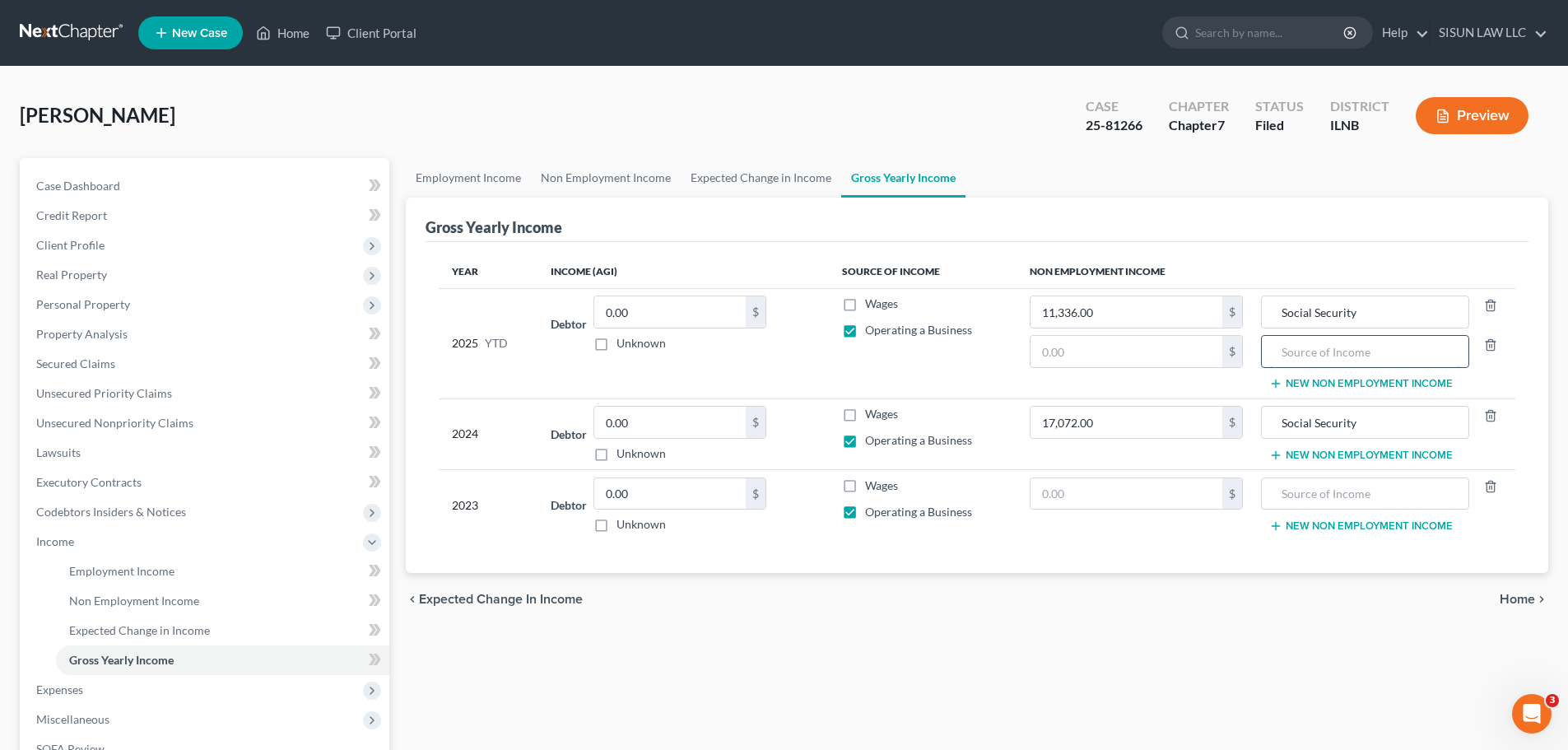
click at [1353, 367] on input "text" at bounding box center [1364, 351] width 189 height 32
type input "d"
type input "\"
type input "Occasional gift from [PERSON_NAME]'s Son"
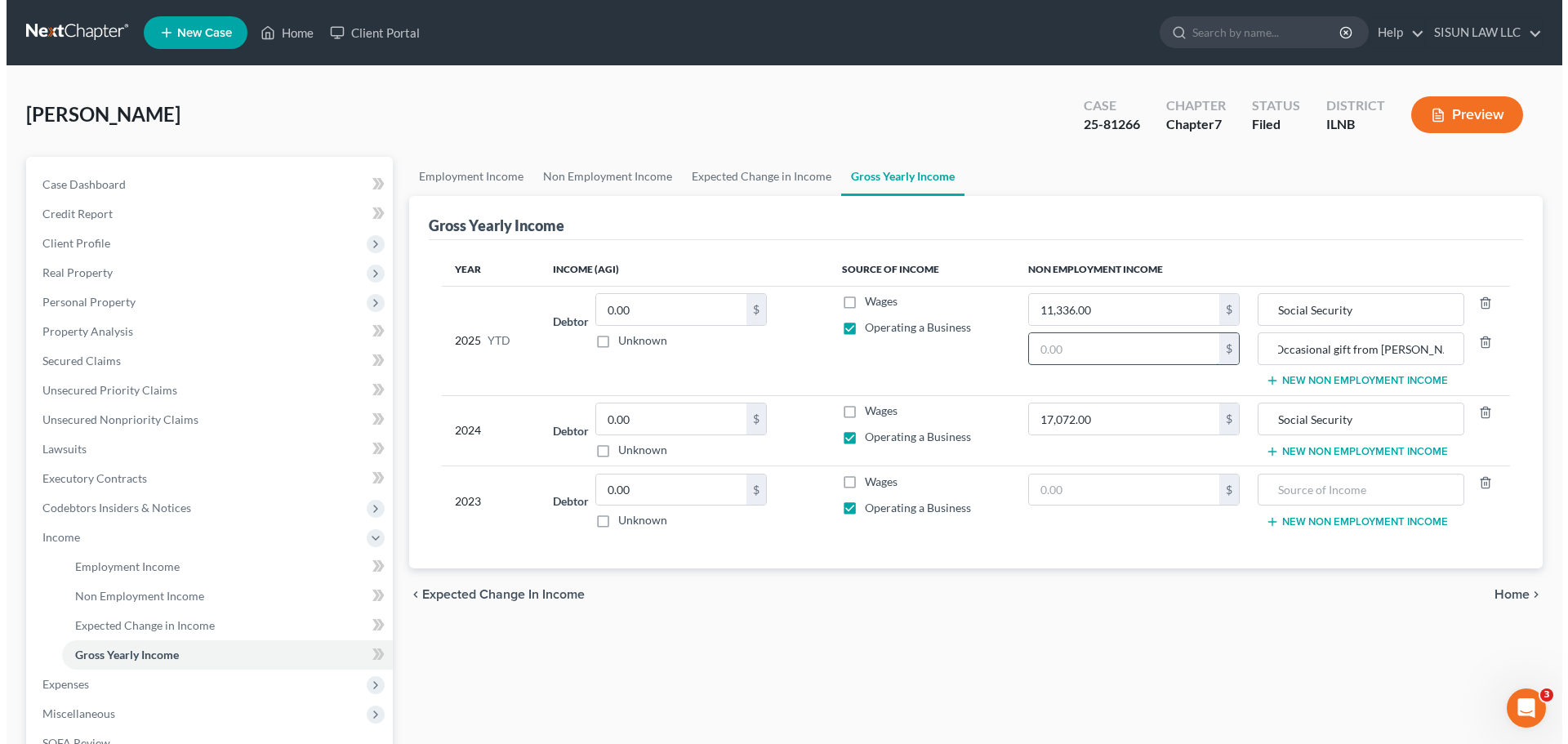
scroll to position [0, 0]
click at [1116, 348] on input "text" at bounding box center [1118, 348] width 190 height 31
type input "4,890"
click at [1369, 249] on div "Year Income (AGI) Source of Income Non Employment Income 2025 YTD Debtor 0.00 $…" at bounding box center [970, 404] width 1095 height 328
click at [768, 193] on link "Expected Change in Income" at bounding box center [755, 177] width 159 height 39
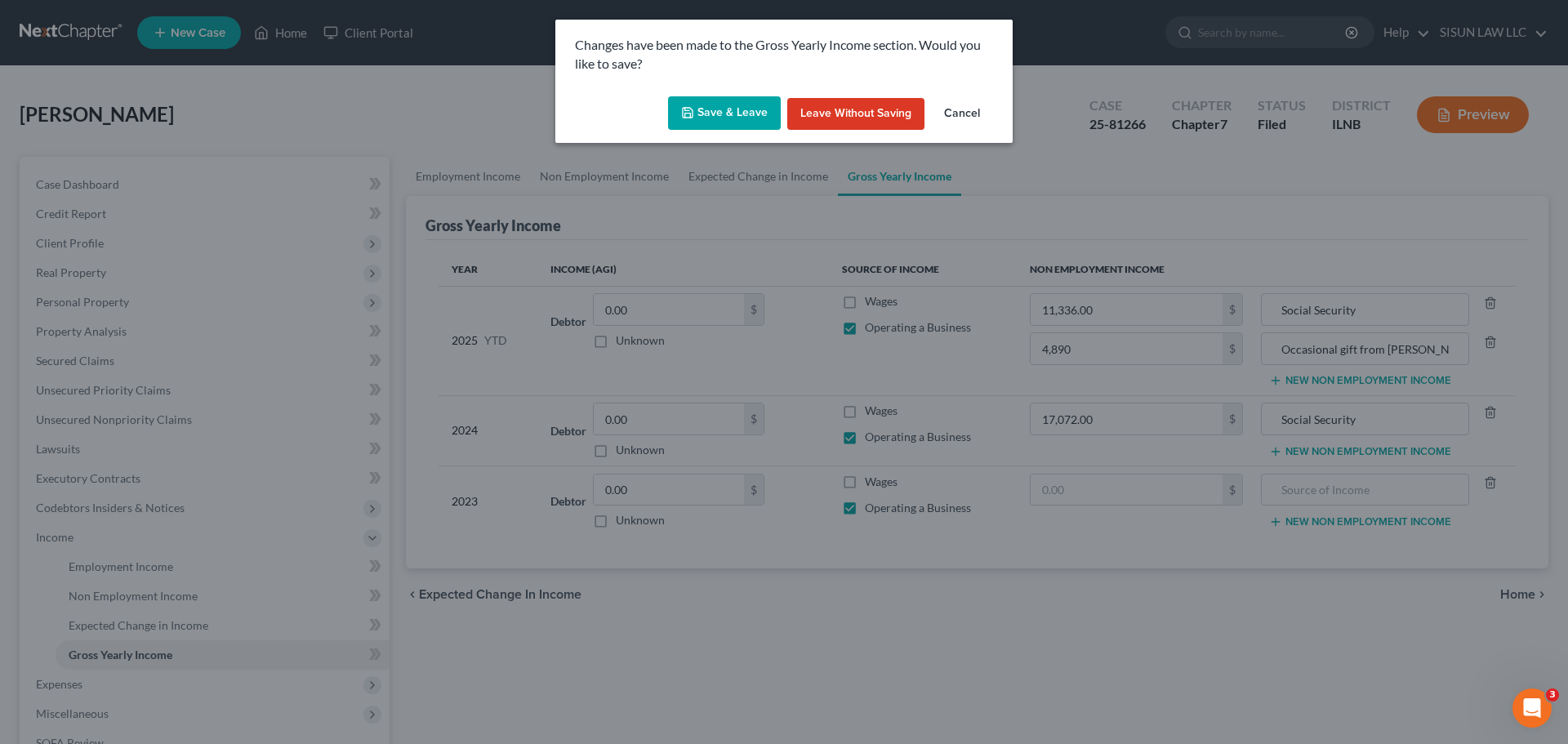
click at [729, 119] on button "Save & Leave" at bounding box center [725, 113] width 113 height 34
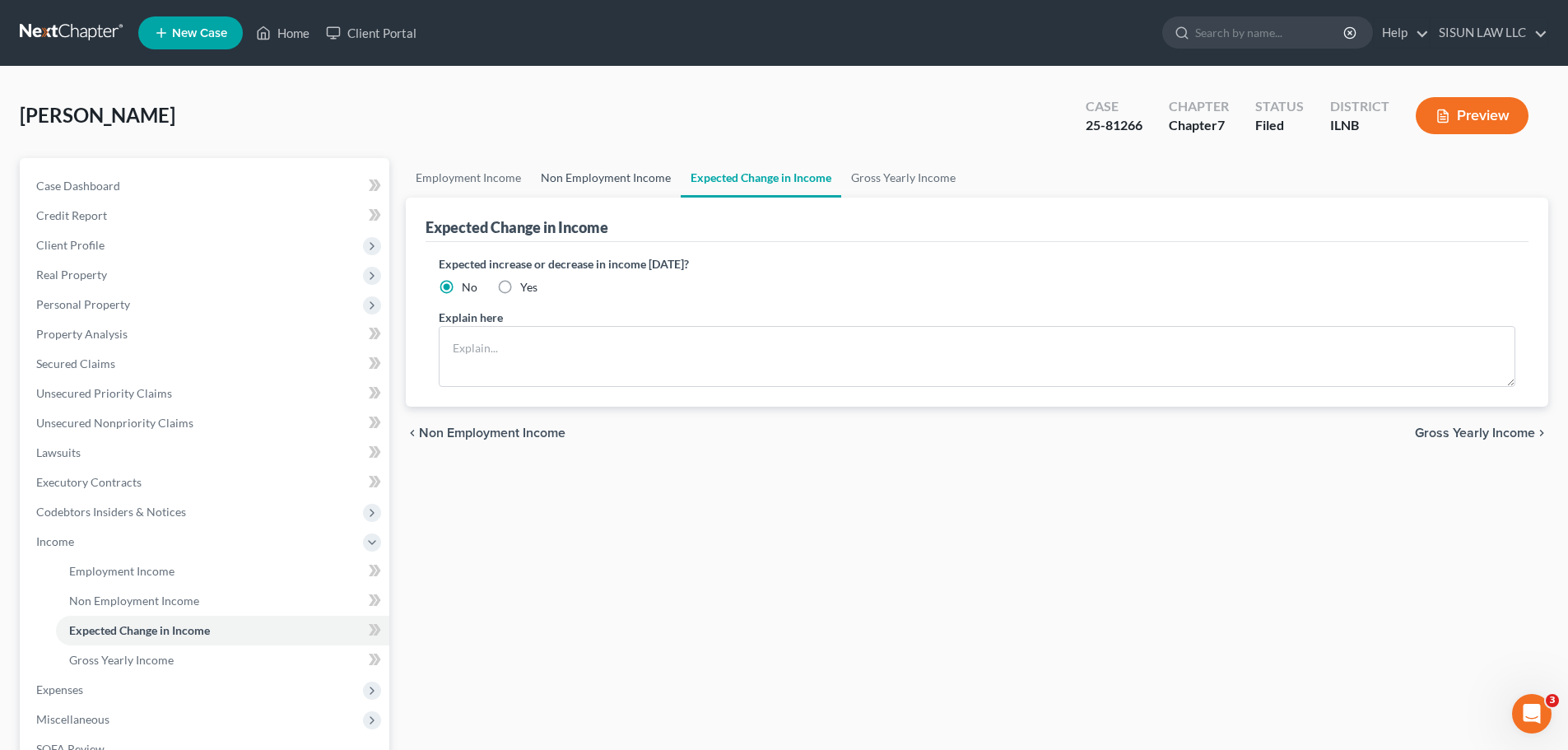
click at [618, 179] on link "Non Employment Income" at bounding box center [606, 178] width 150 height 39
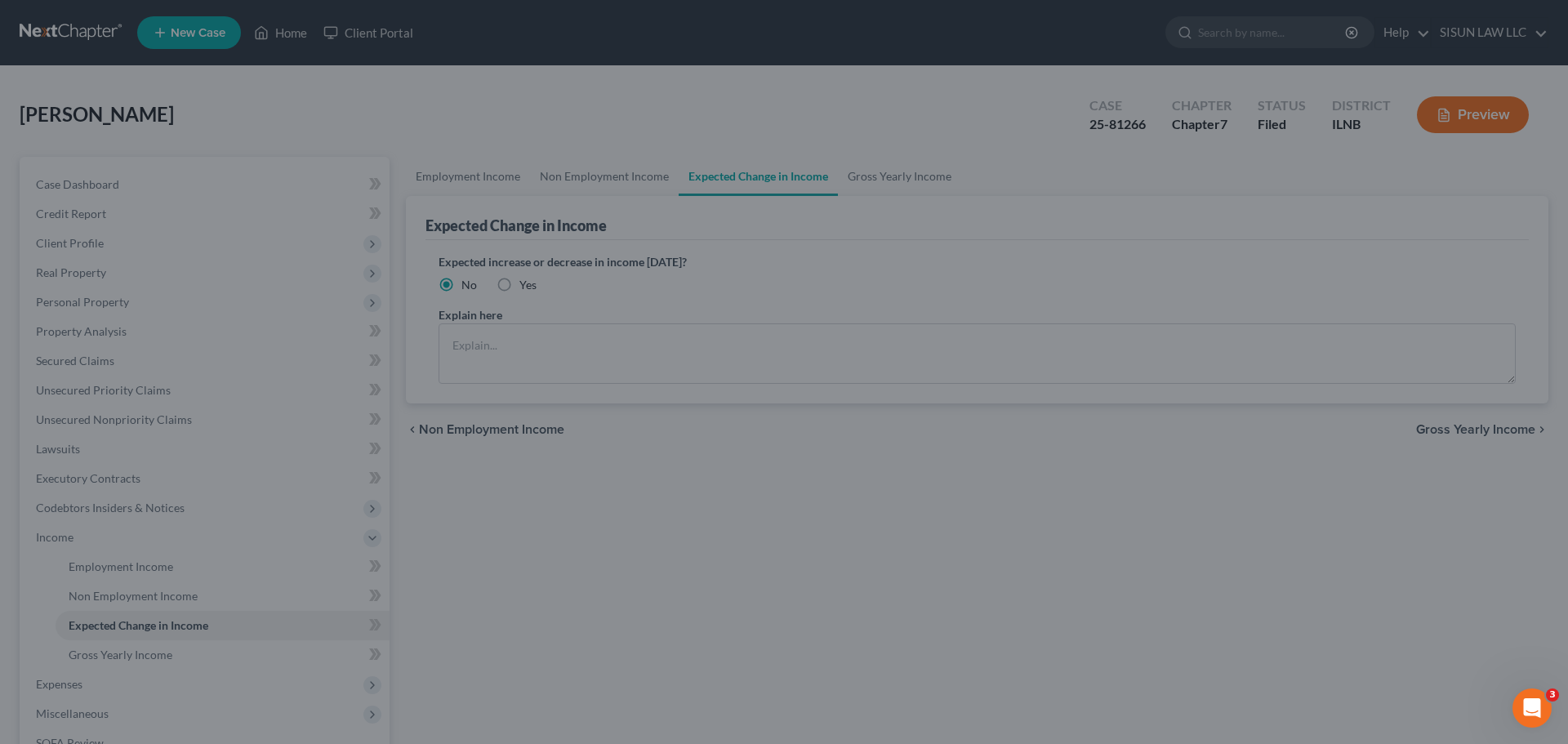
click at [575, 186] on div at bounding box center [784, 372] width 1568 height 744
click at [640, 122] on div at bounding box center [784, 372] width 1568 height 744
click at [696, 196] on div at bounding box center [784, 372] width 1568 height 744
click at [608, 173] on div at bounding box center [784, 372] width 1568 height 744
click at [1222, 470] on div at bounding box center [784, 372] width 1568 height 744
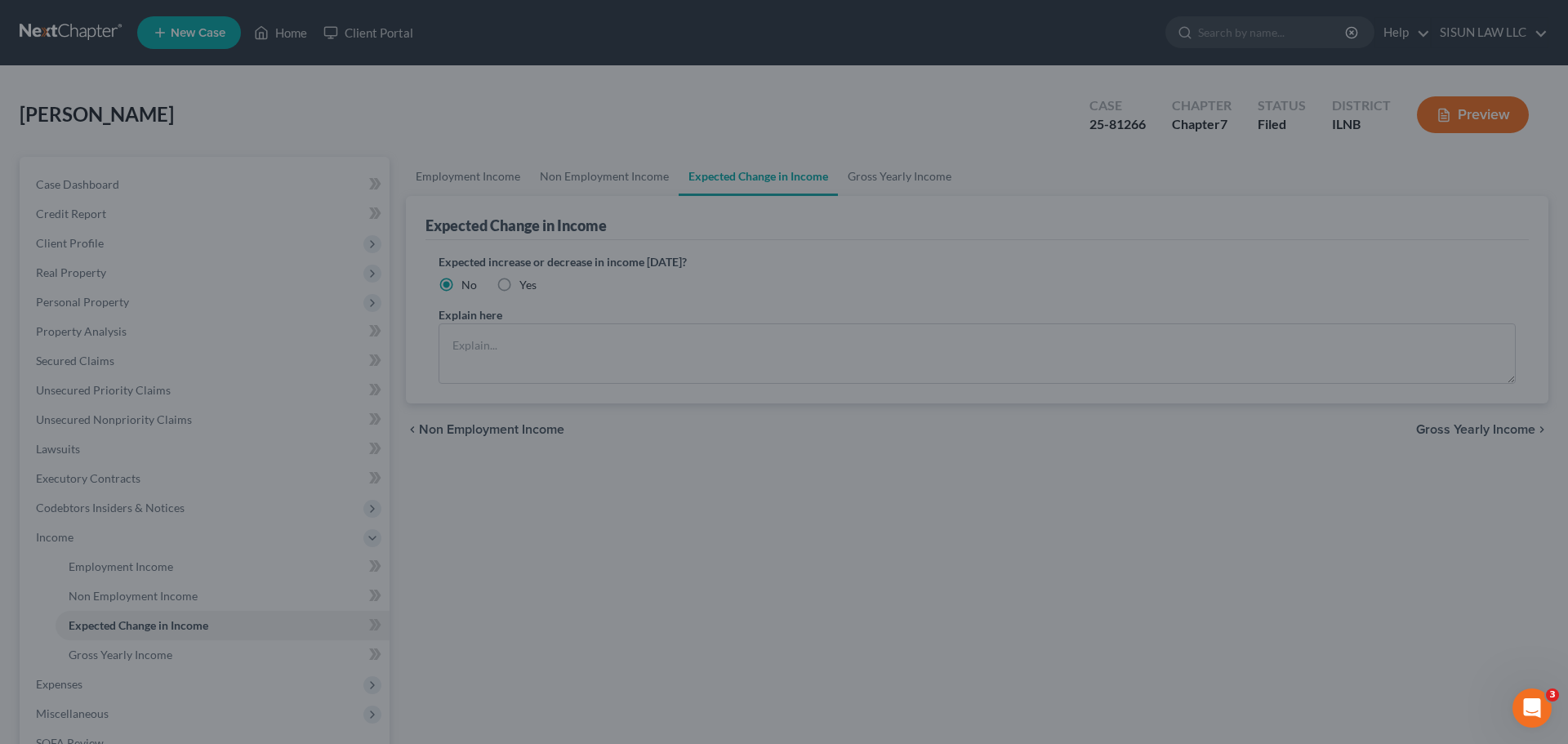
click at [1222, 470] on div at bounding box center [784, 372] width 1568 height 744
click at [664, 361] on div at bounding box center [784, 372] width 1568 height 744
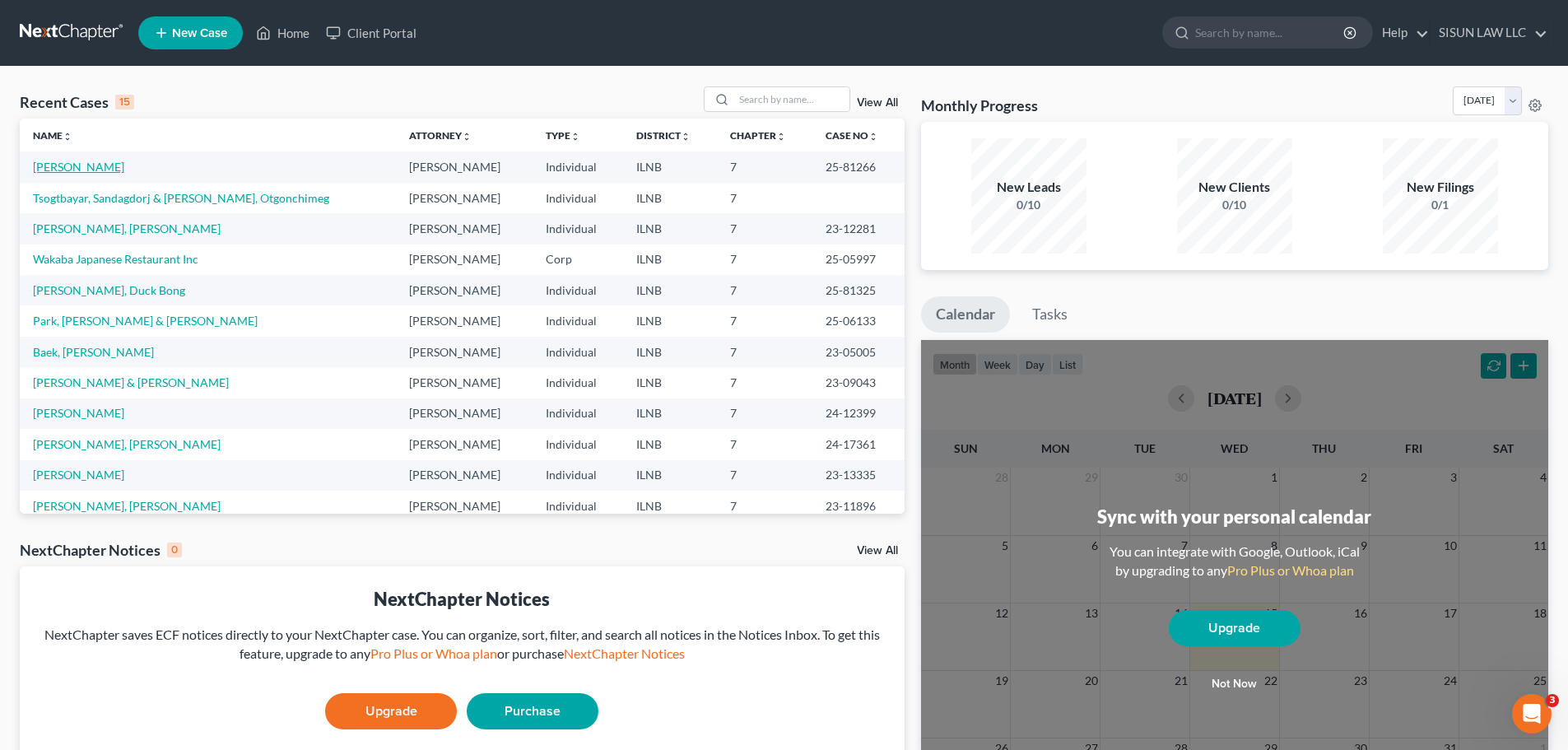
click at [67, 170] on link "Rittmeyer, Chae S" at bounding box center [78, 166] width 91 height 14
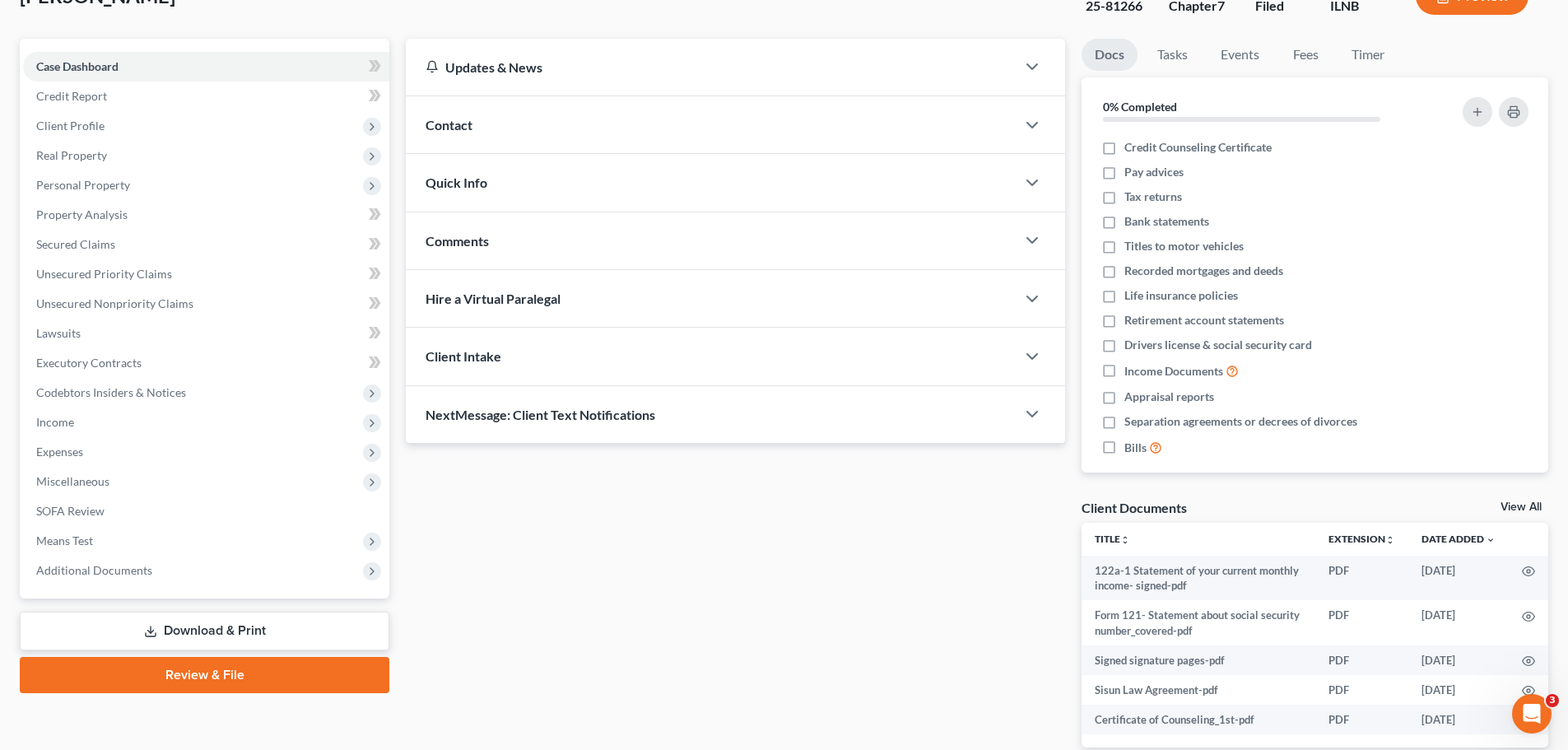
scroll to position [206, 0]
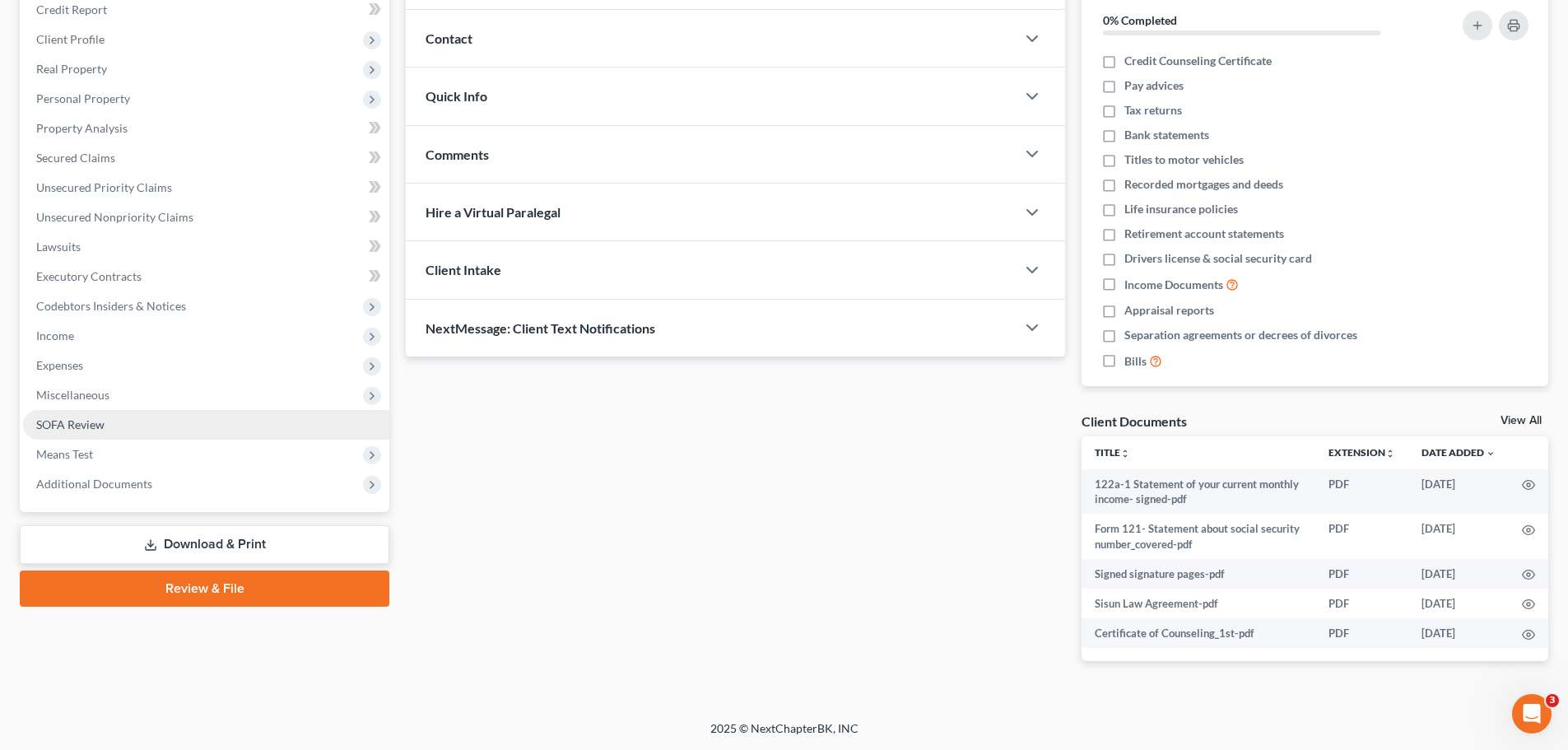
click at [171, 424] on link "SOFA Review" at bounding box center [206, 425] width 366 height 30
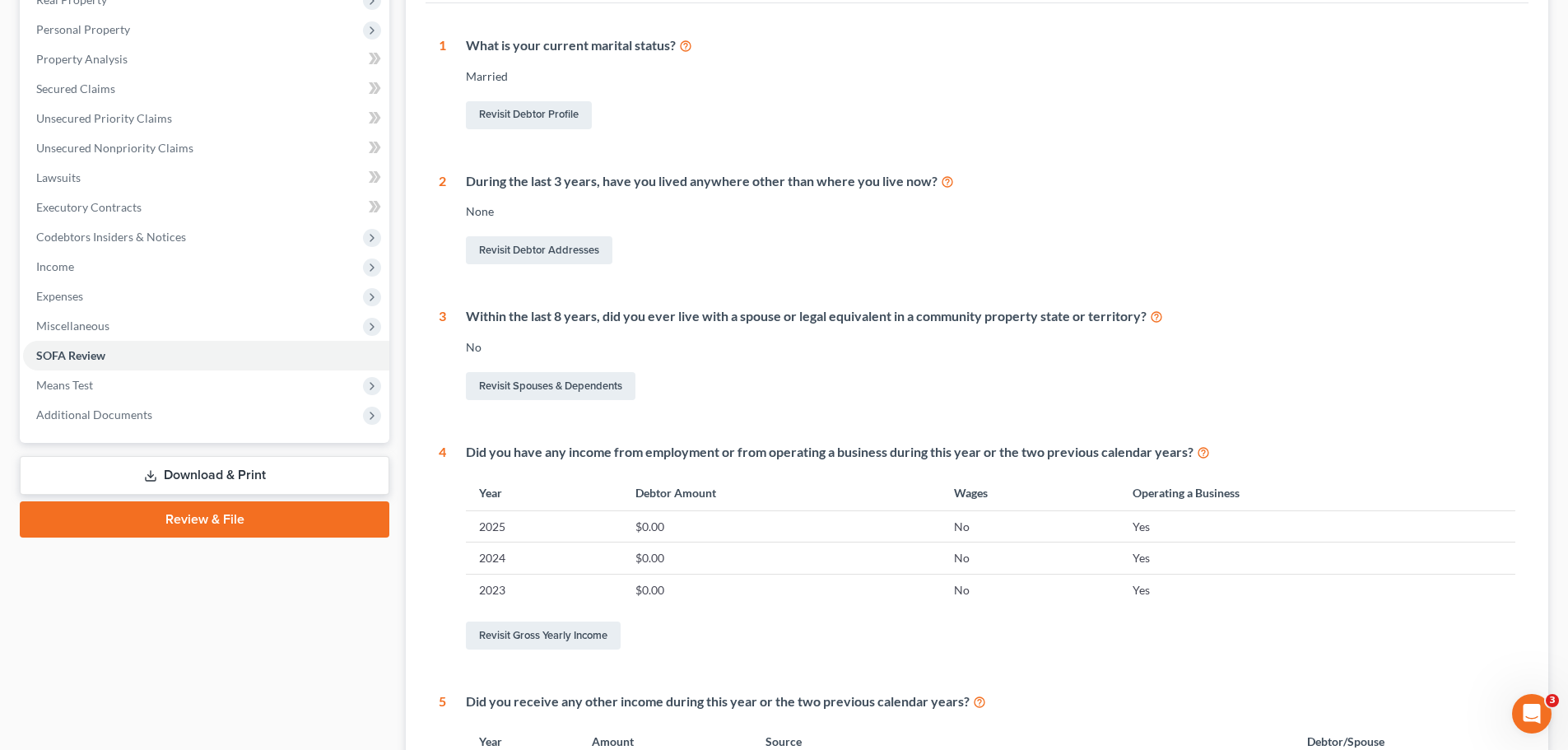
scroll to position [25, 0]
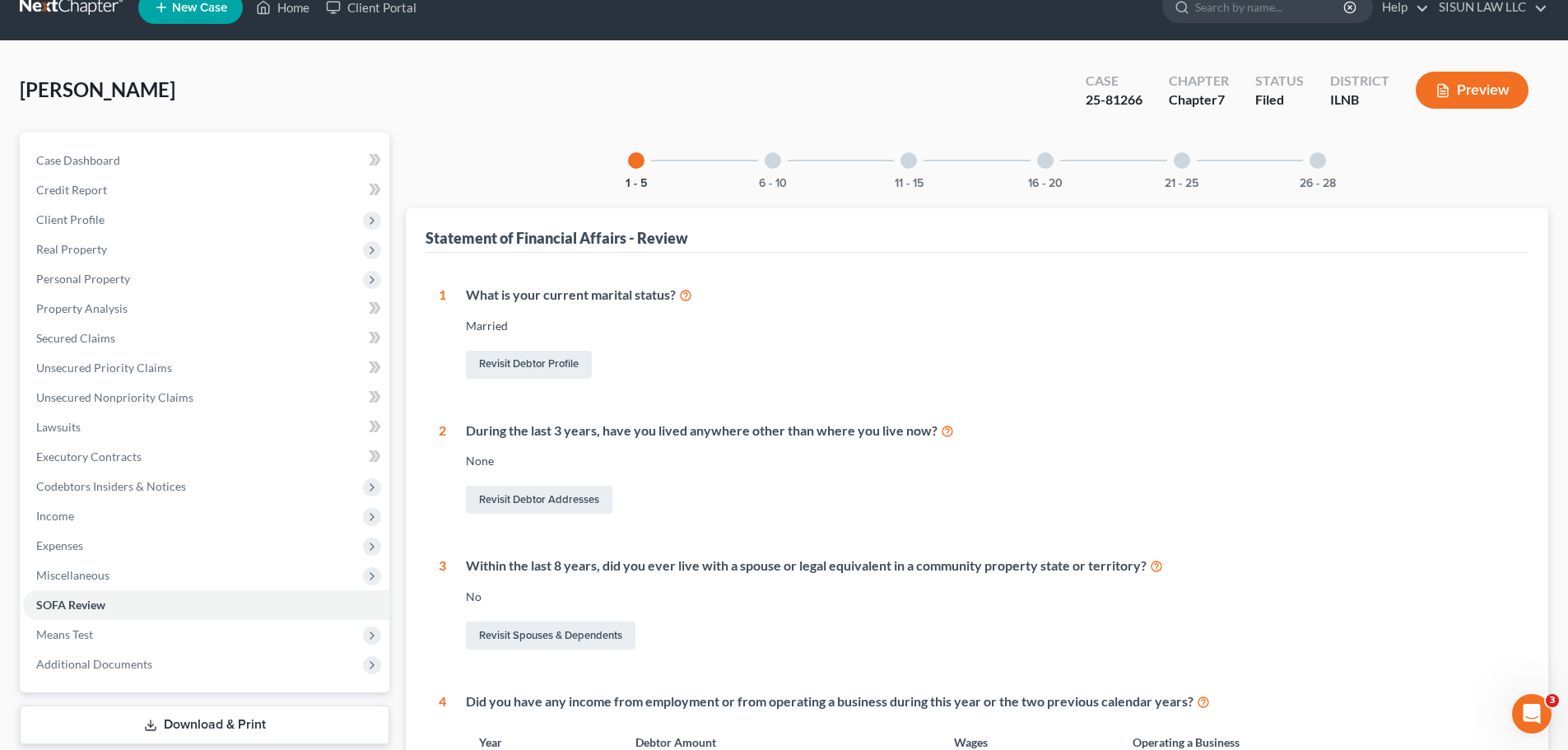
click at [767, 170] on div "6 - 10" at bounding box center [772, 160] width 56 height 56
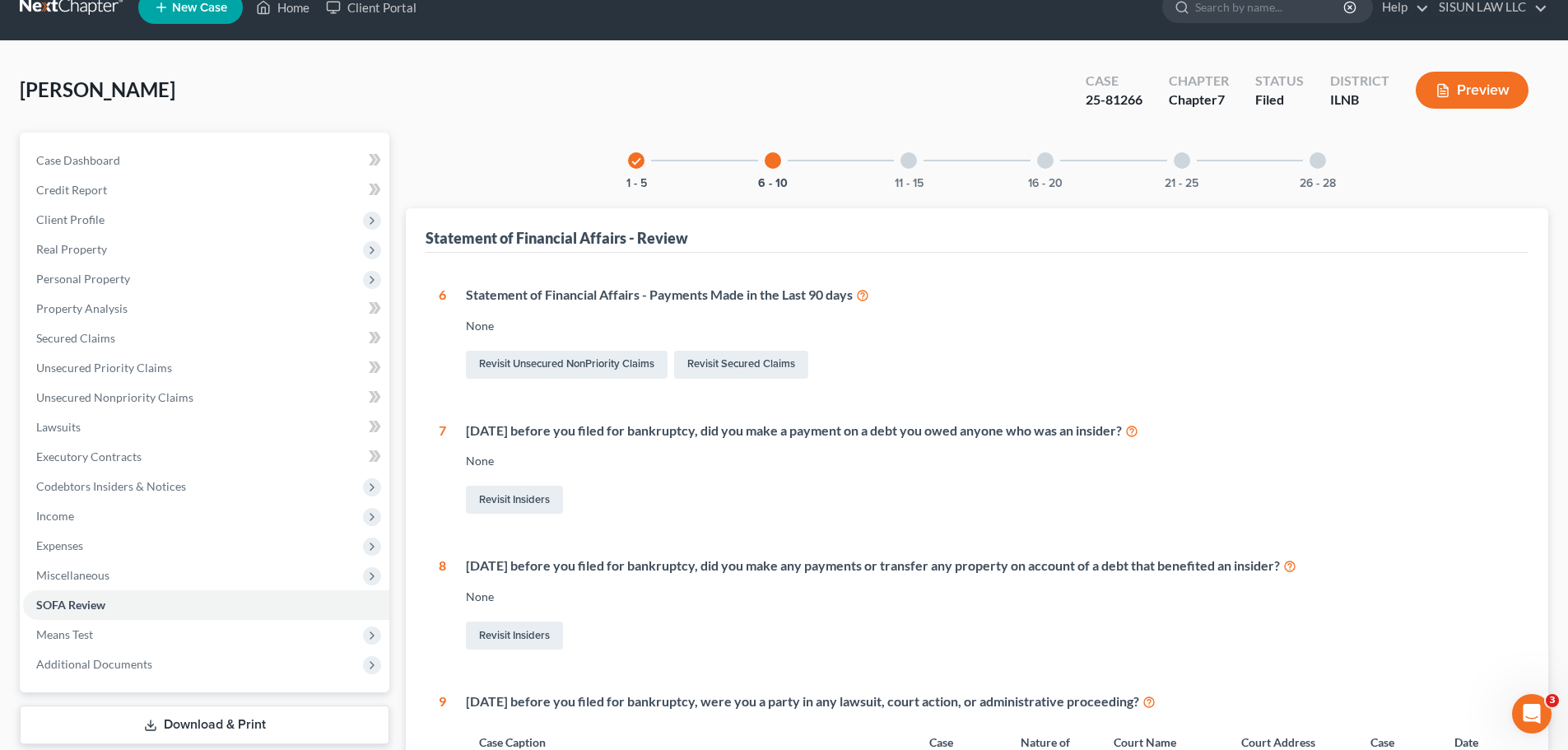
click at [911, 167] on div at bounding box center [908, 160] width 17 height 17
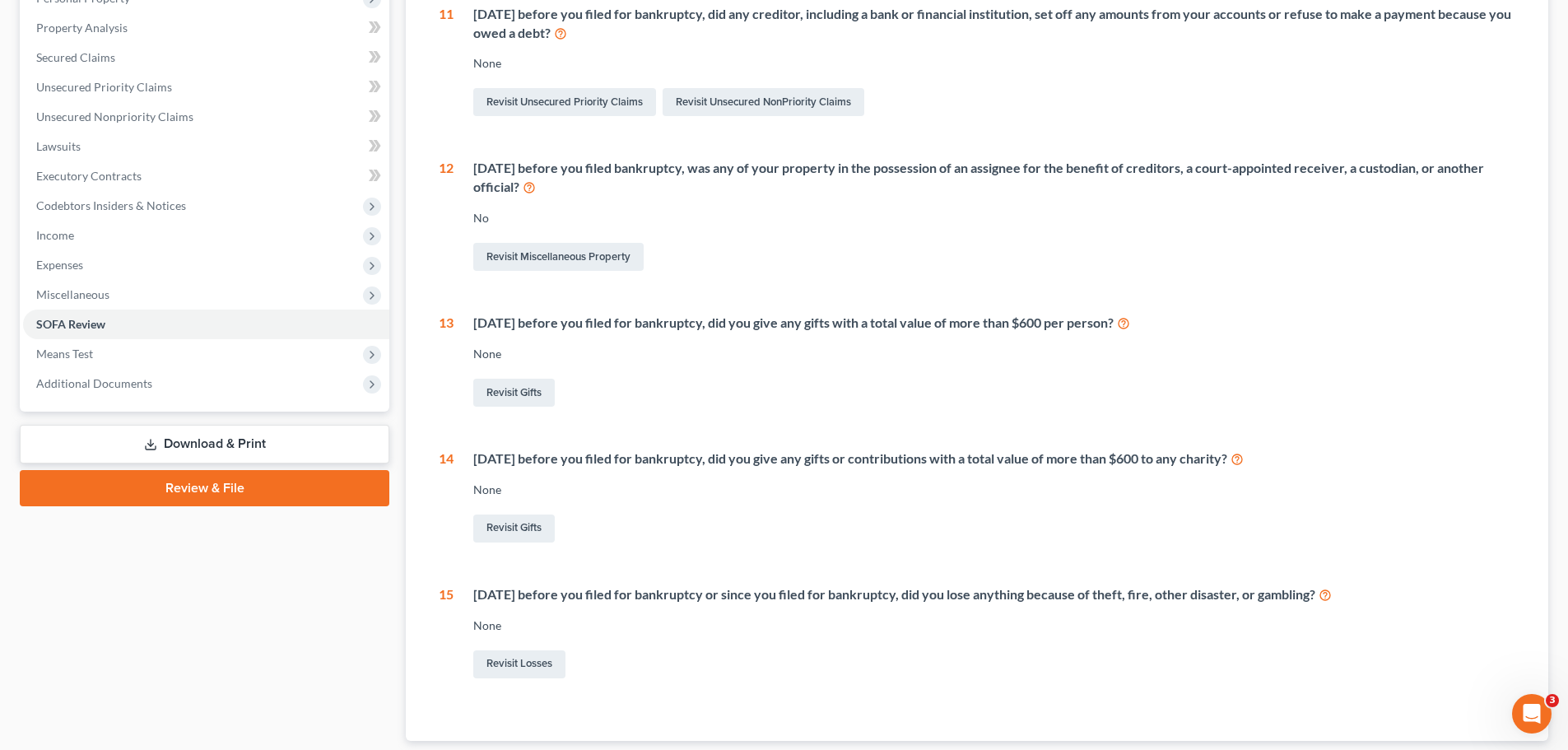
scroll to position [355, 0]
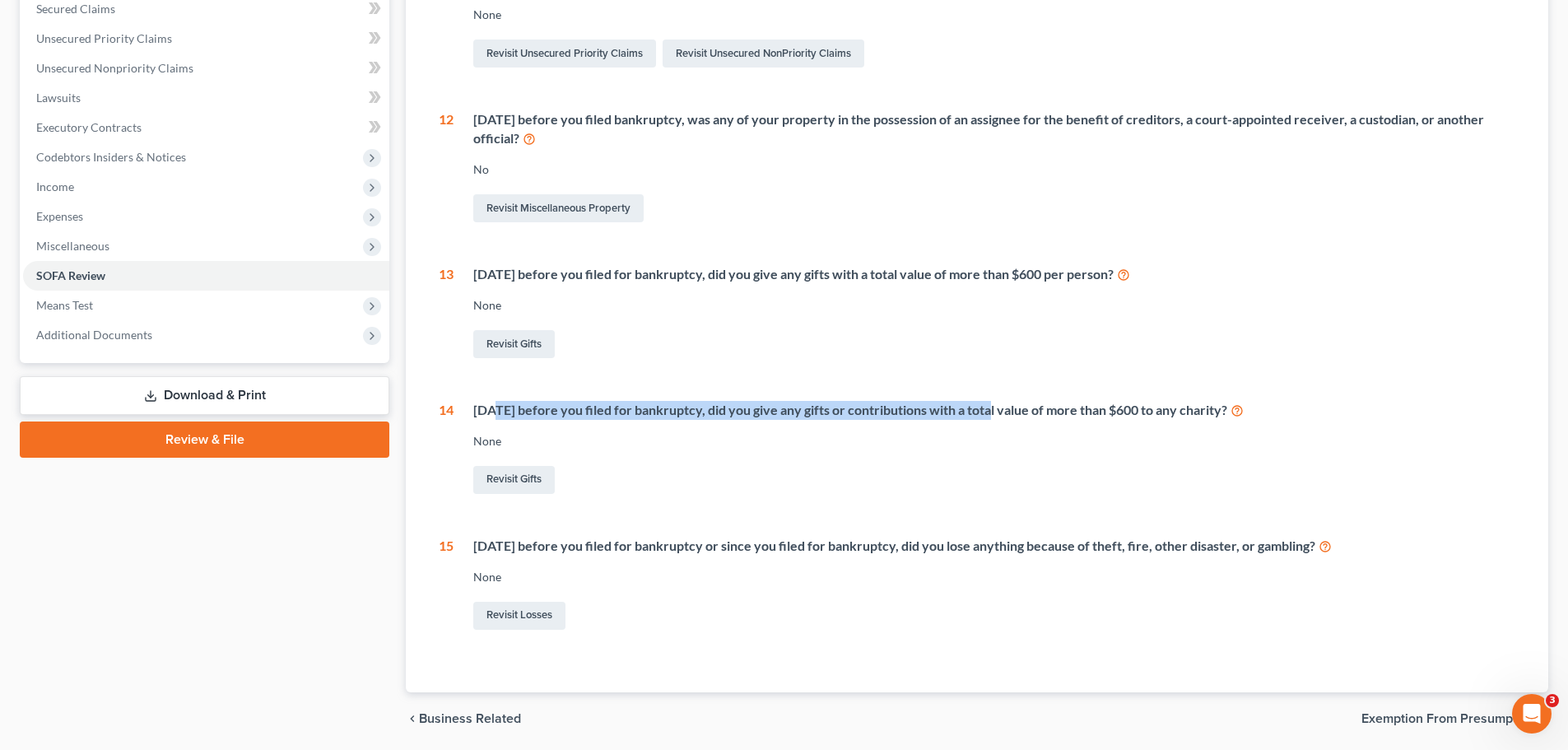
drag, startPoint x: 513, startPoint y: 408, endPoint x: 991, endPoint y: 398, distance: 478.1
click at [989, 399] on div "11 Within 90 days before you filed for bankruptcy, did any creditor, including …" at bounding box center [976, 294] width 1076 height 676
click at [1036, 402] on div "[DATE] before you filed for bankruptcy, did you give any gifts or contributions…" at bounding box center [994, 410] width 1042 height 19
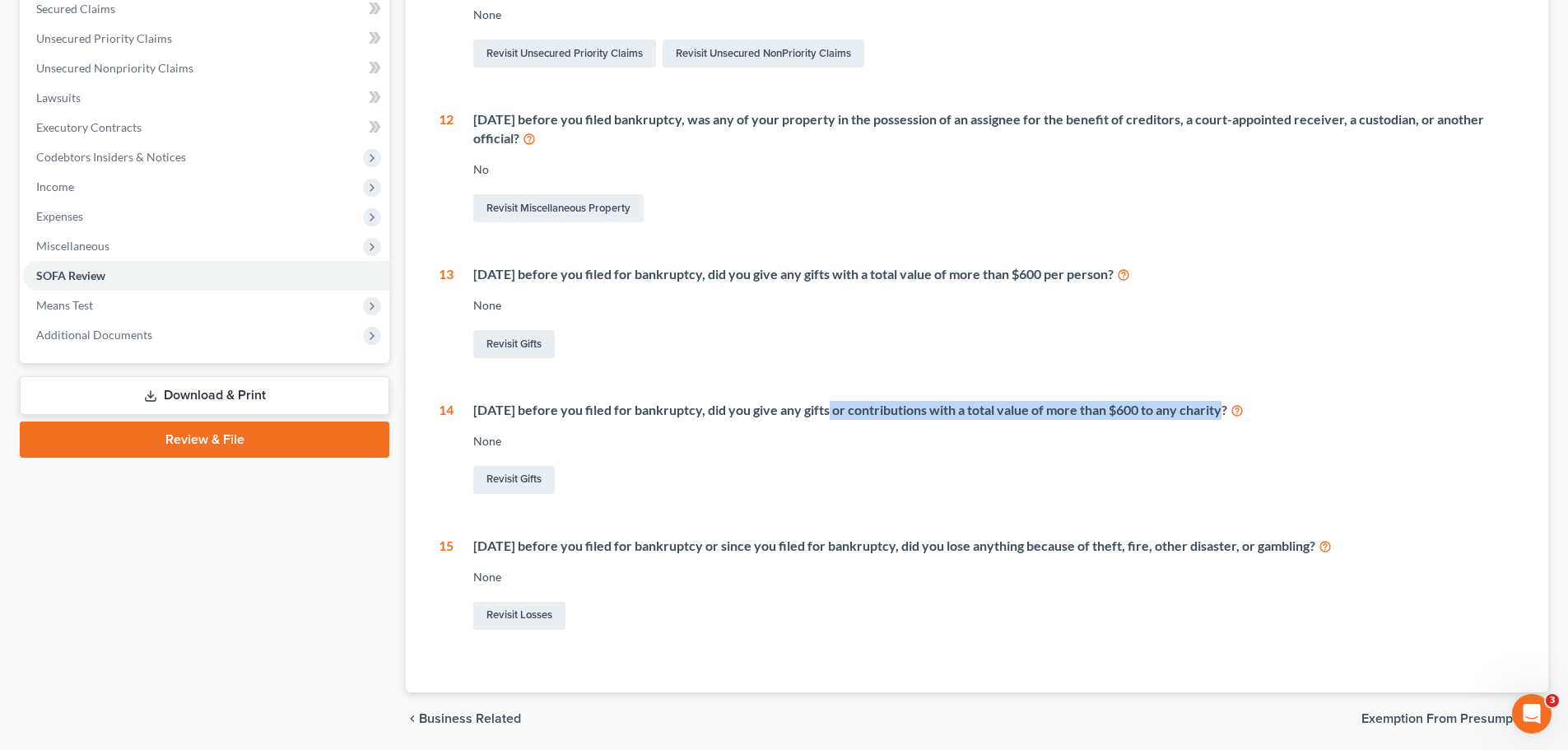
drag, startPoint x: 826, startPoint y: 413, endPoint x: 1222, endPoint y: 418, distance: 396.0
click at [1222, 418] on div "[DATE] before you filed for bankruptcy, did you give any gifts or contributions…" at bounding box center [994, 410] width 1042 height 19
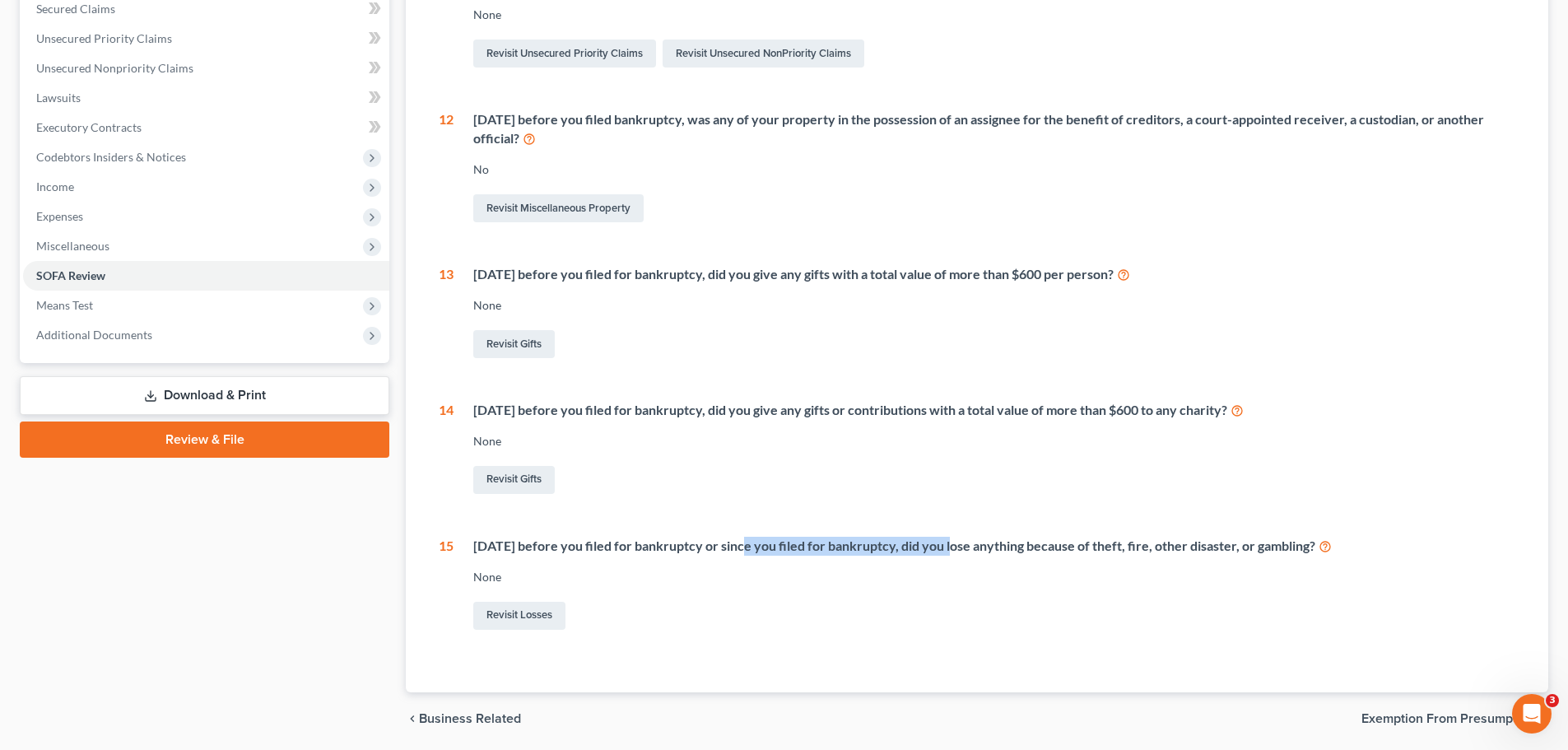
drag, startPoint x: 744, startPoint y: 547, endPoint x: 947, endPoint y: 539, distance: 203.2
click at [946, 539] on div "[DATE] before you filed for bankruptcy or since you filed for bankruptcy, did y…" at bounding box center [994, 546] width 1042 height 19
click at [979, 546] on div "[DATE] before you filed for bankruptcy or since you filed for bankruptcy, did y…" at bounding box center [994, 546] width 1042 height 19
drag, startPoint x: 766, startPoint y: 271, endPoint x: 1125, endPoint y: 268, distance: 359.0
click at [1125, 268] on div "[DATE] before you filed for bankruptcy, did you give any gifts with a total val…" at bounding box center [994, 274] width 1042 height 19
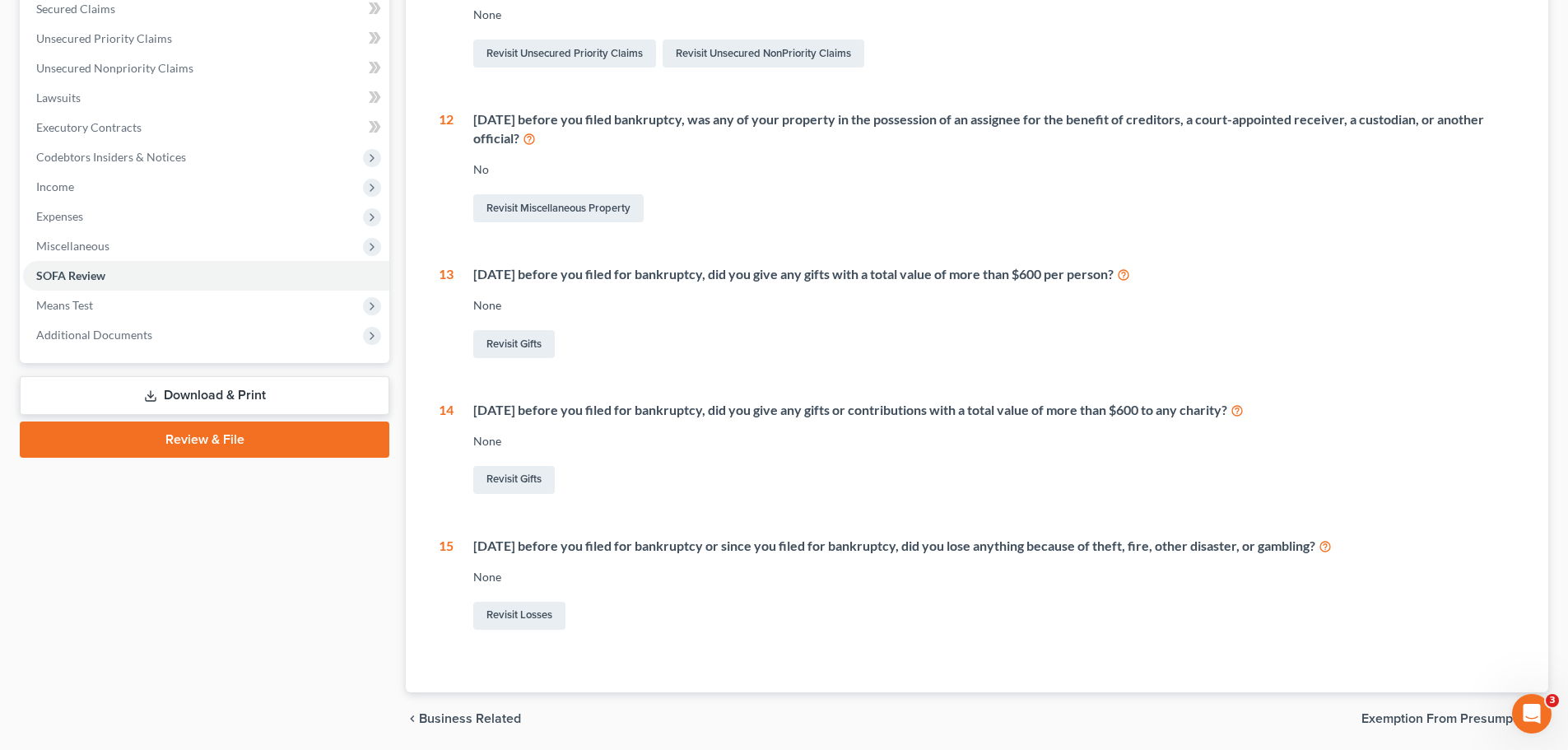
click at [686, 272] on div "[DATE] before you filed for bankruptcy, did you give any gifts with a total val…" at bounding box center [994, 274] width 1042 height 19
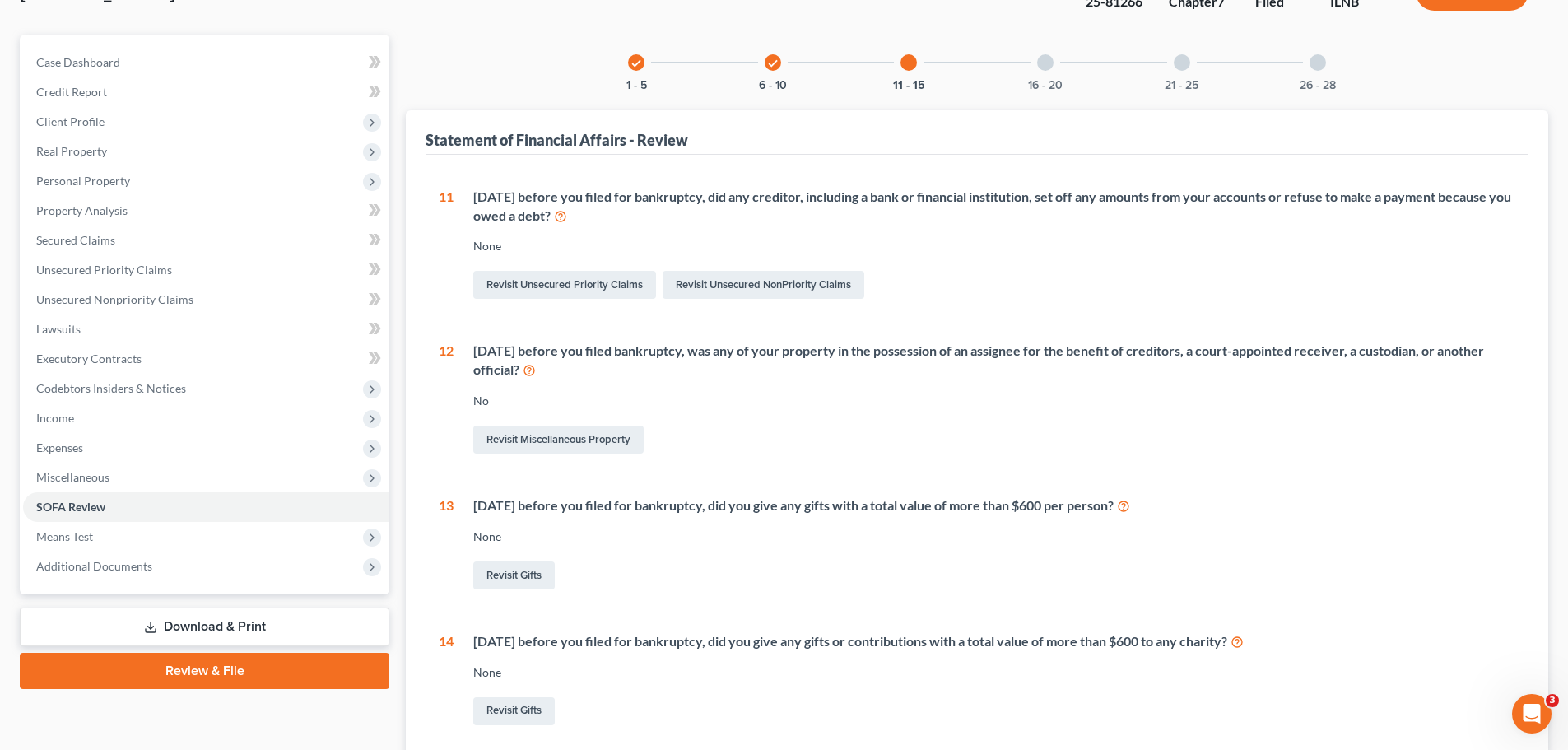
scroll to position [108, 0]
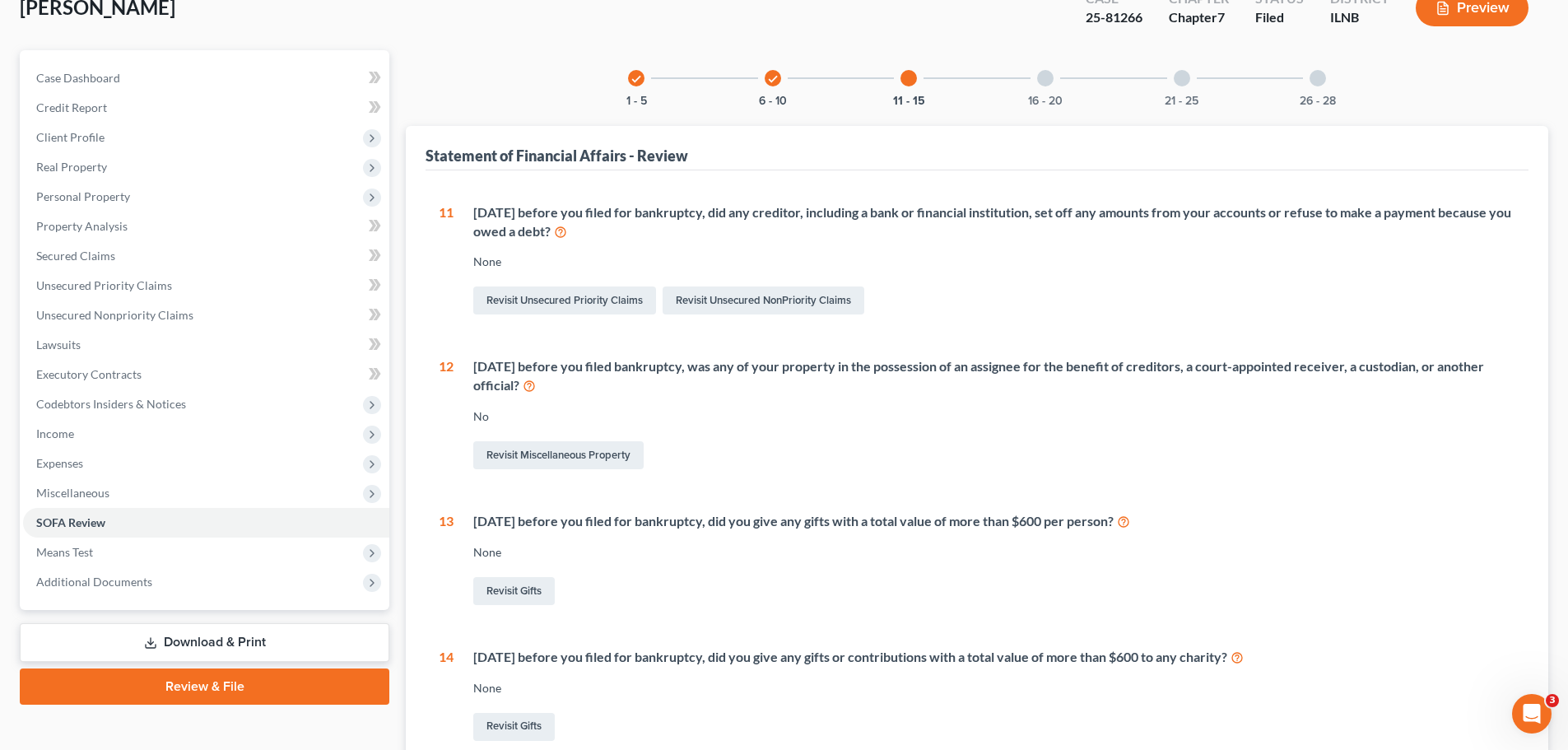
click at [1048, 77] on div at bounding box center [1045, 78] width 17 height 17
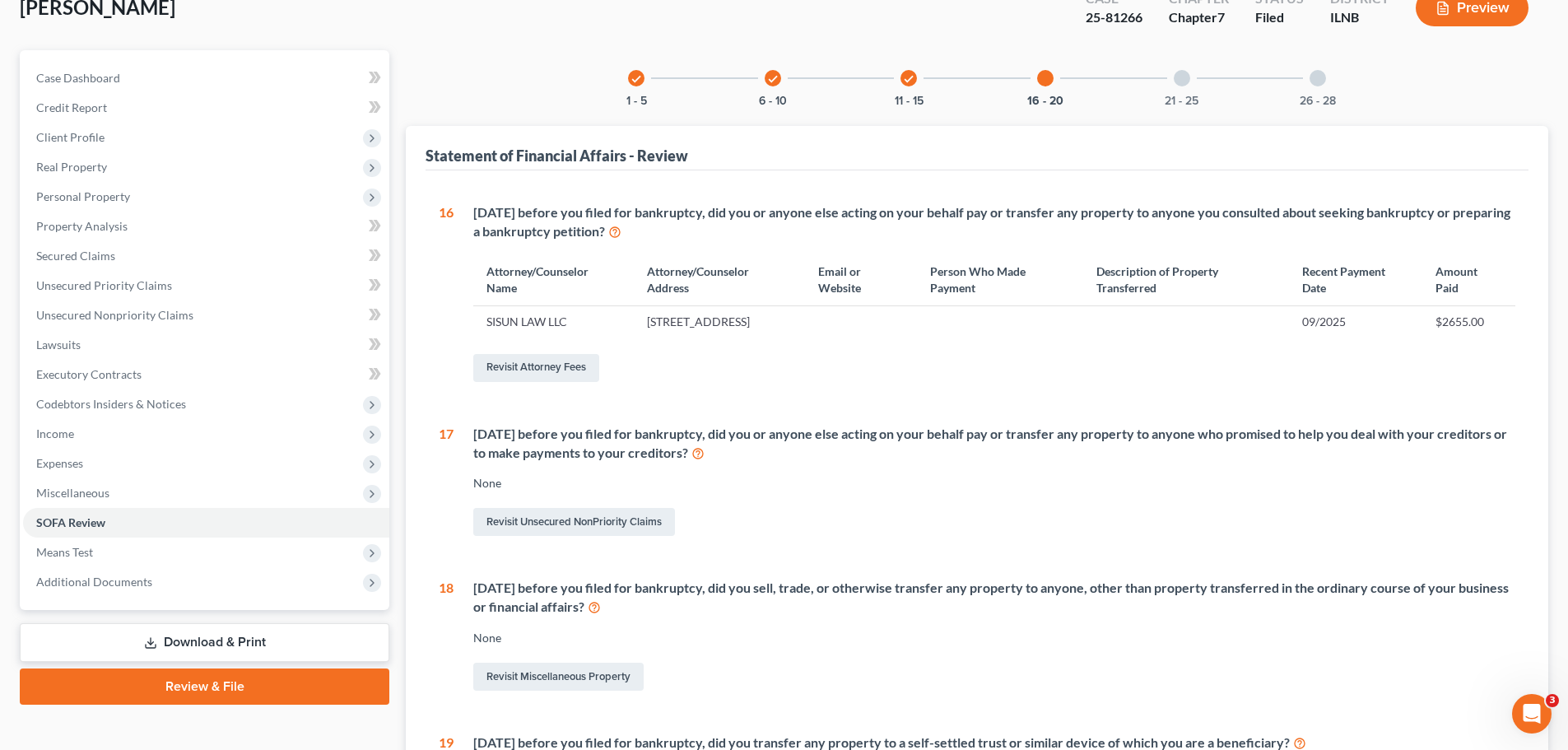
click at [624, 78] on div "check 1 - 5" at bounding box center [636, 78] width 56 height 56
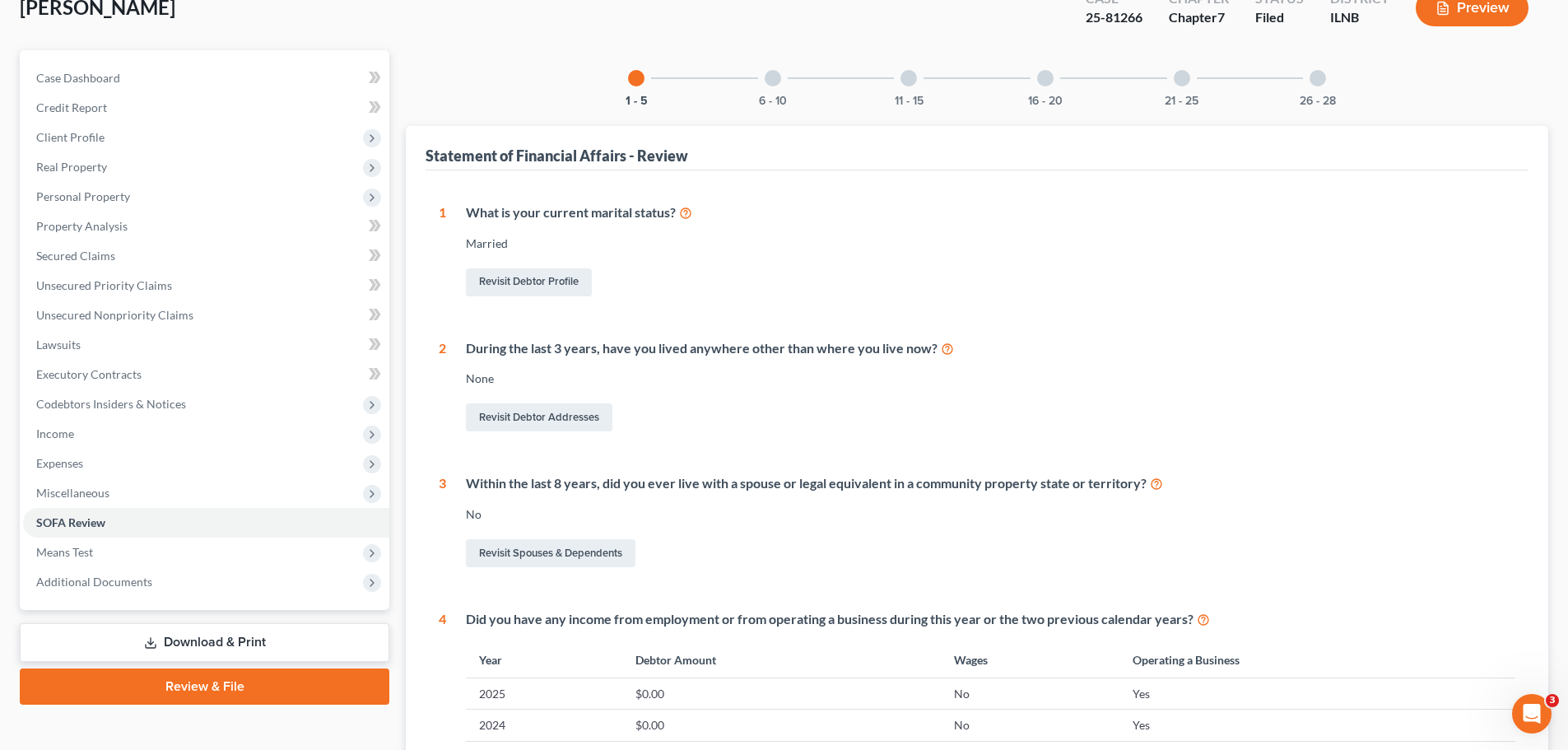
scroll to position [602, 0]
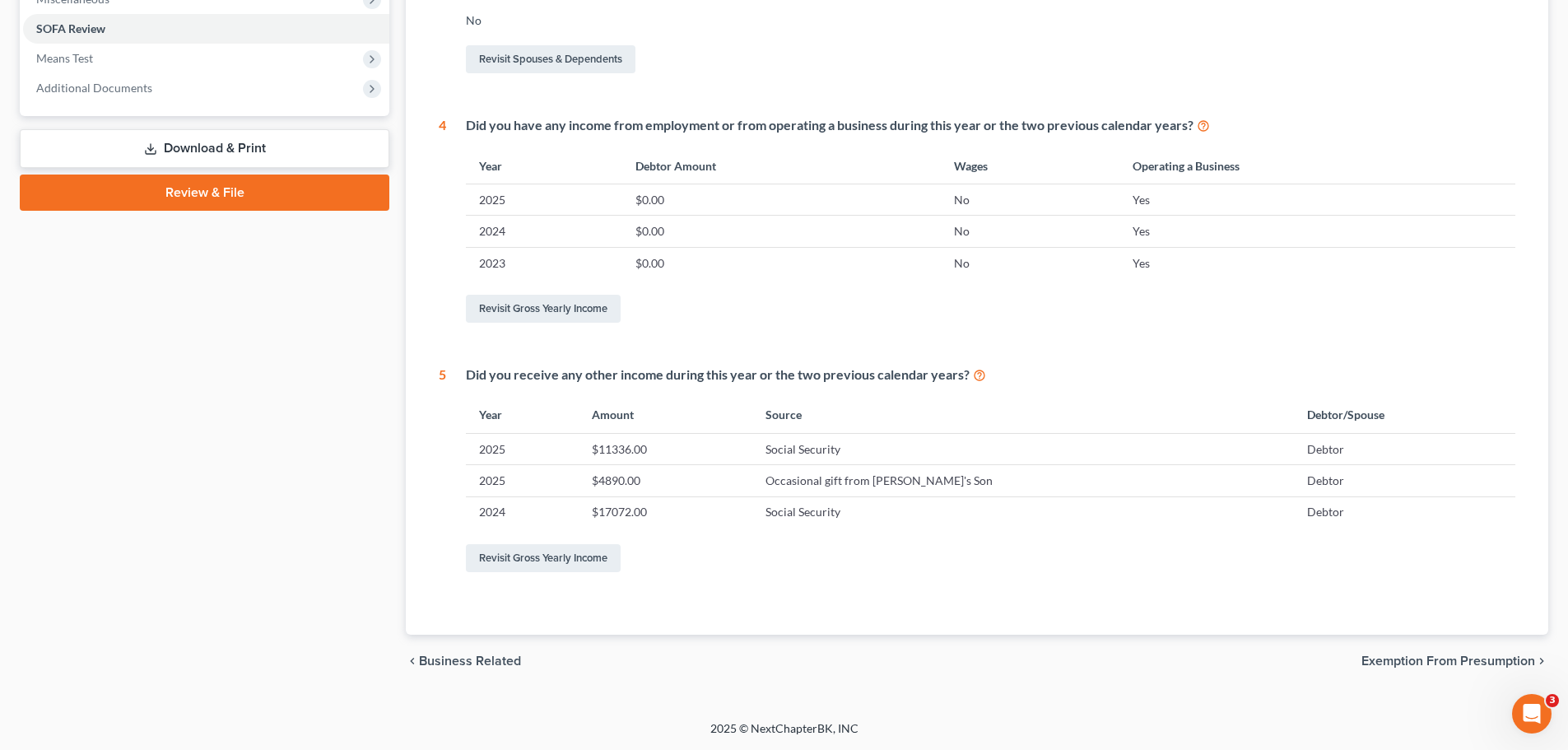
click at [1186, 375] on div "Did you receive any other income during this year or the two previous calendar …" at bounding box center [990, 375] width 1049 height 19
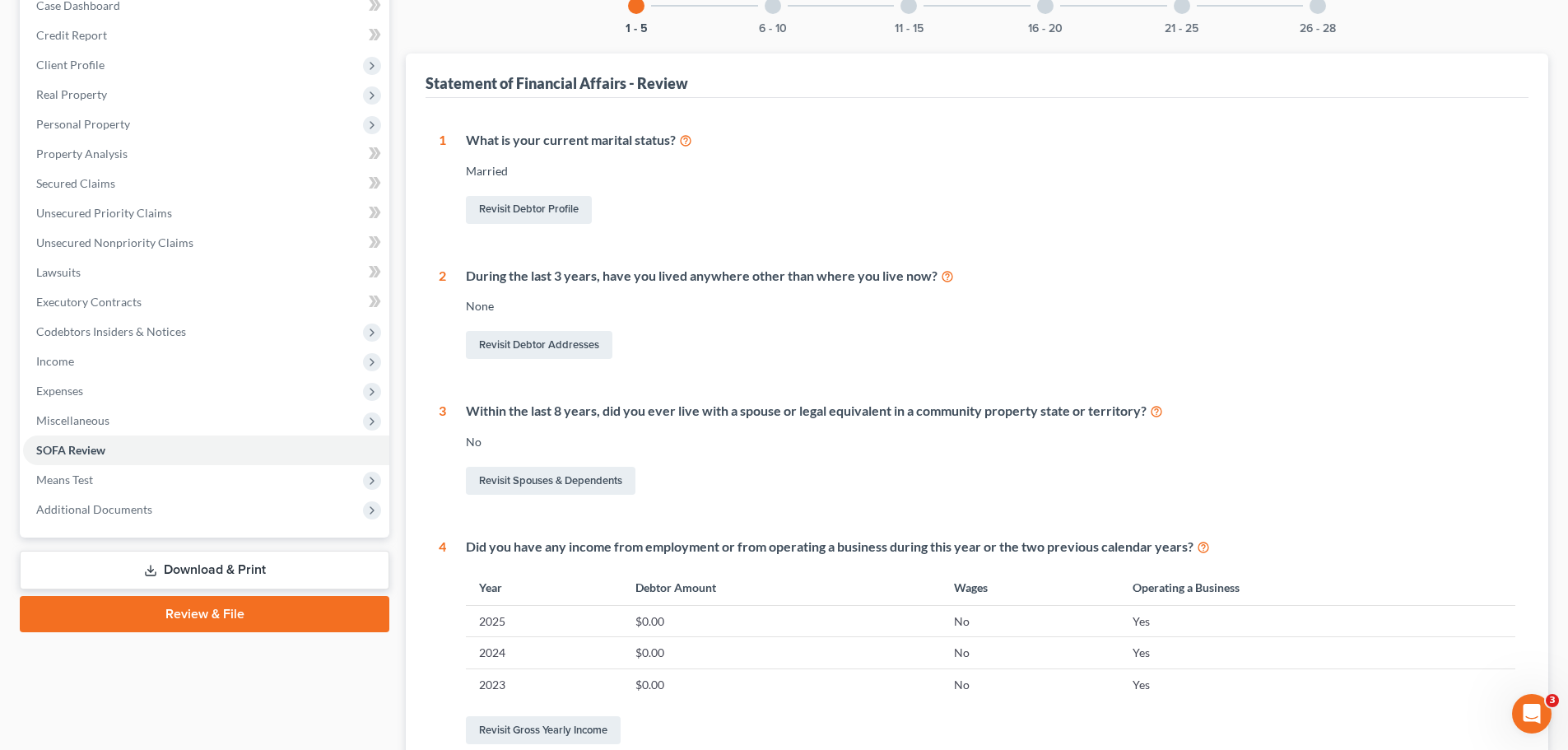
scroll to position [0, 0]
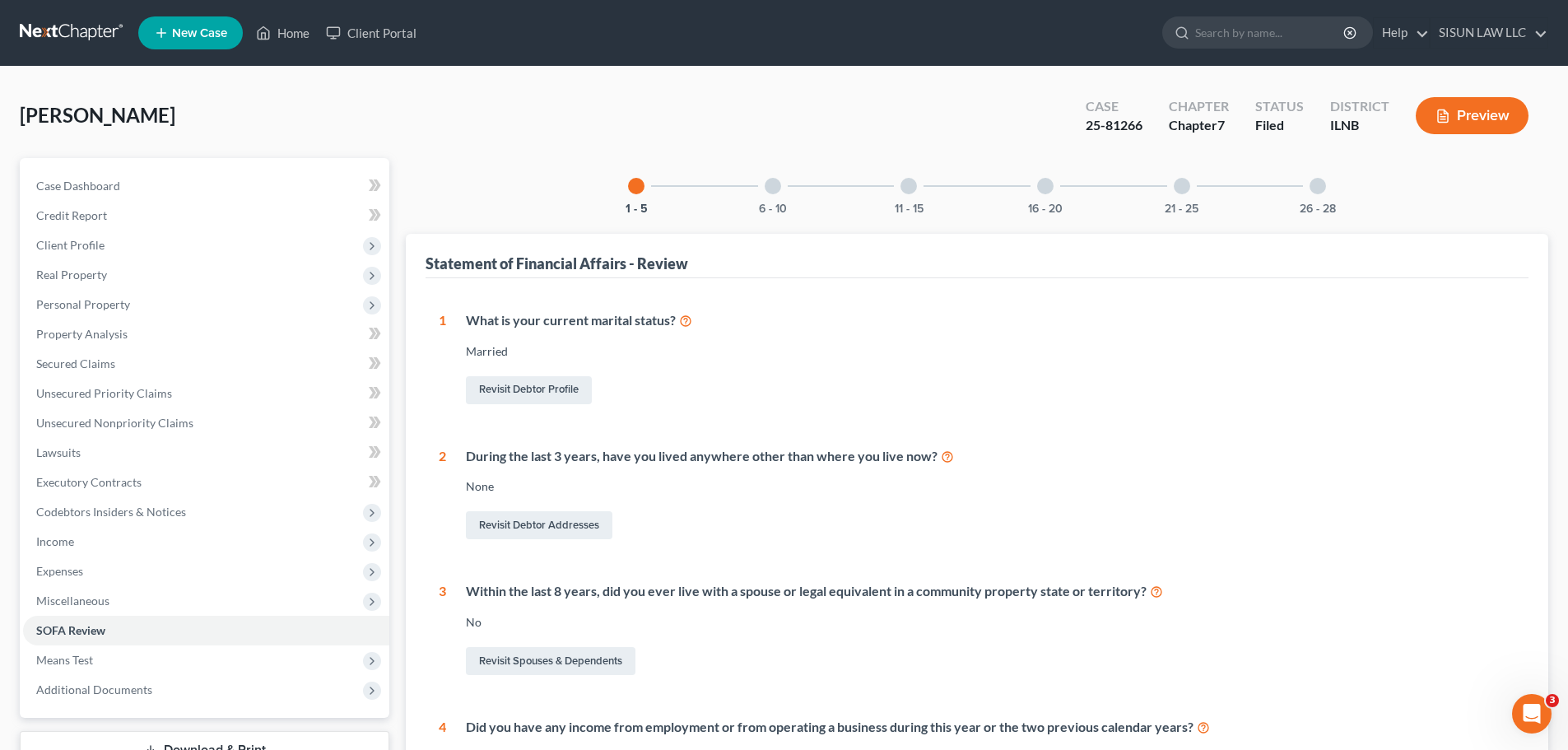
click at [903, 196] on div "11 - 15" at bounding box center [908, 186] width 56 height 56
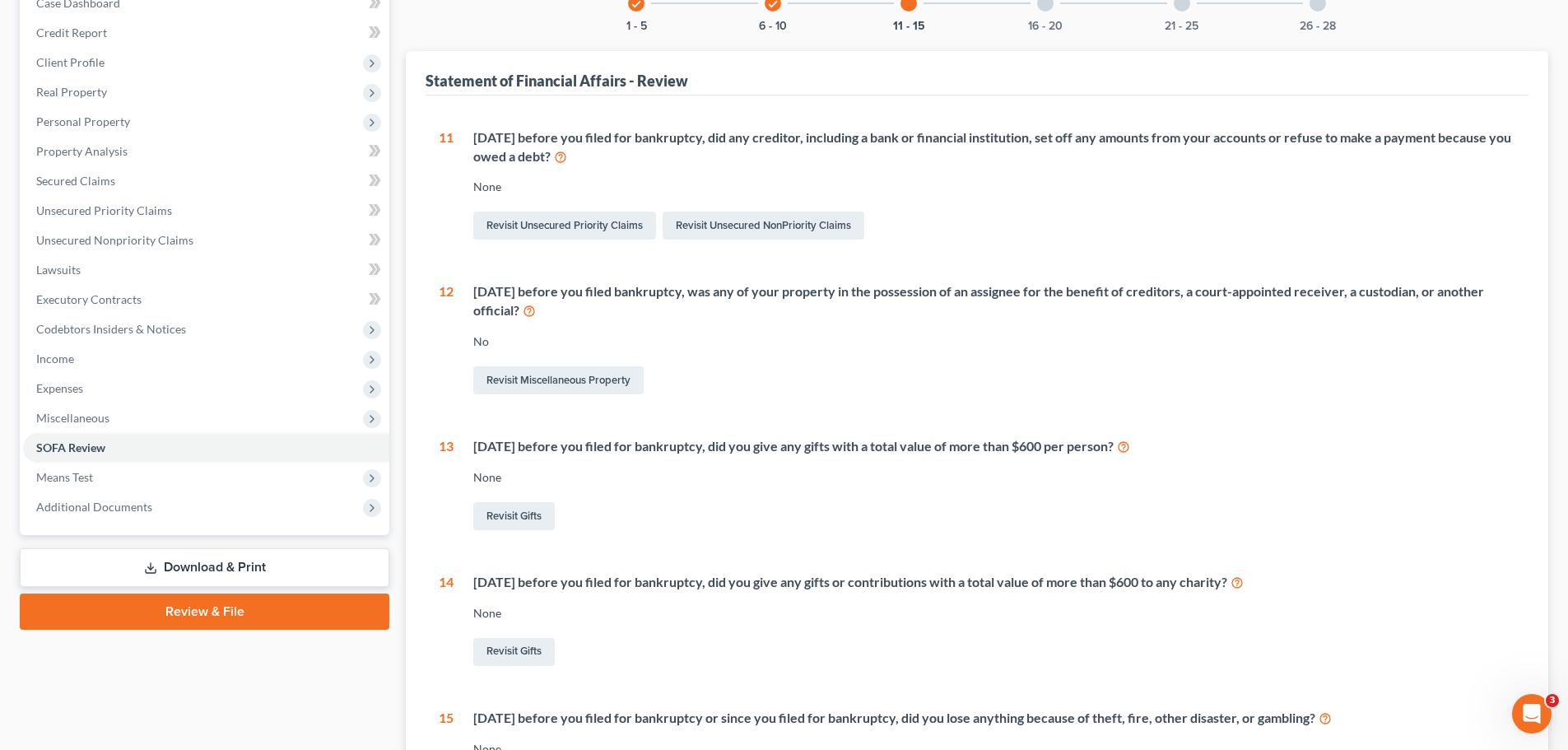
scroll to position [413, 0]
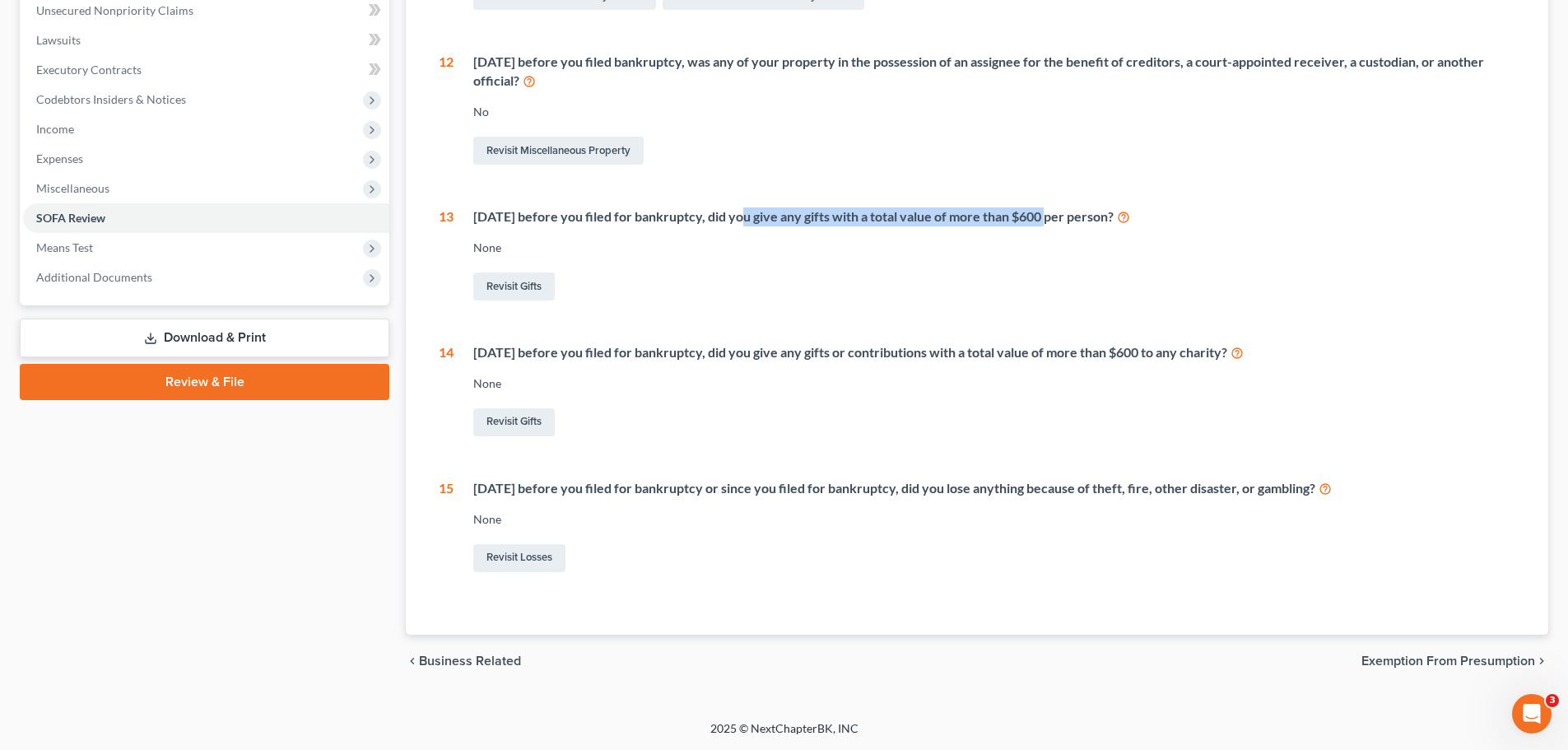
drag, startPoint x: 744, startPoint y: 219, endPoint x: 1029, endPoint y: 258, distance: 287.7
click at [1039, 224] on div "[DATE] before you filed for bankruptcy, did you give any gifts with a total val…" at bounding box center [994, 217] width 1042 height 19
drag, startPoint x: 760, startPoint y: 366, endPoint x: 930, endPoint y: 371, distance: 170.1
click at [930, 371] on div "Within 2 years before you filed for bankruptcy, did you give any gifts or contr…" at bounding box center [984, 390] width 1061 height 96
click at [1043, 441] on div "11 Within 90 days before you filed for bankruptcy, did any creditor, including …" at bounding box center [976, 237] width 1076 height 676
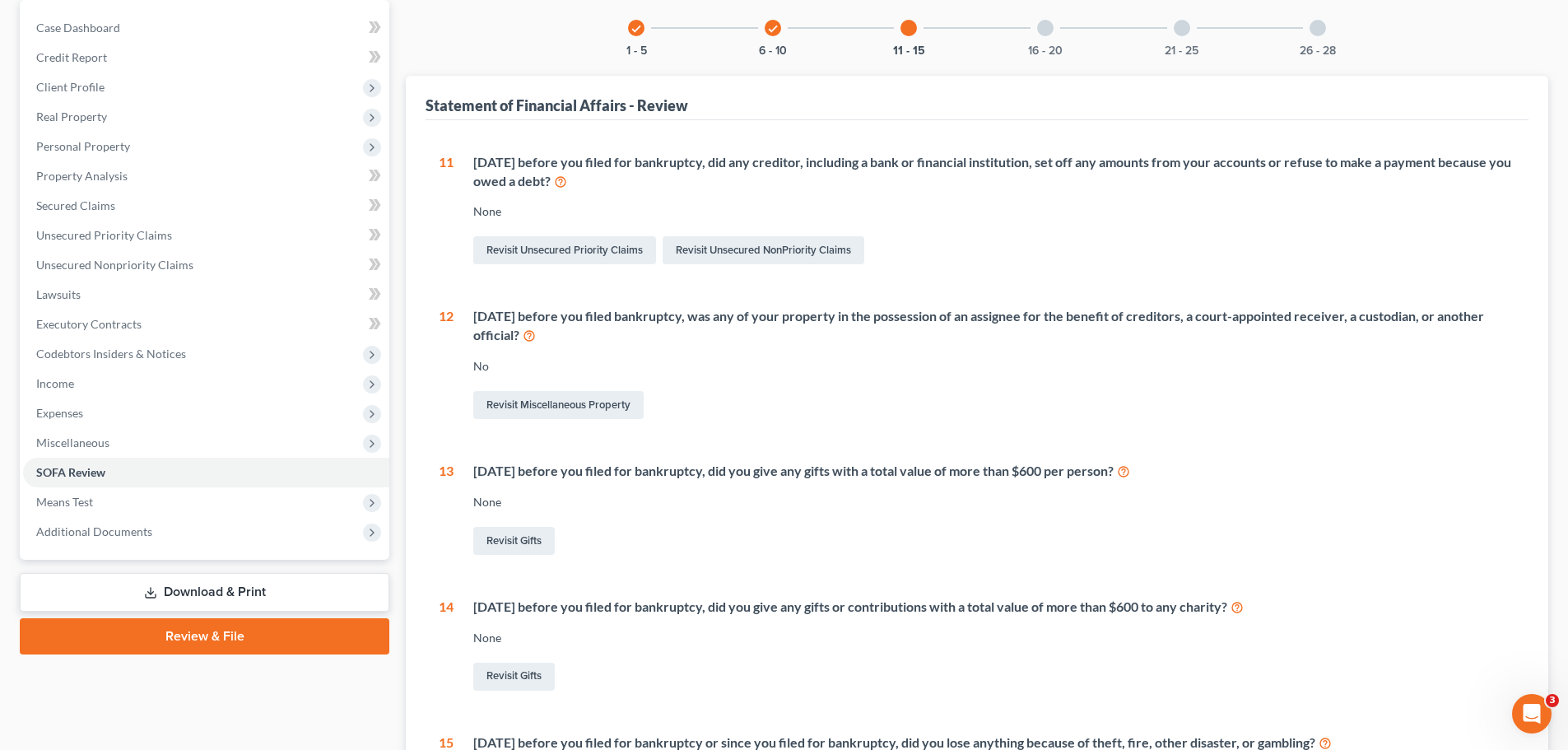
scroll to position [0, 0]
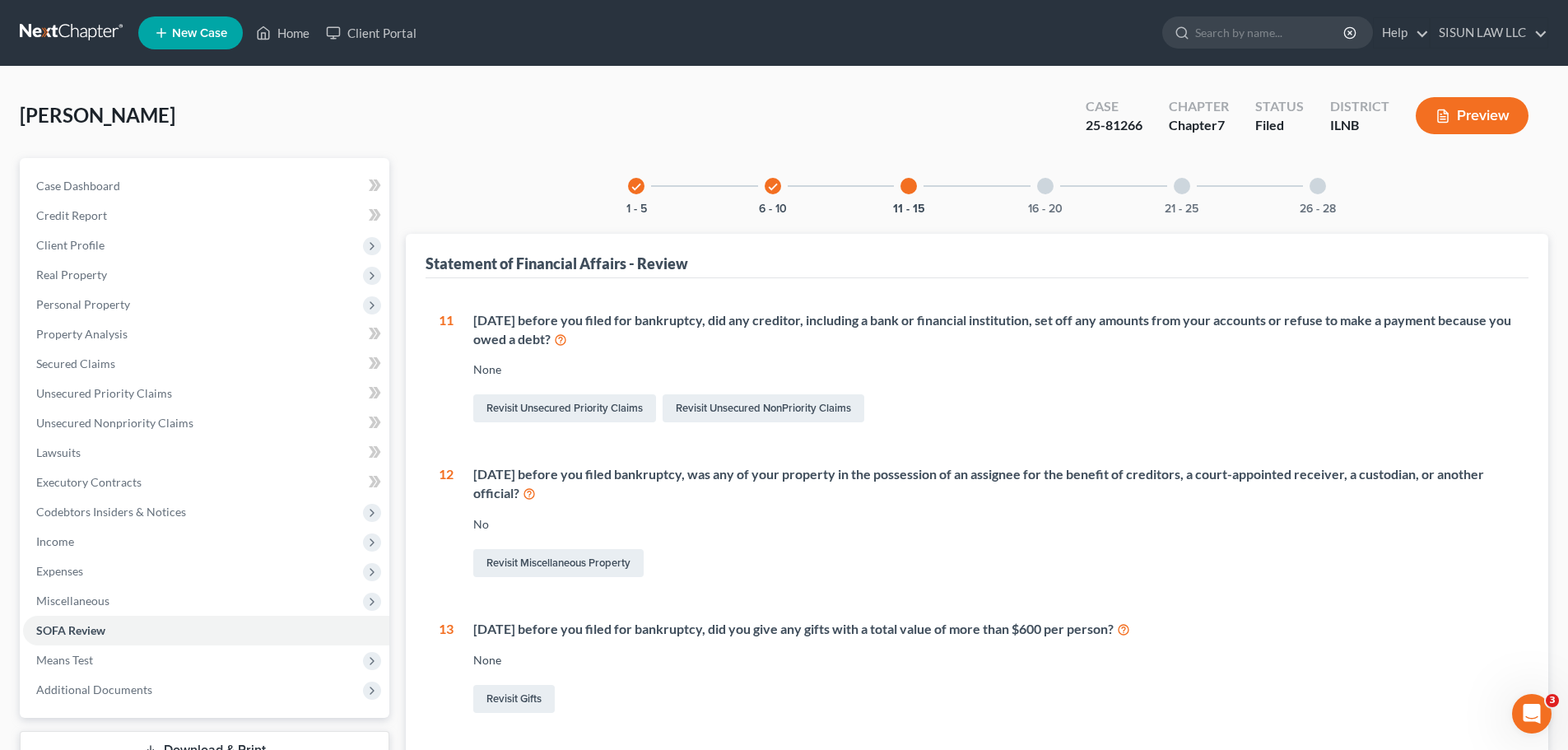
drag, startPoint x: 1036, startPoint y: 195, endPoint x: 1031, endPoint y: 184, distance: 12.1
click at [1032, 186] on div "16 - 20" at bounding box center [1045, 186] width 56 height 56
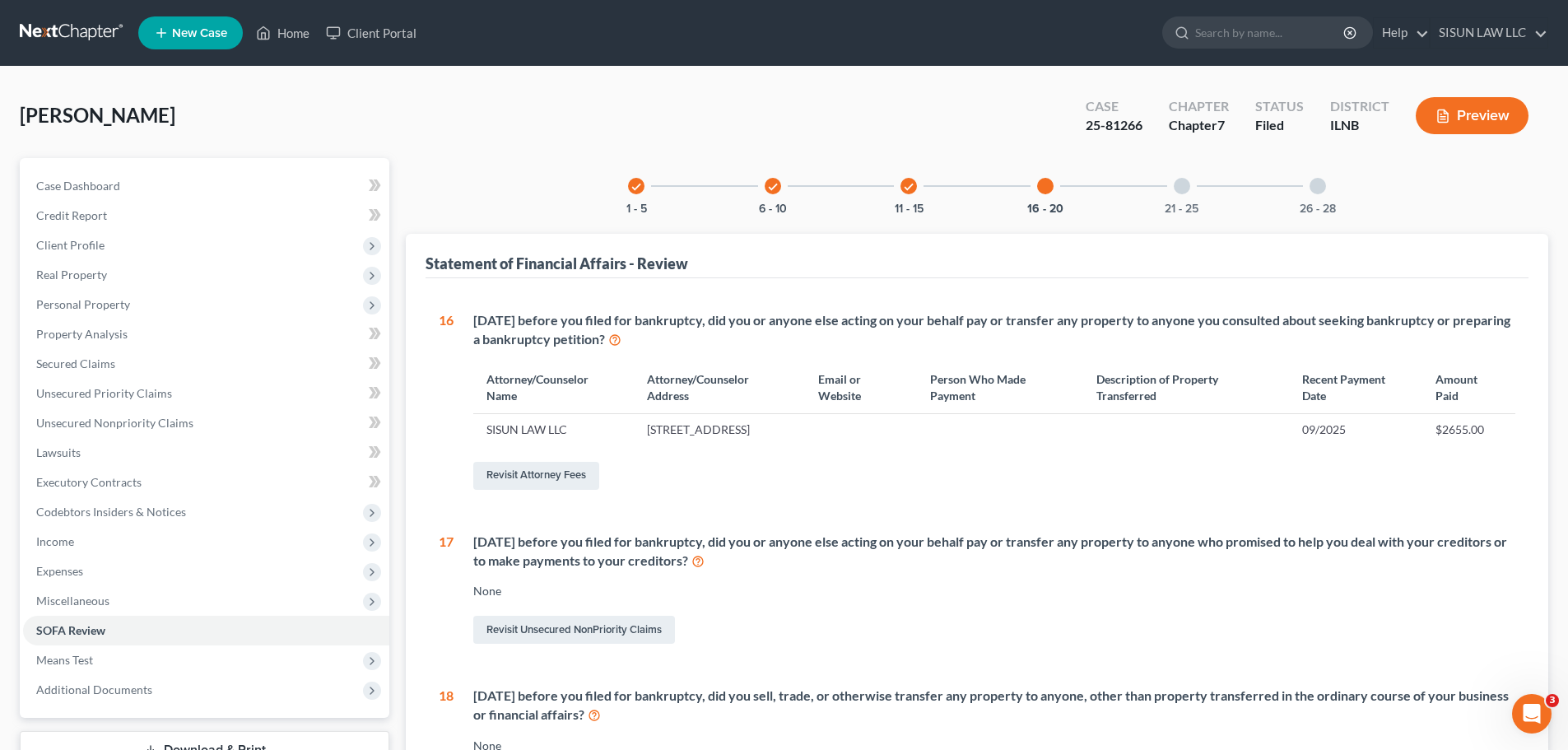
click at [1169, 198] on div "21 - 25" at bounding box center [1181, 186] width 56 height 56
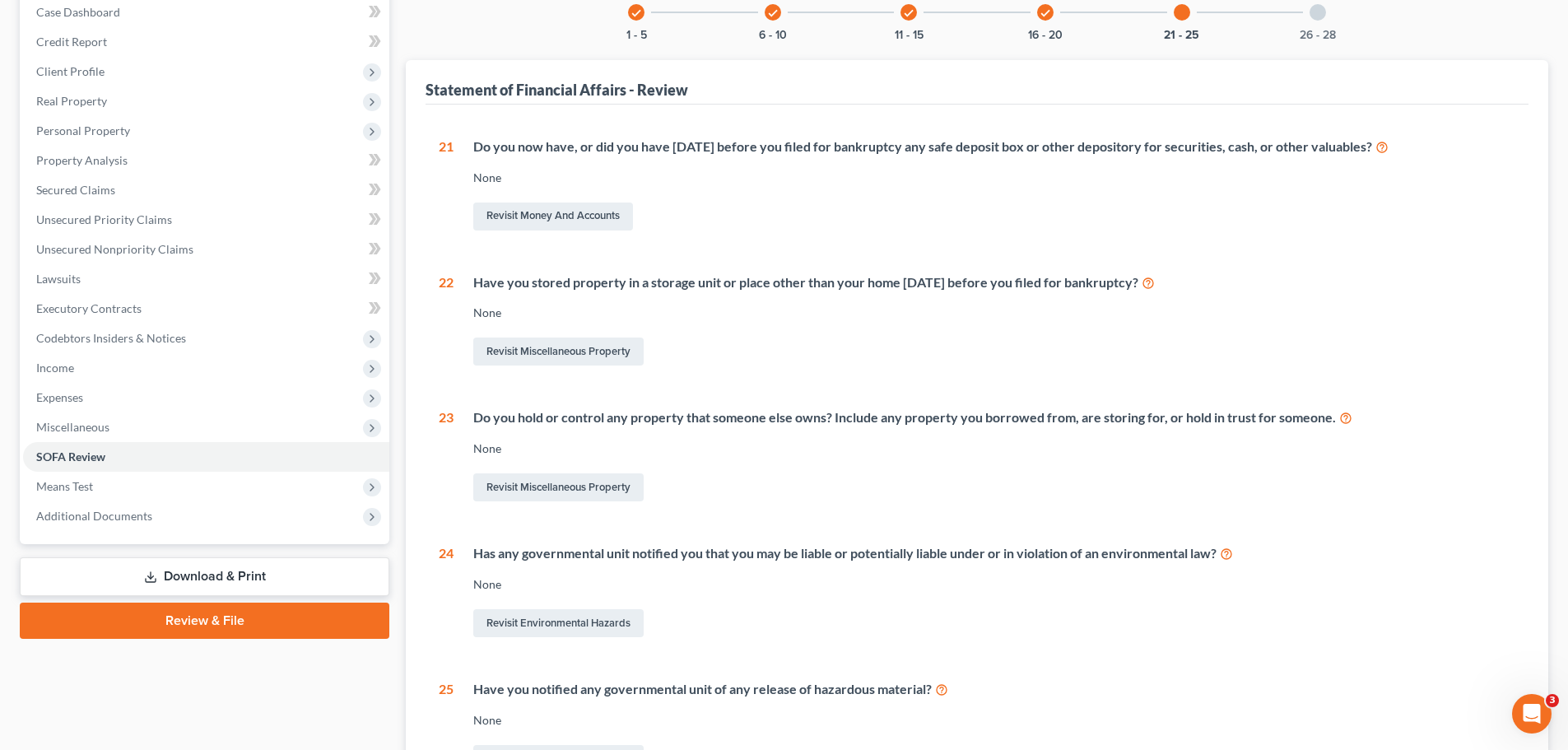
scroll to position [46, 0]
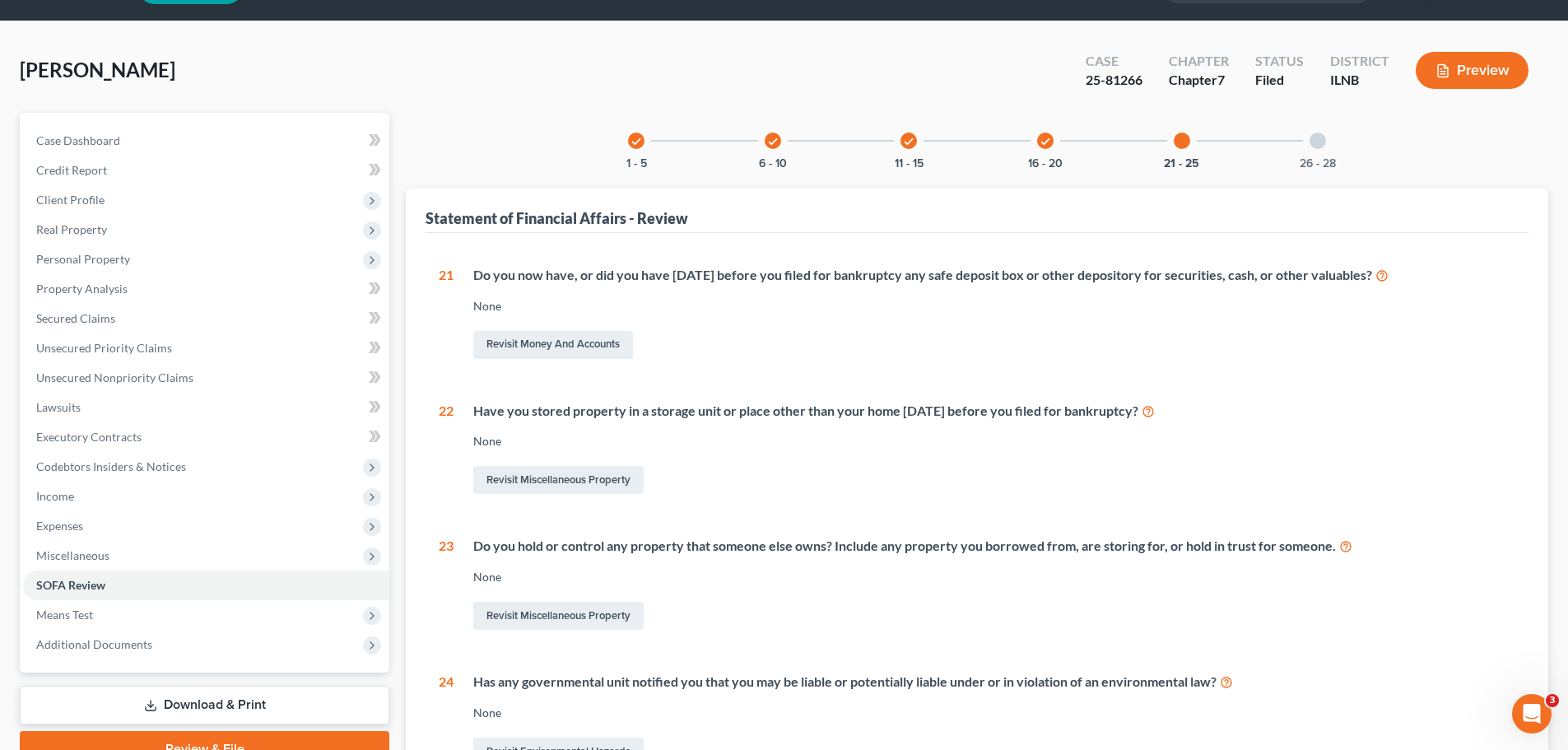
click at [1305, 153] on div "26 - 28" at bounding box center [1317, 141] width 56 height 56
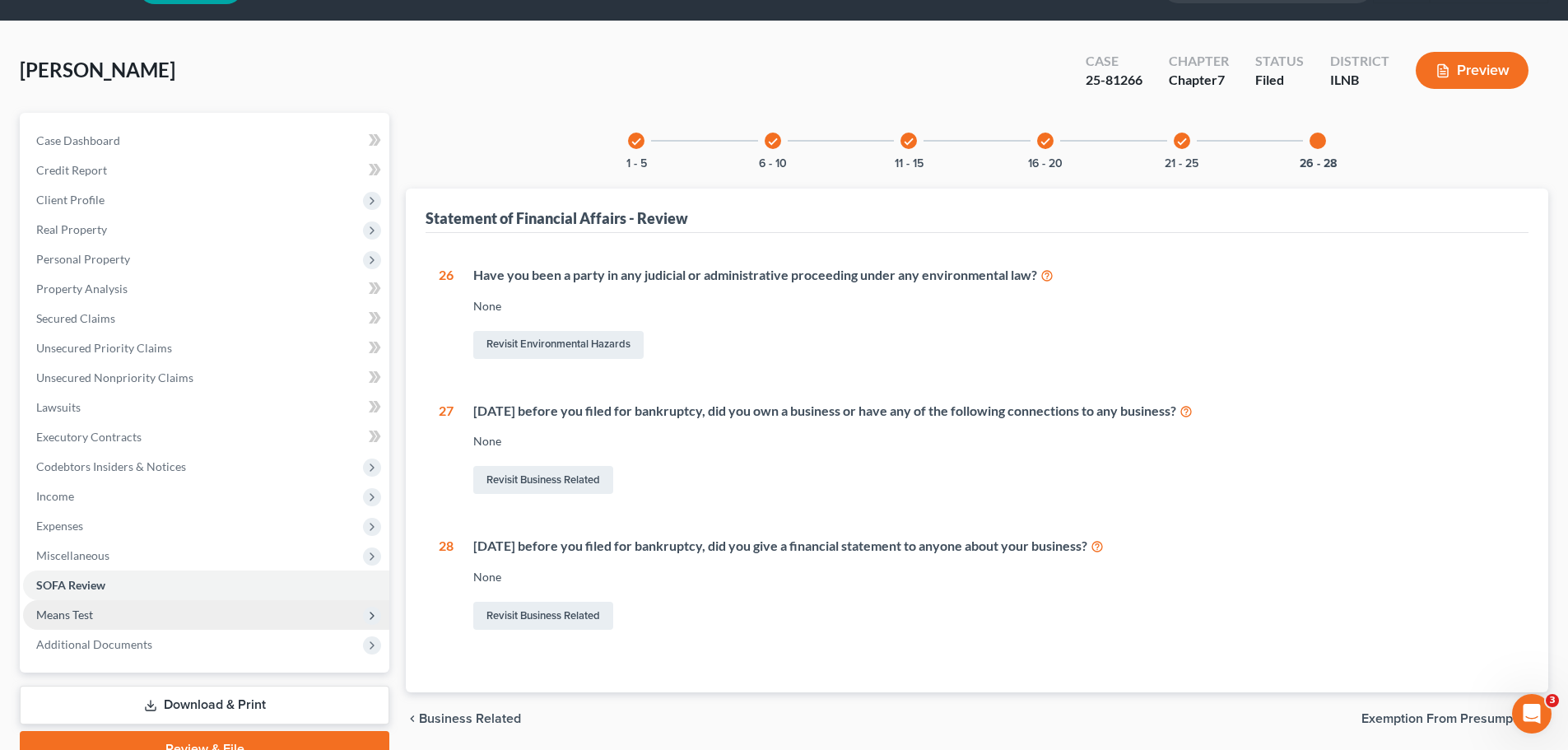
click at [253, 623] on span "Means Test" at bounding box center [206, 615] width 366 height 30
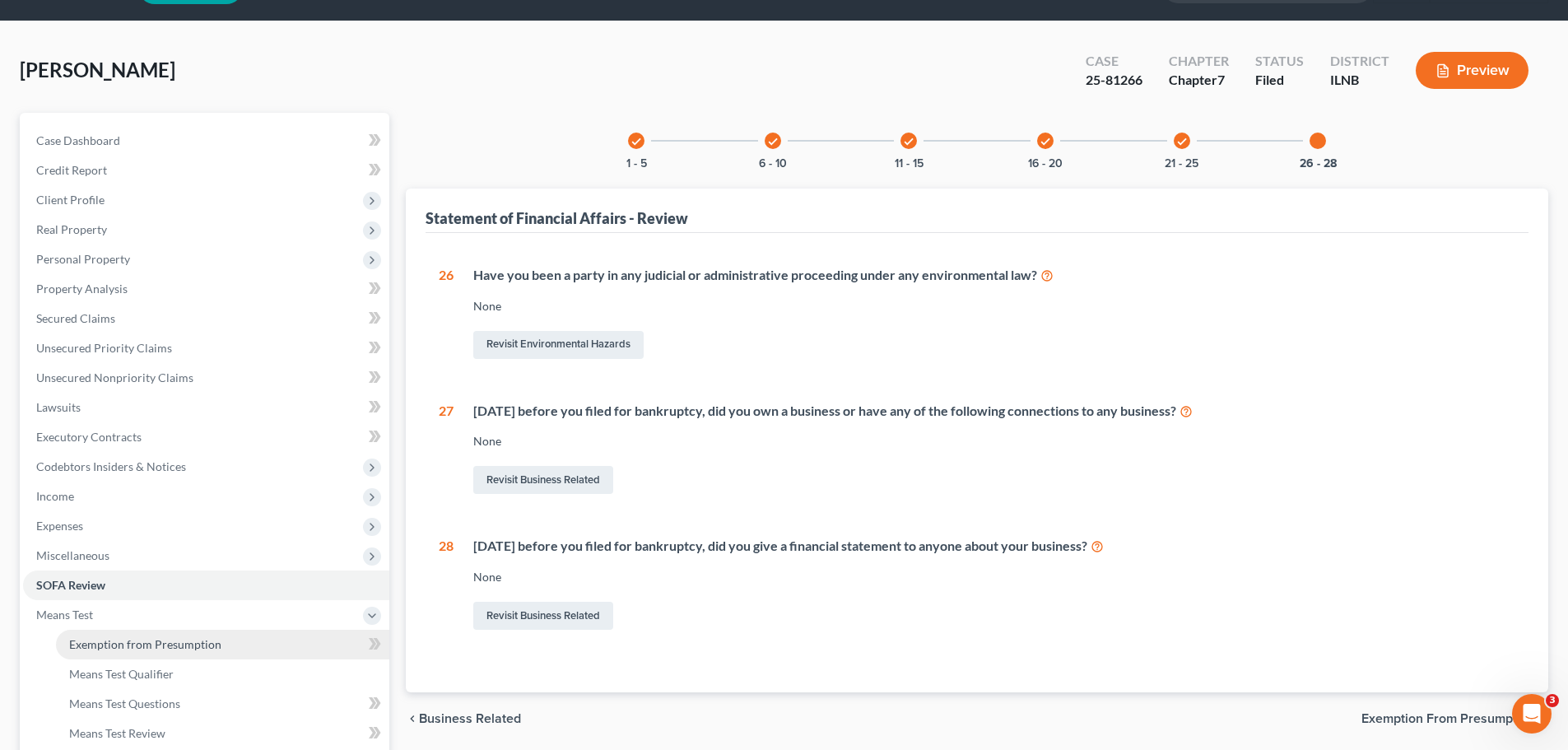
click at [248, 648] on link "Exemption from Presumption" at bounding box center [223, 645] width 334 height 30
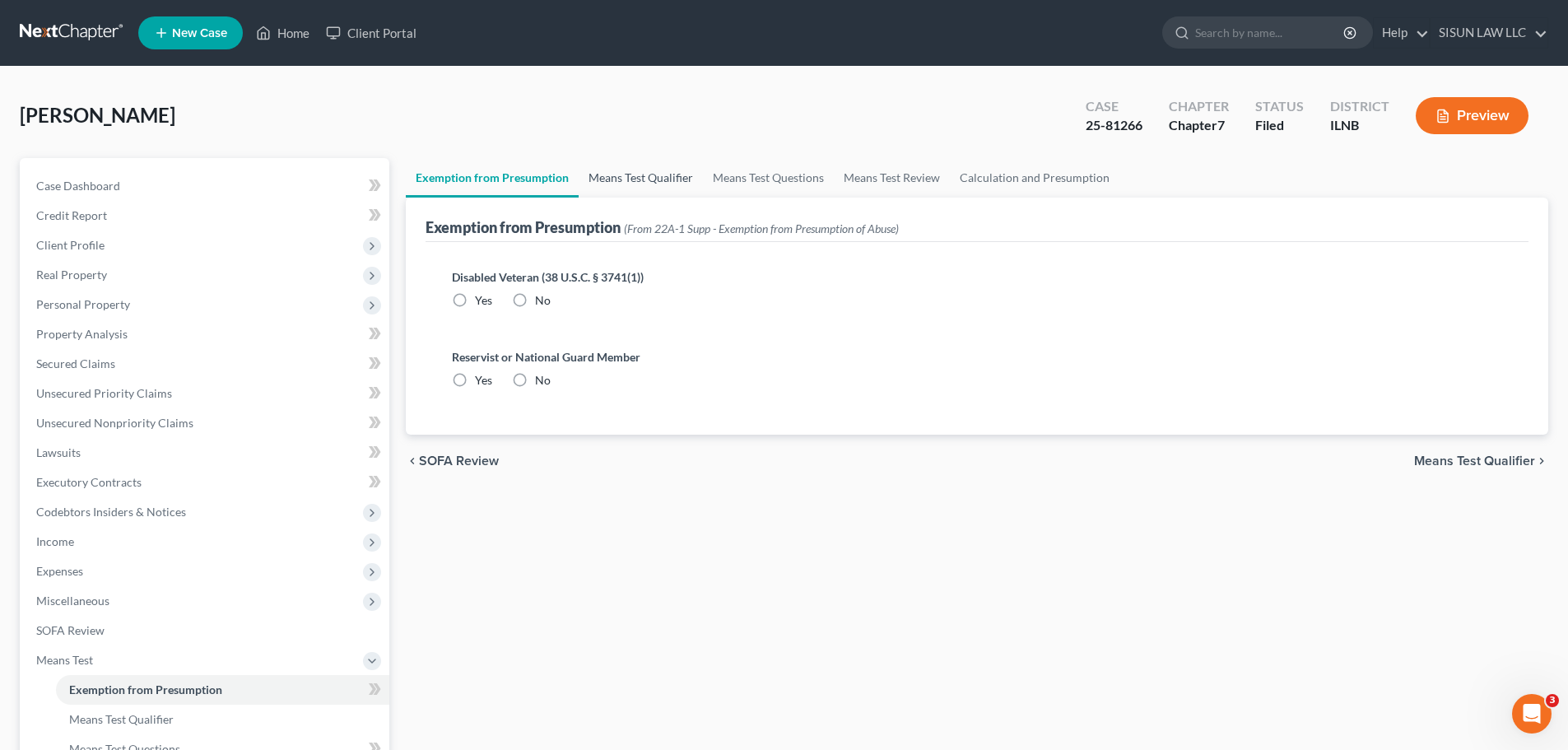
click at [605, 190] on link "Means Test Qualifier" at bounding box center [640, 178] width 124 height 39
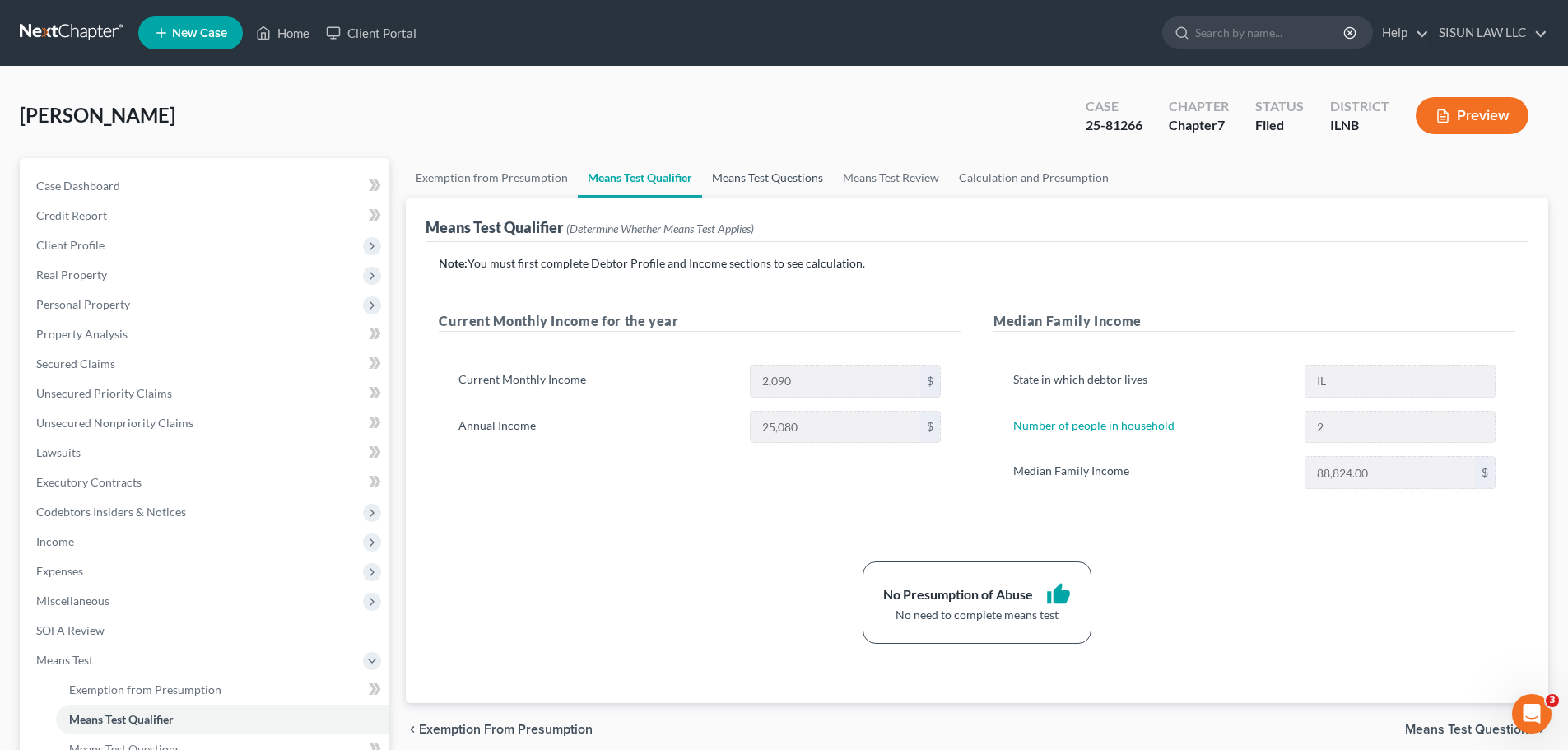
click at [770, 186] on link "Means Test Questions" at bounding box center [767, 178] width 130 height 39
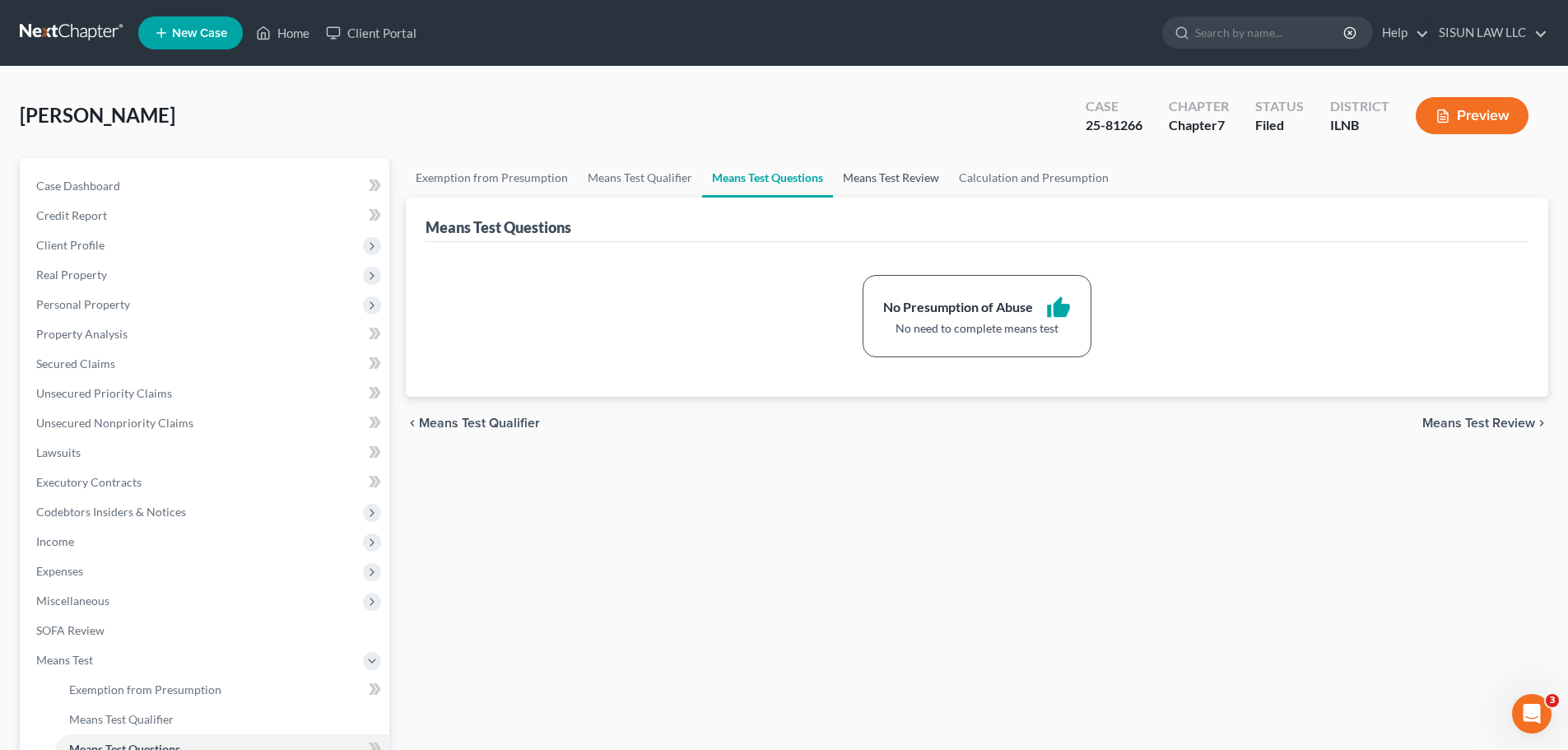
click at [910, 179] on link "Means Test Review" at bounding box center [891, 178] width 116 height 39
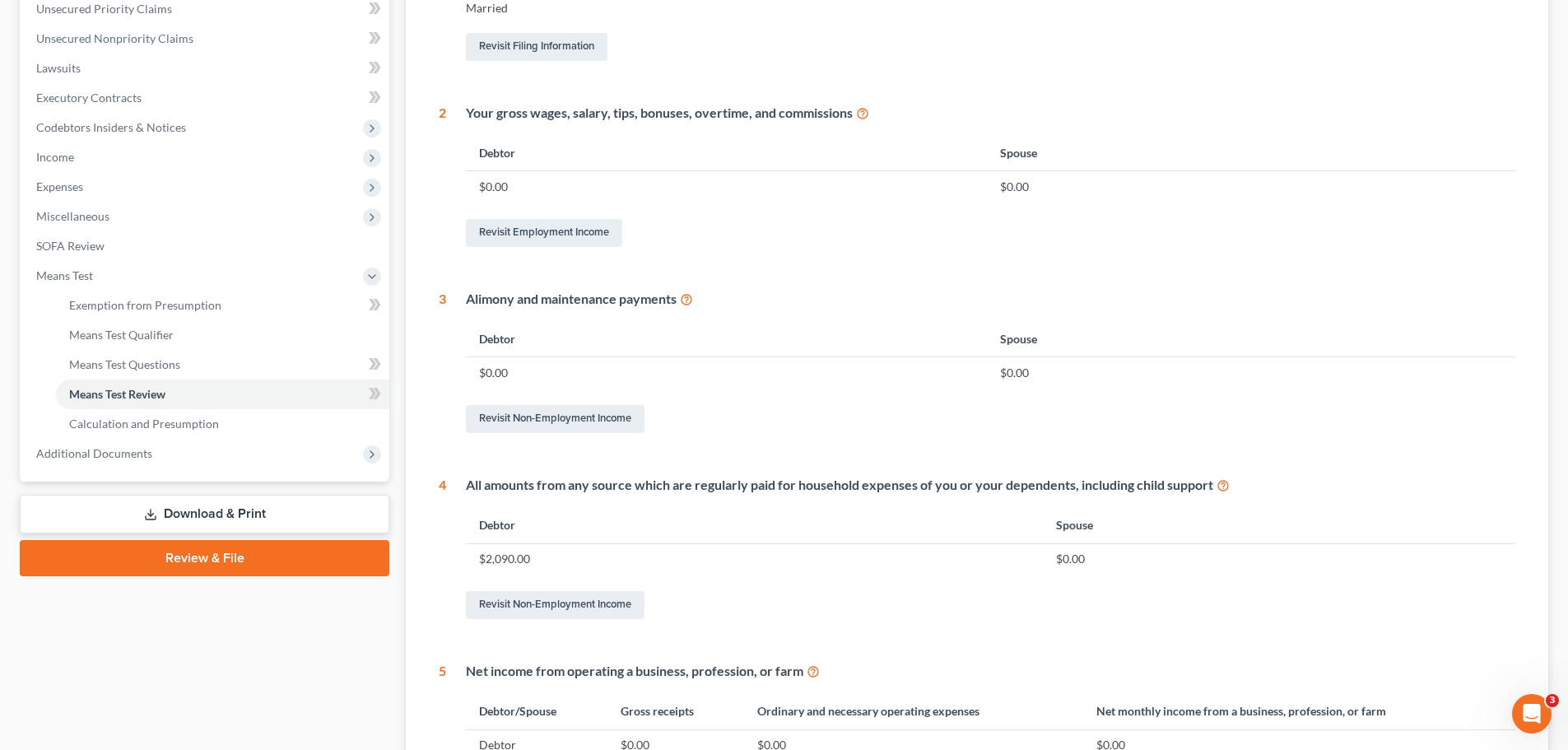
scroll to position [576, 0]
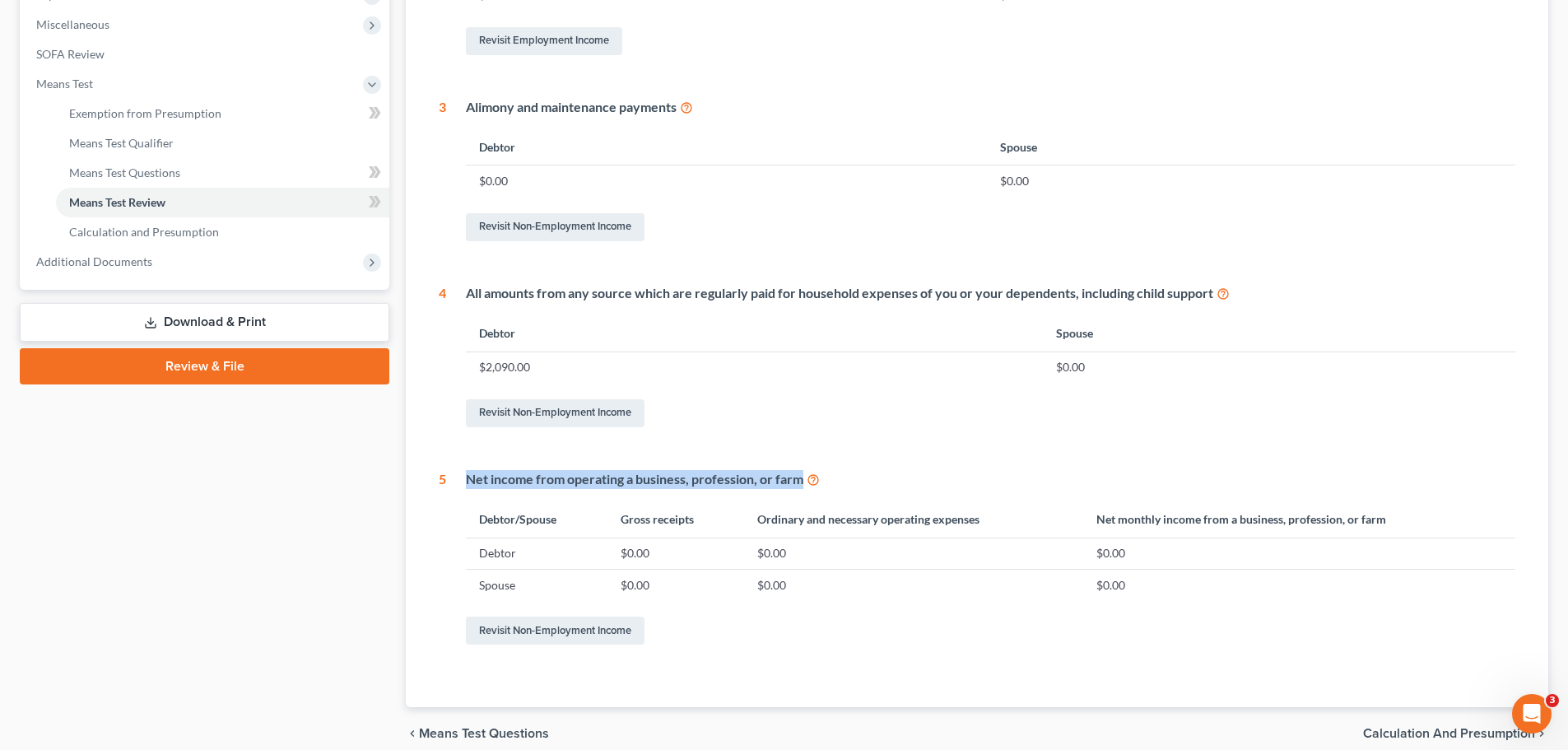
drag, startPoint x: 465, startPoint y: 469, endPoint x: 840, endPoint y: 473, distance: 375.0
click at [840, 473] on div "1 - 6 6 - 11 11 - 13 1 What is your marital and filing status? Married Revisit …" at bounding box center [976, 164] width 1076 height 968
click at [879, 453] on div "1 - 6 6 - 11 11 - 13 1 What is your marital and filing status? Married Revisit …" at bounding box center [976, 164] width 1076 height 968
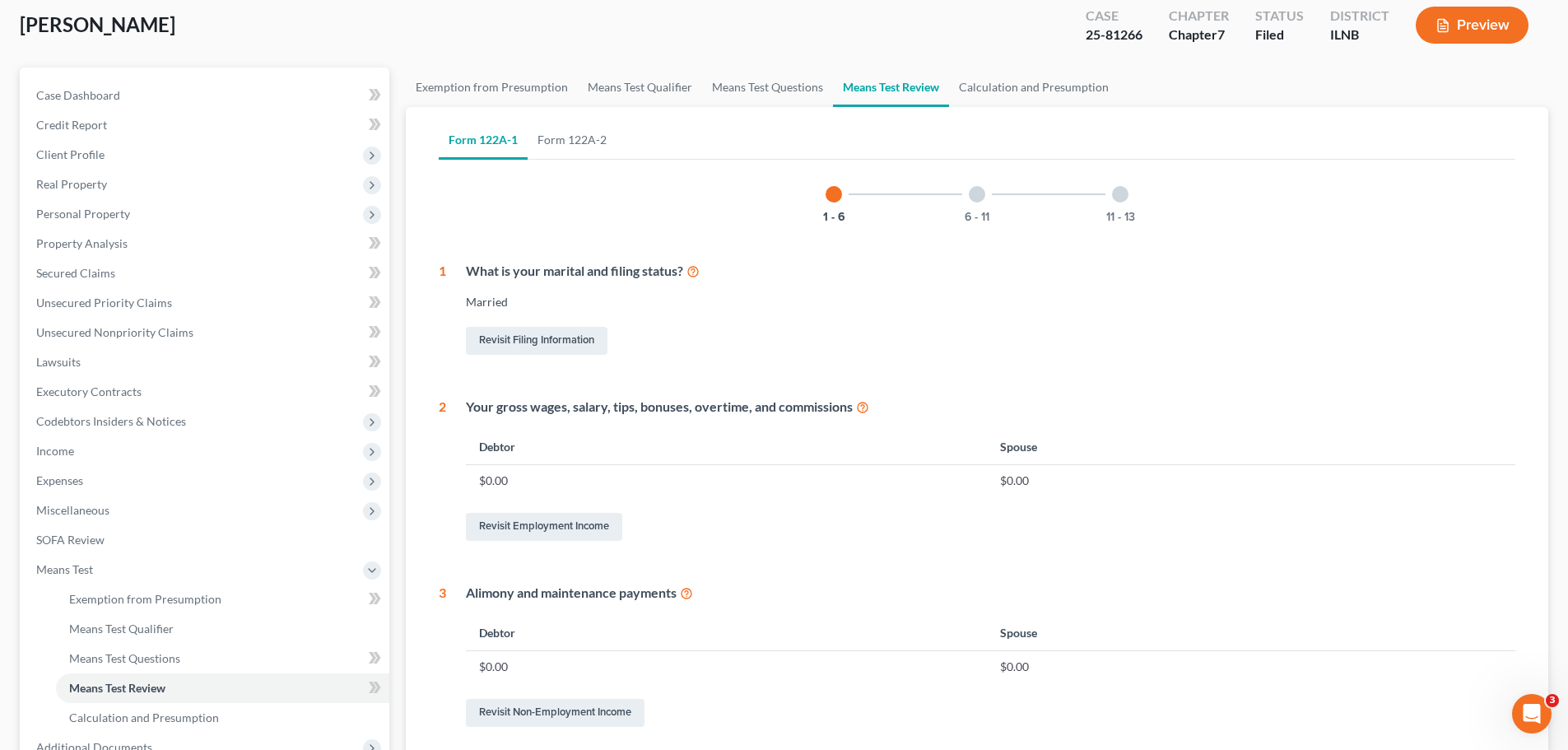
scroll to position [0, 0]
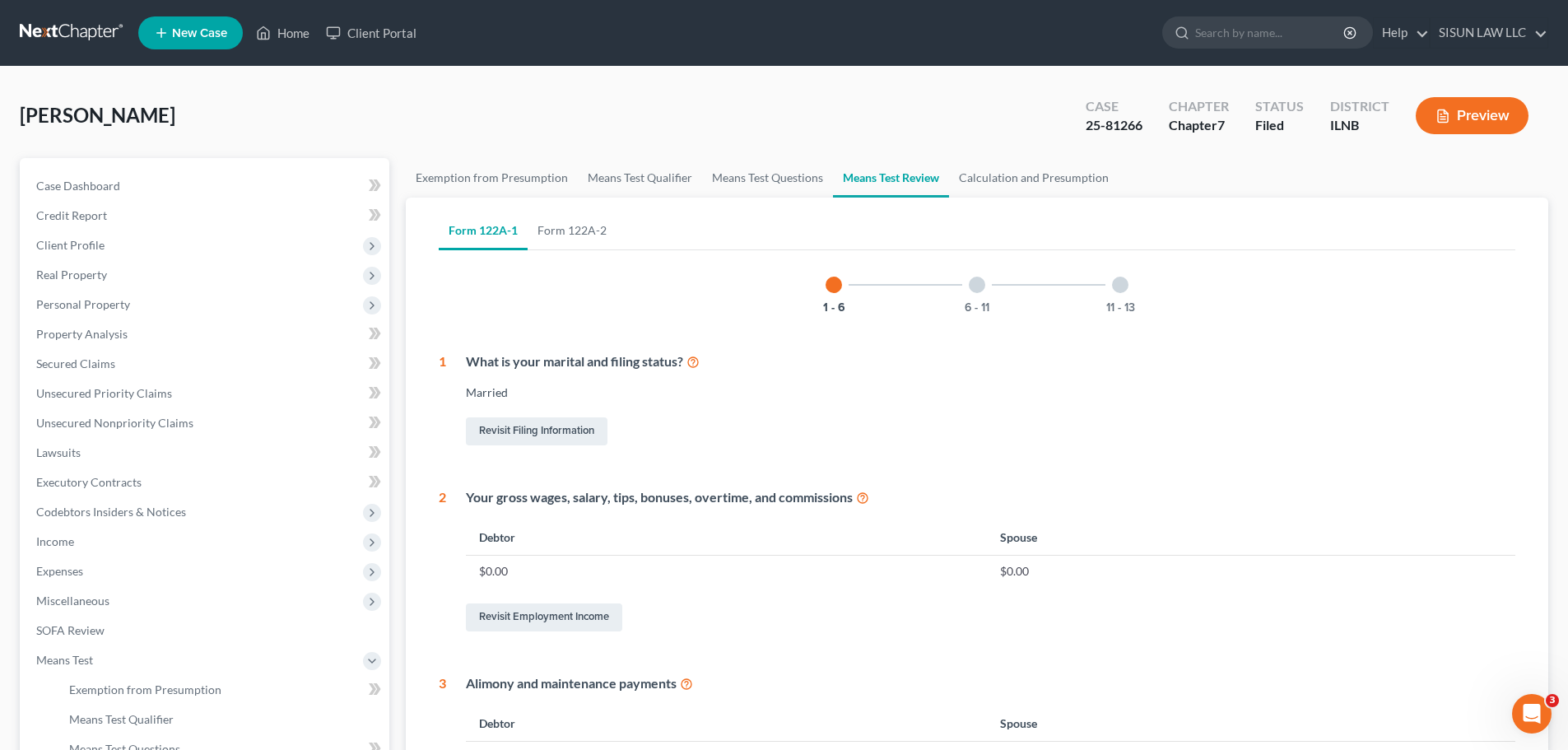
click at [1305, 403] on div "What is your marital and filing status? Married Revisit Filing Information" at bounding box center [980, 400] width 1069 height 96
click at [465, 170] on link "Exemption from Presumption" at bounding box center [491, 178] width 172 height 39
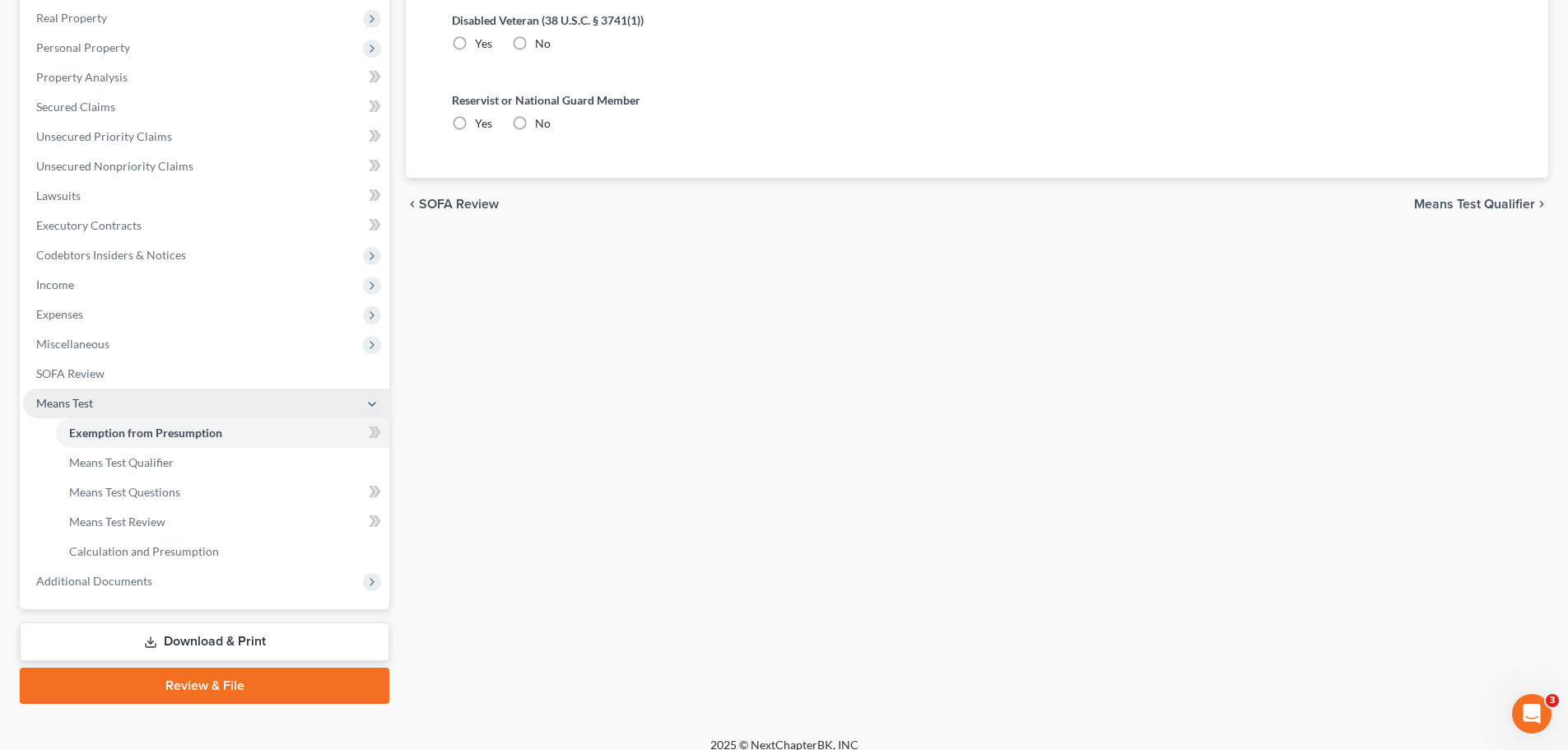
scroll to position [273, 0]
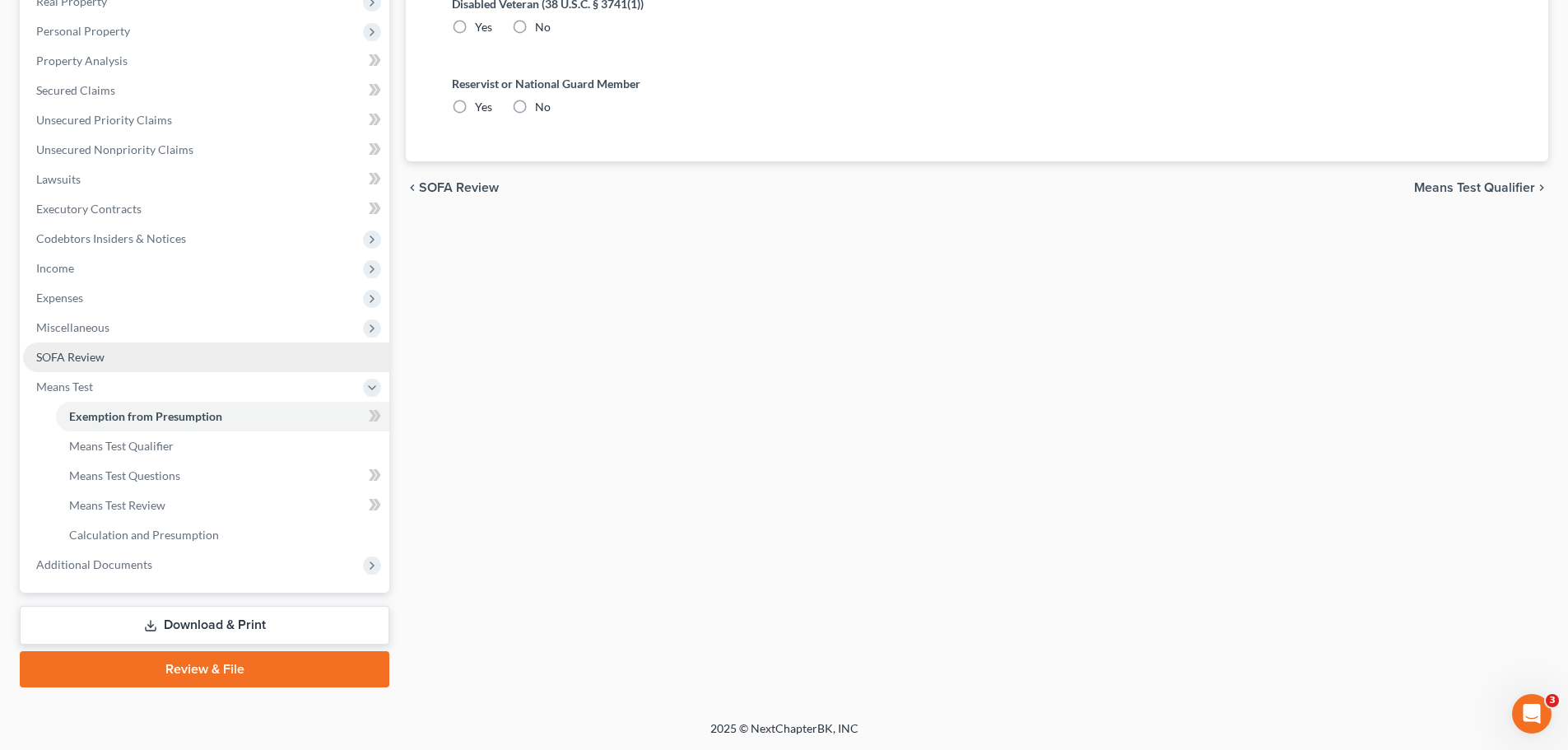
click at [321, 360] on link "SOFA Review" at bounding box center [206, 357] width 366 height 30
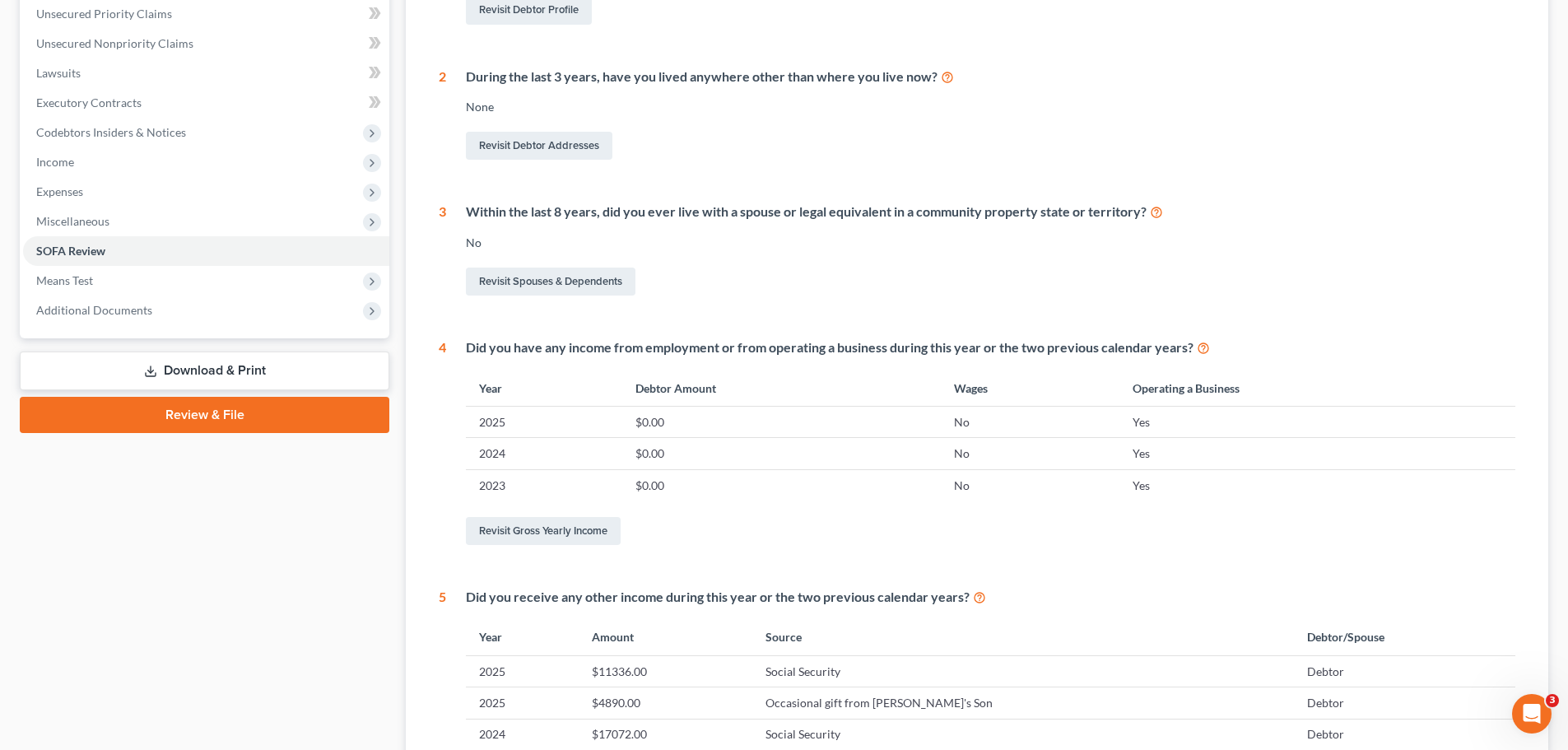
scroll to position [108, 0]
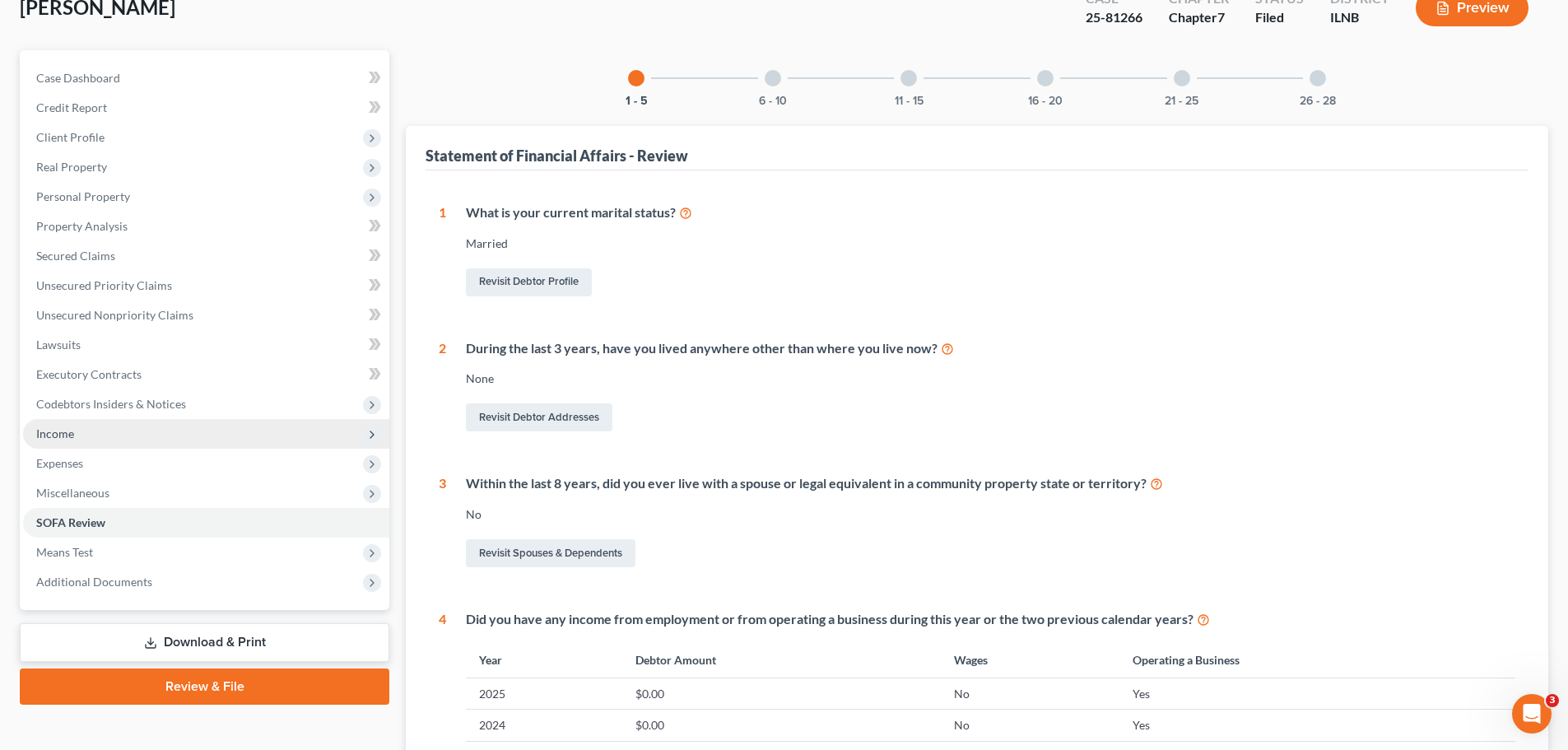
drag, startPoint x: 130, startPoint y: 435, endPoint x: 138, endPoint y: 432, distance: 8.5
click at [130, 435] on span "Income" at bounding box center [206, 434] width 366 height 30
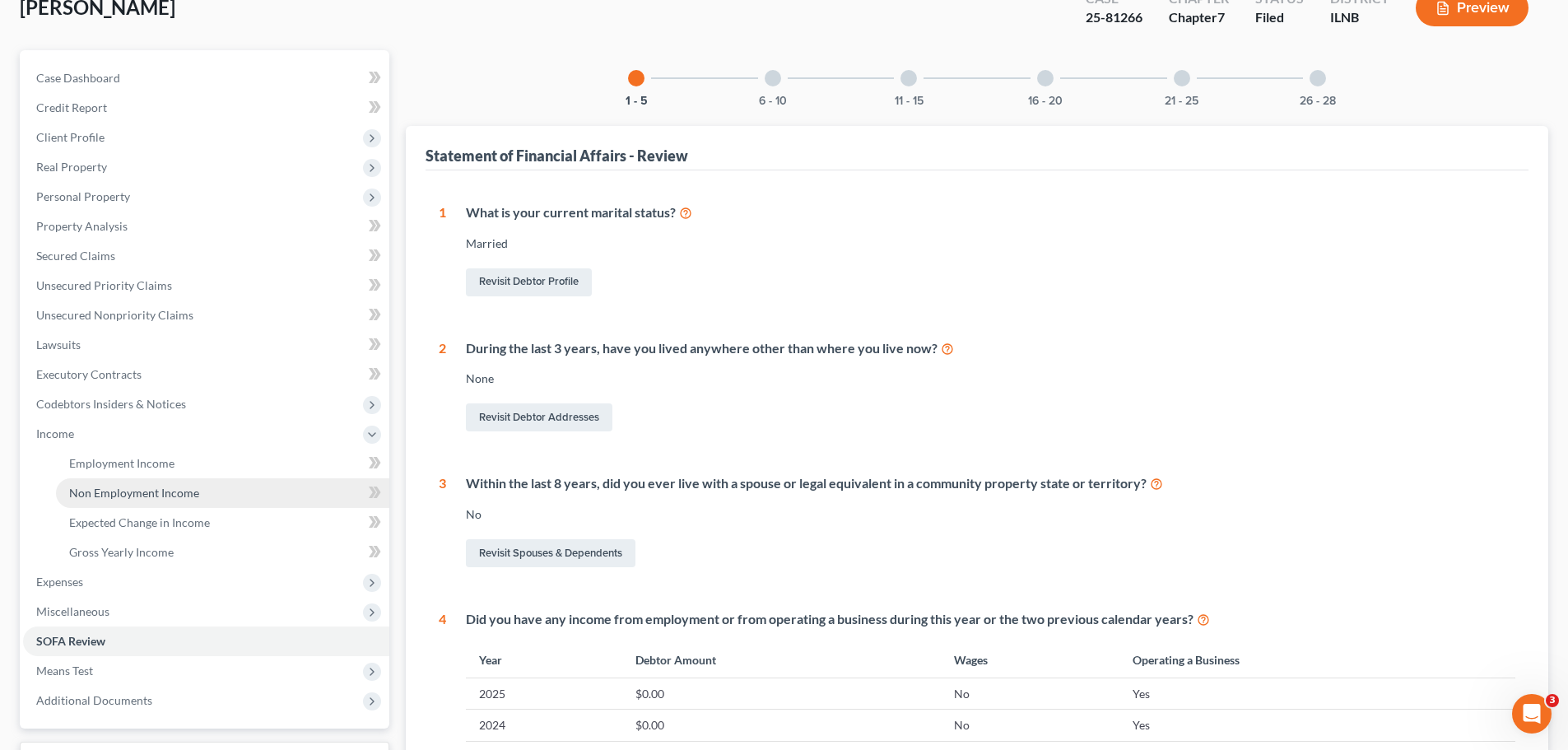
click at [175, 494] on span "Non Employment Income" at bounding box center [134, 492] width 130 height 14
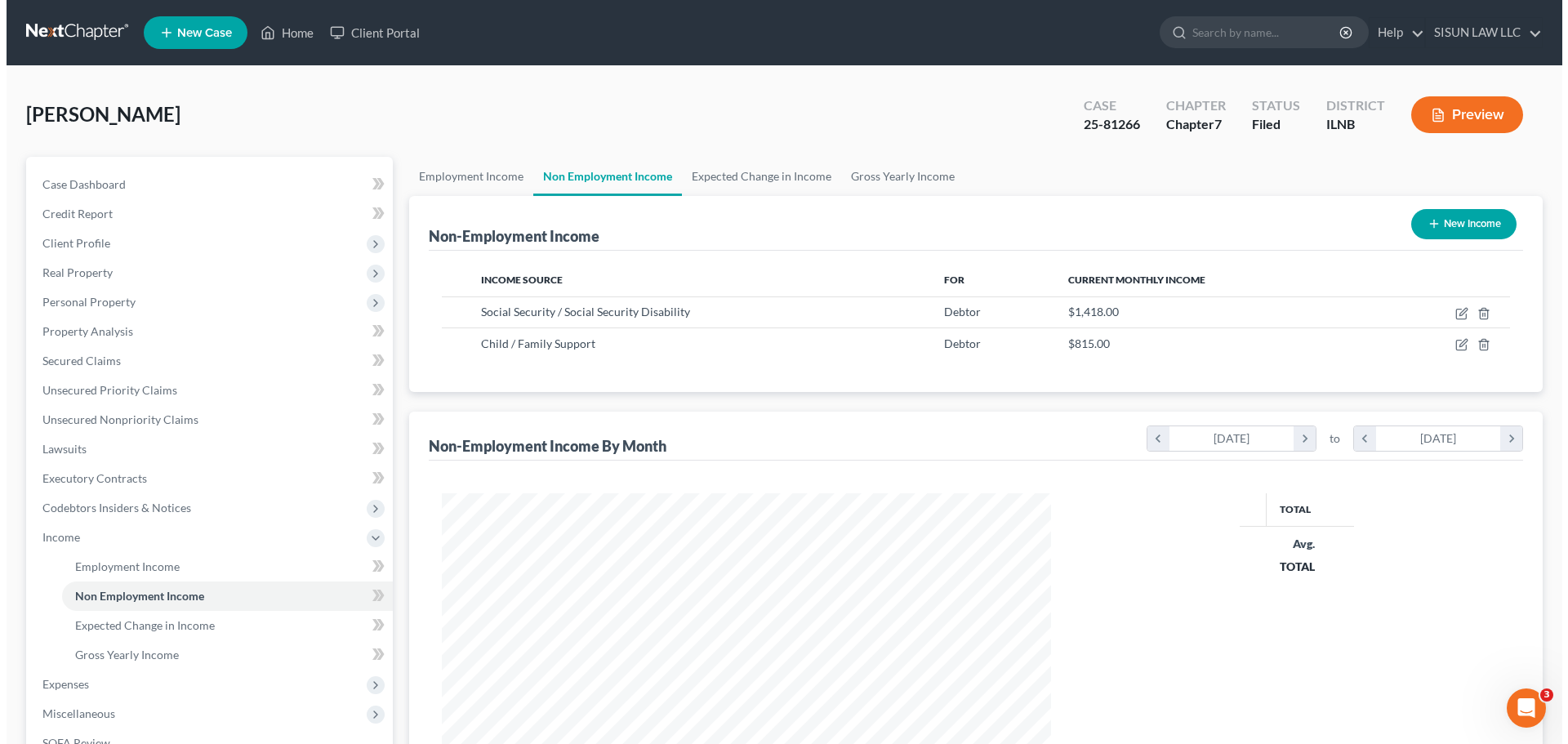
scroll to position [304, 642]
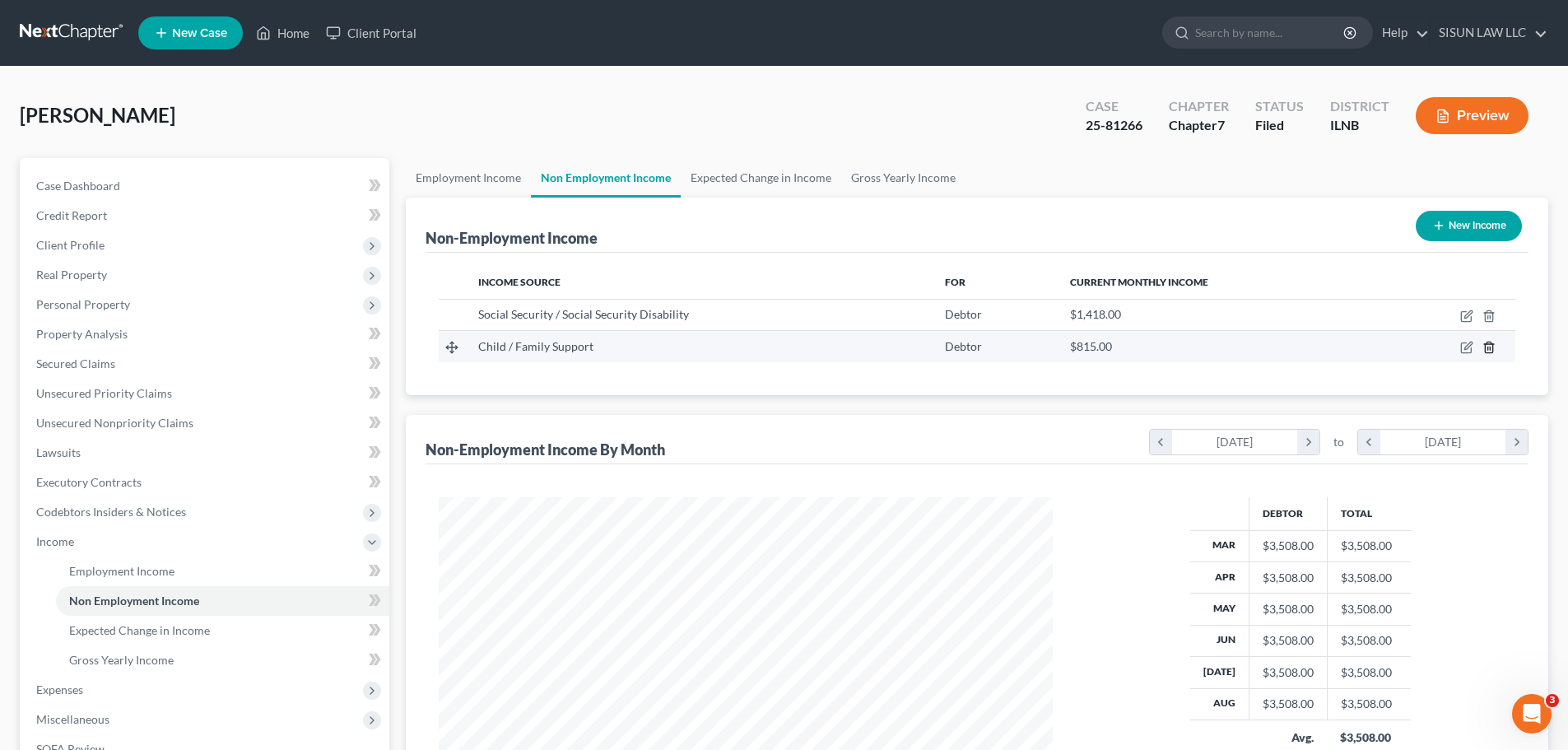
click at [1493, 345] on icon "button" at bounding box center [1489, 348] width 13 height 13
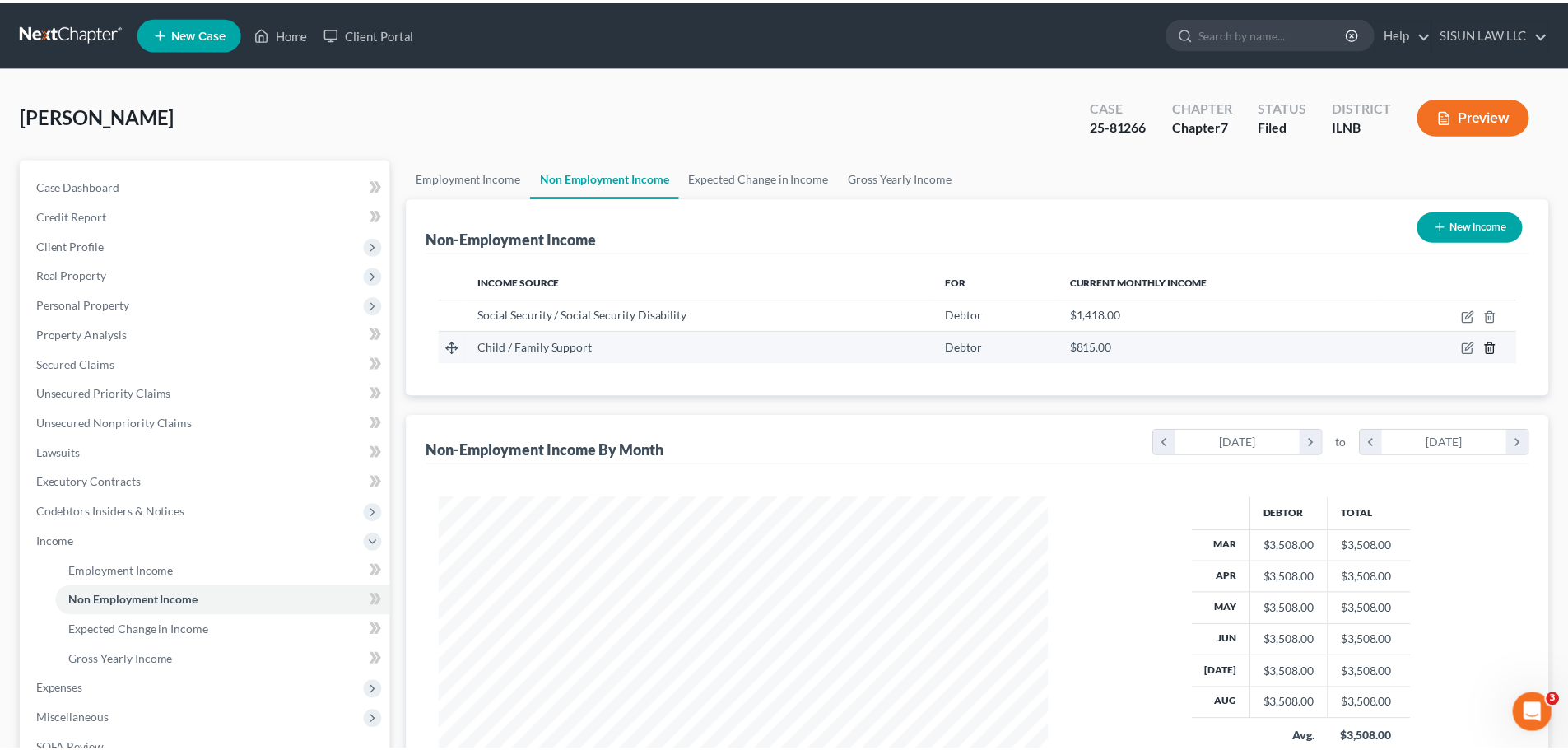
scroll to position [309, 652]
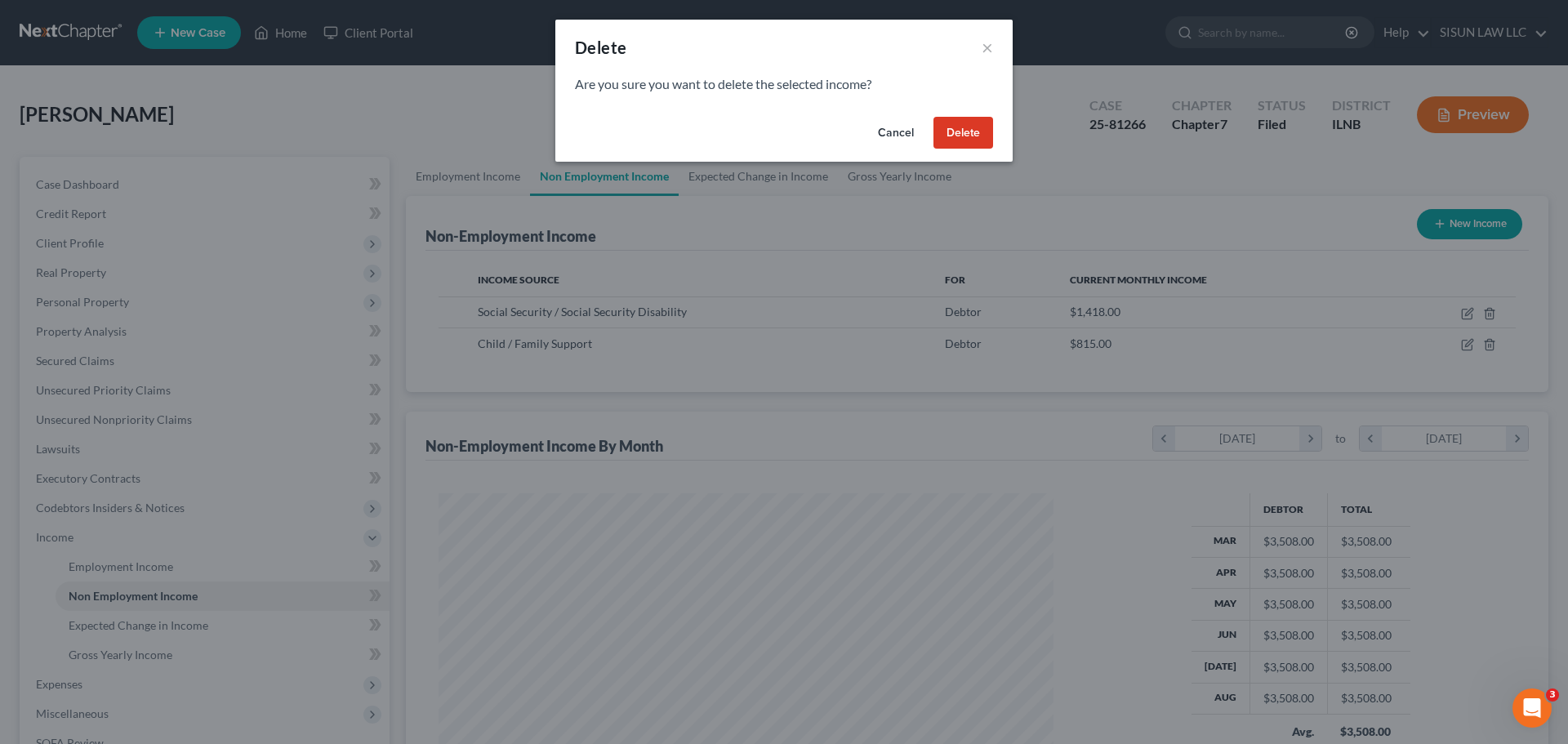
click at [970, 126] on button "Delete" at bounding box center [963, 132] width 59 height 32
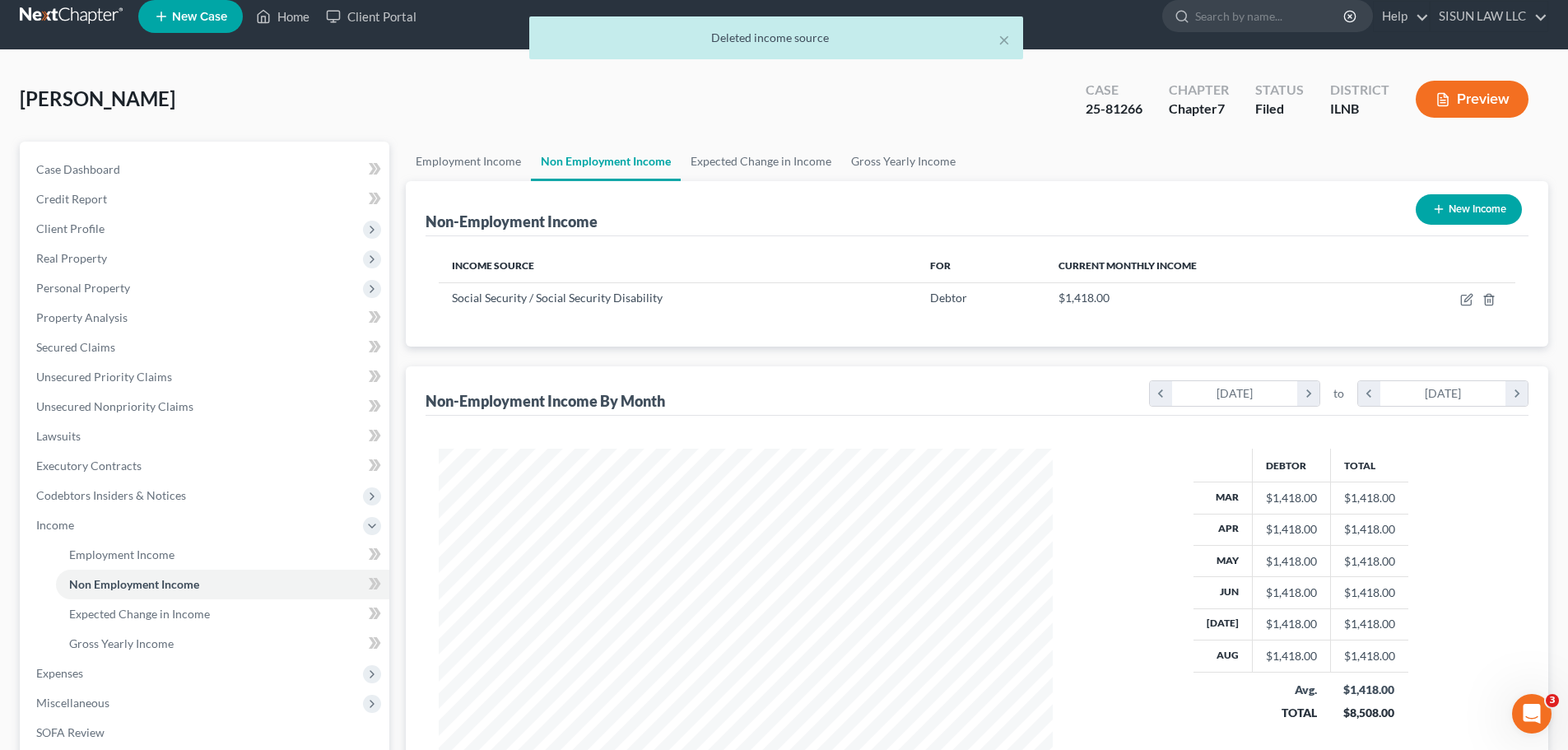
scroll to position [0, 0]
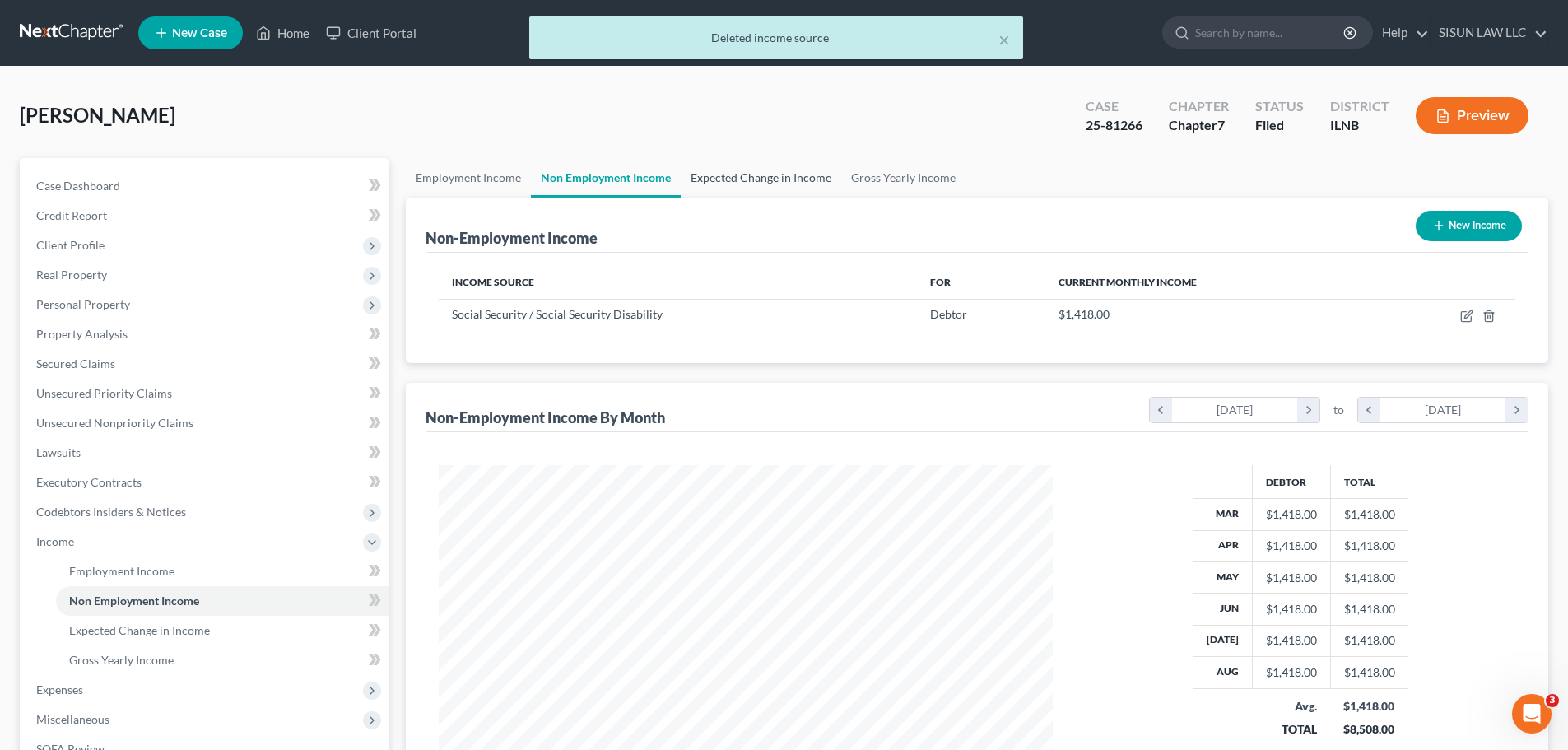
click at [808, 193] on link "Expected Change in Income" at bounding box center [761, 178] width 160 height 39
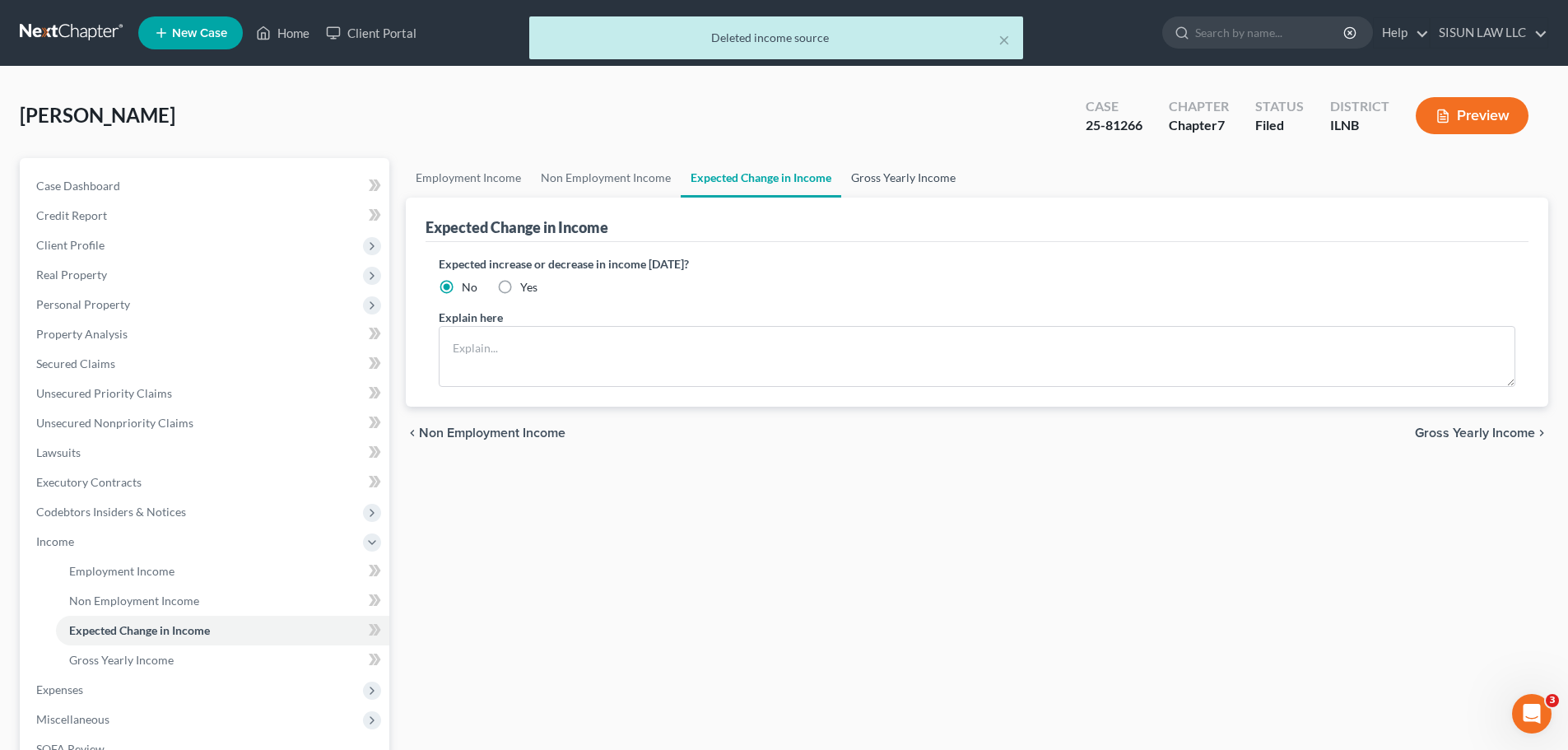
click at [932, 162] on link "Gross Yearly Income" at bounding box center [903, 178] width 124 height 39
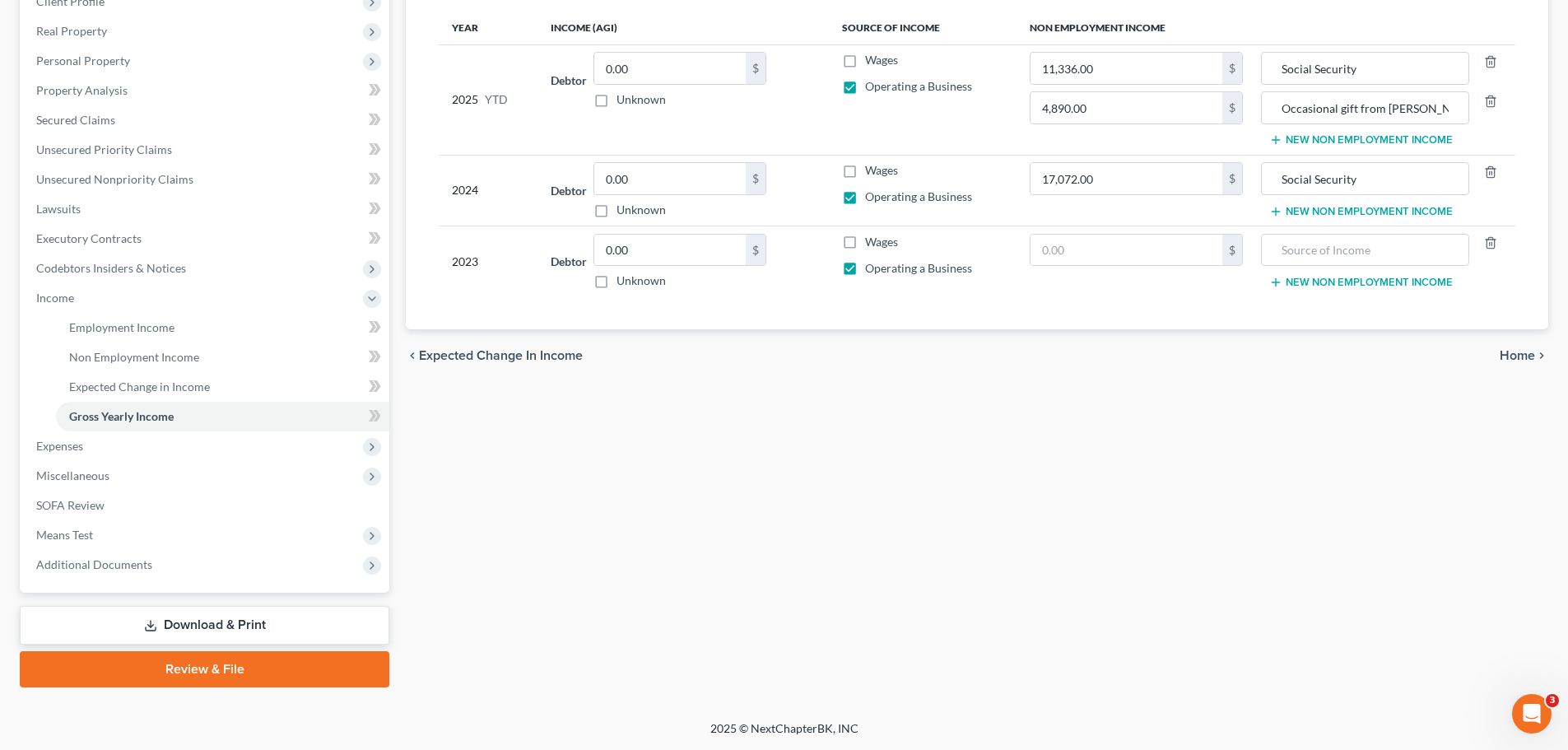
click at [137, 619] on link "Download & Print" at bounding box center [204, 625] width 370 height 39
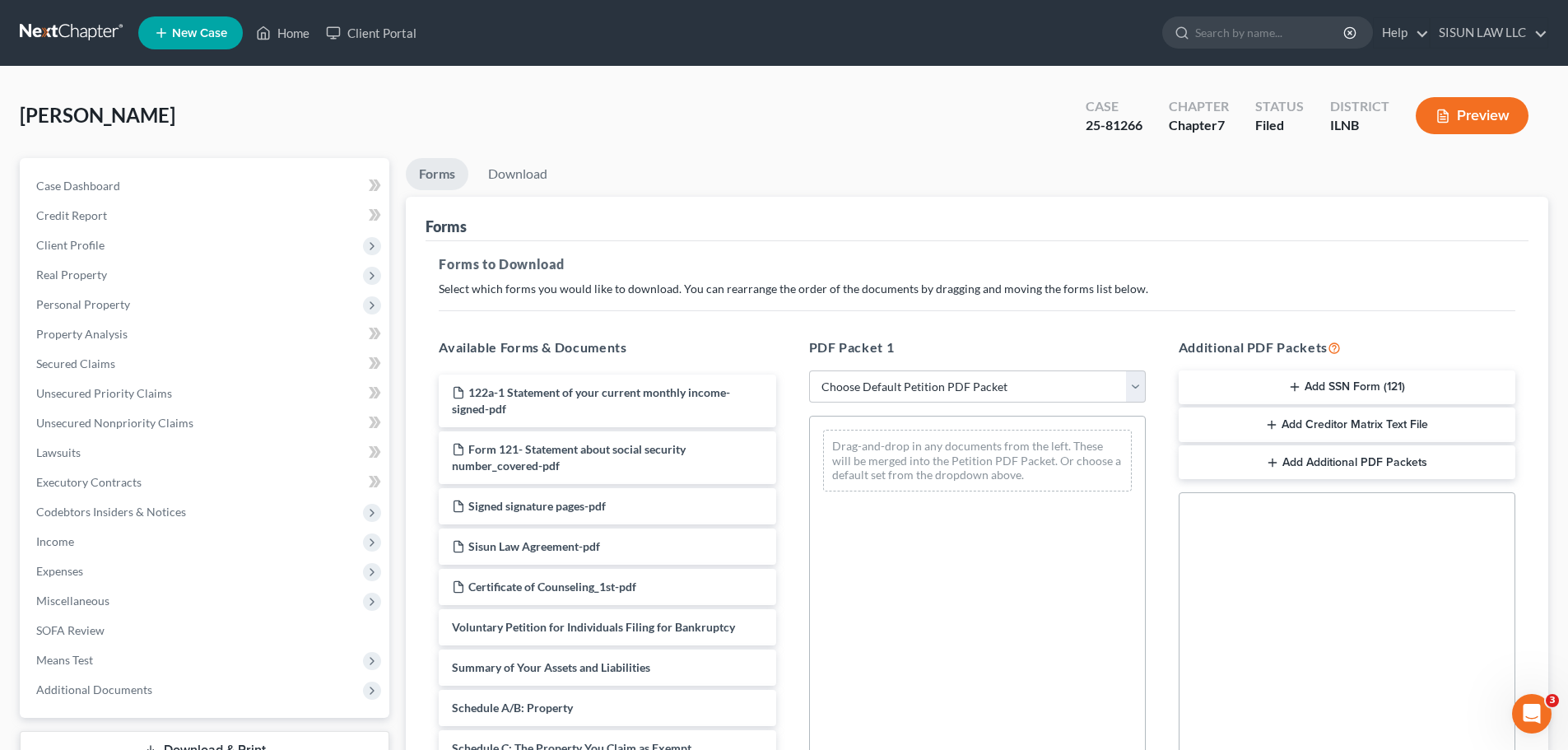
click at [541, 192] on li "Download" at bounding box center [518, 178] width 86 height 39
click at [542, 185] on link "Download" at bounding box center [518, 174] width 86 height 32
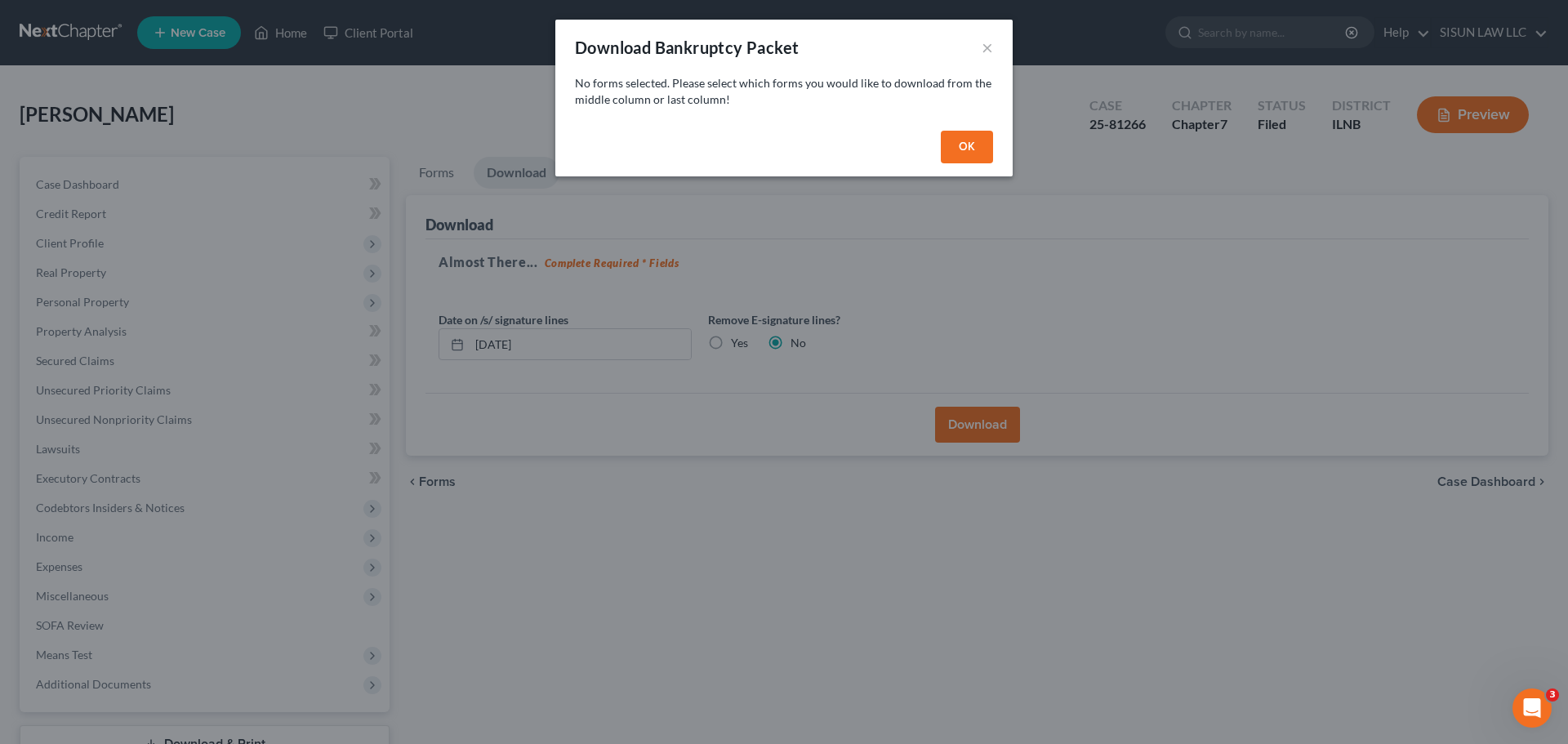
drag, startPoint x: 962, startPoint y: 140, endPoint x: 904, endPoint y: 161, distance: 61.7
click at [959, 142] on button "OK" at bounding box center [967, 146] width 53 height 32
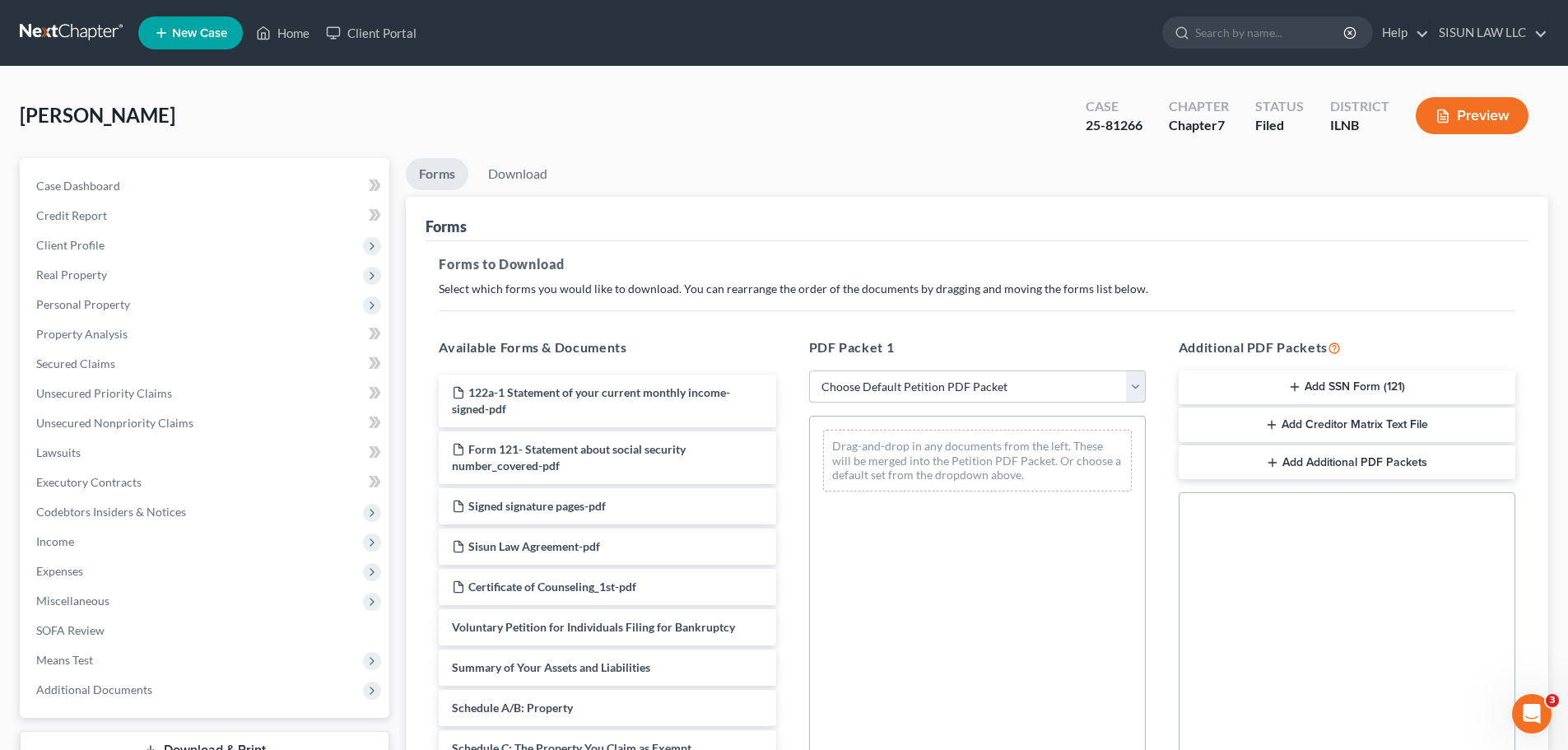
click at [882, 389] on select "Choose Default Petition PDF Packet Complete Bankruptcy Petition (all forms and …" at bounding box center [976, 386] width 336 height 33
select select "0"
click at [809, 370] on select "Choose Default Petition PDF Packet Complete Bankruptcy Petition (all forms and …" at bounding box center [976, 386] width 336 height 33
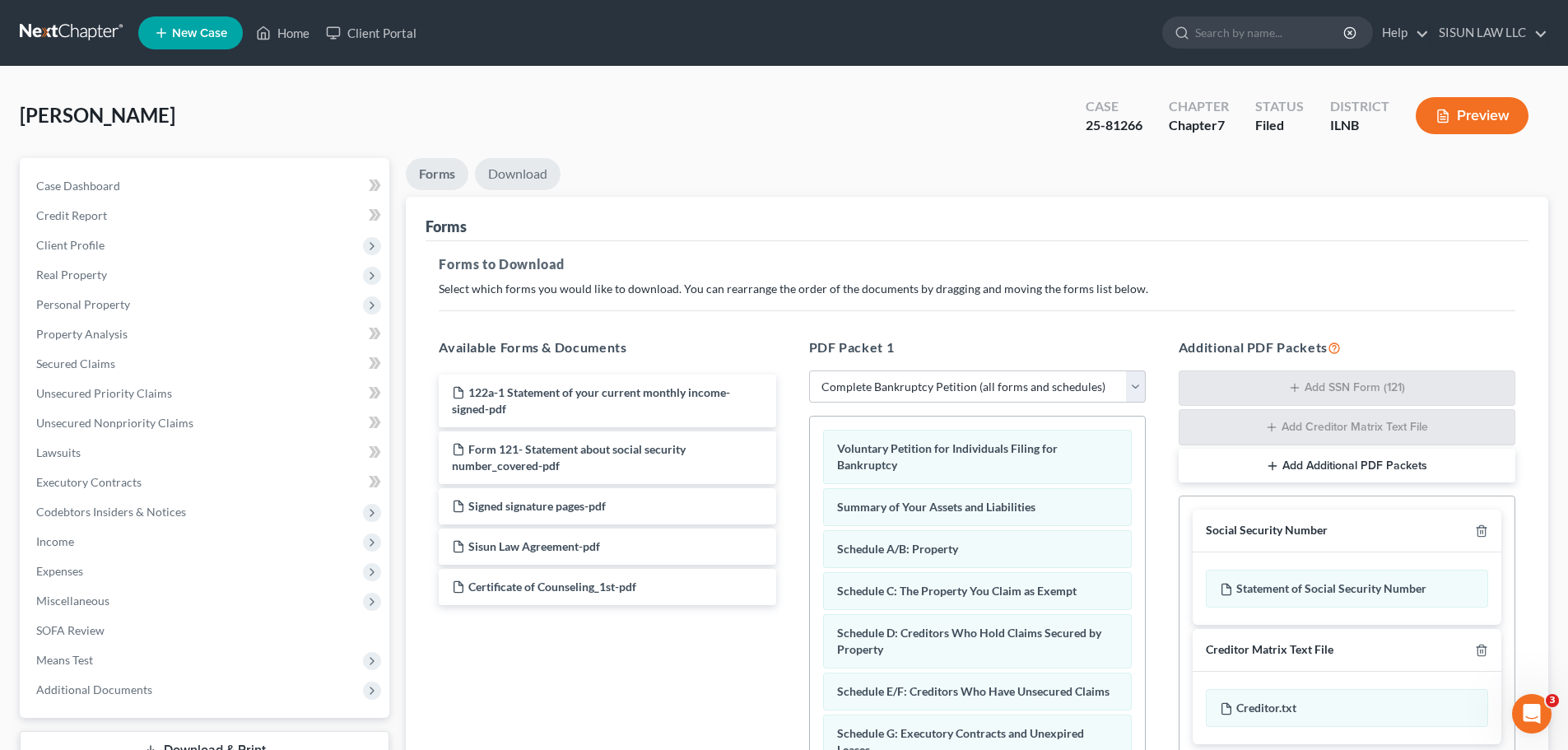
click at [531, 170] on link "Download" at bounding box center [518, 174] width 86 height 32
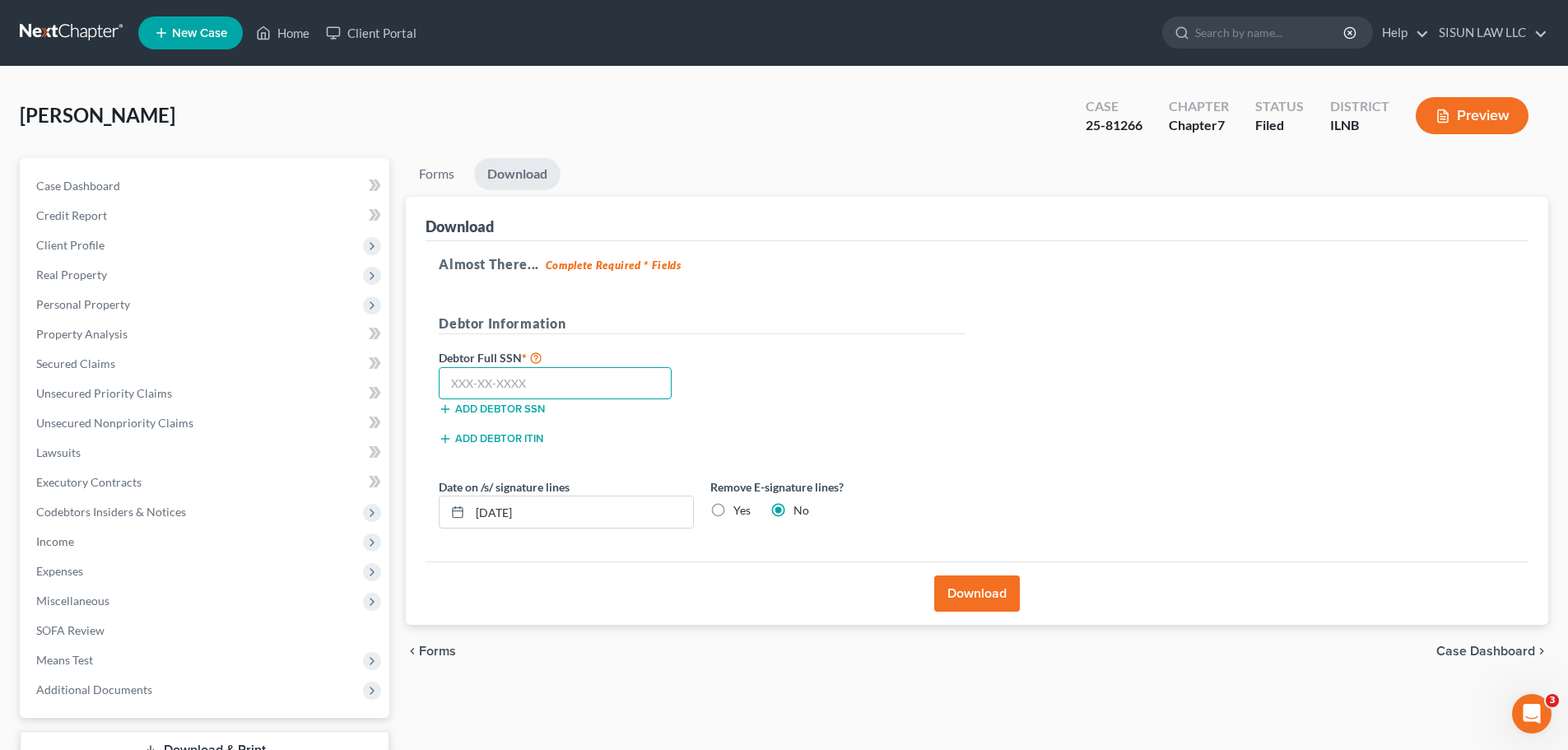
click at [536, 397] on input "text" at bounding box center [555, 383] width 233 height 33
click at [1149, 333] on div "Almost There... Complete Required * Fields Debtor Information Debtor Full SSN *…" at bounding box center [977, 402] width 1103 height 320
click at [497, 371] on input "text" at bounding box center [555, 383] width 233 height 33
paste input "327-66-7426"
type input "327-66-7426"
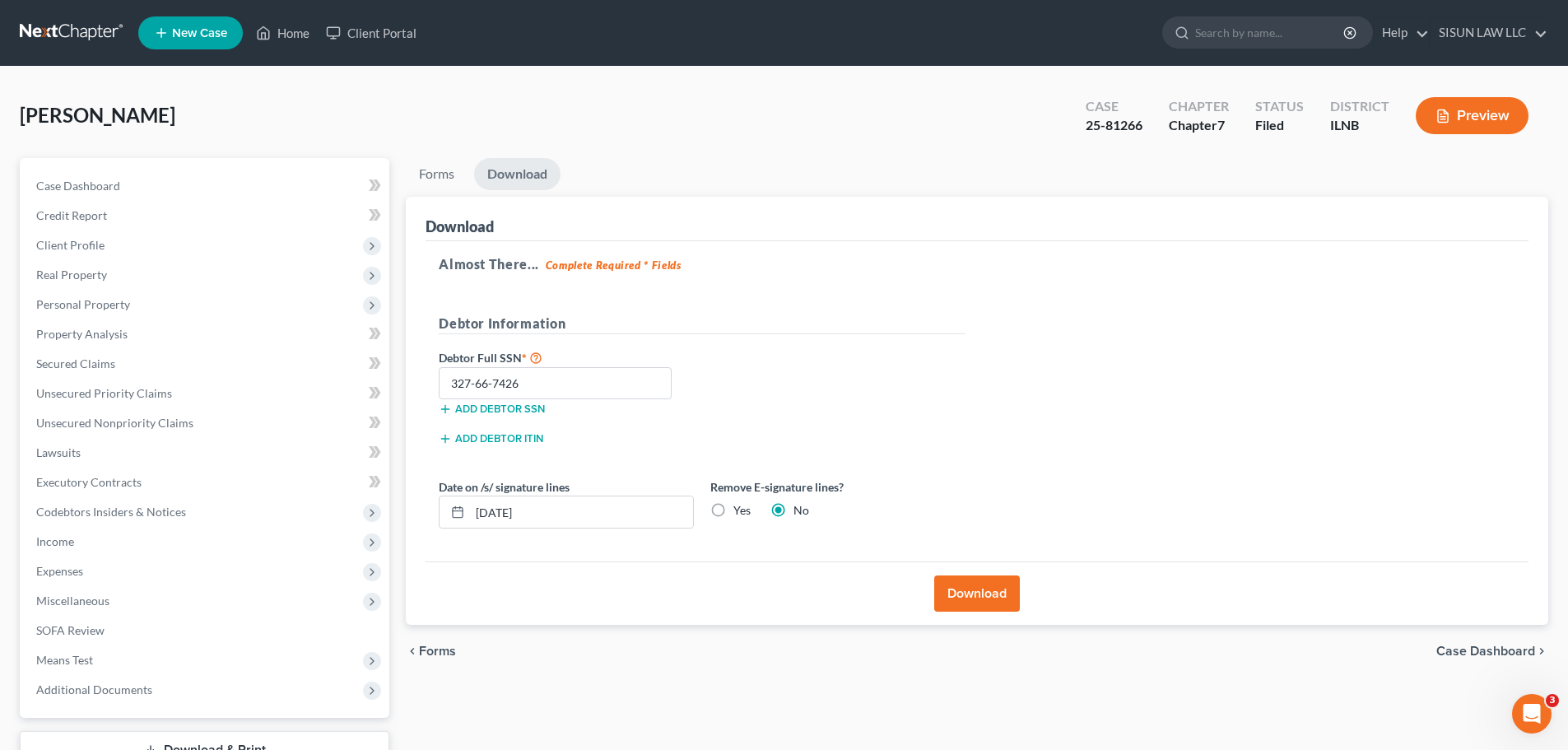
click at [950, 589] on button "Download" at bounding box center [977, 593] width 86 height 36
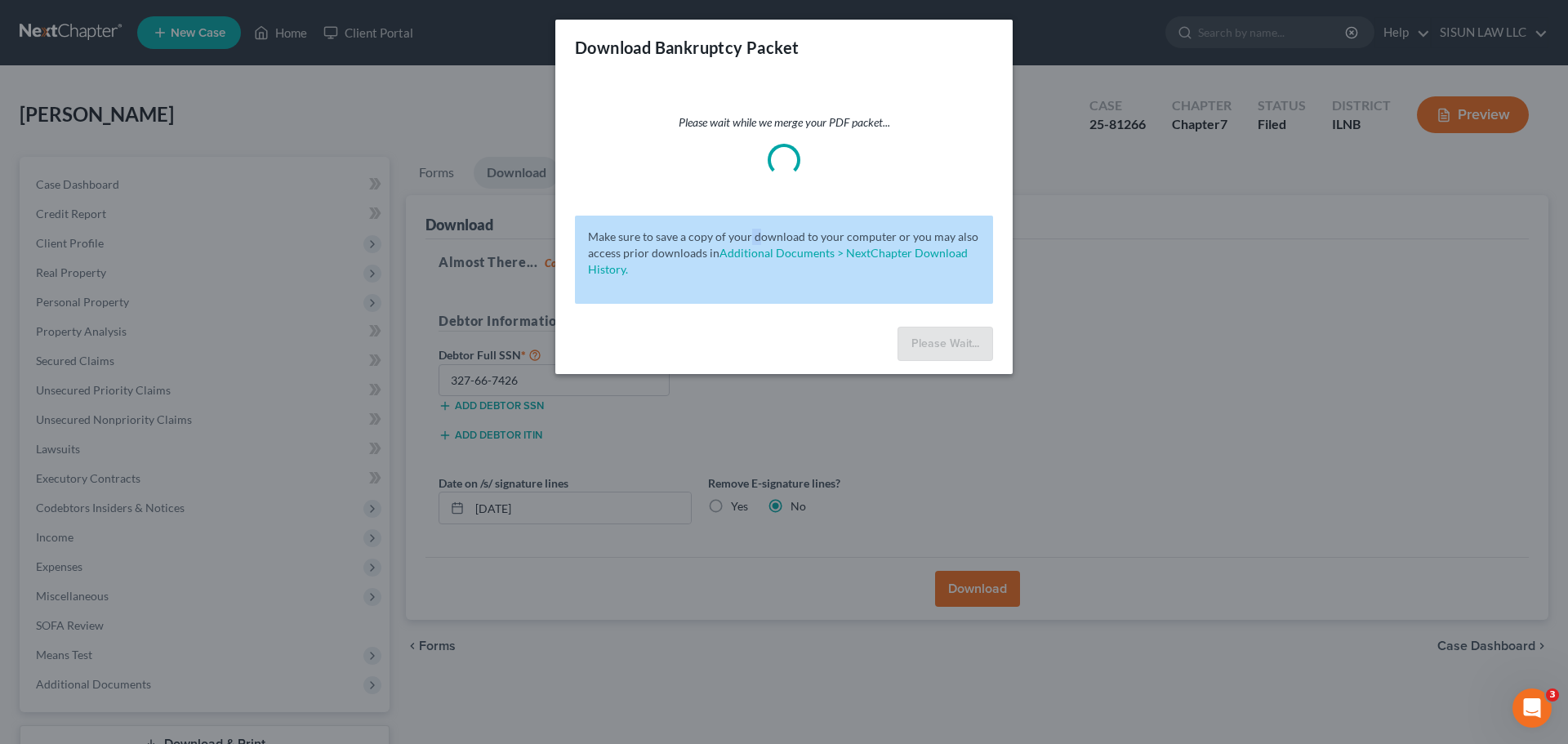
click at [755, 188] on div "Please wait while we merge your PDF packet... Make sure to save a copy of your …" at bounding box center [784, 197] width 458 height 245
click at [809, 367] on div "Please Wait..." at bounding box center [784, 347] width 458 height 54
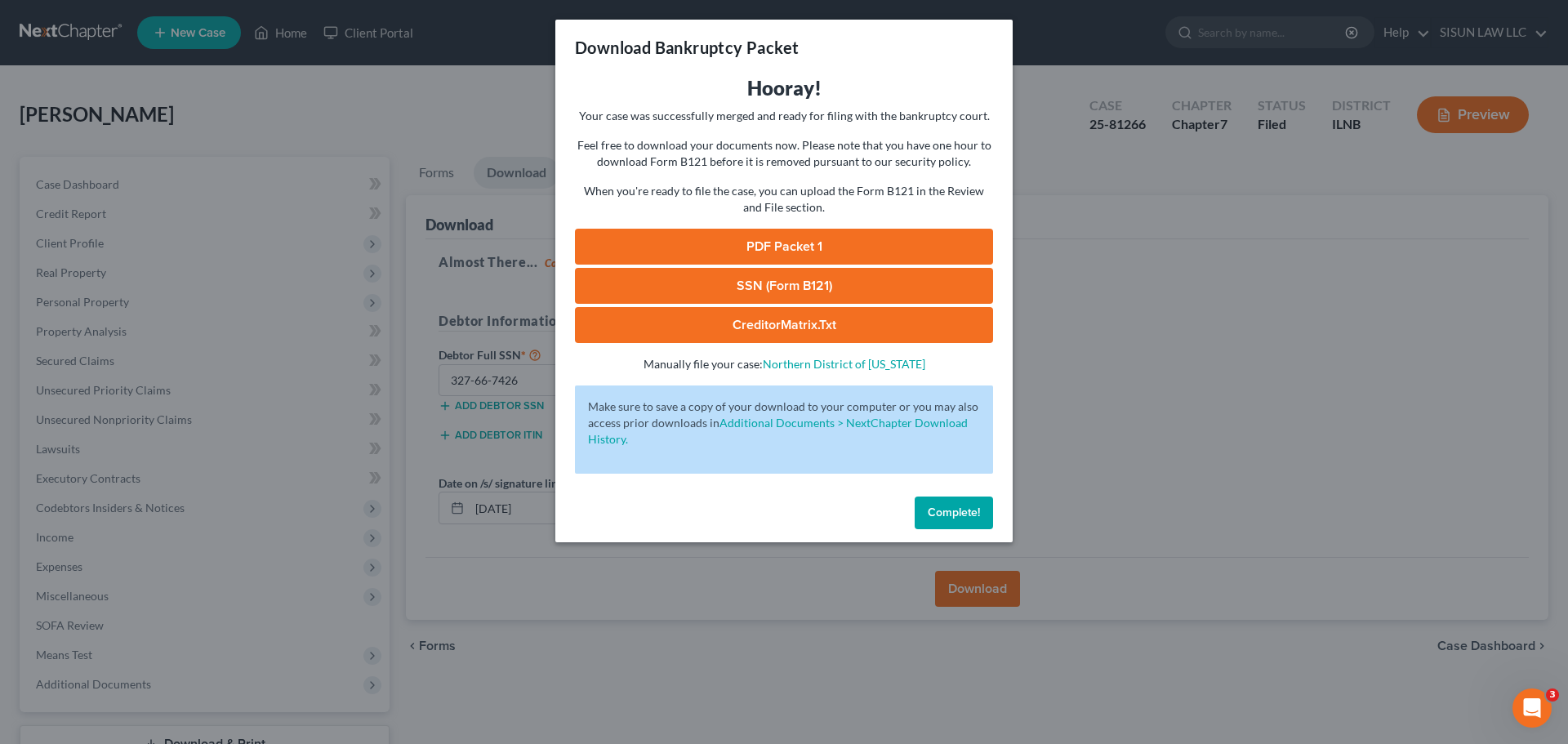
click at [787, 238] on link "PDF Packet 1" at bounding box center [784, 246] width 418 height 36
